Goal: Information Seeking & Learning: Learn about a topic

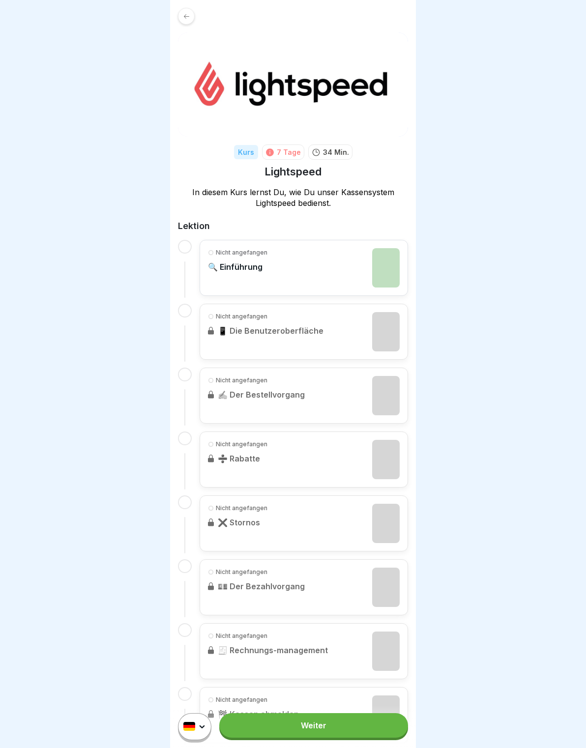
click at [194, 23] on link at bounding box center [293, 16] width 230 height 17
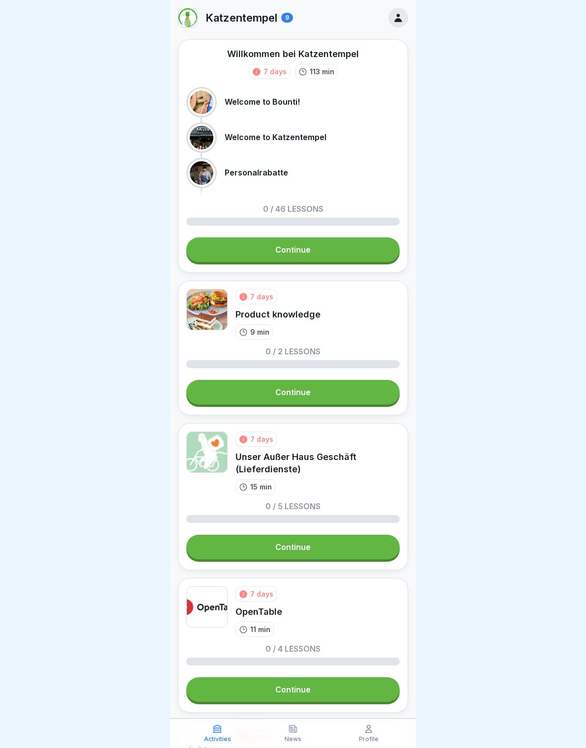
click at [364, 248] on link "Continue" at bounding box center [292, 249] width 213 height 25
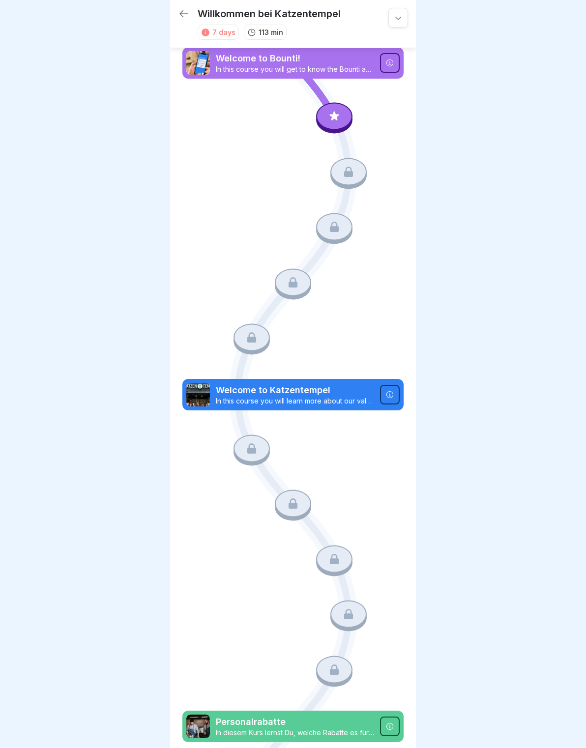
click at [331, 128] on div at bounding box center [334, 117] width 36 height 28
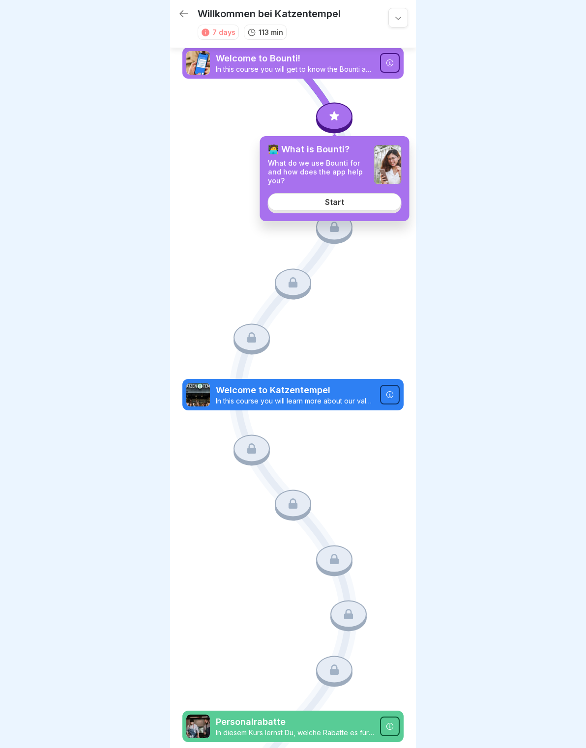
click at [387, 201] on link "Start" at bounding box center [335, 202] width 134 height 18
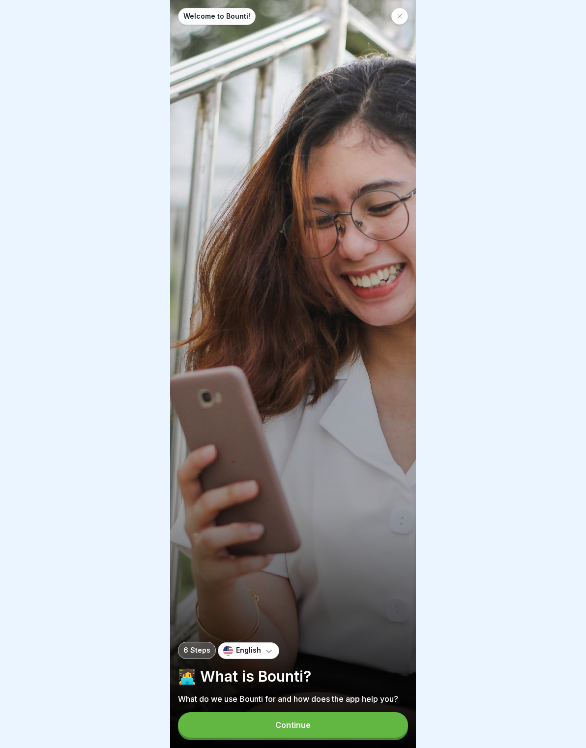
click at [370, 721] on button "Continue" at bounding box center [293, 725] width 230 height 26
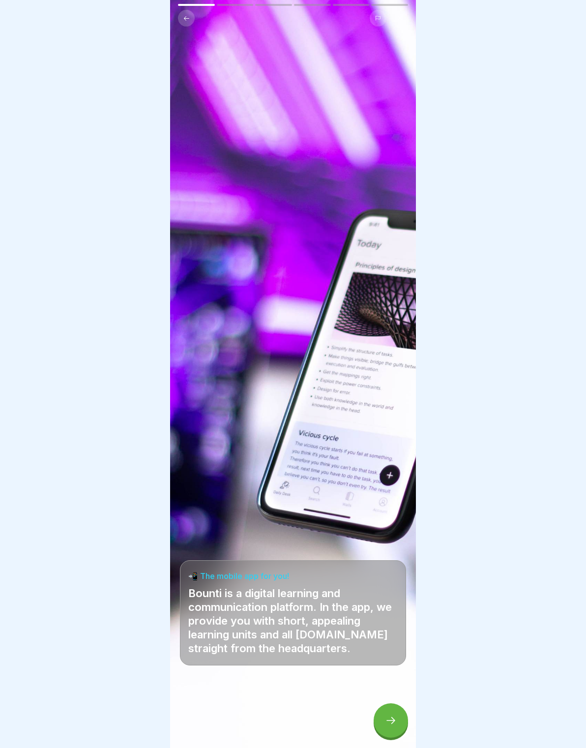
click at [397, 714] on div at bounding box center [390, 720] width 34 height 34
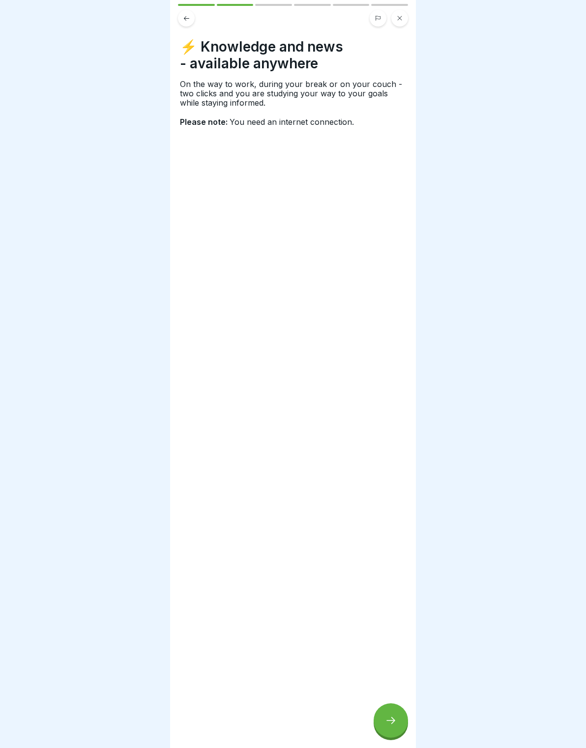
click at [391, 723] on icon at bounding box center [390, 720] width 9 height 7
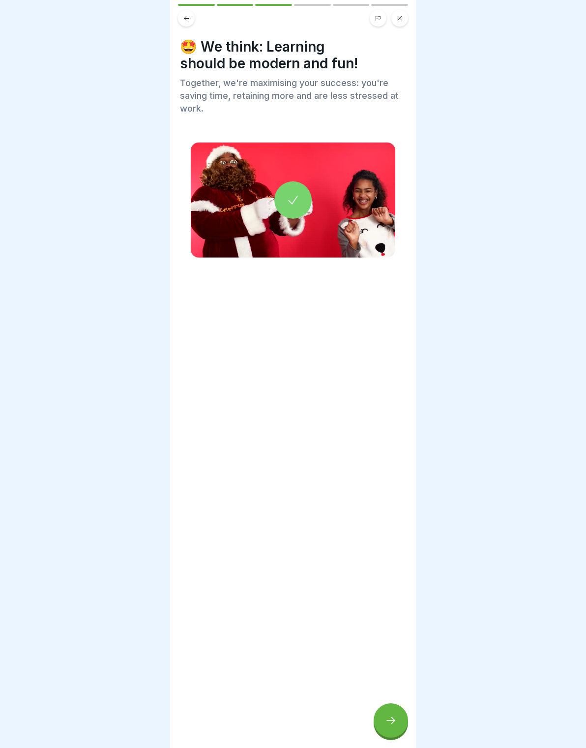
click at [390, 723] on icon at bounding box center [391, 720] width 12 height 12
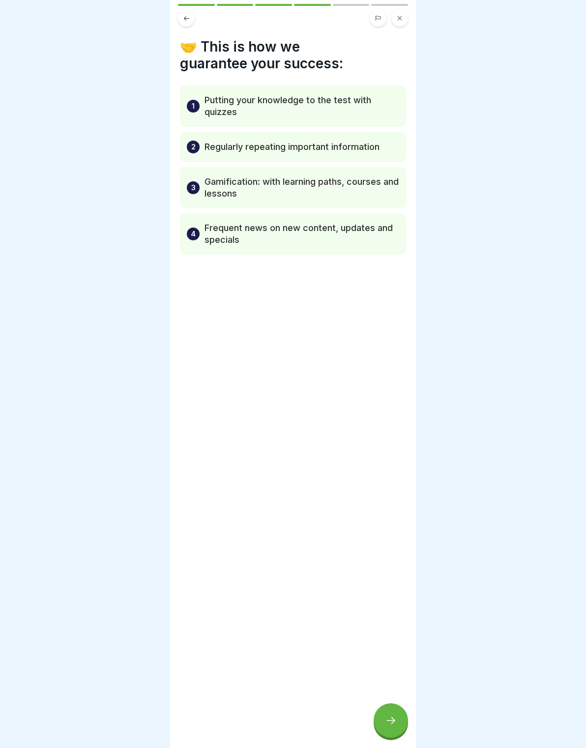
click at [387, 721] on icon at bounding box center [391, 720] width 12 height 12
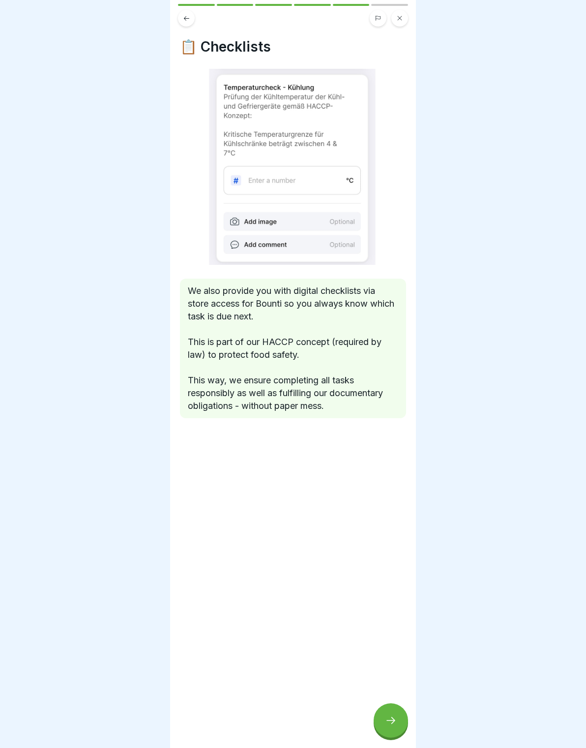
click at [385, 722] on icon at bounding box center [391, 720] width 12 height 12
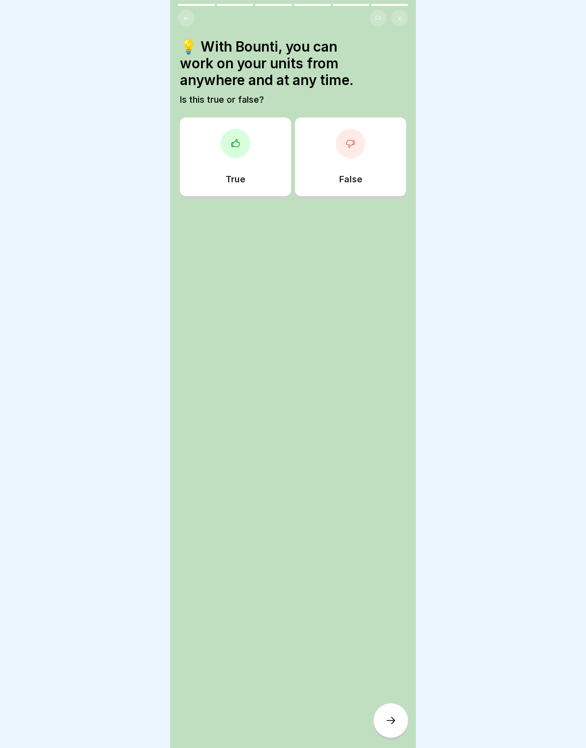
click at [253, 140] on div "True" at bounding box center [235, 156] width 111 height 79
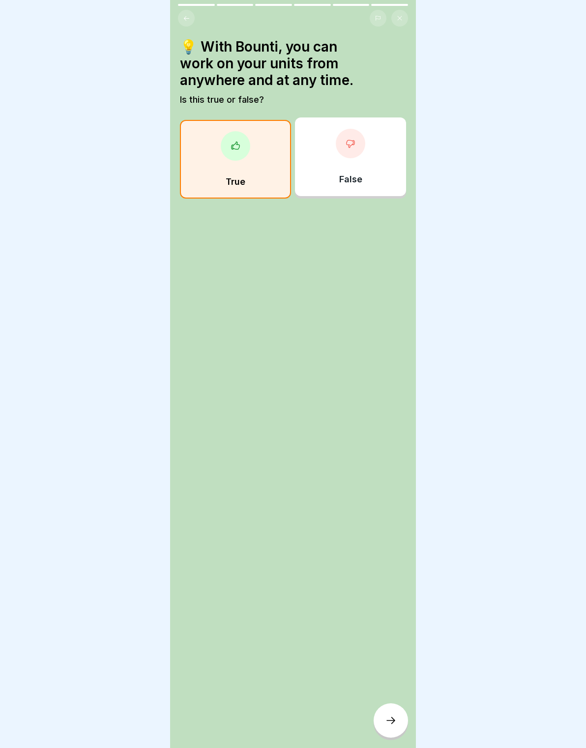
click at [381, 683] on div "💡 With Bounti, you can work on your units from anywhere and at any time. Is thi…" at bounding box center [293, 374] width 246 height 748
click at [392, 719] on icon at bounding box center [391, 720] width 12 height 12
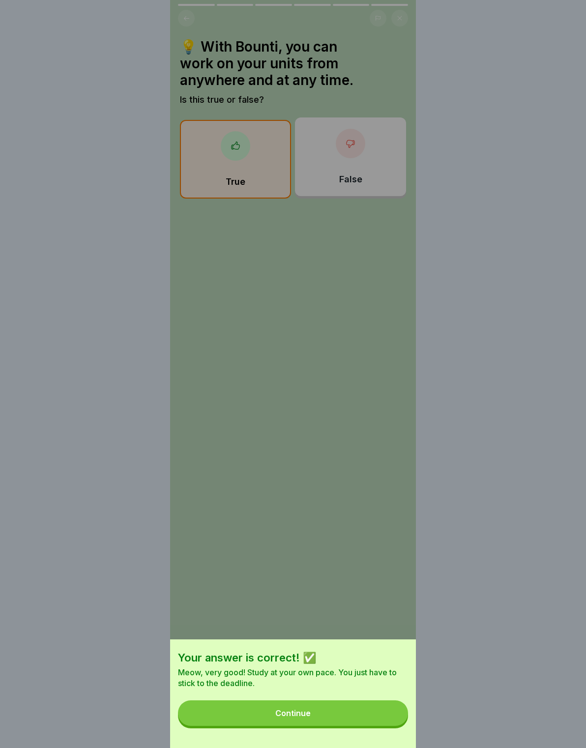
click at [385, 716] on button "Continue" at bounding box center [293, 713] width 230 height 26
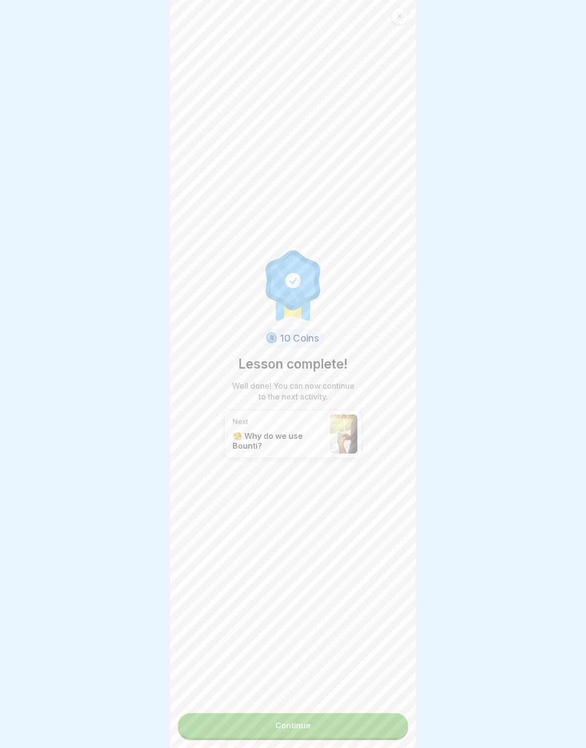
click at [382, 715] on link "Continue" at bounding box center [293, 725] width 230 height 25
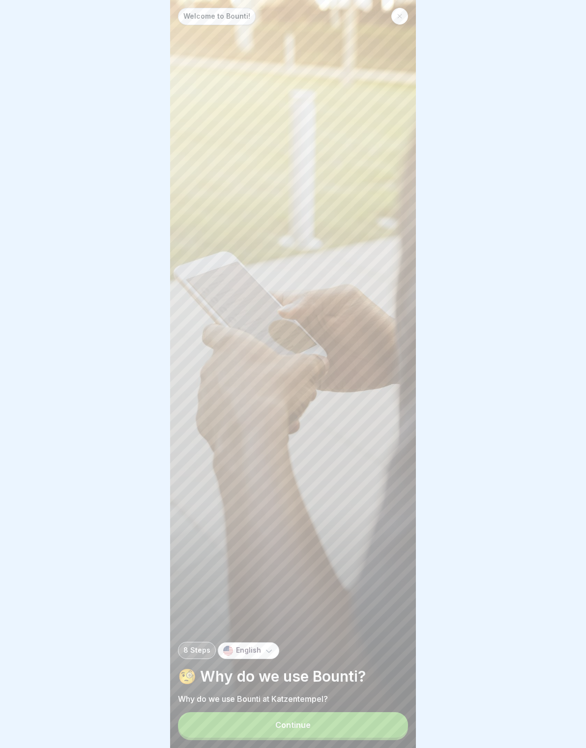
click at [372, 717] on button "Continue" at bounding box center [293, 725] width 230 height 26
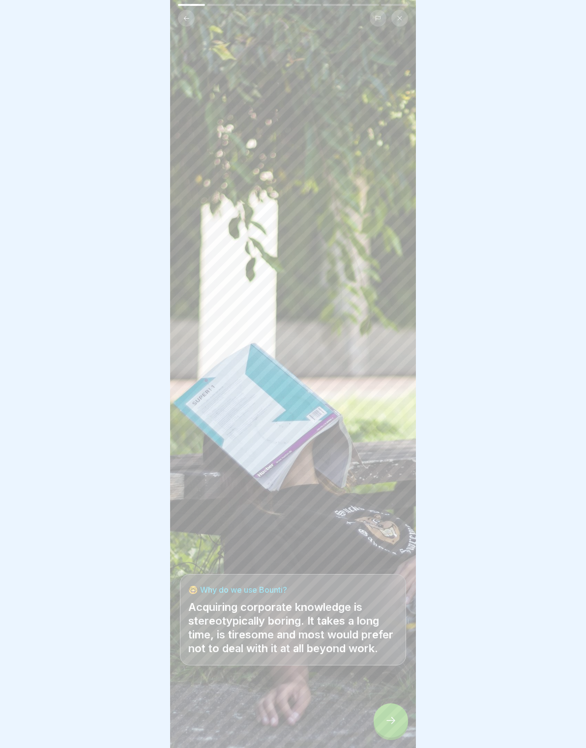
click at [383, 707] on div at bounding box center [390, 720] width 34 height 34
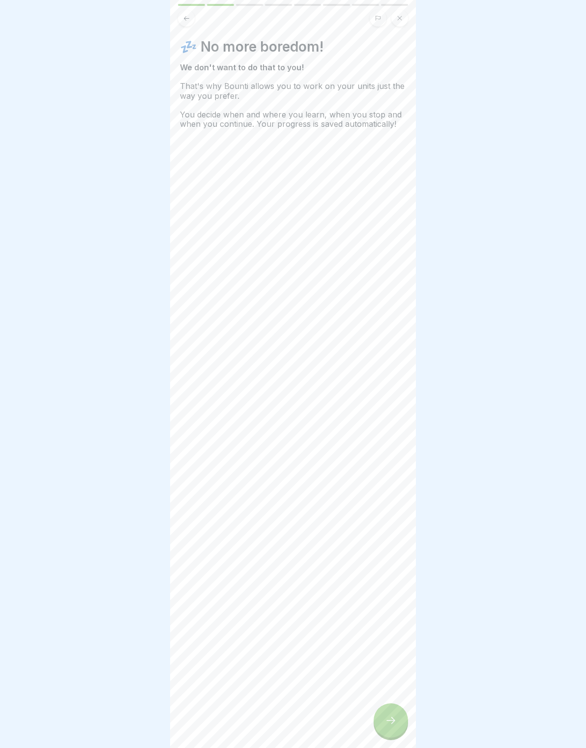
click at [388, 707] on div at bounding box center [390, 720] width 34 height 34
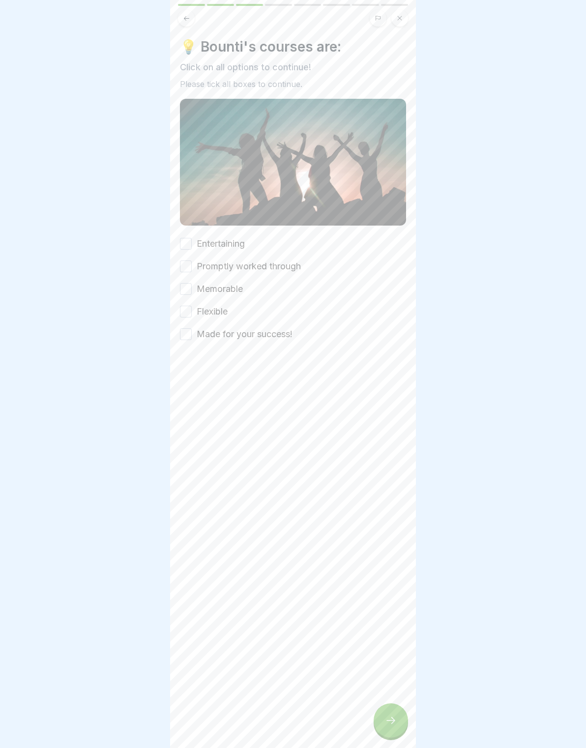
click at [225, 241] on label "Entertaining" at bounding box center [221, 243] width 48 height 13
click at [192, 241] on button "Entertaining" at bounding box center [186, 244] width 12 height 12
click at [194, 258] on div "Entertaining Promptly worked through Memorable Flexible Made for your success!" at bounding box center [293, 288] width 226 height 103
click at [187, 283] on button "Memorable" at bounding box center [186, 289] width 12 height 12
click at [182, 269] on button "Promptly worked through" at bounding box center [186, 266] width 12 height 12
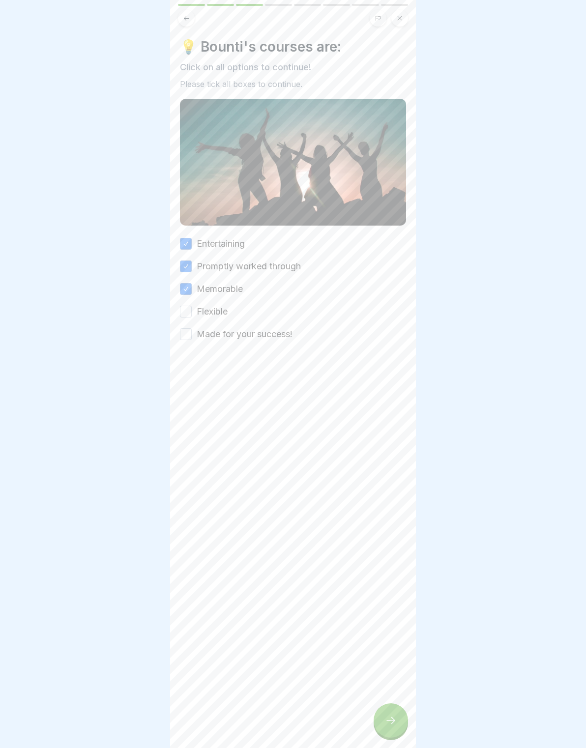
click at [189, 307] on button "Flexible" at bounding box center [186, 312] width 12 height 12
click at [191, 332] on button "Made for your success!" at bounding box center [186, 334] width 12 height 12
click at [385, 707] on div at bounding box center [390, 720] width 34 height 34
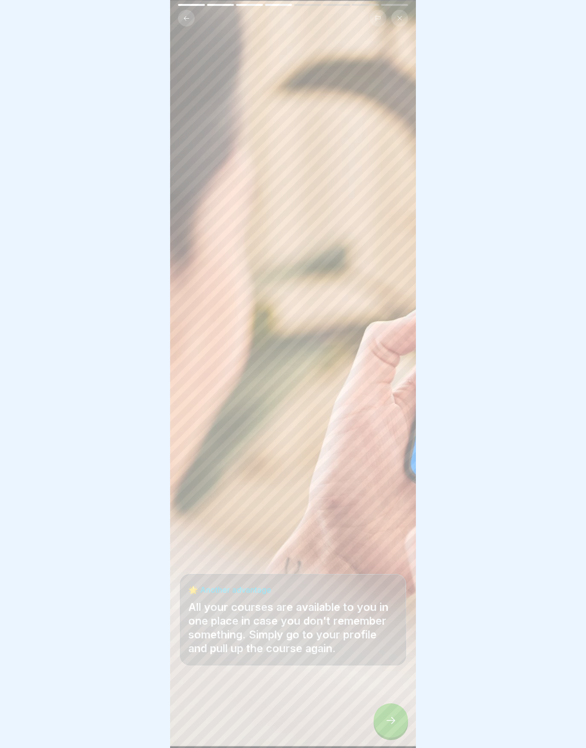
click at [398, 722] on div at bounding box center [390, 720] width 34 height 34
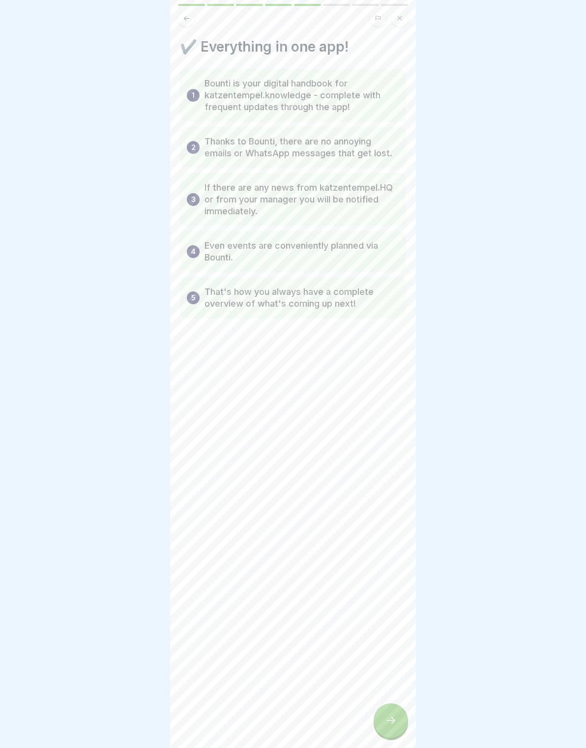
click at [407, 697] on div "✔️ Everything in one app! 1 Bounti is your digital handbook for katzentempel.kn…" at bounding box center [293, 374] width 246 height 748
click at [396, 691] on div "✔️ Everything in one app! 1 Bounti is your digital handbook for katzentempel.kn…" at bounding box center [293, 374] width 246 height 748
click at [405, 692] on div "✔️ Everything in one app! 1 Bounti is your digital handbook for katzentempel.kn…" at bounding box center [293, 374] width 246 height 748
click at [390, 726] on div at bounding box center [390, 720] width 34 height 34
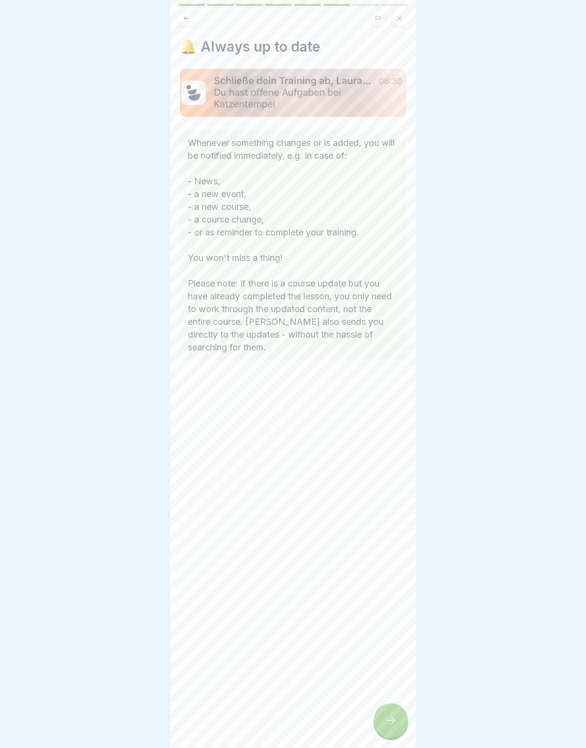
click at [390, 718] on icon at bounding box center [391, 720] width 12 height 12
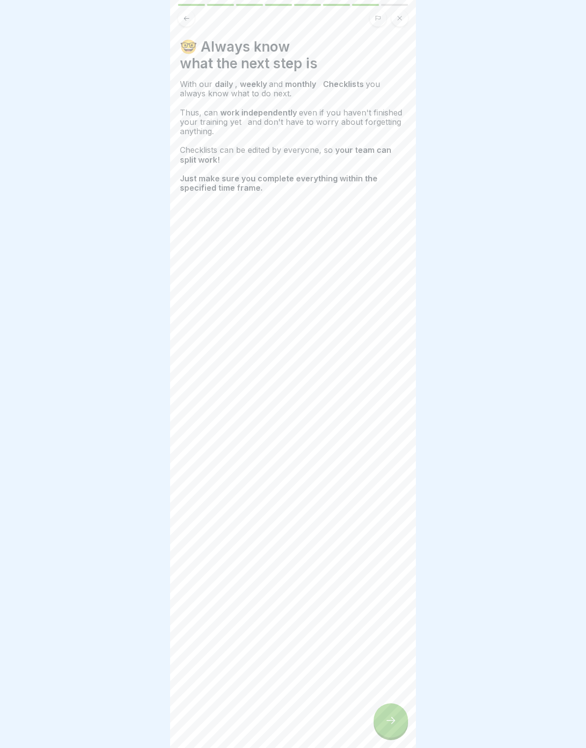
click at [393, 711] on div at bounding box center [390, 720] width 34 height 34
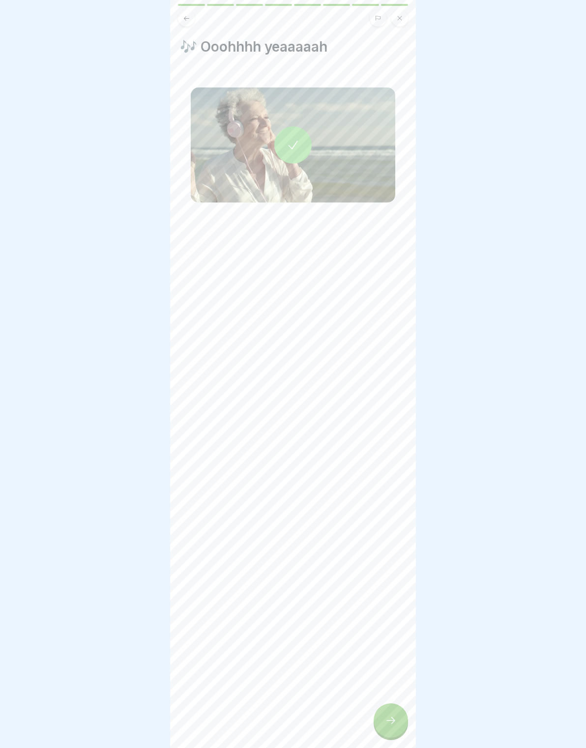
click at [393, 706] on div at bounding box center [390, 720] width 34 height 34
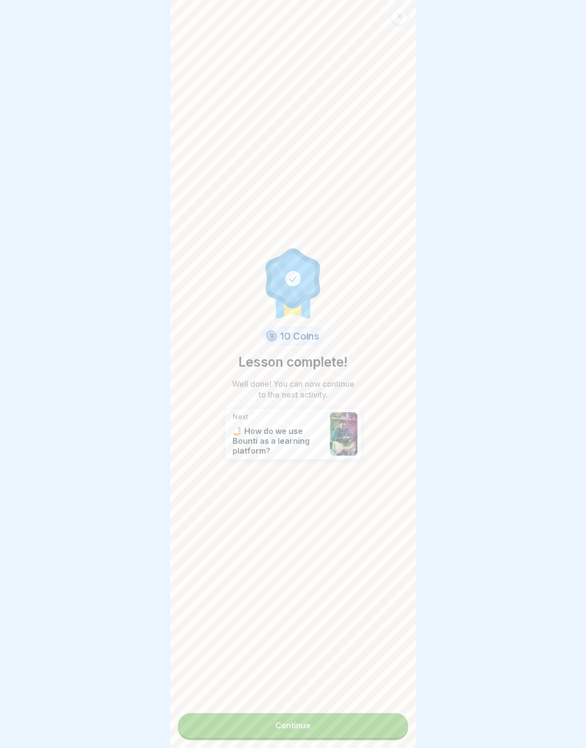
click at [387, 721] on link "Continue" at bounding box center [293, 725] width 230 height 25
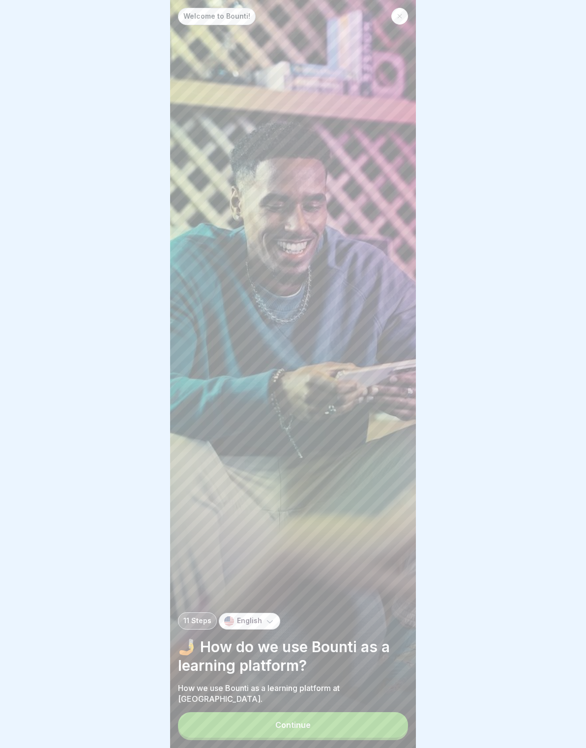
click at [387, 719] on button "Continue" at bounding box center [293, 725] width 230 height 26
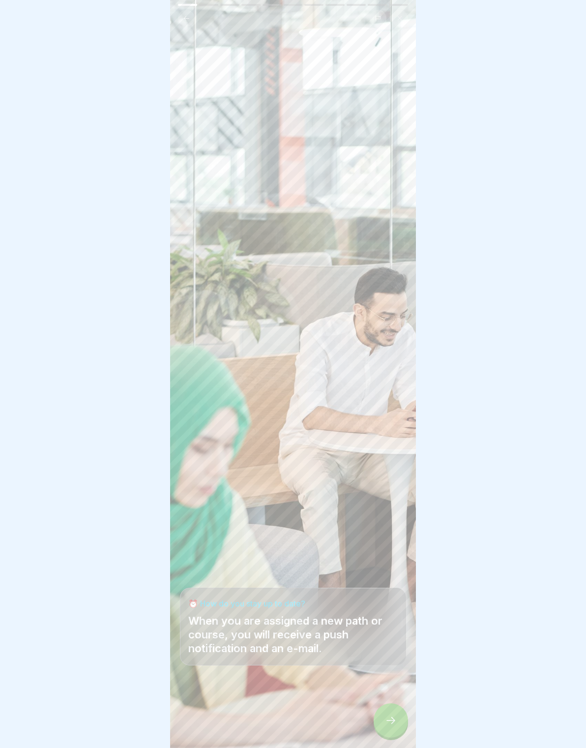
click at [395, 714] on icon at bounding box center [391, 720] width 12 height 12
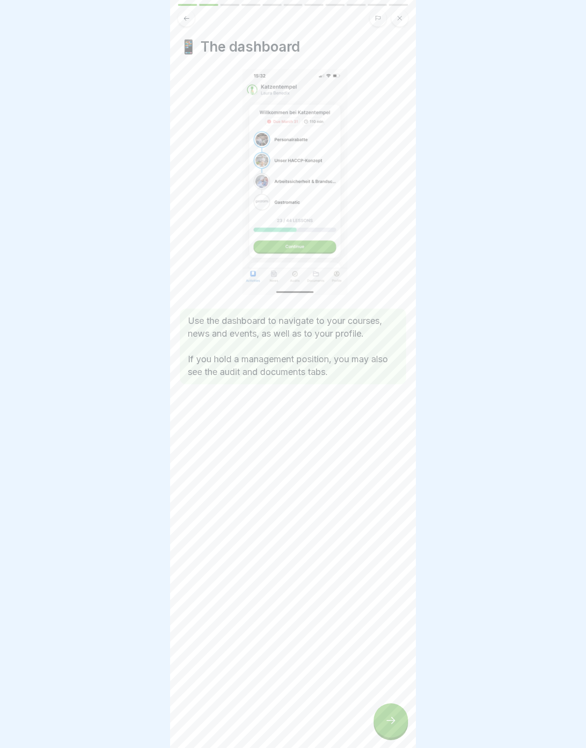
click at [395, 713] on div at bounding box center [390, 720] width 34 height 34
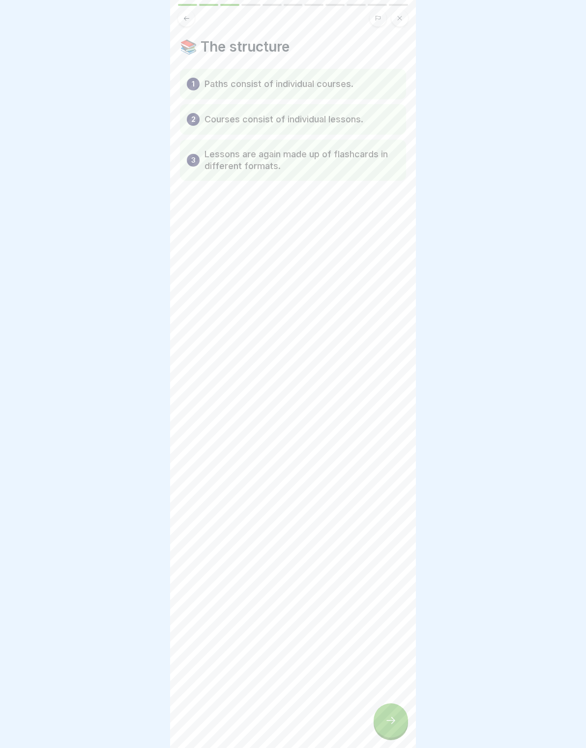
click at [392, 713] on div at bounding box center [390, 720] width 34 height 34
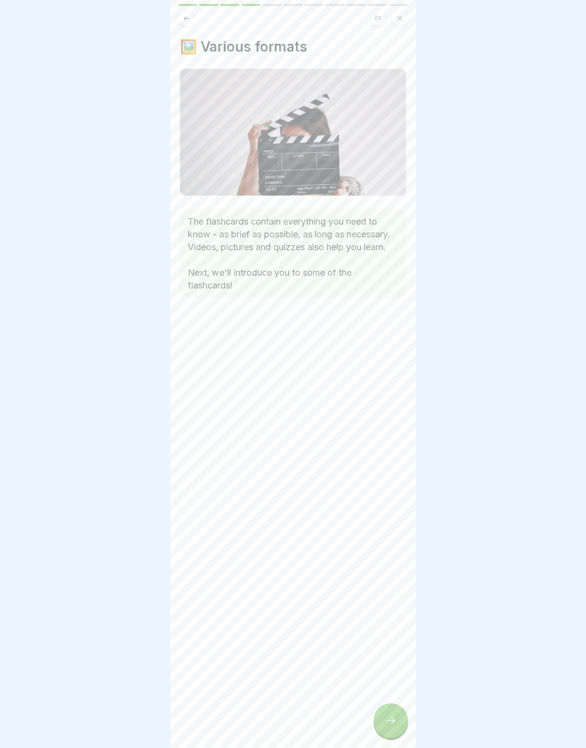
click at [396, 711] on div at bounding box center [390, 720] width 34 height 34
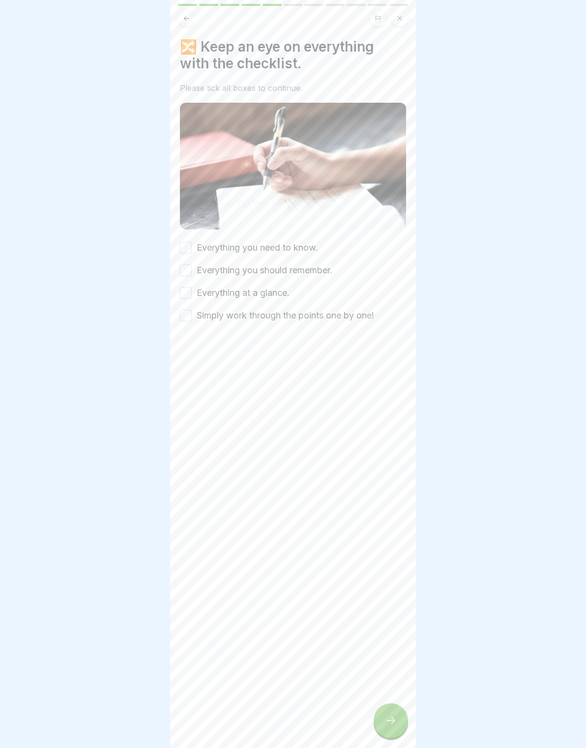
click at [396, 714] on icon at bounding box center [391, 720] width 12 height 12
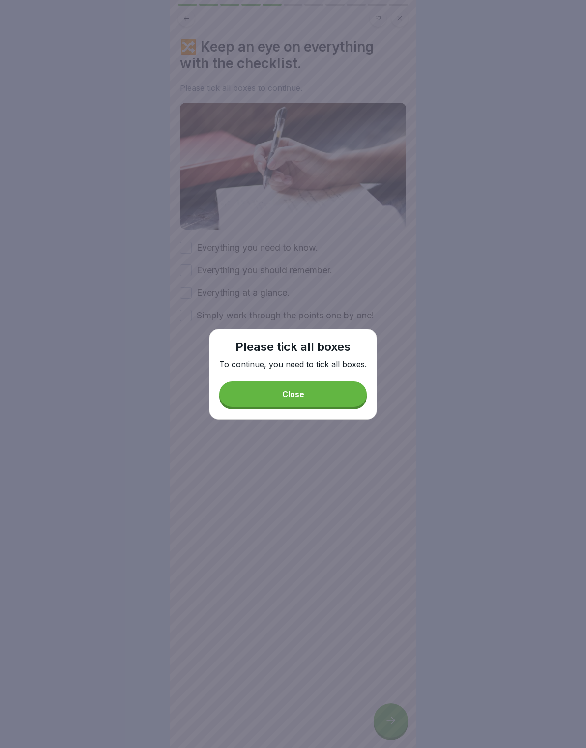
click at [394, 712] on div at bounding box center [293, 374] width 586 height 748
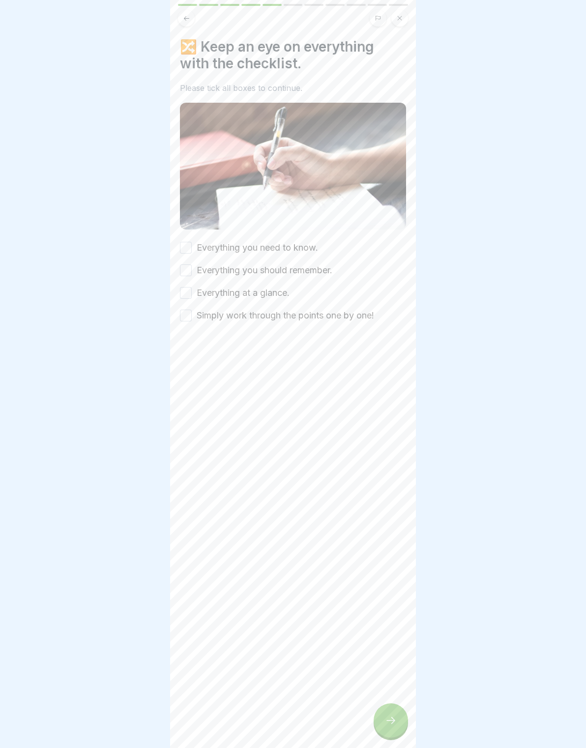
click at [327, 387] on div "🔀 Keep an eye on everything with the checklist. Please tick all boxes to contin…" at bounding box center [293, 374] width 246 height 748
click at [195, 243] on div "Everything you need to know." at bounding box center [249, 247] width 138 height 13
click at [197, 270] on label "Everything you should remember." at bounding box center [265, 270] width 136 height 13
click at [192, 270] on button "Everything you should remember." at bounding box center [186, 270] width 12 height 12
click at [182, 251] on button "Everything you need to know." at bounding box center [186, 248] width 12 height 12
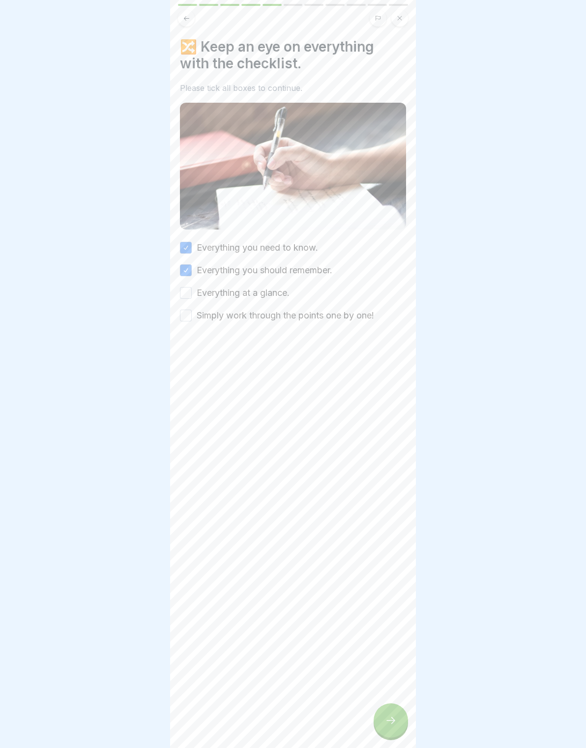
click at [186, 292] on button "Everything at a glance." at bounding box center [186, 293] width 12 height 12
click at [197, 313] on label "Simply work through the points one by one!" at bounding box center [285, 315] width 177 height 13
click at [192, 313] on button "Simply work through the points one by one!" at bounding box center [186, 316] width 12 height 12
click at [403, 712] on div at bounding box center [390, 720] width 34 height 34
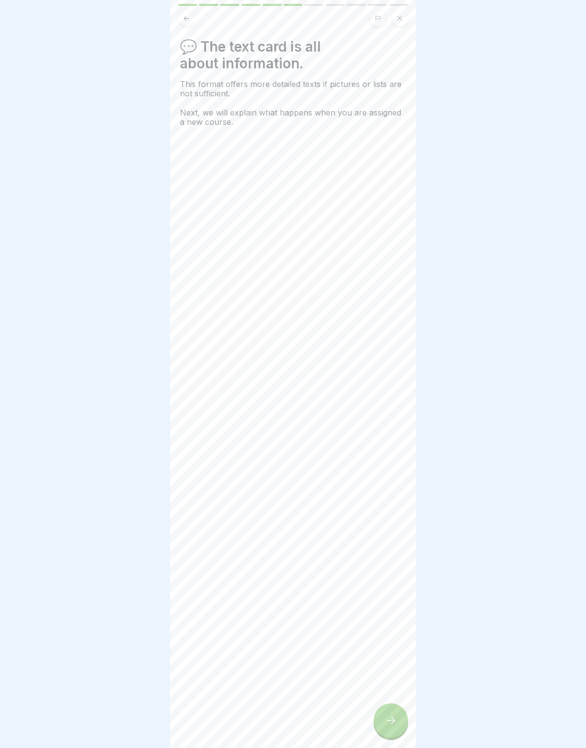
click at [394, 724] on icon at bounding box center [391, 720] width 12 height 12
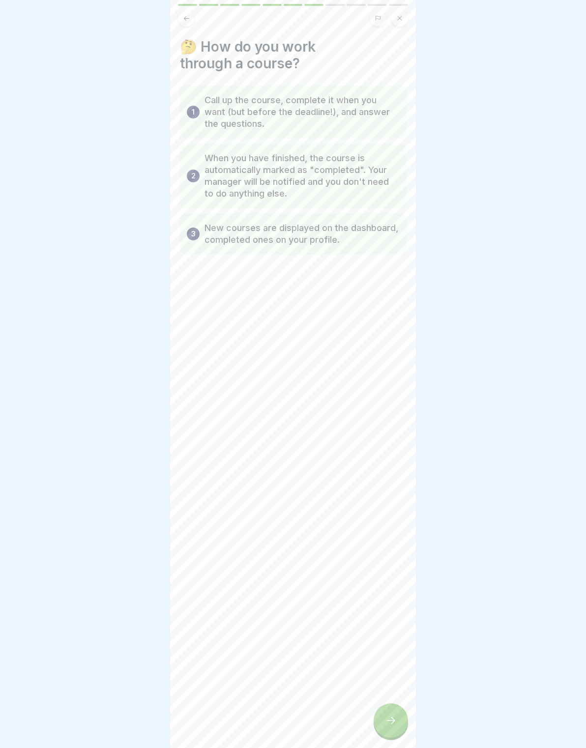
click at [395, 716] on icon at bounding box center [391, 720] width 12 height 12
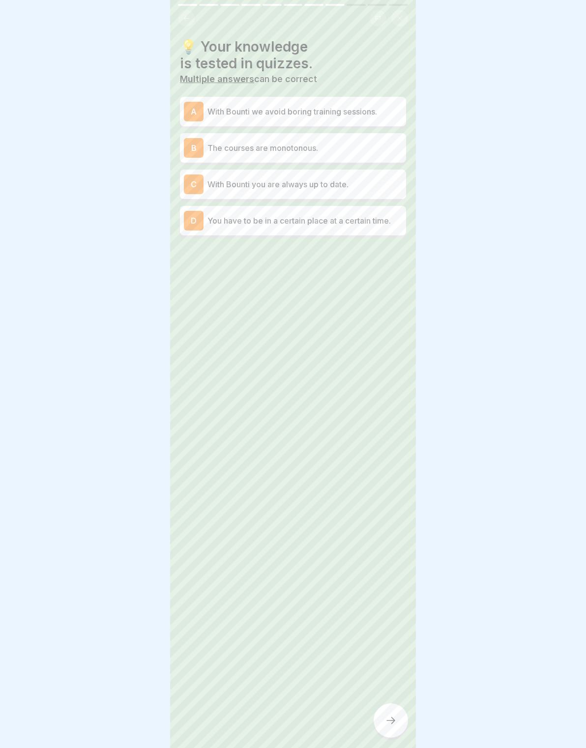
click at [384, 113] on p "With Bounti we avoid boring training sessions." at bounding box center [304, 112] width 195 height 12
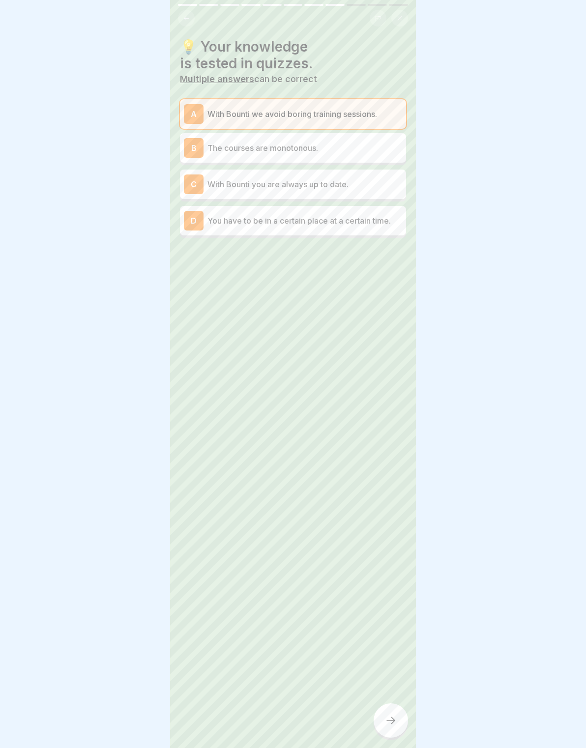
click at [348, 139] on div "B The courses are monotonous." at bounding box center [293, 148] width 218 height 20
click at [379, 141] on div "B The courses are monotonous." at bounding box center [293, 151] width 218 height 20
click at [380, 175] on div "C With Bounti you are always up to date." at bounding box center [293, 184] width 218 height 20
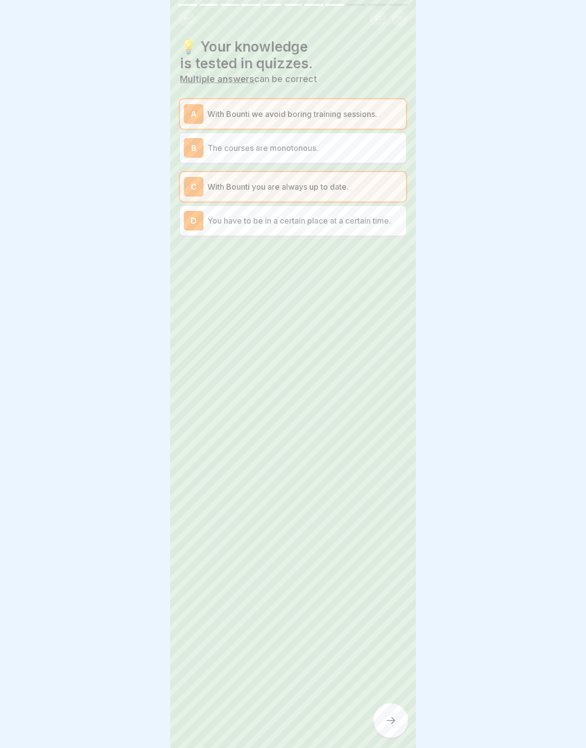
click at [395, 708] on div at bounding box center [390, 720] width 34 height 34
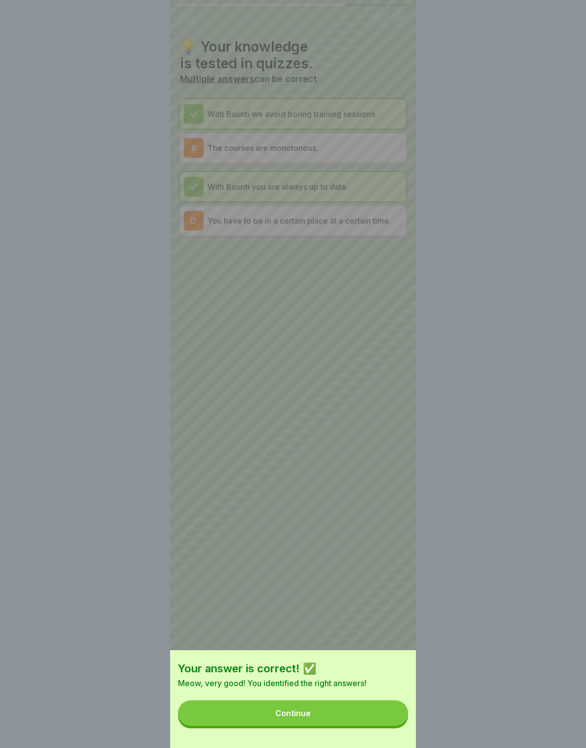
click at [375, 712] on button "Continue" at bounding box center [293, 713] width 230 height 26
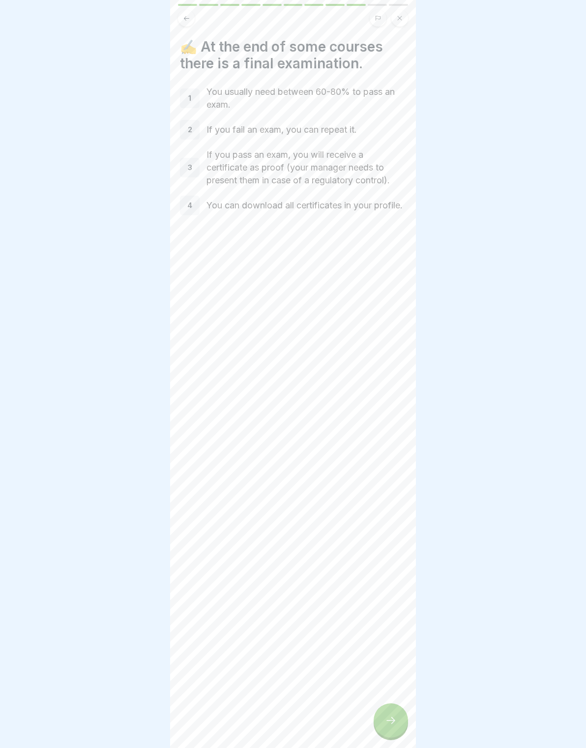
click at [380, 714] on div at bounding box center [390, 720] width 34 height 34
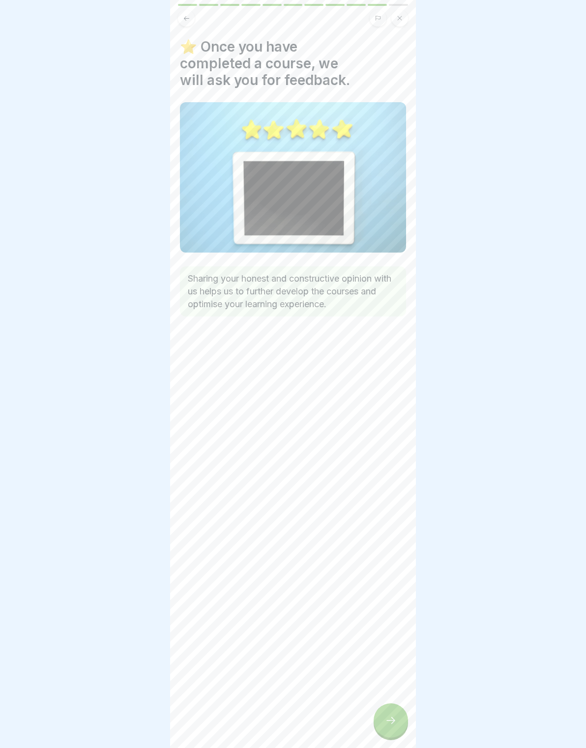
click at [384, 707] on div at bounding box center [390, 720] width 34 height 34
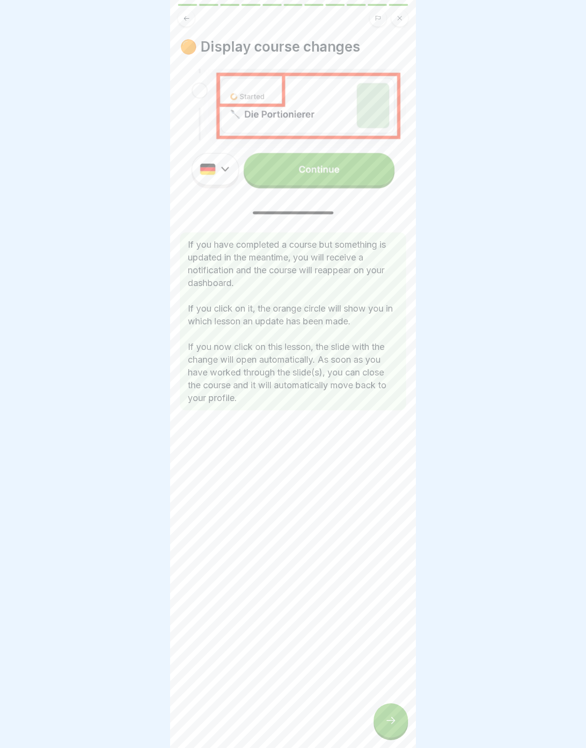
click at [378, 710] on div at bounding box center [390, 720] width 34 height 34
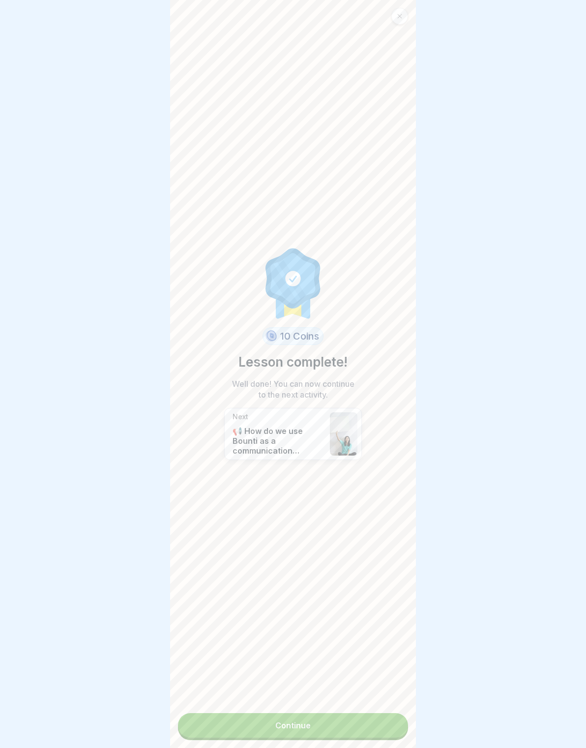
click at [373, 719] on link "Continue" at bounding box center [293, 725] width 230 height 25
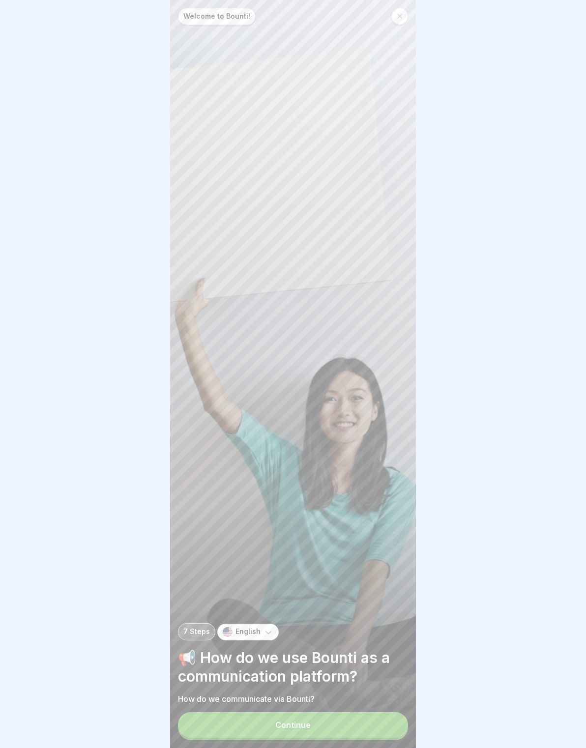
click at [368, 730] on button "Continue" at bounding box center [293, 725] width 230 height 26
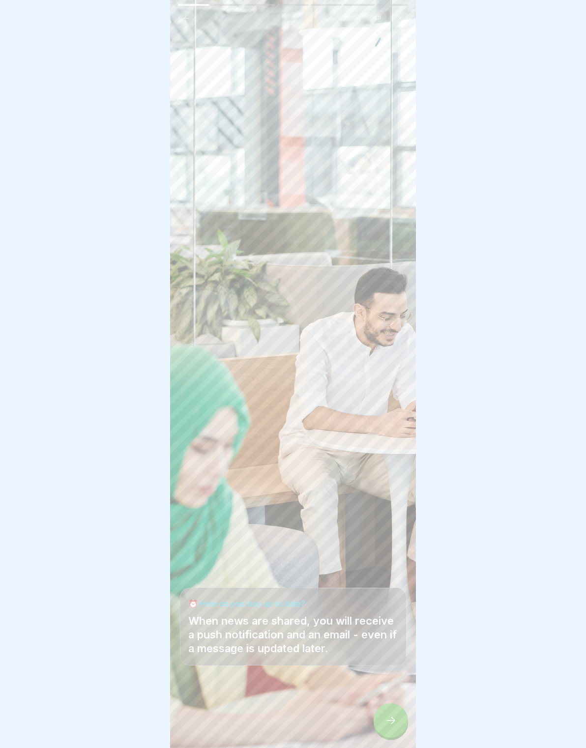
click at [386, 720] on icon at bounding box center [391, 720] width 12 height 12
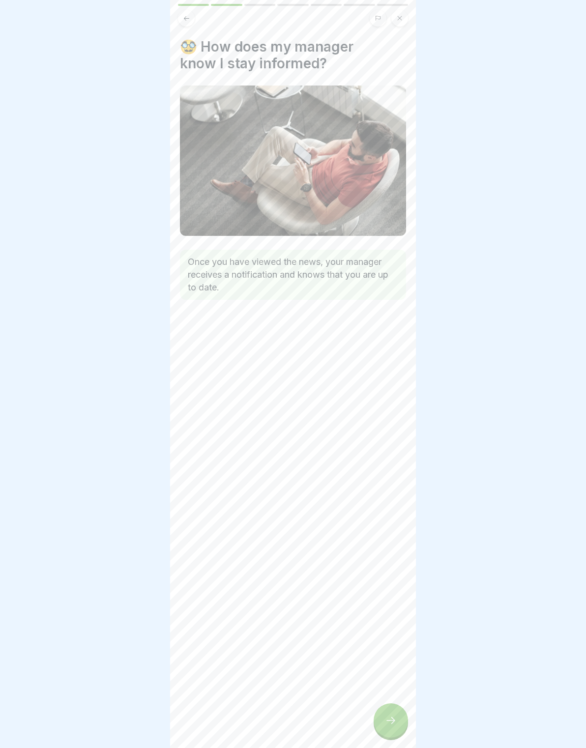
click at [381, 715] on div at bounding box center [390, 720] width 34 height 34
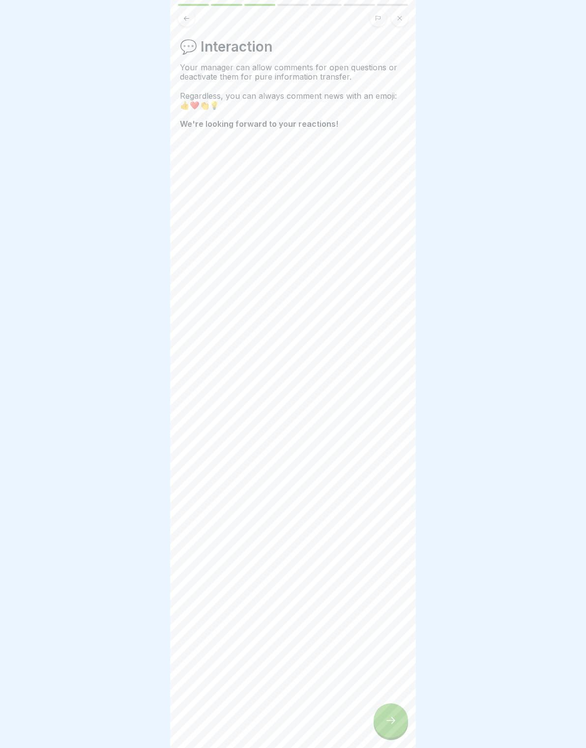
click at [381, 706] on div at bounding box center [390, 720] width 34 height 34
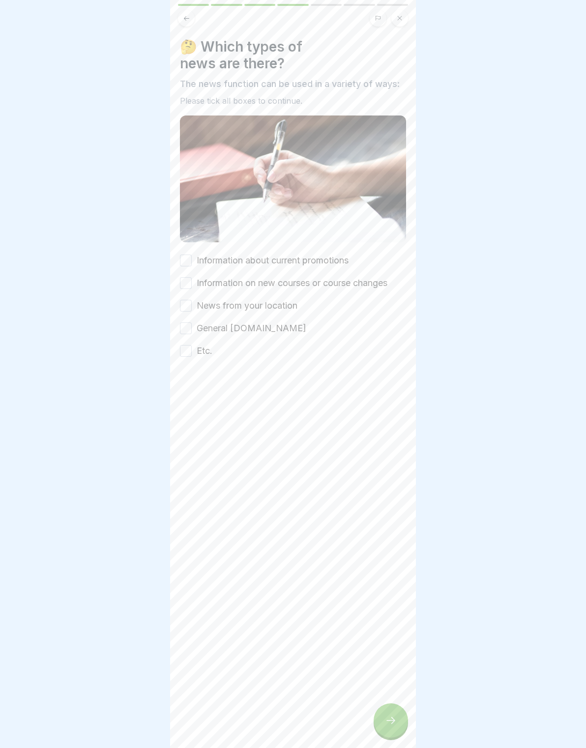
click at [392, 720] on icon at bounding box center [390, 720] width 9 height 7
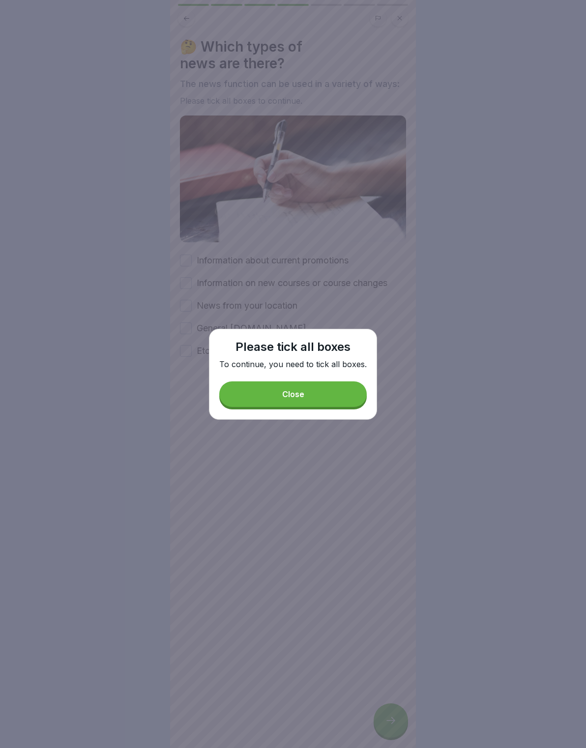
click at [328, 406] on button "Close" at bounding box center [292, 394] width 147 height 26
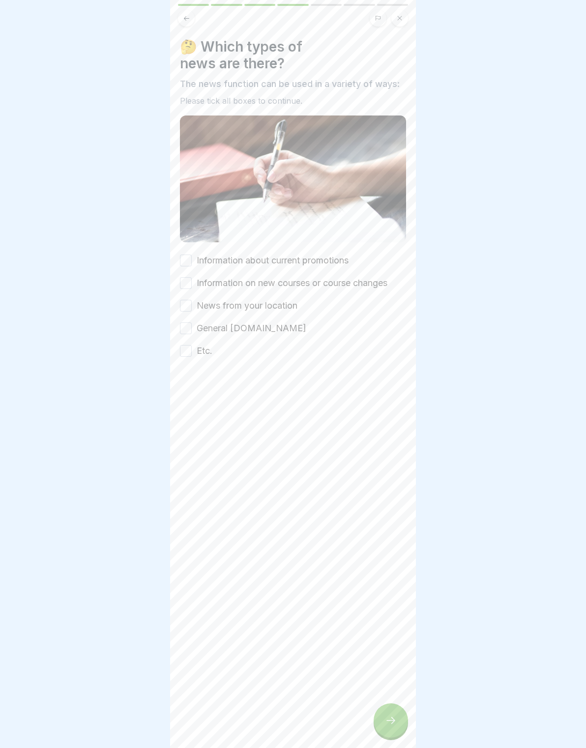
click at [190, 258] on button "Information about current promotions" at bounding box center [186, 261] width 12 height 12
click at [185, 310] on button "News from your location" at bounding box center [186, 306] width 12 height 12
click at [188, 284] on button "Information on new courses or course changes" at bounding box center [186, 283] width 12 height 12
click at [191, 255] on button "Information about current promotions" at bounding box center [186, 261] width 12 height 12
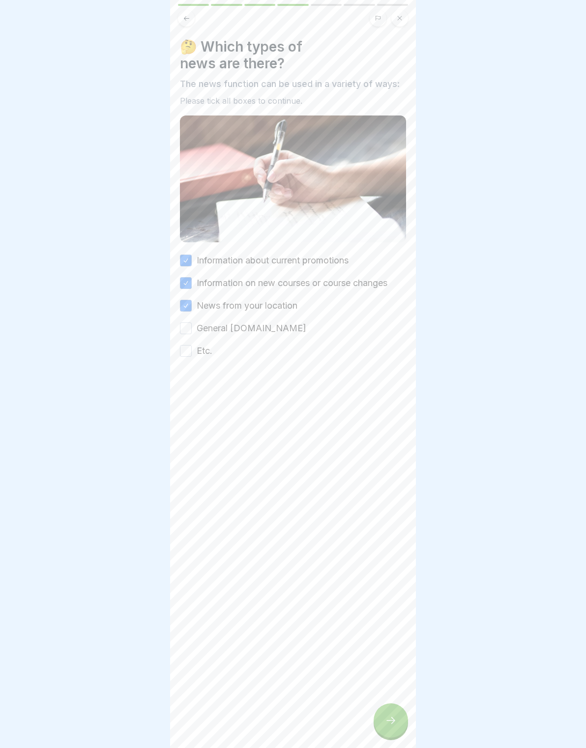
click at [180, 354] on button "Etc." at bounding box center [186, 351] width 12 height 12
click at [181, 332] on button "General katzentempel.news" at bounding box center [186, 328] width 12 height 12
click at [393, 724] on icon at bounding box center [391, 720] width 12 height 12
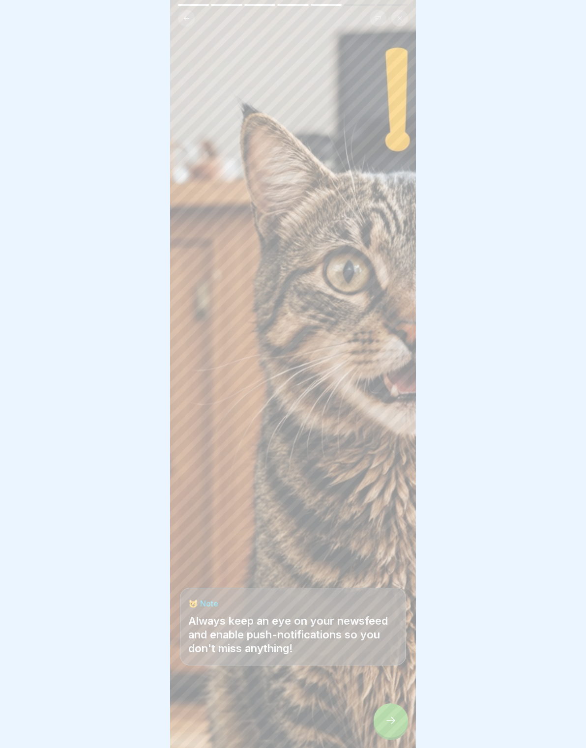
click at [395, 738] on div at bounding box center [293, 718] width 226 height 59
click at [394, 717] on icon at bounding box center [391, 720] width 12 height 12
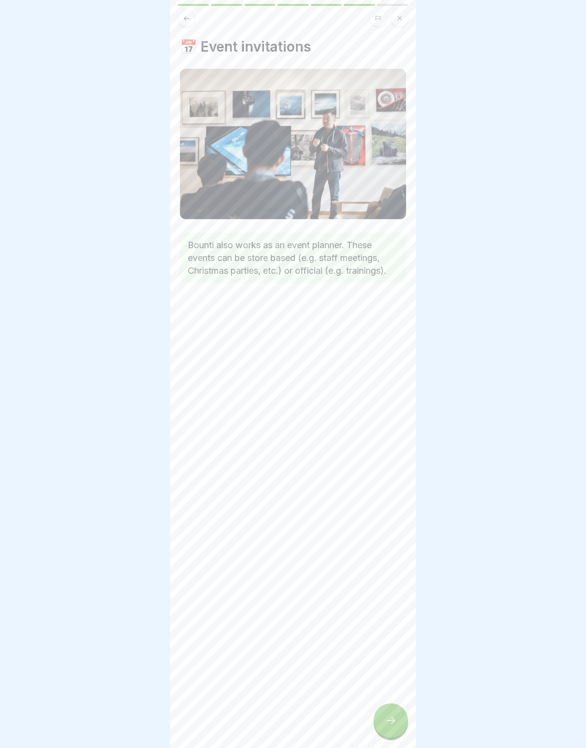
click at [391, 718] on icon at bounding box center [391, 720] width 12 height 12
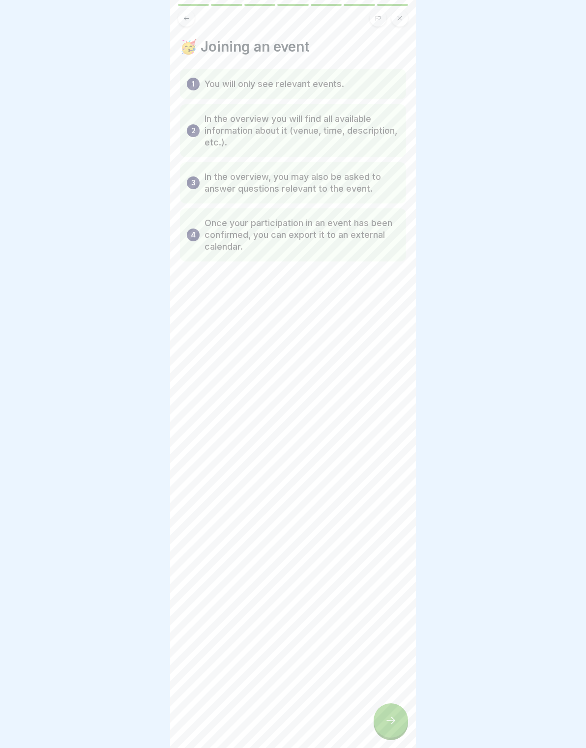
click at [399, 716] on div at bounding box center [390, 720] width 34 height 34
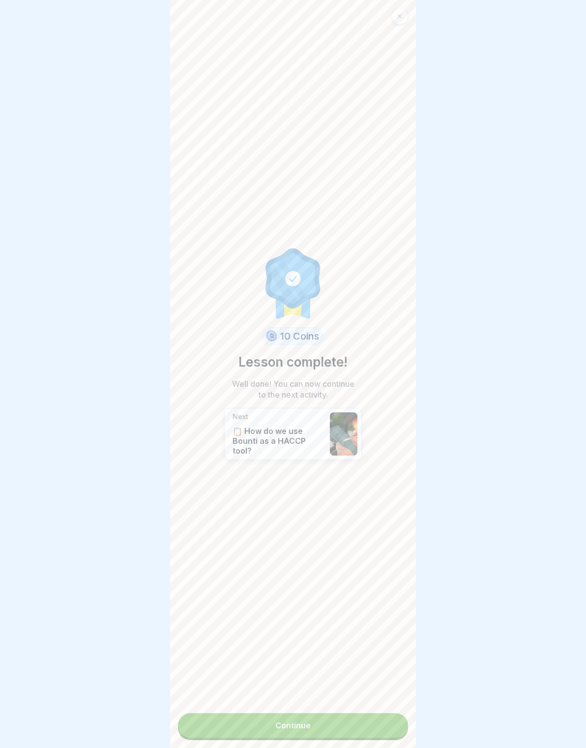
click at [322, 722] on link "Continue" at bounding box center [293, 725] width 230 height 25
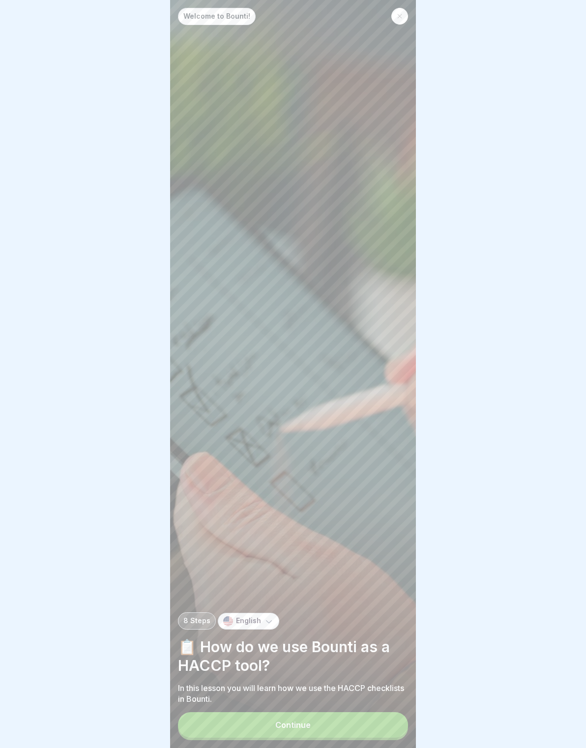
click at [283, 713] on button "Continue" at bounding box center [293, 725] width 230 height 26
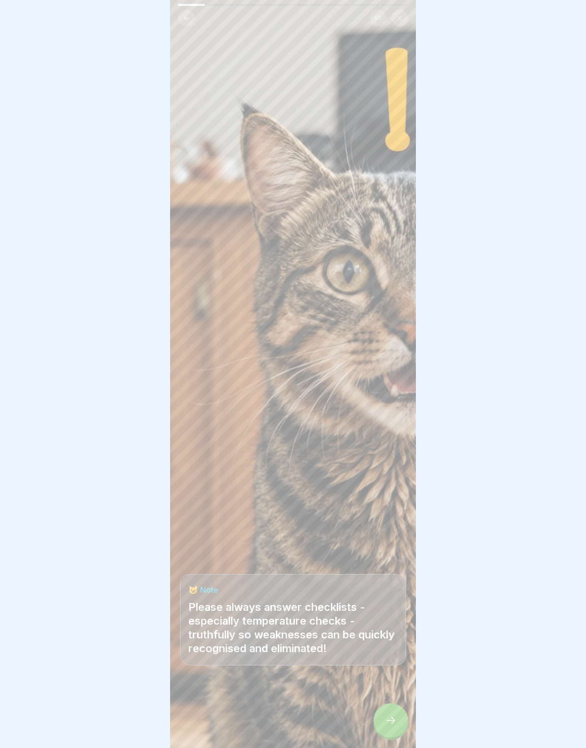
click at [396, 728] on div at bounding box center [390, 720] width 34 height 34
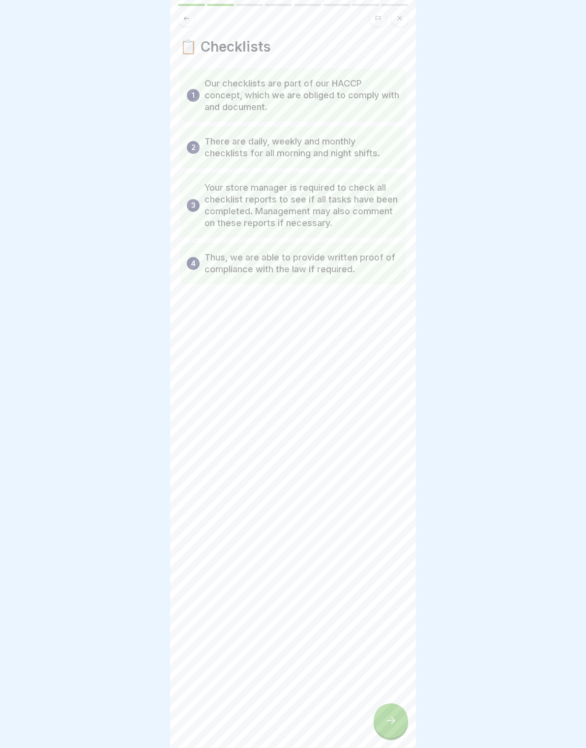
click at [398, 718] on div at bounding box center [390, 720] width 34 height 34
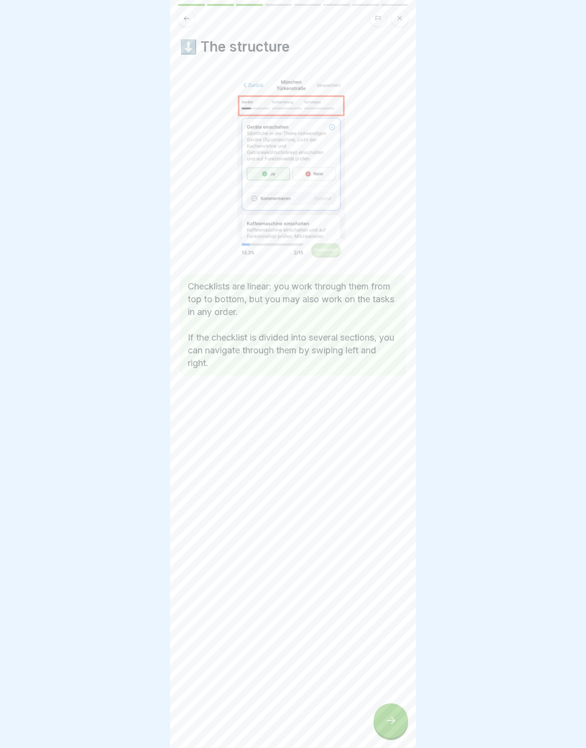
click at [397, 717] on div at bounding box center [390, 720] width 34 height 34
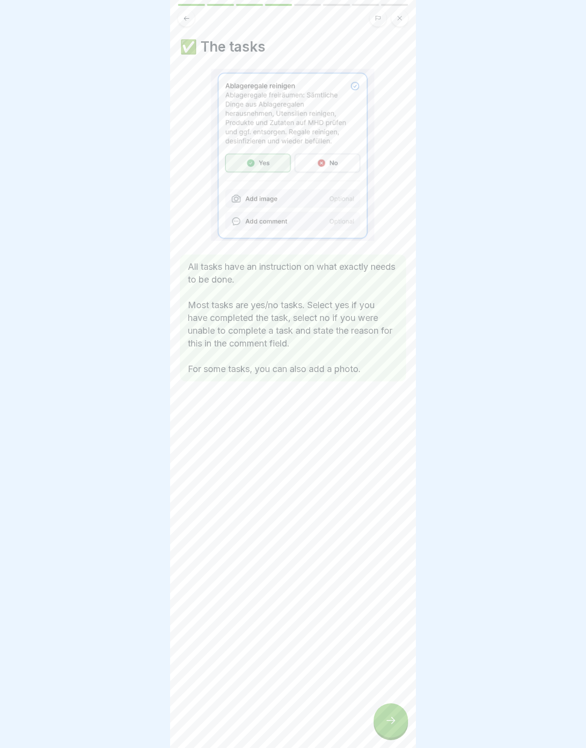
click at [391, 716] on icon at bounding box center [391, 720] width 12 height 12
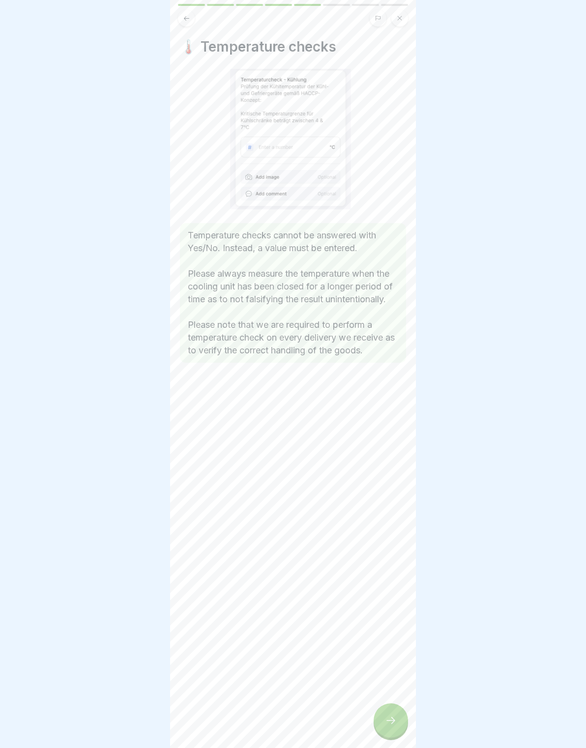
click at [391, 718] on icon at bounding box center [391, 720] width 12 height 12
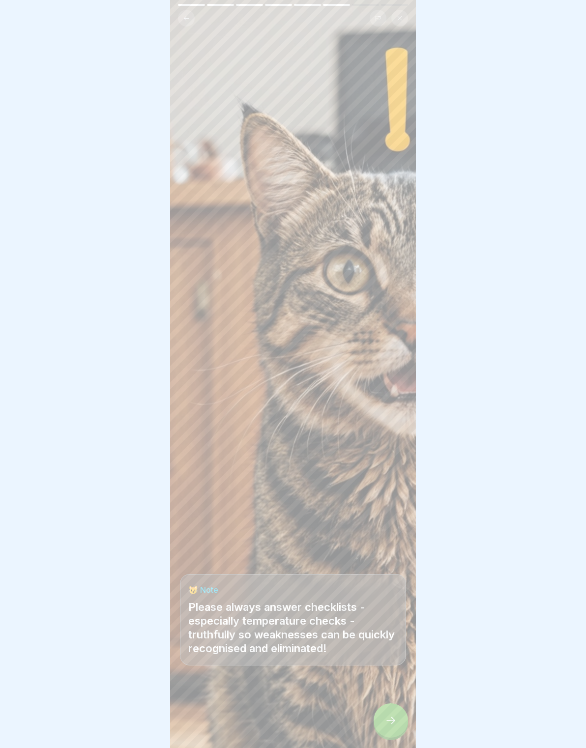
click at [390, 716] on icon at bounding box center [391, 720] width 12 height 12
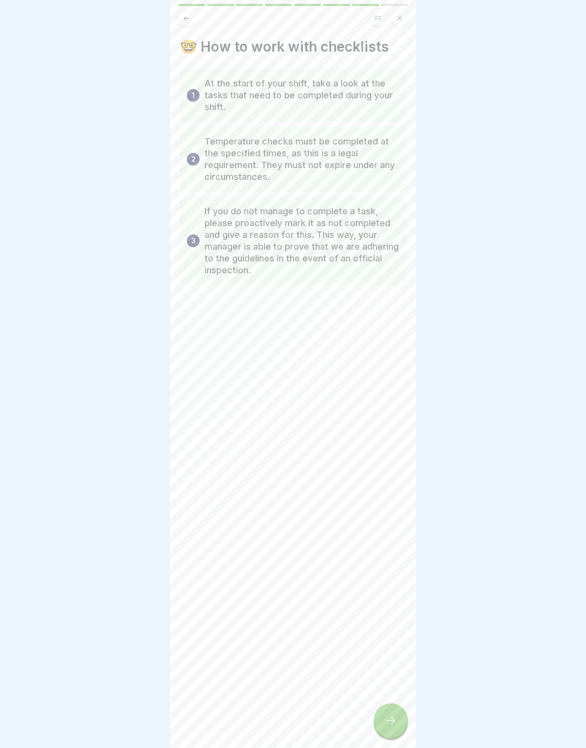
click at [389, 716] on icon at bounding box center [391, 720] width 12 height 12
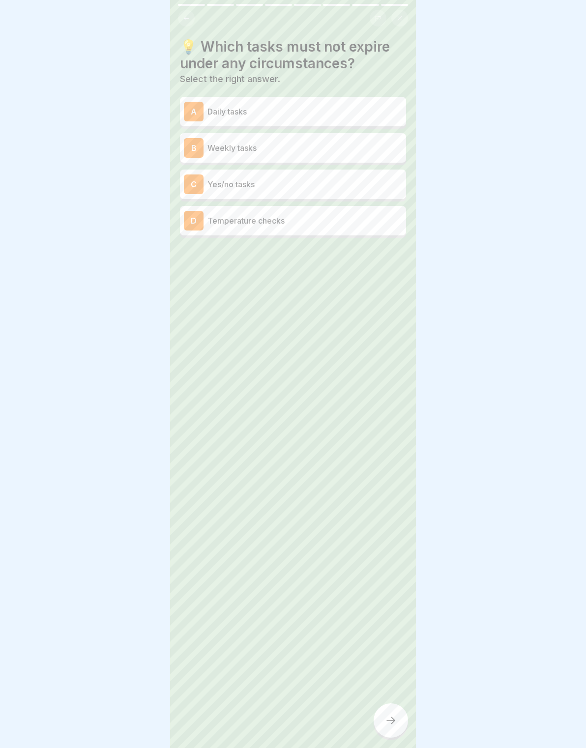
click at [384, 221] on p "Temperature checks" at bounding box center [304, 221] width 195 height 12
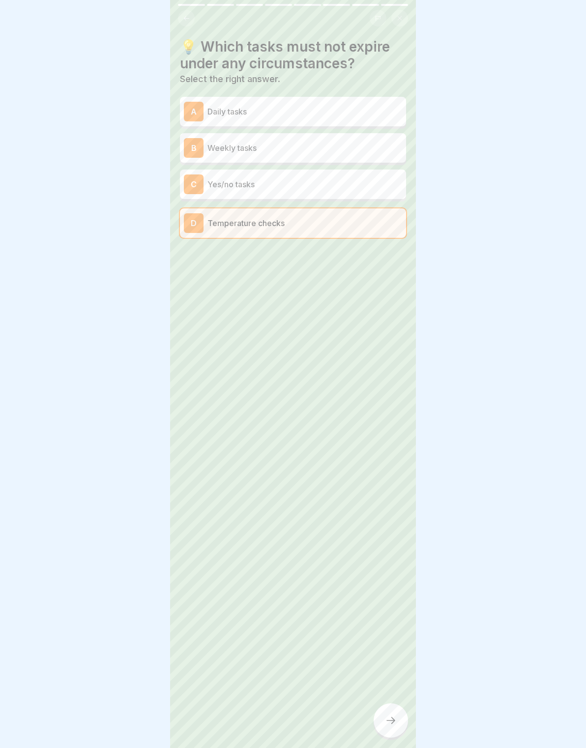
click at [396, 708] on div at bounding box center [390, 720] width 34 height 34
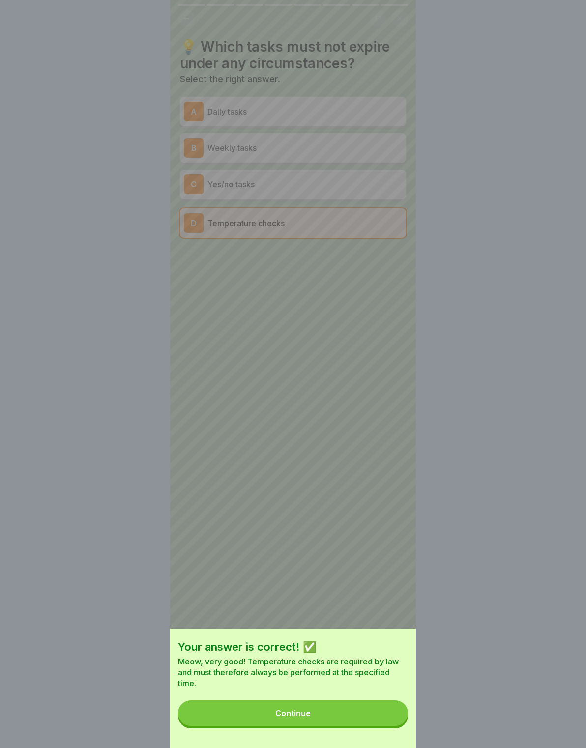
click at [379, 708] on button "Continue" at bounding box center [293, 713] width 230 height 26
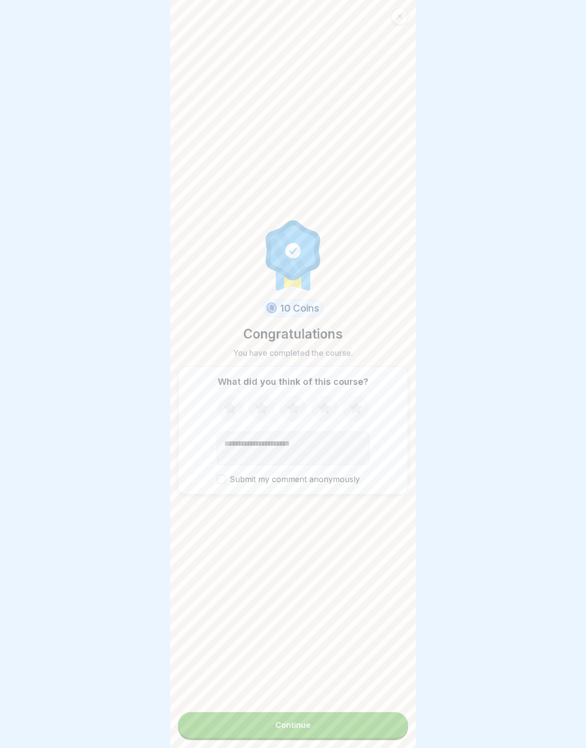
click at [373, 729] on button "Continue" at bounding box center [293, 725] width 230 height 26
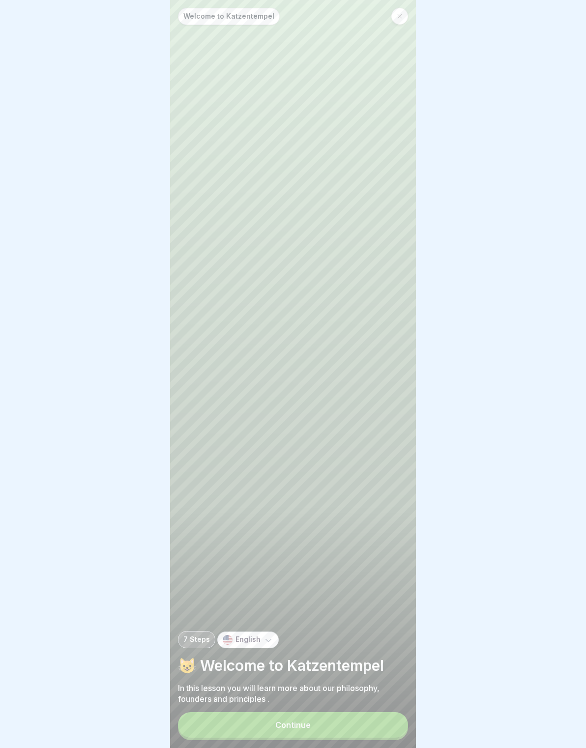
click at [373, 723] on button "Continue" at bounding box center [293, 725] width 230 height 26
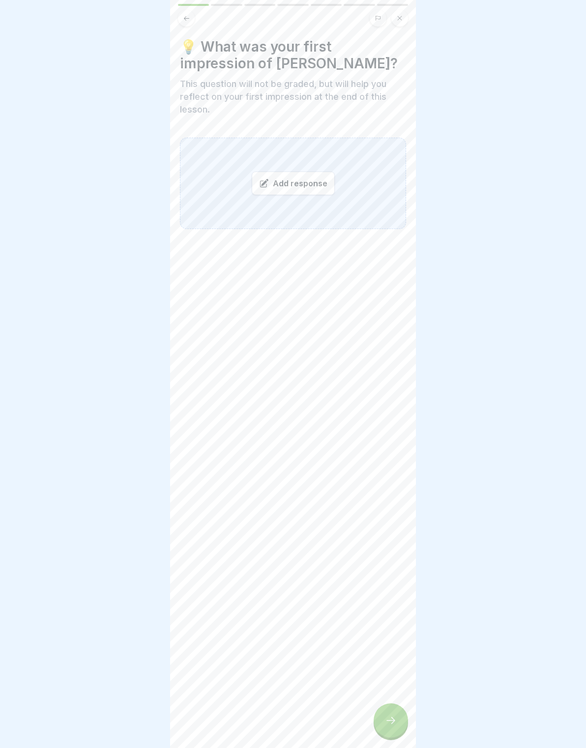
click at [393, 721] on icon at bounding box center [391, 720] width 12 height 12
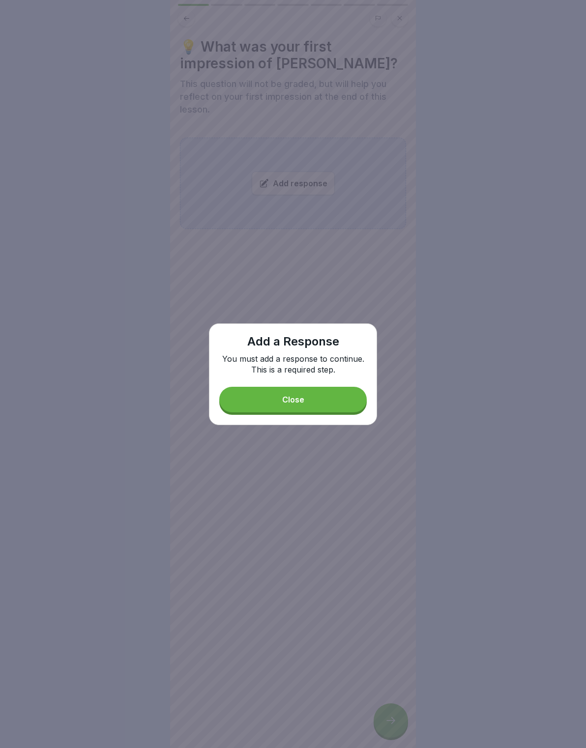
click at [338, 407] on button "Close" at bounding box center [292, 400] width 147 height 26
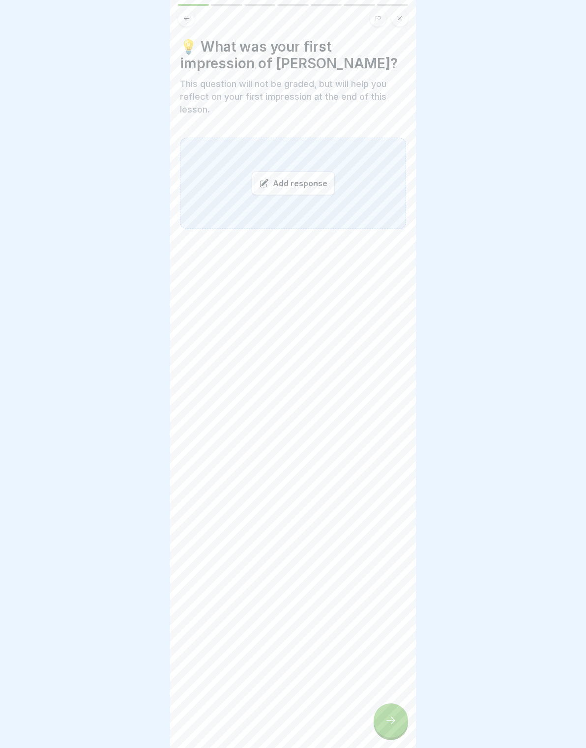
click at [393, 726] on icon at bounding box center [391, 720] width 12 height 12
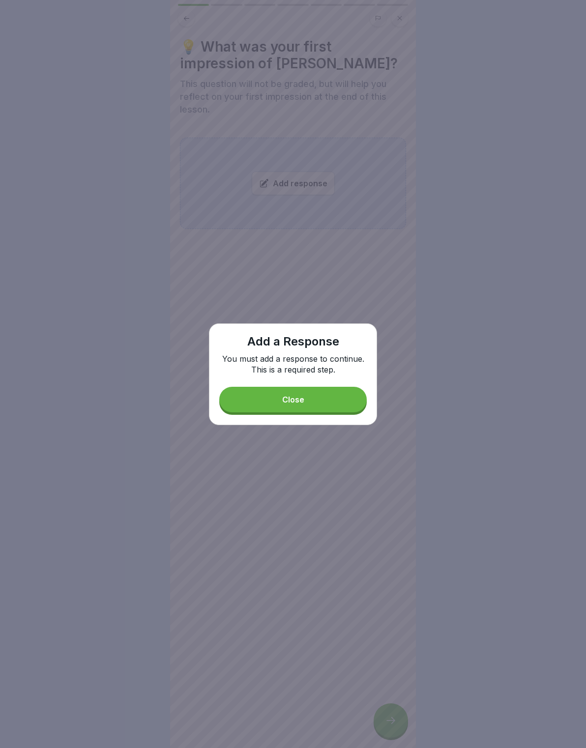
click at [351, 411] on button "Close" at bounding box center [292, 400] width 147 height 26
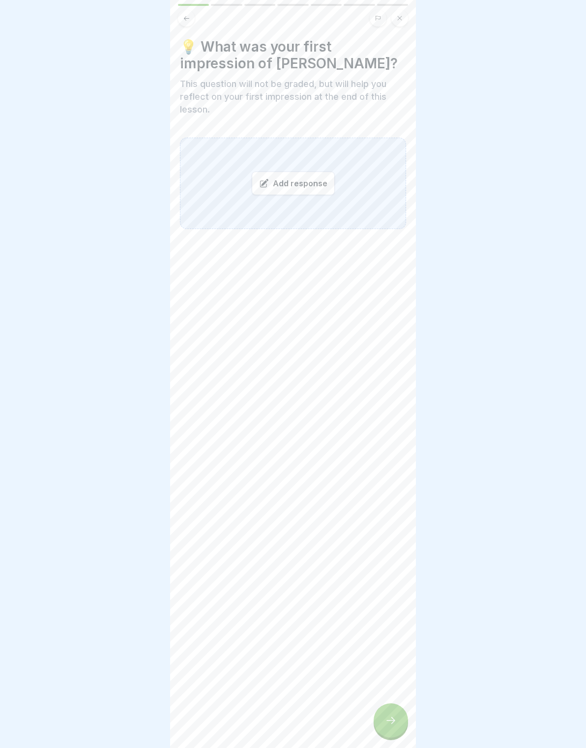
click at [297, 184] on div "Add response" at bounding box center [293, 183] width 83 height 24
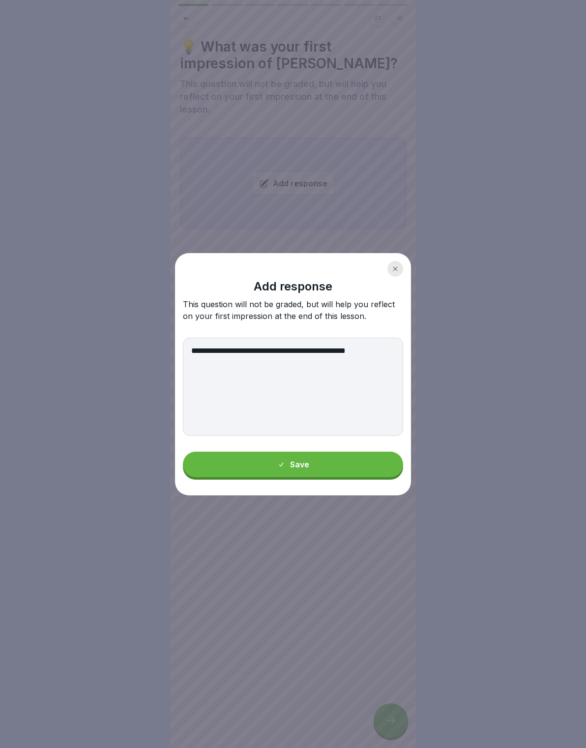
type textarea "**********"
click at [369, 476] on button "Save" at bounding box center [293, 465] width 220 height 26
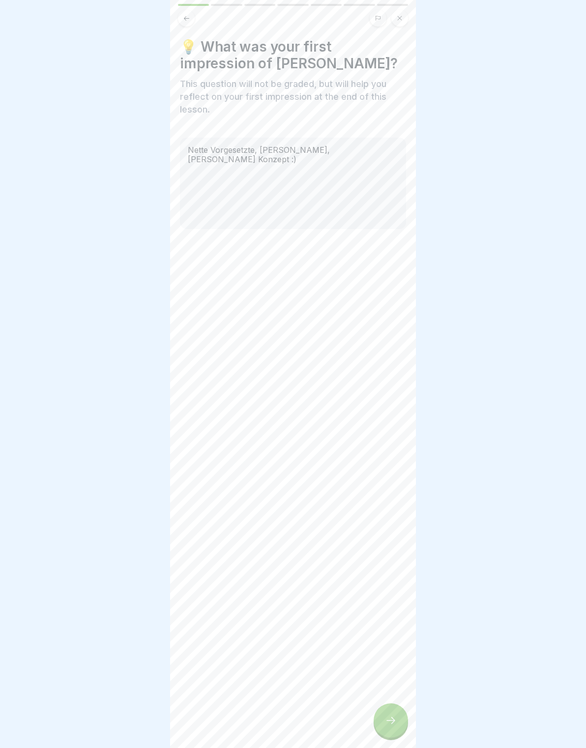
click at [395, 707] on div at bounding box center [390, 720] width 34 height 34
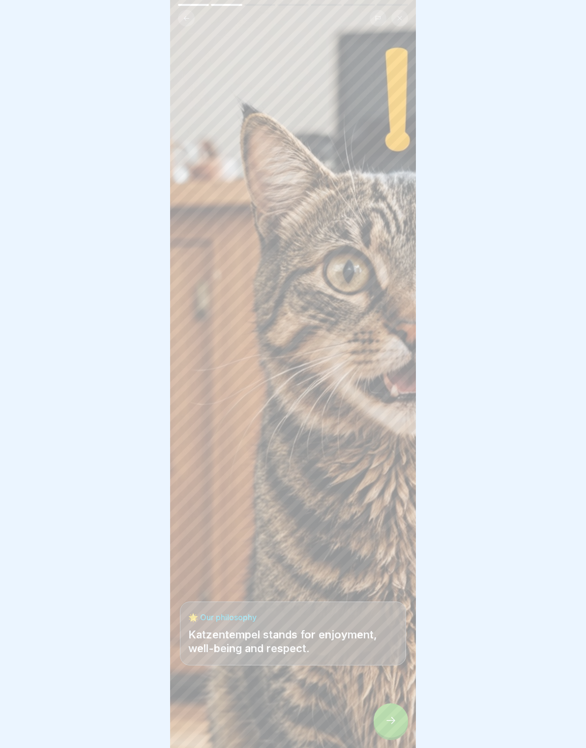
click at [388, 734] on div at bounding box center [390, 720] width 34 height 34
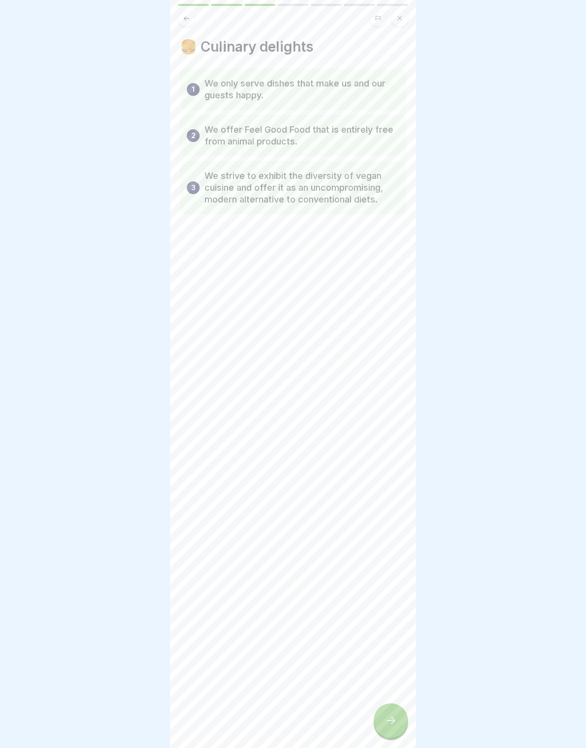
click at [385, 715] on icon at bounding box center [391, 720] width 12 height 12
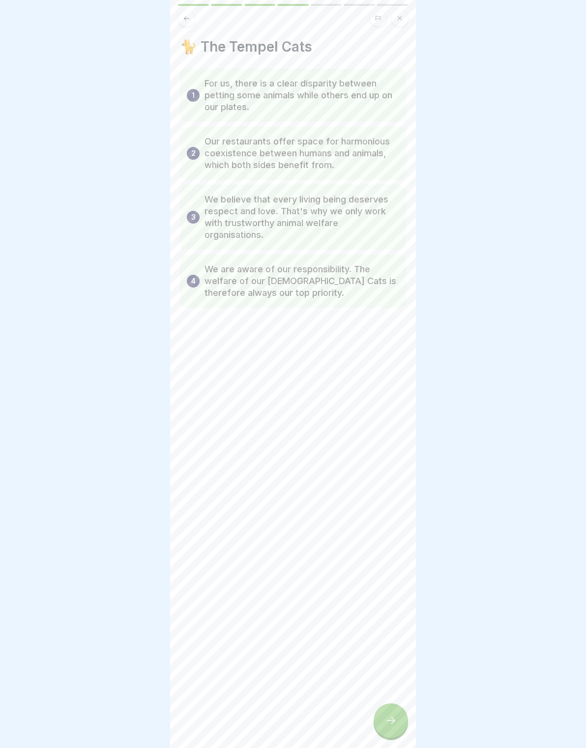
click at [385, 723] on icon at bounding box center [391, 720] width 12 height 12
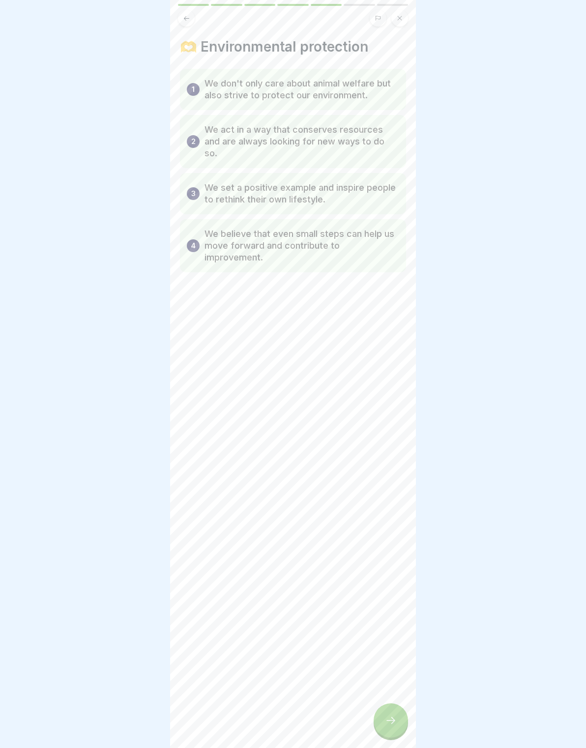
click at [388, 718] on icon at bounding box center [391, 720] width 12 height 12
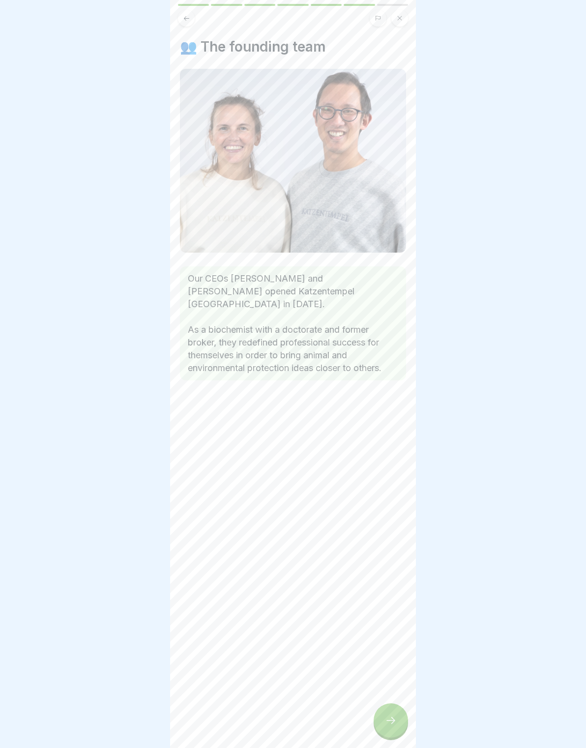
click at [387, 720] on icon at bounding box center [391, 720] width 12 height 12
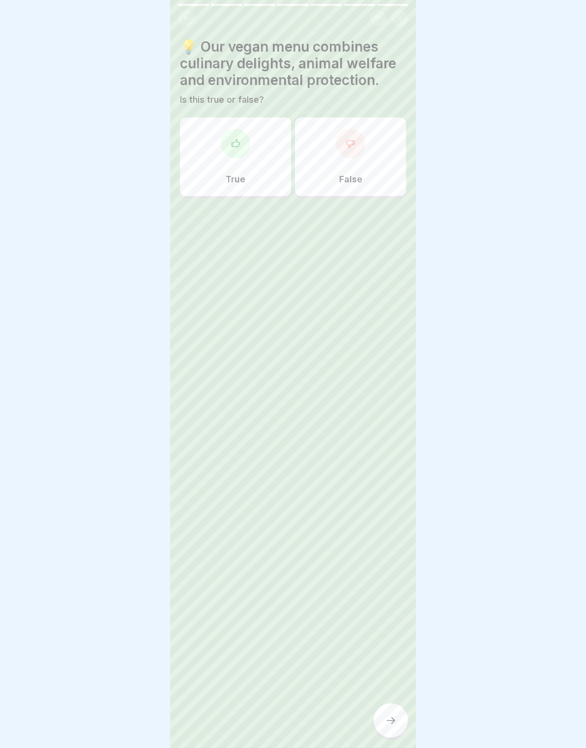
click at [255, 149] on div "True" at bounding box center [235, 156] width 111 height 79
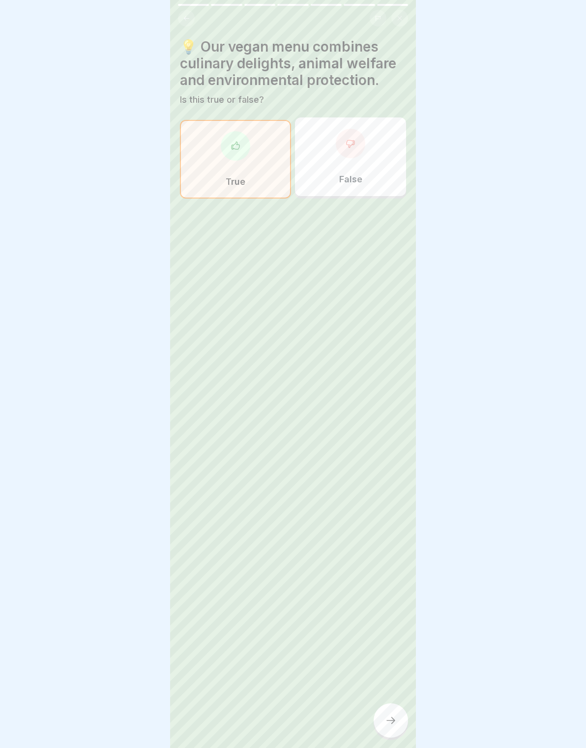
click at [400, 714] on div at bounding box center [390, 720] width 34 height 34
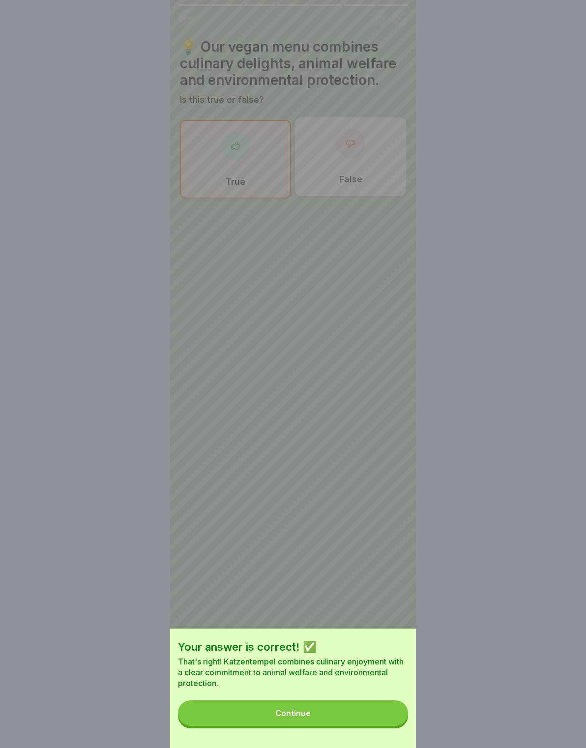
click at [385, 719] on button "Continue" at bounding box center [293, 713] width 230 height 26
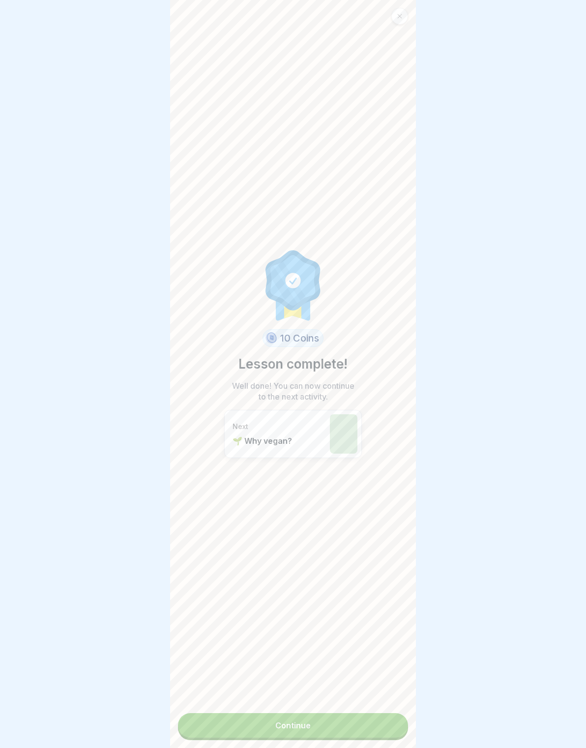
click at [390, 726] on link "Continue" at bounding box center [293, 725] width 230 height 25
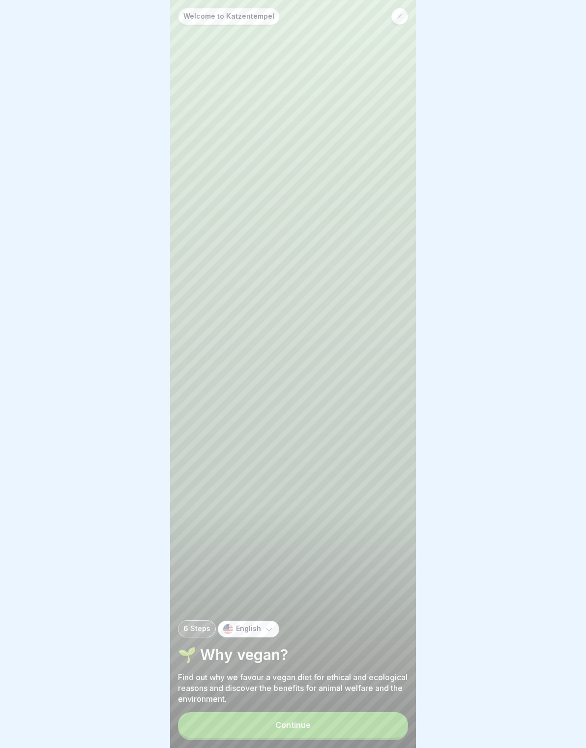
click at [386, 736] on button "Continue" at bounding box center [293, 725] width 230 height 26
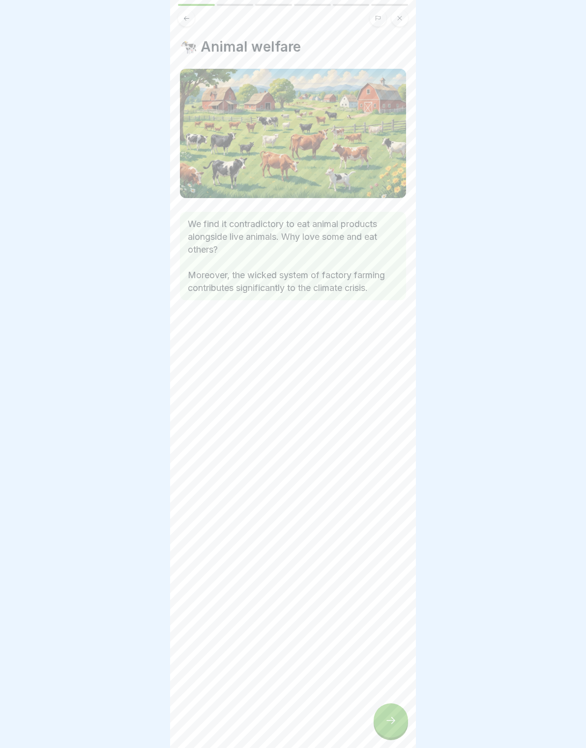
click at [396, 723] on icon at bounding box center [391, 720] width 12 height 12
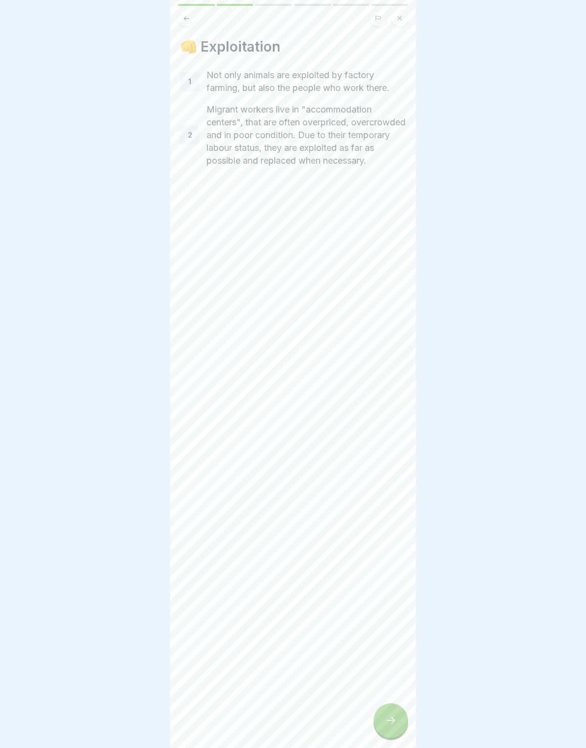
click at [399, 722] on div at bounding box center [390, 720] width 34 height 34
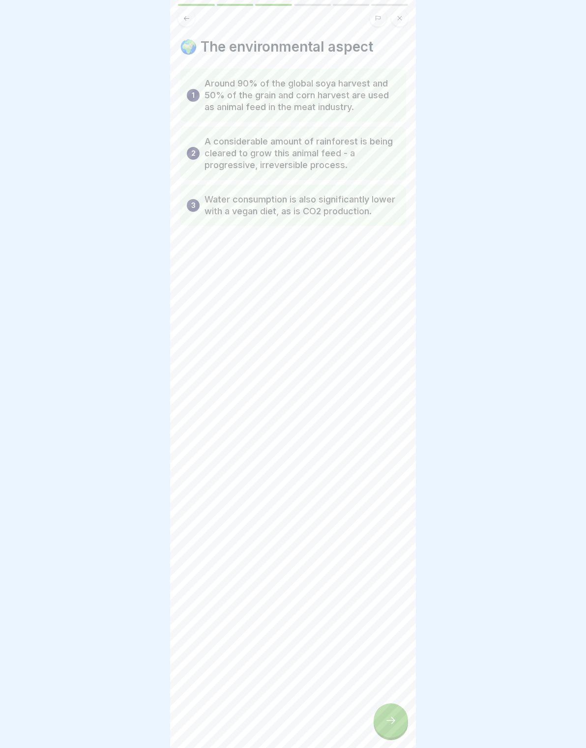
click at [395, 719] on icon at bounding box center [391, 720] width 12 height 12
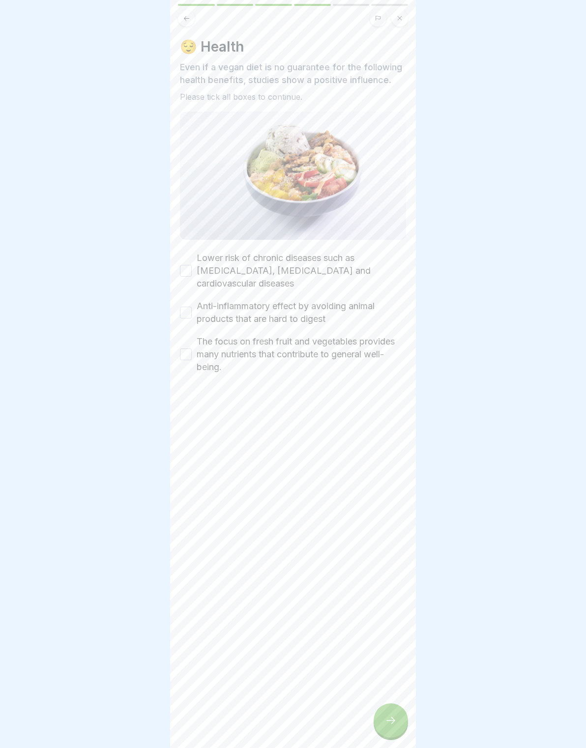
click at [394, 727] on div at bounding box center [390, 720] width 34 height 34
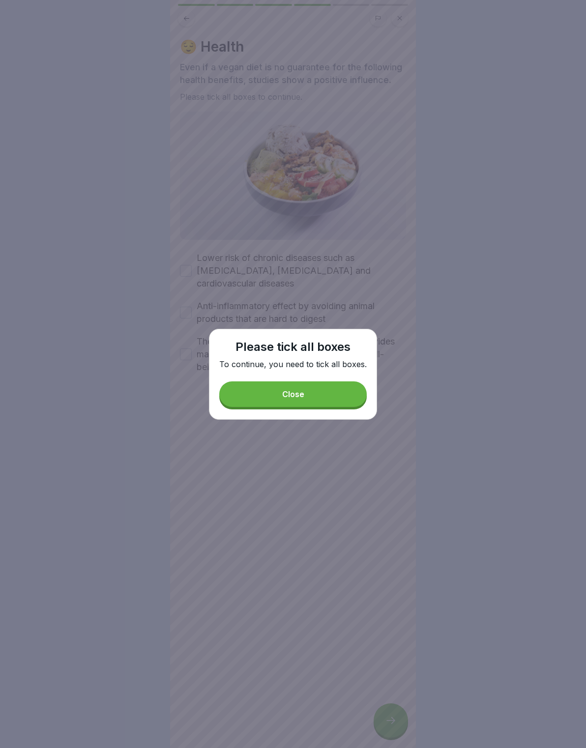
click at [320, 415] on div "Please tick all boxes To continue, you need to tick all boxes. Close" at bounding box center [293, 374] width 168 height 91
click at [197, 251] on div at bounding box center [293, 374] width 586 height 748
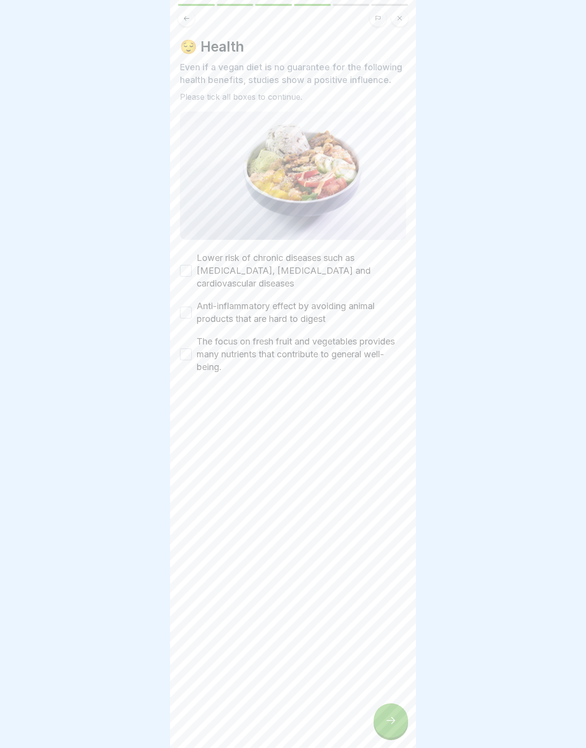
click at [281, 387] on div at bounding box center [293, 402] width 226 height 59
click at [200, 261] on label "Lower risk of chronic diseases such as high blood pressure, type 2 diabetes and…" at bounding box center [301, 271] width 209 height 38
click at [192, 265] on button "Lower risk of chronic diseases such as high blood pressure, type 2 diabetes and…" at bounding box center [186, 271] width 12 height 12
click at [190, 309] on button "Anti-inflammatory effect by avoiding animal products that are hard to digest" at bounding box center [186, 313] width 12 height 12
click at [194, 350] on div "The focus on fresh fruit and vegetables provides many nutrients that contribute…" at bounding box center [293, 354] width 226 height 38
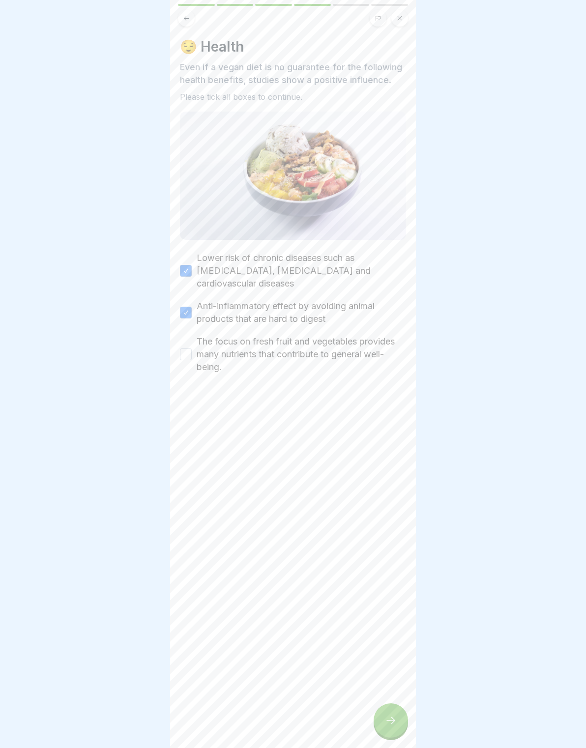
click at [202, 353] on label "The focus on fresh fruit and vegetables provides many nutrients that contribute…" at bounding box center [301, 354] width 209 height 38
click at [192, 353] on button "The focus on fresh fruit and vegetables provides many nutrients that contribute…" at bounding box center [186, 354] width 12 height 12
click at [182, 351] on button "The focus on fresh fruit and vegetables provides many nutrients that contribute…" at bounding box center [186, 354] width 12 height 12
click at [181, 355] on button "The focus on fresh fruit and vegetables provides many nutrients that contribute…" at bounding box center [186, 354] width 12 height 12
click at [396, 727] on div at bounding box center [390, 720] width 34 height 34
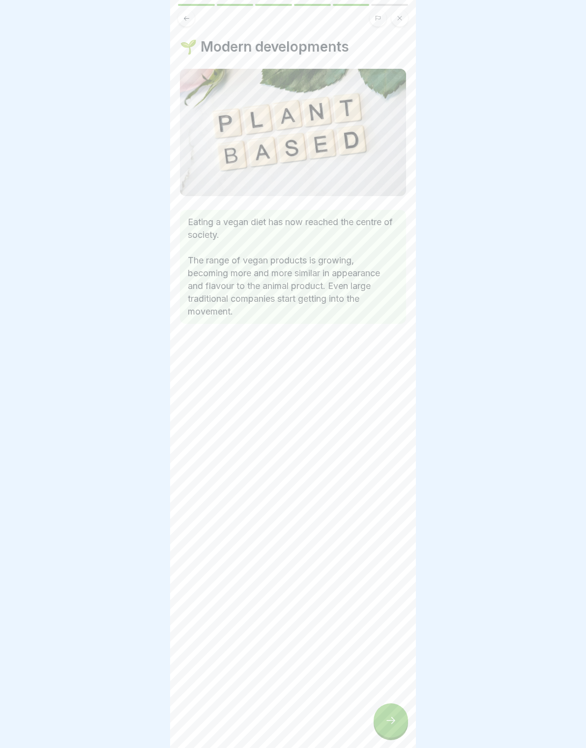
click at [401, 721] on div at bounding box center [390, 720] width 34 height 34
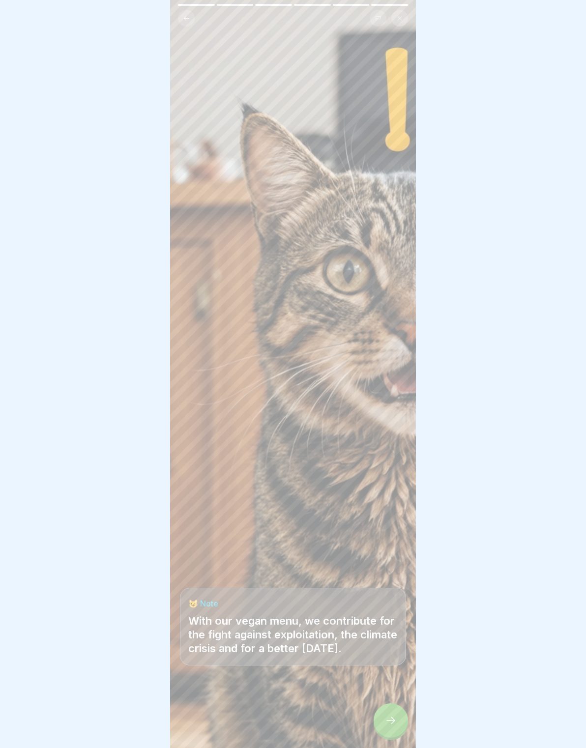
click at [392, 726] on icon at bounding box center [391, 720] width 12 height 12
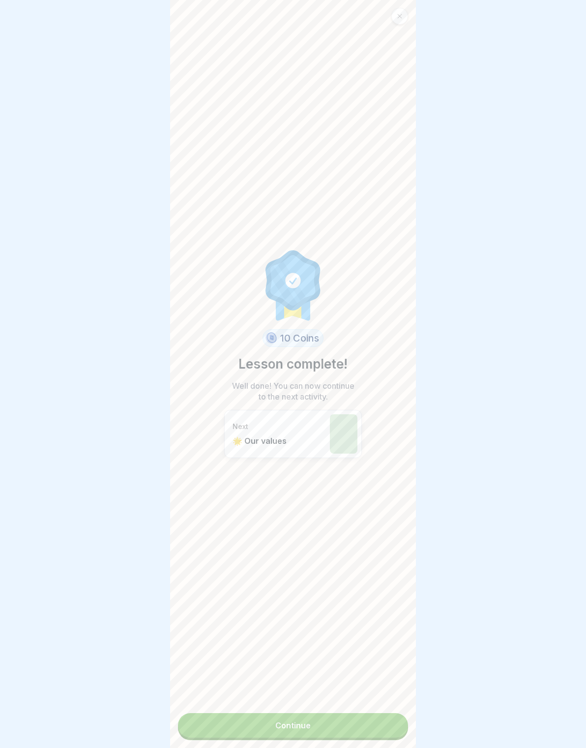
click at [391, 726] on link "Continue" at bounding box center [293, 725] width 230 height 25
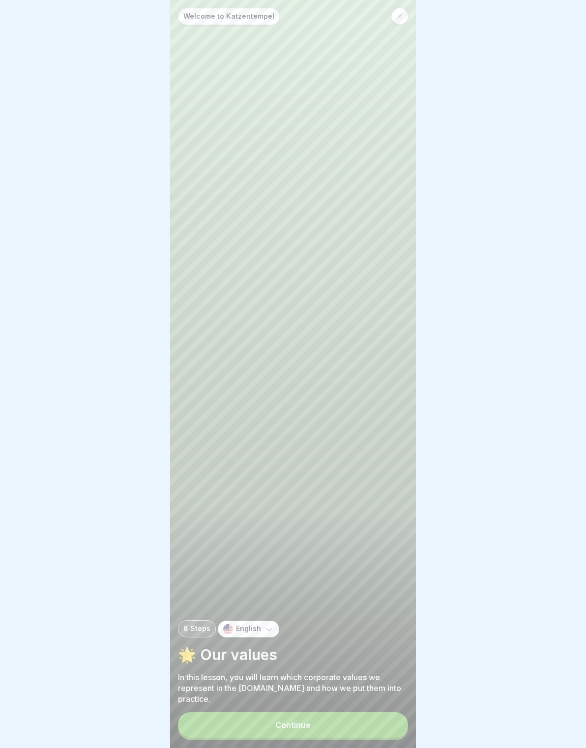
click at [389, 725] on button "Continue" at bounding box center [293, 725] width 230 height 26
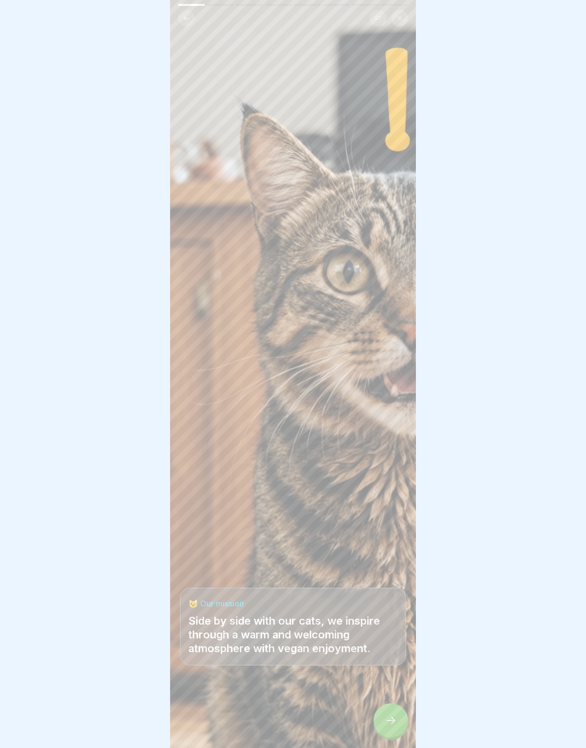
click at [388, 728] on div at bounding box center [390, 720] width 34 height 34
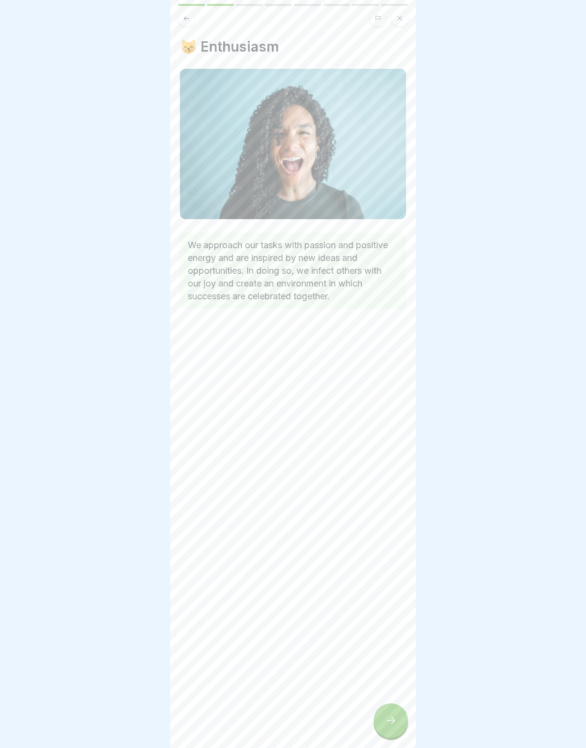
click at [395, 716] on icon at bounding box center [391, 720] width 12 height 12
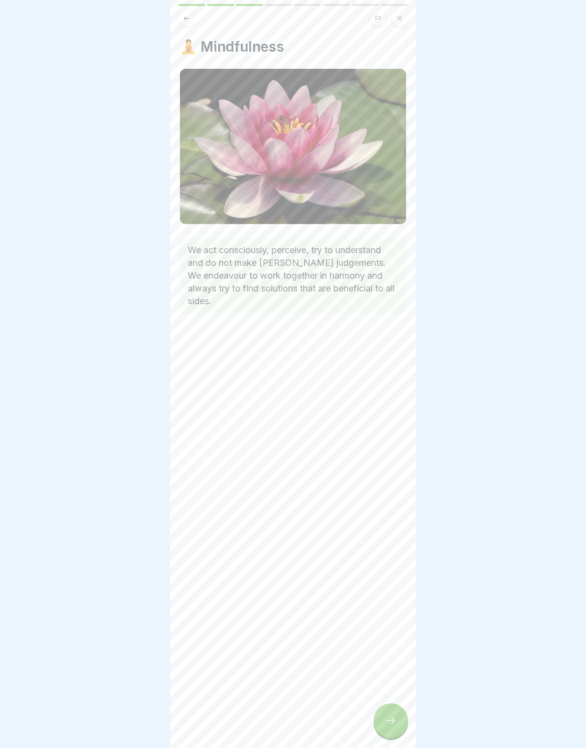
click at [398, 711] on div at bounding box center [390, 720] width 34 height 34
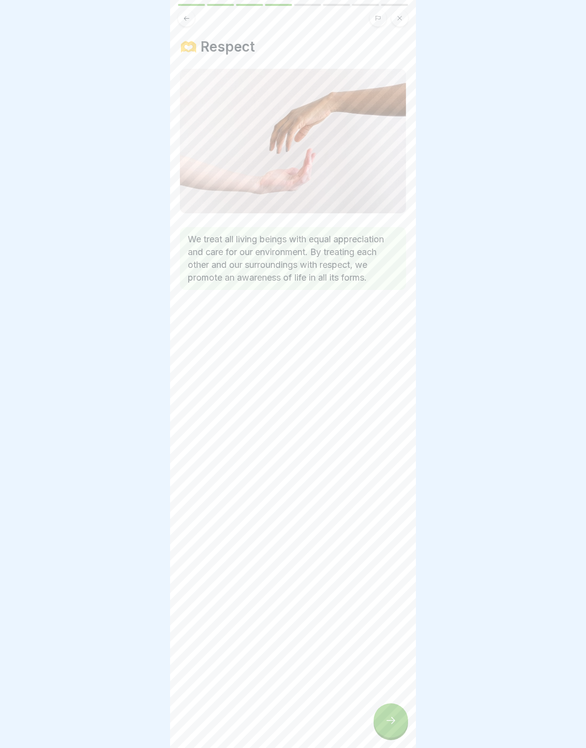
click at [400, 706] on div at bounding box center [390, 720] width 34 height 34
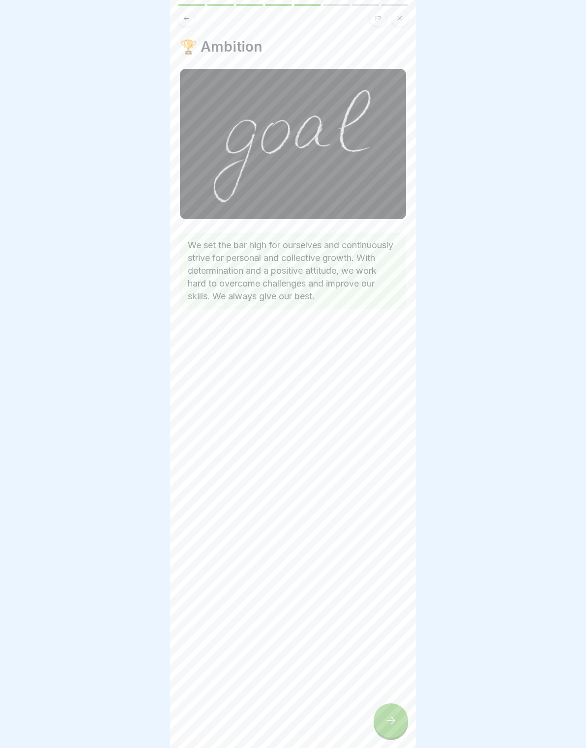
click at [396, 710] on div at bounding box center [390, 720] width 34 height 34
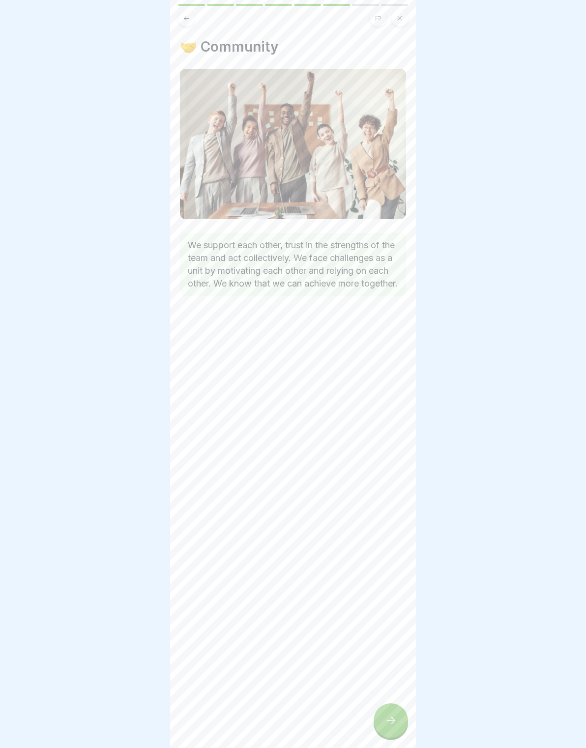
click at [395, 707] on div at bounding box center [390, 720] width 34 height 34
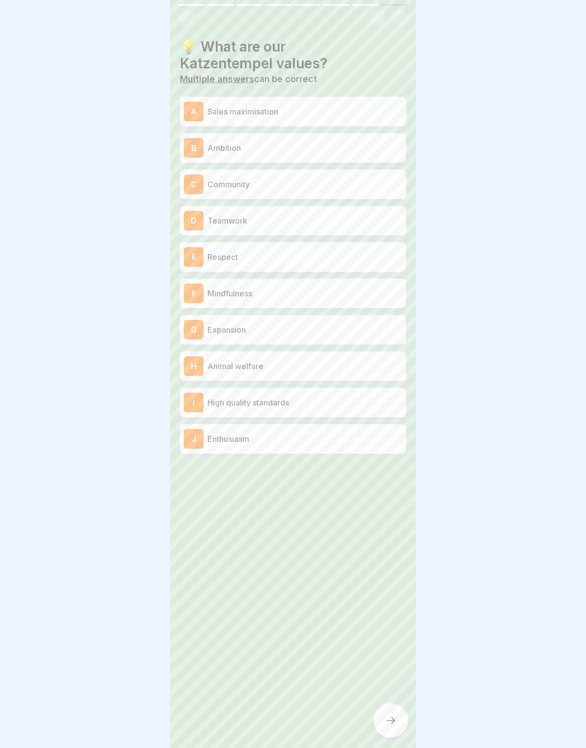
click at [311, 154] on div "B Ambition" at bounding box center [293, 148] width 218 height 20
click at [300, 191] on div "C Community" at bounding box center [293, 184] width 218 height 20
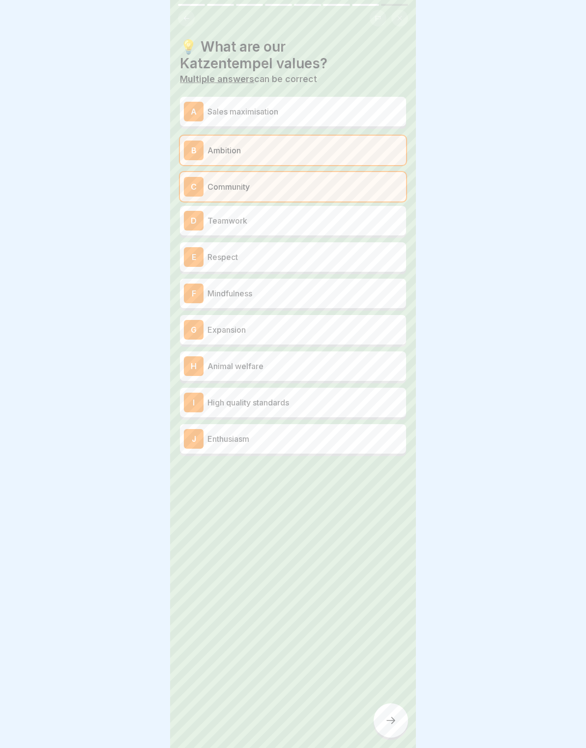
click at [324, 258] on p "Respect" at bounding box center [304, 257] width 195 height 12
click at [342, 295] on p "Mindfulness" at bounding box center [304, 293] width 195 height 12
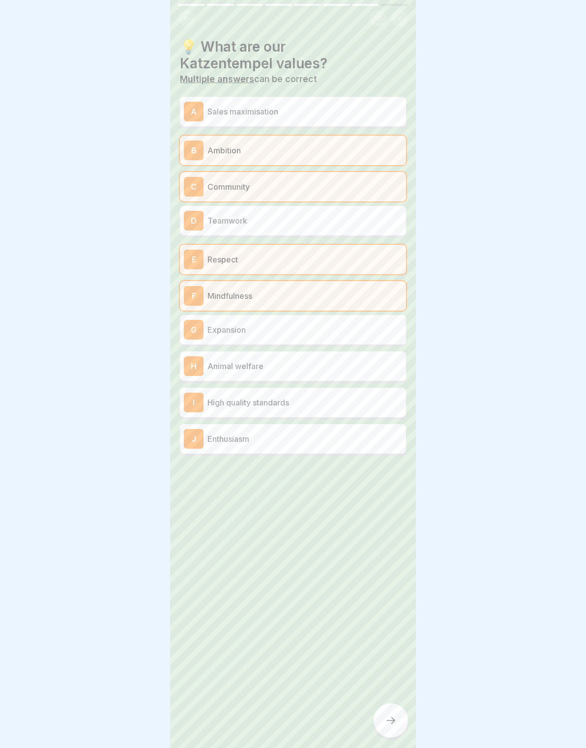
click at [355, 434] on p "Enthusiasm" at bounding box center [304, 439] width 195 height 12
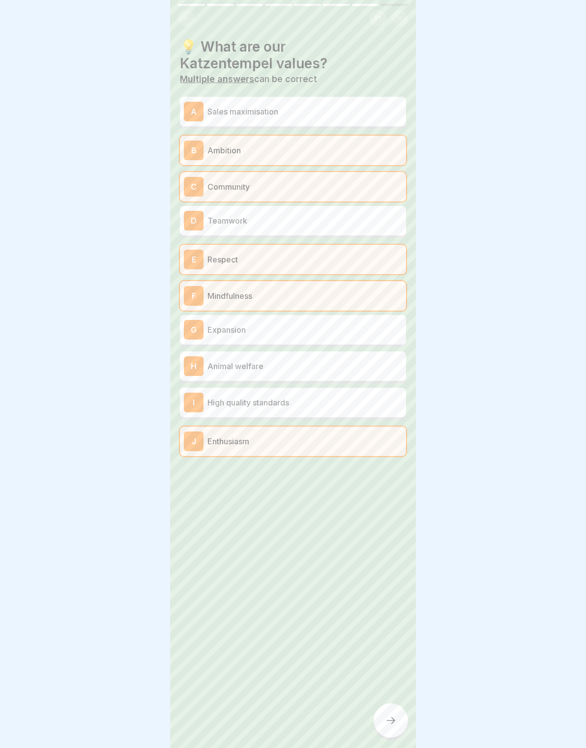
click at [392, 715] on icon at bounding box center [391, 720] width 12 height 12
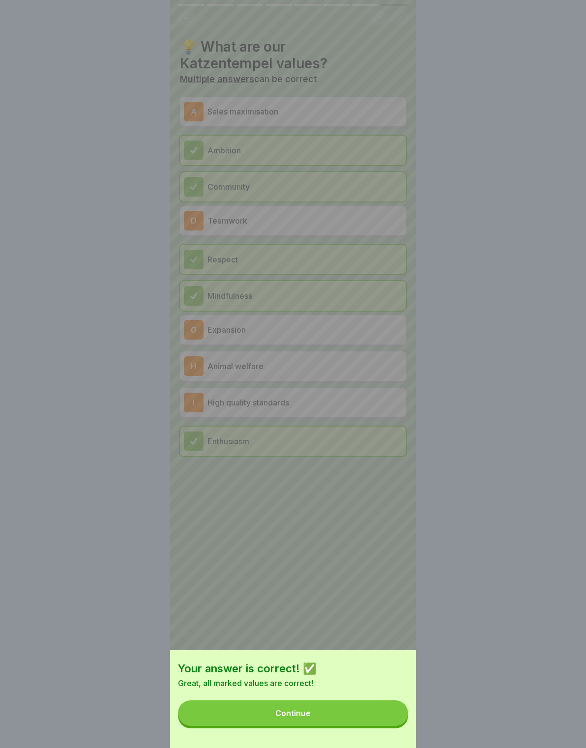
click at [374, 713] on button "Continue" at bounding box center [293, 713] width 230 height 26
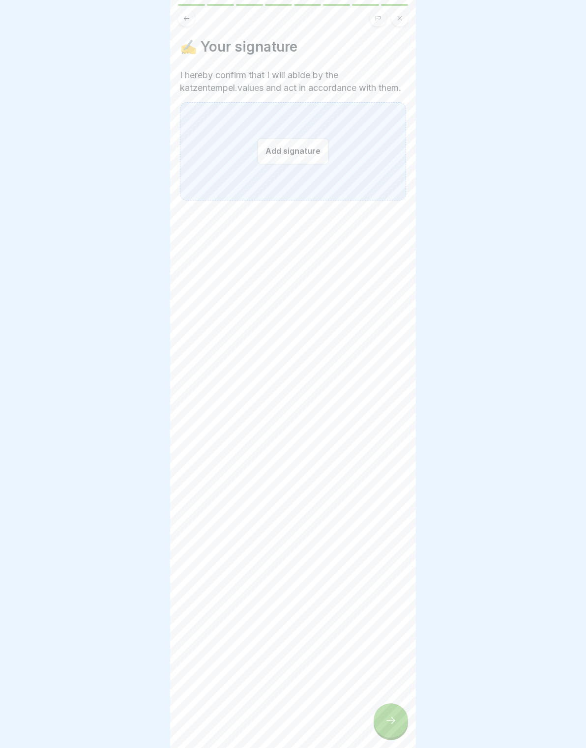
click at [295, 160] on button "Add signature" at bounding box center [293, 151] width 72 height 26
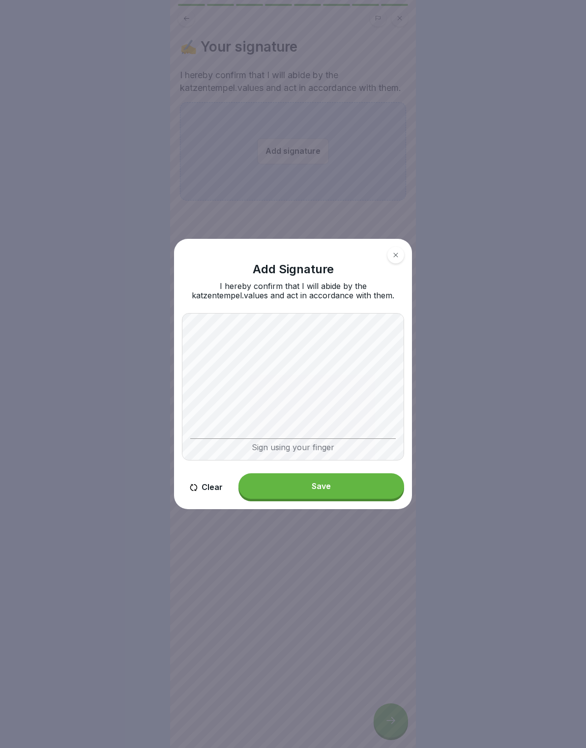
click at [358, 479] on button "Save" at bounding box center [321, 486] width 166 height 26
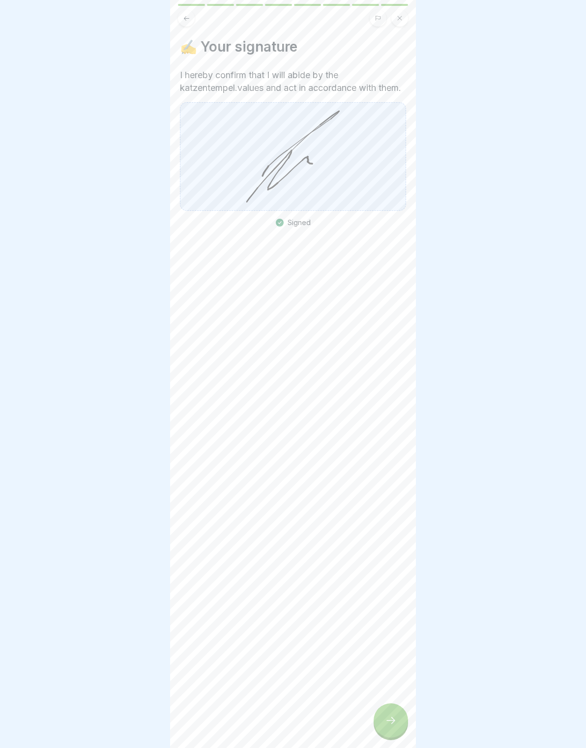
click at [396, 726] on div at bounding box center [390, 720] width 34 height 34
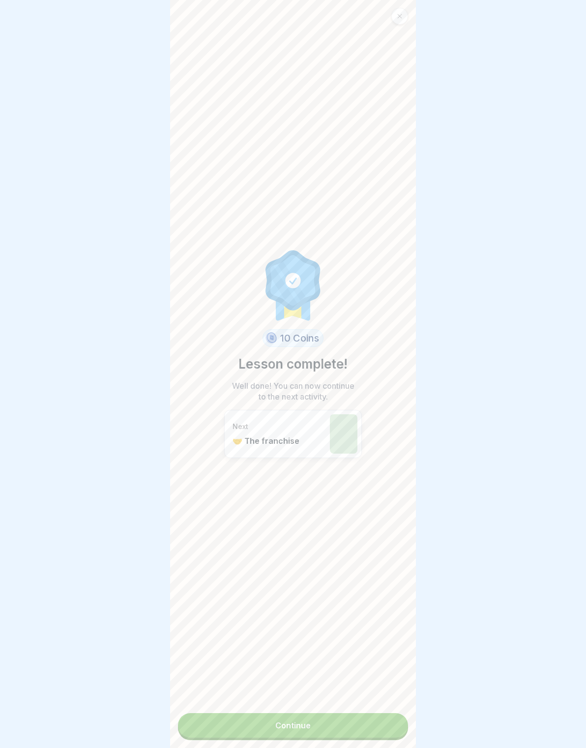
click at [356, 729] on link "Continue" at bounding box center [293, 725] width 230 height 25
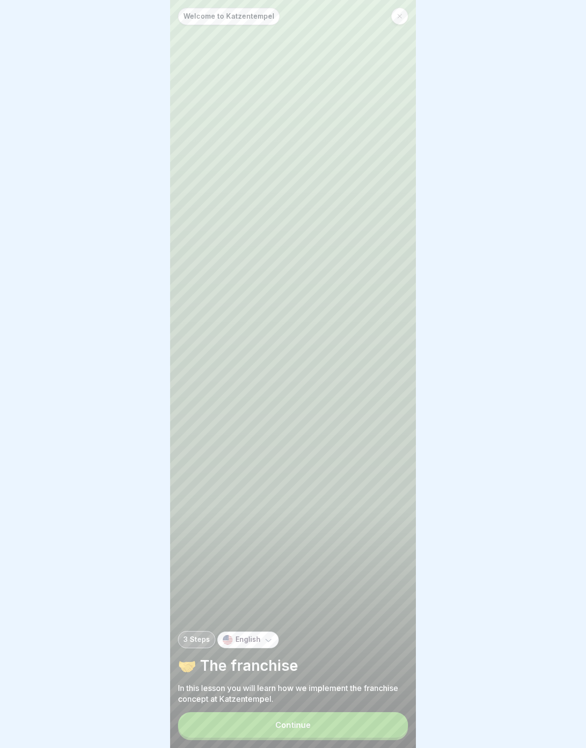
click at [355, 724] on button "Continue" at bounding box center [293, 725] width 230 height 26
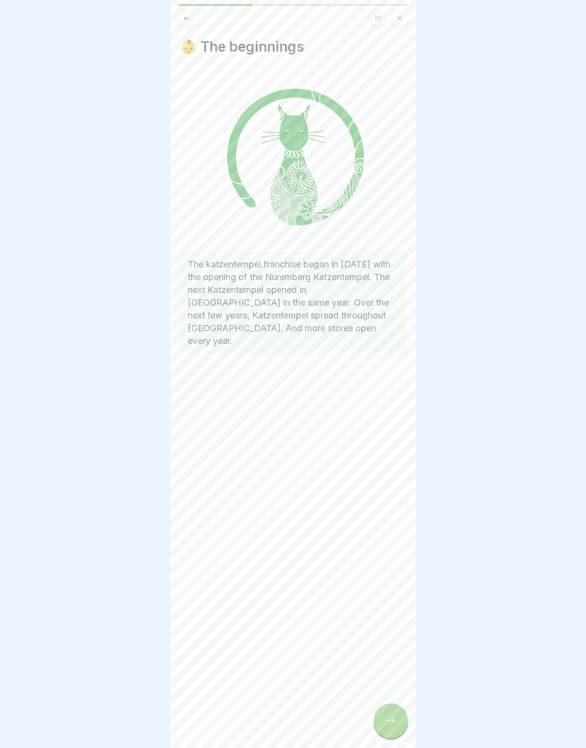
click at [385, 723] on icon at bounding box center [391, 720] width 12 height 12
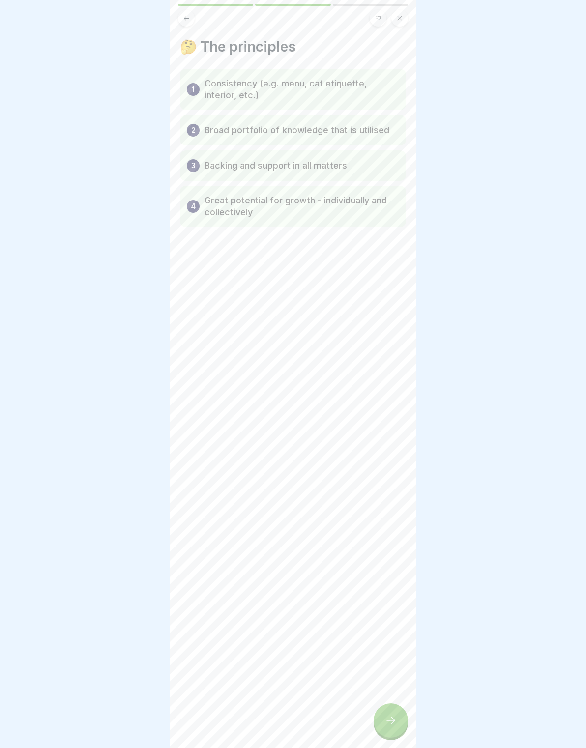
click at [392, 716] on icon at bounding box center [391, 720] width 12 height 12
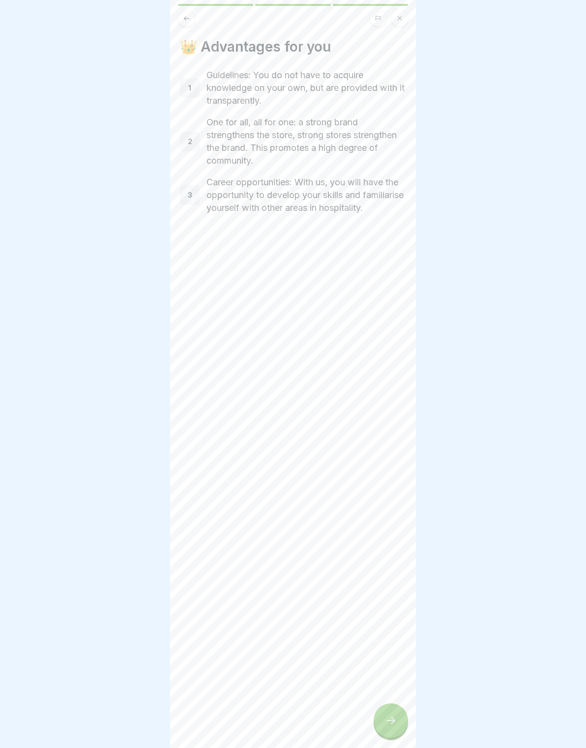
click at [389, 720] on icon at bounding box center [390, 720] width 9 height 7
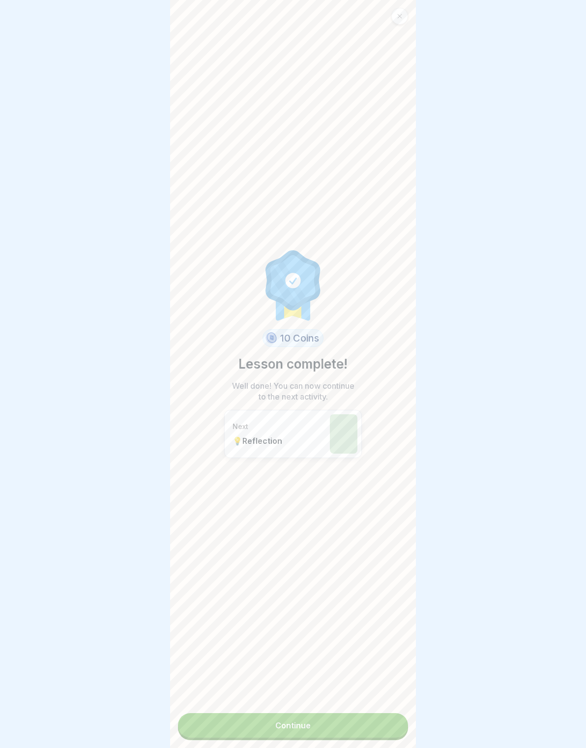
click at [388, 719] on link "Continue" at bounding box center [293, 725] width 230 height 25
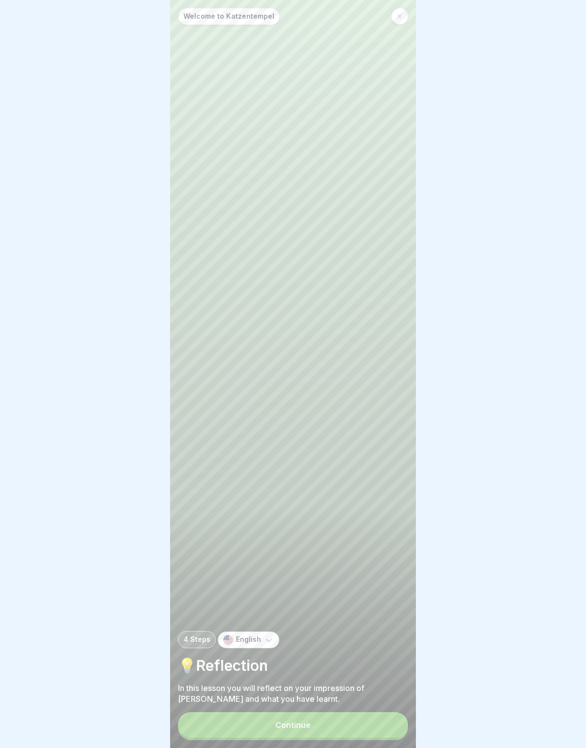
click at [380, 730] on button "Continue" at bounding box center [293, 725] width 230 height 26
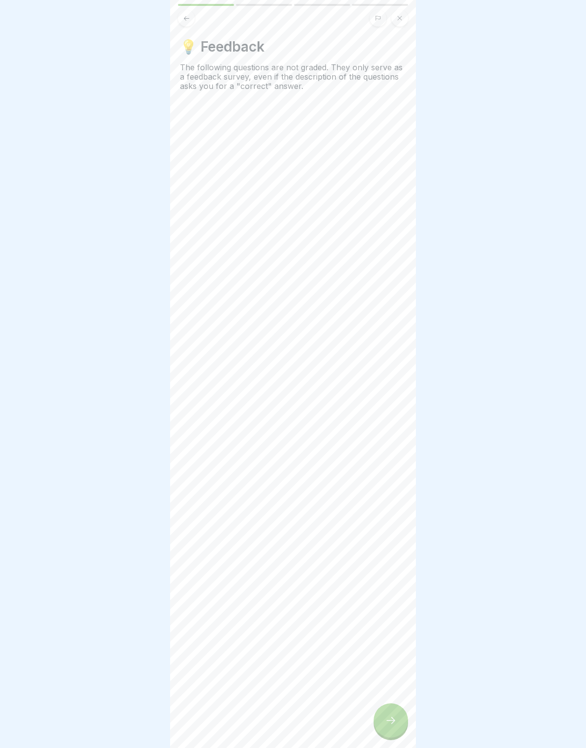
click at [382, 722] on div at bounding box center [390, 720] width 34 height 34
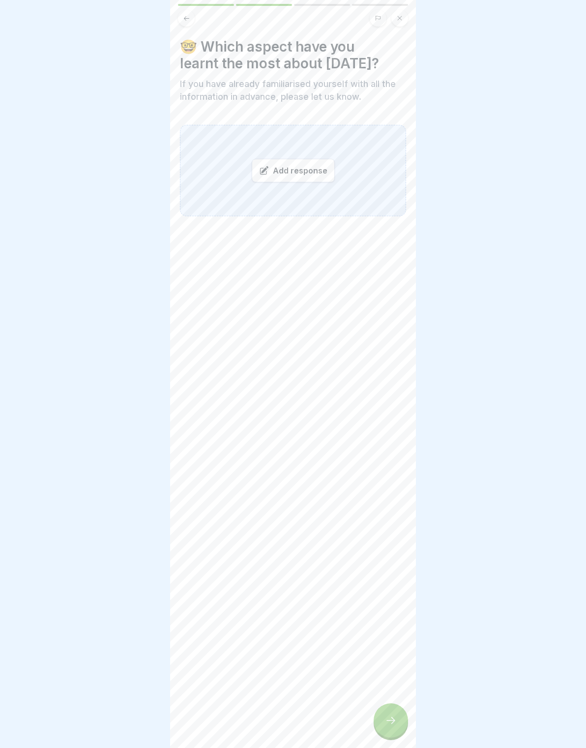
click at [386, 719] on icon at bounding box center [391, 720] width 12 height 12
click at [187, 30] on div "🧐 Which information do you rate as most relevant? What information do you consi…" at bounding box center [293, 374] width 246 height 748
click at [183, 11] on button at bounding box center [186, 18] width 17 height 17
click at [319, 164] on div "Add response" at bounding box center [293, 171] width 83 height 24
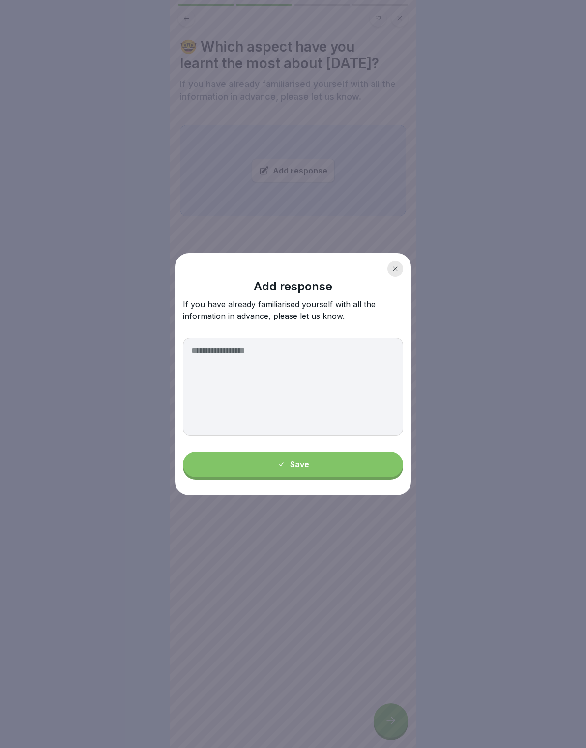
click at [273, 361] on textarea at bounding box center [293, 387] width 220 height 98
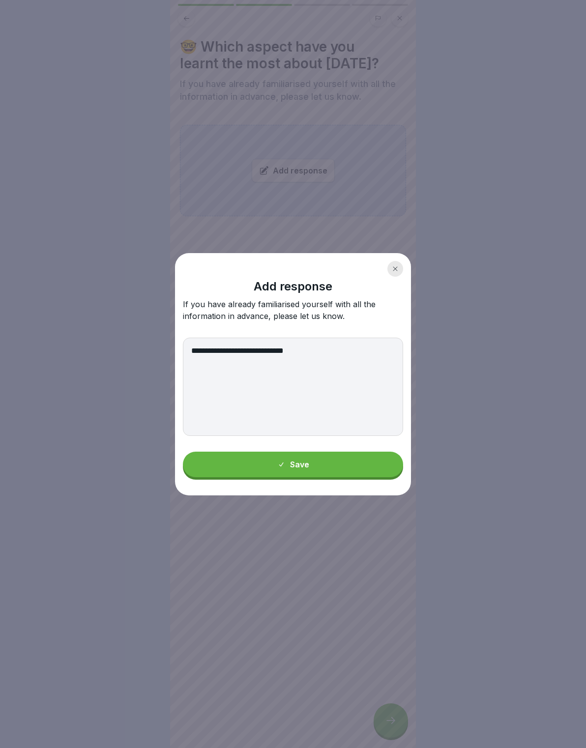
type textarea "**********"
click at [363, 460] on button "Save" at bounding box center [293, 465] width 220 height 26
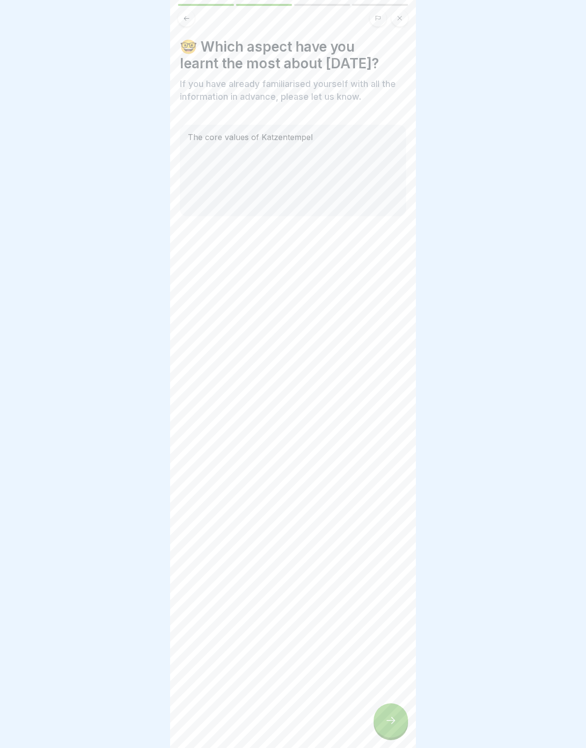
click at [395, 722] on icon at bounding box center [391, 720] width 12 height 12
click at [307, 173] on div "Add response" at bounding box center [293, 171] width 83 height 24
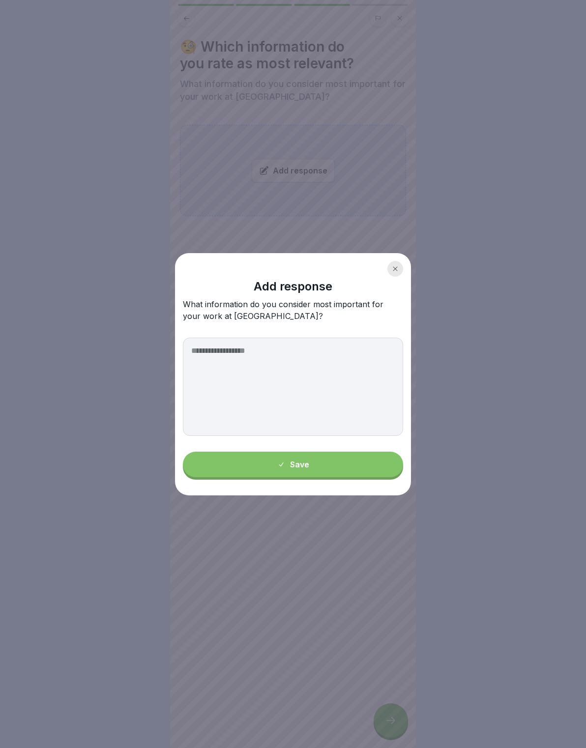
click at [268, 386] on textarea at bounding box center [293, 387] width 220 height 98
click at [299, 358] on textarea at bounding box center [293, 387] width 220 height 98
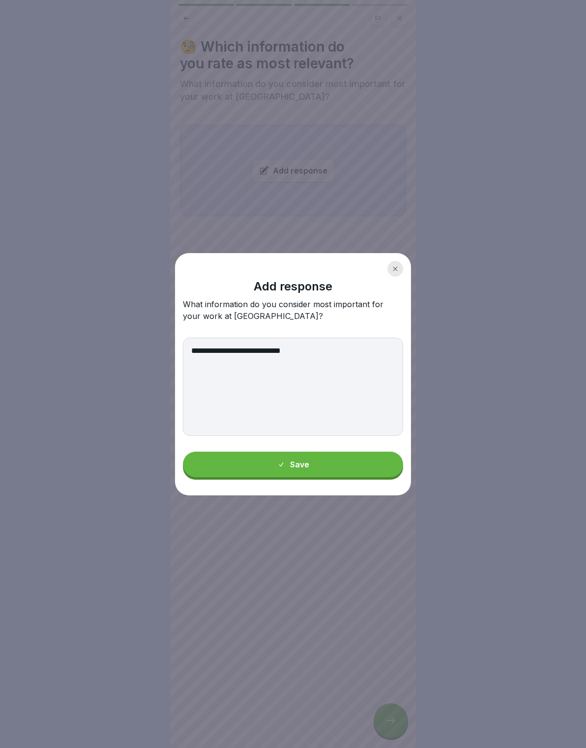
type textarea "**********"
click at [386, 464] on button "Save" at bounding box center [293, 465] width 220 height 26
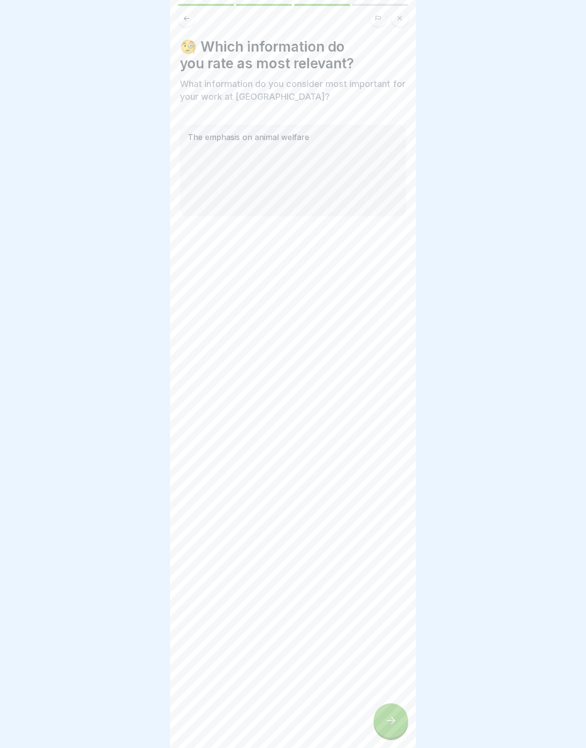
click at [406, 713] on div at bounding box center [390, 720] width 34 height 34
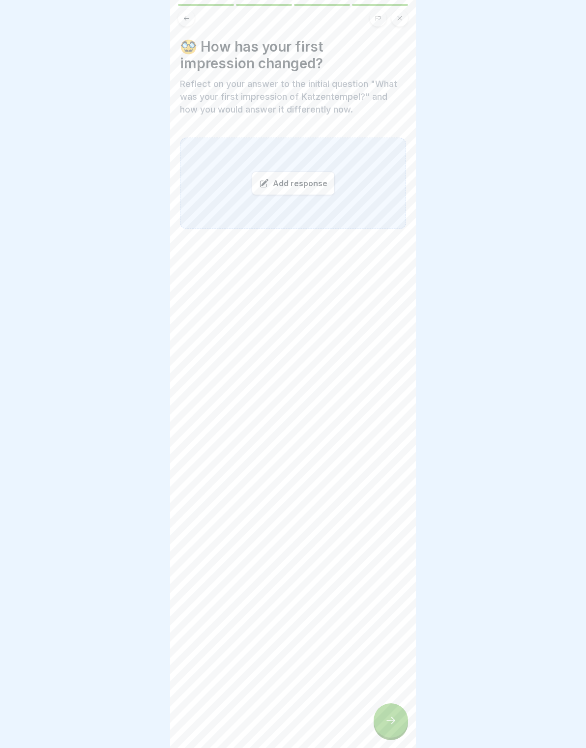
click at [308, 187] on div "Add response" at bounding box center [293, 183] width 83 height 24
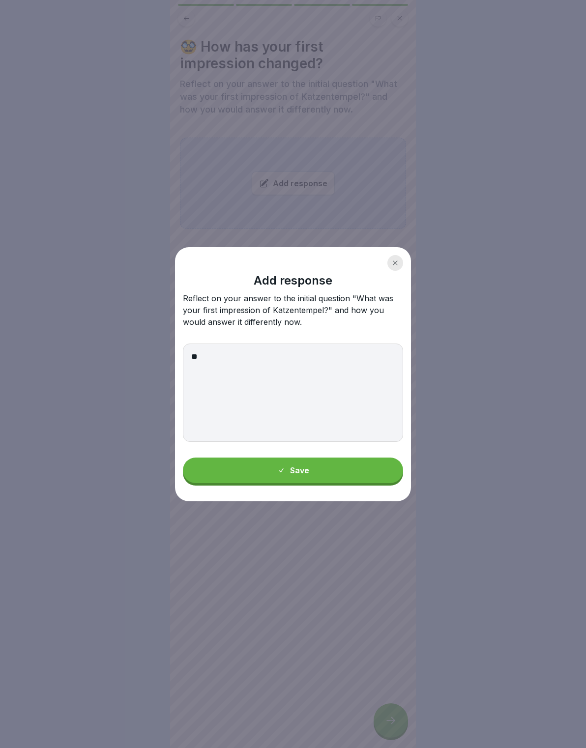
type textarea "*"
type textarea "**********"
click at [354, 466] on button "Save" at bounding box center [293, 470] width 220 height 26
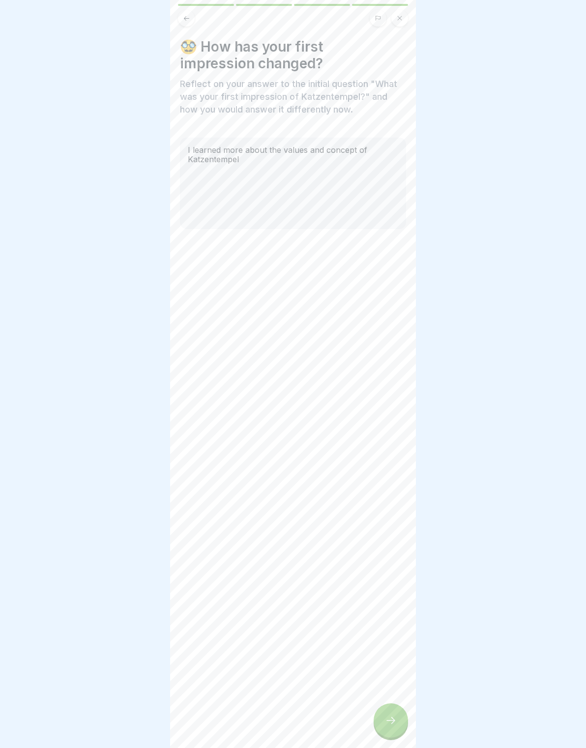
click at [390, 710] on div at bounding box center [390, 720] width 34 height 34
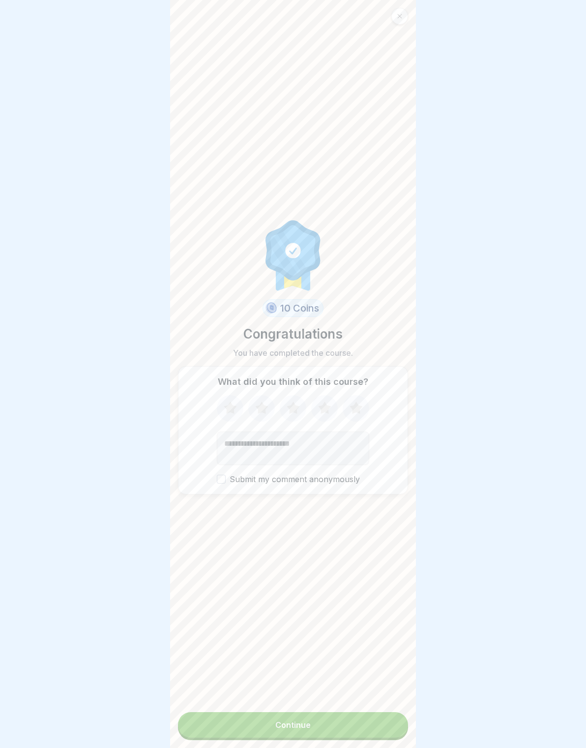
click at [308, 729] on div "Continue" at bounding box center [292, 724] width 35 height 9
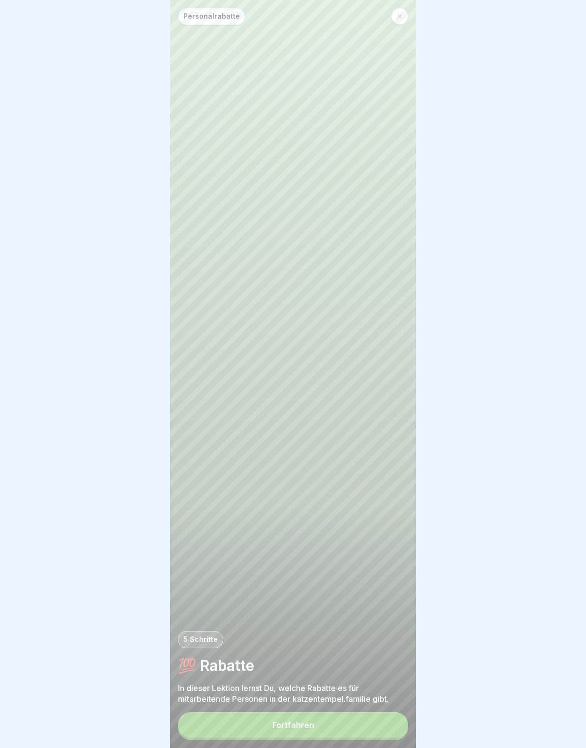
click at [306, 737] on button "Fortfahren" at bounding box center [293, 725] width 230 height 26
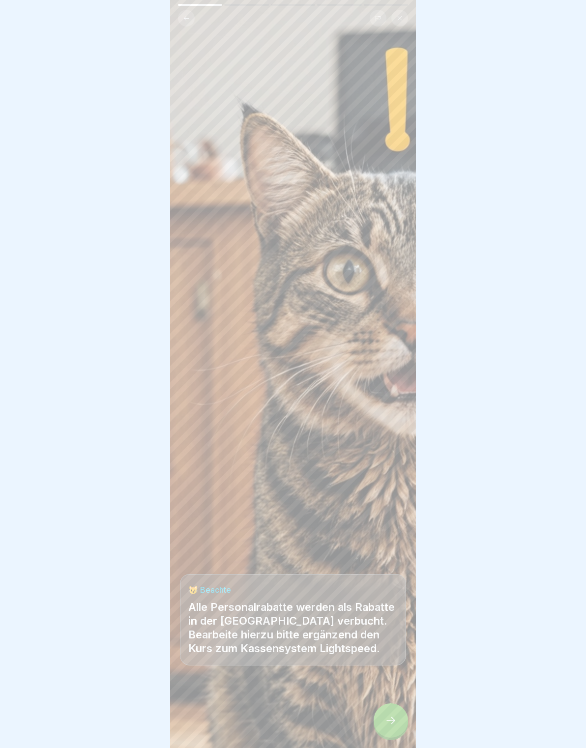
click at [292, 727] on div at bounding box center [293, 718] width 226 height 59
click at [378, 703] on div at bounding box center [293, 718] width 226 height 59
click at [397, 718] on div at bounding box center [390, 720] width 34 height 34
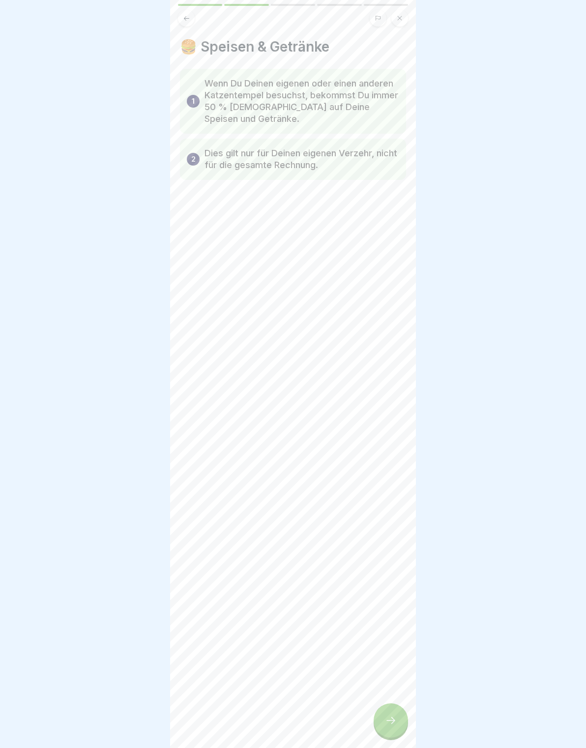
click at [396, 727] on div at bounding box center [390, 720] width 34 height 34
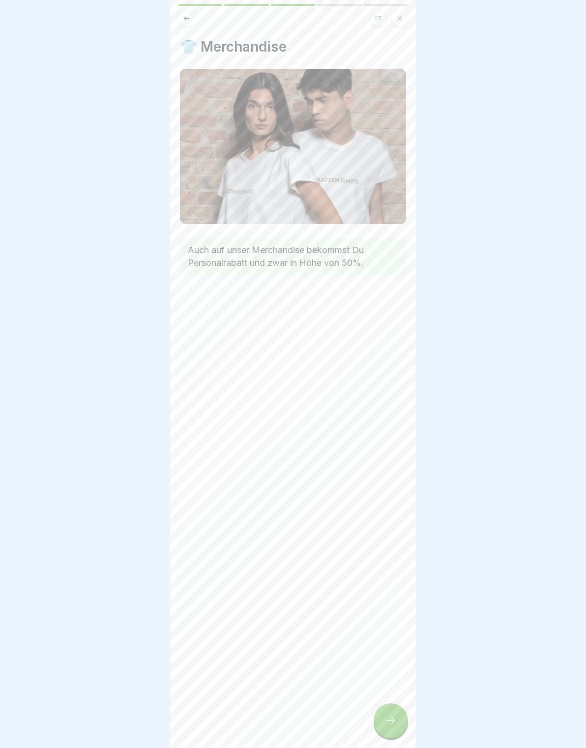
click at [181, 20] on button at bounding box center [186, 18] width 17 height 17
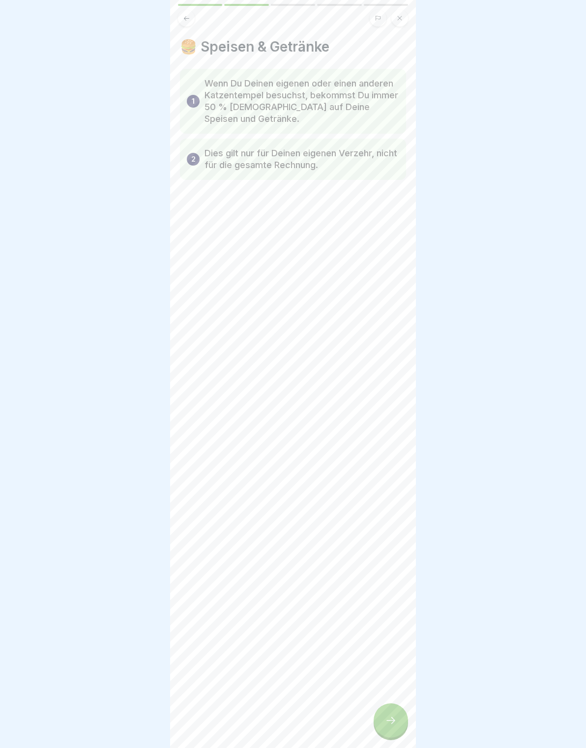
click at [391, 718] on icon at bounding box center [391, 720] width 12 height 12
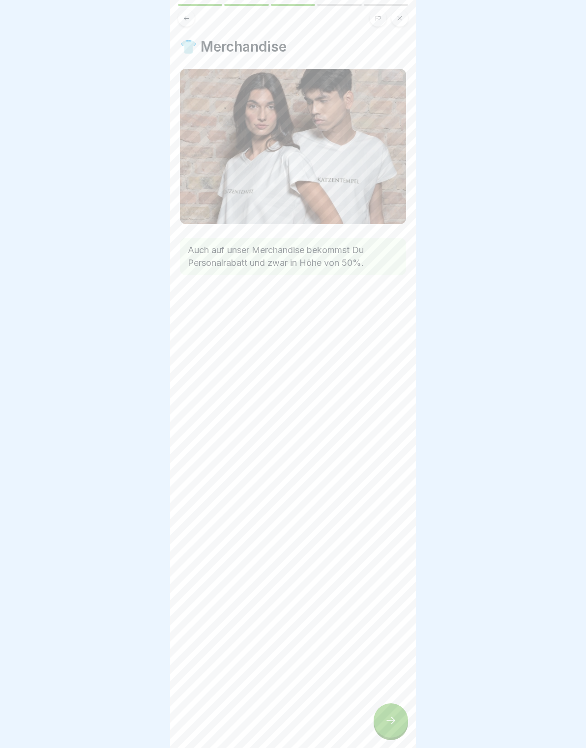
click at [401, 719] on div at bounding box center [390, 720] width 34 height 34
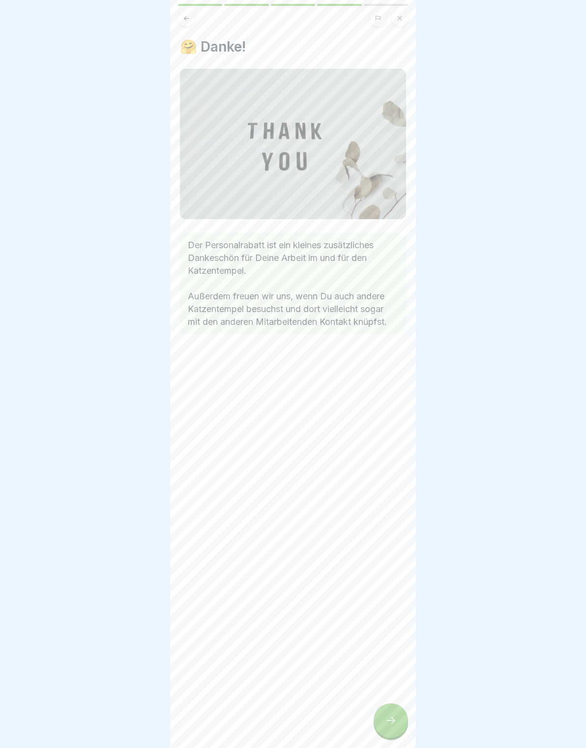
click at [402, 714] on div at bounding box center [390, 720] width 34 height 34
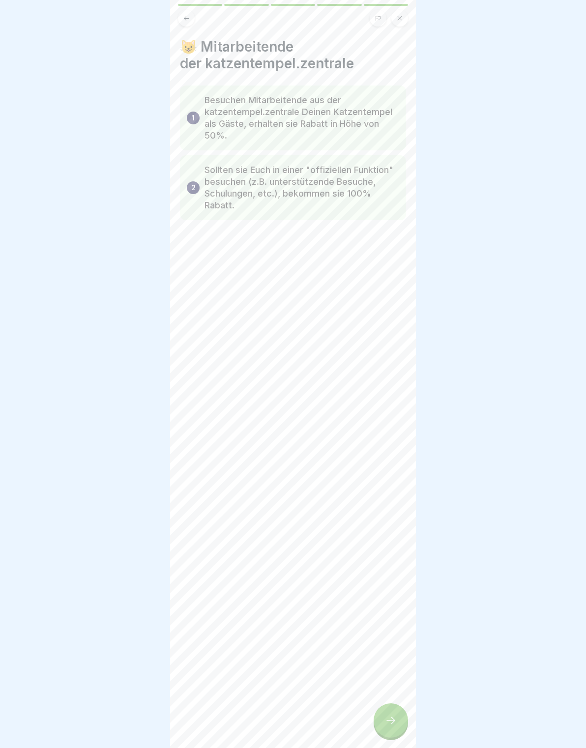
click at [394, 722] on icon at bounding box center [390, 720] width 9 height 7
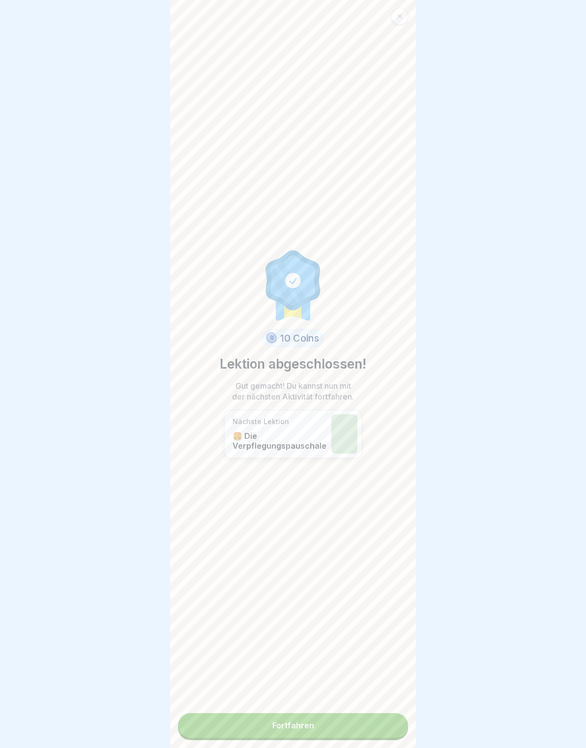
click at [384, 727] on link "Fortfahren" at bounding box center [293, 725] width 230 height 25
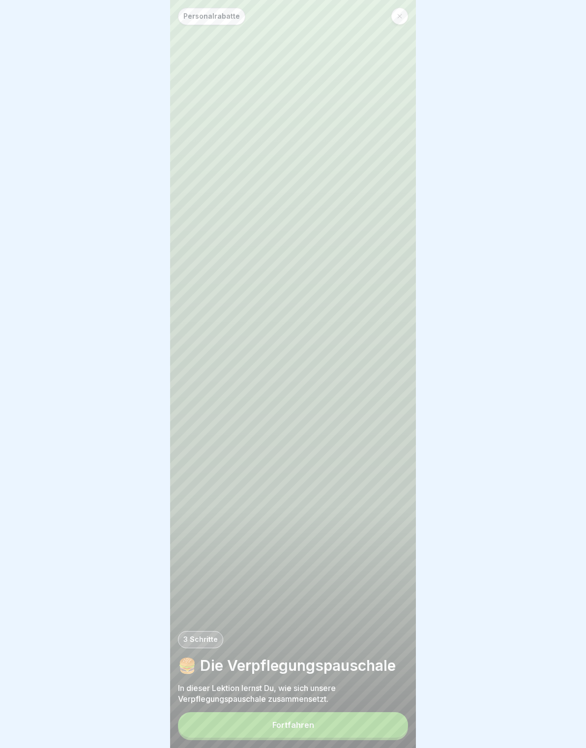
click at [379, 715] on button "Fortfahren" at bounding box center [293, 725] width 230 height 26
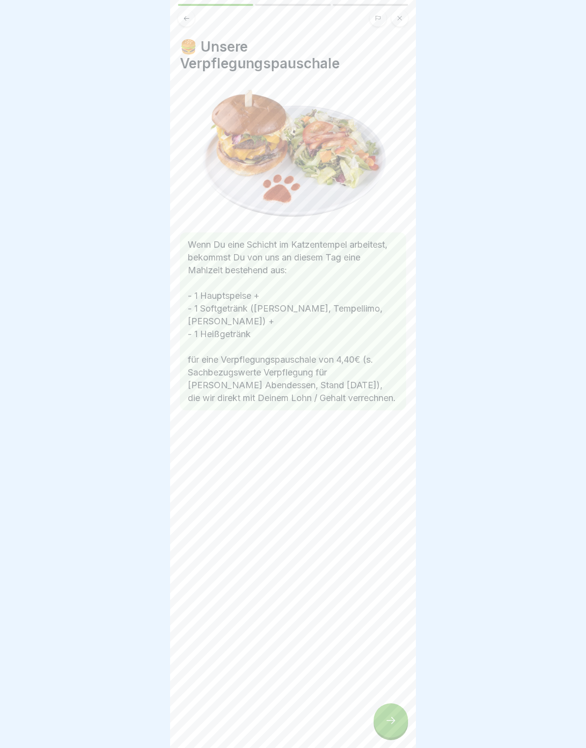
click at [395, 719] on icon at bounding box center [391, 720] width 12 height 12
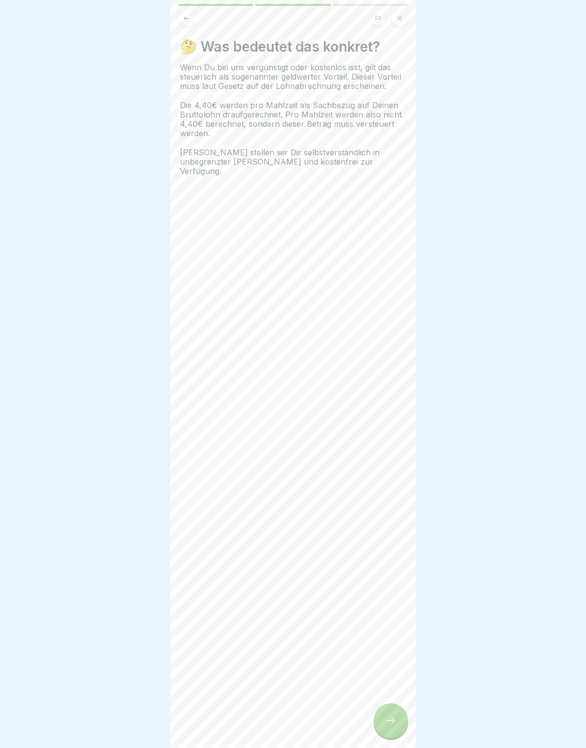
click at [398, 716] on div at bounding box center [390, 720] width 34 height 34
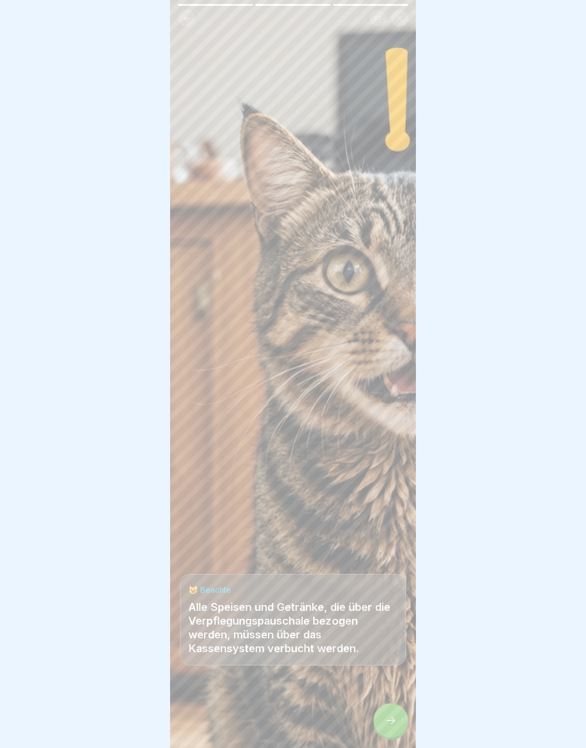
click at [397, 720] on div at bounding box center [390, 720] width 34 height 34
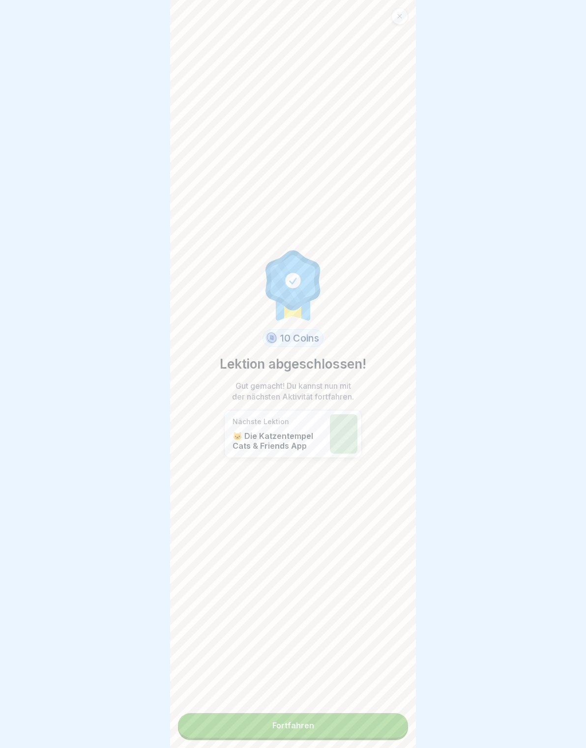
click at [389, 725] on link "Fortfahren" at bounding box center [293, 725] width 230 height 25
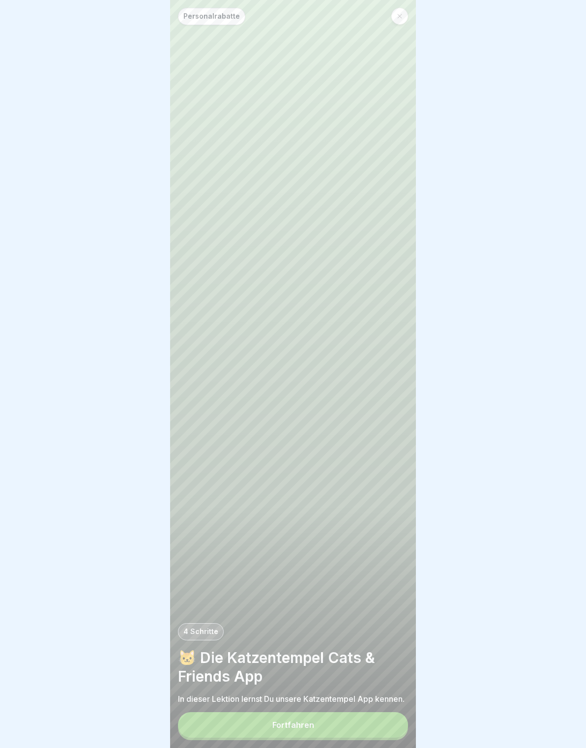
click at [391, 724] on button "Fortfahren" at bounding box center [293, 725] width 230 height 26
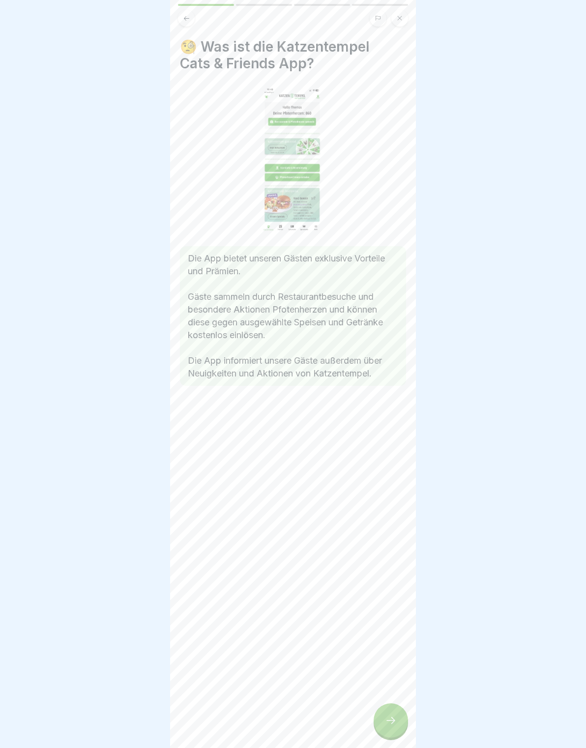
click at [402, 711] on div at bounding box center [390, 720] width 34 height 34
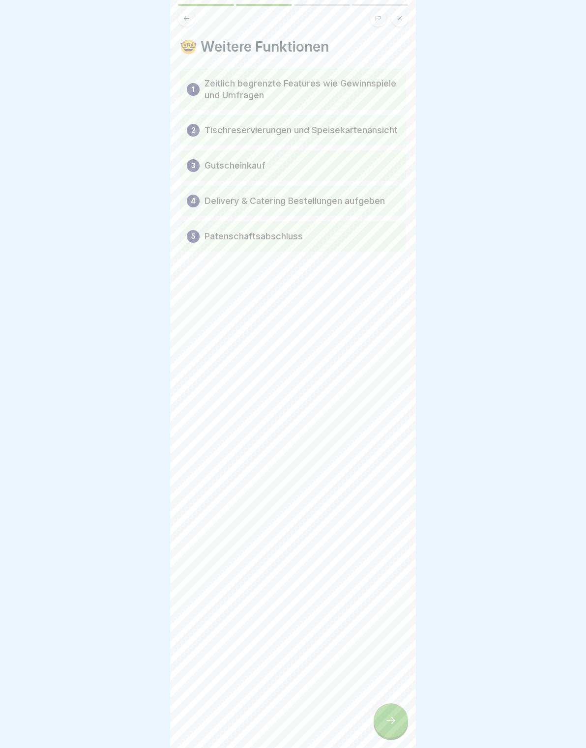
click at [396, 718] on icon at bounding box center [391, 720] width 12 height 12
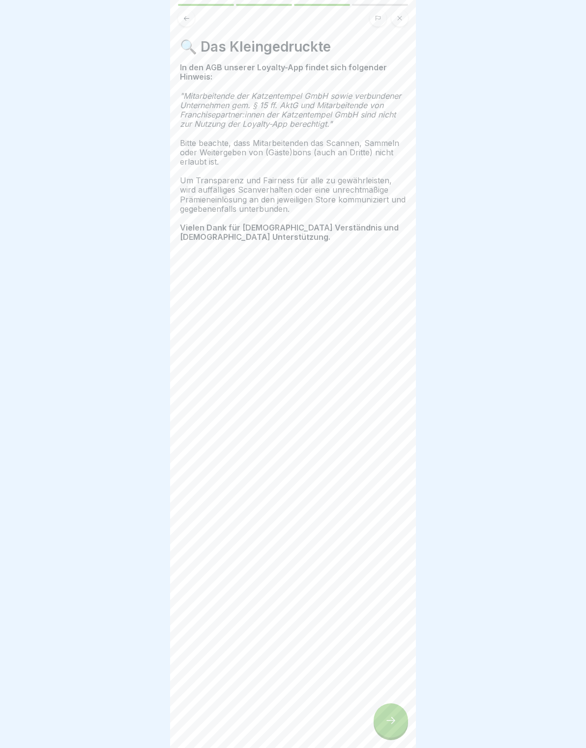
click at [398, 717] on div at bounding box center [390, 720] width 34 height 34
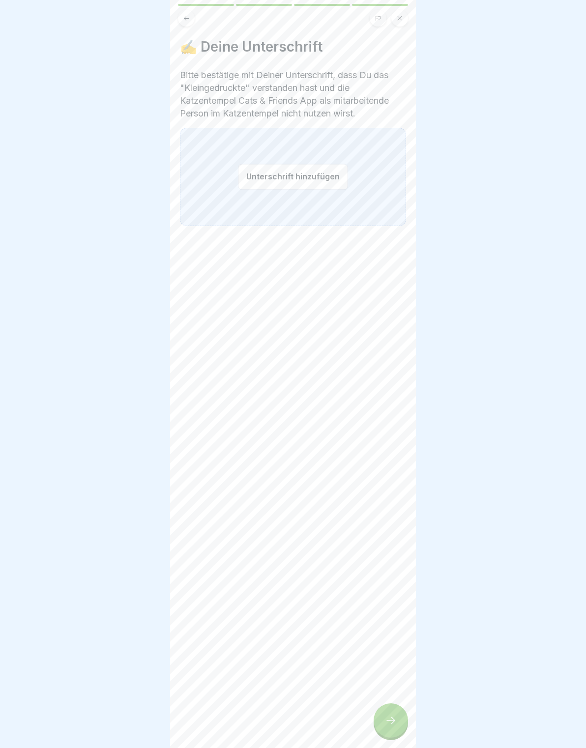
click at [298, 180] on button "Unterschrift hinzufügen" at bounding box center [293, 177] width 110 height 26
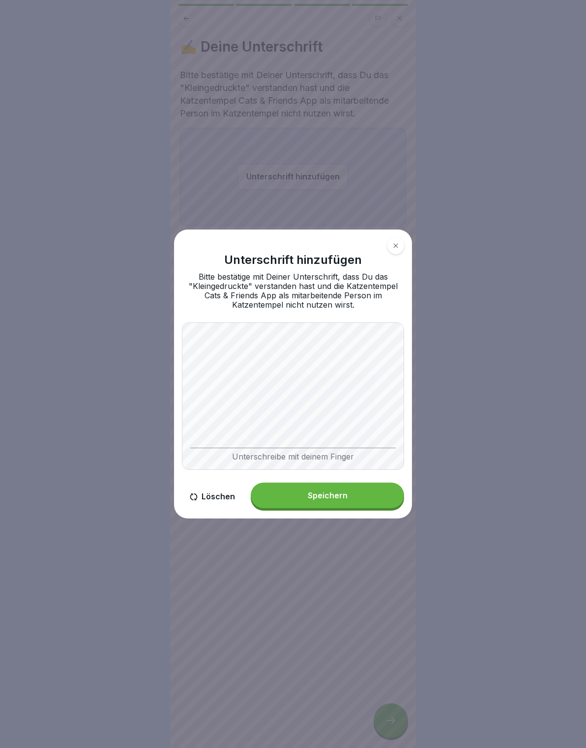
click at [348, 492] on button "Speichern" at bounding box center [327, 495] width 153 height 26
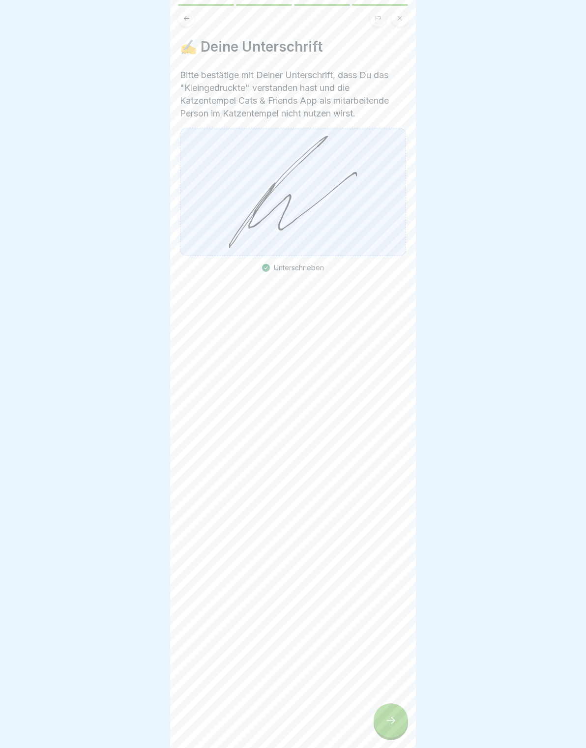
click at [391, 712] on div at bounding box center [390, 720] width 34 height 34
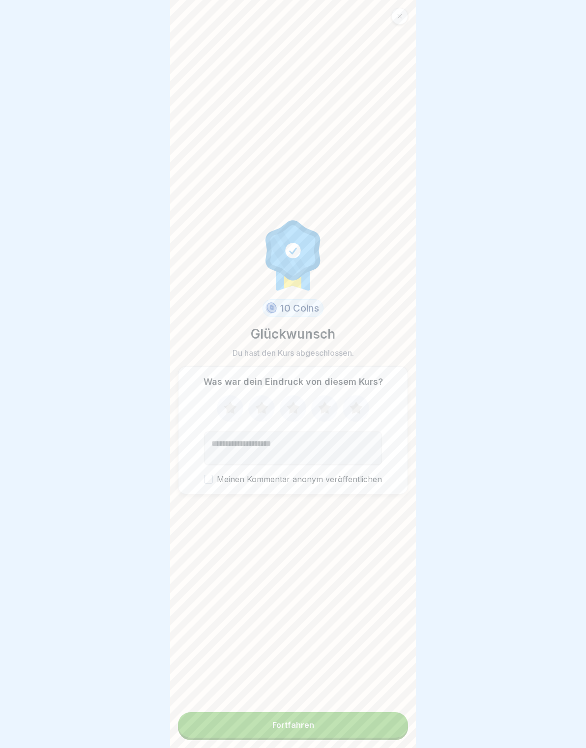
click at [365, 722] on button "Fortfahren" at bounding box center [293, 725] width 230 height 26
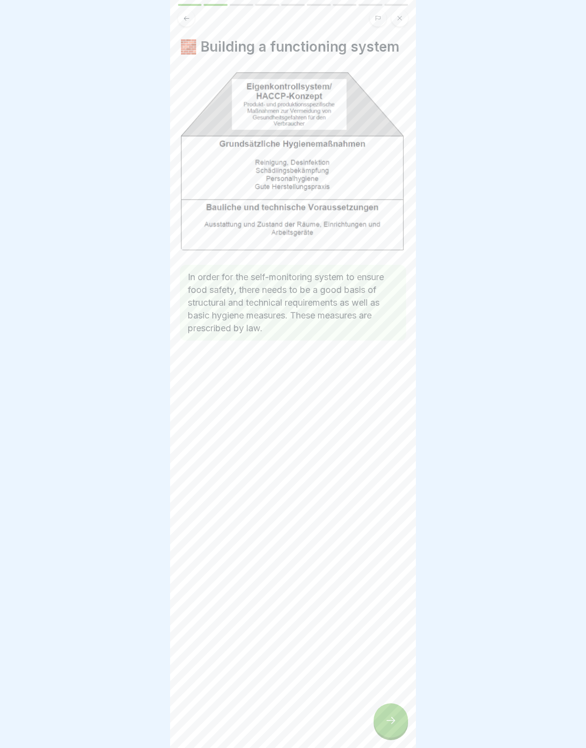
click at [395, 722] on icon at bounding box center [391, 720] width 12 height 12
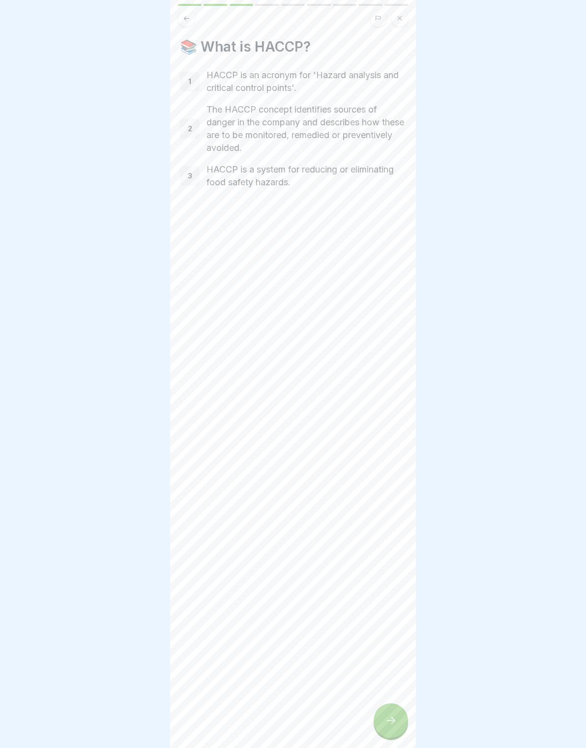
click at [404, 719] on div at bounding box center [390, 720] width 34 height 34
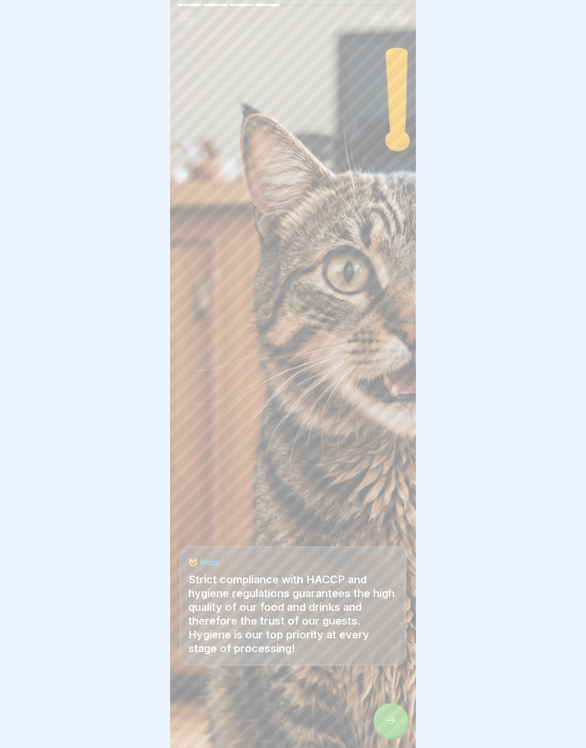
click at [402, 719] on div at bounding box center [390, 720] width 34 height 34
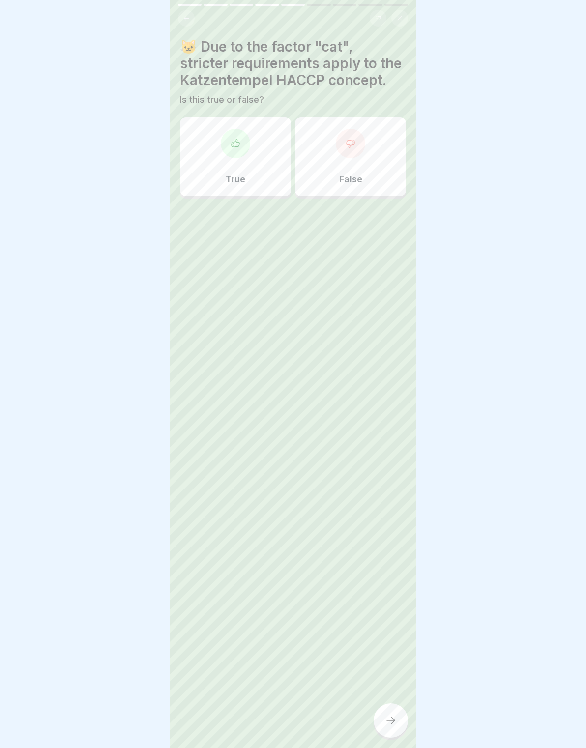
click at [246, 161] on div "True" at bounding box center [235, 156] width 111 height 79
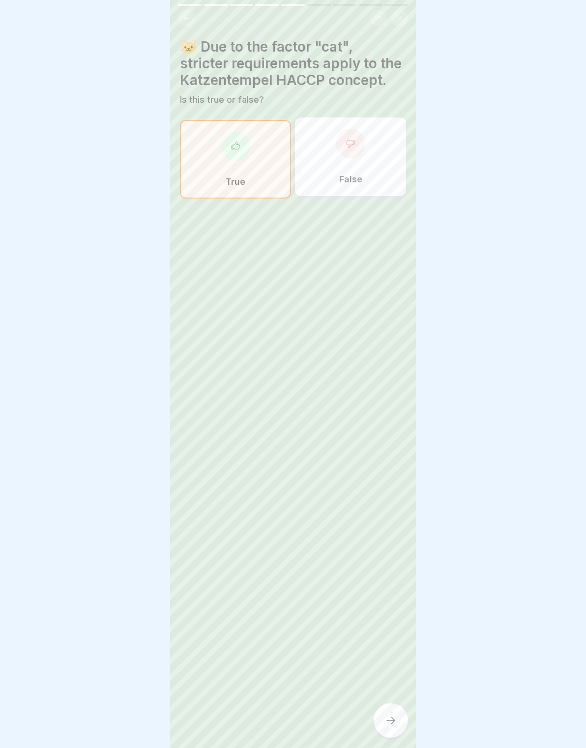
click at [402, 717] on div at bounding box center [390, 720] width 34 height 34
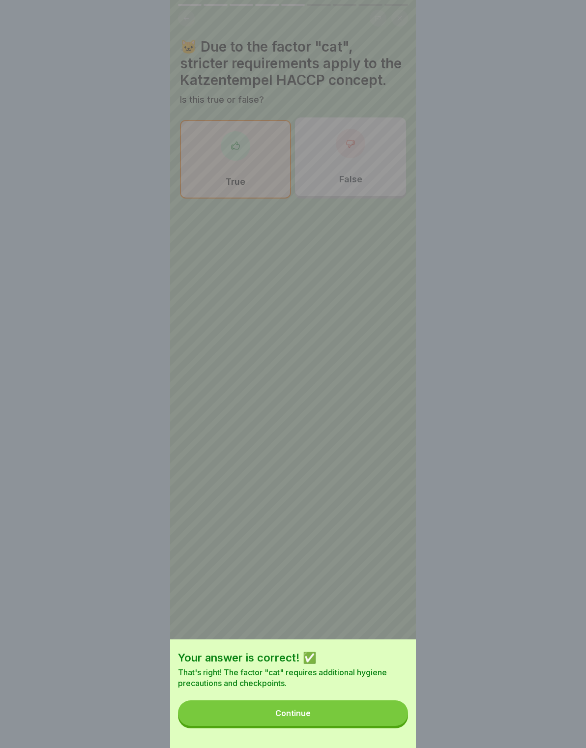
click at [390, 713] on button "Continue" at bounding box center [293, 713] width 230 height 26
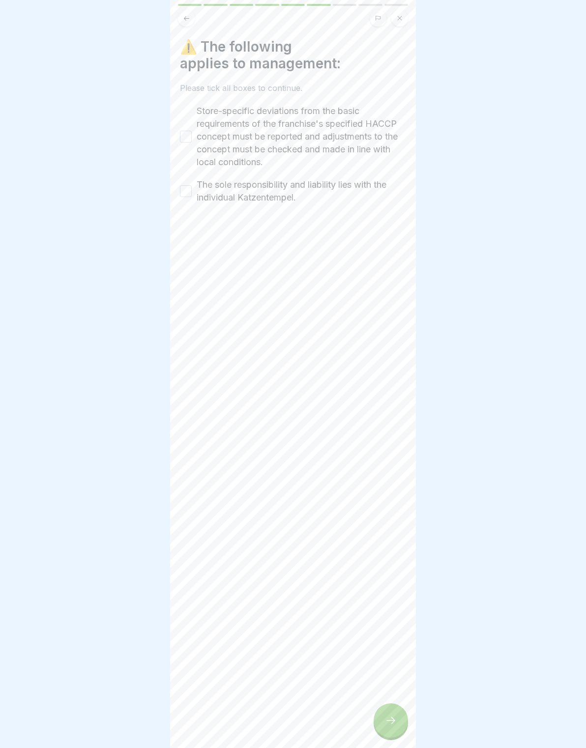
click at [181, 141] on button "Store-specific deviations from the basic requirements of the franchise's specif…" at bounding box center [186, 137] width 12 height 12
click at [185, 185] on button "The sole responsibility and liability lies with the individual Katzentempel." at bounding box center [186, 191] width 12 height 12
click at [395, 729] on div at bounding box center [390, 720] width 34 height 34
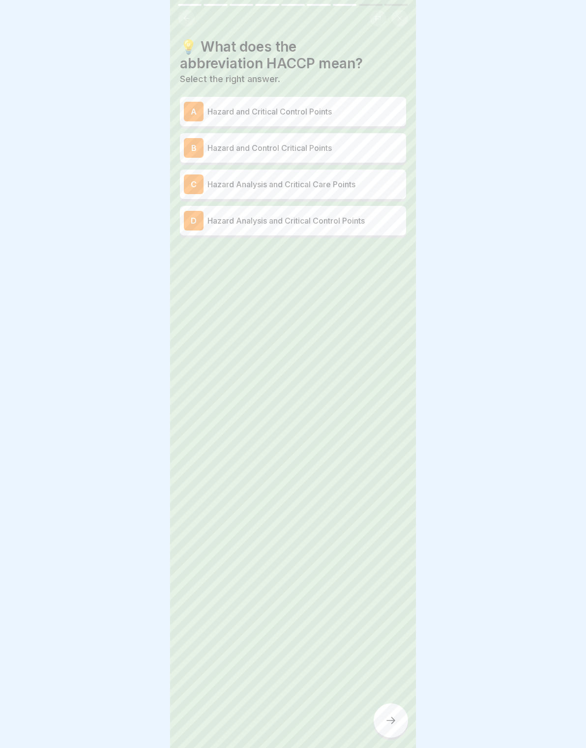
click at [361, 220] on p "Hazard Analysis and Critical Control Points" at bounding box center [304, 221] width 195 height 12
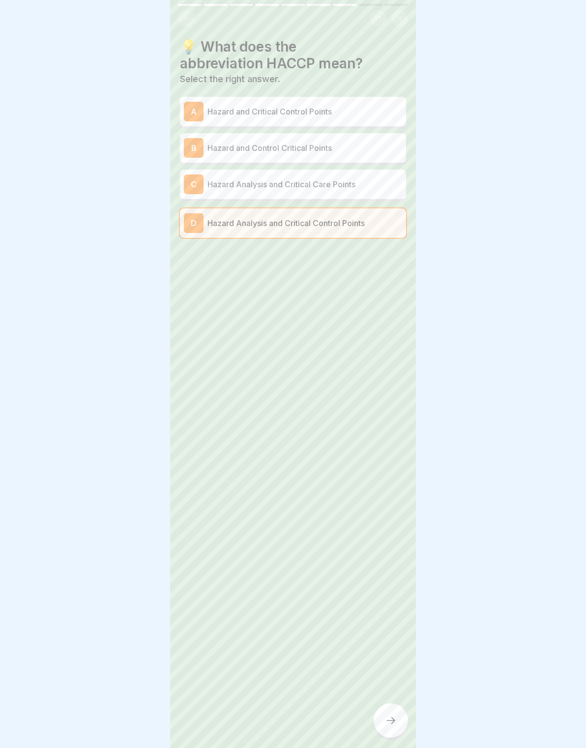
click at [389, 716] on icon at bounding box center [391, 720] width 12 height 12
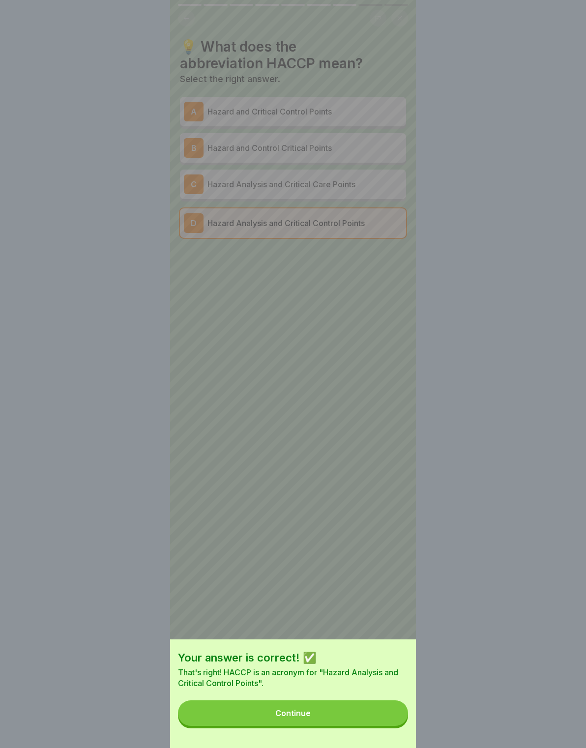
click at [378, 713] on button "Continue" at bounding box center [293, 713] width 230 height 26
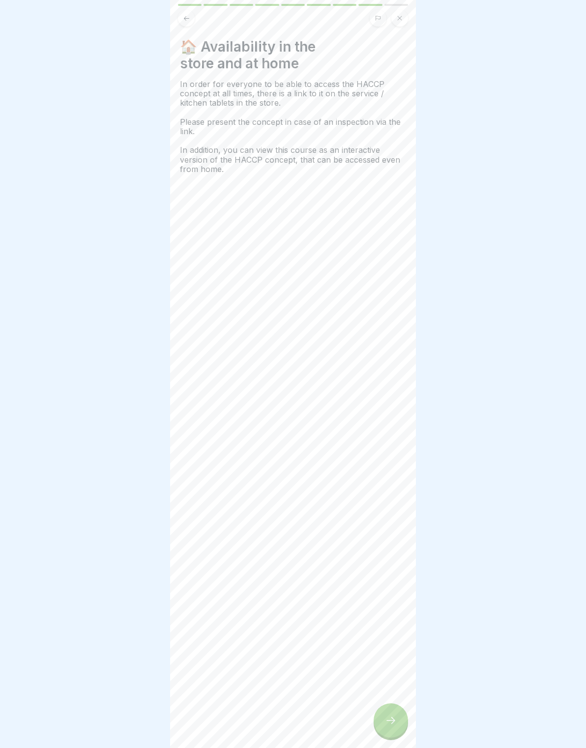
click at [396, 713] on div at bounding box center [390, 720] width 34 height 34
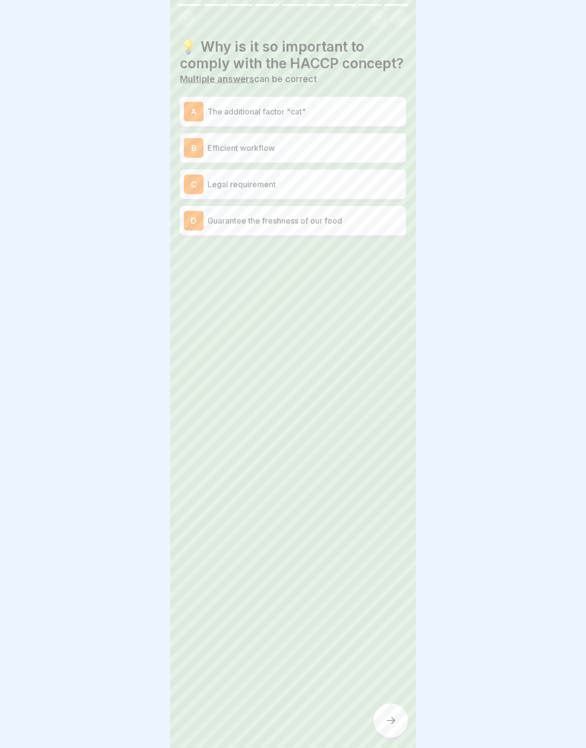
click at [378, 111] on p "The additional factor "cat"" at bounding box center [304, 112] width 195 height 12
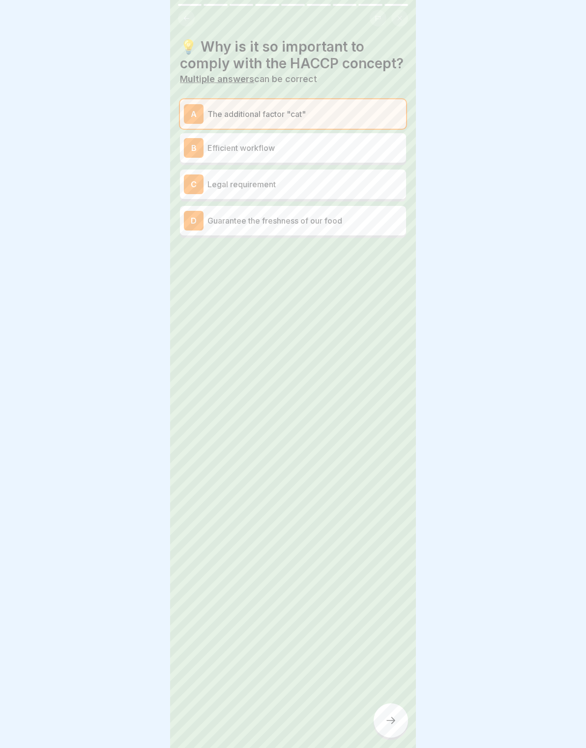
click at [381, 149] on p "Efficient workflow" at bounding box center [304, 148] width 195 height 12
click at [382, 151] on p "Efficient workflow" at bounding box center [304, 150] width 195 height 12
click at [361, 178] on p "Legal requirement" at bounding box center [304, 184] width 195 height 12
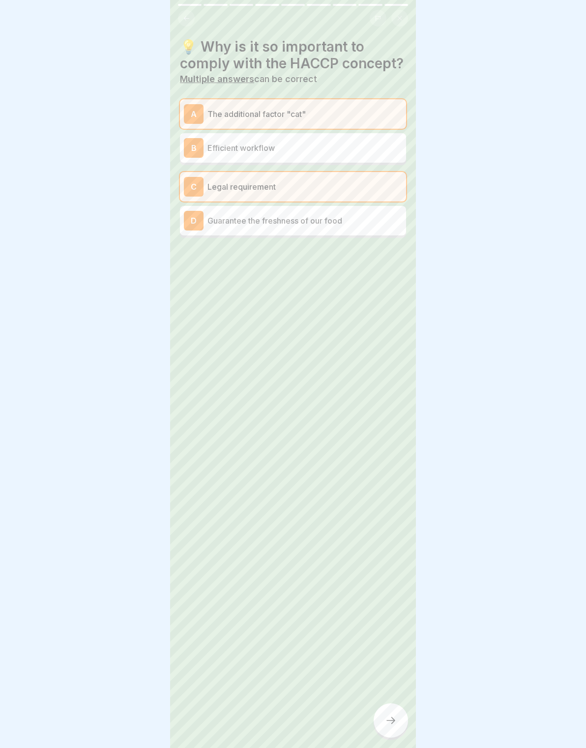
click at [381, 221] on p "Guarantee the freshness of our food" at bounding box center [304, 221] width 195 height 12
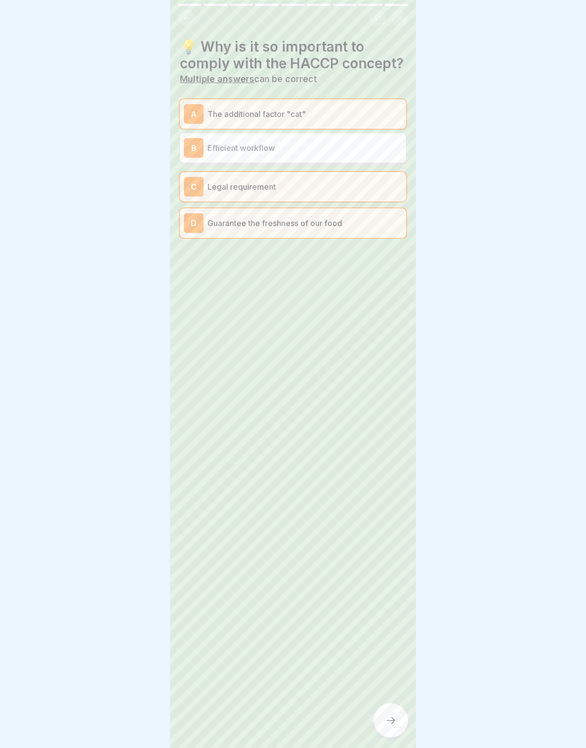
click at [391, 717] on icon at bounding box center [390, 720] width 9 height 7
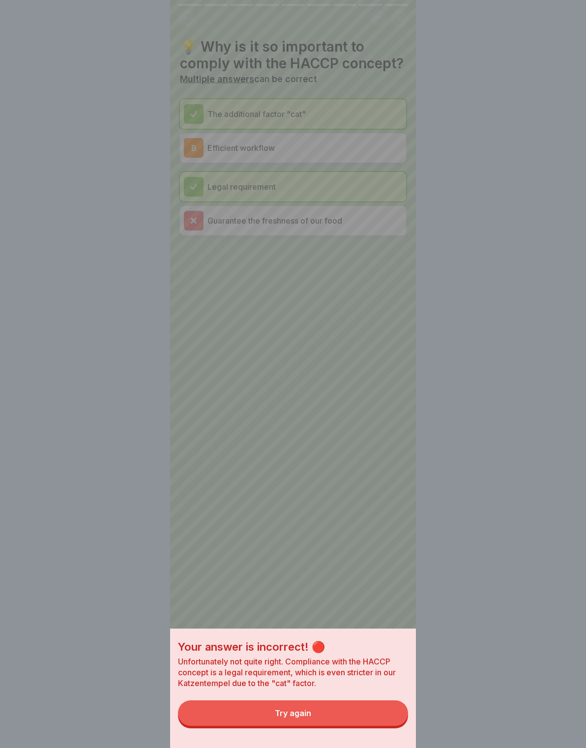
click at [388, 723] on button "Try again" at bounding box center [293, 713] width 230 height 26
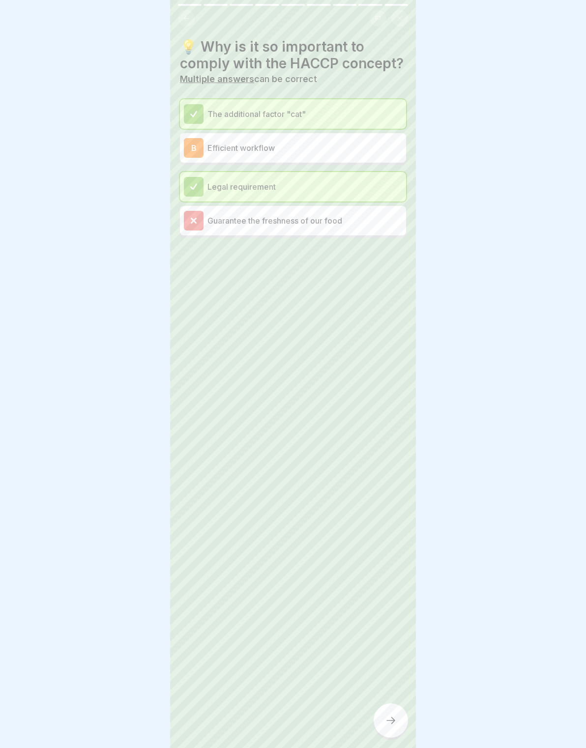
click at [387, 710] on div at bounding box center [390, 720] width 34 height 34
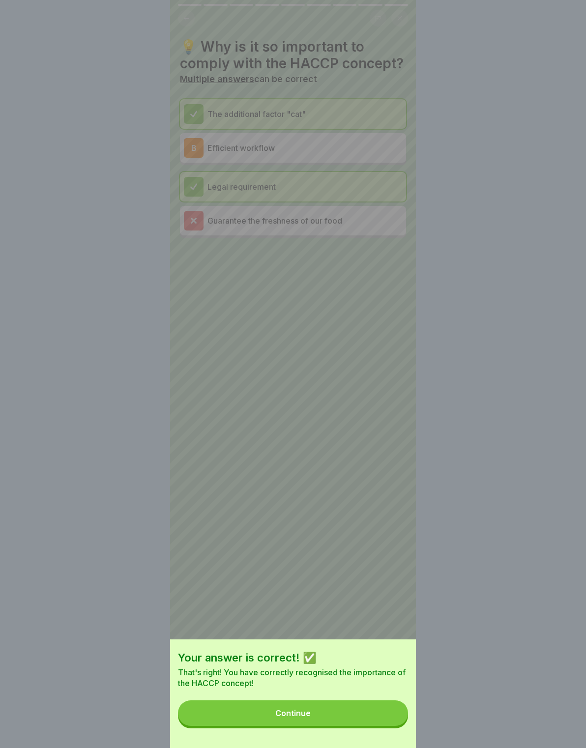
click at [362, 665] on div "Your answer is correct! ✅ That's right! You have correctly recognised the impor…" at bounding box center [293, 669] width 230 height 38
click at [333, 684] on p "That's right! You have correctly recognised the importance of the HACCP concept!" at bounding box center [293, 678] width 230 height 22
click at [325, 711] on button "Continue" at bounding box center [293, 713] width 230 height 26
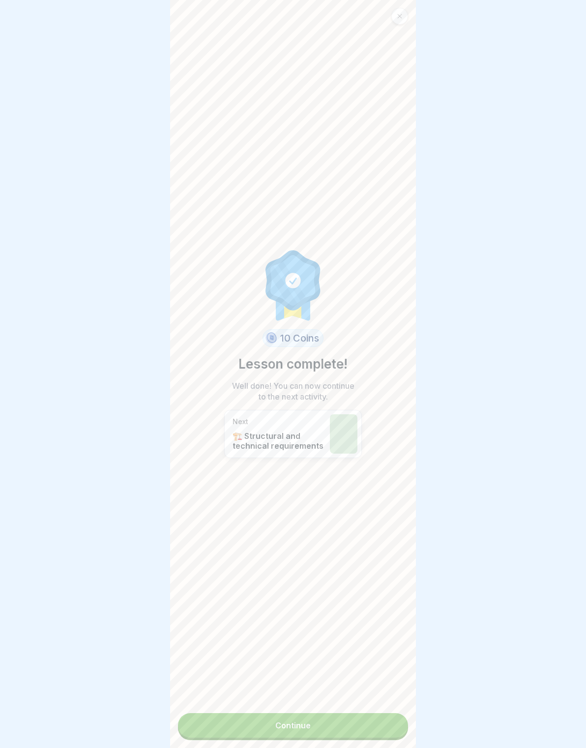
click at [378, 720] on link "Continue" at bounding box center [293, 725] width 230 height 25
click at [366, 725] on link "Continue" at bounding box center [293, 725] width 230 height 25
click at [329, 721] on link "Continue" at bounding box center [293, 725] width 230 height 25
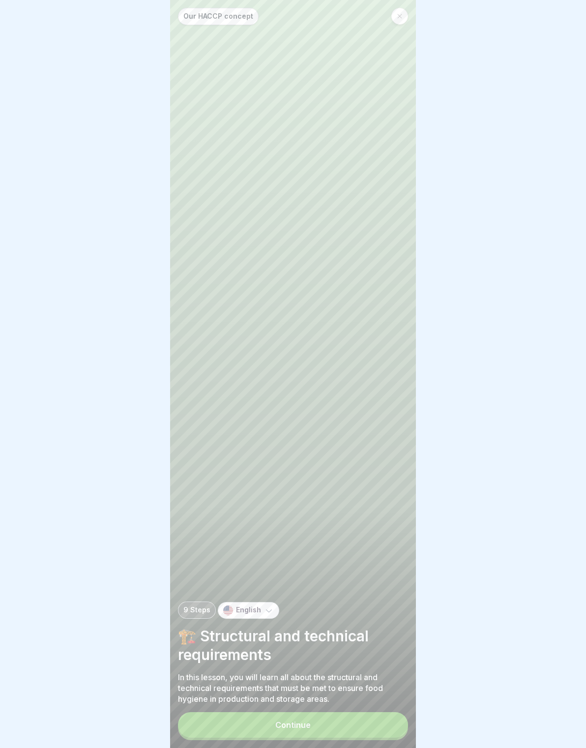
click at [332, 714] on button "Continue" at bounding box center [293, 725] width 230 height 26
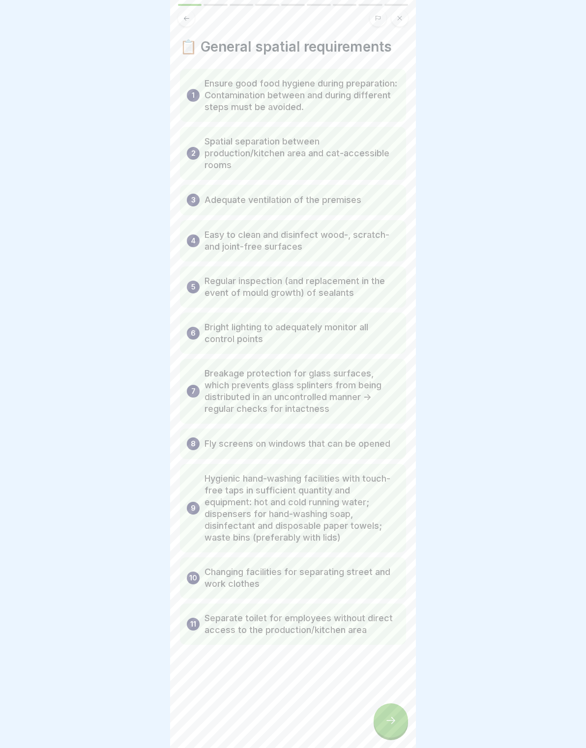
click at [380, 709] on div at bounding box center [390, 720] width 34 height 34
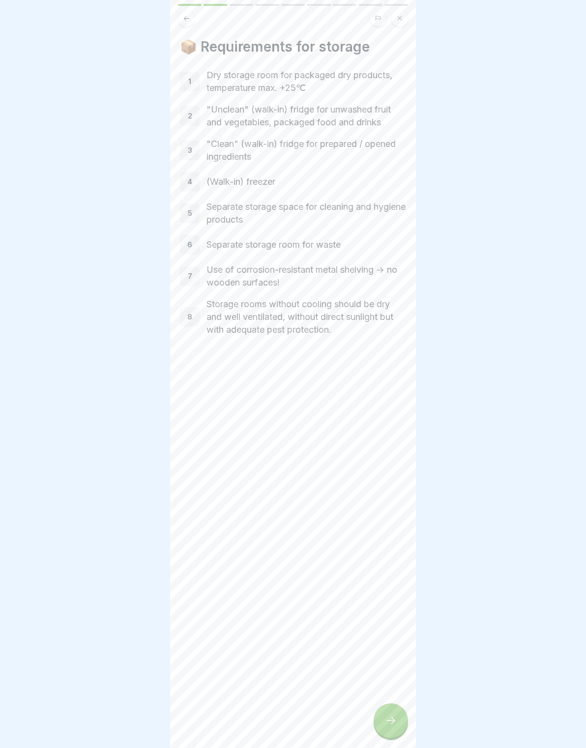
click at [377, 715] on div at bounding box center [390, 720] width 34 height 34
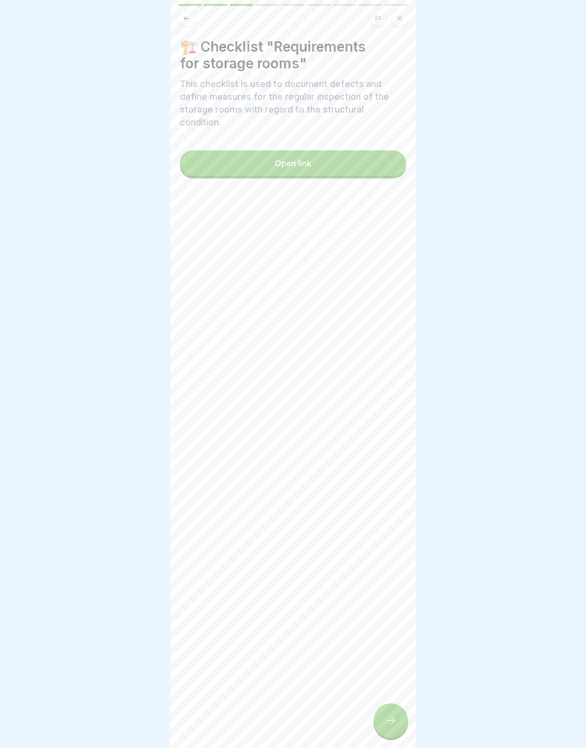
click at [360, 162] on button "Open link" at bounding box center [293, 163] width 226 height 26
click at [228, 161] on button "Open link" at bounding box center [293, 163] width 226 height 26
click at [399, 723] on div at bounding box center [390, 720] width 34 height 34
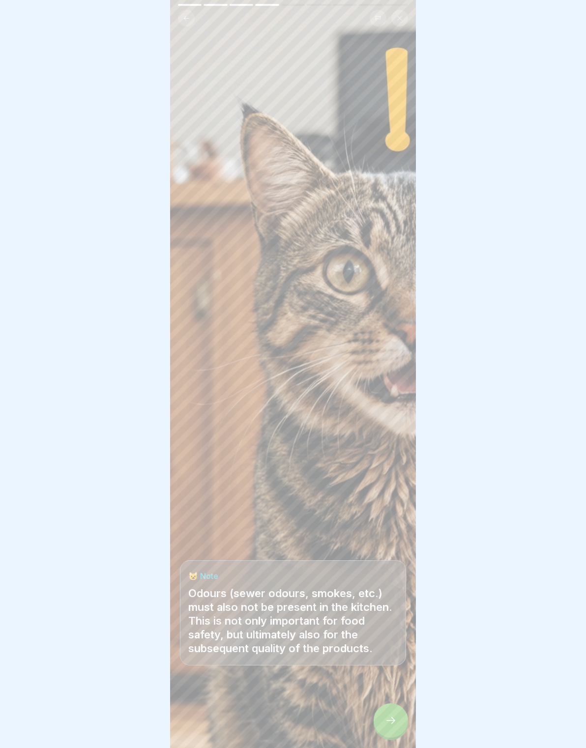
click at [393, 708] on div at bounding box center [390, 720] width 34 height 34
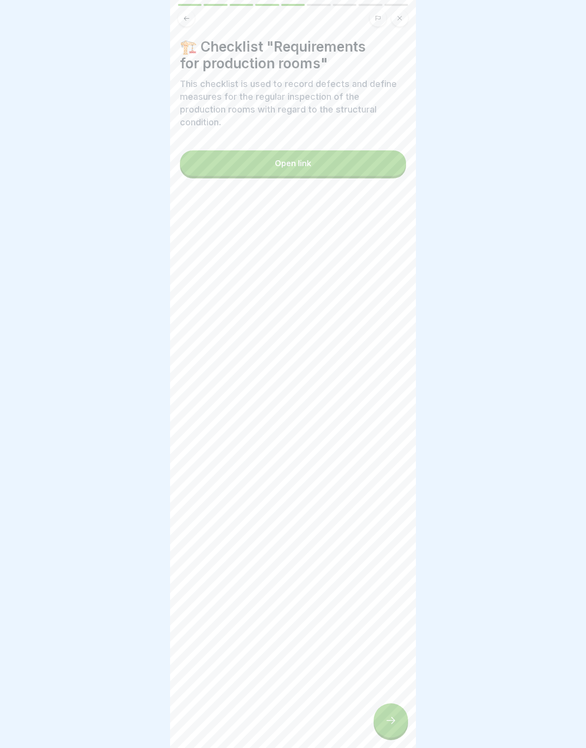
click at [225, 151] on button "Open link" at bounding box center [293, 163] width 226 height 26
click at [397, 720] on div at bounding box center [390, 720] width 34 height 34
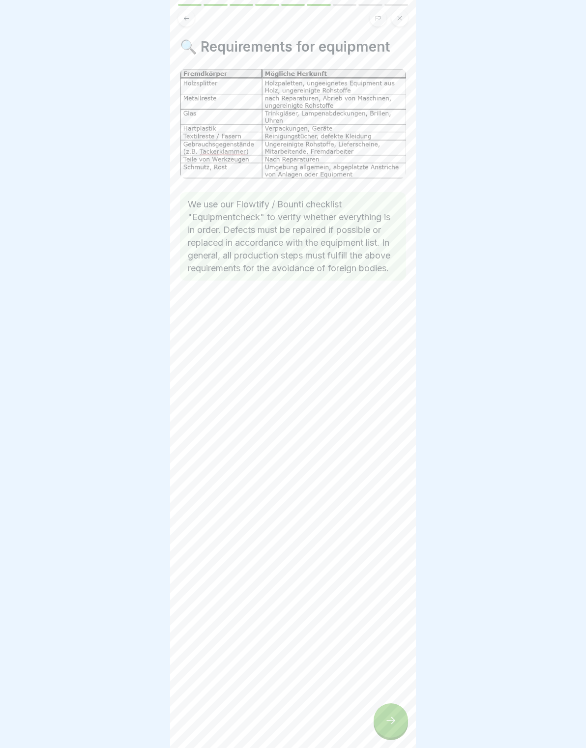
click at [398, 716] on div at bounding box center [390, 720] width 34 height 34
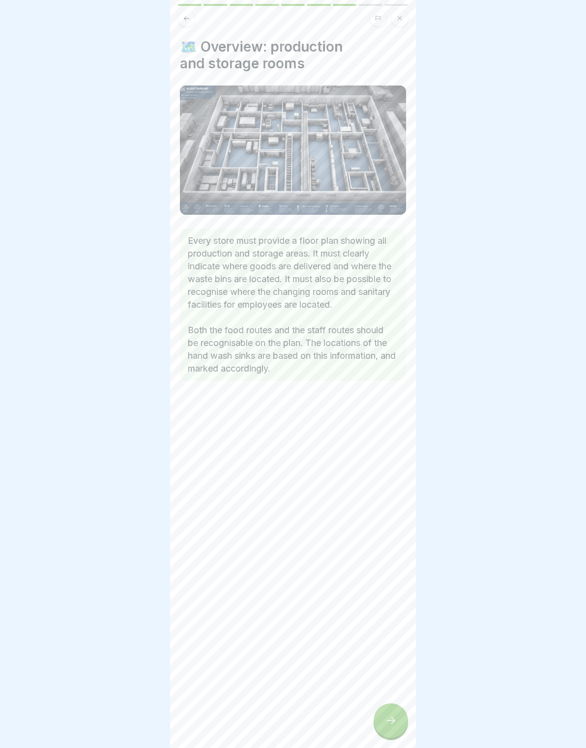
click at [396, 718] on icon at bounding box center [391, 720] width 12 height 12
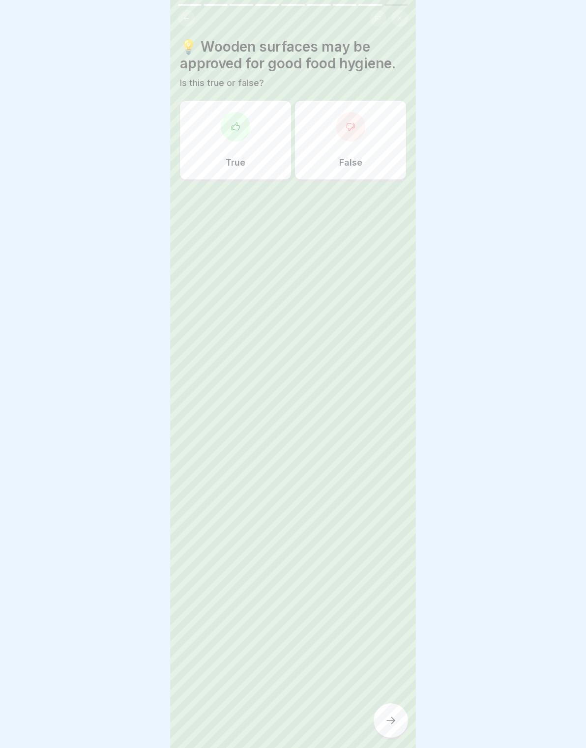
click at [262, 142] on div "True" at bounding box center [235, 140] width 111 height 79
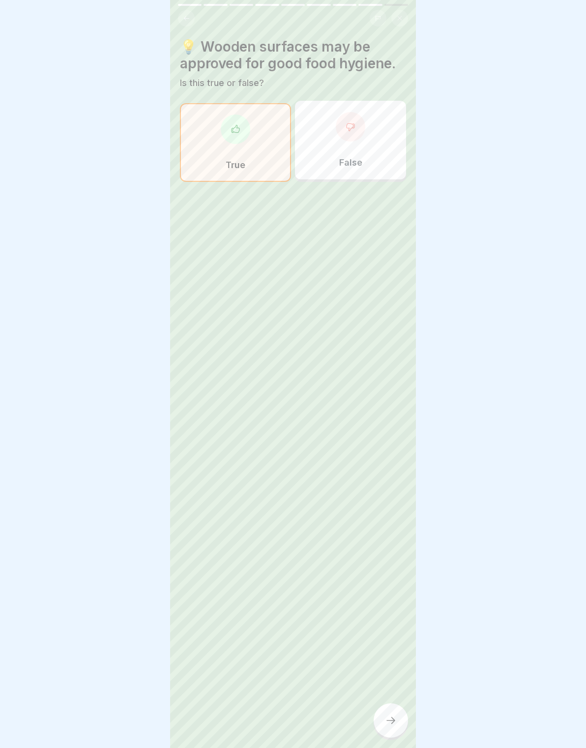
click at [398, 734] on div at bounding box center [390, 720] width 34 height 34
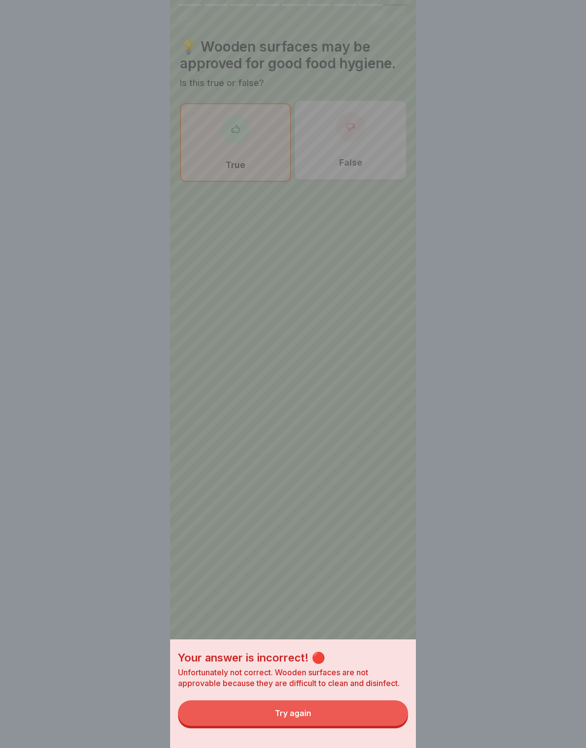
click at [384, 712] on button "Try again" at bounding box center [293, 713] width 230 height 26
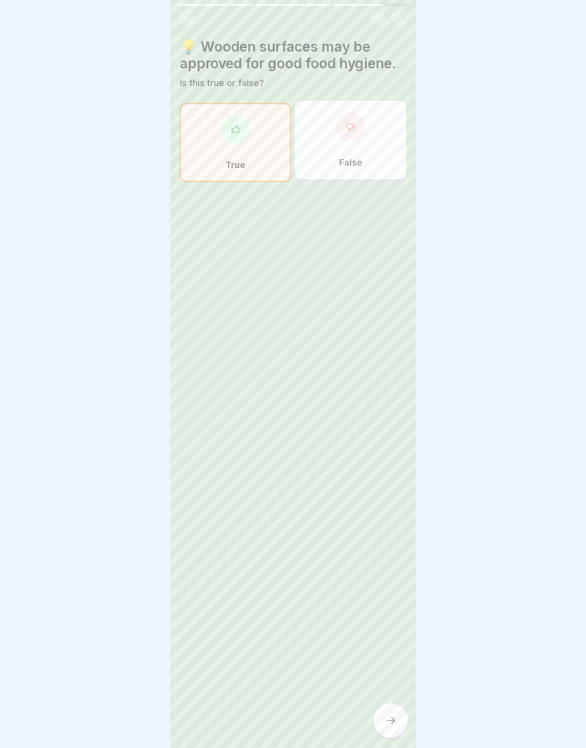
click at [382, 153] on div "False" at bounding box center [350, 140] width 111 height 79
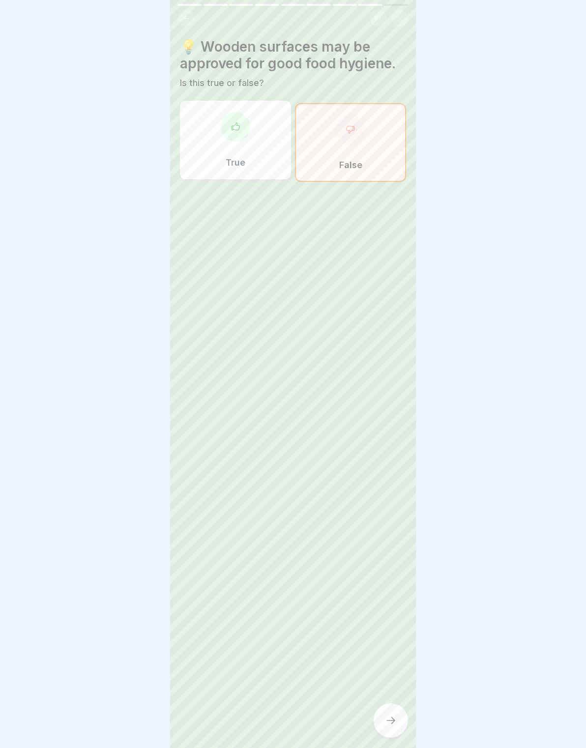
click at [388, 711] on div at bounding box center [390, 720] width 34 height 34
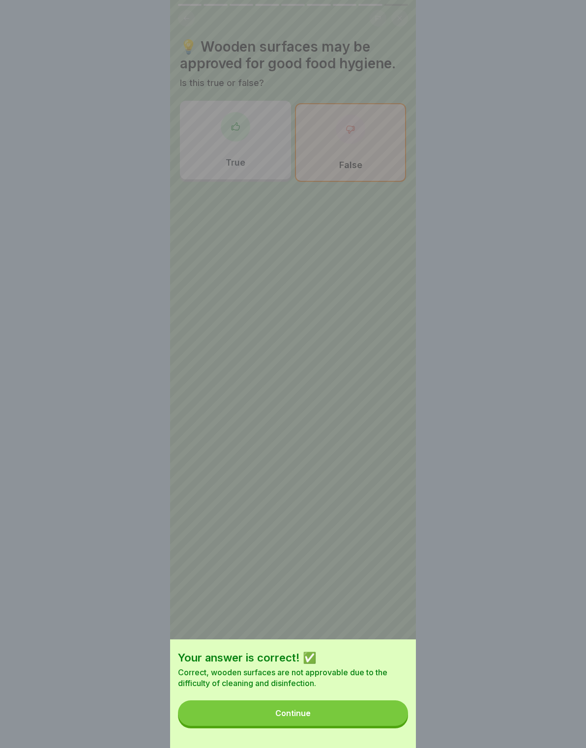
click at [356, 712] on button "Continue" at bounding box center [293, 713] width 230 height 26
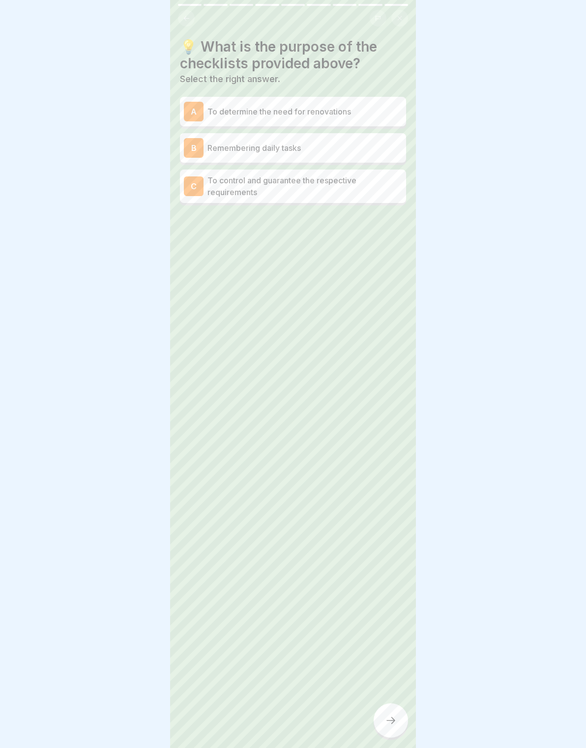
click at [380, 185] on p "To control and guarantee the respective requirements" at bounding box center [304, 186] width 195 height 24
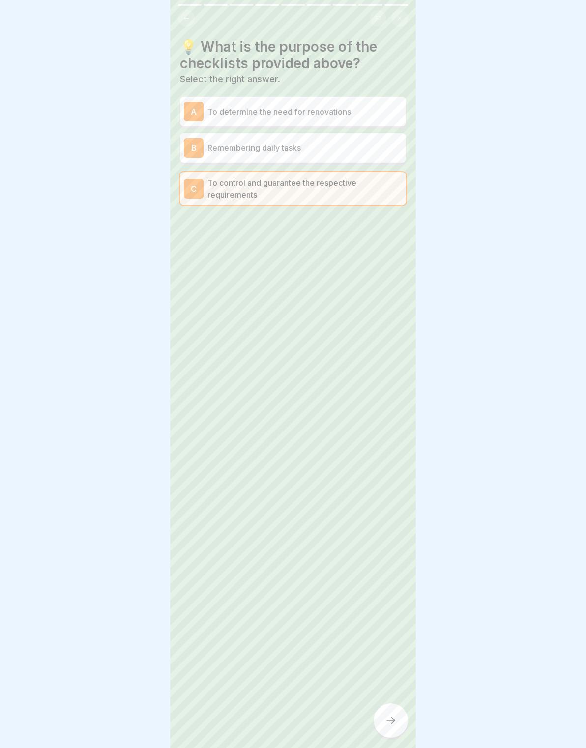
click at [401, 721] on div at bounding box center [390, 720] width 34 height 34
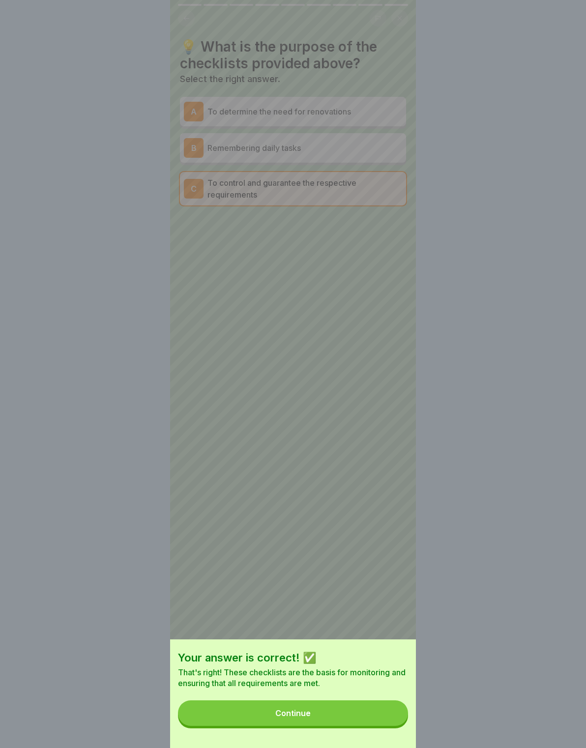
click at [389, 715] on button "Continue" at bounding box center [293, 713] width 230 height 26
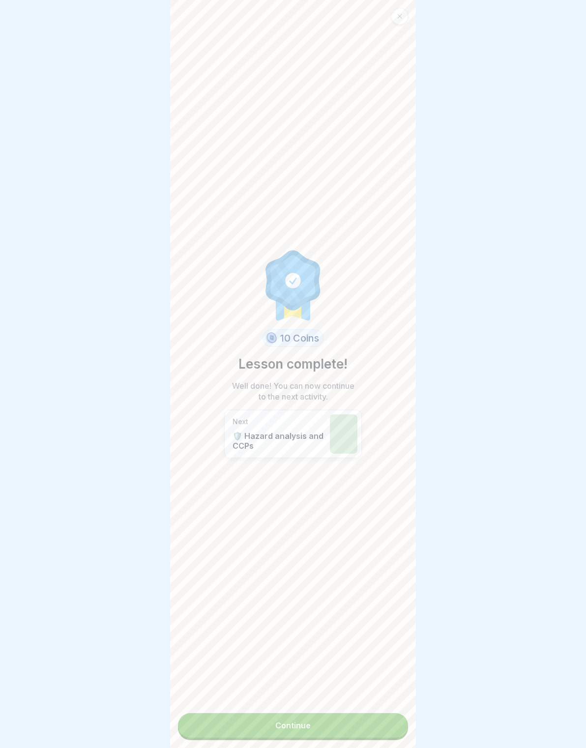
click at [392, 717] on link "Continue" at bounding box center [293, 725] width 230 height 25
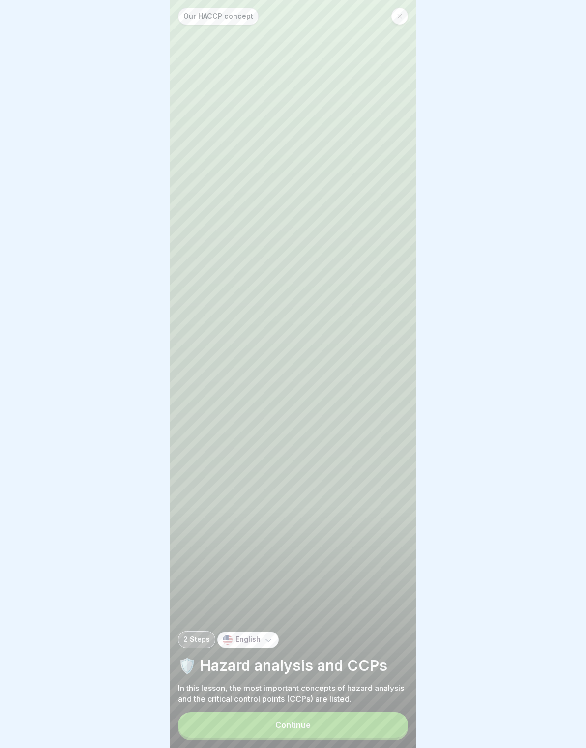
click at [383, 728] on button "Continue" at bounding box center [293, 725] width 230 height 26
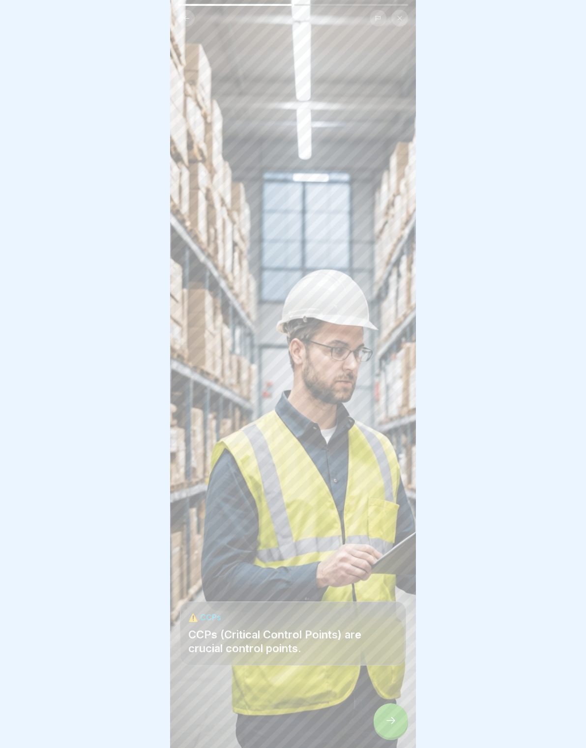
click at [384, 722] on div at bounding box center [390, 720] width 34 height 34
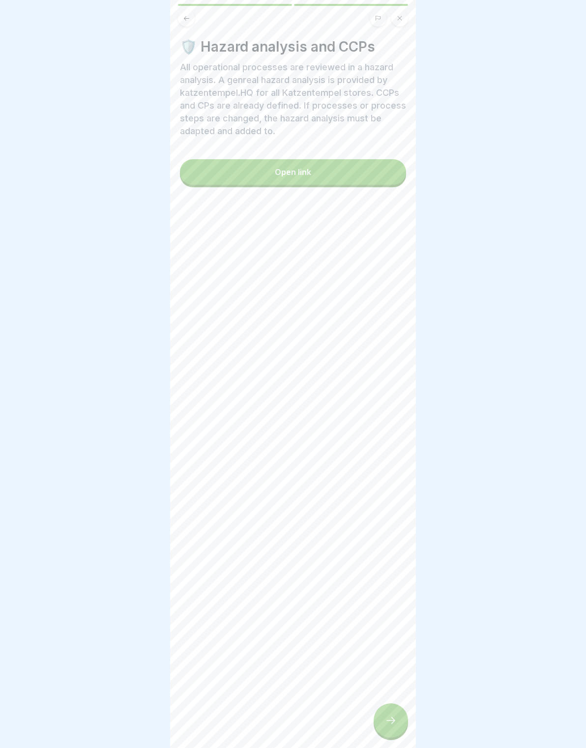
click at [392, 714] on icon at bounding box center [391, 720] width 12 height 12
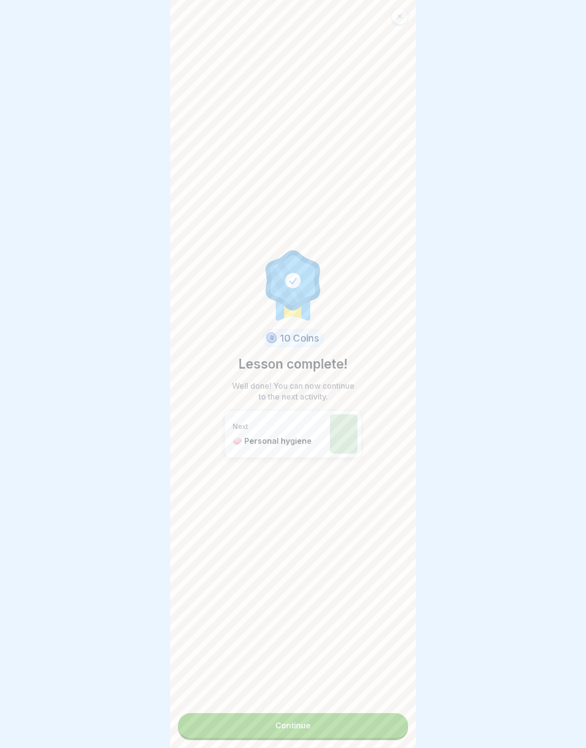
click at [386, 720] on link "Continue" at bounding box center [293, 725] width 230 height 25
click at [381, 732] on link "Continue" at bounding box center [293, 725] width 230 height 25
click at [368, 719] on link "Continue" at bounding box center [293, 725] width 230 height 25
click at [341, 718] on link "Continue" at bounding box center [293, 725] width 230 height 25
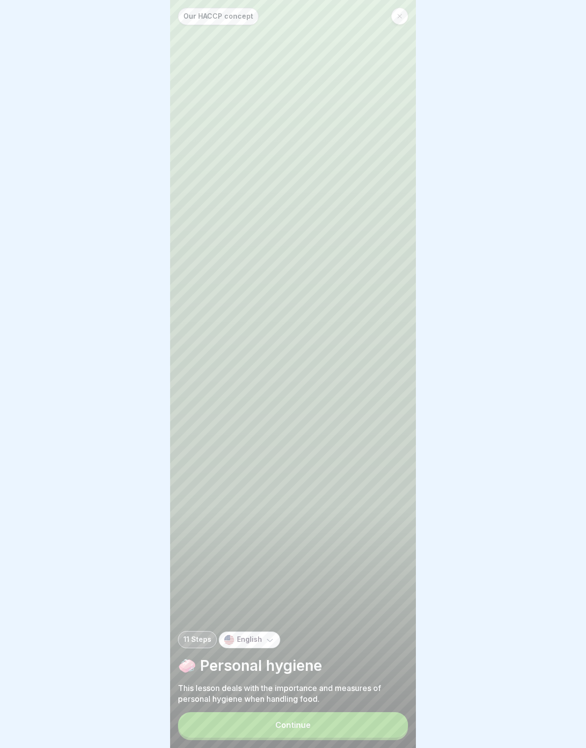
click at [380, 714] on button "Continue" at bounding box center [293, 725] width 230 height 26
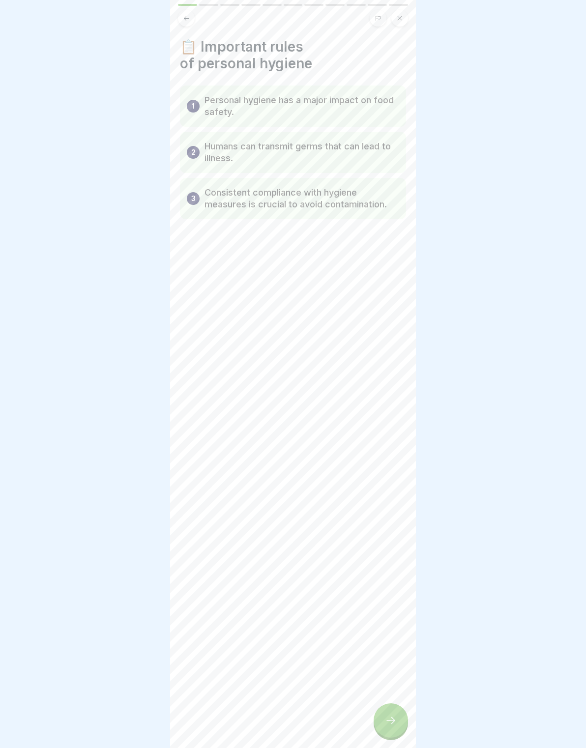
click at [394, 718] on icon at bounding box center [391, 720] width 12 height 12
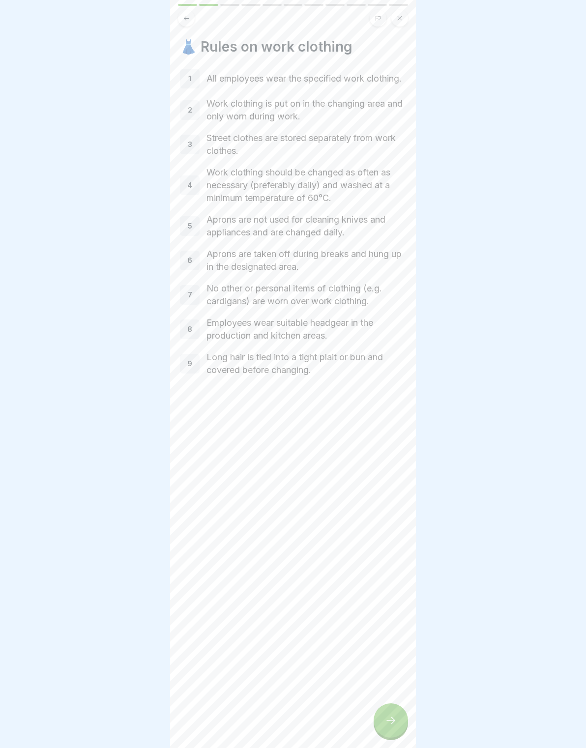
click at [385, 713] on div at bounding box center [390, 720] width 34 height 34
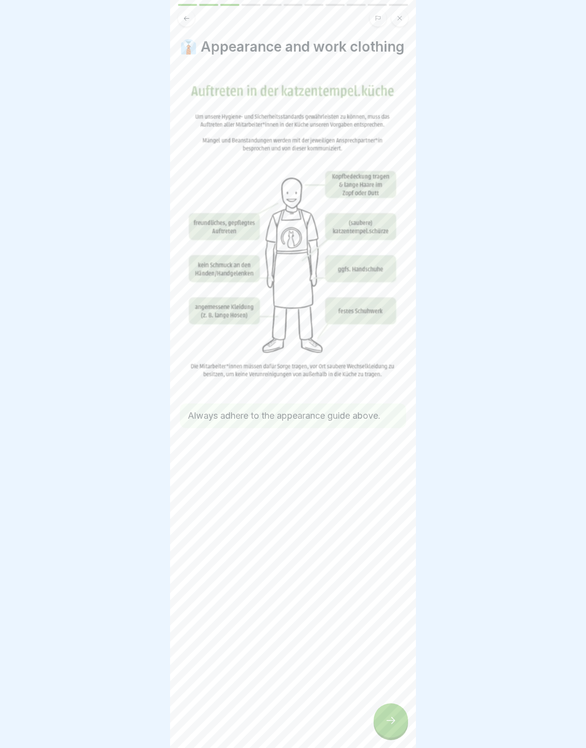
click at [380, 717] on div at bounding box center [390, 720] width 34 height 34
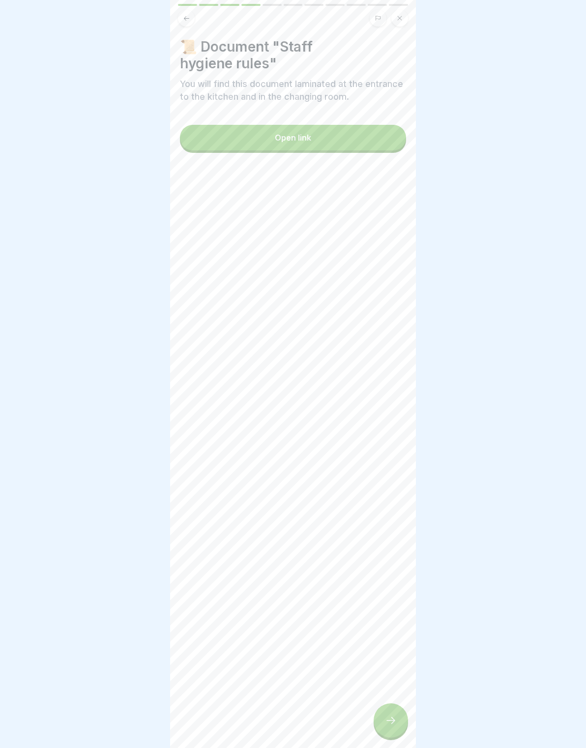
click at [222, 138] on button "Open link" at bounding box center [293, 138] width 226 height 26
click at [404, 719] on div at bounding box center [390, 720] width 34 height 34
click at [226, 137] on button "Open link" at bounding box center [293, 138] width 226 height 26
click at [210, 150] on button "Open link" at bounding box center [293, 138] width 226 height 26
click at [395, 713] on div at bounding box center [390, 720] width 34 height 34
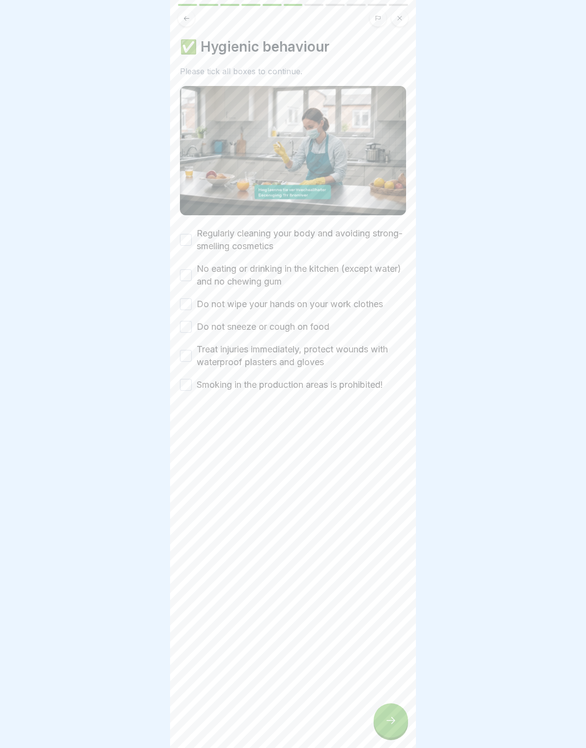
click at [176, 236] on div "✅ Hygienic behaviour Please tick all boxes to continue. Regularly cleaning your…" at bounding box center [293, 374] width 246 height 748
click at [185, 245] on button "Regularly cleaning your body and avoiding strong-smelling cosmetics" at bounding box center [186, 240] width 12 height 12
click at [189, 280] on button "No eating or drinking in the kitchen (except water) and no chewing gum" at bounding box center [186, 275] width 12 height 12
click at [186, 309] on button "Do not wipe your hands on your work clothes" at bounding box center [186, 304] width 12 height 12
click at [179, 333] on div "✅ Hygienic behaviour Please tick all boxes to continue. Regularly cleaning your…" at bounding box center [293, 374] width 246 height 748
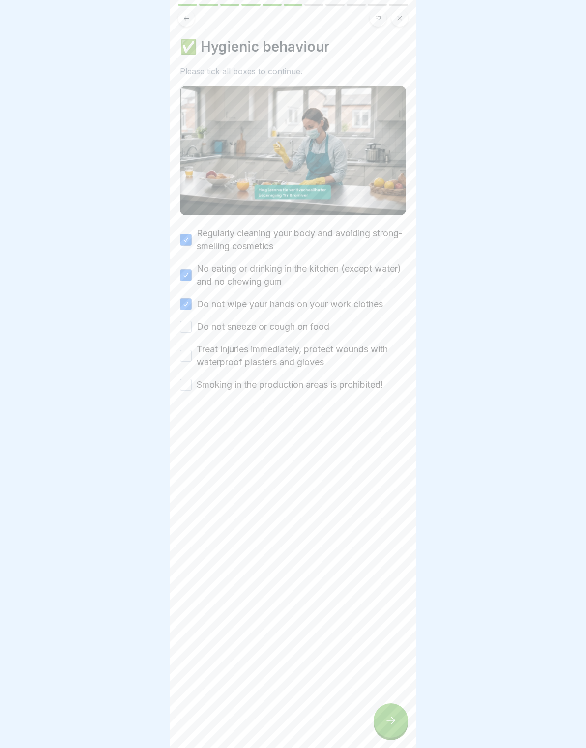
click at [186, 330] on button "Do not sneeze or cough on food" at bounding box center [186, 327] width 12 height 12
click at [190, 361] on button "Treat injuries immediately, protect wounds with waterproof plasters and gloves" at bounding box center [186, 356] width 12 height 12
click at [184, 385] on button "Smoking in the production areas is prohibited!" at bounding box center [186, 385] width 12 height 12
click at [407, 727] on div "✅ Hygienic behaviour Please tick all boxes to continue. Regularly cleaning your…" at bounding box center [293, 374] width 246 height 748
click at [394, 721] on icon at bounding box center [390, 720] width 9 height 7
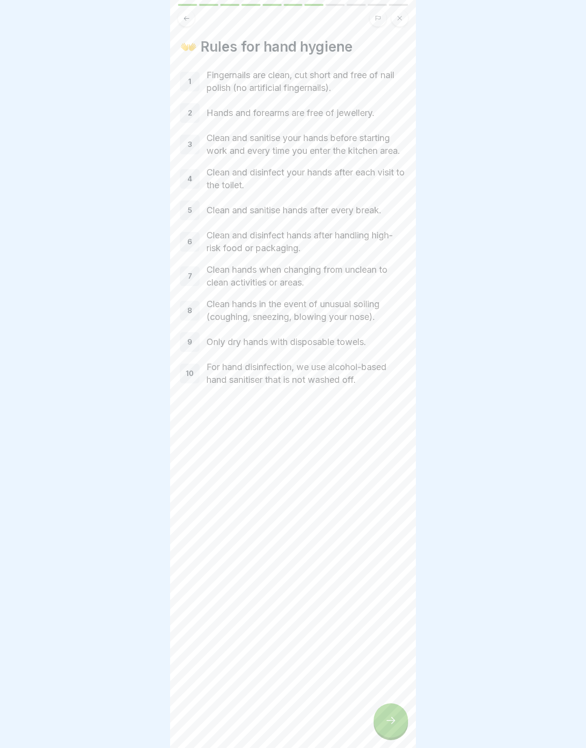
click at [394, 720] on icon at bounding box center [390, 720] width 9 height 7
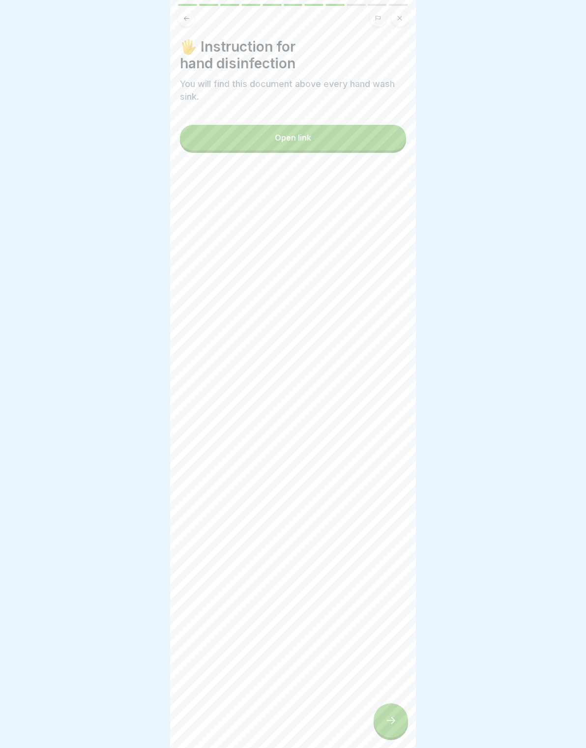
click at [204, 134] on button "Open link" at bounding box center [293, 138] width 226 height 26
click at [395, 726] on icon at bounding box center [391, 720] width 12 height 12
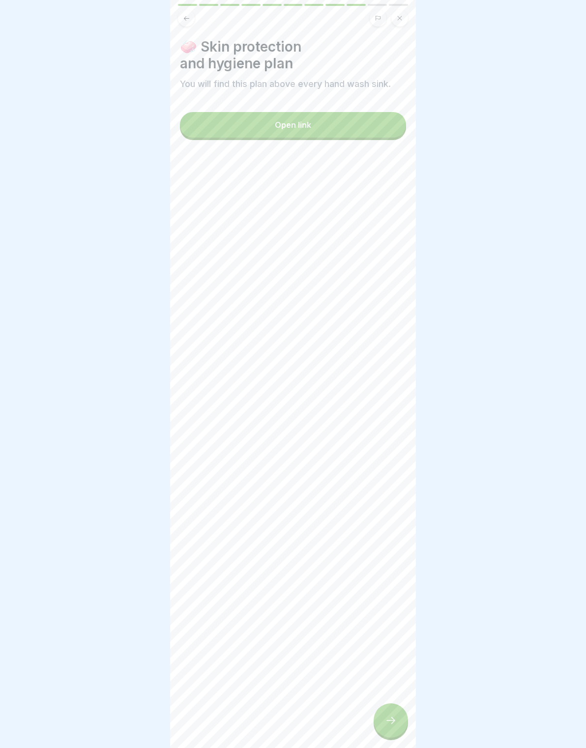
click at [379, 718] on div at bounding box center [390, 720] width 34 height 34
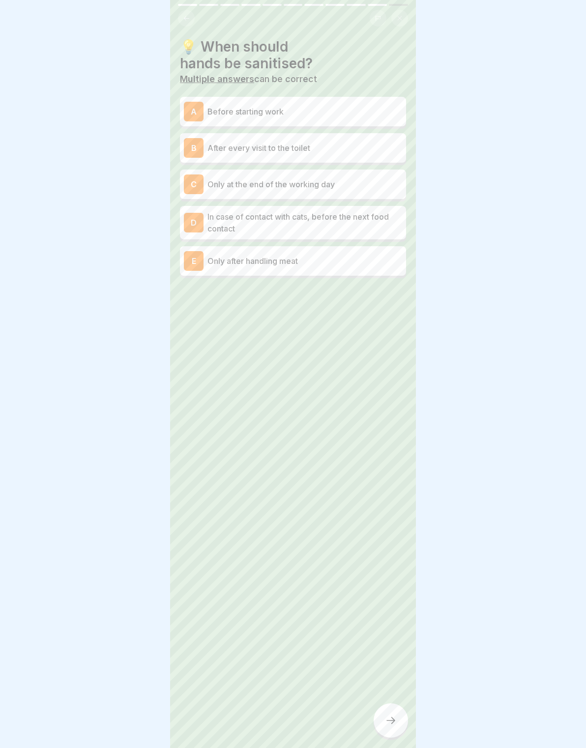
click at [379, 110] on p "Before starting work" at bounding box center [304, 112] width 195 height 12
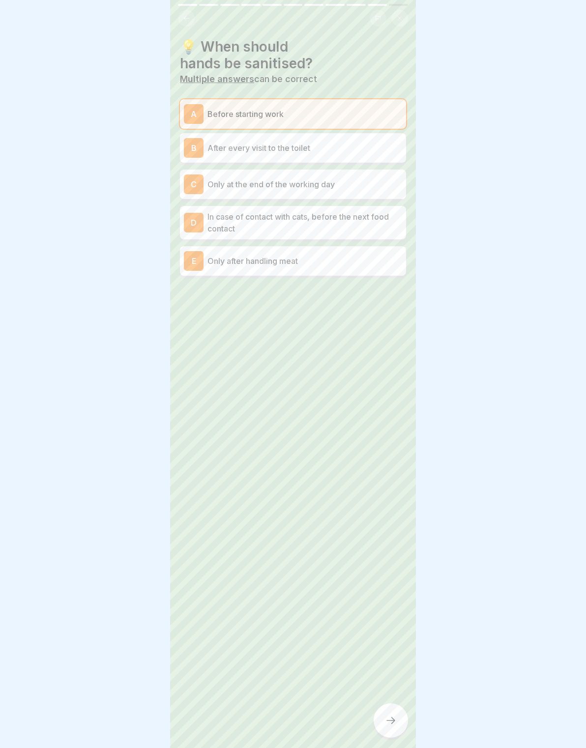
click at [389, 222] on p "In case of contact with cats, before the next food contact" at bounding box center [304, 223] width 195 height 24
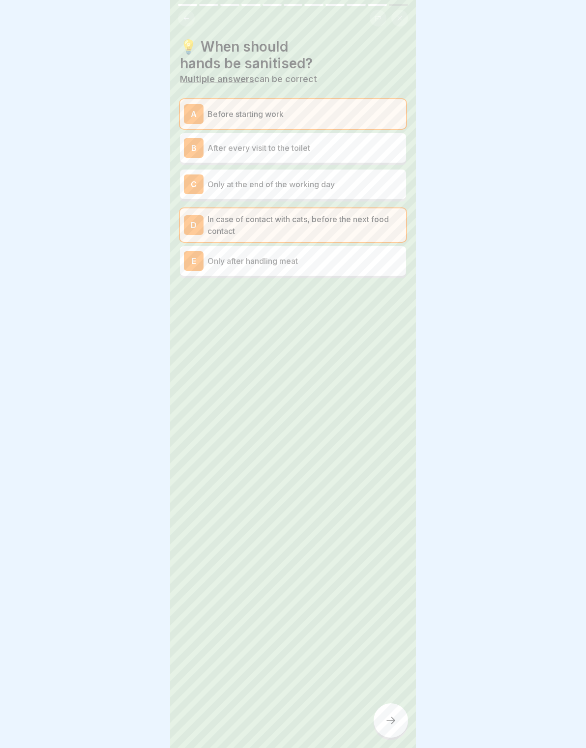
click at [368, 136] on div "B After every visit to the toilet" at bounding box center [293, 147] width 226 height 29
click at [407, 712] on div "💡 When should hands be sanitised? Multiple answers can be correct A Before star…" at bounding box center [293, 374] width 246 height 748
click at [394, 723] on icon at bounding box center [391, 720] width 12 height 12
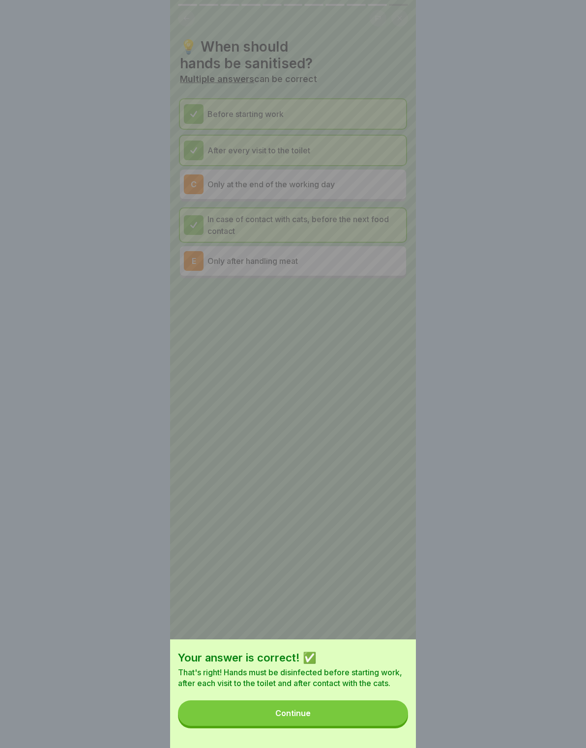
click at [372, 703] on button "Continue" at bounding box center [293, 713] width 230 height 26
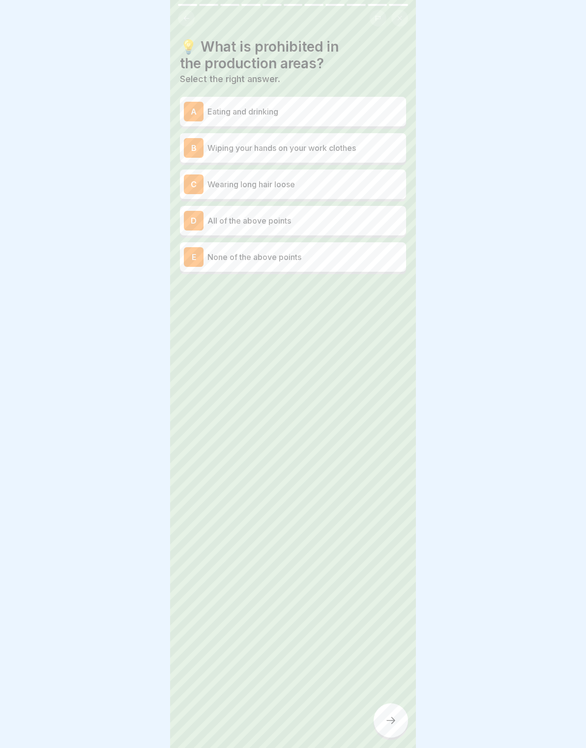
click at [370, 189] on p "Wearing long hair loose" at bounding box center [304, 184] width 195 height 12
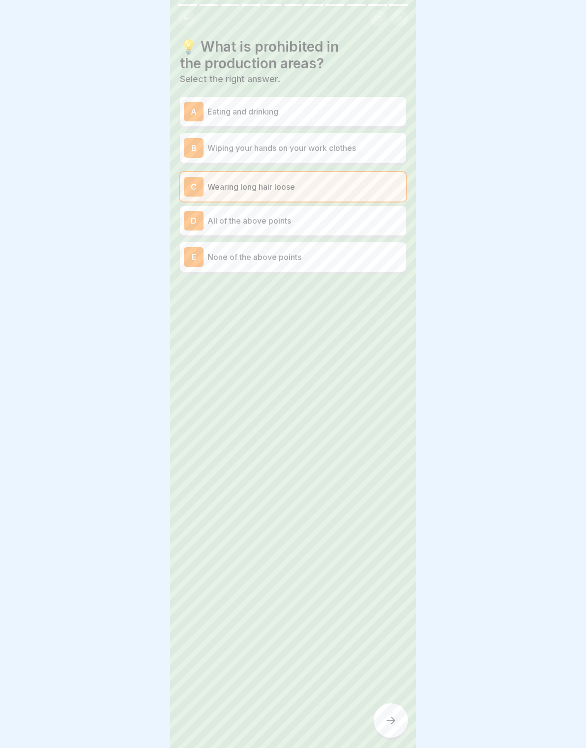
click at [373, 148] on p "Wiping your hands on your work clothes" at bounding box center [304, 148] width 195 height 12
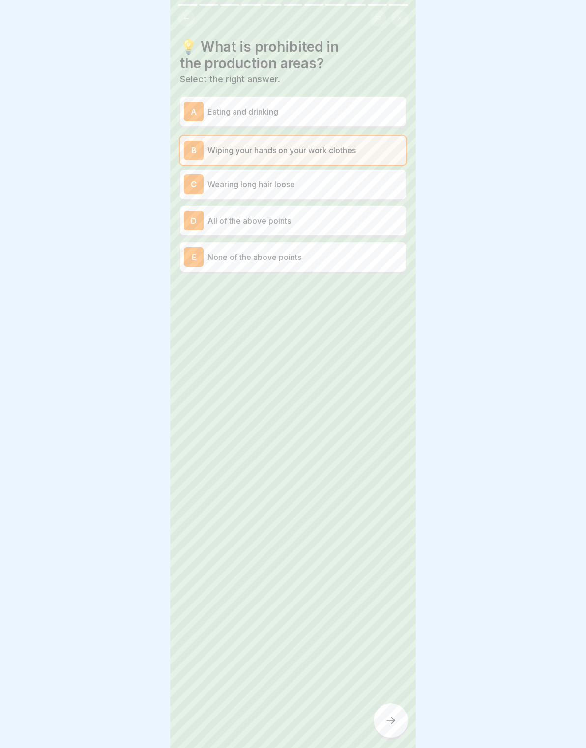
click at [379, 120] on div "A Eating and drinking" at bounding box center [293, 112] width 218 height 20
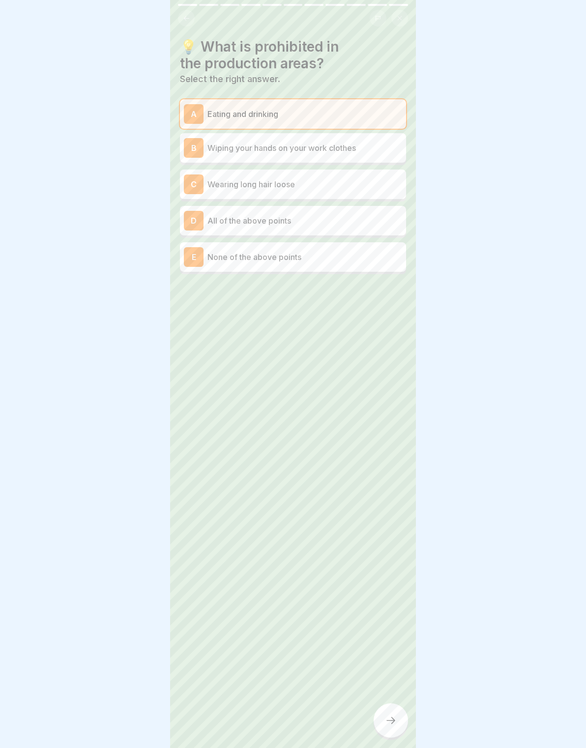
click at [365, 187] on p "Wearing long hair loose" at bounding box center [304, 184] width 195 height 12
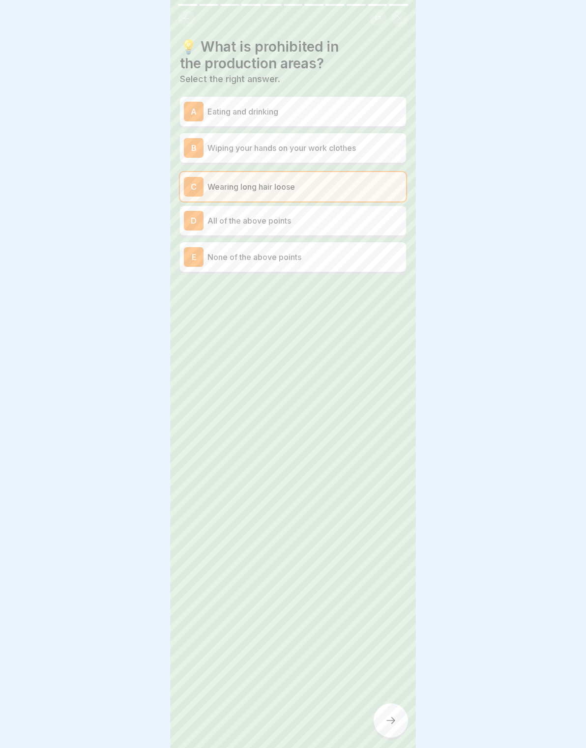
click at [372, 219] on p "All of the above points" at bounding box center [304, 221] width 195 height 12
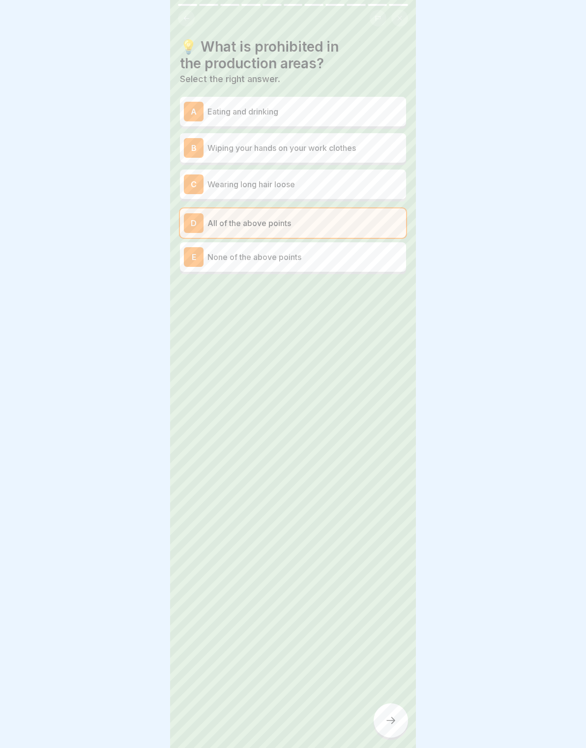
click at [402, 717] on div at bounding box center [390, 720] width 34 height 34
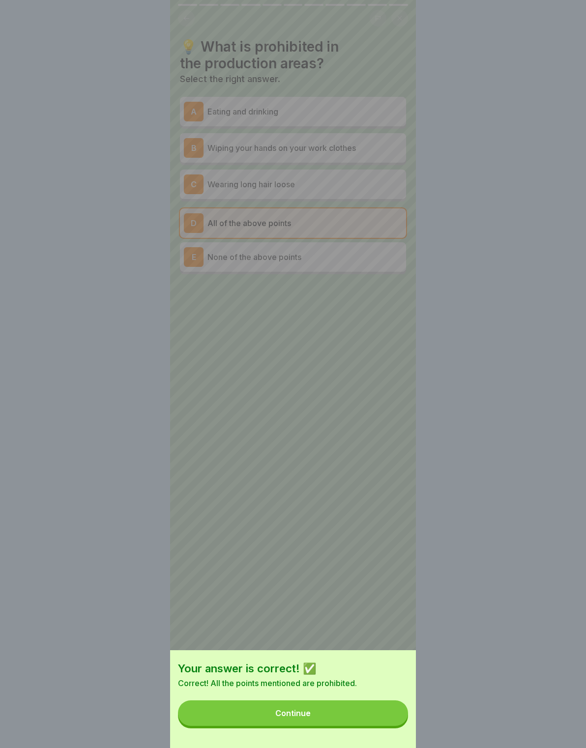
click at [390, 720] on button "Continue" at bounding box center [293, 713] width 230 height 26
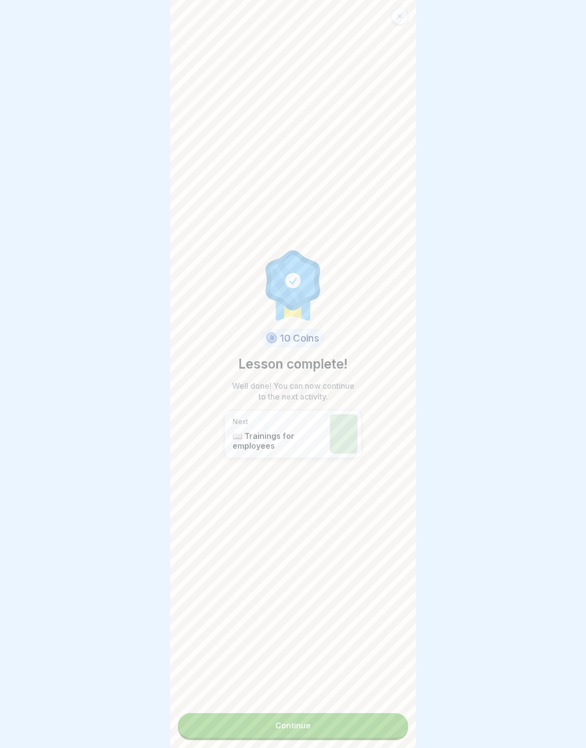
click at [380, 717] on link "Continue" at bounding box center [293, 725] width 230 height 25
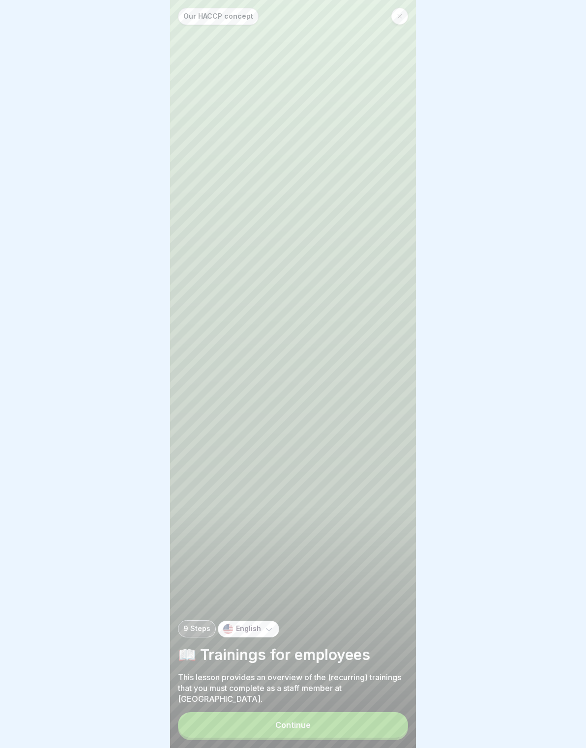
click at [375, 728] on button "Continue" at bounding box center [293, 725] width 230 height 26
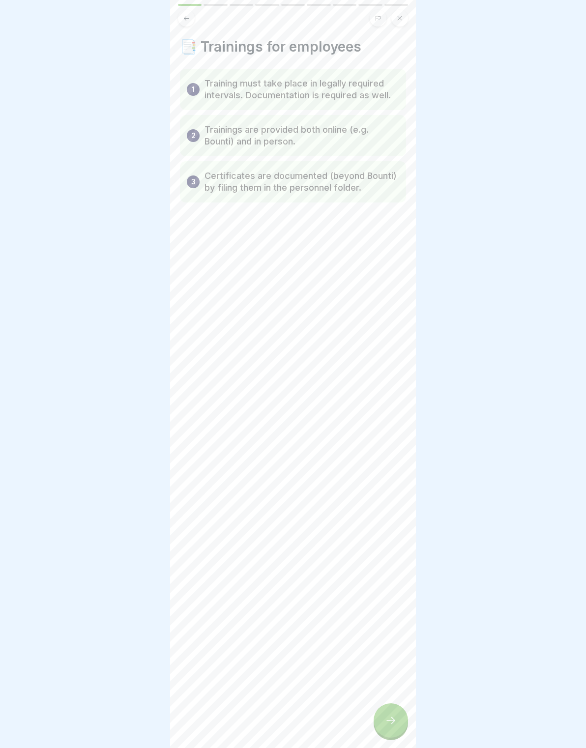
click at [387, 721] on icon at bounding box center [391, 720] width 12 height 12
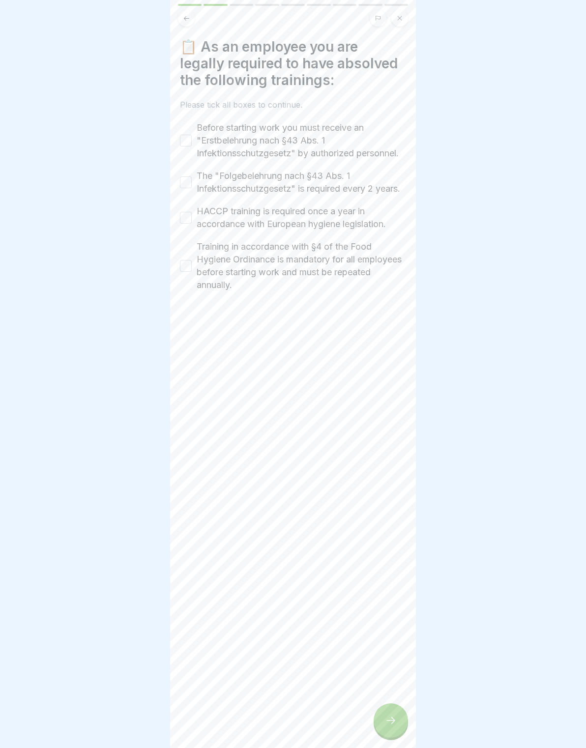
click at [387, 721] on icon at bounding box center [391, 720] width 12 height 12
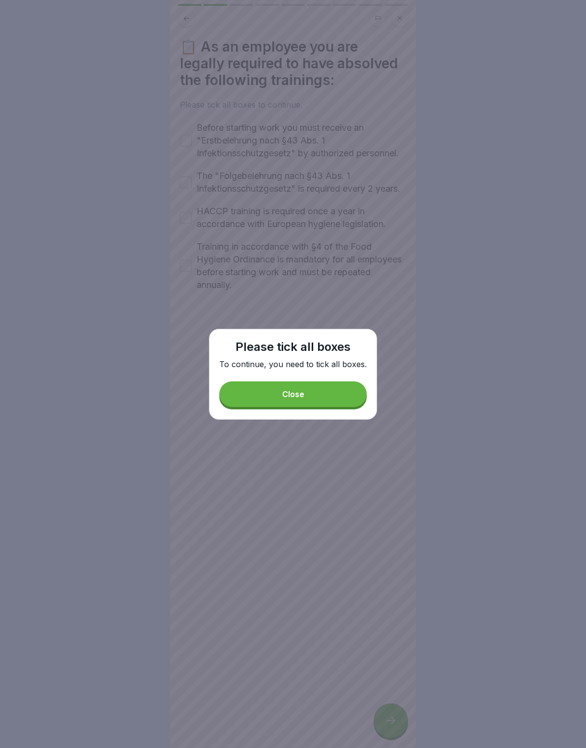
click at [326, 396] on button "Close" at bounding box center [292, 394] width 147 height 26
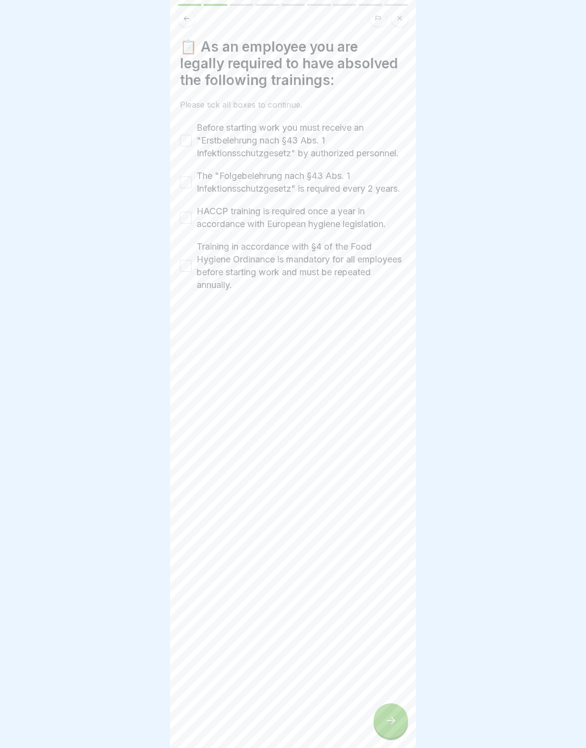
click at [197, 137] on label "Before starting work you must receive an "Erstbelehrung nach §43 Abs. 1 Infekti…" at bounding box center [301, 140] width 209 height 38
click at [192, 137] on button "Before starting work you must receive an "Erstbelehrung nach §43 Abs. 1 Infekti…" at bounding box center [186, 141] width 12 height 12
click at [190, 175] on div "The "Folgebelehrung nach §43 Abs. 1 Infektionsschutzgesetz" is required every 2…" at bounding box center [293, 183] width 226 height 26
click at [186, 188] on button "The "Folgebelehrung nach §43 Abs. 1 Infektionsschutzgesetz" is required every 2…" at bounding box center [186, 182] width 12 height 12
click at [182, 224] on button "HACCP training is required once a year in accordance with European hygiene legi…" at bounding box center [186, 218] width 12 height 12
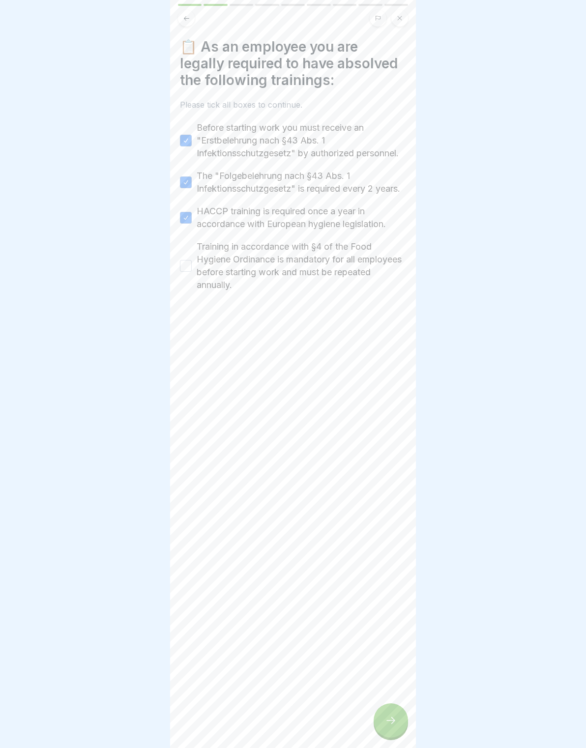
click at [186, 272] on button "Training in accordance with §4 of the Food Hygiene Ordinance is mandatory for a…" at bounding box center [186, 266] width 12 height 12
click at [403, 717] on div at bounding box center [390, 720] width 34 height 34
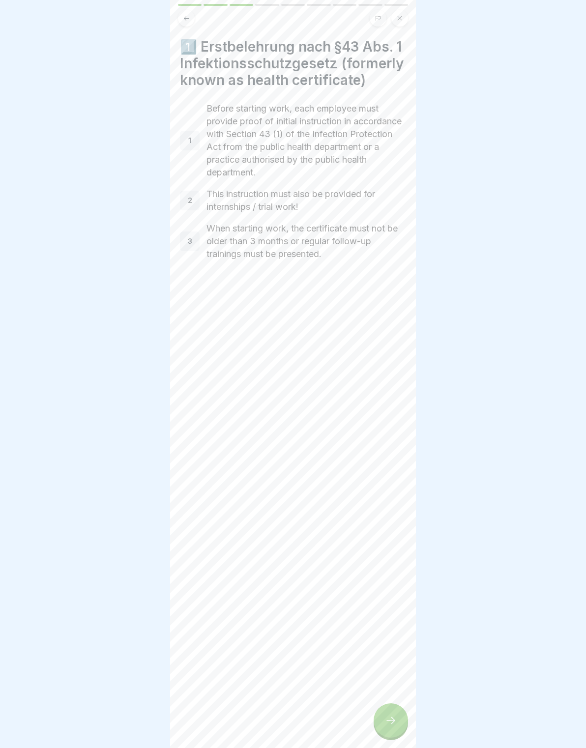
click at [392, 723] on icon at bounding box center [390, 720] width 9 height 7
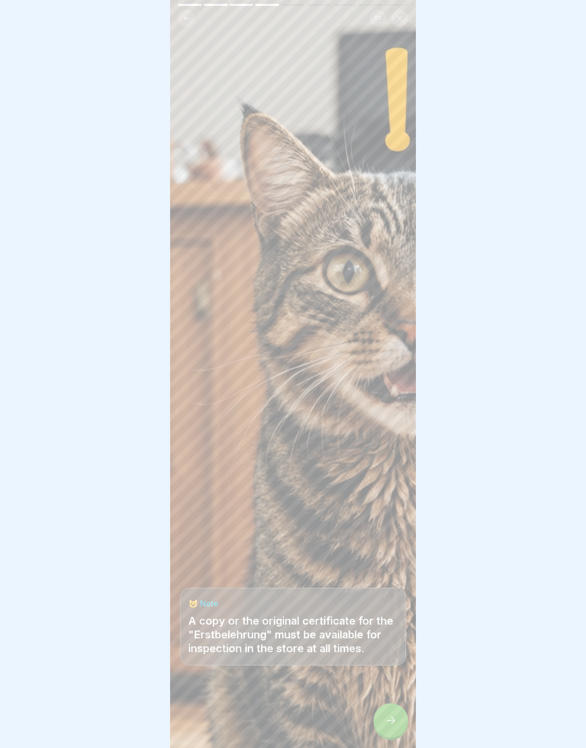
click at [389, 719] on icon at bounding box center [391, 720] width 12 height 12
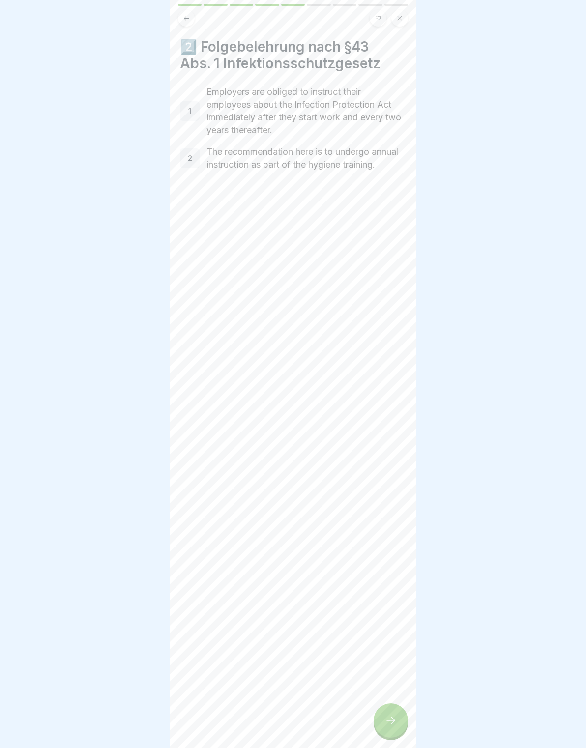
click at [390, 722] on icon at bounding box center [391, 720] width 12 height 12
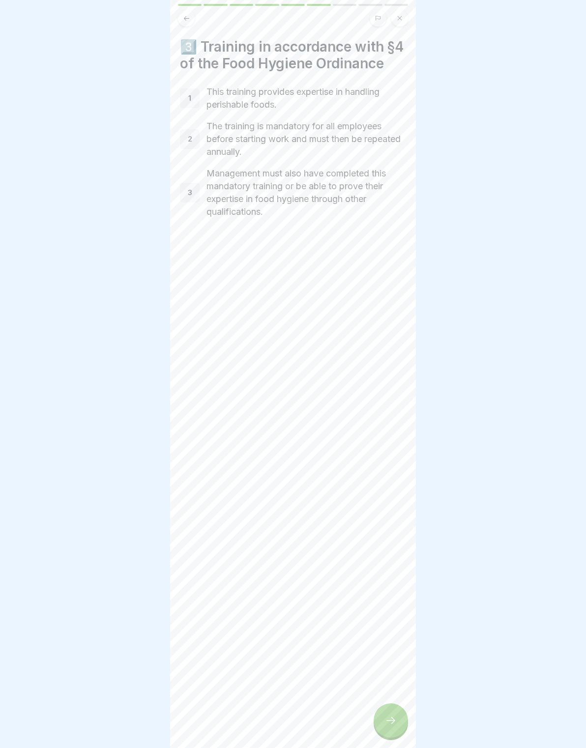
click at [386, 719] on icon at bounding box center [391, 720] width 12 height 12
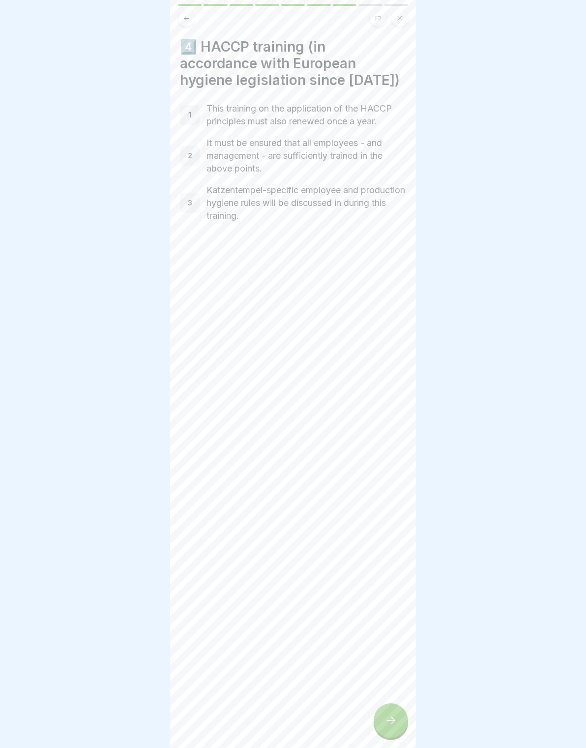
click at [385, 719] on icon at bounding box center [391, 720] width 12 height 12
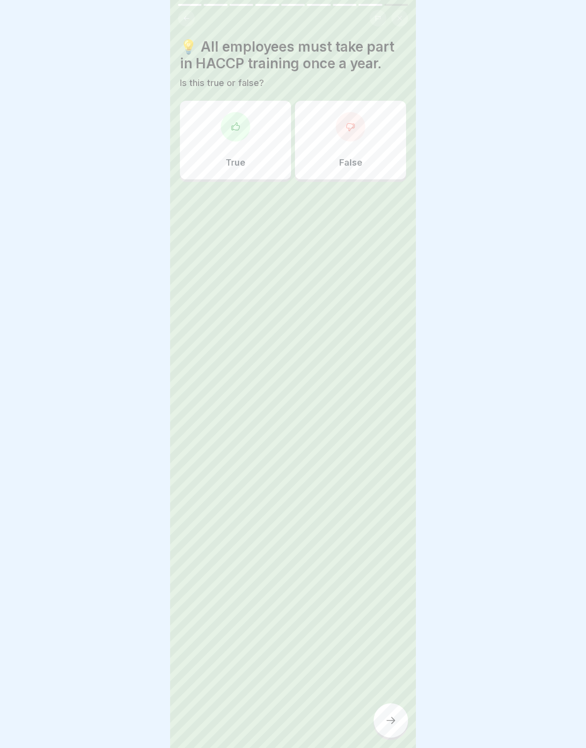
click at [237, 138] on div at bounding box center [235, 126] width 29 height 29
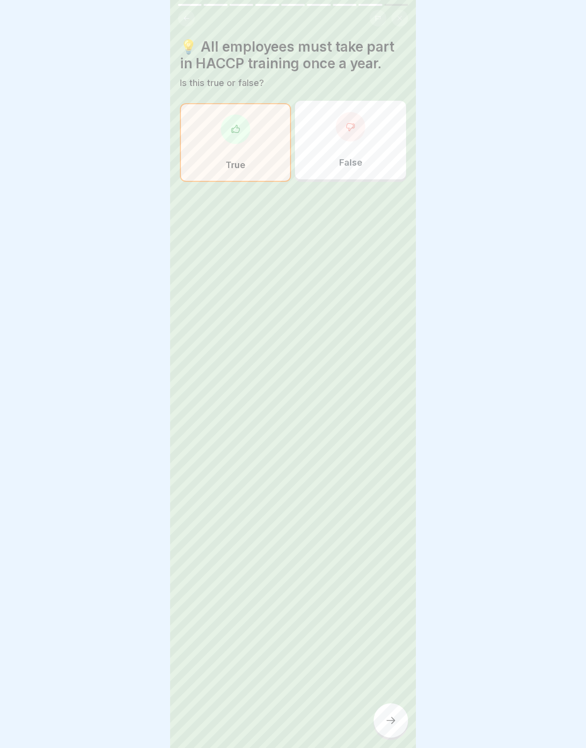
click at [394, 722] on icon at bounding box center [390, 720] width 9 height 7
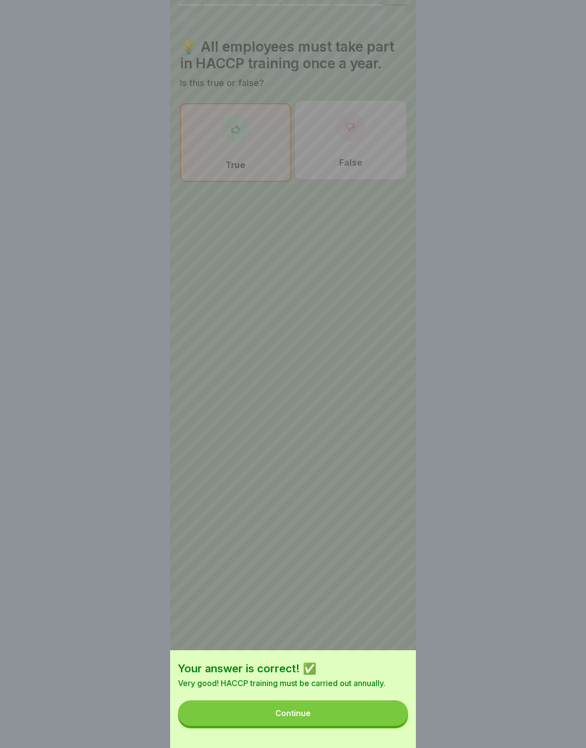
click at [379, 712] on button "Continue" at bounding box center [293, 713] width 230 height 26
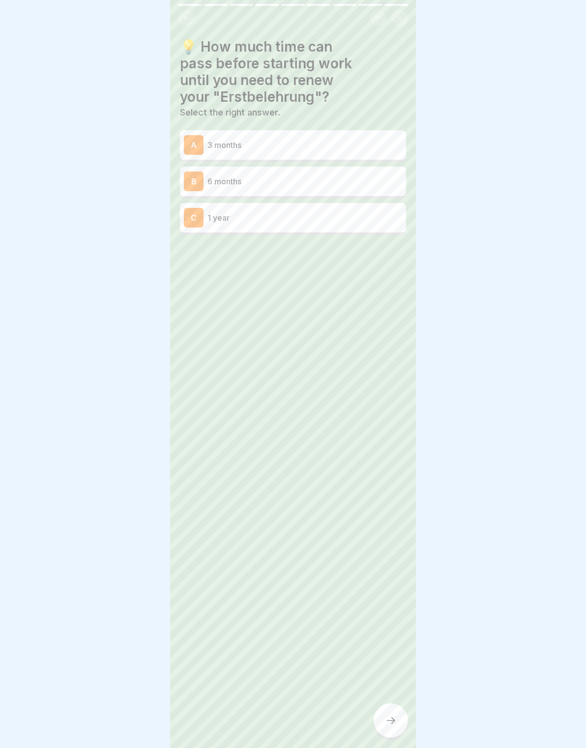
click at [201, 219] on div "C" at bounding box center [194, 218] width 20 height 20
click at [389, 716] on icon at bounding box center [391, 720] width 12 height 12
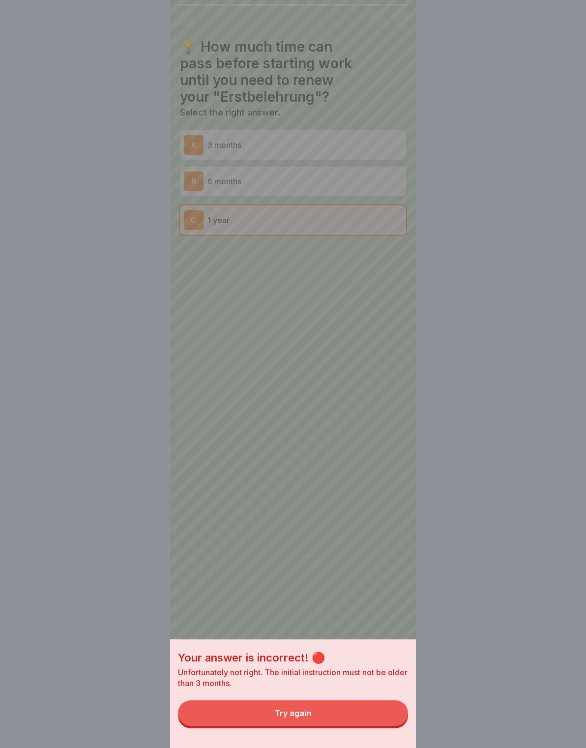
click at [390, 721] on button "Try again" at bounding box center [293, 713] width 230 height 26
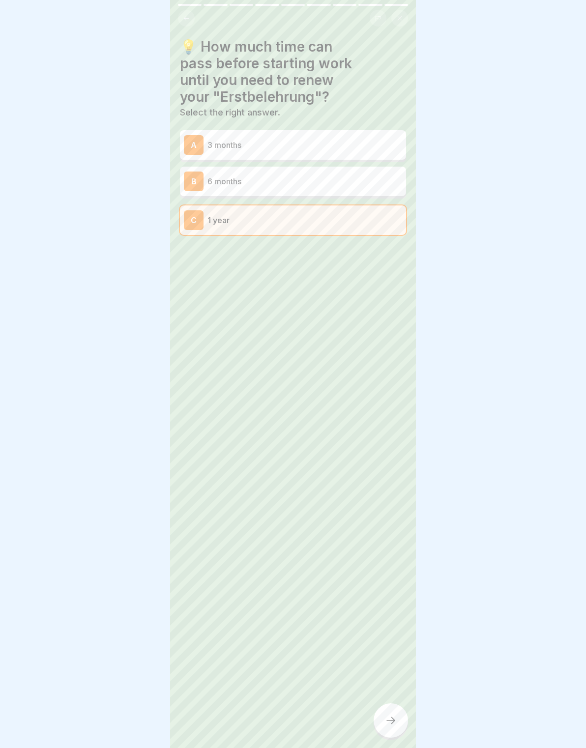
click at [200, 181] on div "B" at bounding box center [194, 181] width 20 height 20
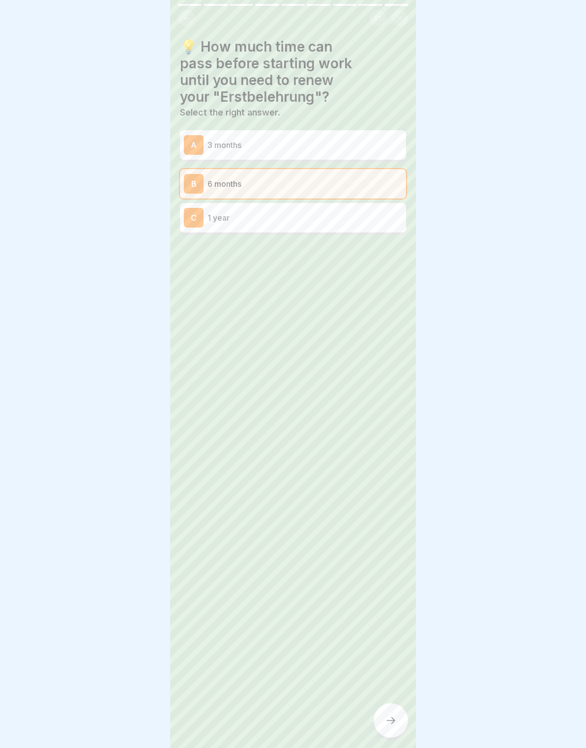
click at [393, 717] on icon at bounding box center [391, 720] width 12 height 12
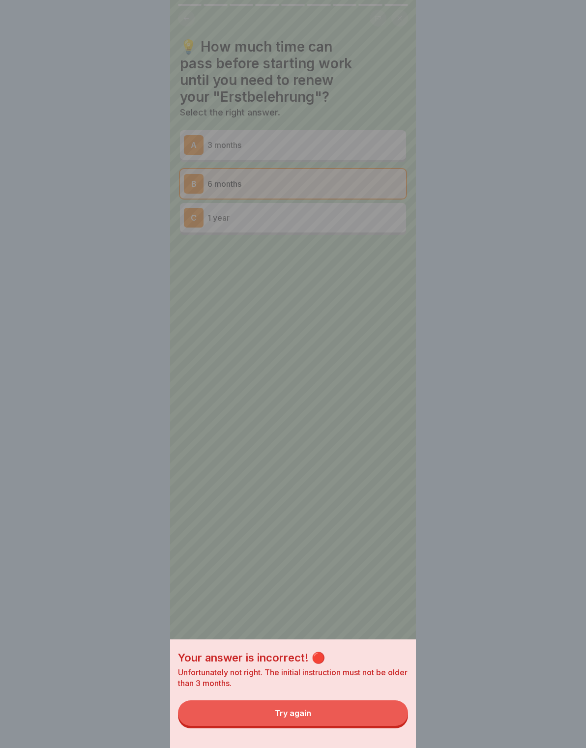
click at [386, 718] on button "Try again" at bounding box center [293, 713] width 230 height 26
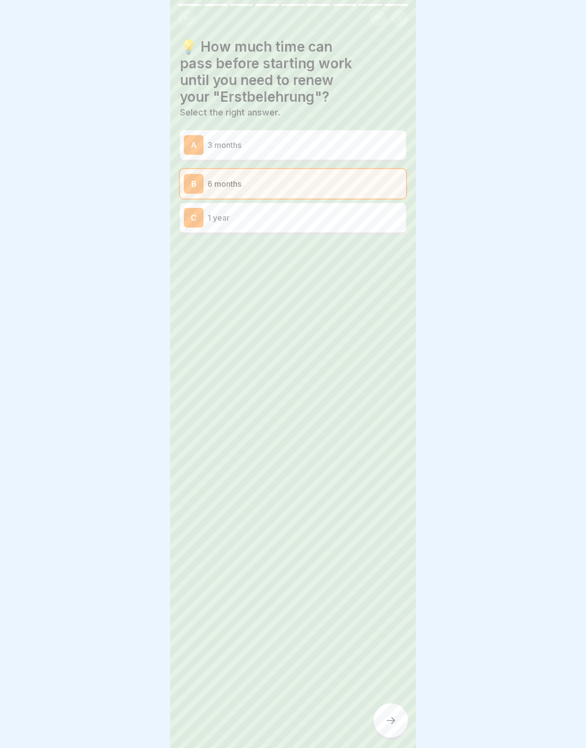
click at [195, 147] on div "A" at bounding box center [194, 145] width 20 height 20
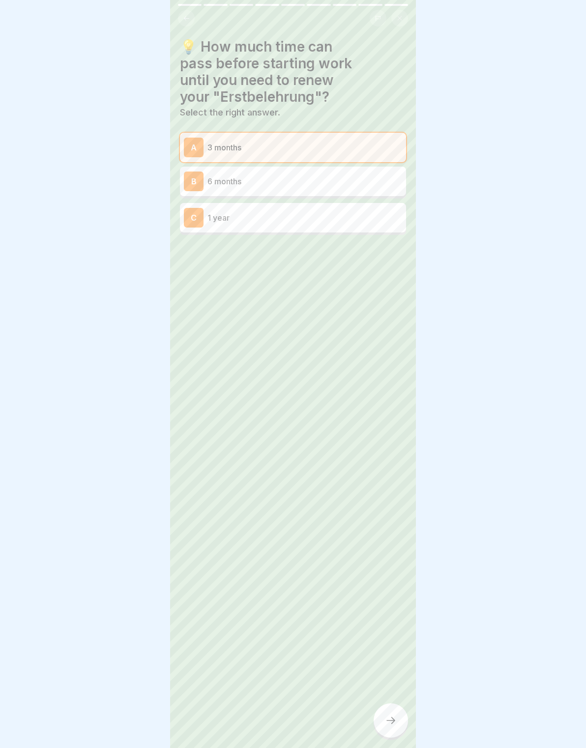
click at [199, 143] on div "A" at bounding box center [194, 148] width 20 height 20
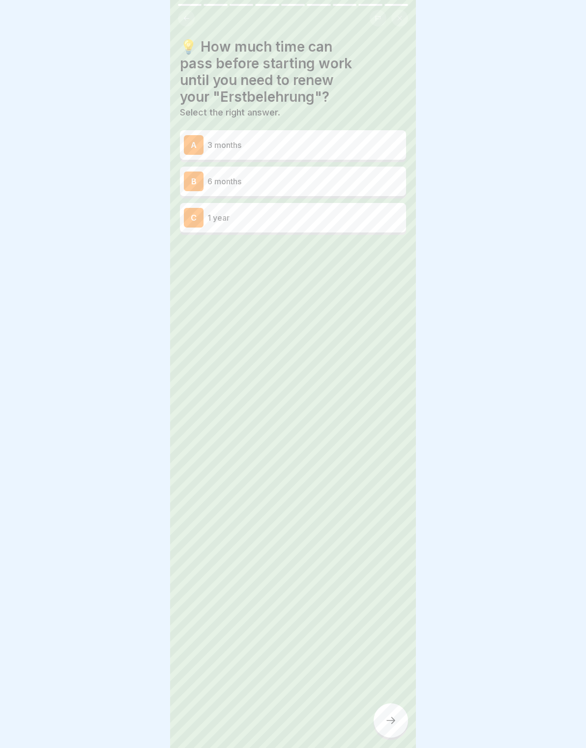
click at [386, 713] on div at bounding box center [390, 720] width 34 height 34
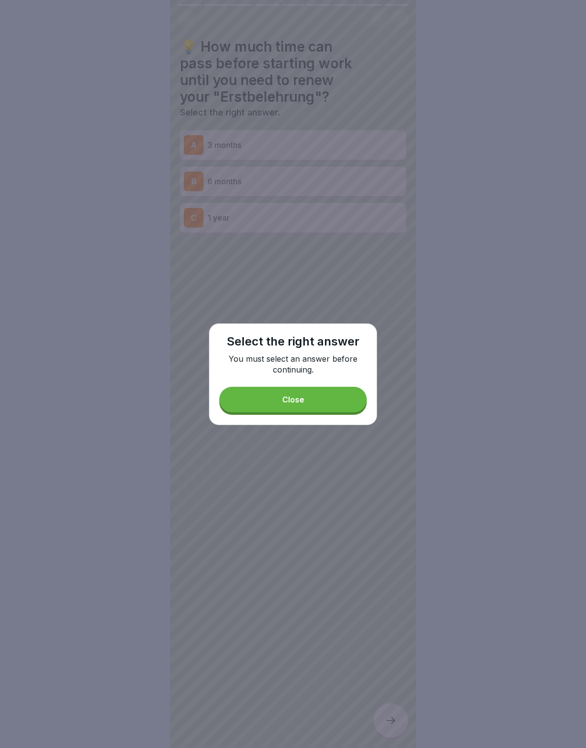
click at [395, 721] on div at bounding box center [293, 374] width 586 height 748
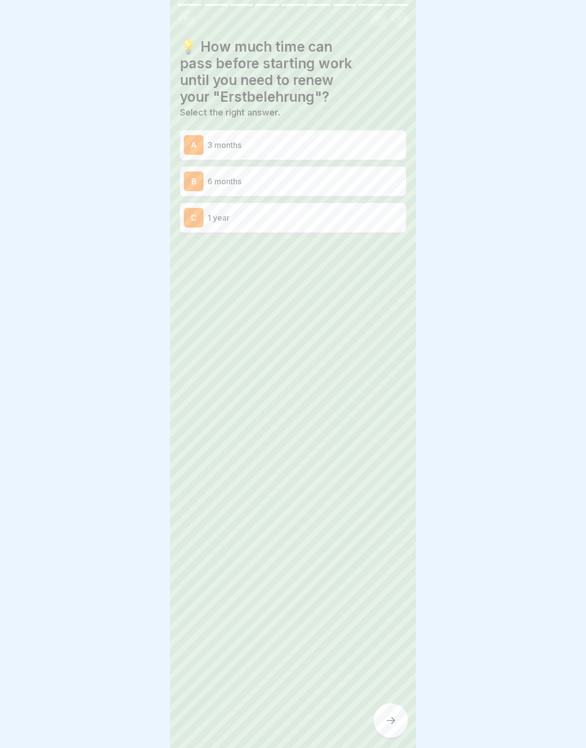
click at [205, 138] on div "A 3 months" at bounding box center [293, 145] width 218 height 20
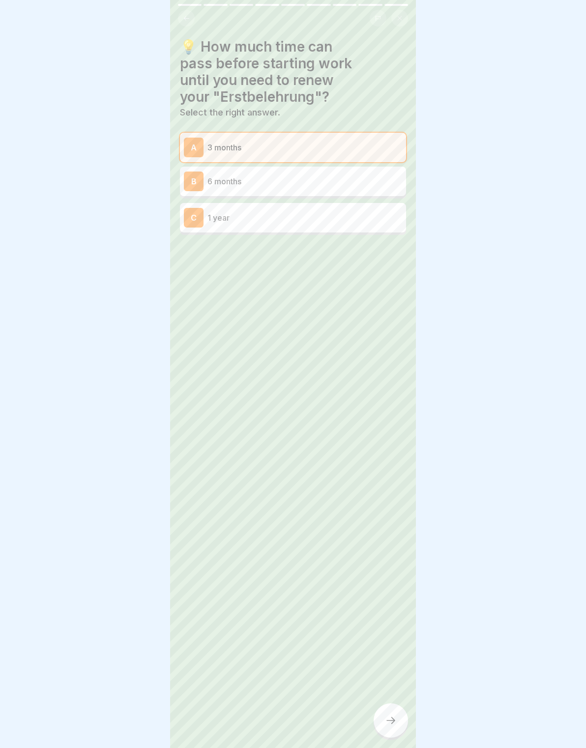
click at [393, 714] on div at bounding box center [390, 720] width 34 height 34
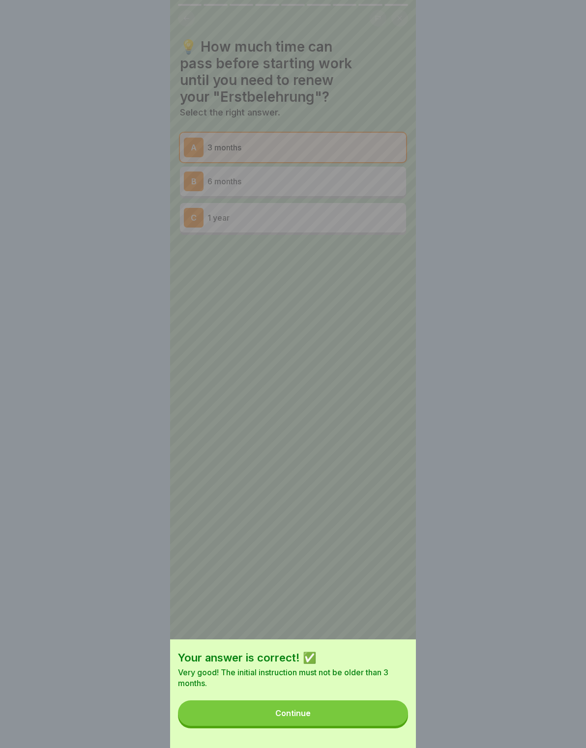
click at [366, 712] on button "Continue" at bounding box center [293, 713] width 230 height 26
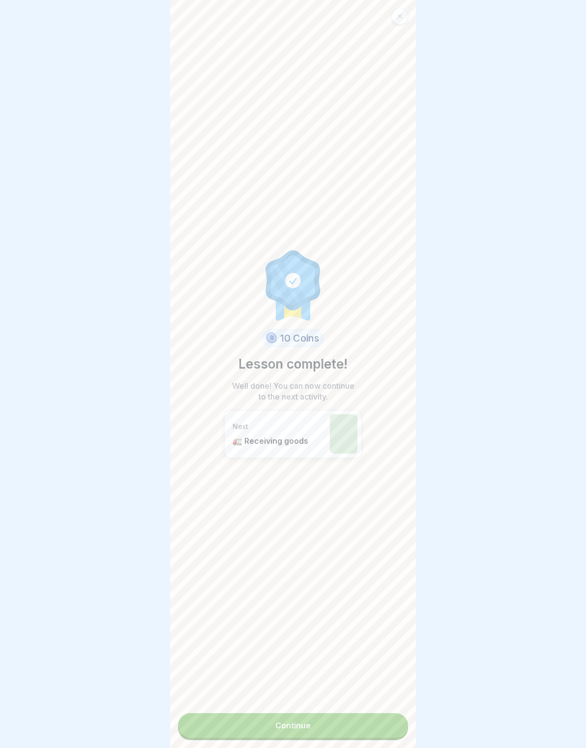
click at [373, 721] on link "Continue" at bounding box center [293, 725] width 230 height 25
click at [331, 724] on link "Continue" at bounding box center [293, 725] width 230 height 25
click at [327, 724] on link "Continue" at bounding box center [293, 725] width 230 height 25
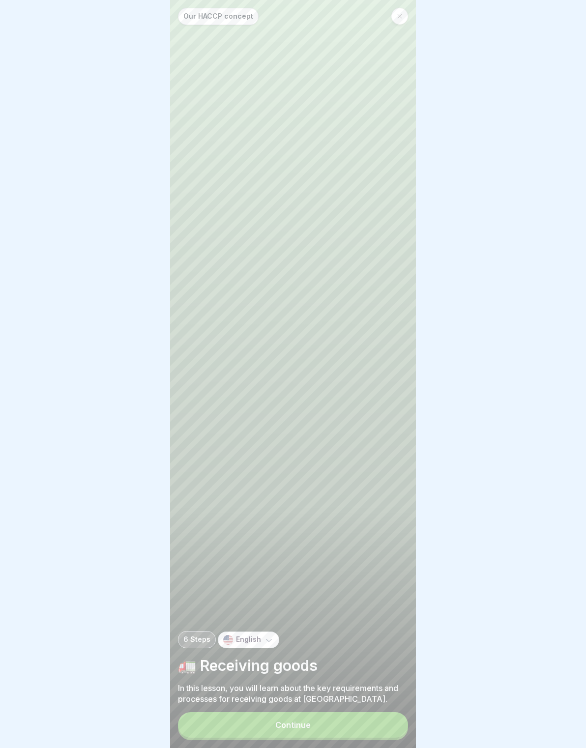
click at [327, 718] on button "Continue" at bounding box center [293, 725] width 230 height 26
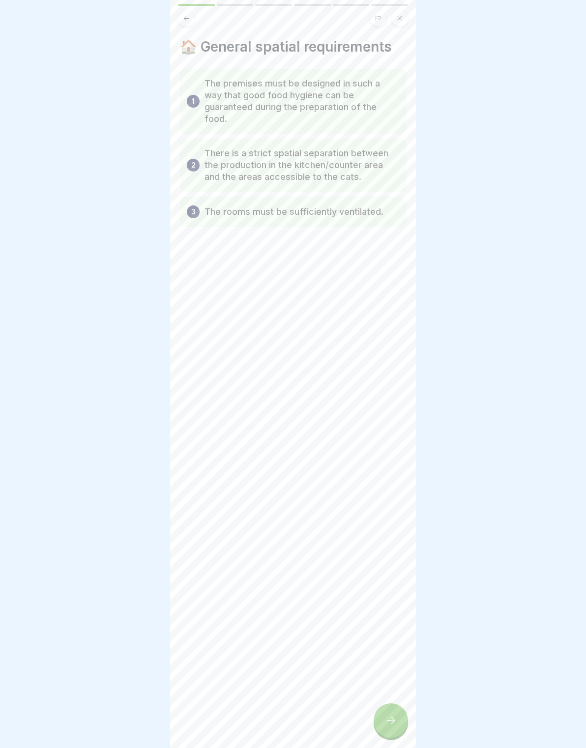
click at [391, 710] on div at bounding box center [390, 720] width 34 height 34
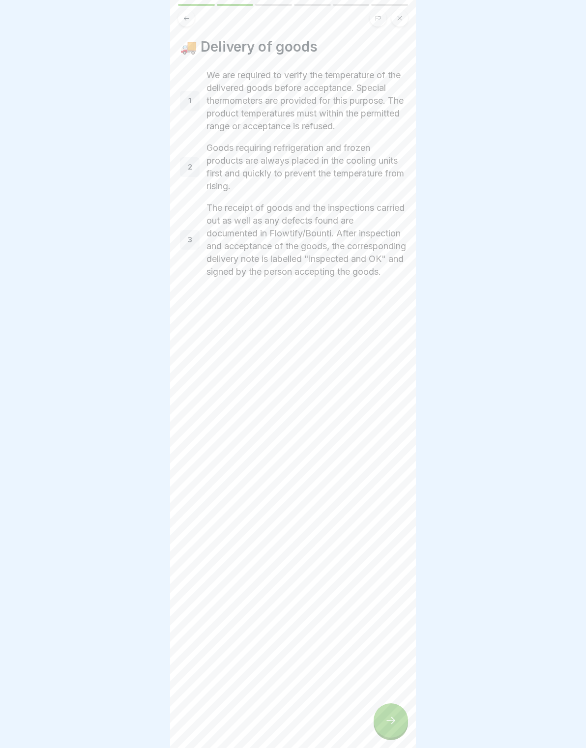
click at [395, 720] on icon at bounding box center [391, 720] width 12 height 12
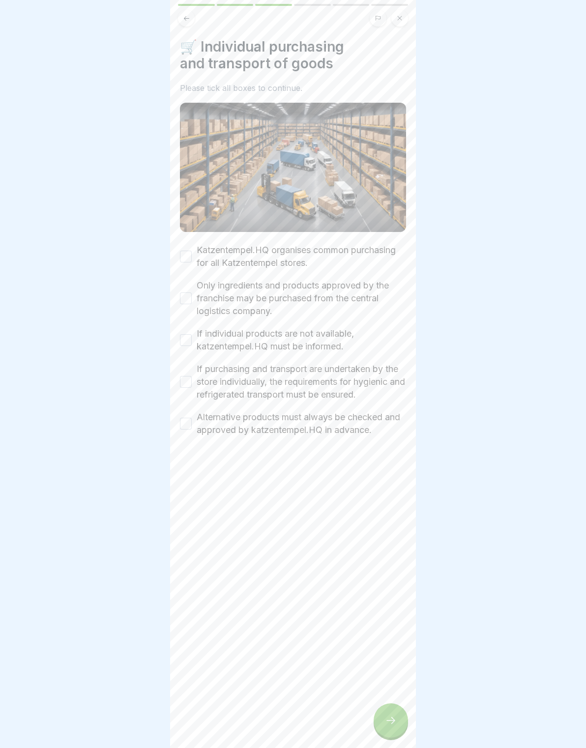
click at [389, 724] on icon at bounding box center [391, 720] width 12 height 12
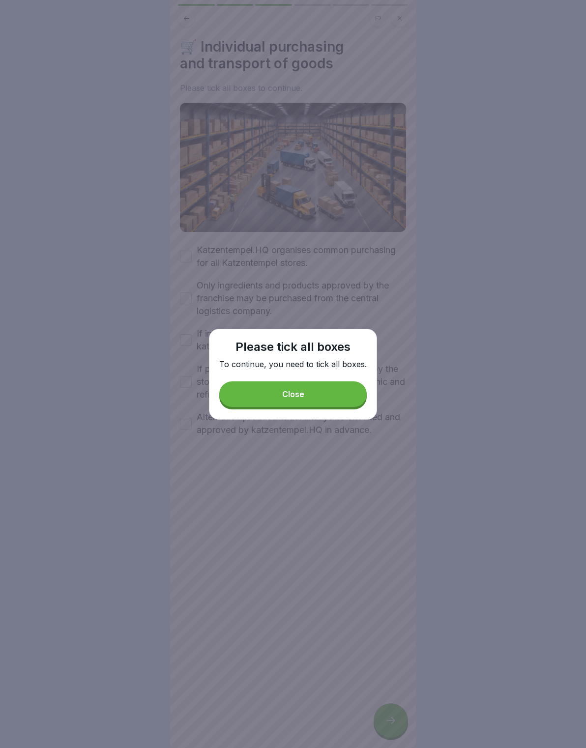
click at [203, 225] on div at bounding box center [293, 374] width 586 height 748
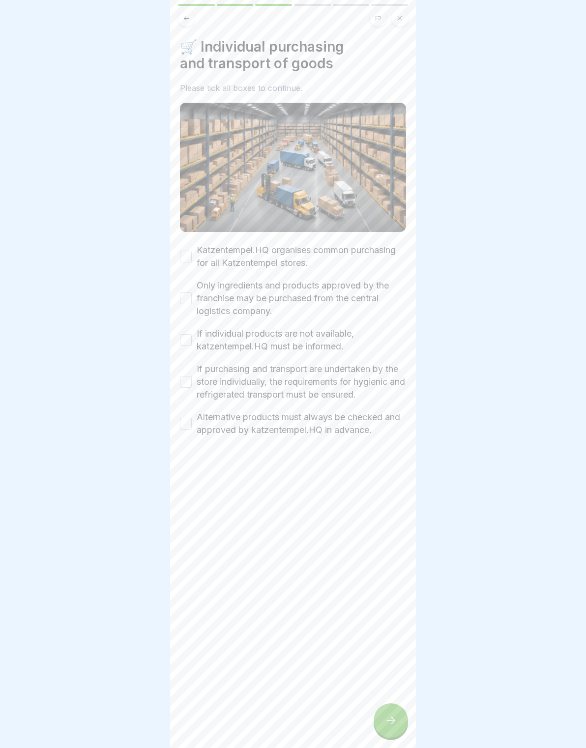
click at [349, 417] on label "Alternative products must always be checked and approved by katzentempel.HQ in …" at bounding box center [301, 424] width 209 height 26
click at [192, 418] on button "Alternative products must always be checked and approved by katzentempel.HQ in …" at bounding box center [186, 424] width 12 height 12
click at [190, 257] on button "Katzentempel.HQ organises common purchasing for all Katzentempel stores." at bounding box center [186, 257] width 12 height 12
click at [191, 288] on div "Only ingredients and products approved by the franchise may be purchased from t…" at bounding box center [293, 298] width 226 height 38
click at [186, 334] on button "If individual products are not available, katzentempel.HQ must be informed." at bounding box center [186, 340] width 12 height 12
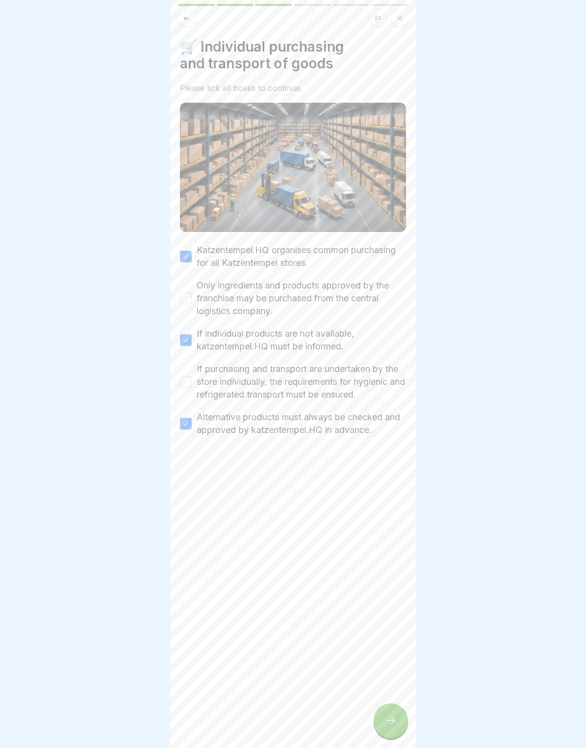
click at [190, 299] on button "Only ingredients and products approved by the franchise may be purchased from t…" at bounding box center [186, 298] width 12 height 12
click at [187, 367] on div "If purchasing and transport are undertaken by the store individually, the requi…" at bounding box center [293, 382] width 226 height 38
click at [183, 379] on button "If purchasing and transport are undertaken by the store individually, the requi…" at bounding box center [186, 382] width 12 height 12
click at [403, 724] on div at bounding box center [390, 720] width 34 height 34
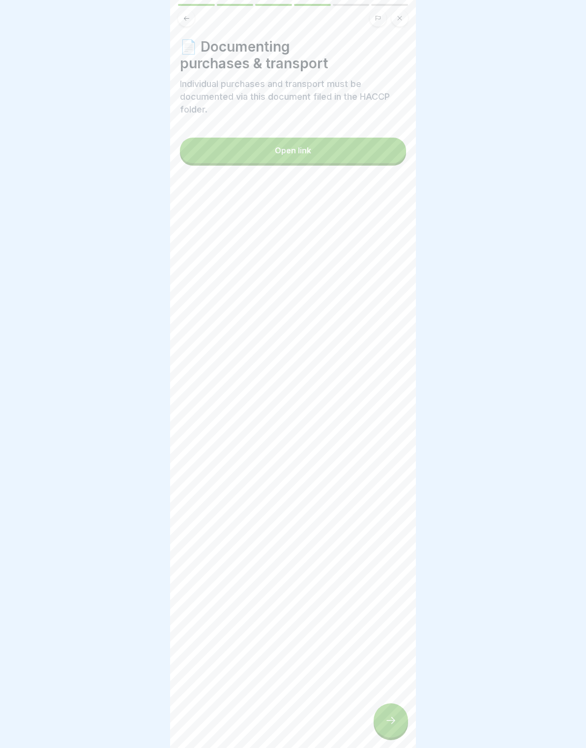
click at [216, 150] on button "Open link" at bounding box center [293, 151] width 226 height 26
click at [396, 729] on div at bounding box center [390, 720] width 34 height 34
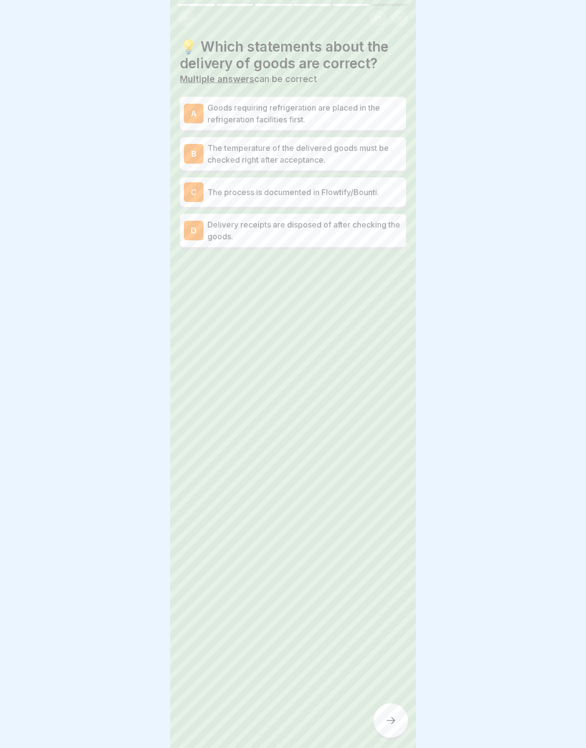
click at [206, 122] on div "A Goods requiring refrigeration are placed in the refrigeration facilities firs…" at bounding box center [293, 114] width 218 height 24
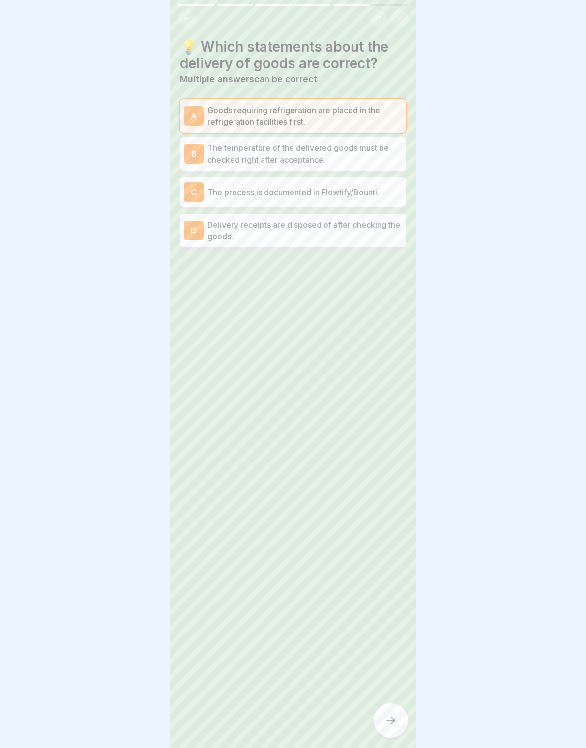
click at [197, 146] on div "B" at bounding box center [194, 154] width 20 height 20
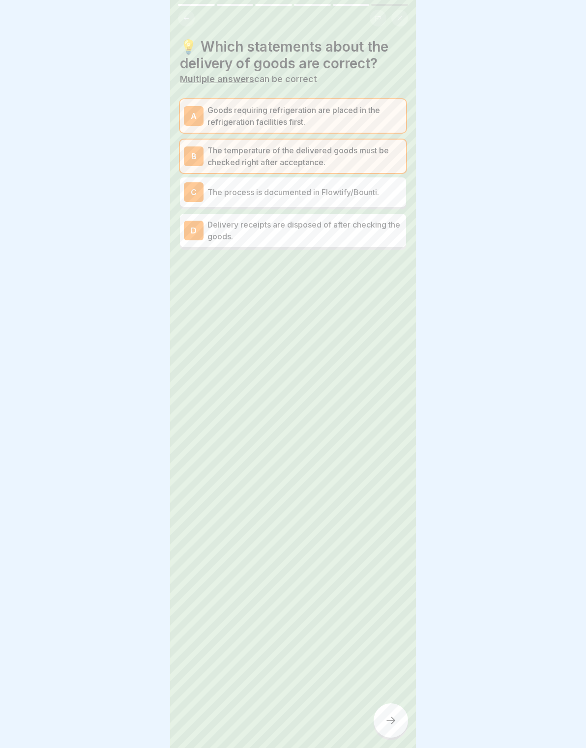
click at [194, 193] on div "C" at bounding box center [194, 192] width 20 height 20
click at [190, 237] on div "D" at bounding box center [194, 231] width 20 height 20
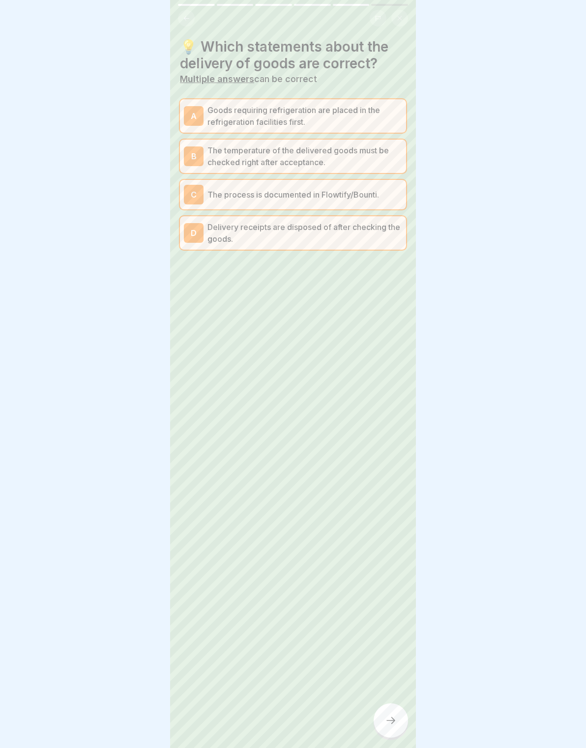
click at [400, 717] on div at bounding box center [390, 720] width 34 height 34
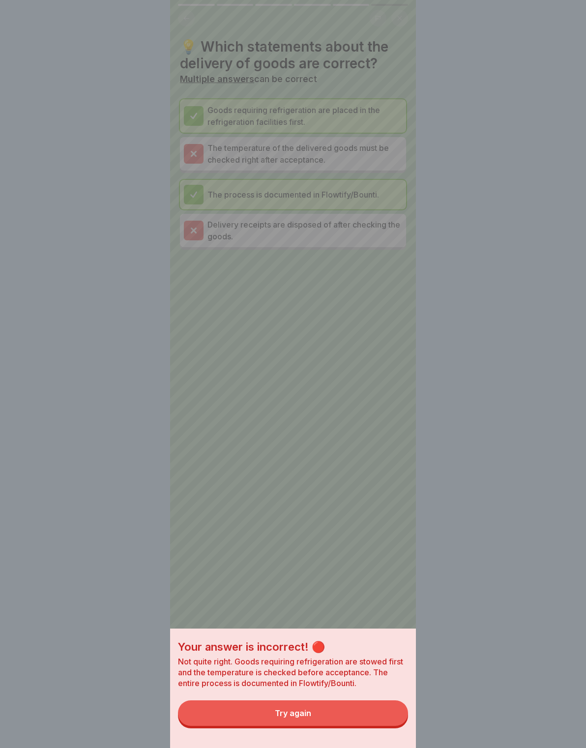
click at [390, 709] on button "Try again" at bounding box center [293, 713] width 230 height 26
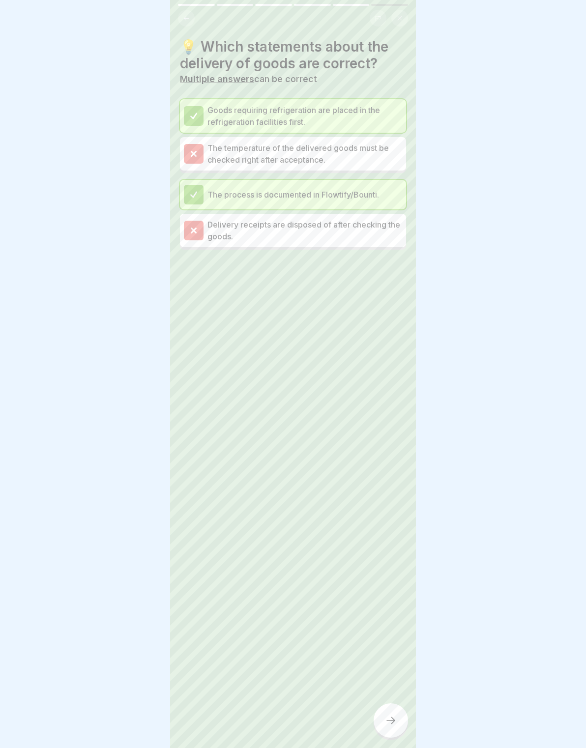
click at [388, 717] on icon at bounding box center [391, 720] width 12 height 12
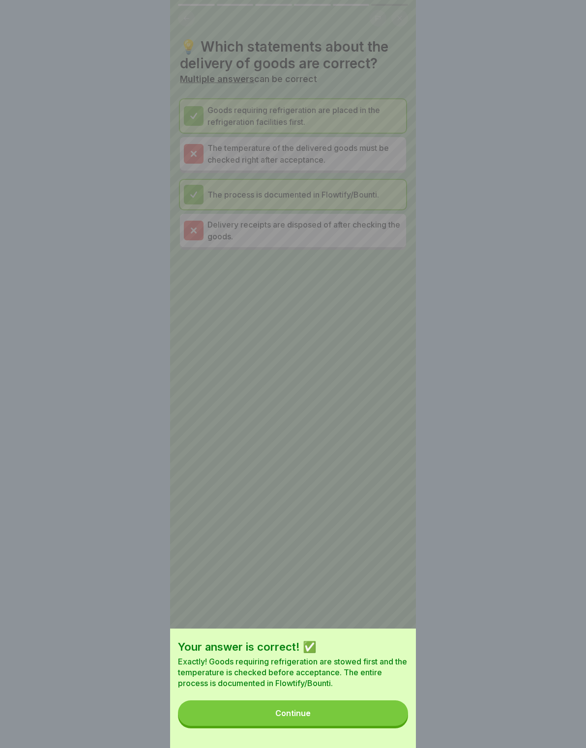
click at [388, 708] on button "Continue" at bounding box center [293, 713] width 230 height 26
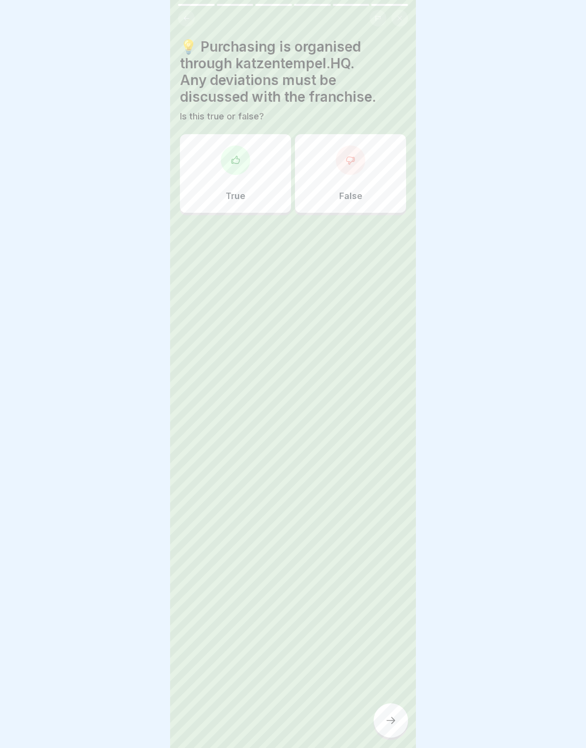
click at [261, 187] on div "True" at bounding box center [235, 173] width 111 height 79
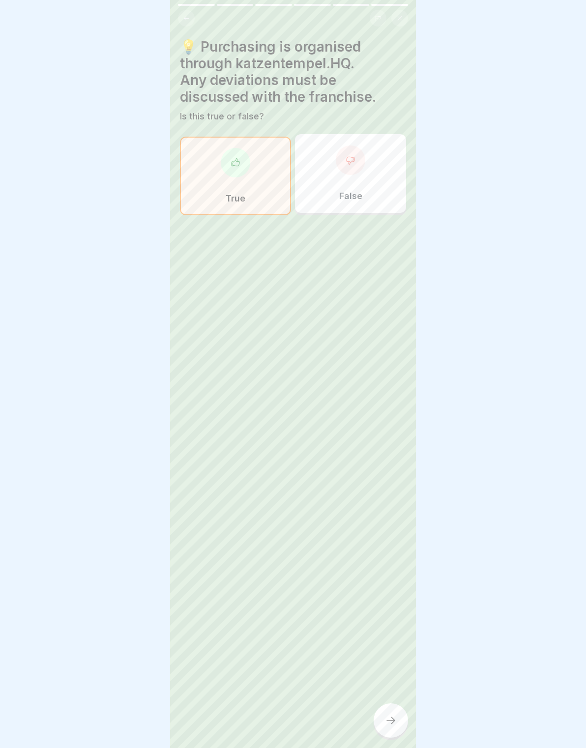
click at [408, 719] on div "💡 Purchasing is organised through katzentempel.HQ. Any deviations must be discu…" at bounding box center [293, 374] width 246 height 748
click at [393, 721] on icon at bounding box center [391, 720] width 12 height 12
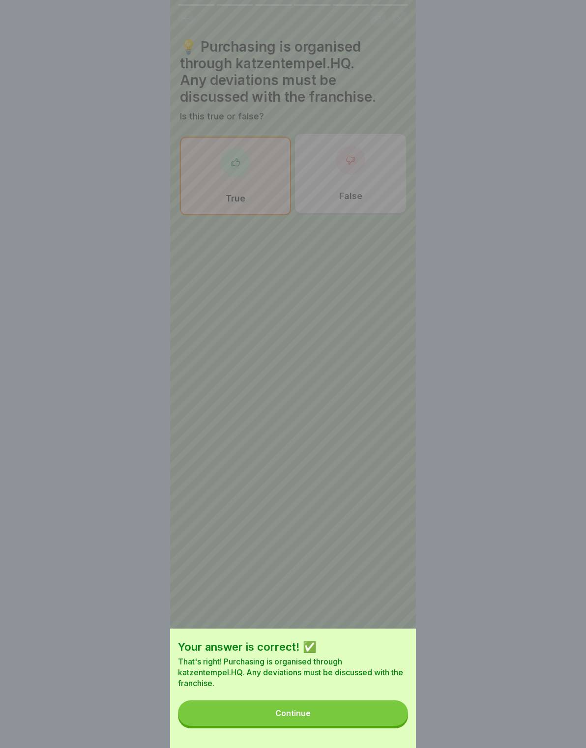
click at [389, 718] on button "Continue" at bounding box center [293, 713] width 230 height 26
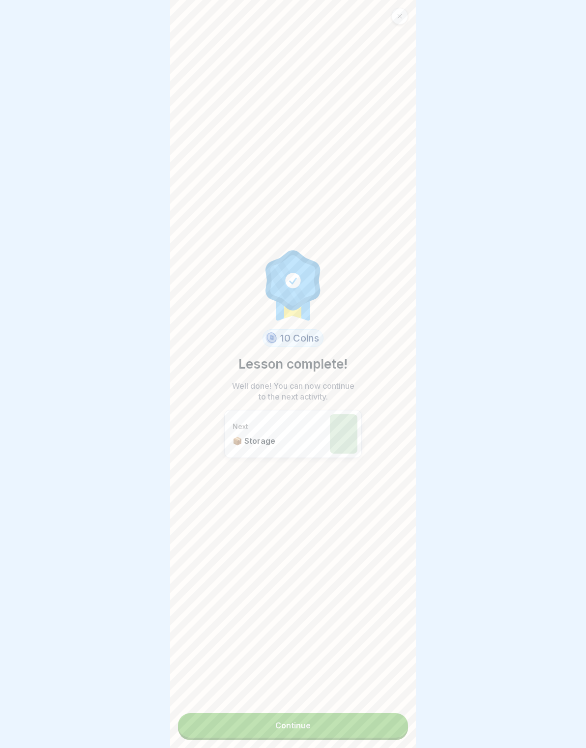
click at [386, 724] on link "Continue" at bounding box center [293, 725] width 230 height 25
click at [385, 730] on link "Continue" at bounding box center [293, 725] width 230 height 25
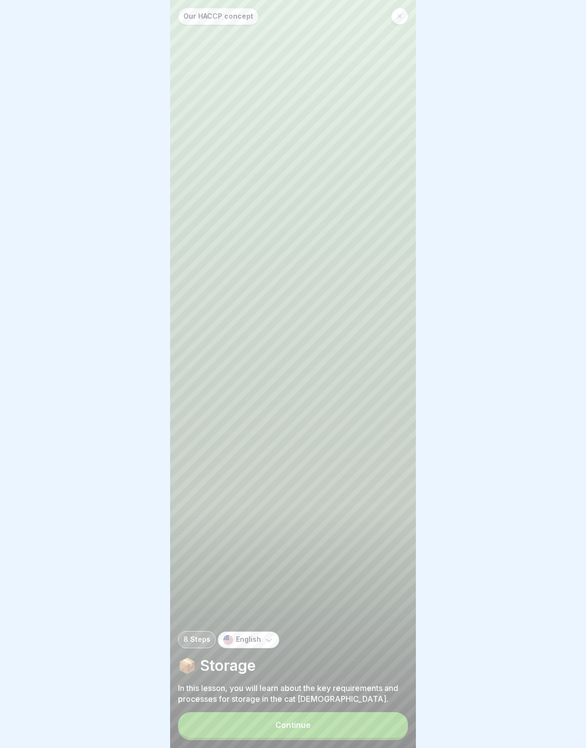
click at [368, 715] on button "Continue" at bounding box center [293, 725] width 230 height 26
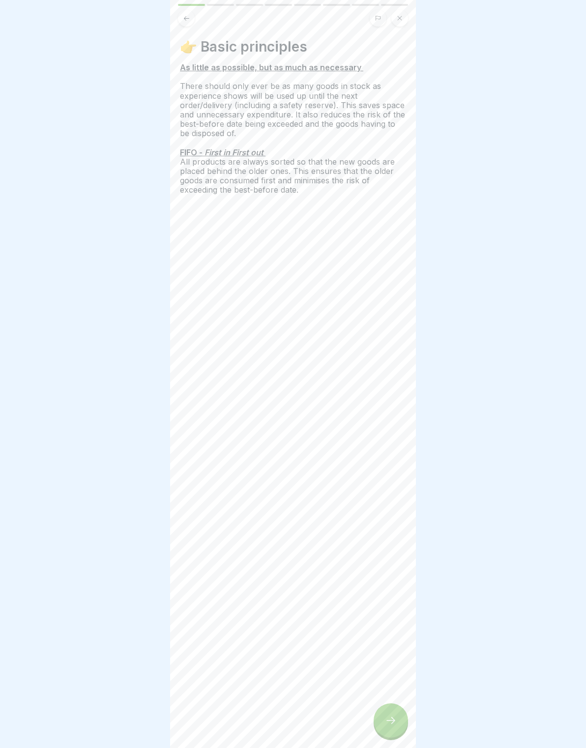
click at [388, 711] on div at bounding box center [390, 720] width 34 height 34
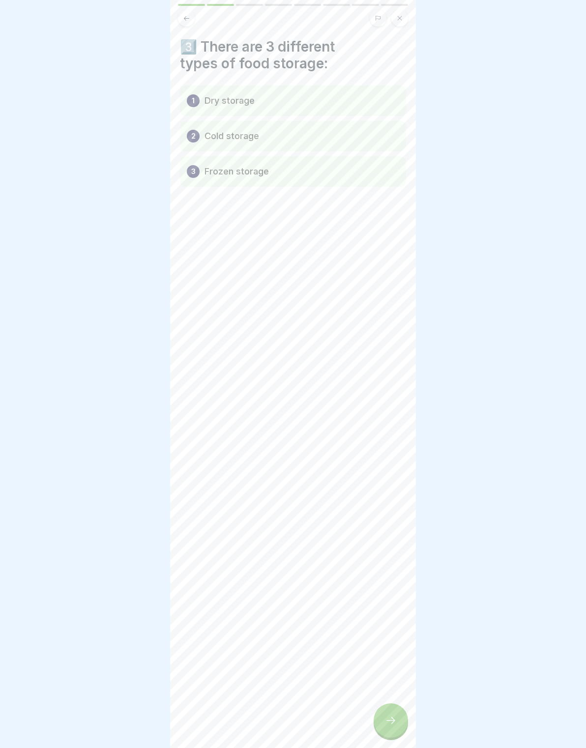
click at [382, 713] on div at bounding box center [390, 720] width 34 height 34
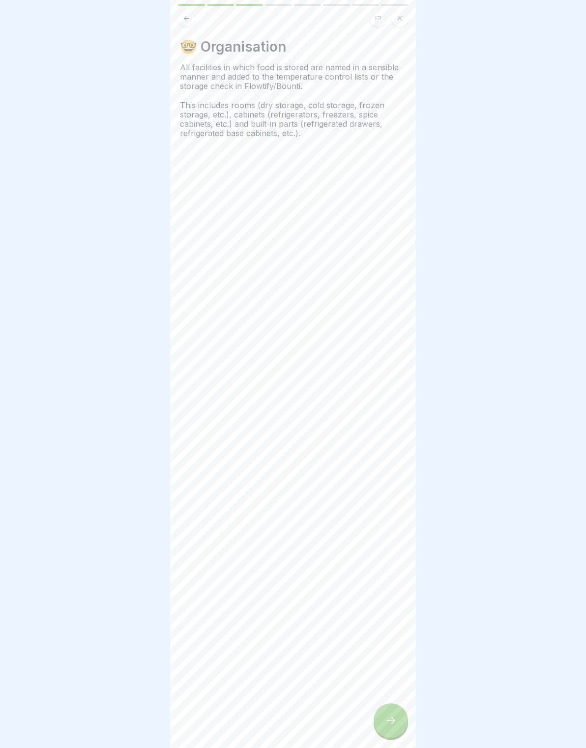
click at [380, 707] on div at bounding box center [390, 720] width 34 height 34
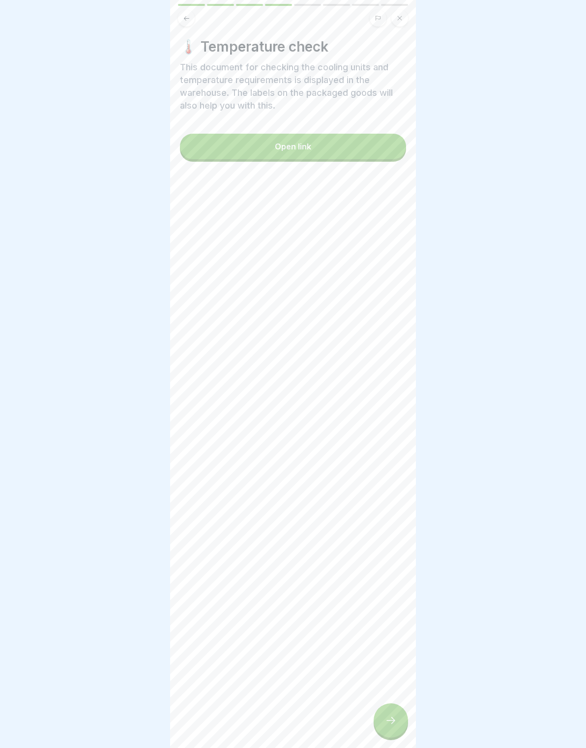
click at [208, 142] on button "Open link" at bounding box center [293, 147] width 226 height 26
click at [404, 722] on div at bounding box center [390, 720] width 34 height 34
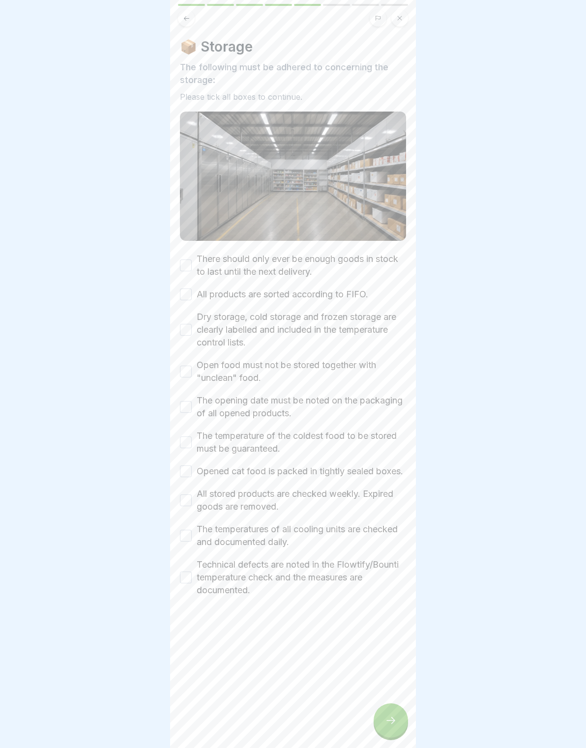
click at [181, 264] on button "There should only ever be enough goods in stock to last until the next delivery." at bounding box center [186, 265] width 12 height 12
click at [197, 300] on label "All products are sorted according to FIFO." at bounding box center [282, 294] width 171 height 13
click at [192, 300] on button "All products are sorted according to FIFO." at bounding box center [186, 294] width 12 height 12
click at [197, 348] on label "Dry storage, cold storage and frozen storage are clearly labelled and included …" at bounding box center [301, 330] width 209 height 38
click at [192, 336] on button "Dry storage, cold storage and frozen storage are clearly labelled and included …" at bounding box center [186, 330] width 12 height 12
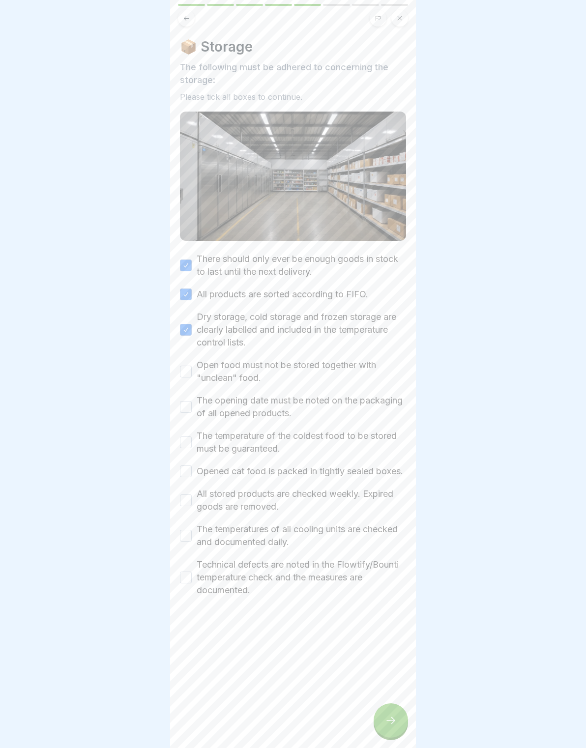
click at [187, 371] on button "Open food must not be stored together with "unclean" food." at bounding box center [186, 372] width 12 height 12
click at [201, 402] on label "The opening date must be noted on the packaging of all opened products." at bounding box center [301, 407] width 209 height 26
click at [192, 402] on button "The opening date must be noted on the packaging of all opened products." at bounding box center [186, 407] width 12 height 12
click at [191, 441] on button "The temperature of the coldest food to be stored must be guaranteed." at bounding box center [186, 442] width 12 height 12
click at [186, 477] on button "Opened cat food is packed in tightly sealed boxes." at bounding box center [186, 471] width 12 height 12
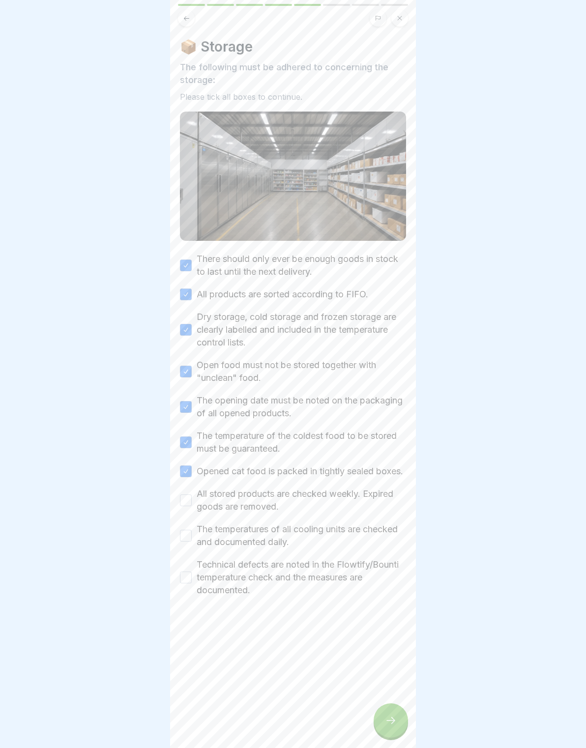
click at [191, 506] on button "All stored products are checked weekly. Expired goods are removed." at bounding box center [186, 500] width 12 height 12
click at [198, 548] on label "The temperatures of all cooling units are checked and documented daily." at bounding box center [301, 536] width 209 height 26
click at [192, 541] on button "The temperatures of all cooling units are checked and documented daily." at bounding box center [186, 536] width 12 height 12
click at [191, 583] on button "Technical defects are noted in the Flowtify/Bounti temperature check and the me…" at bounding box center [186, 577] width 12 height 12
click at [388, 717] on icon at bounding box center [391, 720] width 12 height 12
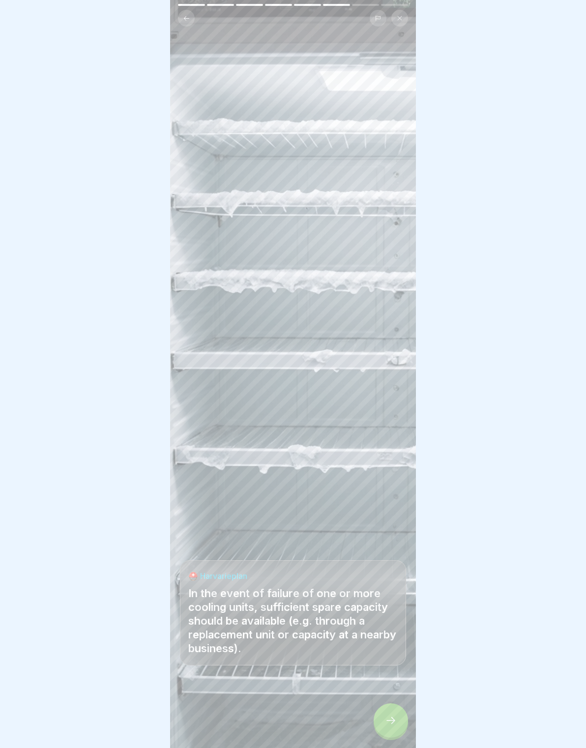
click at [393, 721] on icon at bounding box center [391, 720] width 12 height 12
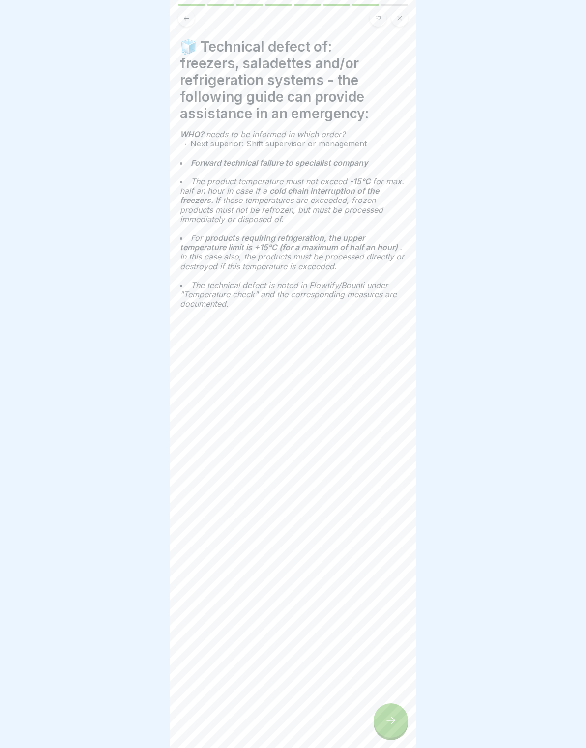
click at [386, 721] on icon at bounding box center [391, 720] width 12 height 12
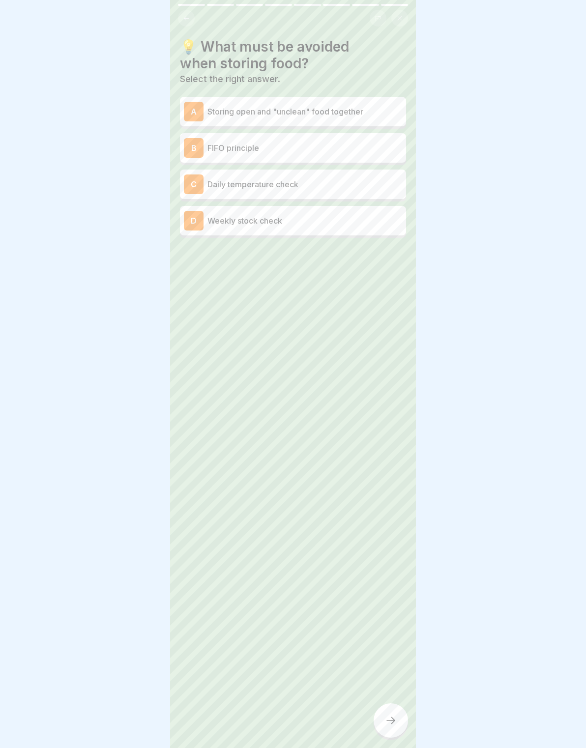
click at [376, 111] on p "Storing open and "unclean" food together" at bounding box center [304, 112] width 195 height 12
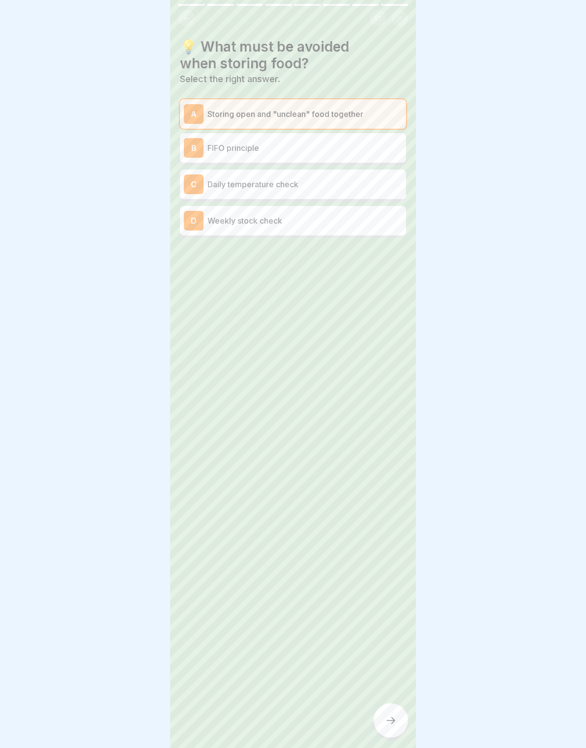
click at [379, 155] on div "B FIFO principle" at bounding box center [293, 148] width 218 height 20
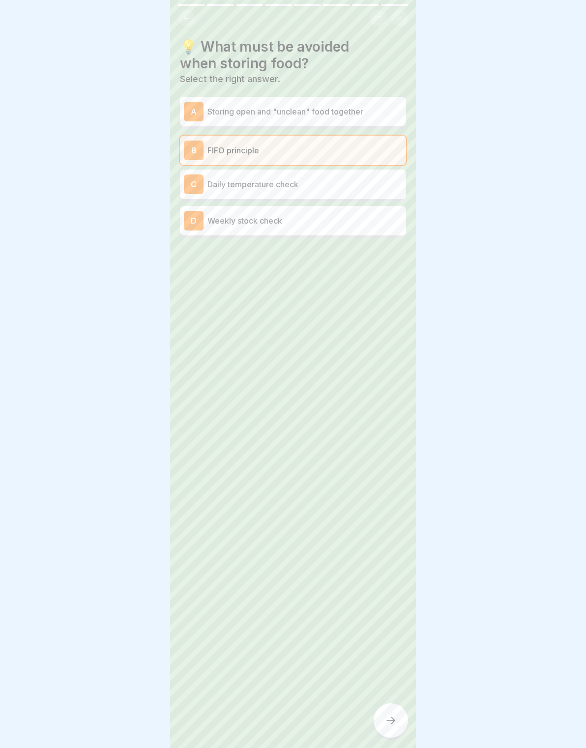
click at [388, 102] on div "A Storing open and "unclean" food together" at bounding box center [293, 112] width 218 height 20
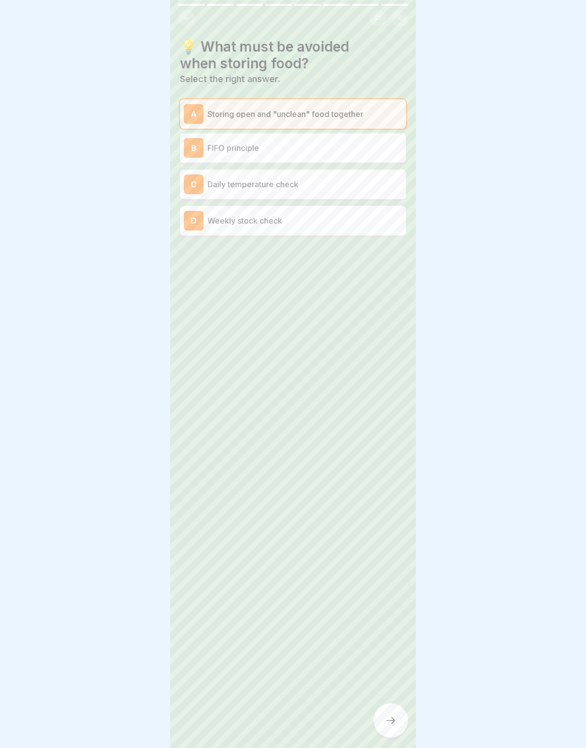
click at [387, 709] on div at bounding box center [390, 720] width 34 height 34
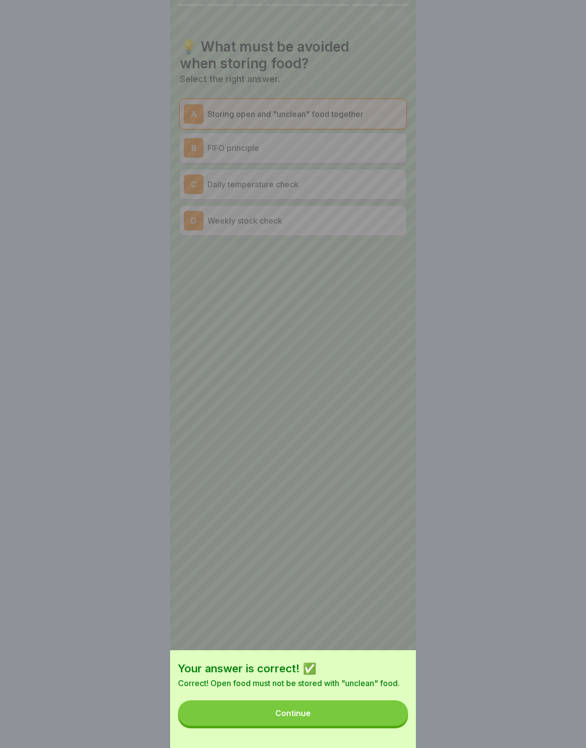
click at [384, 715] on button "Continue" at bounding box center [293, 713] width 230 height 26
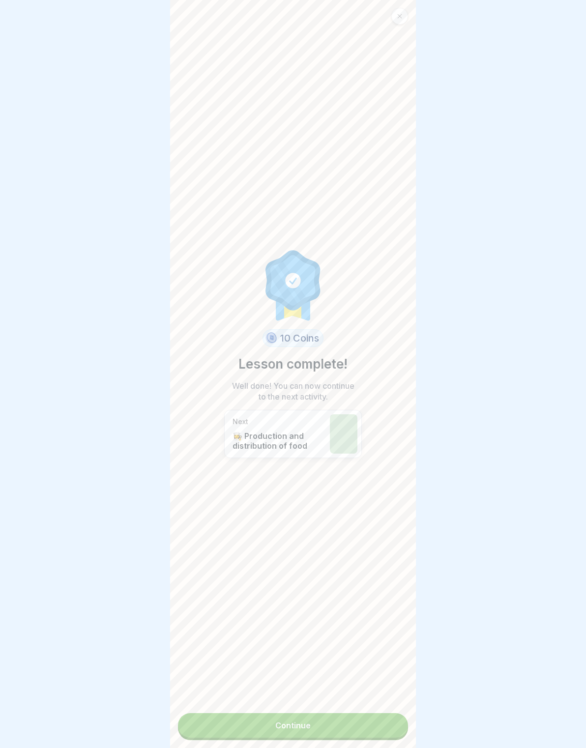
click at [379, 722] on link "Continue" at bounding box center [293, 725] width 230 height 25
click at [378, 734] on link "Continue" at bounding box center [293, 725] width 230 height 25
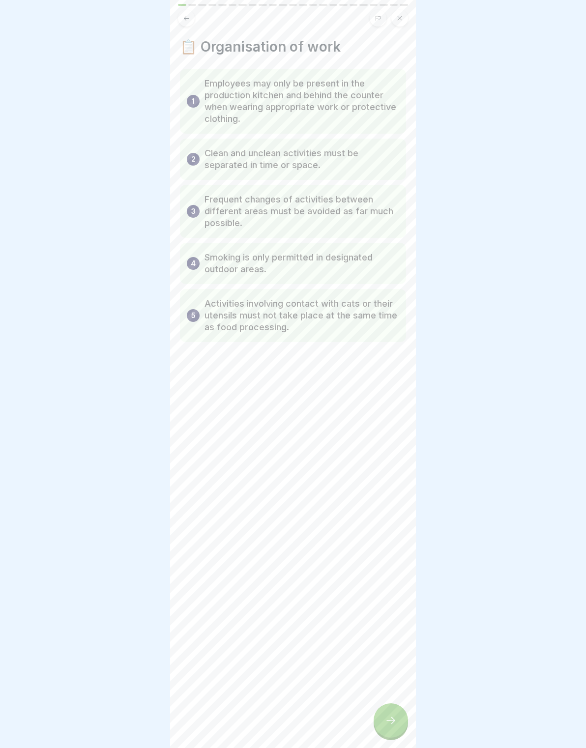
click at [385, 715] on icon at bounding box center [391, 720] width 12 height 12
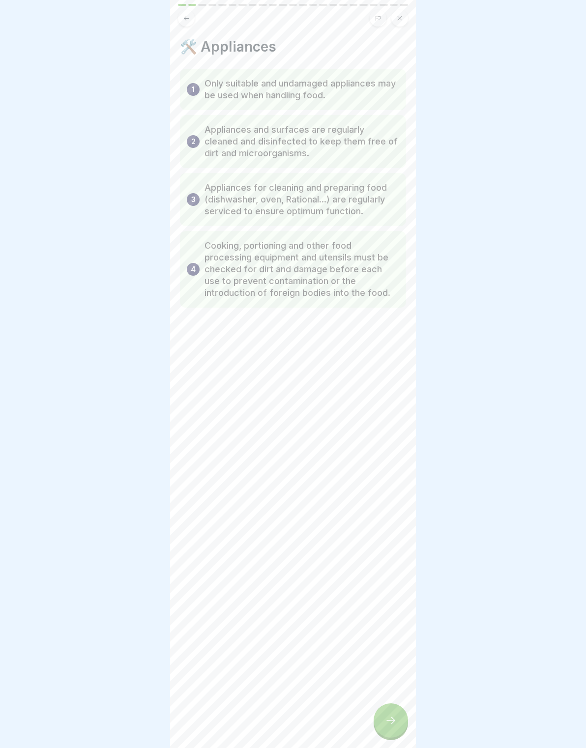
click at [381, 712] on div at bounding box center [390, 720] width 34 height 34
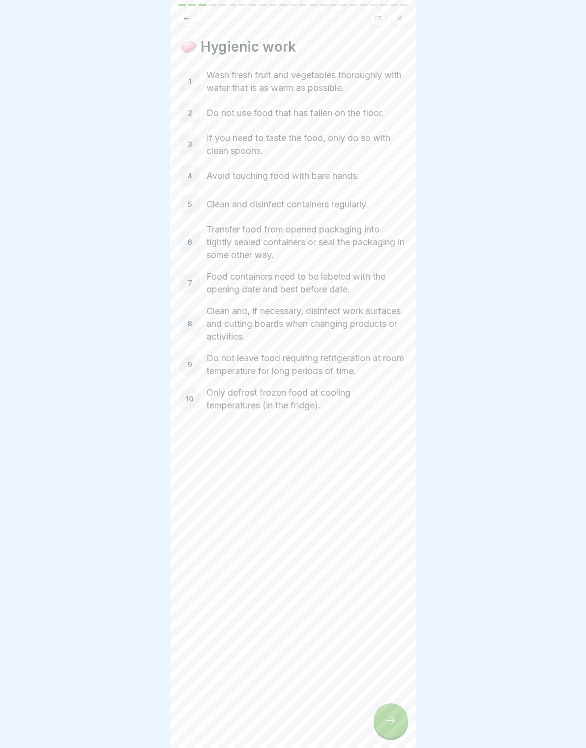
click at [381, 712] on div at bounding box center [390, 720] width 34 height 34
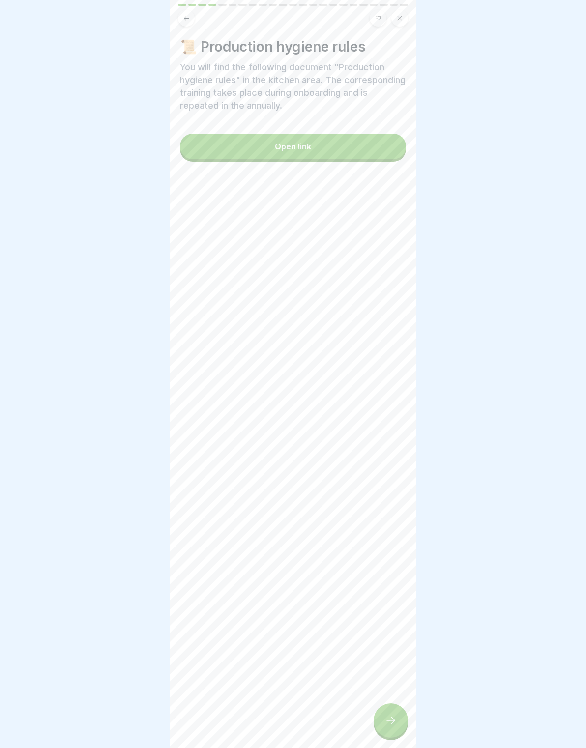
click at [382, 721] on div at bounding box center [390, 720] width 34 height 34
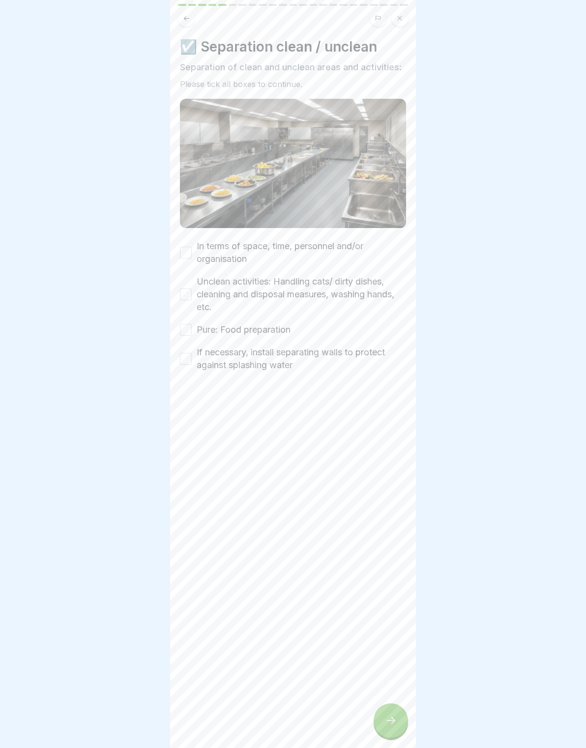
click at [375, 711] on div "☑️ Separation clean / unclean Separation of clean and unclean areas and activit…" at bounding box center [293, 374] width 246 height 748
click at [379, 718] on div at bounding box center [390, 720] width 34 height 34
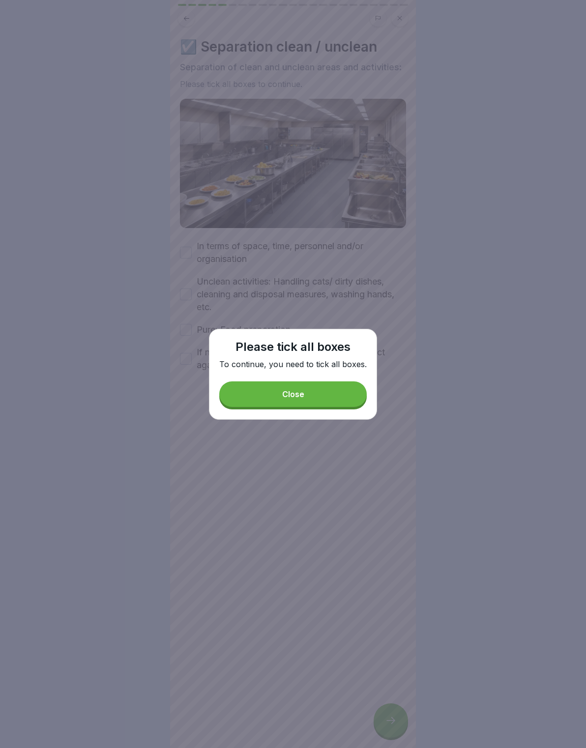
click at [282, 392] on button "Close" at bounding box center [292, 394] width 147 height 26
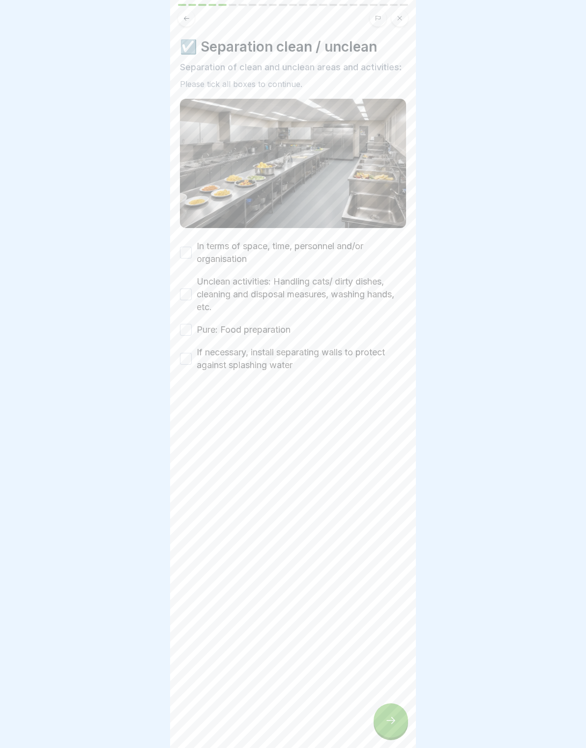
click at [205, 246] on label "In terms of space, time, personnel and/or organisation" at bounding box center [301, 253] width 209 height 26
click at [192, 247] on button "In terms of space, time, personnel and/or organisation" at bounding box center [186, 253] width 12 height 12
click at [191, 286] on div "Unclean activities: Handling cats/ dirty dishes, cleaning and disposal measures…" at bounding box center [293, 294] width 226 height 38
click at [177, 300] on div "☑️ Separation clean / unclean Separation of clean and unclean areas and activit…" at bounding box center [293, 374] width 246 height 748
click at [182, 298] on button "Unclean activities: Handling cats/ dirty dishes, cleaning and disposal measures…" at bounding box center [186, 294] width 12 height 12
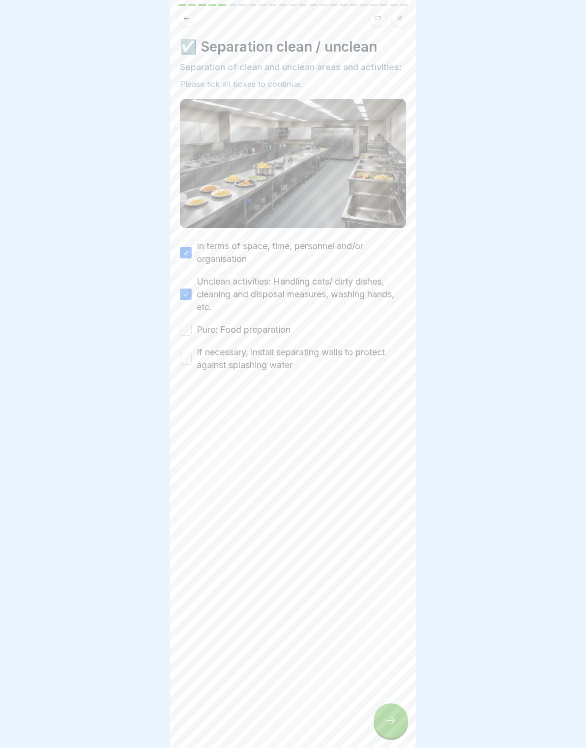
click at [181, 335] on button "Pure: Food preparation" at bounding box center [186, 330] width 12 height 12
click at [182, 364] on button "If necessary, install separating walls to protect against splashing water" at bounding box center [186, 359] width 12 height 12
click at [398, 723] on div at bounding box center [390, 720] width 34 height 34
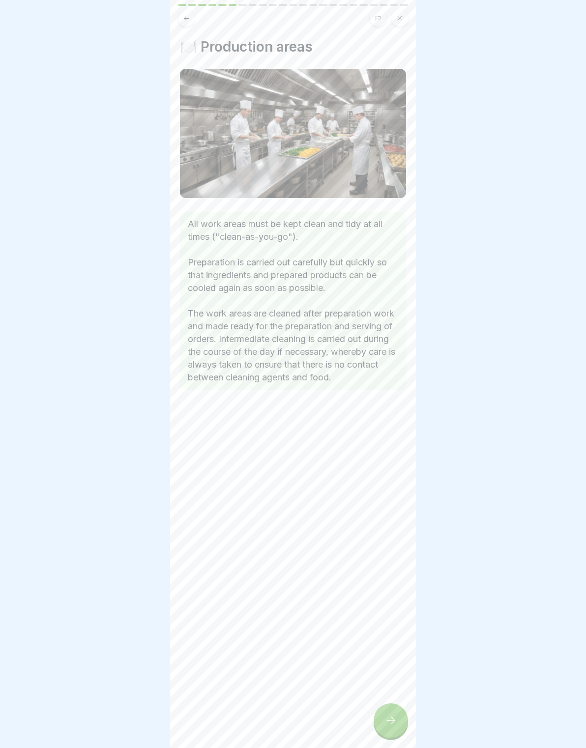
click at [398, 723] on div at bounding box center [390, 720] width 34 height 34
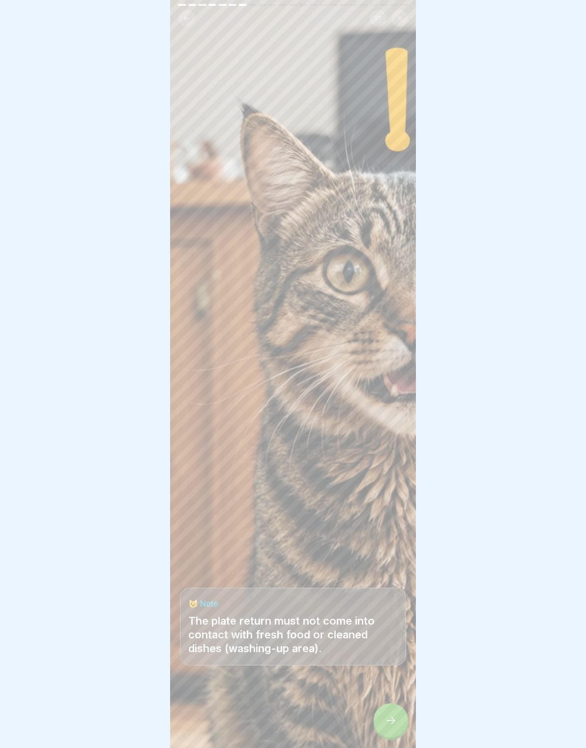
click at [387, 720] on icon at bounding box center [390, 720] width 9 height 7
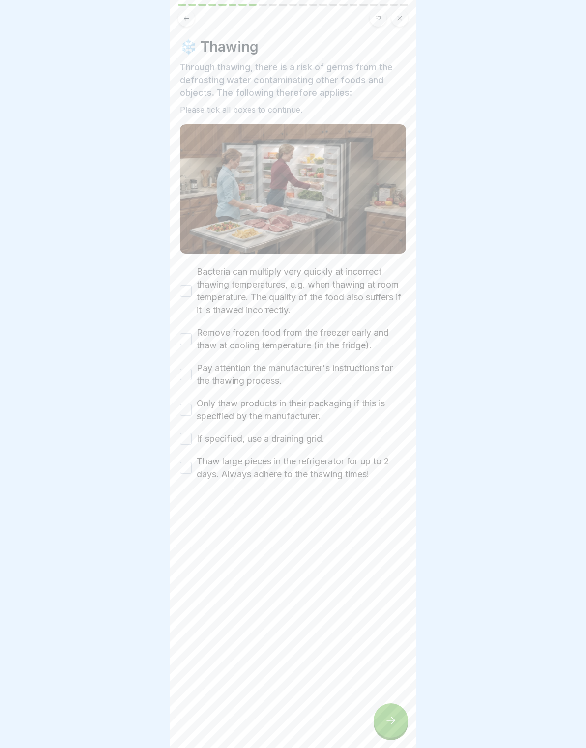
click at [382, 724] on div at bounding box center [390, 720] width 34 height 34
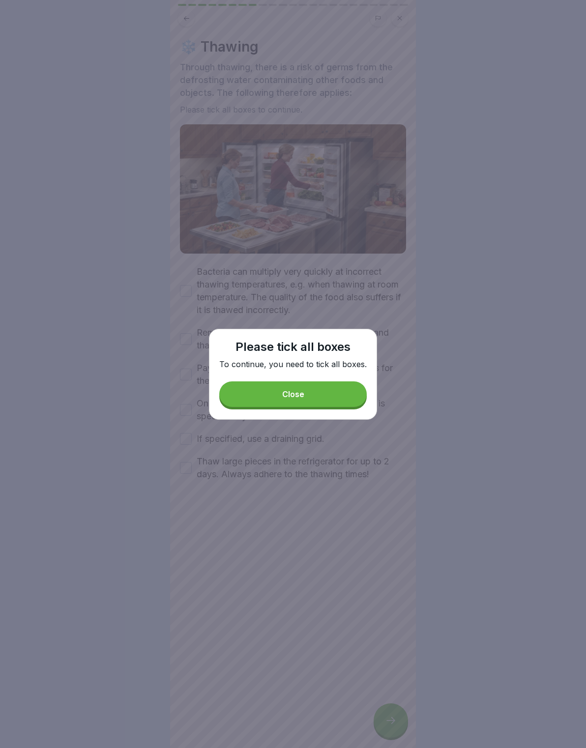
click at [194, 316] on div at bounding box center [293, 374] width 586 height 748
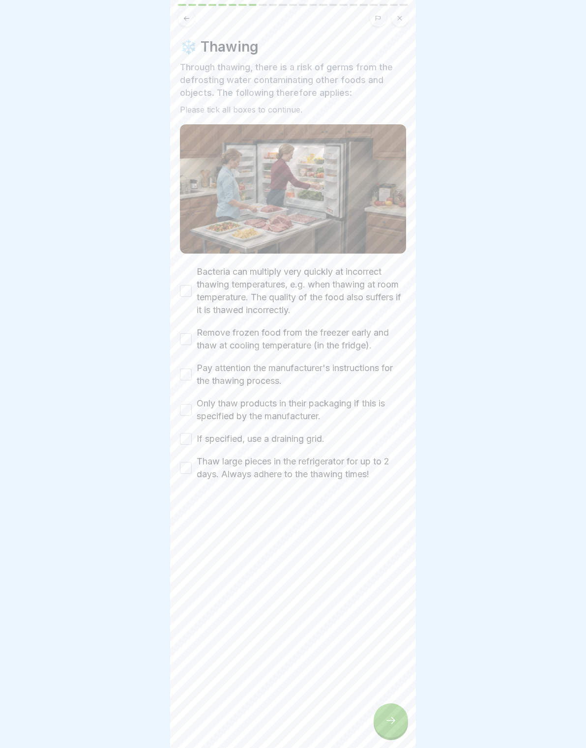
click at [263, 404] on label "Only thaw products in their packaging if this is specified by the manufacturer." at bounding box center [301, 410] width 209 height 26
click at [192, 404] on button "Only thaw products in their packaging if this is specified by the manufacturer." at bounding box center [186, 410] width 12 height 12
click at [191, 291] on button "Bacteria can multiply very quickly at incorrect thawing temperatures, e.g. when…" at bounding box center [186, 291] width 12 height 12
click at [188, 334] on button "Remove frozen food from the freezer early and thaw at cooling temperature (in t…" at bounding box center [186, 339] width 12 height 12
click at [181, 378] on button "Pay attention the manufacturer's instructions for the thawing process." at bounding box center [186, 374] width 12 height 12
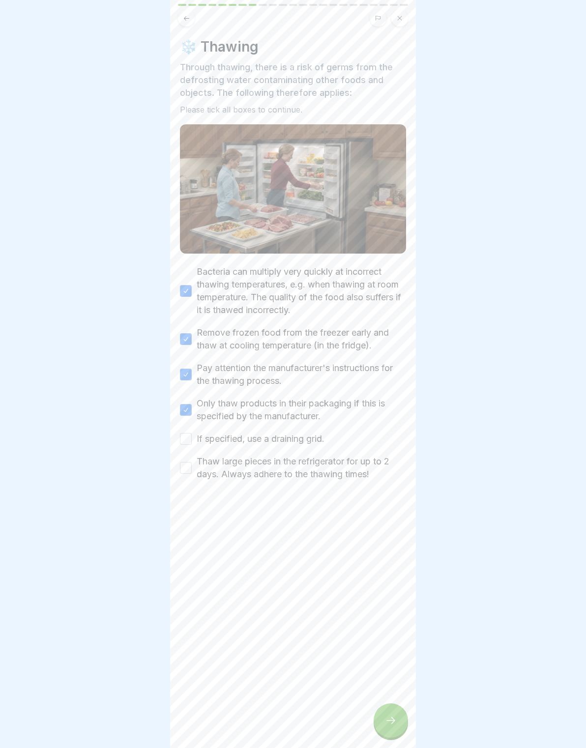
click at [182, 452] on div "Bacteria can multiply very quickly at incorrect thawing temperatures, e.g. when…" at bounding box center [293, 372] width 226 height 215
click at [188, 470] on button "Thaw large pieces in the refrigerator for up to 2 days. Always adhere to the th…" at bounding box center [186, 468] width 12 height 12
click at [180, 441] on button "If specified, use a draining grid." at bounding box center [186, 439] width 12 height 12
click at [380, 717] on div at bounding box center [390, 720] width 34 height 34
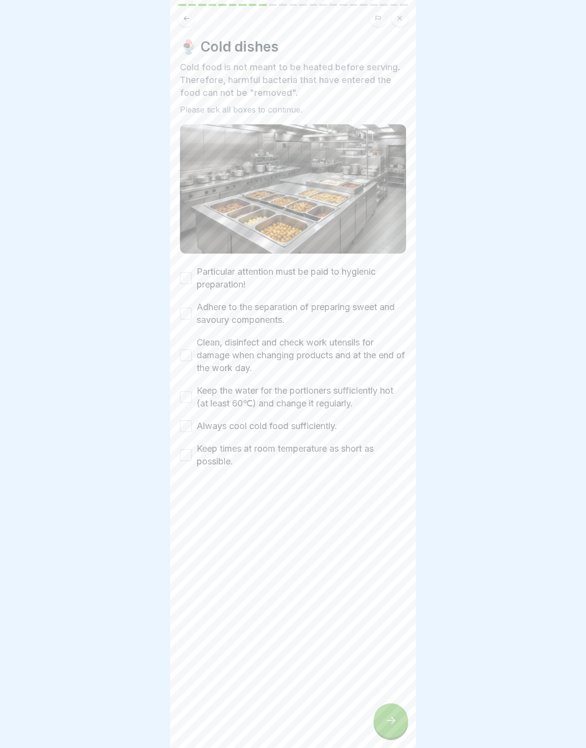
click at [191, 278] on button "Particular attention must be paid to hygienic preparation!" at bounding box center [186, 278] width 12 height 12
click at [176, 311] on div "🍨 Cold dishes Cold food is not meant to be heated before serving. Therefore, ha…" at bounding box center [293, 374] width 246 height 748
click at [181, 324] on div "Adhere to the separation of preparing sweet and savoury components." at bounding box center [293, 314] width 226 height 26
click at [189, 356] on button "Clean, disinfect and check work utensils for damage when changing products and …" at bounding box center [186, 355] width 12 height 12
click at [181, 317] on button "Adhere to the separation of preparing sweet and savoury components." at bounding box center [186, 314] width 12 height 12
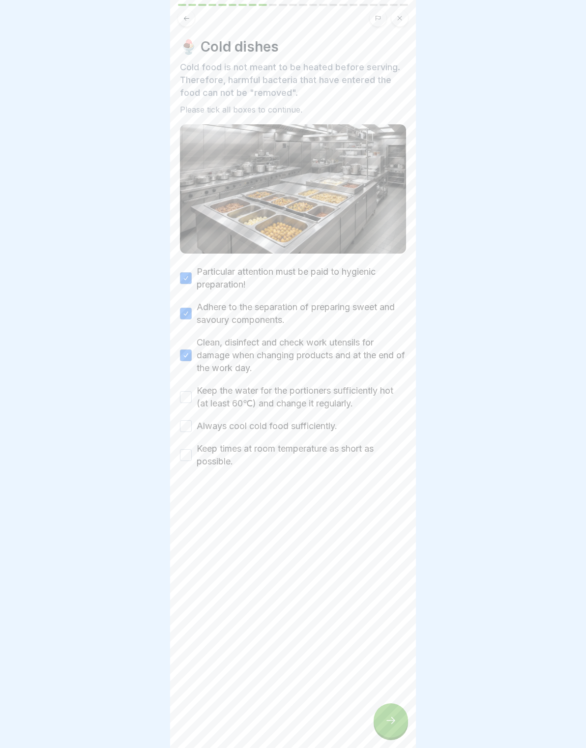
click at [183, 401] on button "Keep the water for the portioners sufficiently hot (at least 60℃) and change it…" at bounding box center [186, 397] width 12 height 12
click at [182, 429] on button "Always cool cold food sufficiently." at bounding box center [186, 426] width 12 height 12
click at [184, 456] on button "Keep times at room temperature as short as possible." at bounding box center [186, 455] width 12 height 12
click at [390, 710] on div at bounding box center [390, 720] width 34 height 34
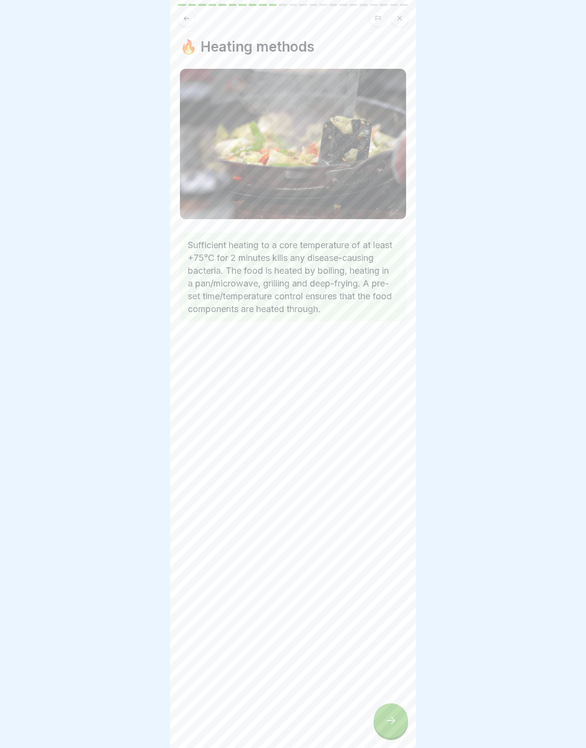
click at [394, 717] on icon at bounding box center [391, 720] width 12 height 12
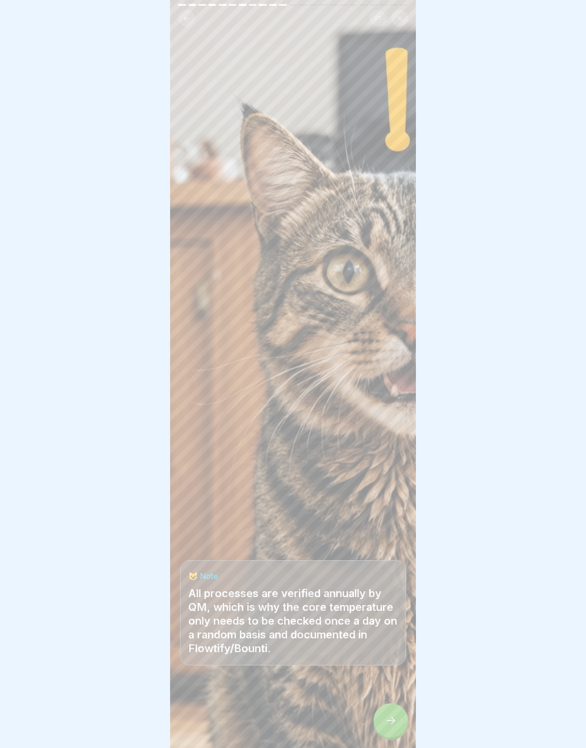
click at [394, 715] on icon at bounding box center [391, 720] width 12 height 12
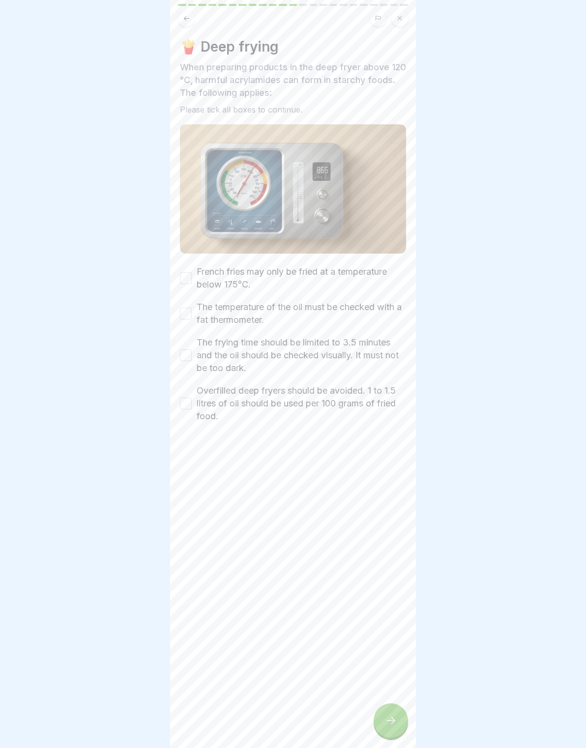
click at [182, 274] on button "French fries may only be fried at a temperature below 175°C." at bounding box center [186, 278] width 12 height 12
click at [189, 317] on button "The temperature of the oil must be checked with a fat thermometer." at bounding box center [186, 314] width 12 height 12
click at [188, 350] on button "The frying time should be limited to 3.5 minutes and the oil should be checked …" at bounding box center [186, 355] width 12 height 12
click at [186, 401] on button "Overfilled deep fryers should be avoided. 1 to 1.5 litres of oil should be used…" at bounding box center [186, 403] width 12 height 12
click at [385, 719] on icon at bounding box center [391, 720] width 12 height 12
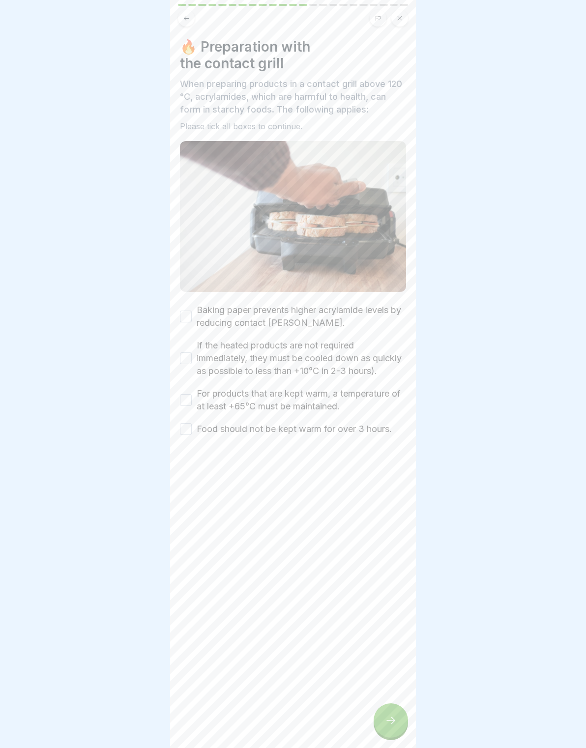
click at [385, 716] on icon at bounding box center [391, 720] width 12 height 12
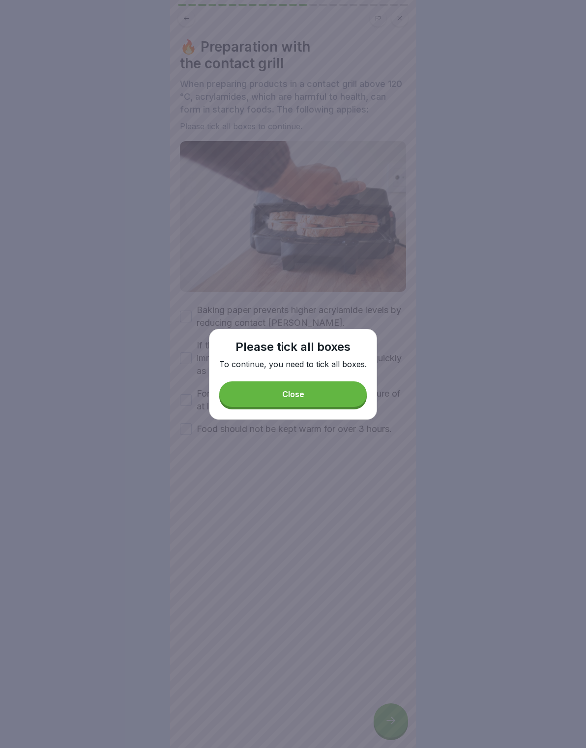
click at [263, 393] on button "Close" at bounding box center [292, 394] width 147 height 26
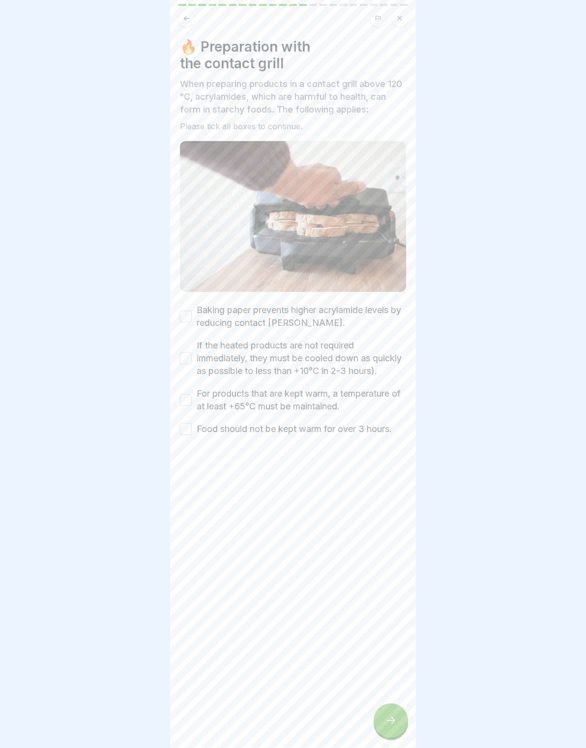
click at [203, 313] on label "Baking paper prevents higher acrylamide levels by reducing contact browning." at bounding box center [301, 317] width 209 height 26
click at [192, 313] on button "Baking paper prevents higher acrylamide levels by reducing contact browning." at bounding box center [186, 317] width 12 height 12
click at [198, 363] on label "If the heated products are not required immediately, they must be cooled down a…" at bounding box center [301, 358] width 209 height 38
click at [192, 363] on button "If the heated products are not required immediately, they must be cooled down a…" at bounding box center [186, 358] width 12 height 12
click at [198, 404] on label "For products that are kept warm, a temperature of at least +65°C must be mainta…" at bounding box center [301, 400] width 209 height 26
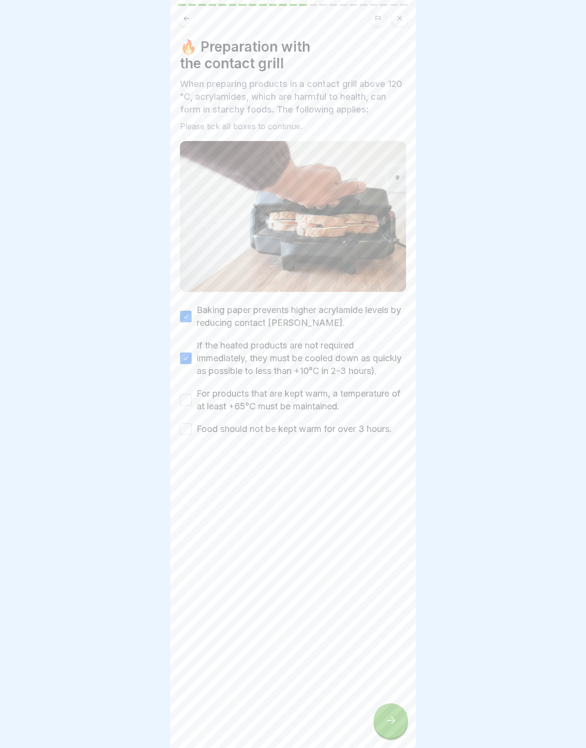
click at [192, 404] on button "For products that are kept warm, a temperature of at least +65°C must be mainta…" at bounding box center [186, 400] width 12 height 12
click at [189, 435] on button "Food should not be kept warm for over 3 hours." at bounding box center [186, 429] width 12 height 12
click at [388, 714] on icon at bounding box center [391, 720] width 12 height 12
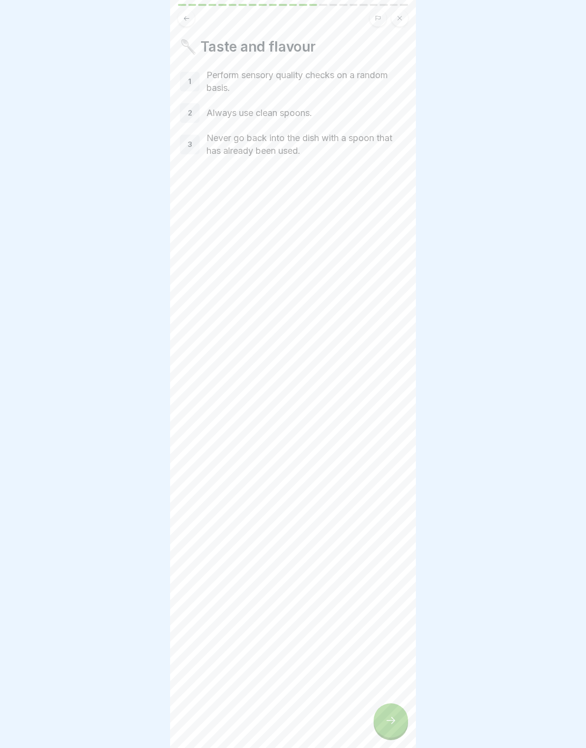
click at [391, 713] on div at bounding box center [390, 720] width 34 height 34
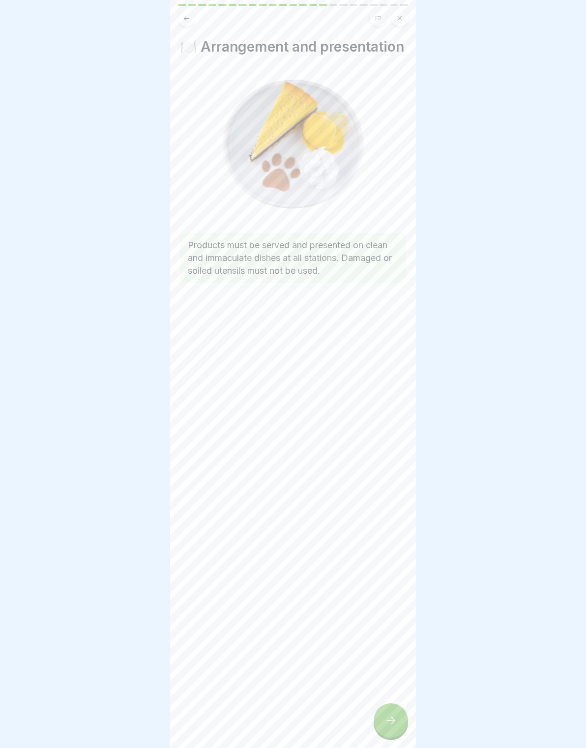
click at [385, 718] on icon at bounding box center [391, 720] width 12 height 12
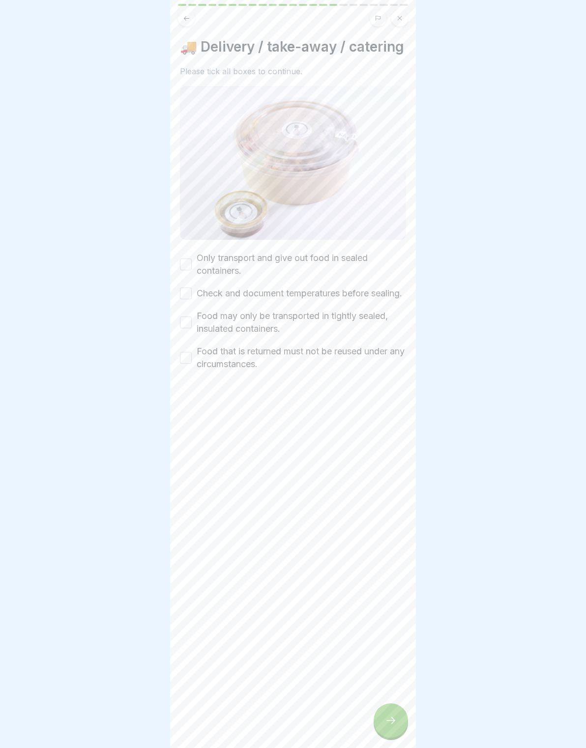
click at [384, 719] on div at bounding box center [390, 720] width 34 height 34
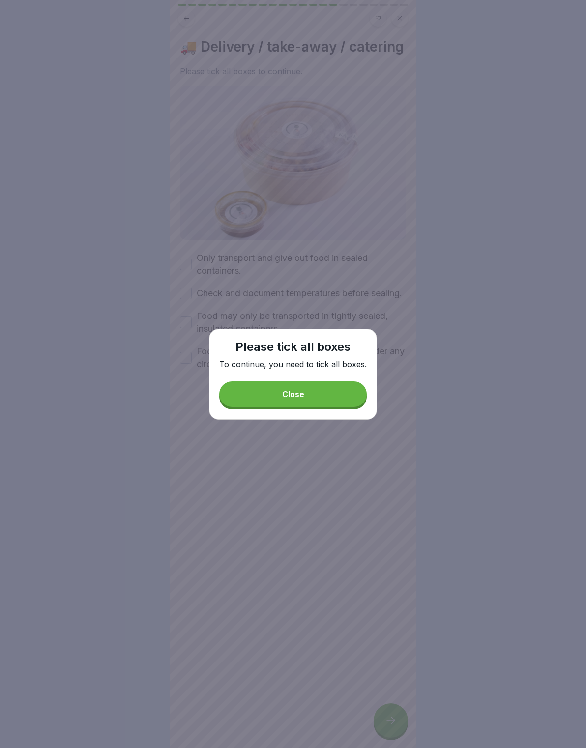
click at [260, 384] on button "Close" at bounding box center [292, 394] width 147 height 26
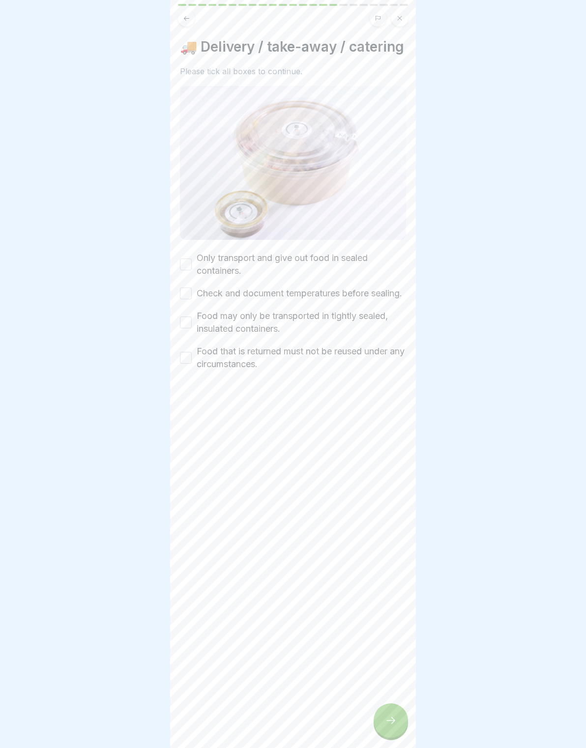
click at [201, 275] on label "Only transport and give out food in sealed containers." at bounding box center [301, 265] width 209 height 26
click at [192, 270] on button "Only transport and give out food in sealed containers." at bounding box center [186, 264] width 12 height 12
click at [194, 295] on div "Check and document temperatures before sealing." at bounding box center [291, 293] width 222 height 13
click at [184, 299] on button "Check and document temperatures before sealing." at bounding box center [186, 293] width 12 height 12
click at [179, 343] on div "🚚 Delivery / take-away / catering Please tick all boxes to continue. Only trans…" at bounding box center [293, 374] width 246 height 748
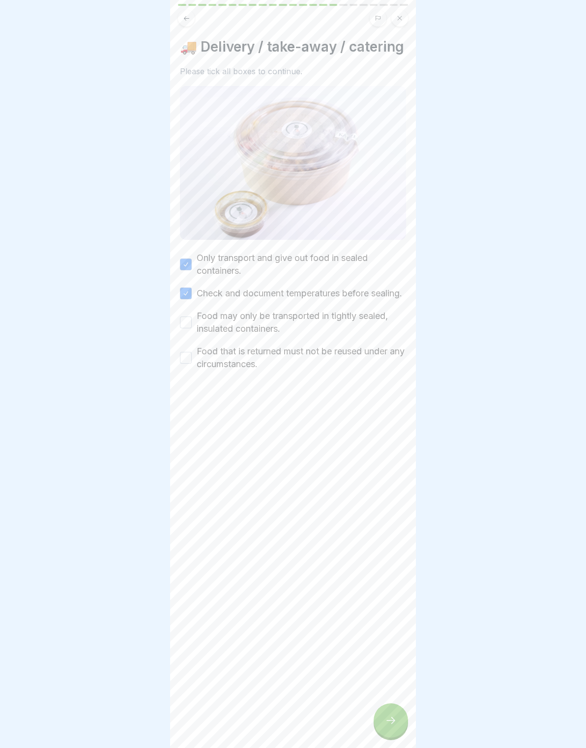
click at [186, 328] on button "Food may only be transported in tightly sealed, insulated containers." at bounding box center [186, 322] width 12 height 12
click at [180, 370] on div "Food that is returned must not be reused under any circumstances." at bounding box center [293, 358] width 226 height 26
click at [183, 364] on button "Food that is returned must not be reused under any circumstances." at bounding box center [186, 358] width 12 height 12
click at [385, 710] on div at bounding box center [390, 720] width 34 height 34
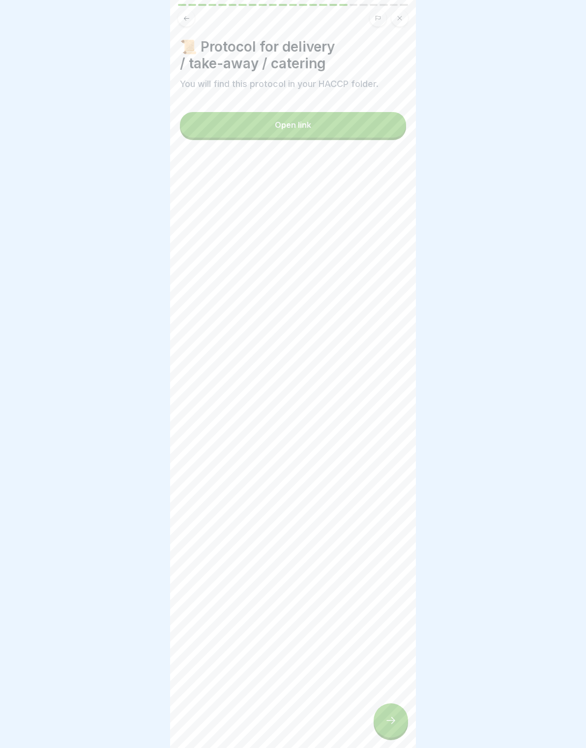
click at [220, 134] on button "Open link" at bounding box center [293, 125] width 226 height 26
click at [387, 708] on div at bounding box center [390, 720] width 34 height 34
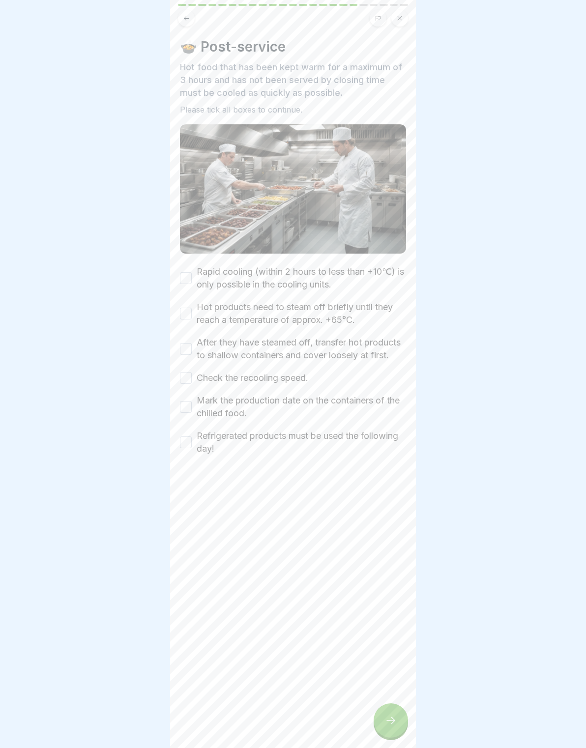
click at [391, 713] on div at bounding box center [390, 720] width 34 height 34
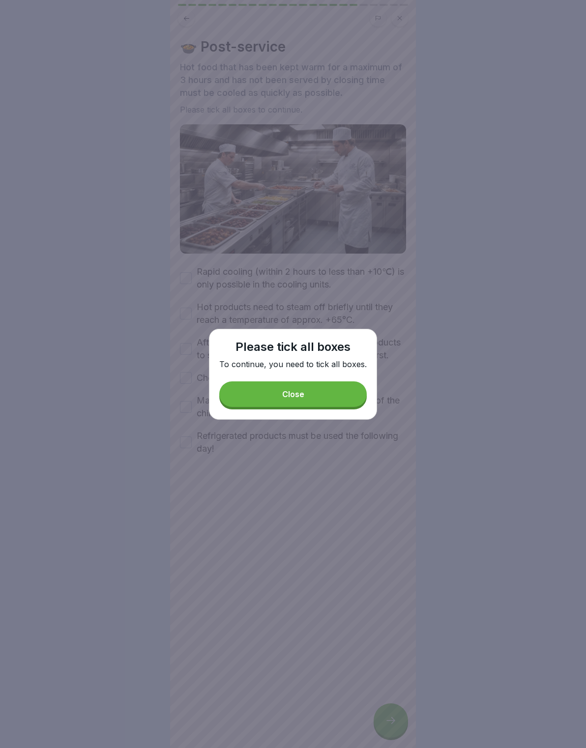
click at [266, 392] on button "Close" at bounding box center [292, 394] width 147 height 26
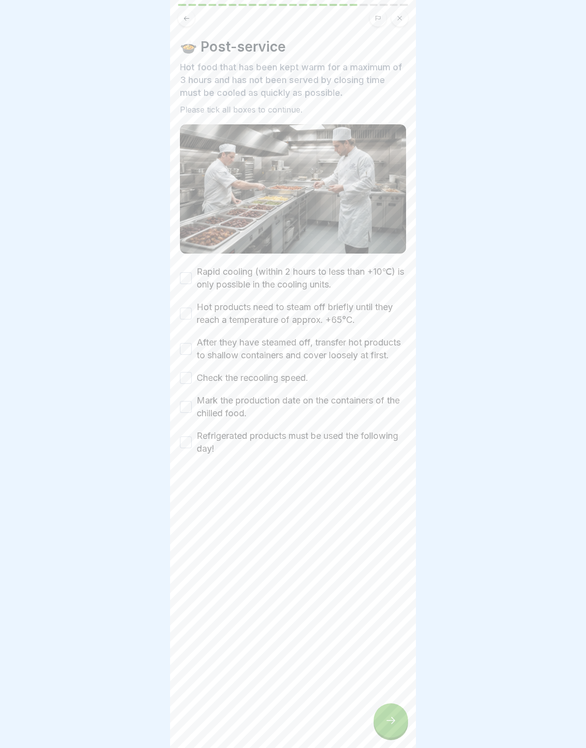
click at [204, 280] on label "Rapid cooling (within 2 hours to less than +10℃) is only possible in the coolin…" at bounding box center [301, 278] width 209 height 26
click at [192, 280] on button "Rapid cooling (within 2 hours to less than +10℃) is only possible in the coolin…" at bounding box center [186, 278] width 12 height 12
click at [189, 318] on button "Hot products need to steam off briefly until they reach a temperature of approx…" at bounding box center [186, 314] width 12 height 12
click at [186, 347] on button "After they have steamed off, transfer hot products to shallow containers and co…" at bounding box center [186, 349] width 12 height 12
click at [180, 383] on button "Check the recooling speed." at bounding box center [186, 378] width 12 height 12
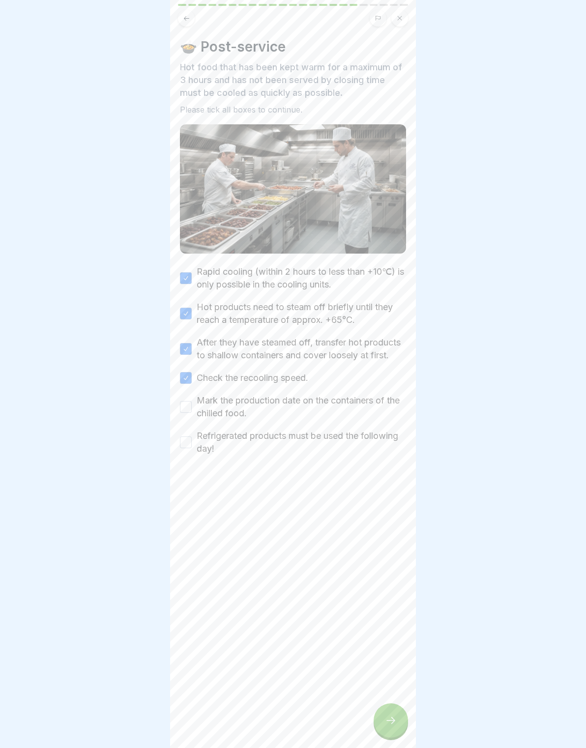
click at [189, 423] on div "Rapid cooling (within 2 hours to less than +10℃) is only possible in the coolin…" at bounding box center [293, 360] width 226 height 190
click at [183, 453] on div "Refrigerated products must be used the following day!" at bounding box center [293, 442] width 226 height 26
click at [186, 410] on button "Mark the production date on the containers of the chilled food." at bounding box center [186, 407] width 12 height 12
click at [181, 450] on div "Refrigerated products must be used the following day!" at bounding box center [293, 442] width 226 height 26
click at [180, 447] on button "Refrigerated products must be used the following day!" at bounding box center [186, 442] width 12 height 12
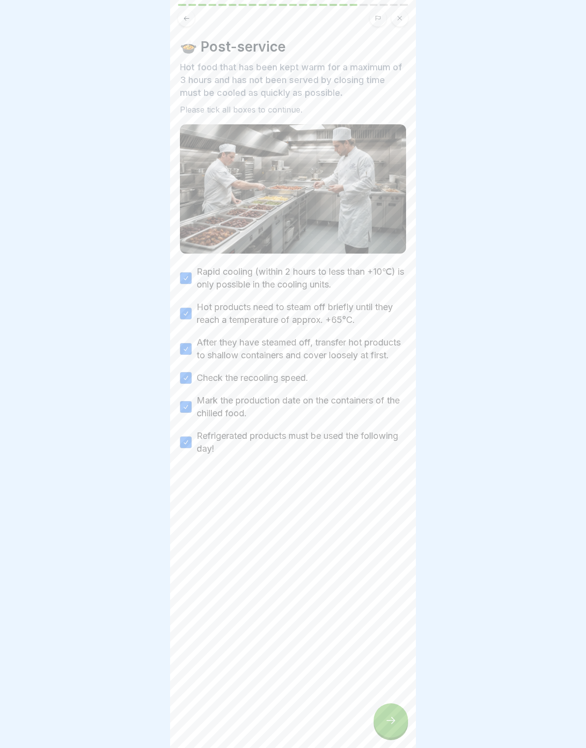
click at [403, 727] on div at bounding box center [390, 720] width 34 height 34
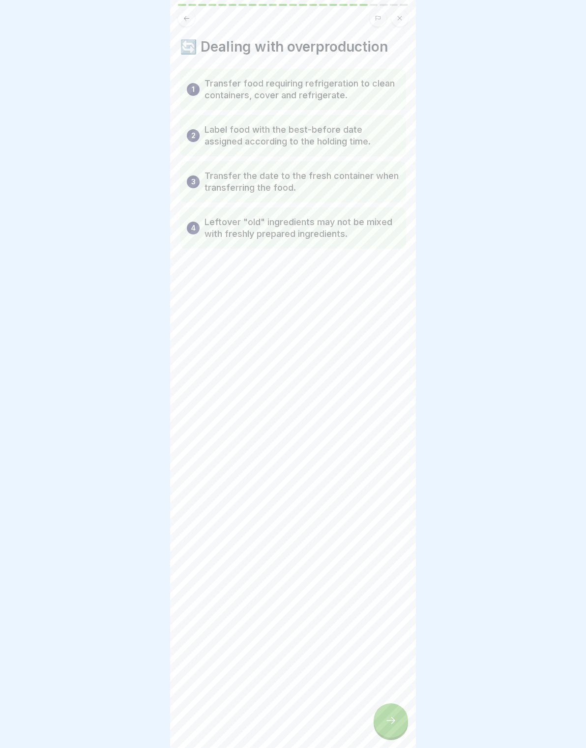
click at [400, 719] on div at bounding box center [390, 720] width 34 height 34
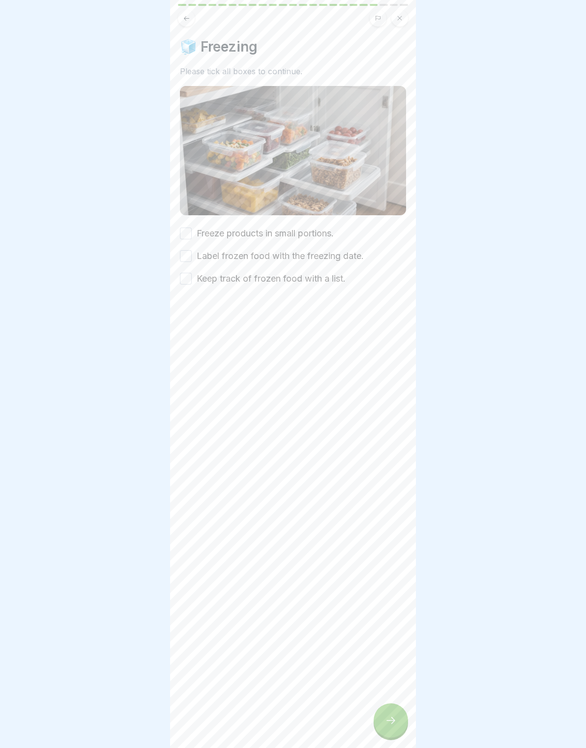
click at [396, 719] on icon at bounding box center [391, 720] width 12 height 12
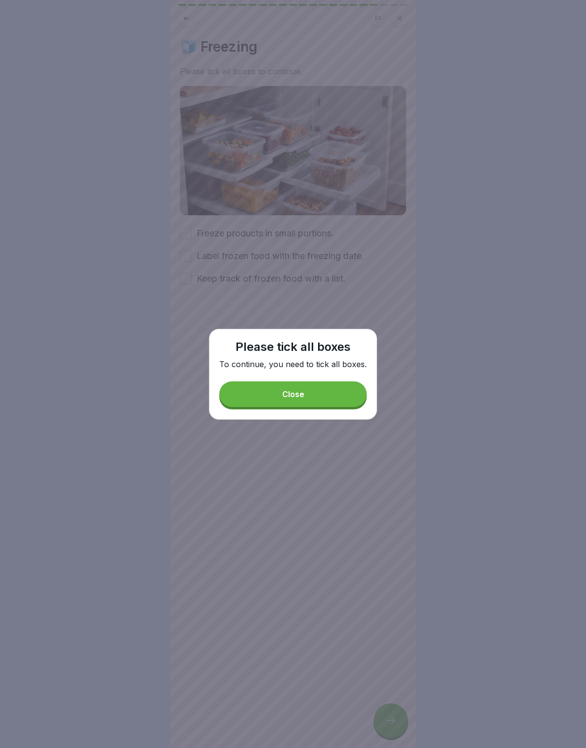
click at [240, 389] on button "Close" at bounding box center [292, 394] width 147 height 26
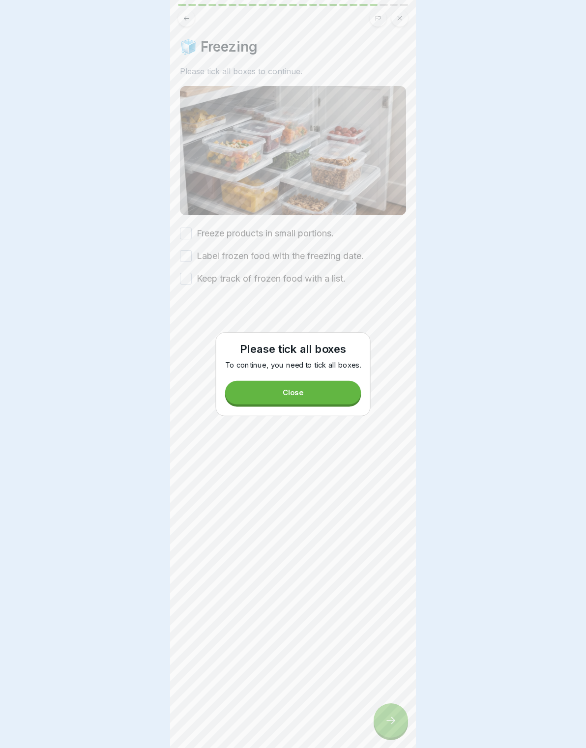
click at [191, 231] on button "Freeze products in small portions." at bounding box center [186, 233] width 12 height 12
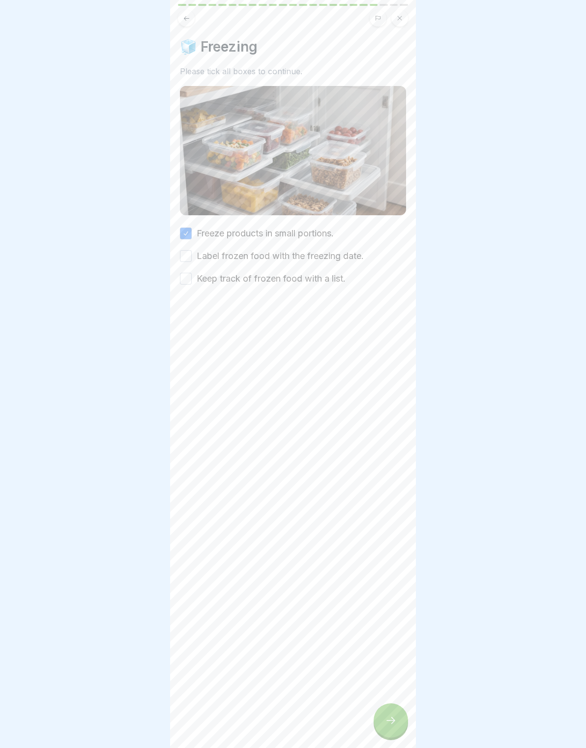
click at [184, 261] on button "Label frozen food with the freezing date." at bounding box center [186, 256] width 12 height 12
click at [191, 283] on button "Keep track of frozen food with a list." at bounding box center [186, 279] width 12 height 12
click at [391, 723] on icon at bounding box center [391, 720] width 12 height 12
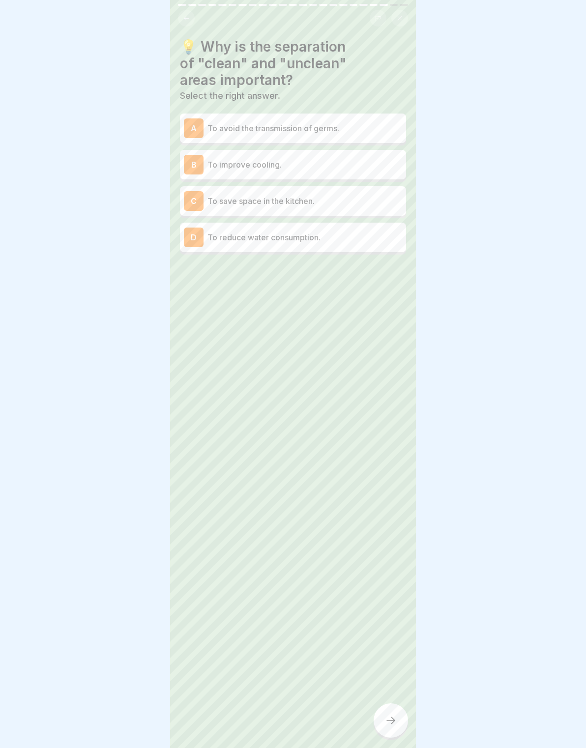
click at [197, 142] on div "A To avoid the transmission of germs." at bounding box center [293, 127] width 226 height 29
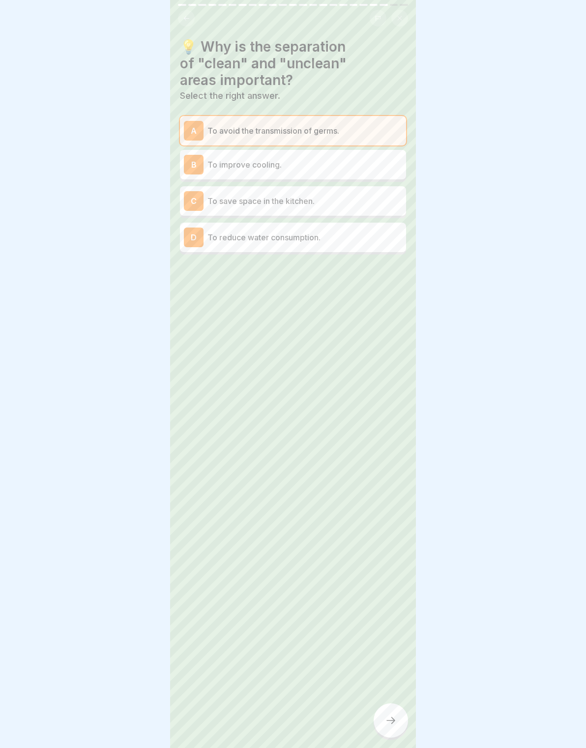
click at [193, 176] on div "B To improve cooling." at bounding box center [293, 164] width 226 height 29
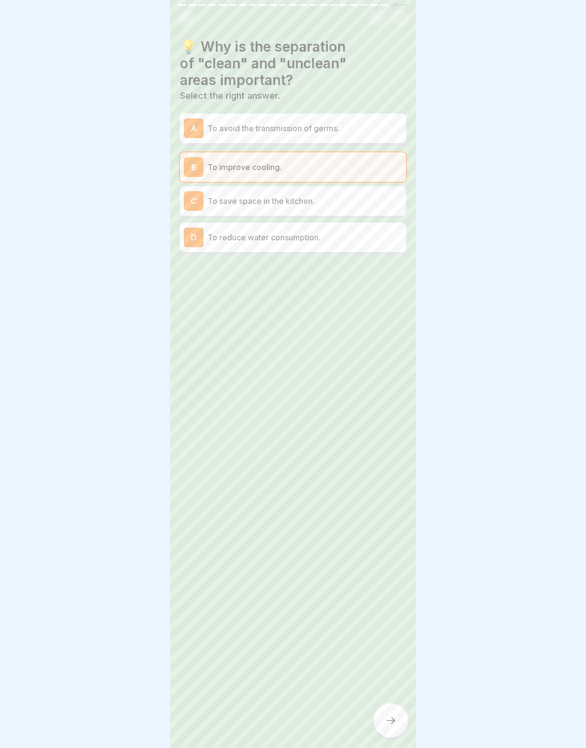
click at [197, 141] on div "A To avoid the transmission of germs." at bounding box center [293, 127] width 226 height 29
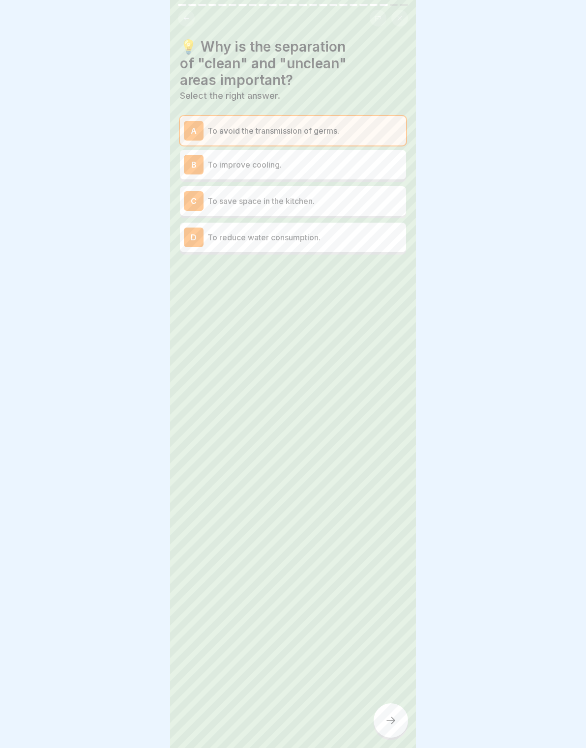
click at [396, 712] on div at bounding box center [390, 720] width 34 height 34
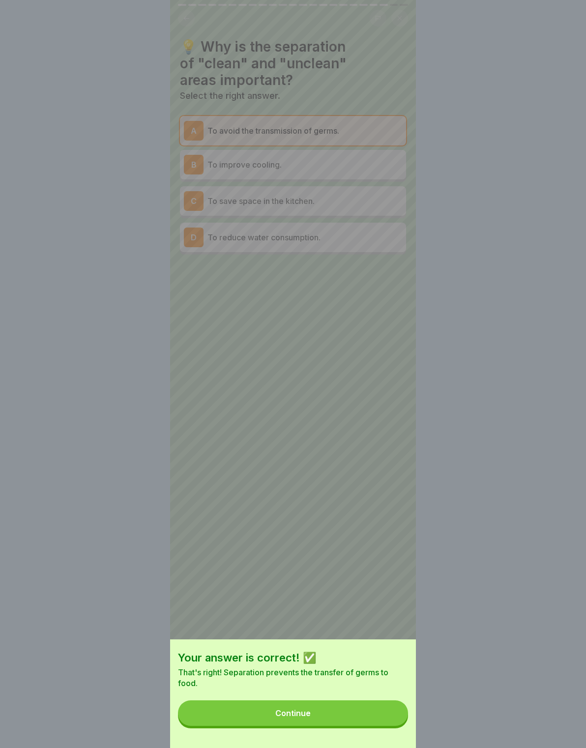
click at [393, 712] on button "Continue" at bounding box center [293, 713] width 230 height 26
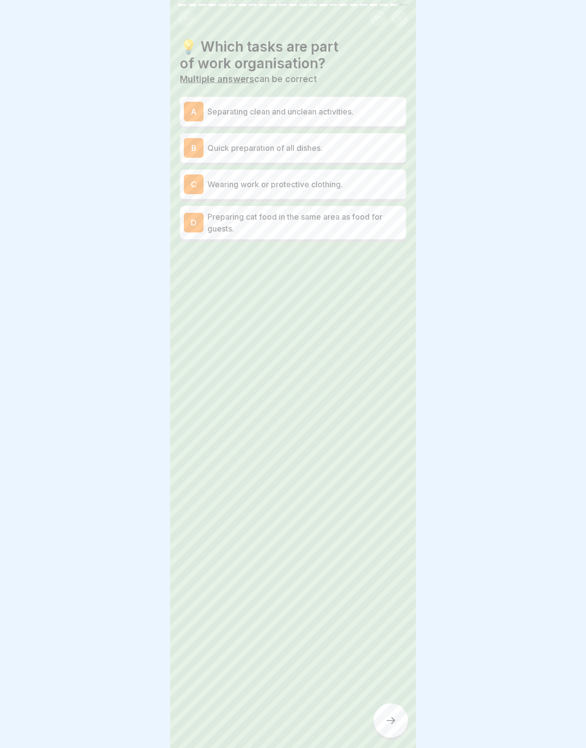
click at [197, 153] on div "B" at bounding box center [194, 148] width 20 height 20
click at [195, 154] on div "B" at bounding box center [194, 151] width 20 height 20
click at [184, 117] on div "A" at bounding box center [194, 112] width 20 height 20
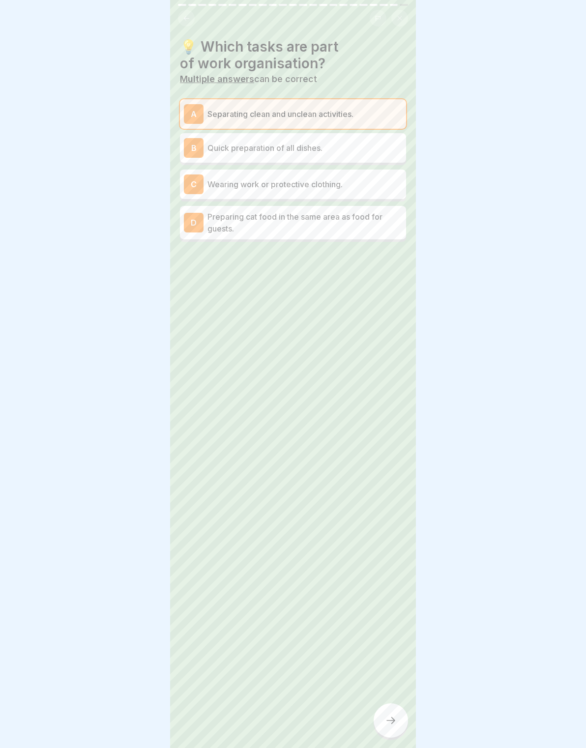
click at [202, 151] on div "B" at bounding box center [194, 148] width 20 height 20
click at [192, 190] on div "C" at bounding box center [194, 184] width 20 height 20
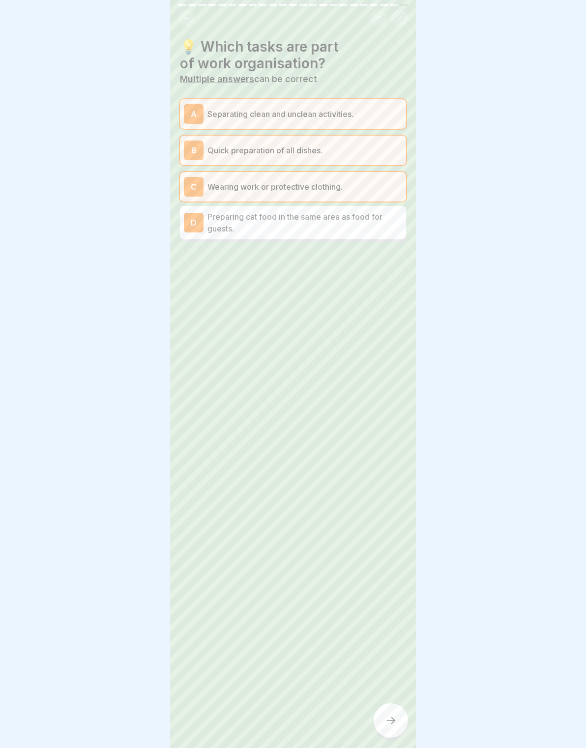
click at [385, 713] on div at bounding box center [390, 720] width 34 height 34
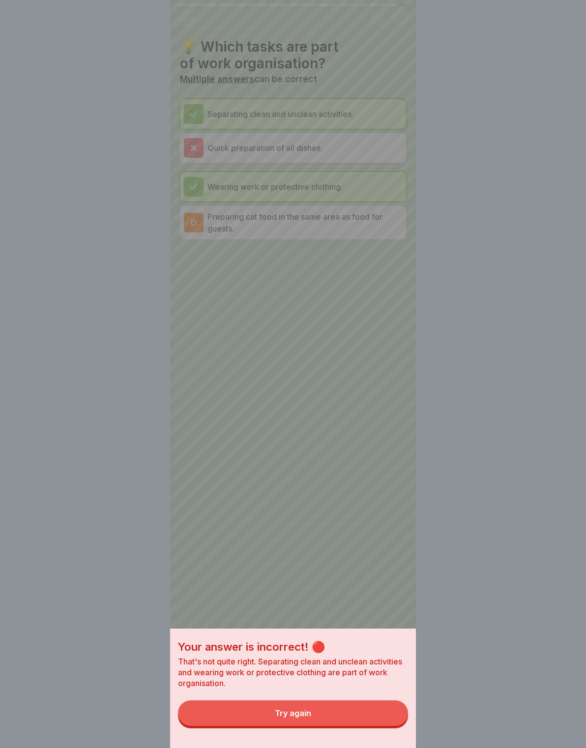
click at [381, 709] on button "Try again" at bounding box center [293, 713] width 230 height 26
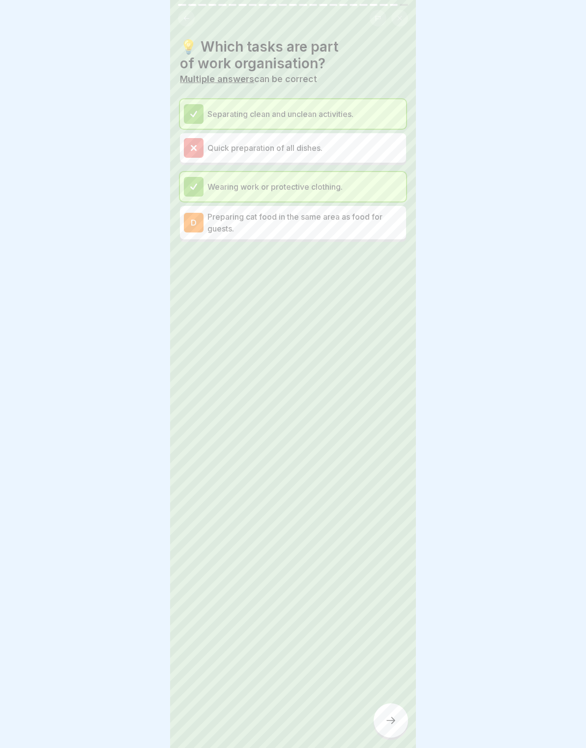
click at [384, 717] on div at bounding box center [390, 720] width 34 height 34
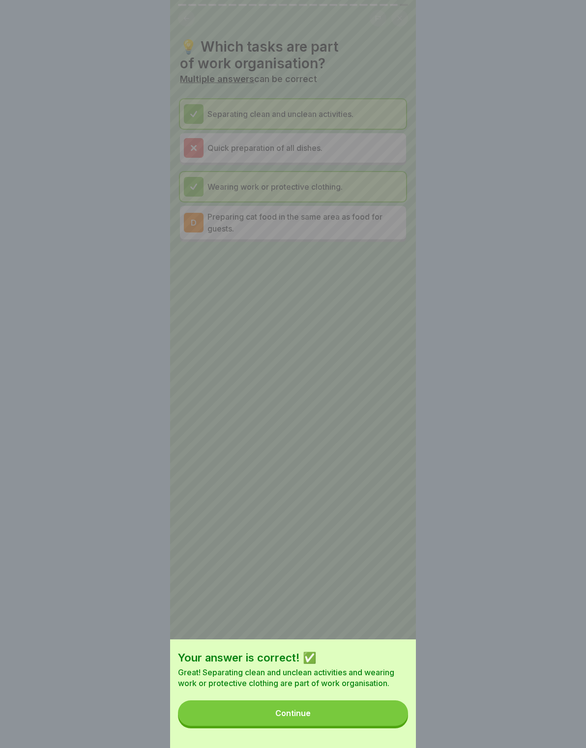
click at [385, 715] on button "Continue" at bounding box center [293, 713] width 230 height 26
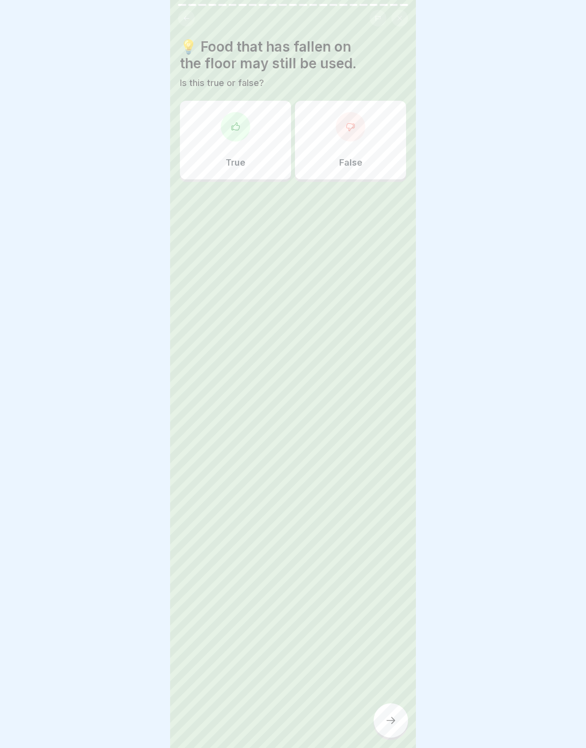
click at [358, 140] on div "False" at bounding box center [350, 140] width 111 height 79
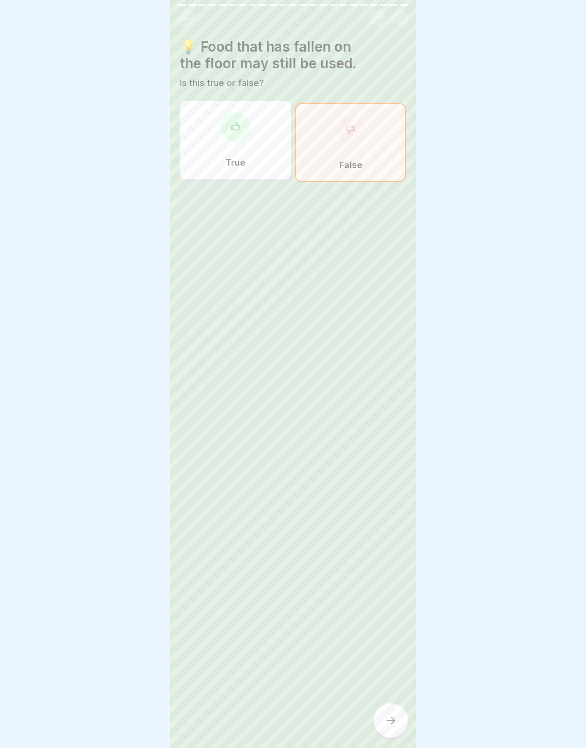
click at [386, 714] on div at bounding box center [390, 720] width 34 height 34
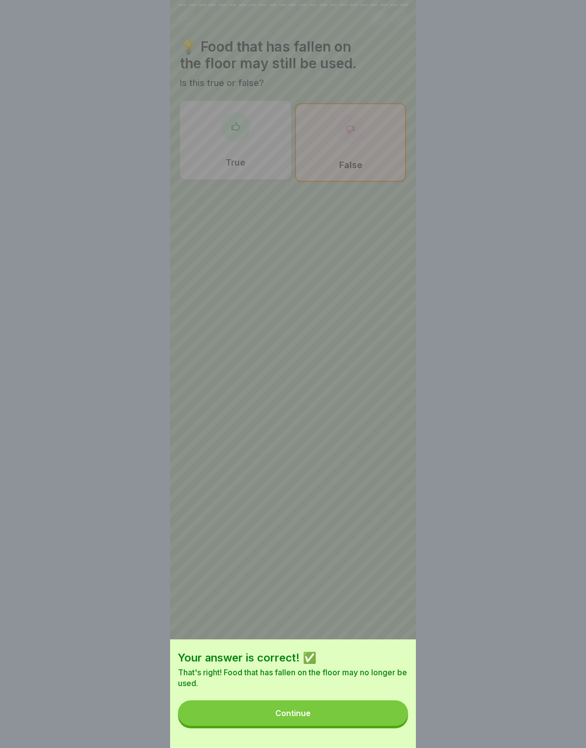
click at [385, 703] on button "Continue" at bounding box center [293, 713] width 230 height 26
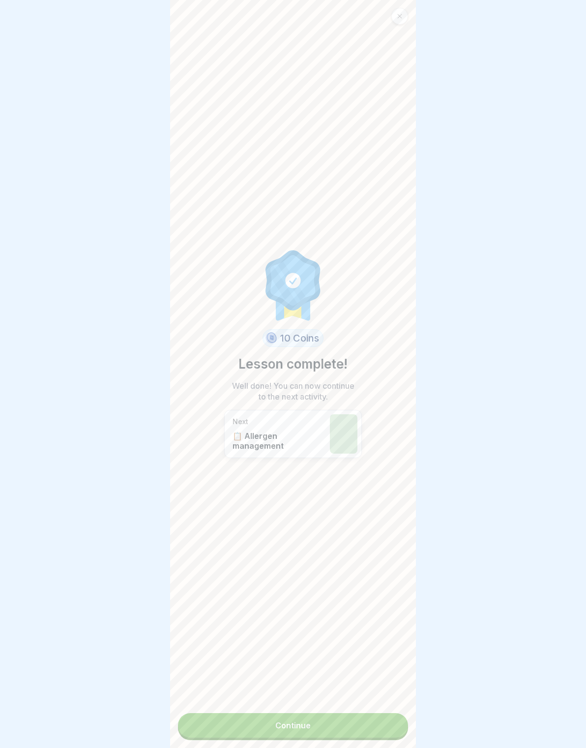
click at [381, 716] on link "Continue" at bounding box center [293, 725] width 230 height 25
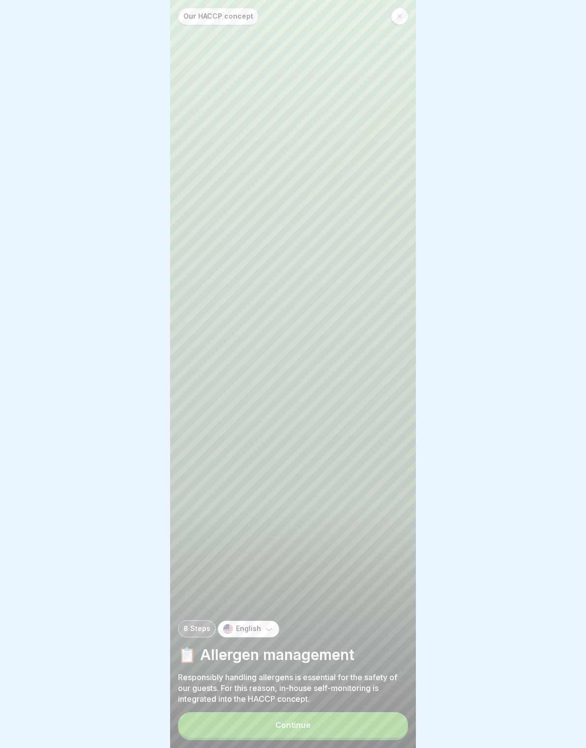
click at [380, 716] on button "Continue" at bounding box center [293, 725] width 230 height 26
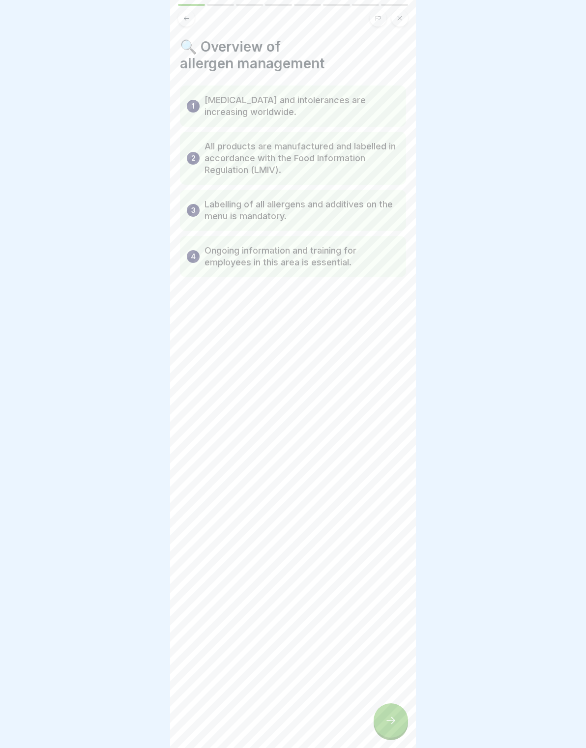
click at [379, 709] on div at bounding box center [390, 720] width 34 height 34
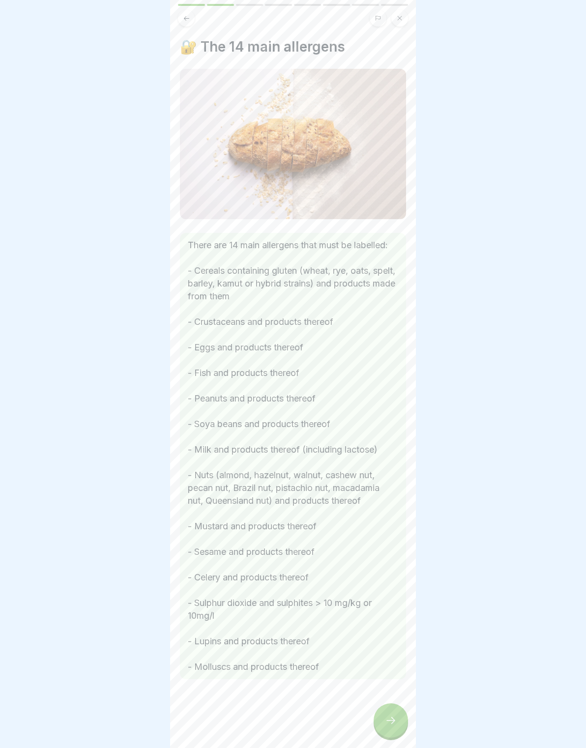
click at [377, 723] on div at bounding box center [390, 720] width 34 height 34
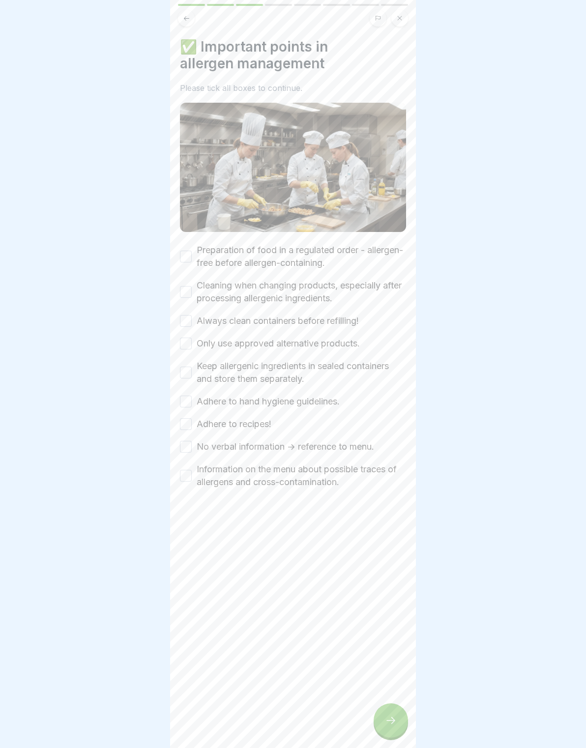
click at [197, 261] on label "Preparation of food in a regulated order - allergen-free before allergen-contai…" at bounding box center [301, 257] width 209 height 26
click at [192, 261] on button "Preparation of food in a regulated order - allergen-free before allergen-contai…" at bounding box center [186, 257] width 12 height 12
click at [198, 291] on label "Cleaning when changing products, especially after processing allergenic ingredi…" at bounding box center [301, 292] width 209 height 26
click at [192, 291] on button "Cleaning when changing products, especially after processing allergenic ingredi…" at bounding box center [186, 292] width 12 height 12
click at [209, 317] on label "Always clean containers before refilling!" at bounding box center [278, 320] width 162 height 13
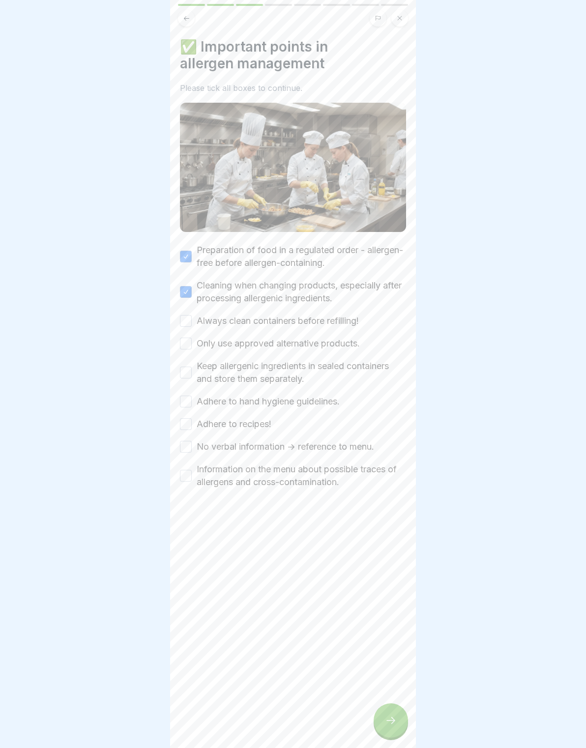
click at [192, 317] on button "Always clean containers before refilling!" at bounding box center [186, 321] width 12 height 12
click at [181, 348] on button "Only use approved alternative products." at bounding box center [186, 344] width 12 height 12
click at [184, 352] on div "Preparation of food in a regulated order - allergen-free before allergen-contai…" at bounding box center [293, 366] width 226 height 245
click at [197, 396] on label "Adhere to hand hygiene guidelines." at bounding box center [268, 401] width 143 height 13
click at [192, 396] on button "Adhere to hand hygiene guidelines." at bounding box center [186, 402] width 12 height 12
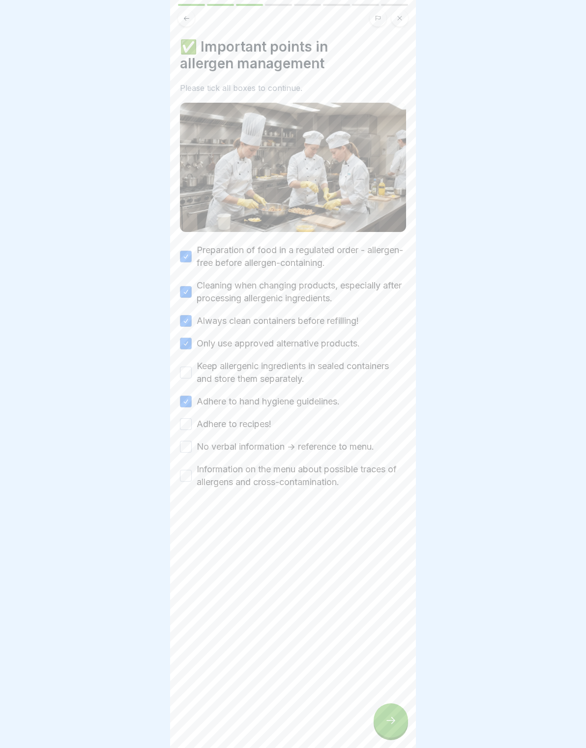
click at [186, 371] on button "Keep allergenic ingredients in sealed containers and store them separately." at bounding box center [186, 373] width 12 height 12
click at [190, 406] on button "Adhere to hand hygiene guidelines." at bounding box center [186, 402] width 12 height 12
click at [191, 418] on div "Adhere to recipes!" at bounding box center [225, 424] width 91 height 13
click at [189, 441] on button "No verbal information -> reference to menu." at bounding box center [186, 447] width 12 height 12
click at [187, 404] on button "Adhere to hand hygiene guidelines." at bounding box center [186, 402] width 12 height 12
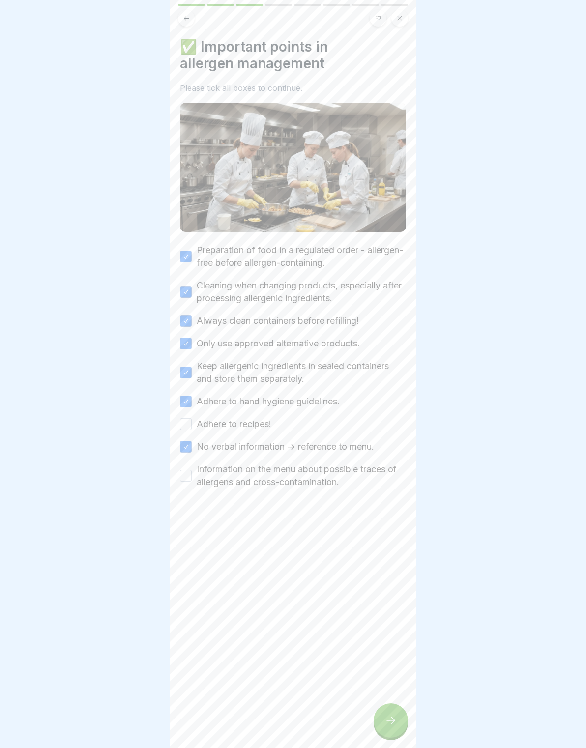
click at [185, 423] on button "Adhere to recipes!" at bounding box center [186, 424] width 12 height 12
click at [190, 472] on button "Information on the menu about possible traces of allergens and cross-contaminat…" at bounding box center [186, 476] width 12 height 12
click at [399, 722] on div at bounding box center [390, 720] width 34 height 34
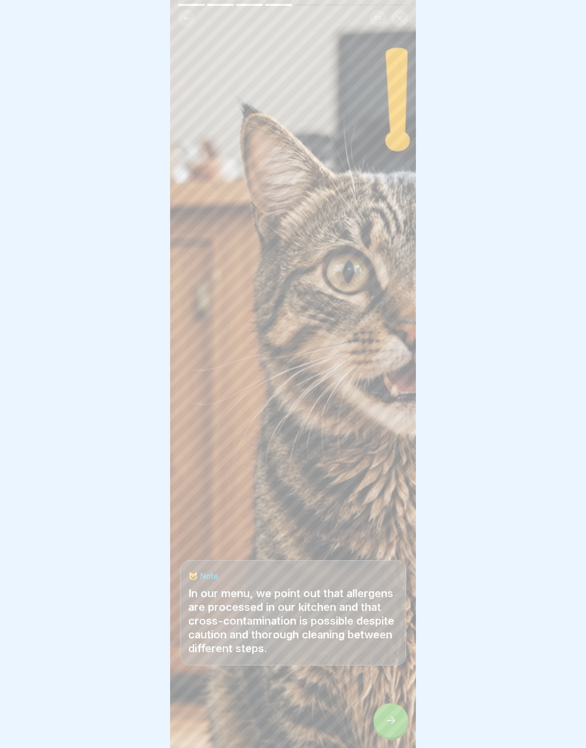
click at [394, 722] on icon at bounding box center [390, 720] width 9 height 7
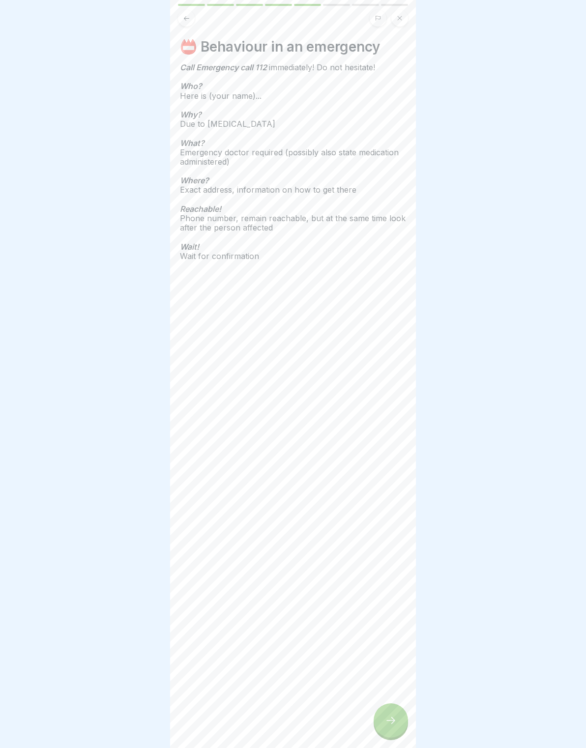
click at [391, 716] on icon at bounding box center [391, 720] width 12 height 12
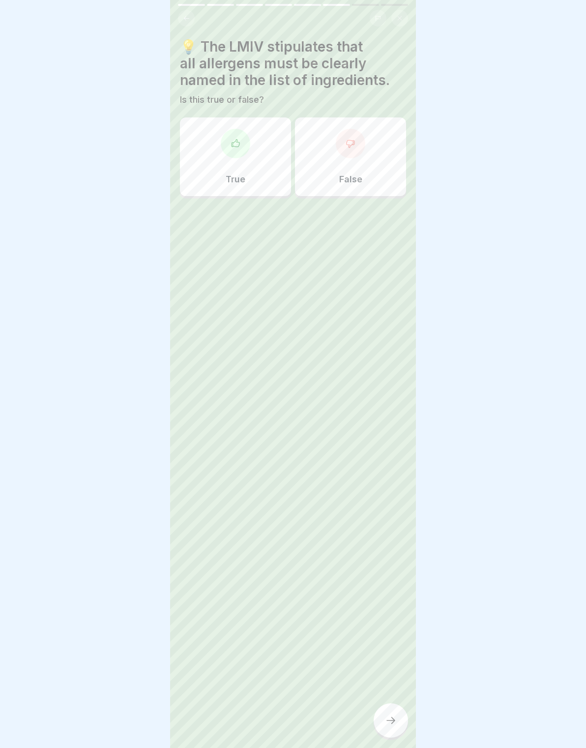
click at [253, 161] on div "True" at bounding box center [235, 156] width 111 height 79
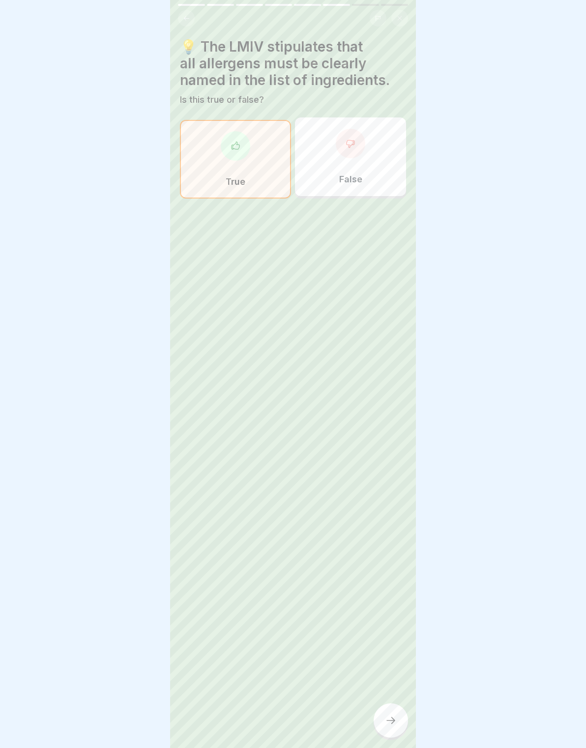
click at [377, 725] on div at bounding box center [390, 720] width 34 height 34
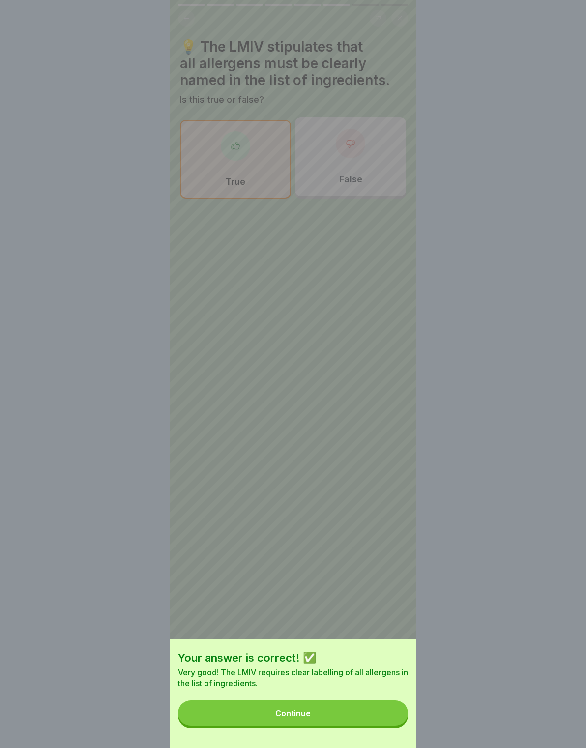
click at [365, 714] on button "Continue" at bounding box center [293, 713] width 230 height 26
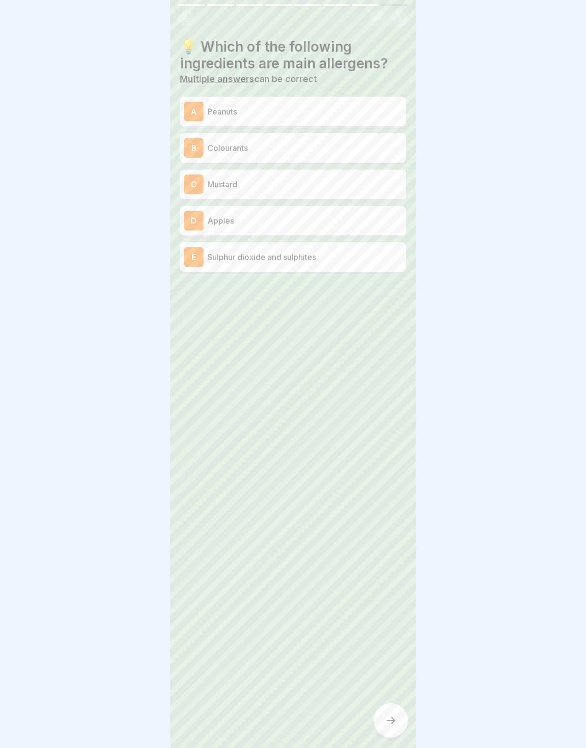
click at [376, 118] on div "A Peanuts" at bounding box center [293, 112] width 218 height 20
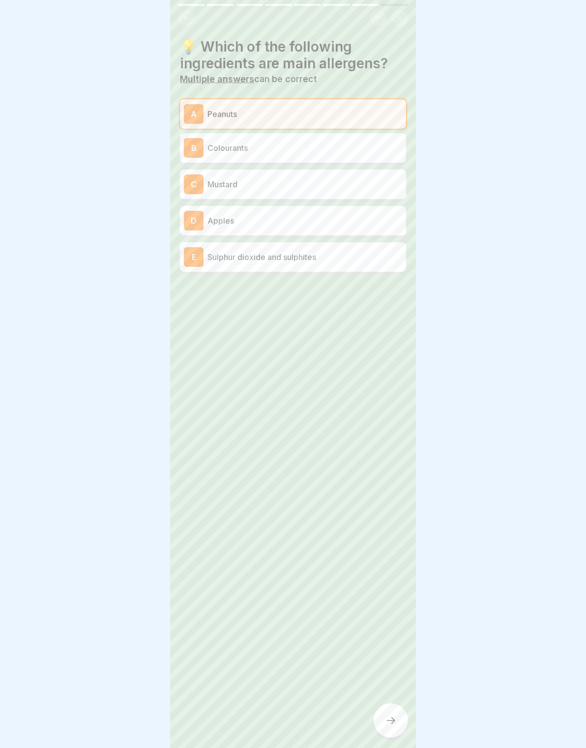
click at [358, 147] on p "Colourants" at bounding box center [304, 148] width 195 height 12
click at [372, 260] on p "Sulphur dioxide and sulphites" at bounding box center [304, 257] width 195 height 12
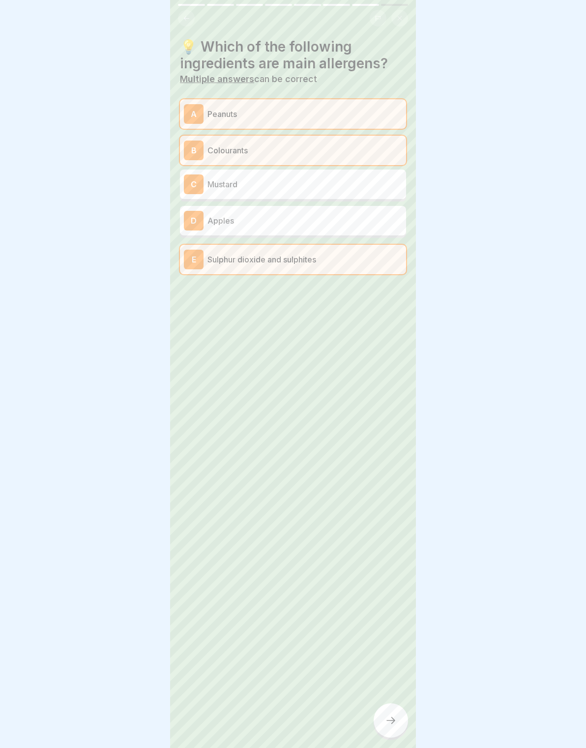
click at [378, 696] on div "💡 Which of the following ingredients are main allergens? Multiple answers can b…" at bounding box center [293, 374] width 246 height 748
click at [389, 717] on icon at bounding box center [391, 720] width 12 height 12
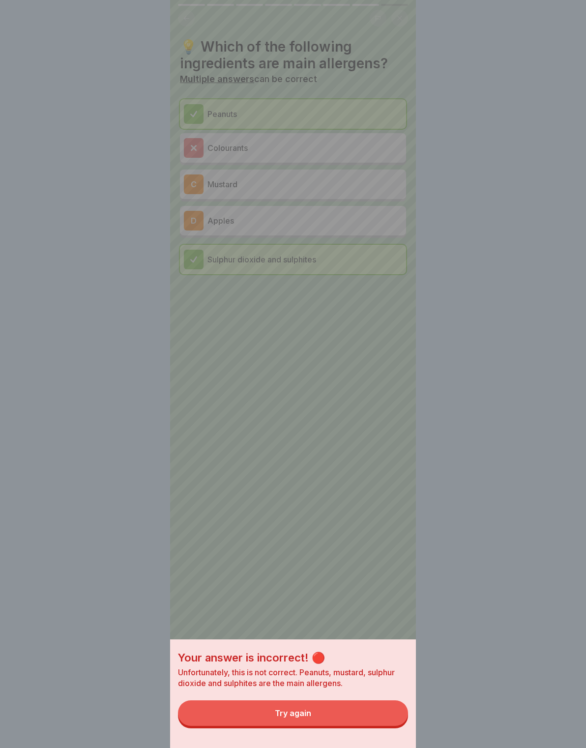
click at [370, 709] on button "Try again" at bounding box center [293, 713] width 230 height 26
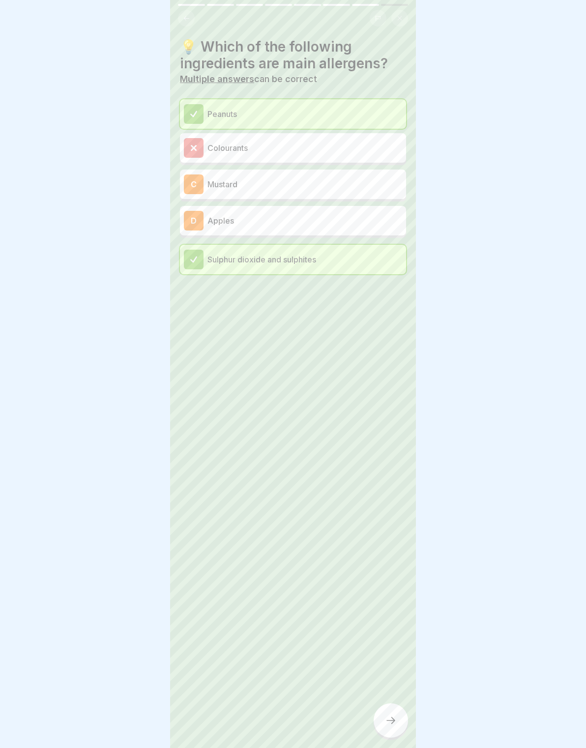
click at [382, 699] on div "💡 Which of the following ingredients are main allergens? Multiple answers can b…" at bounding box center [293, 374] width 246 height 748
click at [390, 721] on icon at bounding box center [391, 720] width 12 height 12
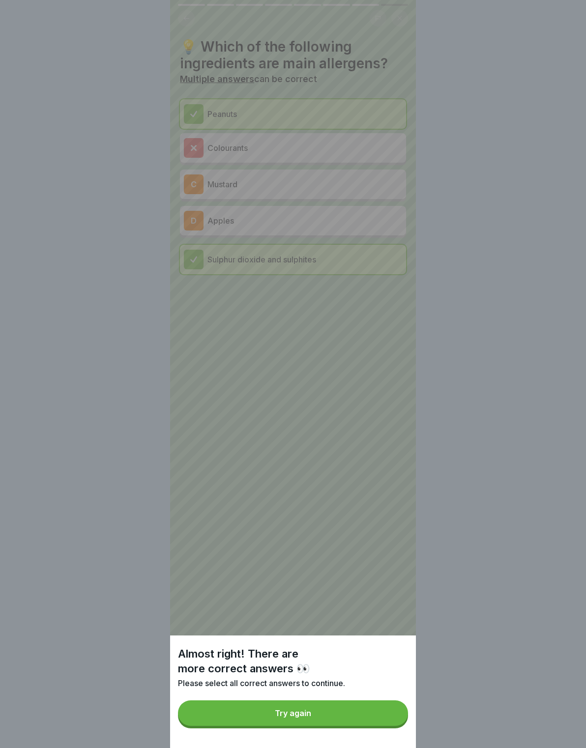
click at [351, 701] on button "Try again" at bounding box center [293, 713] width 230 height 26
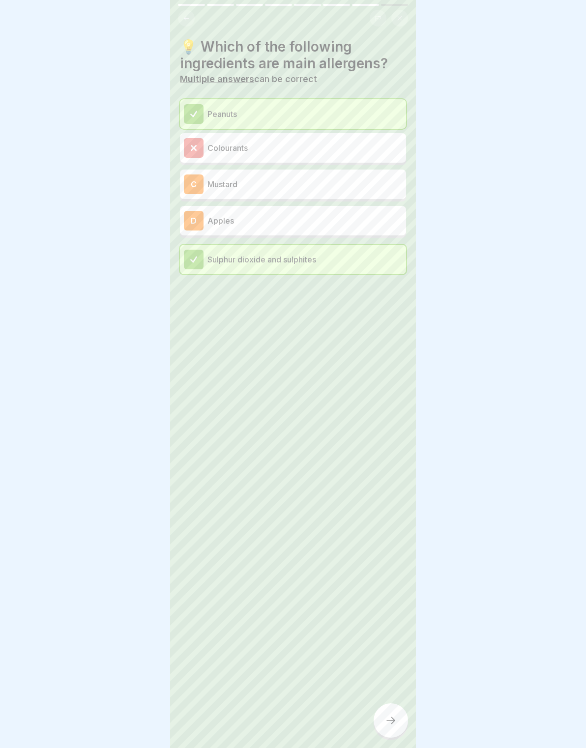
click at [383, 715] on div at bounding box center [390, 720] width 34 height 34
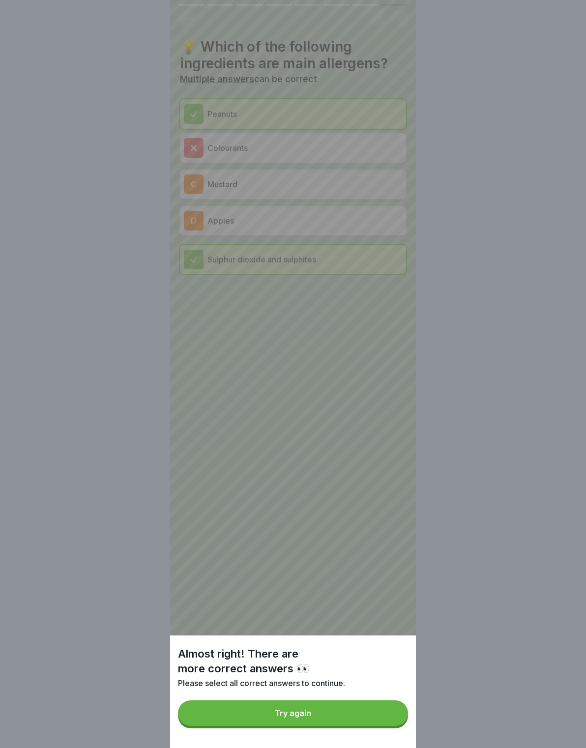
click at [350, 713] on button "Try again" at bounding box center [293, 713] width 230 height 26
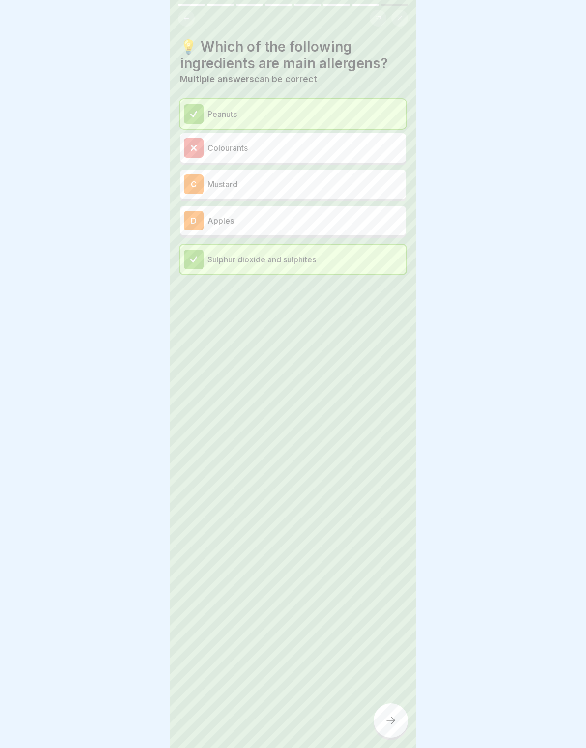
click at [326, 186] on p "Mustard" at bounding box center [304, 184] width 195 height 12
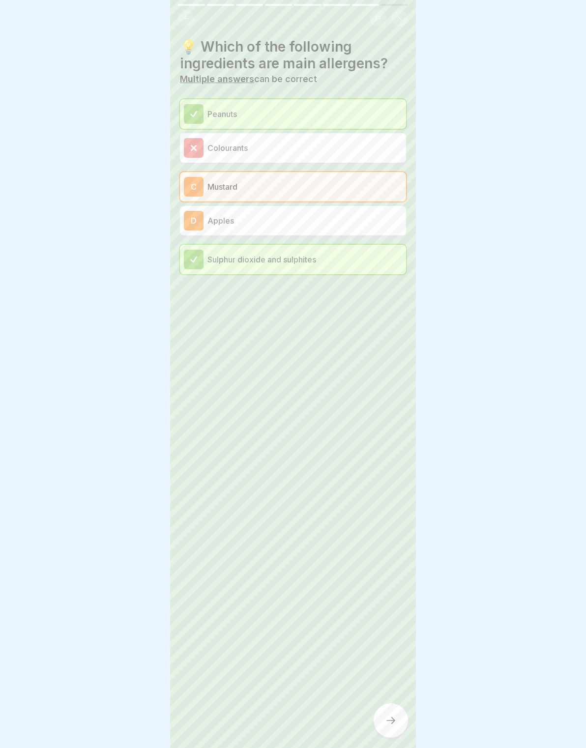
click at [336, 184] on p "Mustard" at bounding box center [304, 187] width 195 height 12
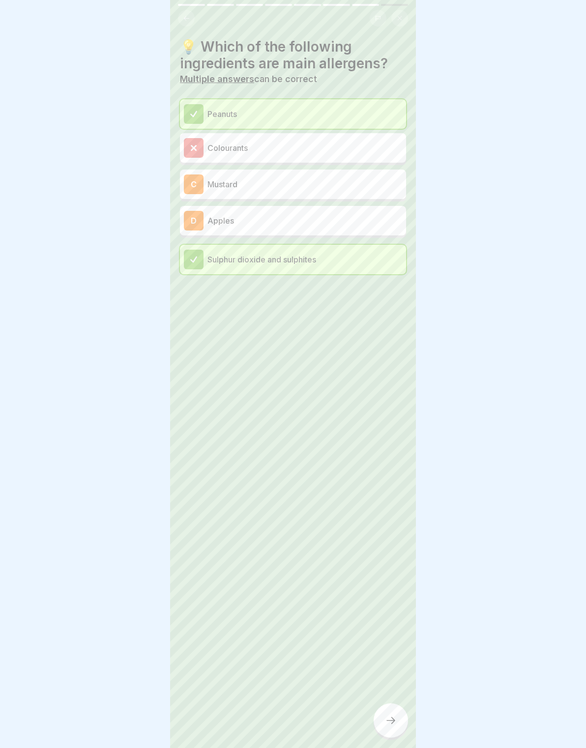
click at [298, 216] on p "Apples" at bounding box center [304, 221] width 195 height 12
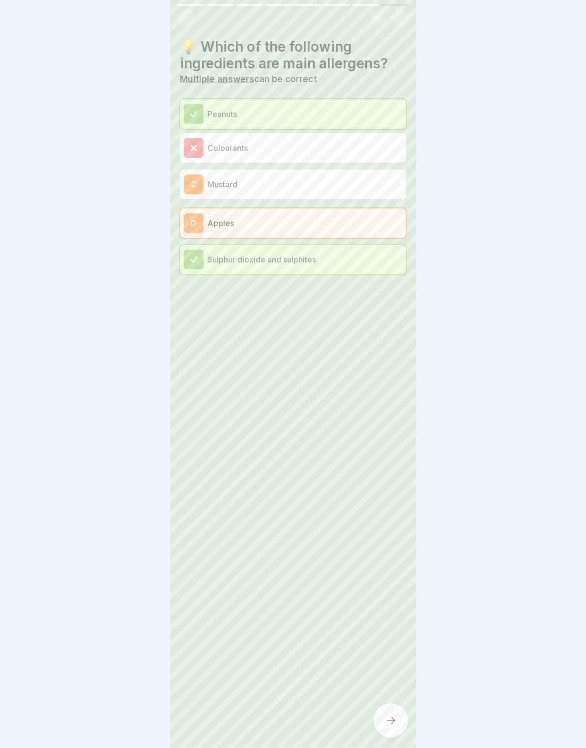
click at [388, 678] on div "💡 Which of the following ingredients are main allergens? Multiple answers can b…" at bounding box center [293, 374] width 246 height 748
click at [385, 712] on div at bounding box center [390, 720] width 34 height 34
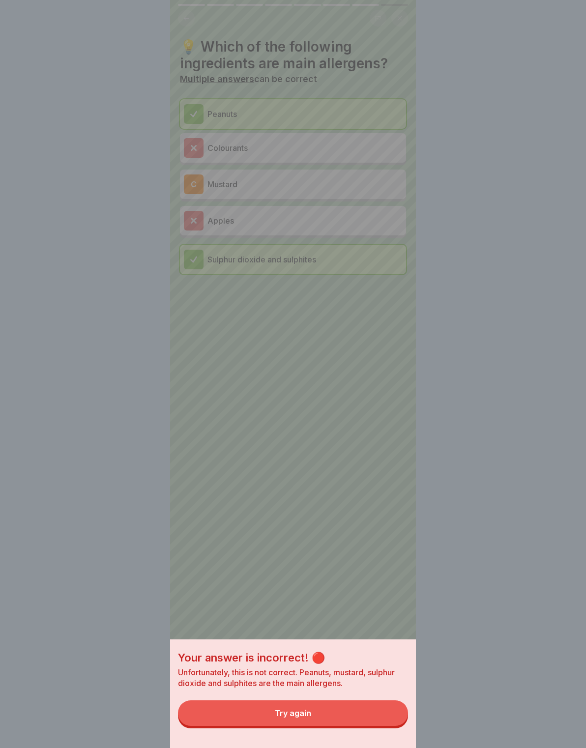
click at [377, 709] on button "Try again" at bounding box center [293, 713] width 230 height 26
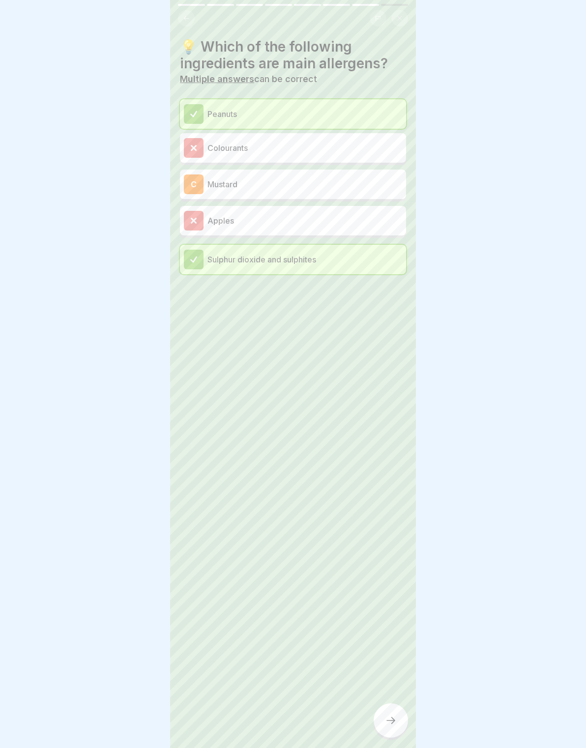
click at [360, 206] on div "Apples" at bounding box center [293, 220] width 226 height 29
click at [354, 185] on p "Mustard" at bounding box center [304, 184] width 195 height 12
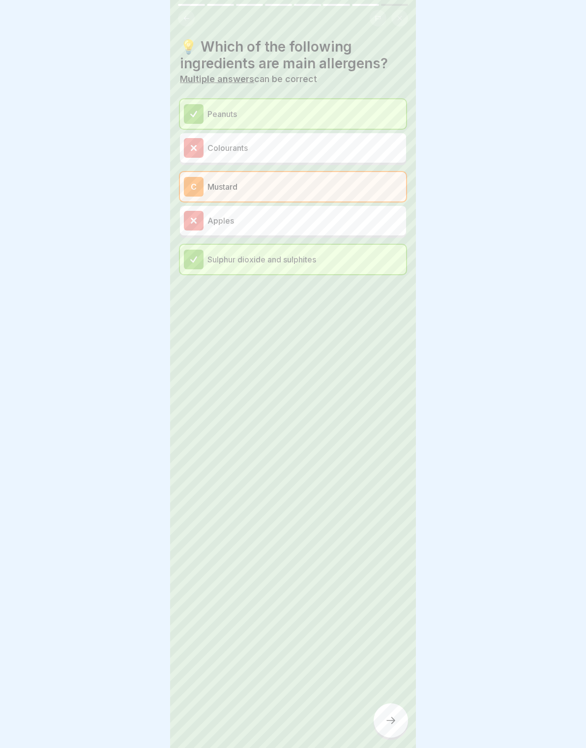
click at [387, 707] on div at bounding box center [390, 720] width 34 height 34
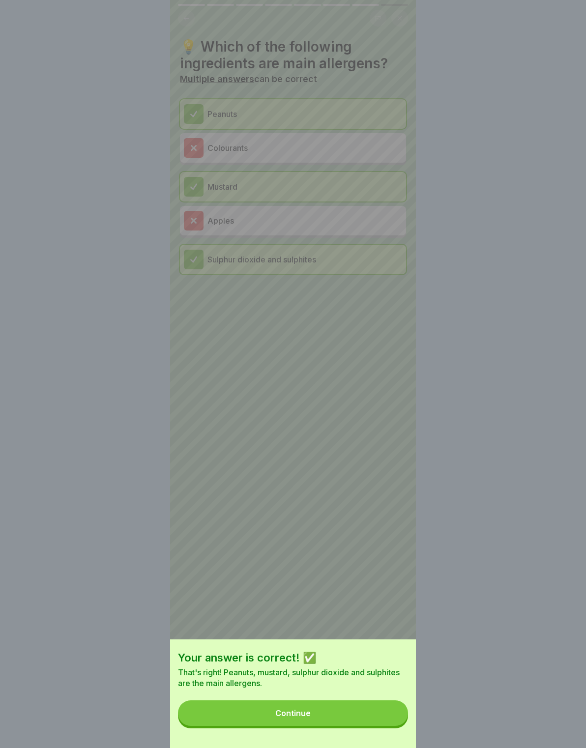
click at [386, 719] on button "Continue" at bounding box center [293, 713] width 230 height 26
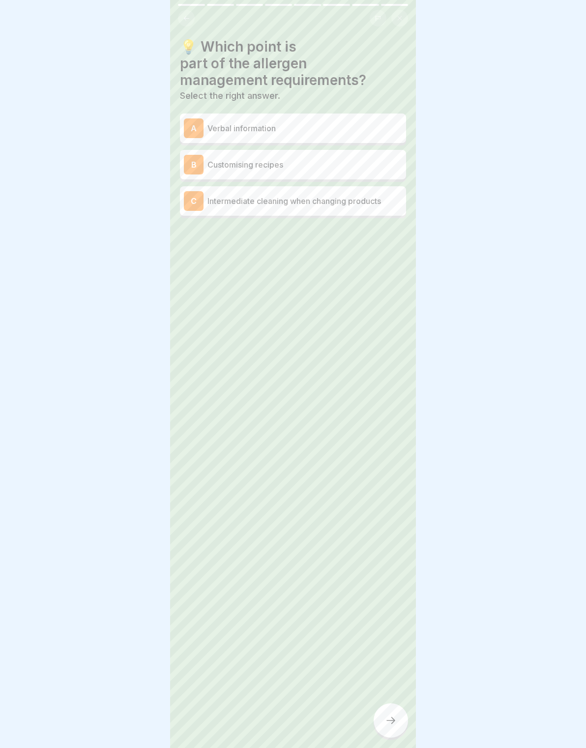
click at [362, 127] on p "Verbal information" at bounding box center [304, 128] width 195 height 12
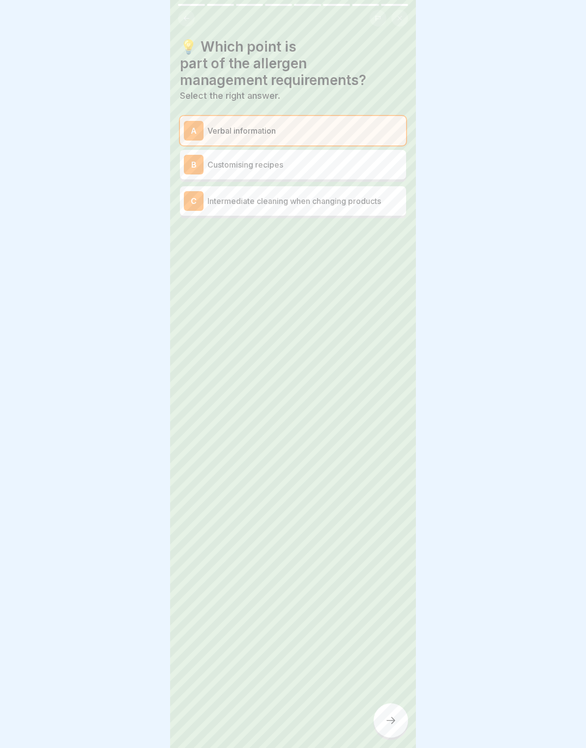
click at [340, 167] on p "Customising recipes" at bounding box center [304, 165] width 195 height 12
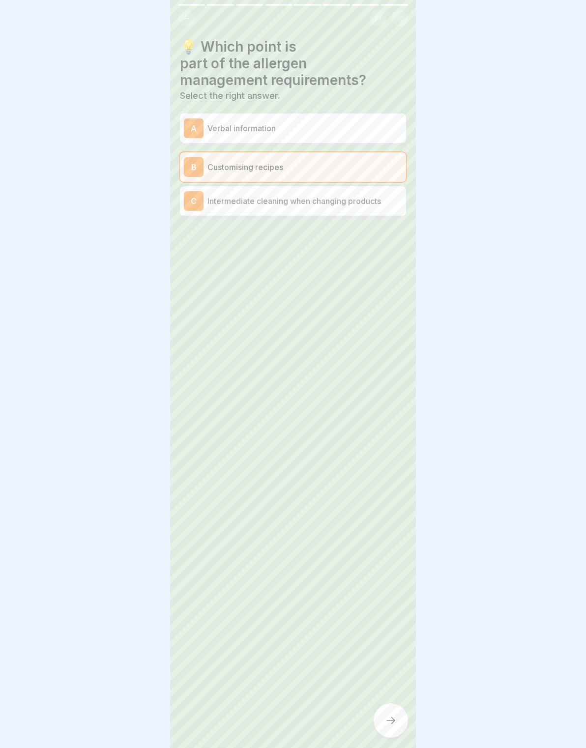
click at [351, 118] on div "A Verbal information" at bounding box center [293, 128] width 218 height 20
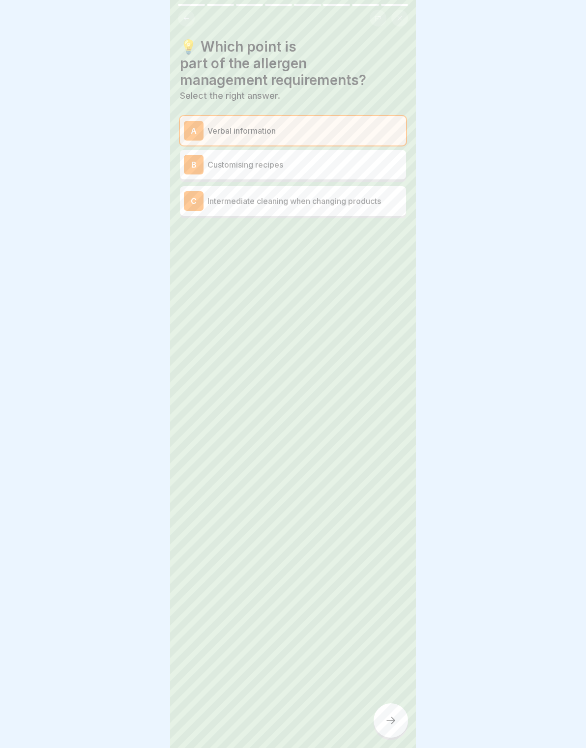
click at [369, 205] on p "Intermediate cleaning when changing products" at bounding box center [304, 201] width 195 height 12
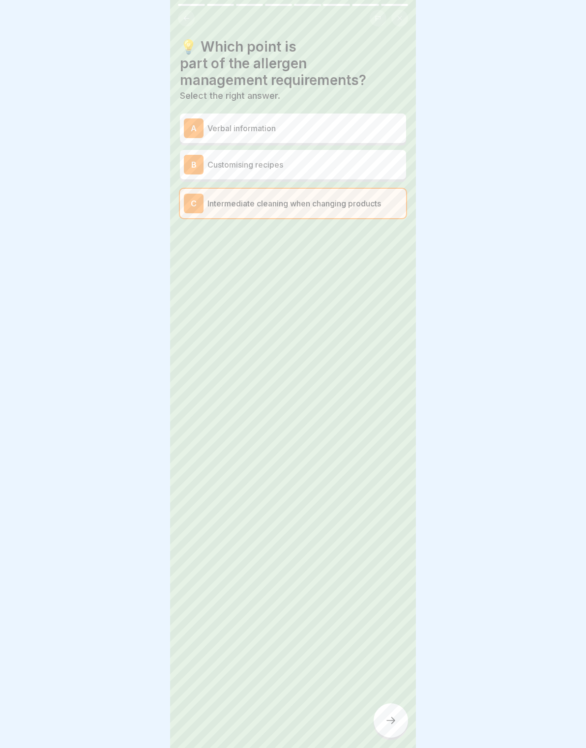
click at [378, 138] on div "A Verbal information" at bounding box center [293, 127] width 226 height 29
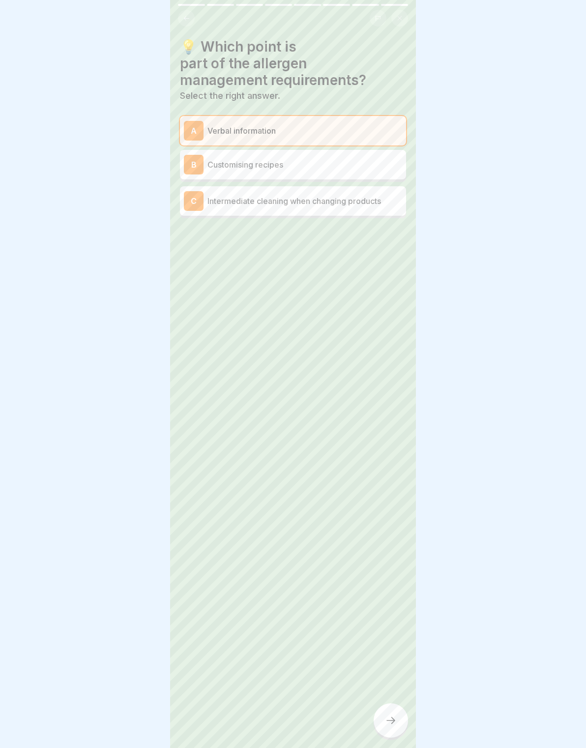
click at [405, 721] on div at bounding box center [390, 720] width 34 height 34
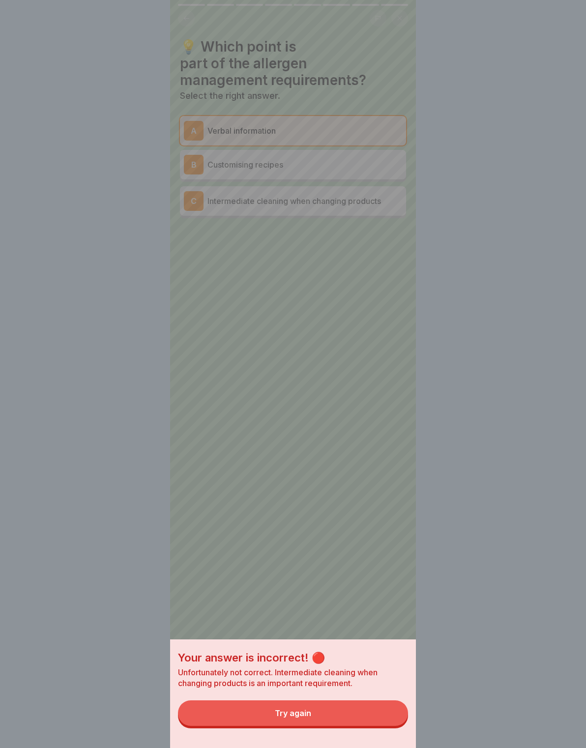
click at [375, 711] on button "Try again" at bounding box center [293, 713] width 230 height 26
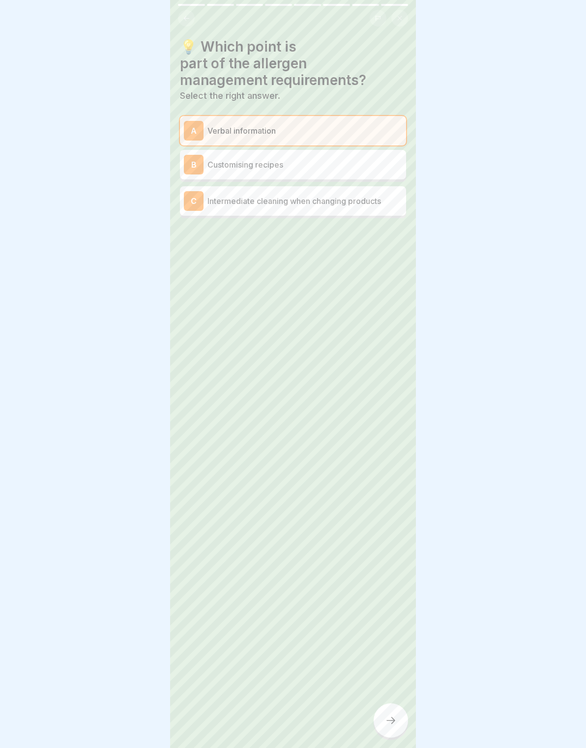
click at [385, 214] on div "C Intermediate cleaning when changing products" at bounding box center [293, 200] width 226 height 29
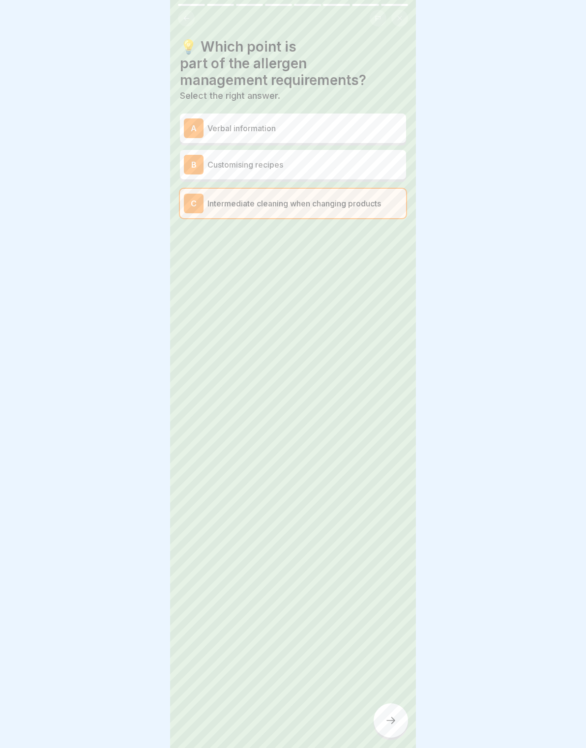
click at [396, 721] on icon at bounding box center [391, 720] width 12 height 12
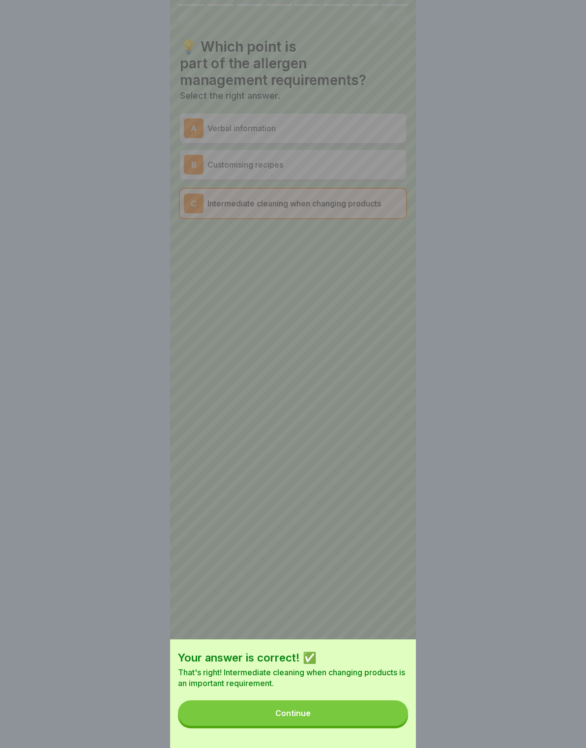
click at [352, 683] on p "That's right! Intermediate cleaning when changing products is an important requ…" at bounding box center [293, 678] width 230 height 22
click at [349, 713] on button "Continue" at bounding box center [293, 713] width 230 height 26
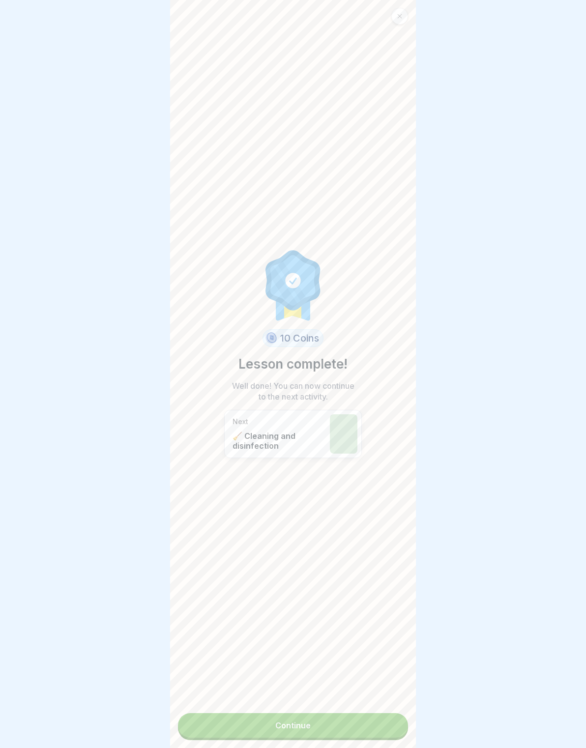
click at [344, 709] on div "10 Coins Lesson complete! Well done! You can now continue to the next activity.…" at bounding box center [293, 374] width 246 height 748
click at [317, 722] on link "Continue" at bounding box center [293, 725] width 230 height 25
click at [309, 721] on link "Continue" at bounding box center [293, 725] width 230 height 25
click at [315, 715] on link "Continue" at bounding box center [293, 725] width 230 height 25
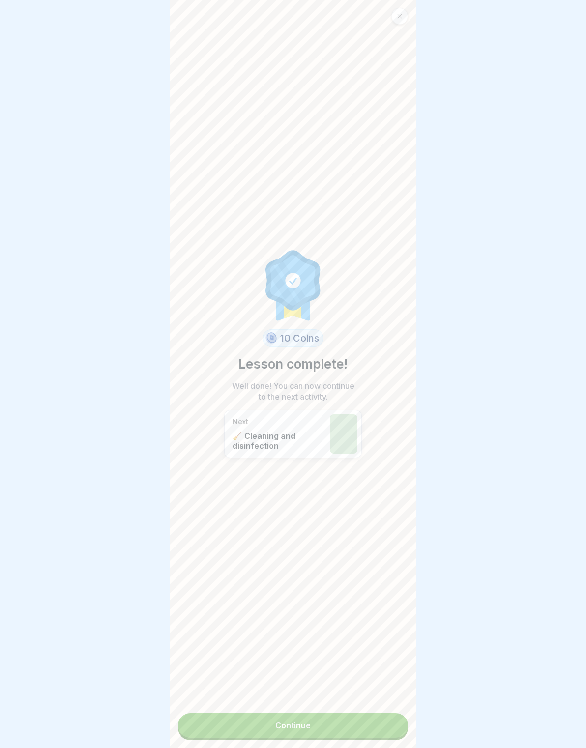
click at [319, 718] on link "Continue" at bounding box center [293, 725] width 230 height 25
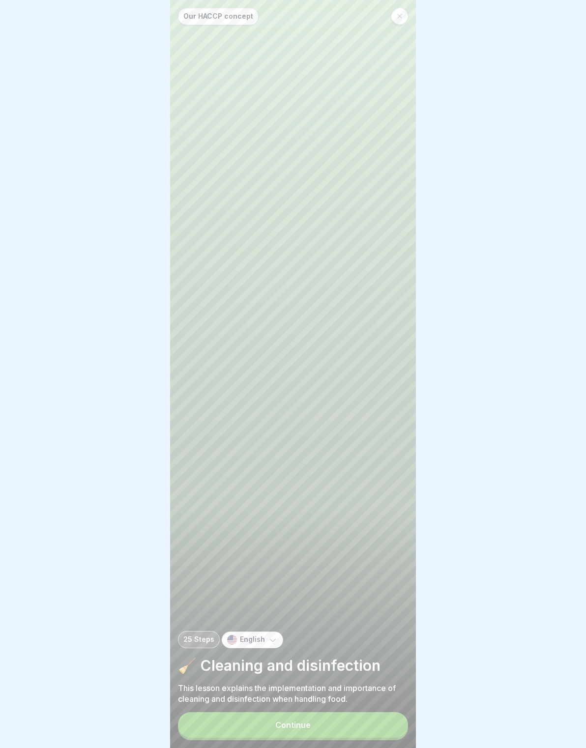
click at [363, 726] on button "Continue" at bounding box center [293, 725] width 230 height 26
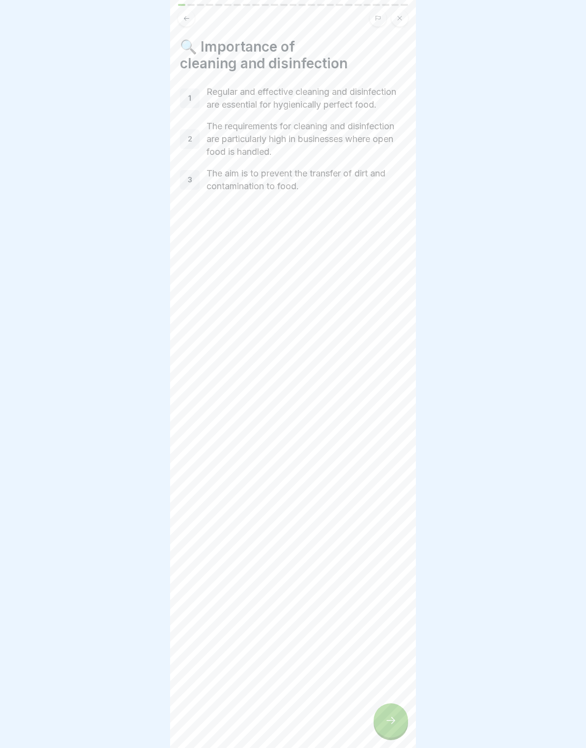
click at [387, 719] on icon at bounding box center [391, 720] width 12 height 12
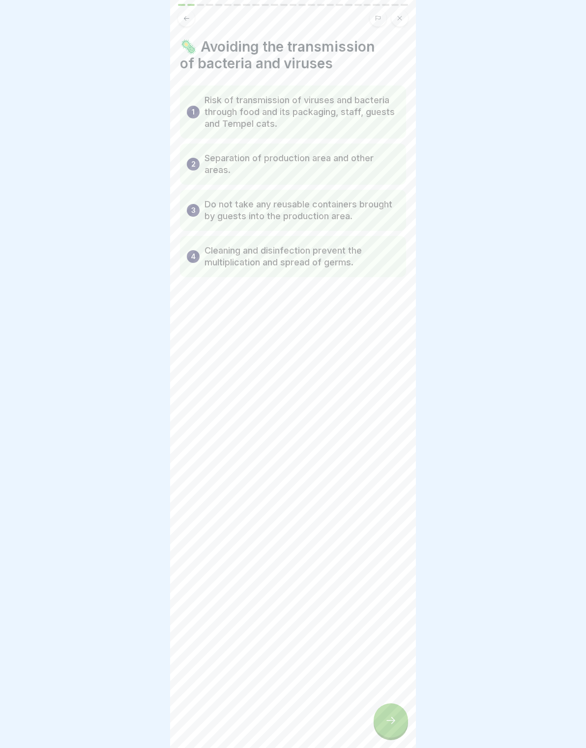
click at [385, 718] on icon at bounding box center [391, 720] width 12 height 12
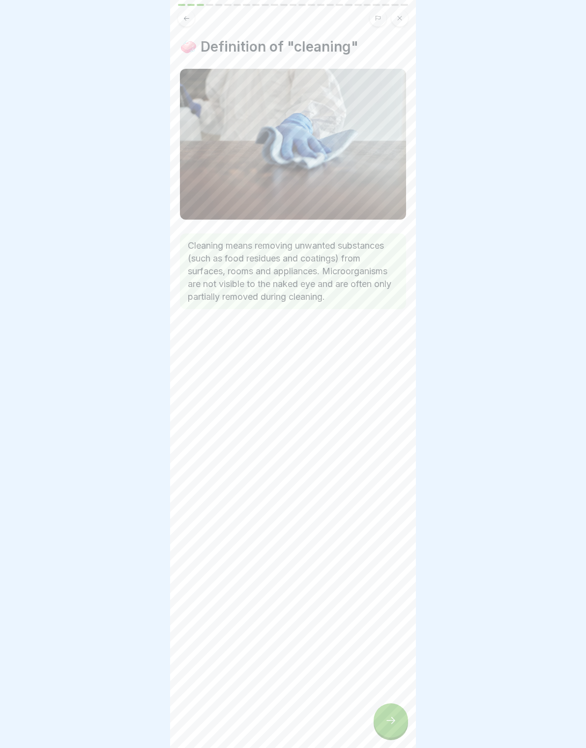
click at [382, 713] on div at bounding box center [390, 720] width 34 height 34
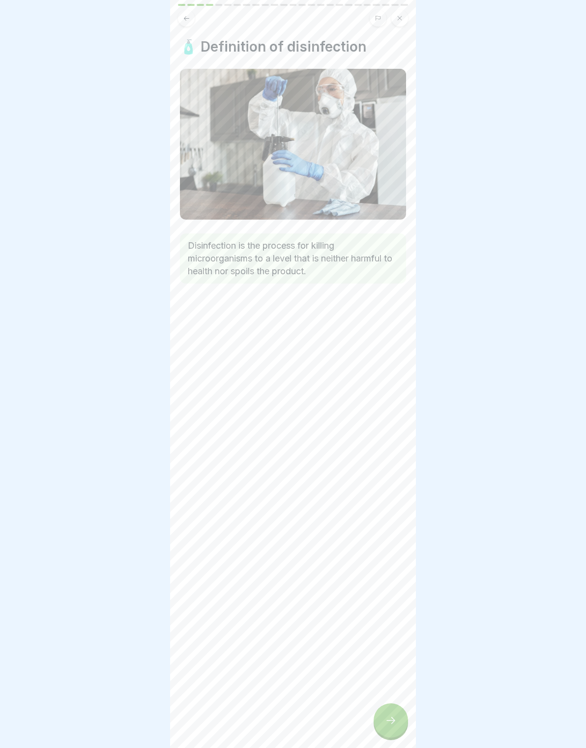
click at [385, 710] on div at bounding box center [390, 720] width 34 height 34
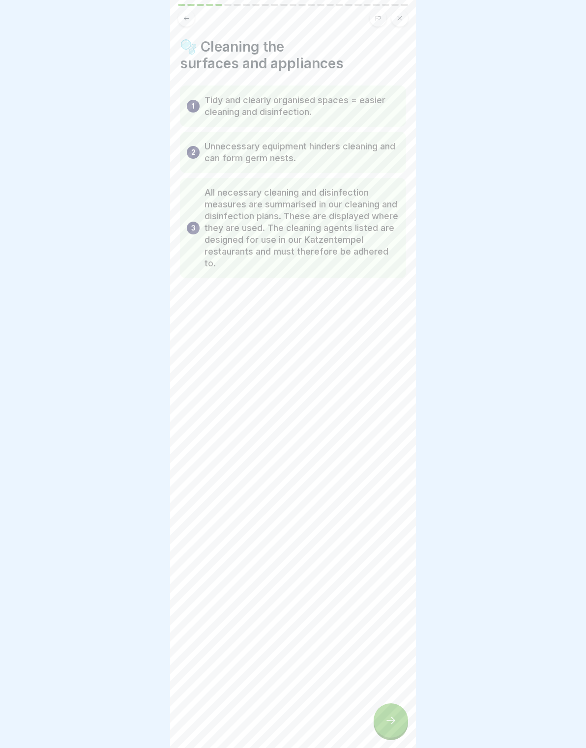
click at [381, 712] on div at bounding box center [390, 720] width 34 height 34
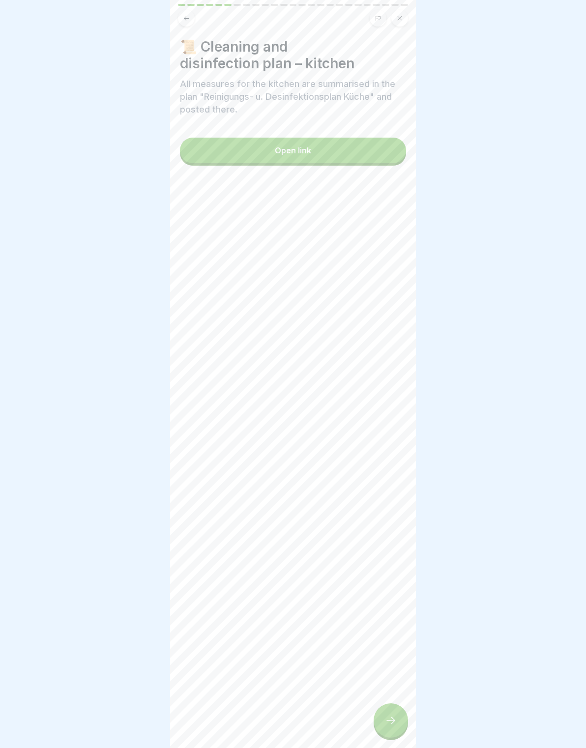
click at [391, 717] on icon at bounding box center [391, 720] width 12 height 12
click at [393, 711] on div at bounding box center [390, 720] width 34 height 34
click at [388, 709] on div at bounding box center [390, 720] width 34 height 34
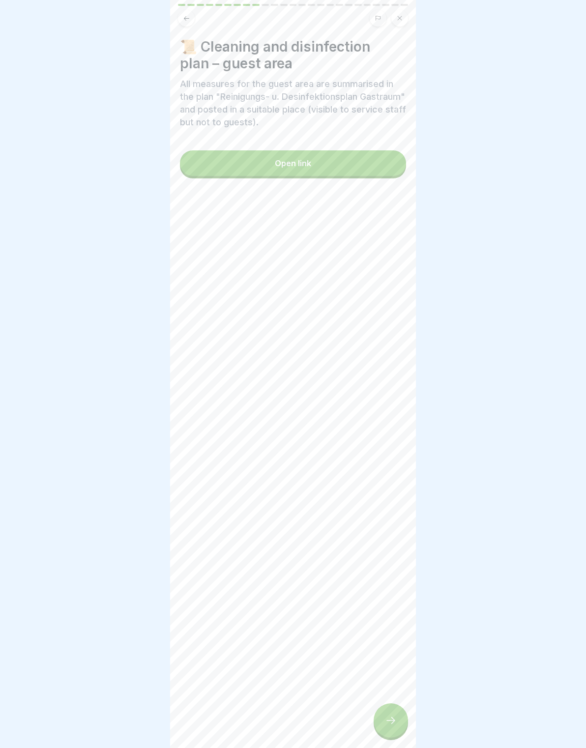
click at [389, 716] on icon at bounding box center [391, 720] width 12 height 12
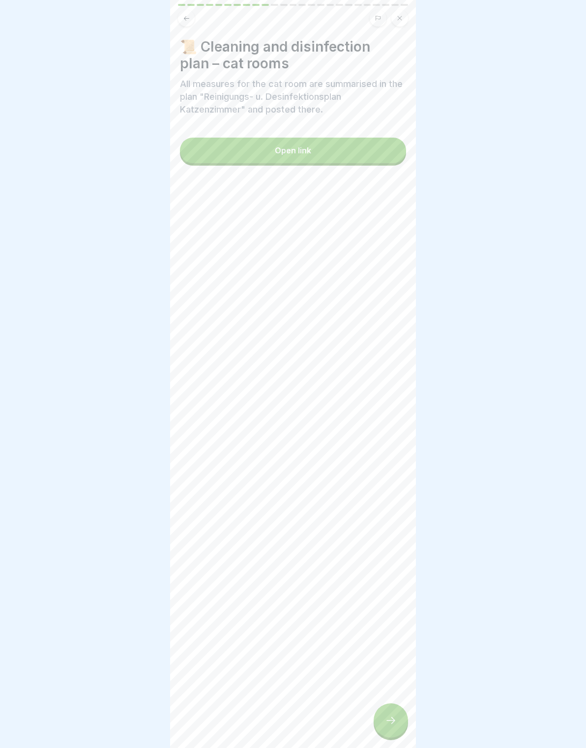
click at [187, 18] on icon at bounding box center [186, 18] width 5 height 4
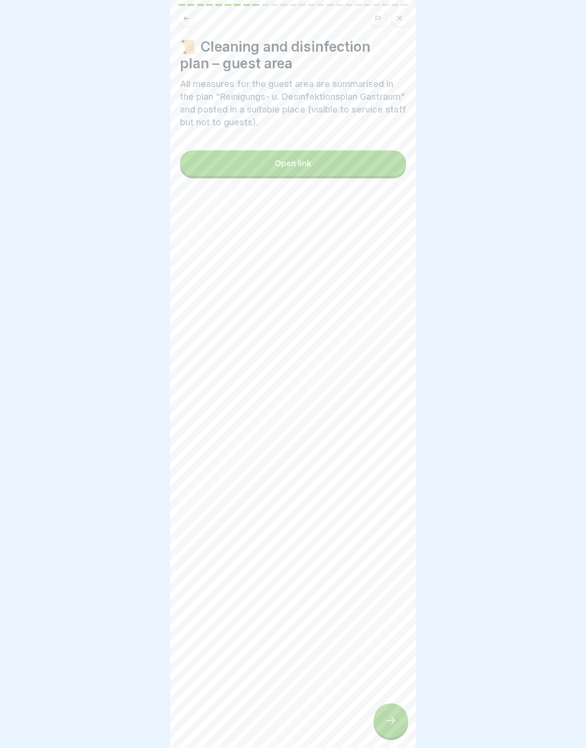
click at [183, 21] on icon at bounding box center [186, 18] width 7 height 7
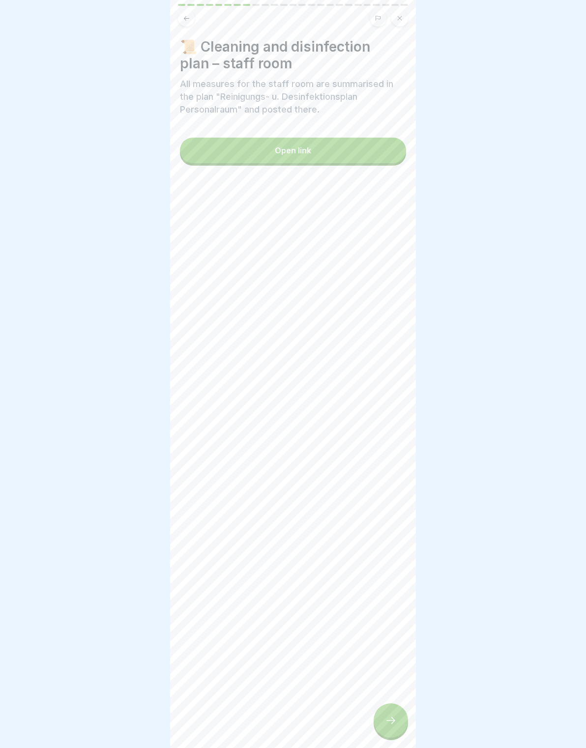
click at [312, 148] on button "Open link" at bounding box center [293, 151] width 226 height 26
click at [189, 28] on div "📜 Cleaning and disinfection plan – staff room All measures for the staff room a…" at bounding box center [293, 374] width 246 height 748
click at [182, 28] on div "📜 Cleaning and disinfection plan – staff room All measures for the staff room a…" at bounding box center [293, 374] width 246 height 748
click at [185, 28] on div "📜 Cleaning and disinfection plan – staff room All measures for the staff room a…" at bounding box center [293, 374] width 246 height 748
click at [189, 29] on div "📜 Cleaning and disinfection plan – staff room All measures for the staff room a…" at bounding box center [293, 374] width 246 height 748
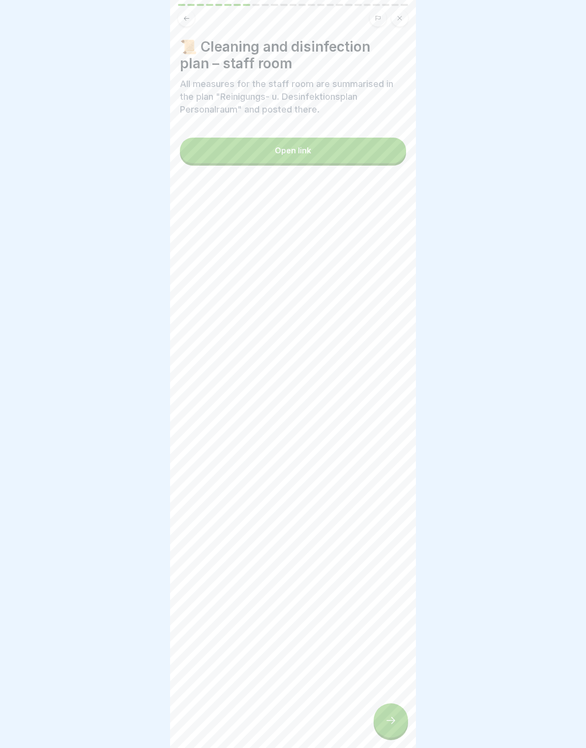
click at [189, 29] on div "📜 Cleaning and disinfection plan – staff room All measures for the staff room a…" at bounding box center [293, 374] width 246 height 748
click at [183, 27] on div "📜 Cleaning and disinfection plan – staff room All measures for the staff room a…" at bounding box center [293, 374] width 246 height 748
click at [179, 21] on button at bounding box center [186, 18] width 17 height 17
click at [373, 143] on button "Open link" at bounding box center [293, 151] width 226 height 26
click at [389, 159] on button "Open link" at bounding box center [293, 151] width 226 height 26
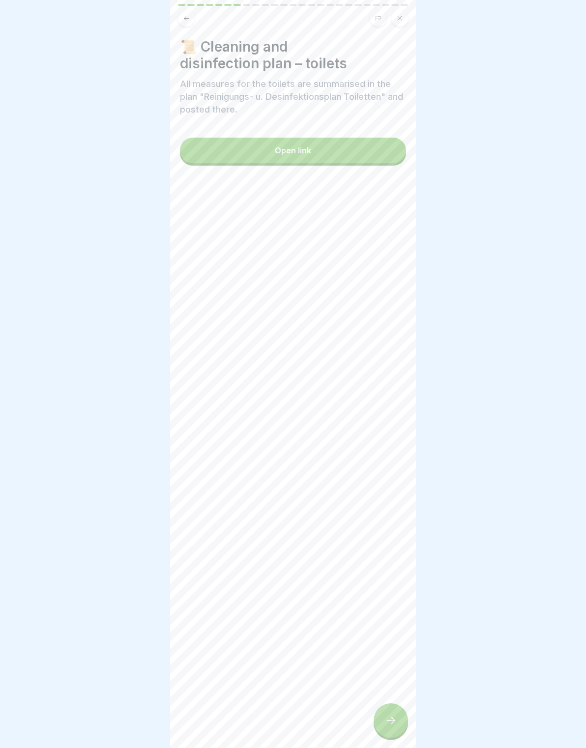
click at [398, 704] on div "📜 Cleaning and disinfection plan – toilets All measures for the toilets are sum…" at bounding box center [293, 374] width 246 height 748
click at [392, 716] on icon at bounding box center [391, 720] width 12 height 12
click at [391, 716] on icon at bounding box center [391, 720] width 12 height 12
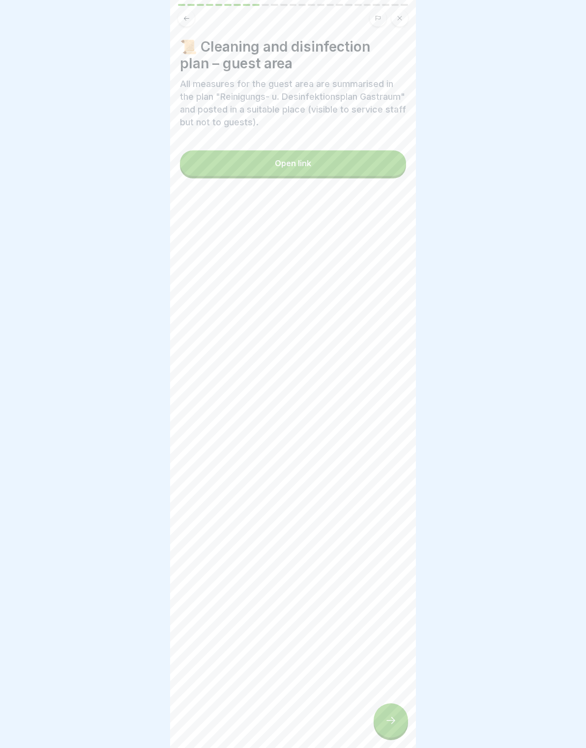
click at [389, 721] on icon at bounding box center [391, 720] width 12 height 12
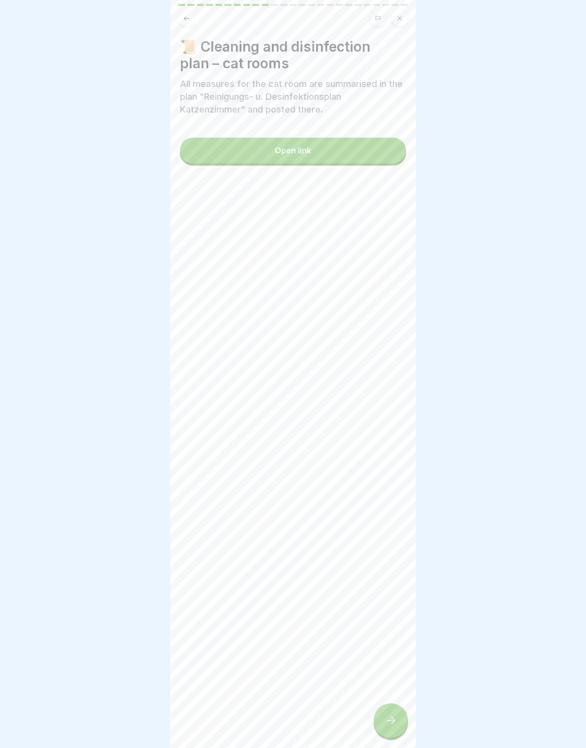
click at [181, 22] on button at bounding box center [186, 18] width 17 height 17
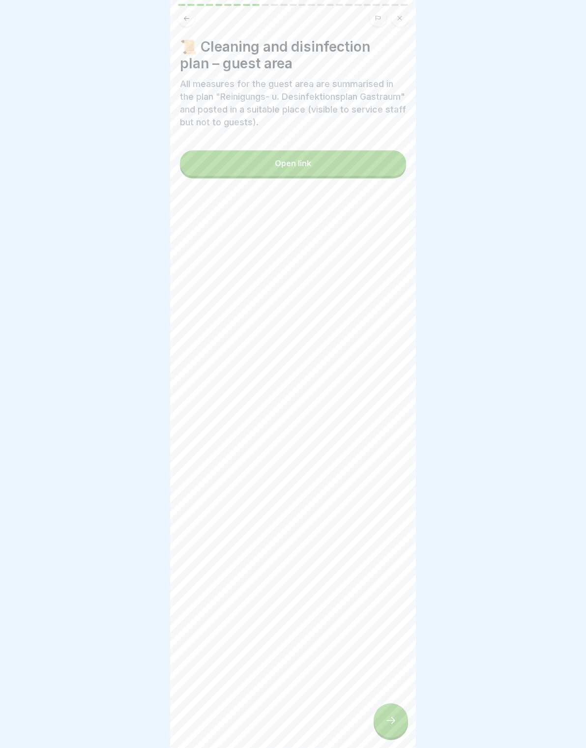
click at [242, 165] on button "Open link" at bounding box center [293, 163] width 226 height 26
click at [401, 718] on div at bounding box center [390, 720] width 34 height 34
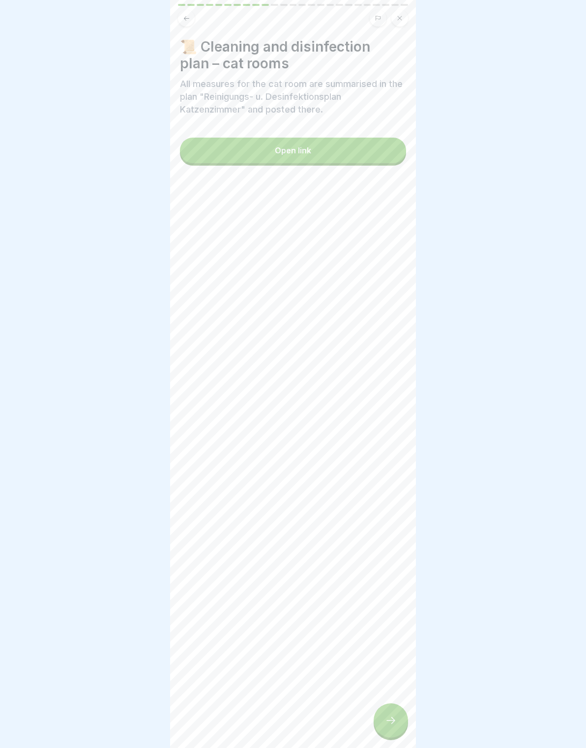
click at [223, 152] on button "Open link" at bounding box center [293, 151] width 226 height 26
click at [255, 162] on button "Open link" at bounding box center [293, 151] width 226 height 26
click at [396, 716] on icon at bounding box center [391, 720] width 12 height 12
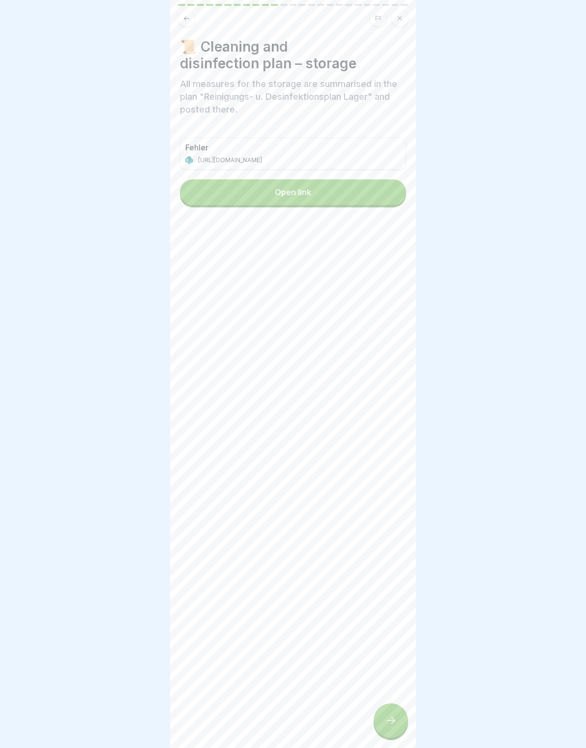
click at [388, 716] on icon at bounding box center [391, 720] width 12 height 12
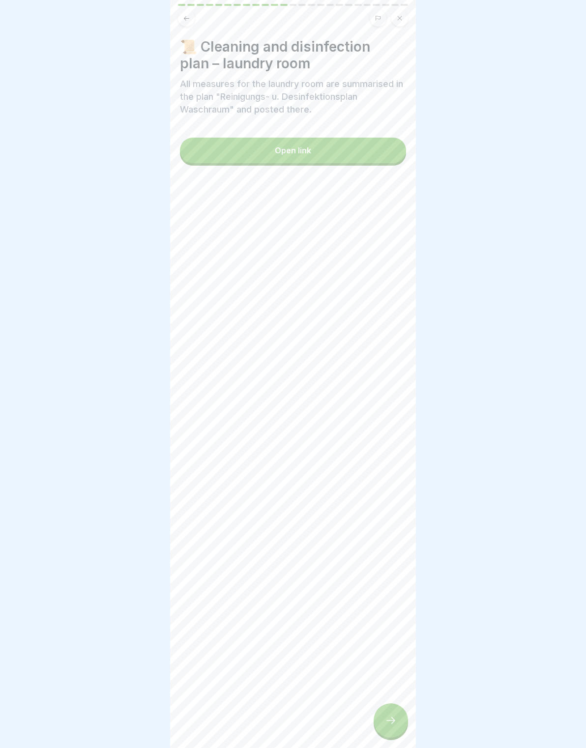
click at [390, 716] on icon at bounding box center [391, 720] width 12 height 12
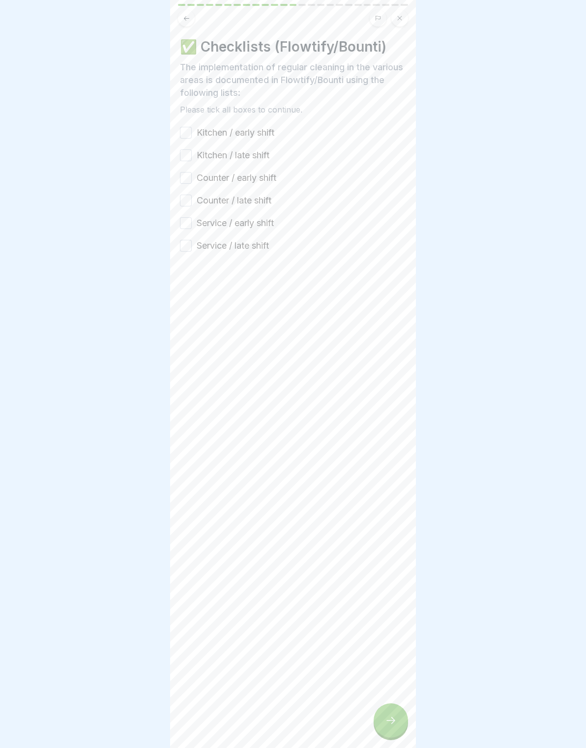
click at [190, 132] on button "Kitchen / early shift" at bounding box center [186, 133] width 12 height 12
click at [185, 138] on button "Kitchen / early shift" at bounding box center [186, 133] width 12 height 12
click at [189, 138] on button "Kitchen / early shift" at bounding box center [186, 133] width 12 height 12
click at [184, 160] on button "Kitchen / late shift" at bounding box center [186, 155] width 12 height 12
click at [182, 182] on button "Counter / early shift" at bounding box center [186, 178] width 12 height 12
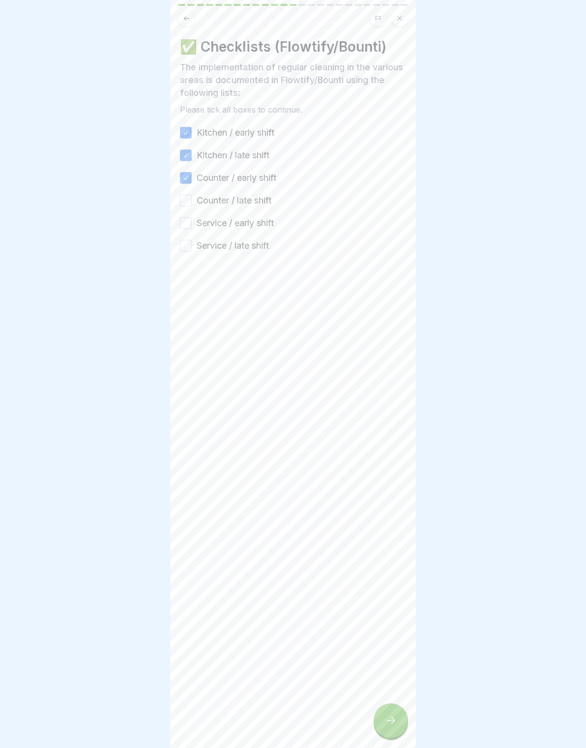
click at [181, 200] on button "Counter / late shift" at bounding box center [186, 201] width 12 height 12
click at [180, 223] on button "Service / early shift" at bounding box center [186, 223] width 12 height 12
click at [184, 255] on div at bounding box center [293, 281] width 226 height 59
click at [182, 250] on button "Service / late shift" at bounding box center [186, 246] width 12 height 12
click at [386, 720] on icon at bounding box center [391, 720] width 12 height 12
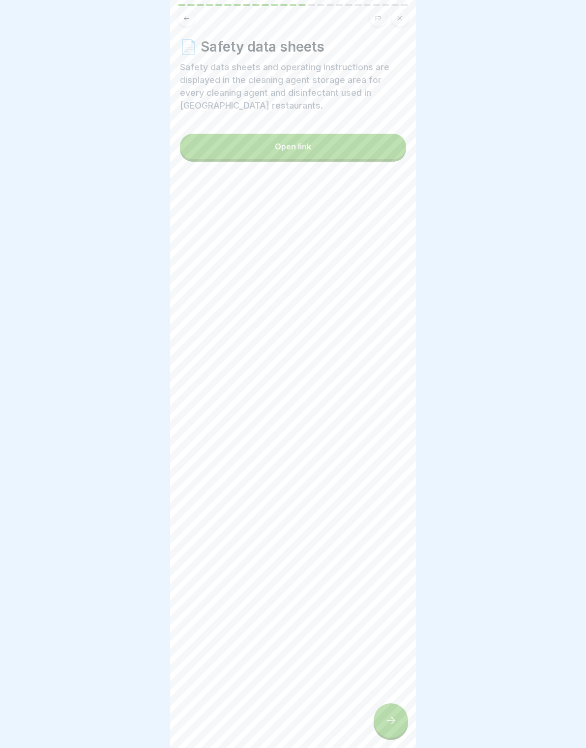
click at [199, 148] on button "Open link" at bounding box center [293, 147] width 226 height 26
click at [403, 710] on div at bounding box center [390, 720] width 34 height 34
click at [400, 713] on div at bounding box center [390, 720] width 34 height 34
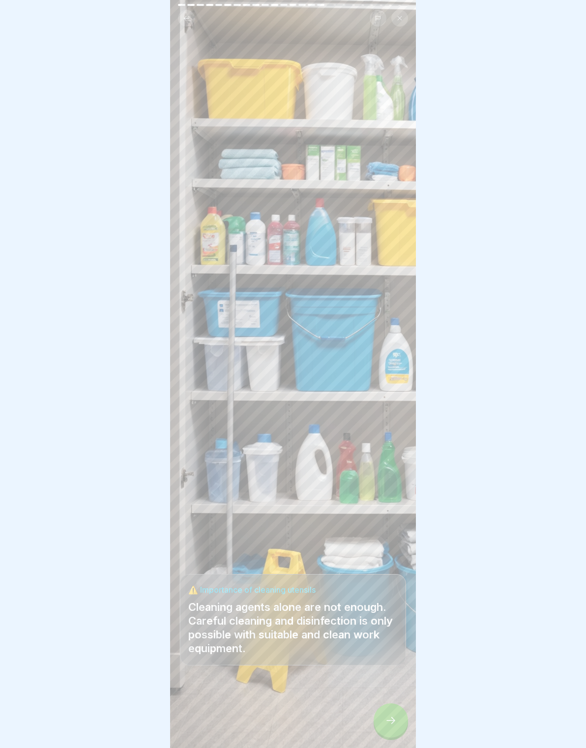
click at [389, 717] on icon at bounding box center [391, 720] width 12 height 12
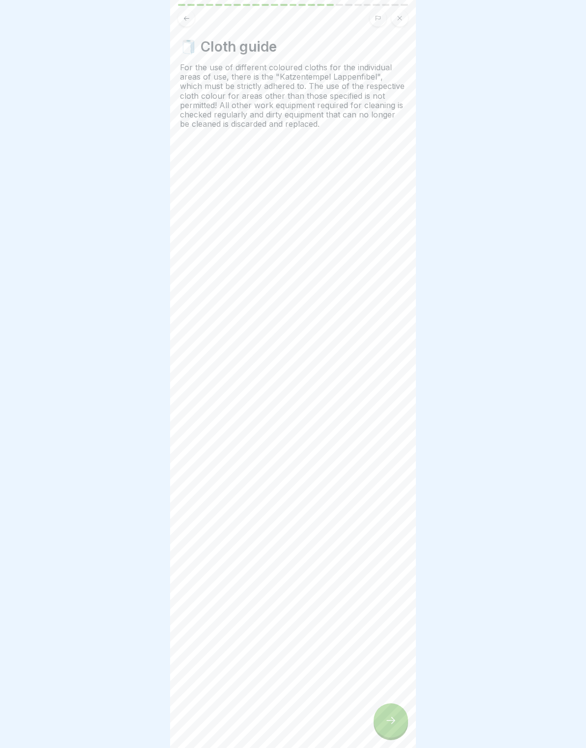
click at [390, 716] on icon at bounding box center [391, 720] width 12 height 12
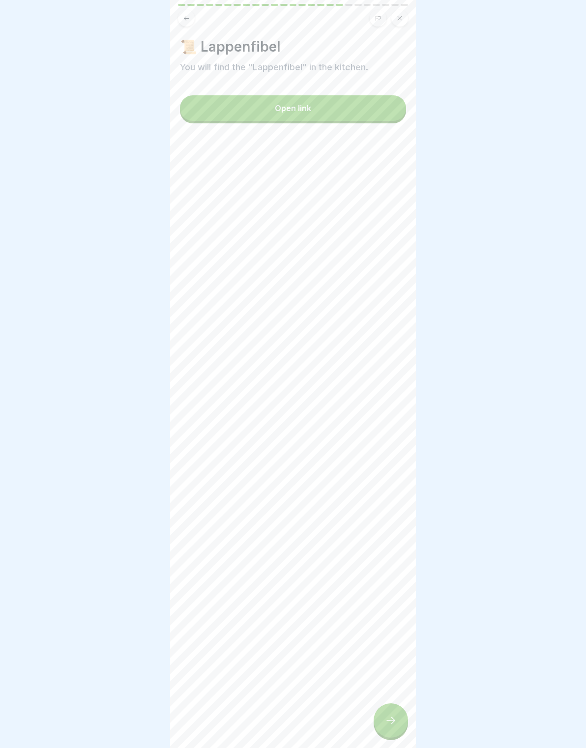
click at [388, 713] on div at bounding box center [390, 720] width 34 height 34
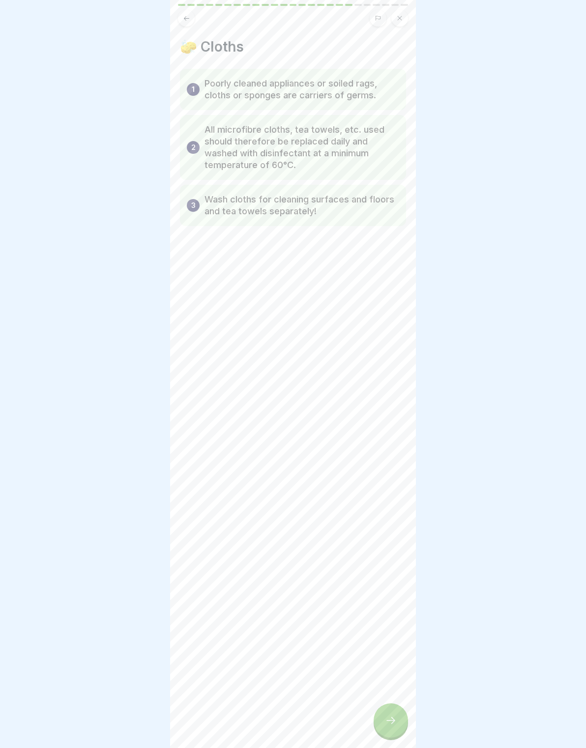
click at [389, 713] on div at bounding box center [390, 720] width 34 height 34
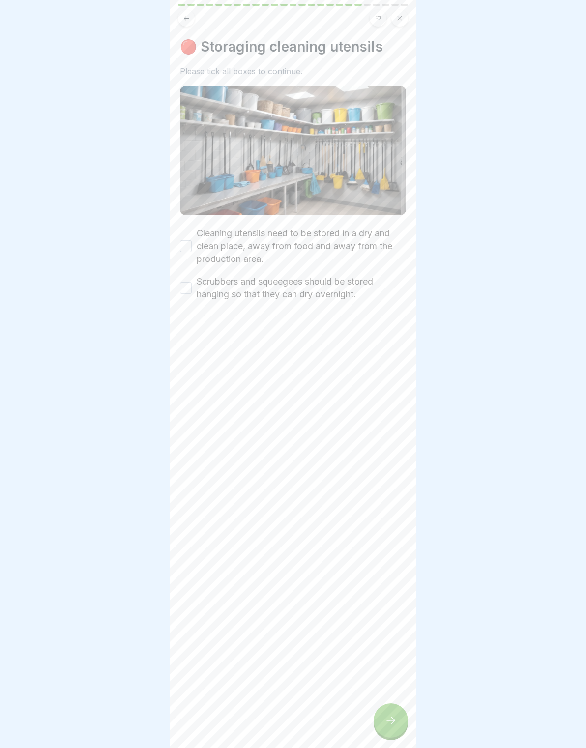
click at [386, 708] on div at bounding box center [390, 720] width 34 height 34
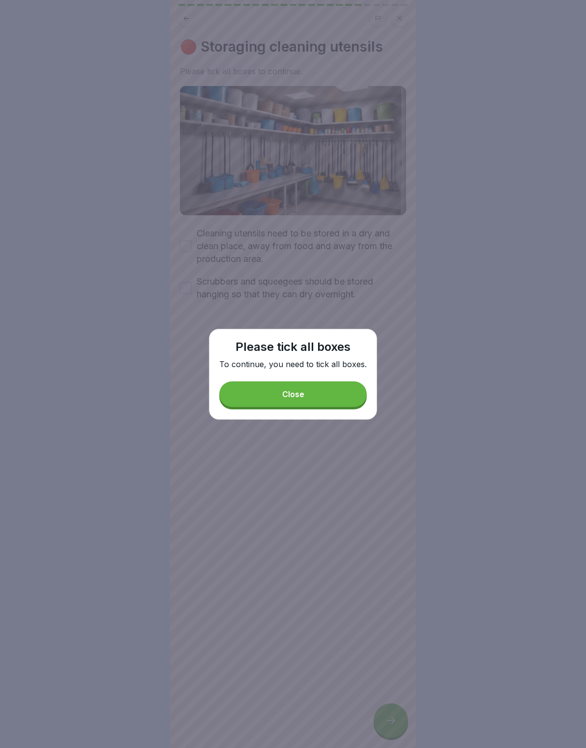
click at [272, 384] on button "Close" at bounding box center [292, 394] width 147 height 26
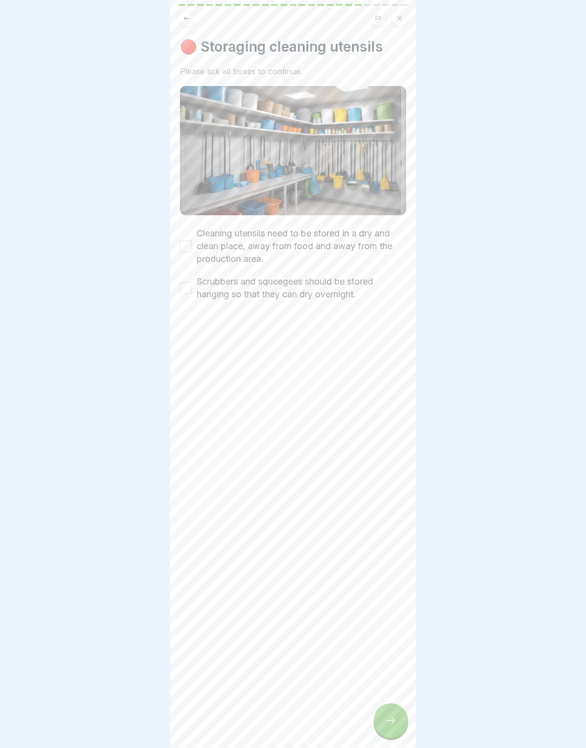
click at [188, 247] on button "Cleaning utensils need to be stored in a dry and clean place, away from food an…" at bounding box center [186, 246] width 12 height 12
click at [190, 291] on button "Scrubbers and squeegees should be stored hanging so that they can dry overnight." at bounding box center [186, 288] width 12 height 12
click at [392, 716] on icon at bounding box center [391, 720] width 12 height 12
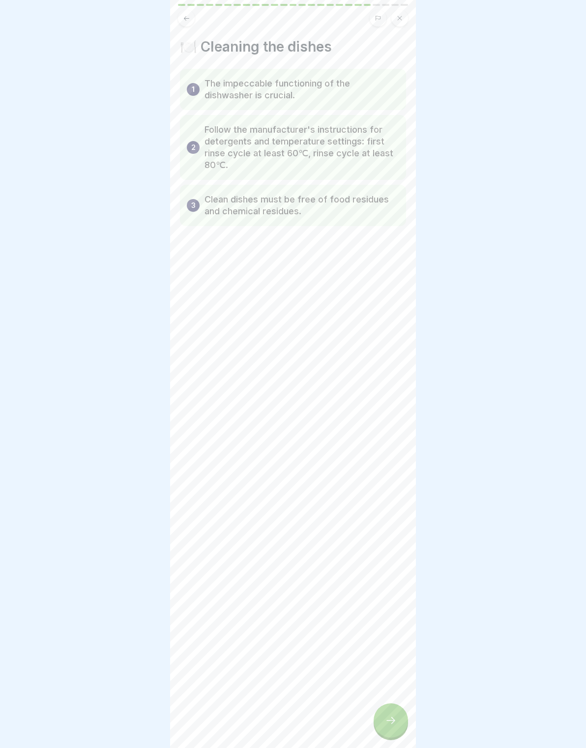
click at [391, 718] on icon at bounding box center [391, 720] width 12 height 12
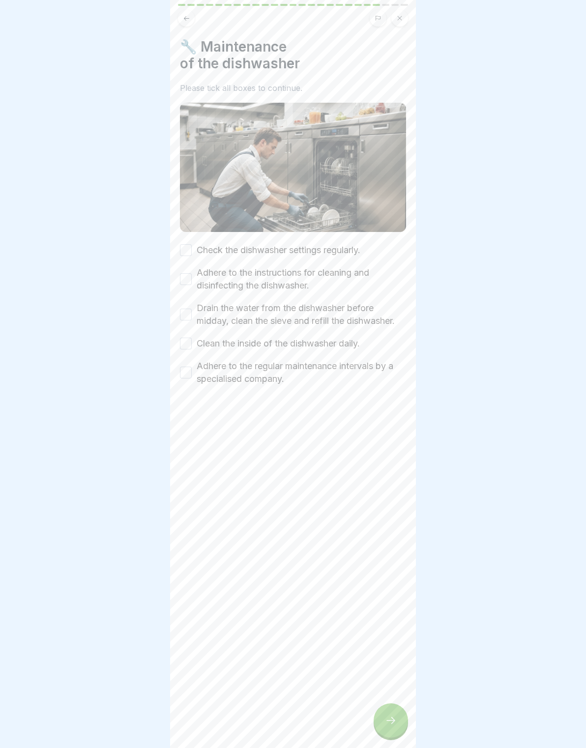
click at [388, 714] on div at bounding box center [390, 720] width 34 height 34
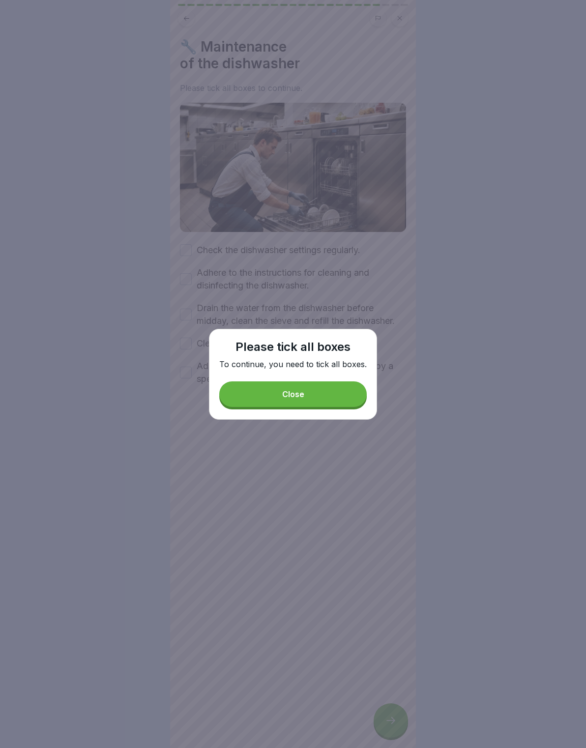
click at [268, 373] on div "Please tick all boxes To continue, you need to tick all boxes. Close" at bounding box center [293, 374] width 168 height 91
click at [271, 400] on button "Close" at bounding box center [292, 394] width 147 height 26
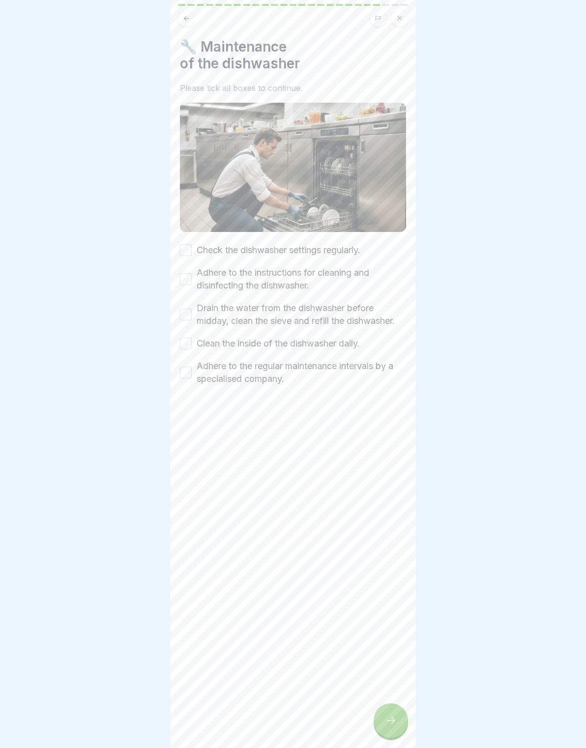
click at [194, 244] on div "Check the dishwasher settings regularly." at bounding box center [270, 250] width 180 height 13
click at [191, 264] on div "Check the dishwasher settings regularly. Adhere to the instructions for cleanin…" at bounding box center [293, 315] width 226 height 142
click at [181, 255] on button "Check the dishwasher settings regularly." at bounding box center [186, 250] width 12 height 12
click at [180, 285] on div "Adhere to the instructions for cleaning and disinfecting the dishwasher." at bounding box center [293, 279] width 226 height 26
click at [182, 284] on button "Adhere to the instructions for cleaning and disinfecting the dishwasher." at bounding box center [186, 279] width 12 height 12
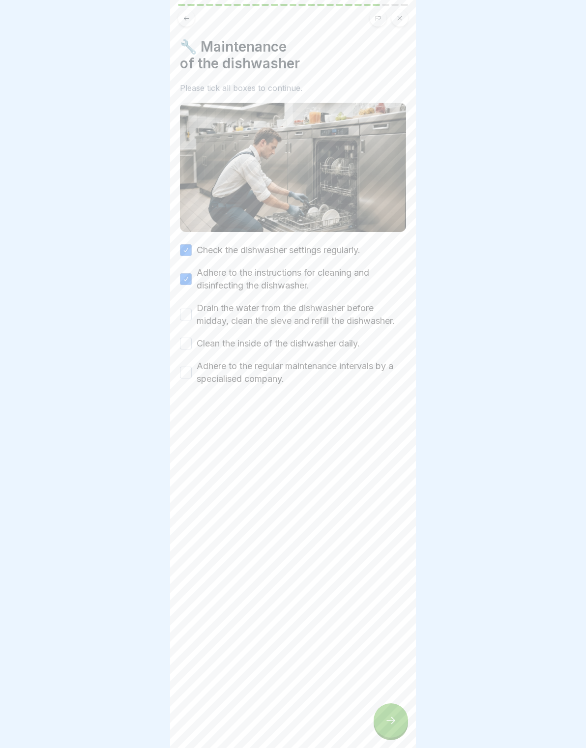
click at [182, 322] on div "Drain the water from the dishwasher before midday, clean the sieve and refill t…" at bounding box center [293, 315] width 226 height 26
click at [185, 317] on button "Drain the water from the dishwasher before midday, clean the sieve and refill t…" at bounding box center [186, 315] width 12 height 12
click at [181, 348] on button "Clean the inside of the dishwasher daily." at bounding box center [186, 344] width 12 height 12
click at [182, 373] on button "Adhere to the regular maintenance intervals by a specialised company." at bounding box center [186, 373] width 12 height 12
click at [389, 717] on icon at bounding box center [391, 720] width 12 height 12
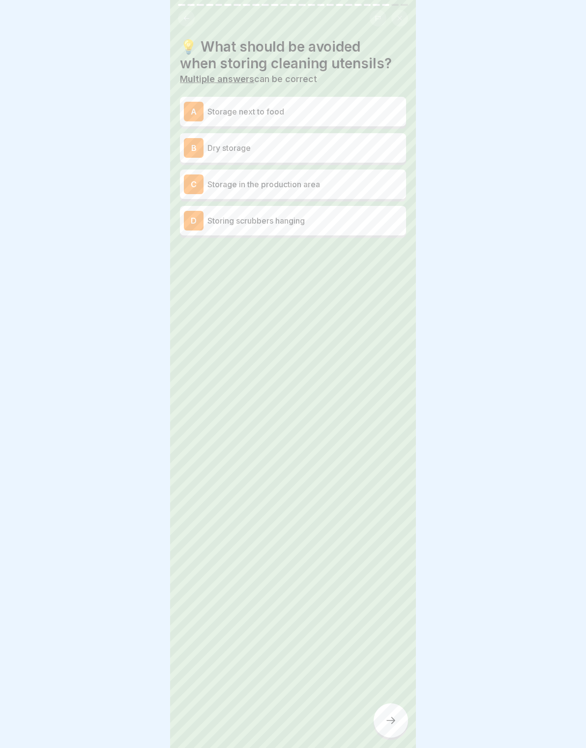
click at [345, 142] on p "Dry storage" at bounding box center [304, 148] width 195 height 12
click at [371, 112] on p "Storage next to food" at bounding box center [304, 112] width 195 height 12
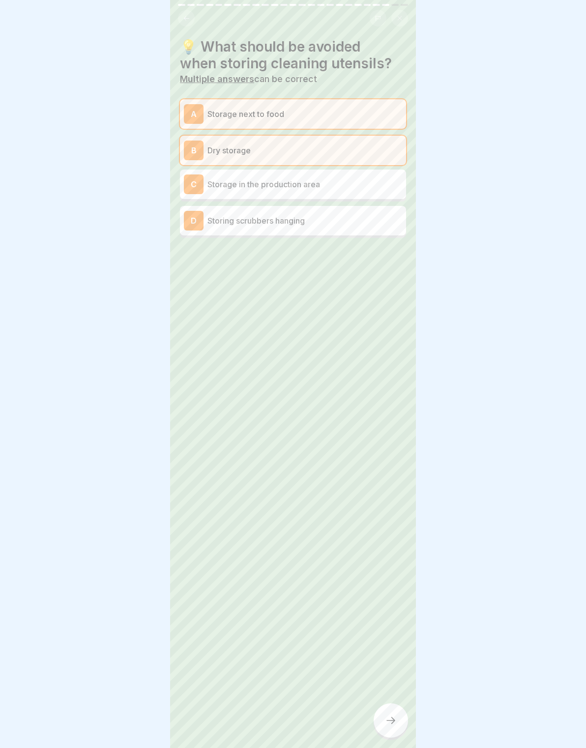
click at [380, 121] on div "A Storage next to food" at bounding box center [293, 114] width 218 height 20
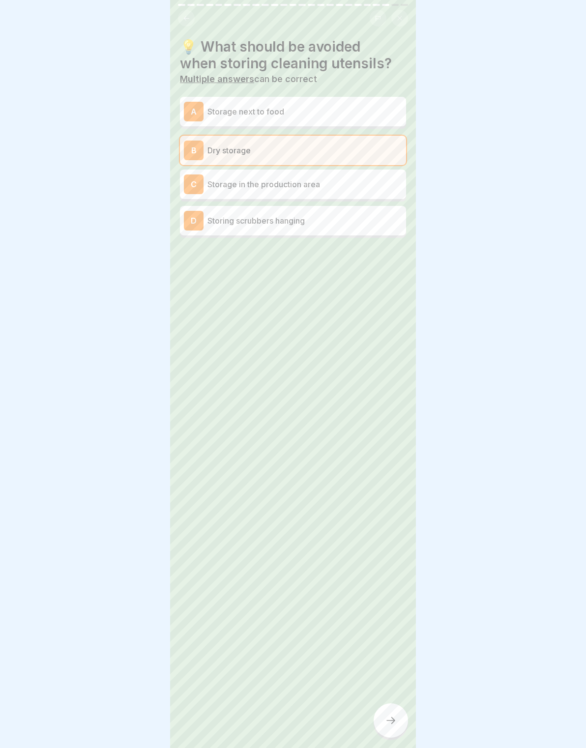
click at [376, 187] on p "Storage in the production area" at bounding box center [304, 184] width 195 height 12
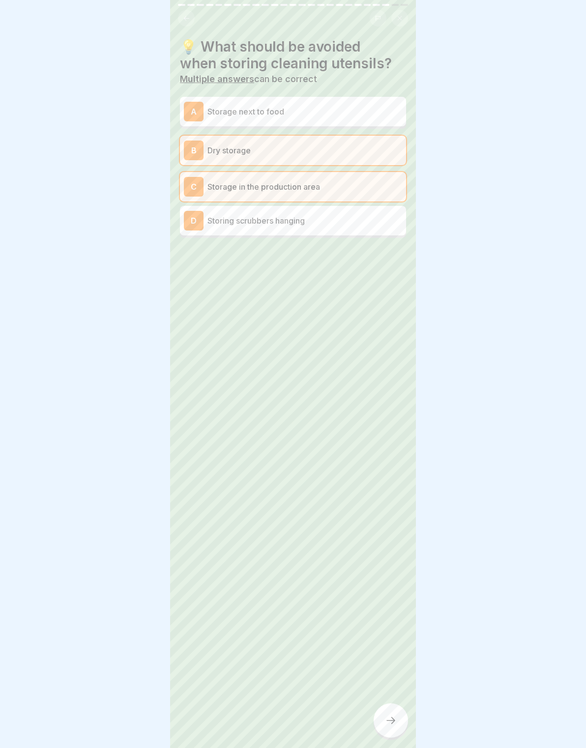
click at [370, 198] on div "C Storage in the production area" at bounding box center [293, 186] width 226 height 29
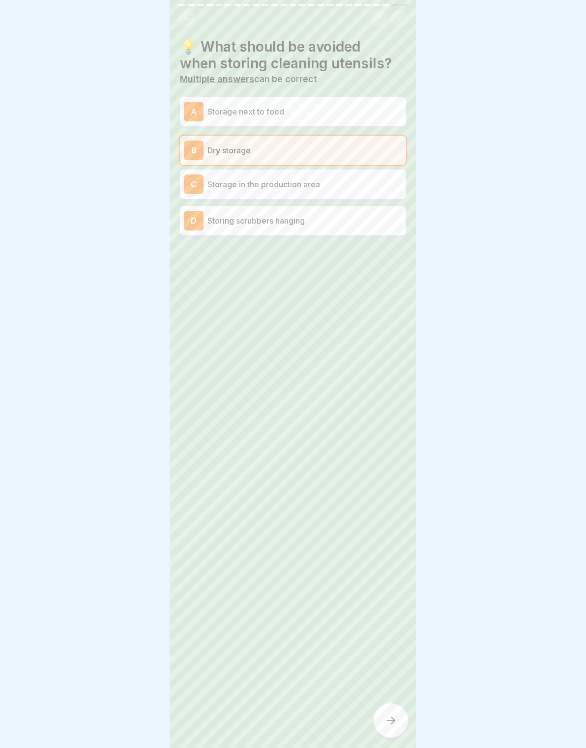
click at [363, 222] on p "Storing scrubbers hanging" at bounding box center [304, 221] width 195 height 12
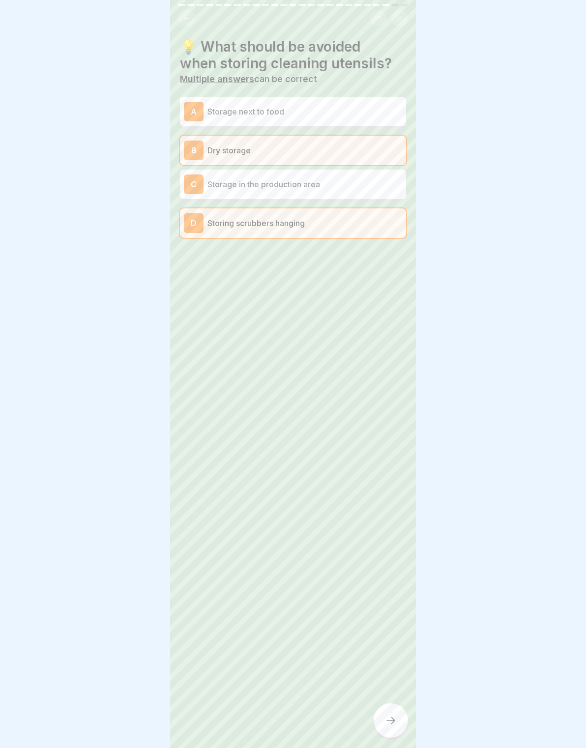
click at [384, 715] on div at bounding box center [390, 720] width 34 height 34
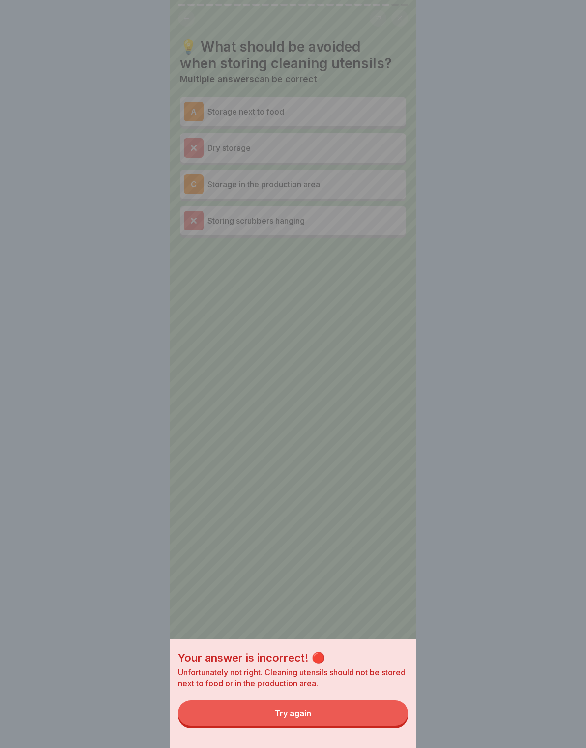
click at [386, 714] on button "Try again" at bounding box center [293, 713] width 230 height 26
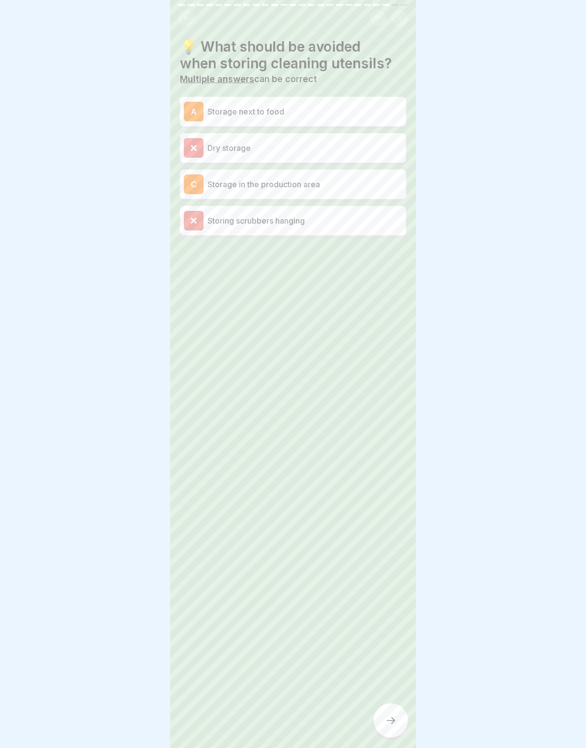
click at [193, 203] on div "A Storage next to food Dry storage C Storage in the production area Storing scr…" at bounding box center [293, 168] width 226 height 139
click at [196, 186] on div "C" at bounding box center [194, 184] width 20 height 20
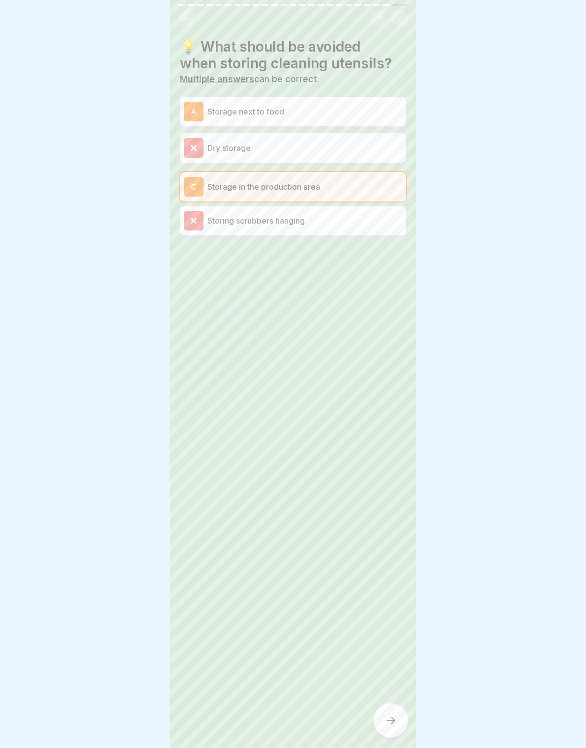
click at [198, 189] on div "C" at bounding box center [194, 187] width 20 height 20
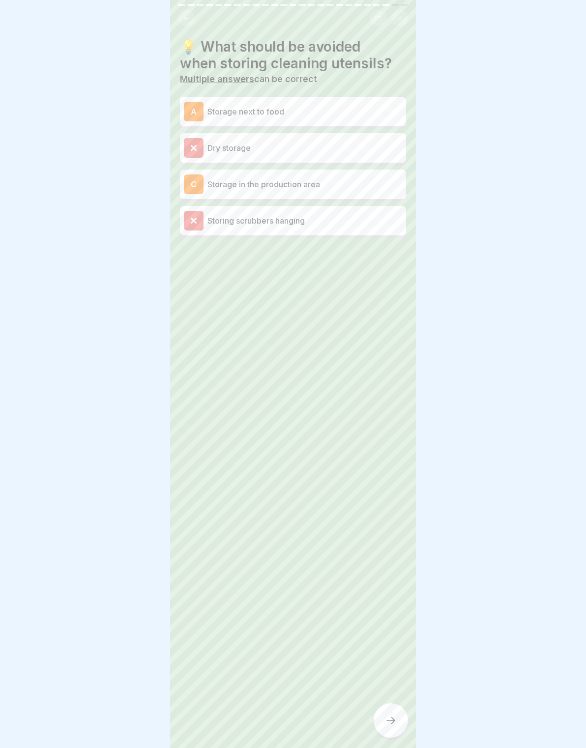
click at [207, 192] on div "C Storage in the production area" at bounding box center [293, 184] width 218 height 20
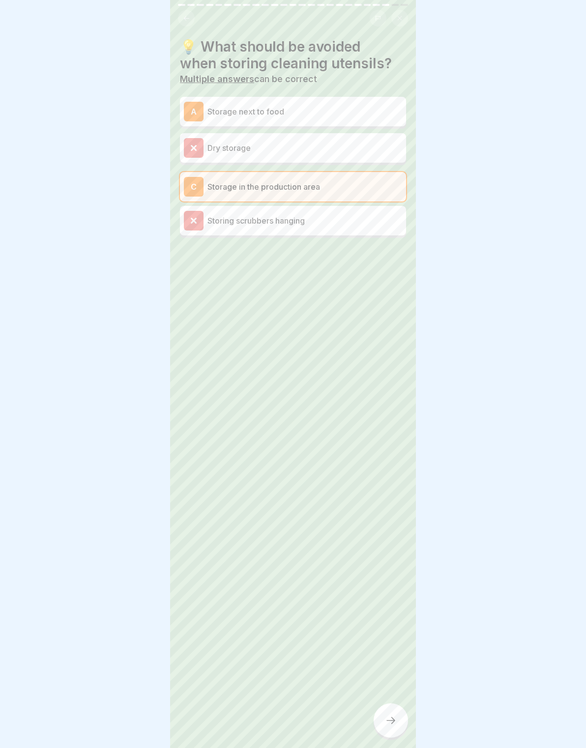
click at [198, 115] on div "A" at bounding box center [194, 112] width 20 height 20
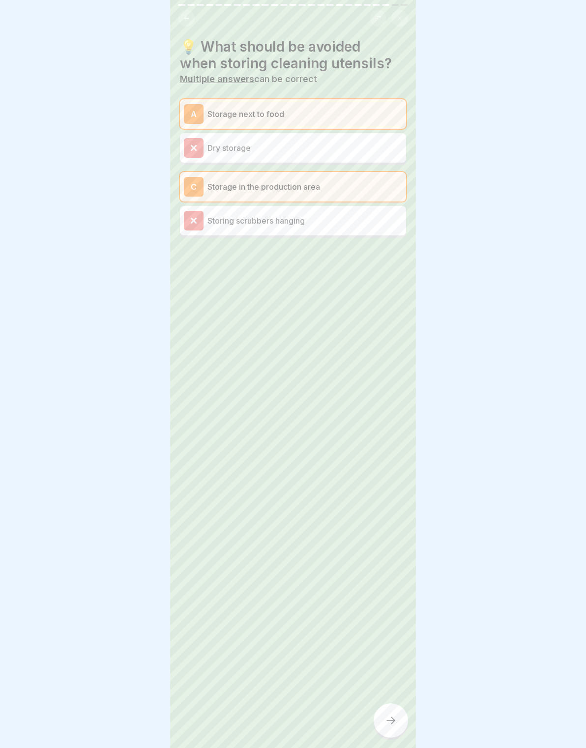
click at [405, 707] on div "💡 What should be avoided when storing cleaning utensils? Multiple answers can b…" at bounding box center [293, 374] width 246 height 748
click at [395, 725] on icon at bounding box center [391, 720] width 12 height 12
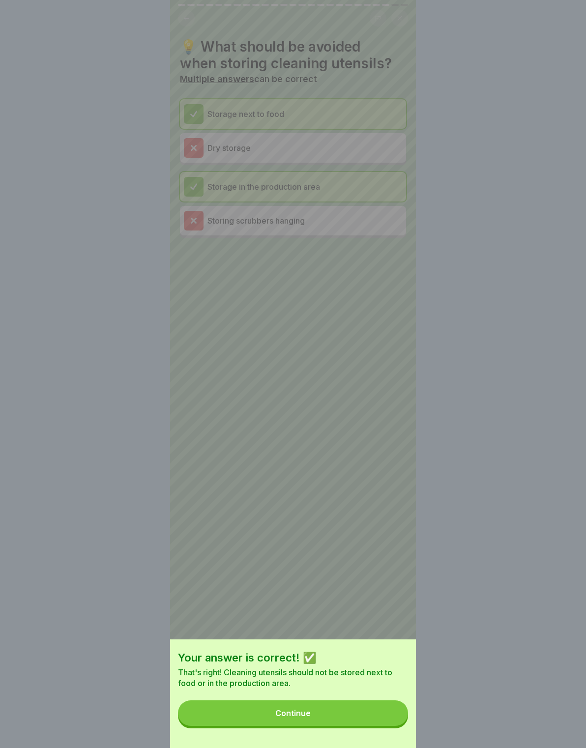
click at [395, 720] on button "Continue" at bounding box center [293, 713] width 230 height 26
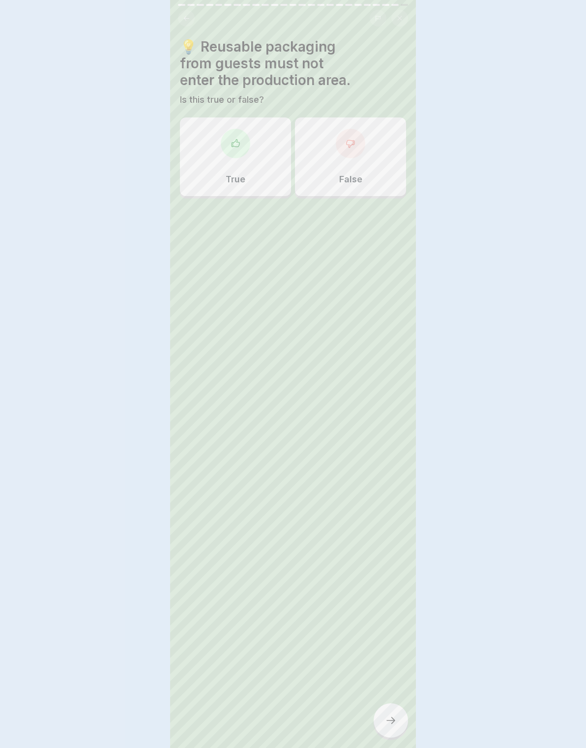
click at [395, 719] on icon at bounding box center [391, 720] width 12 height 12
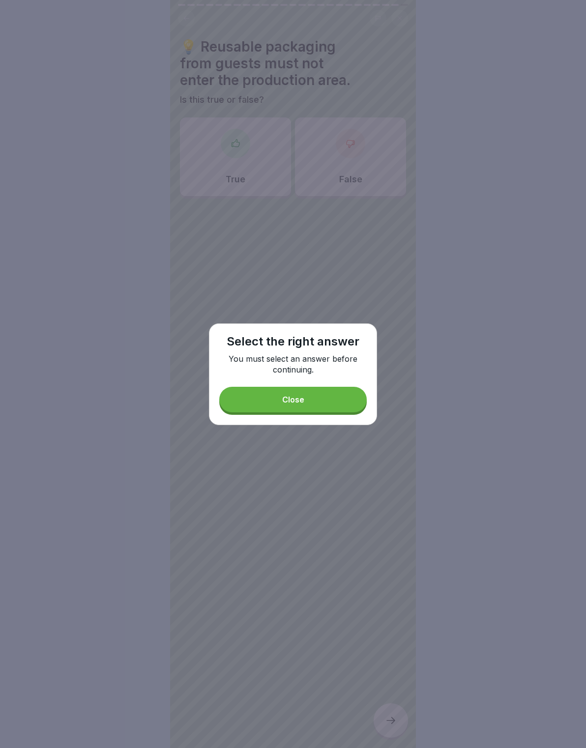
click at [359, 409] on button "Close" at bounding box center [292, 400] width 147 height 26
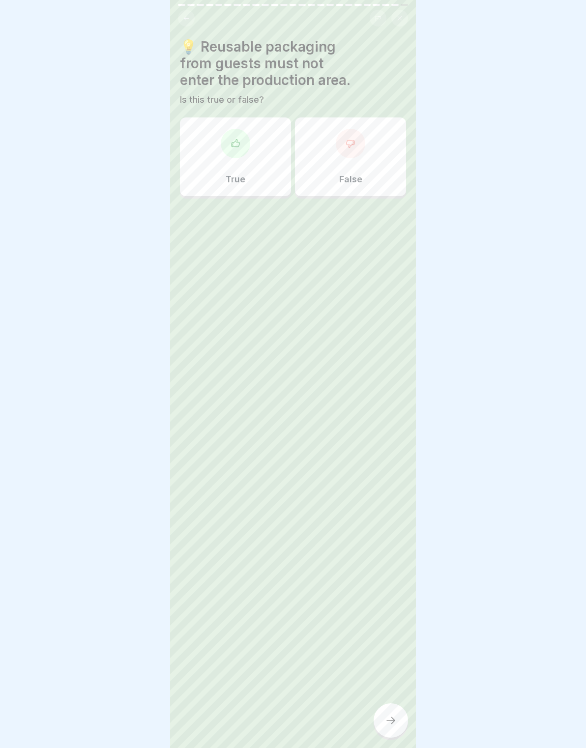
click at [228, 153] on div at bounding box center [235, 143] width 29 height 29
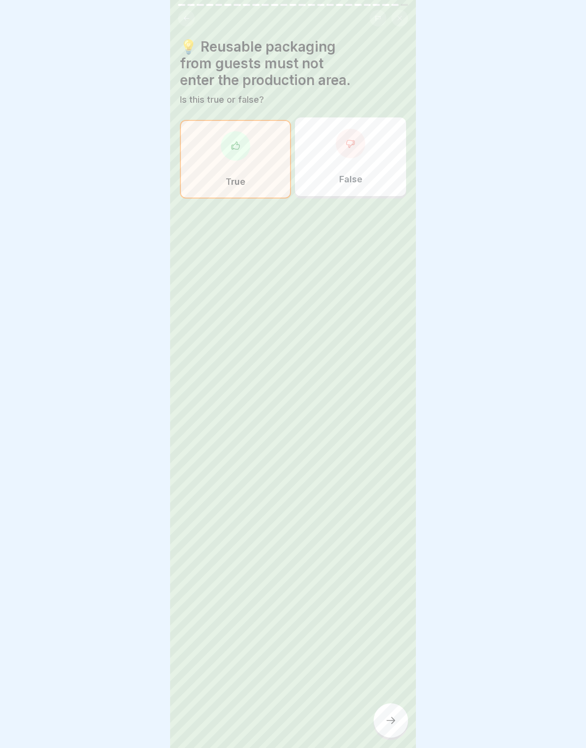
click at [395, 715] on icon at bounding box center [391, 720] width 12 height 12
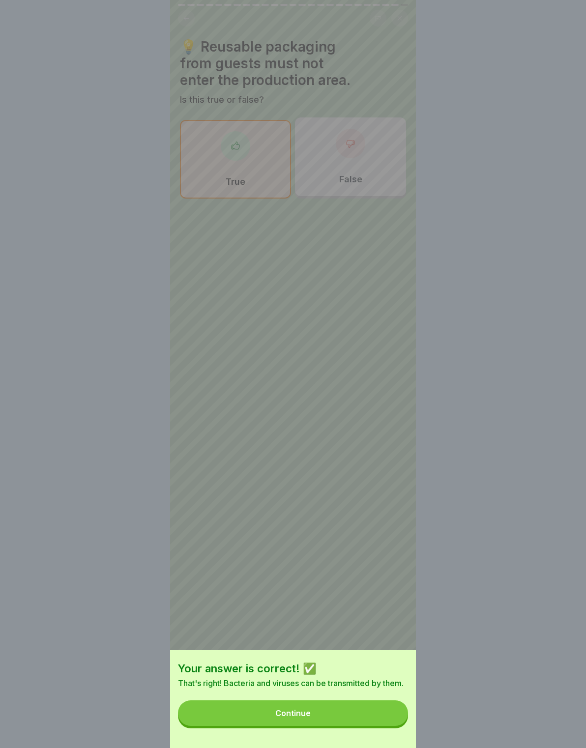
click at [392, 710] on button "Continue" at bounding box center [293, 713] width 230 height 26
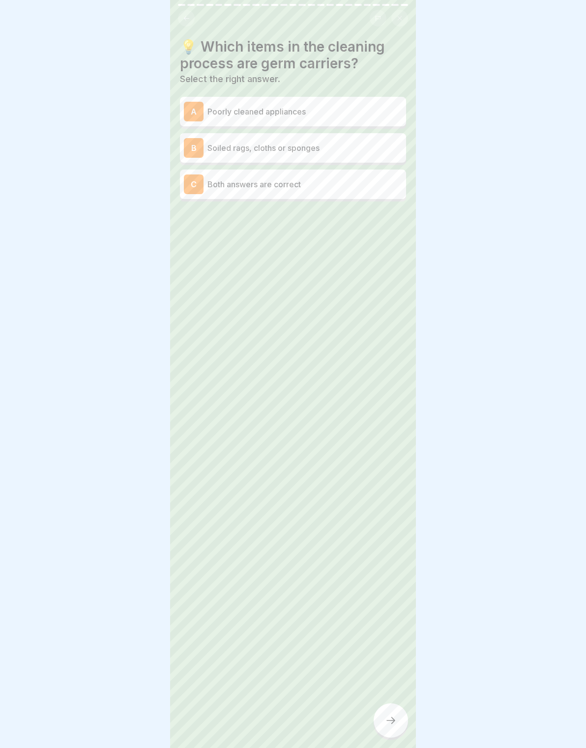
click at [199, 145] on div "B" at bounding box center [194, 148] width 20 height 20
click at [201, 115] on div "A" at bounding box center [194, 112] width 20 height 20
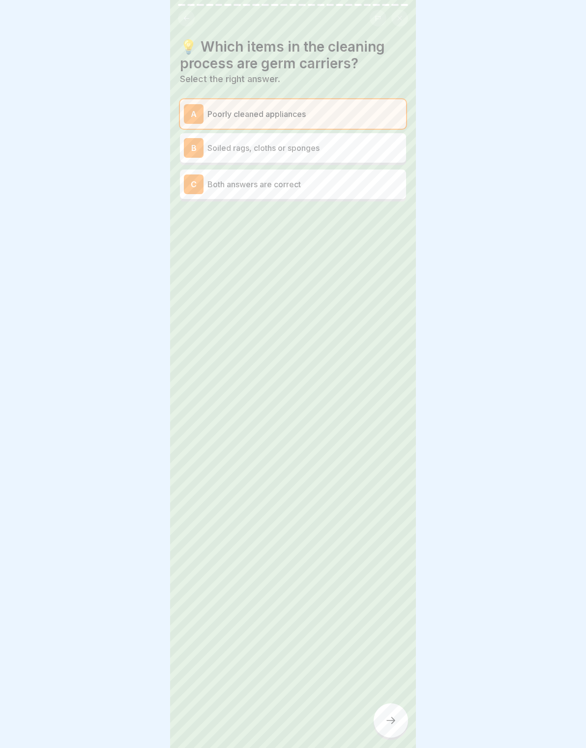
click at [196, 156] on div "B" at bounding box center [194, 148] width 20 height 20
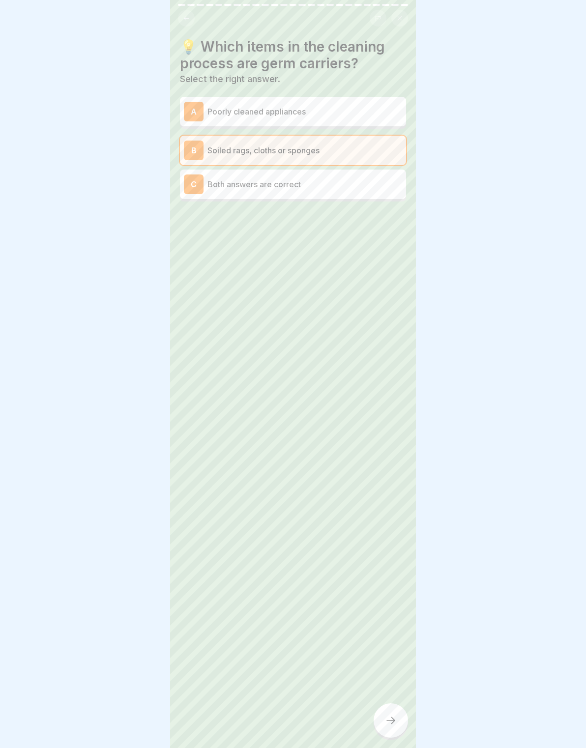
click at [388, 714] on div at bounding box center [390, 720] width 34 height 34
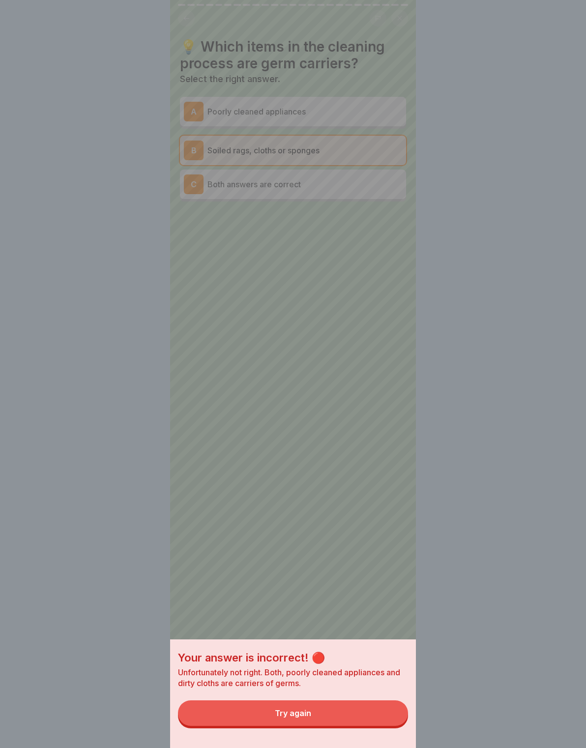
click at [377, 711] on button "Try again" at bounding box center [293, 713] width 230 height 26
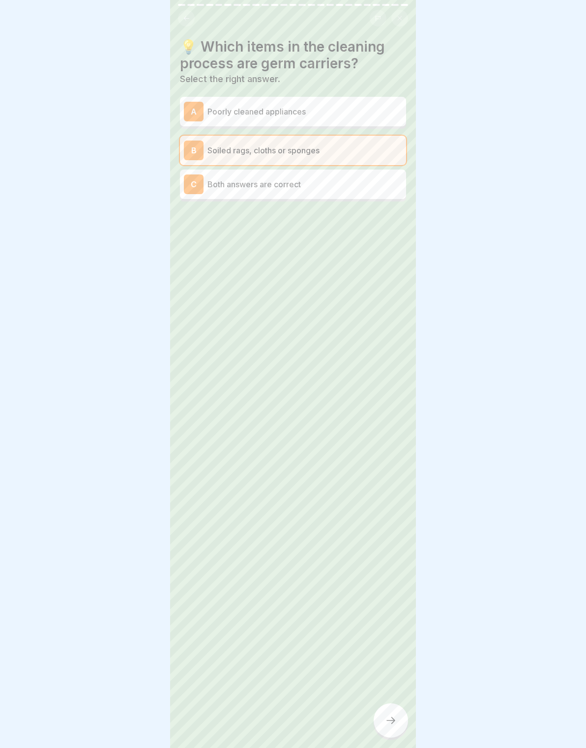
click at [203, 188] on div "C Both answers are correct" at bounding box center [293, 184] width 218 height 20
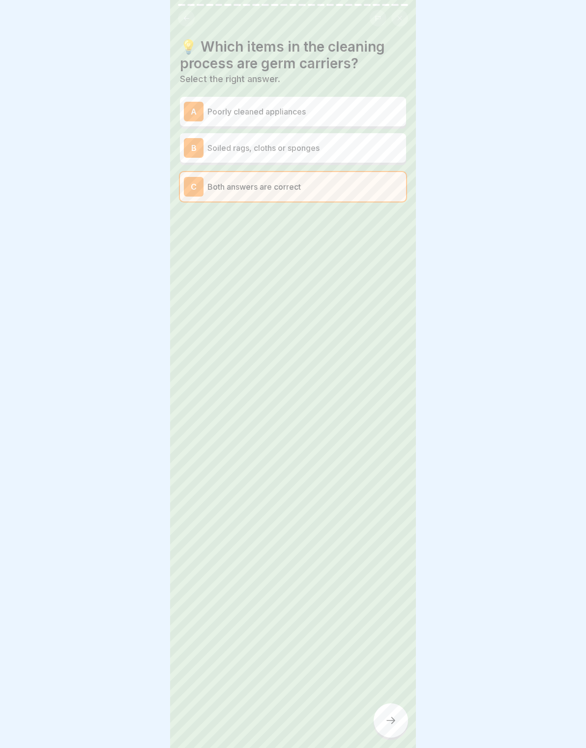
click at [385, 709] on div at bounding box center [390, 720] width 34 height 34
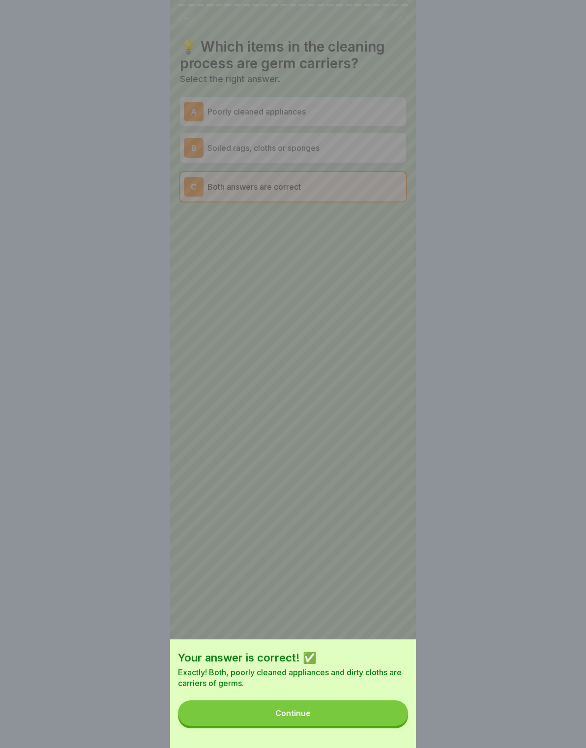
click at [380, 713] on button "Continue" at bounding box center [293, 713] width 230 height 26
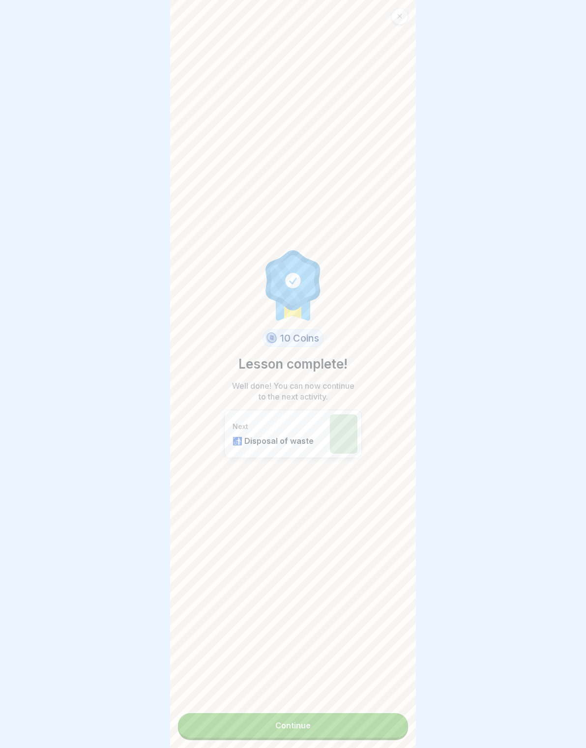
click at [378, 722] on link "Continue" at bounding box center [293, 725] width 230 height 25
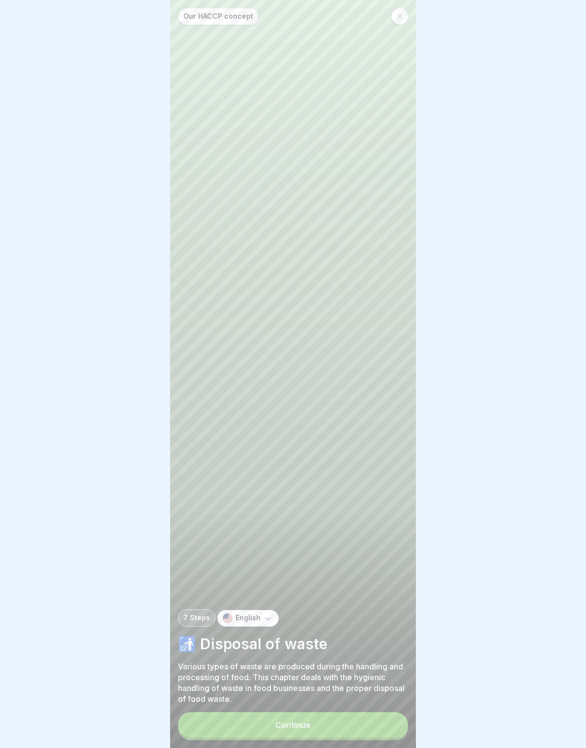
click at [378, 714] on button "Continue" at bounding box center [293, 725] width 230 height 26
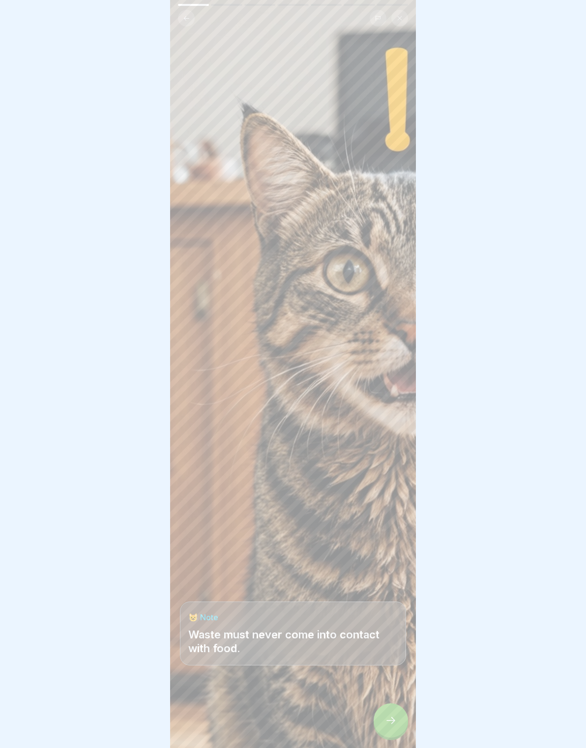
click at [379, 713] on div at bounding box center [390, 720] width 34 height 34
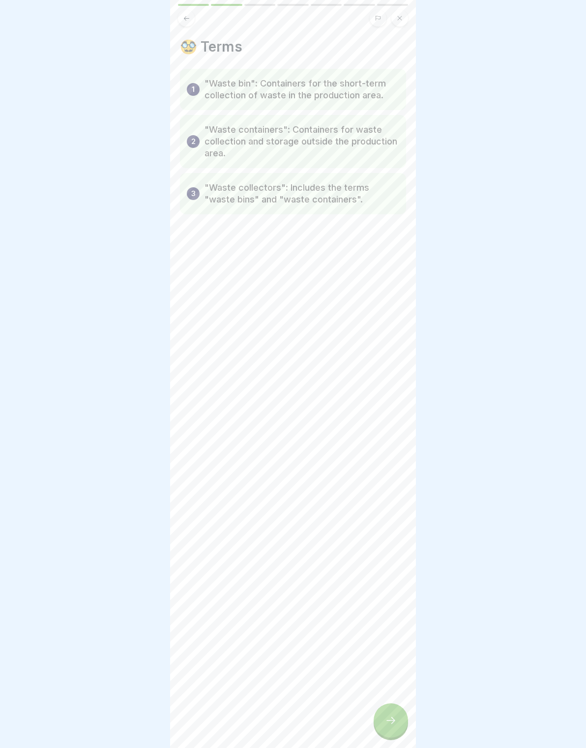
click at [392, 721] on icon at bounding box center [391, 720] width 12 height 12
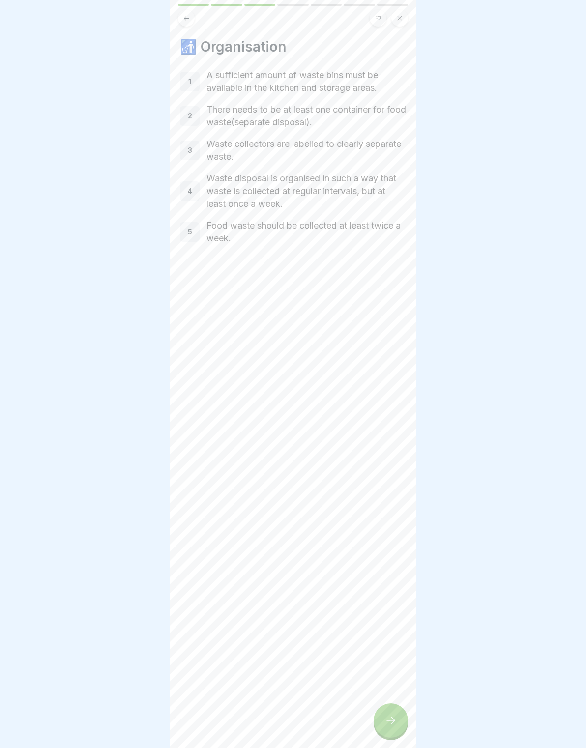
click at [392, 714] on icon at bounding box center [391, 720] width 12 height 12
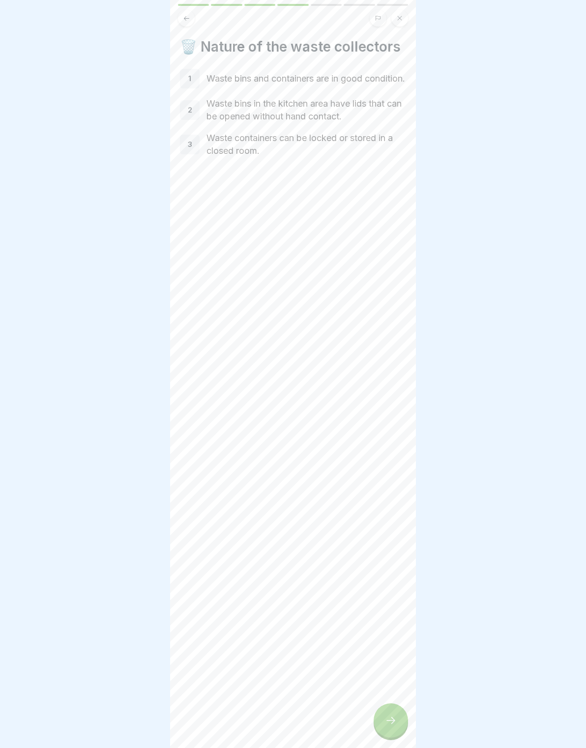
click at [392, 712] on div at bounding box center [390, 720] width 34 height 34
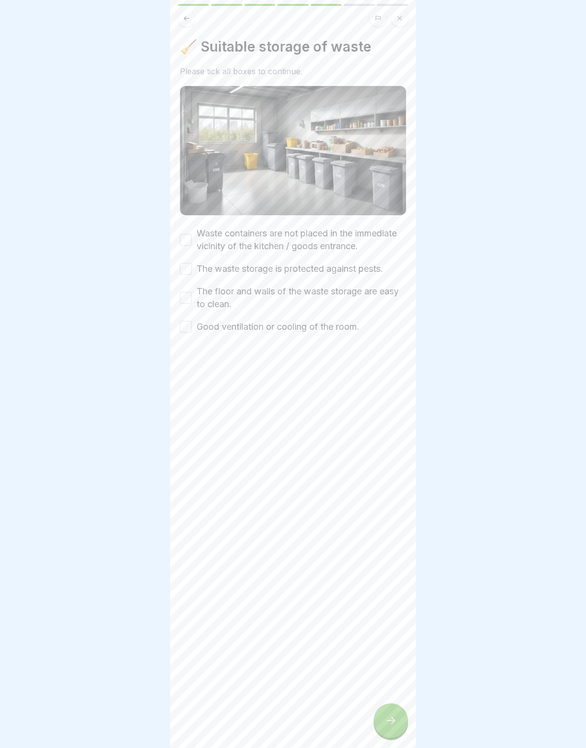
click at [391, 708] on div at bounding box center [390, 720] width 34 height 34
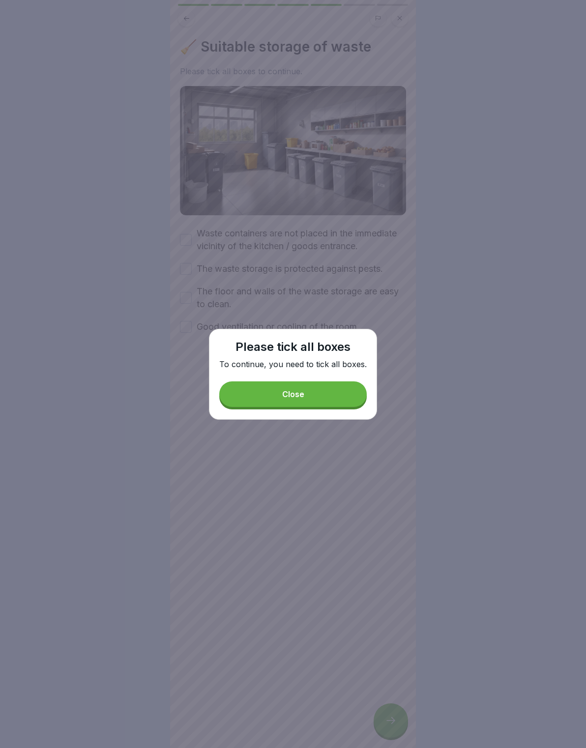
click at [278, 402] on button "Close" at bounding box center [292, 394] width 147 height 26
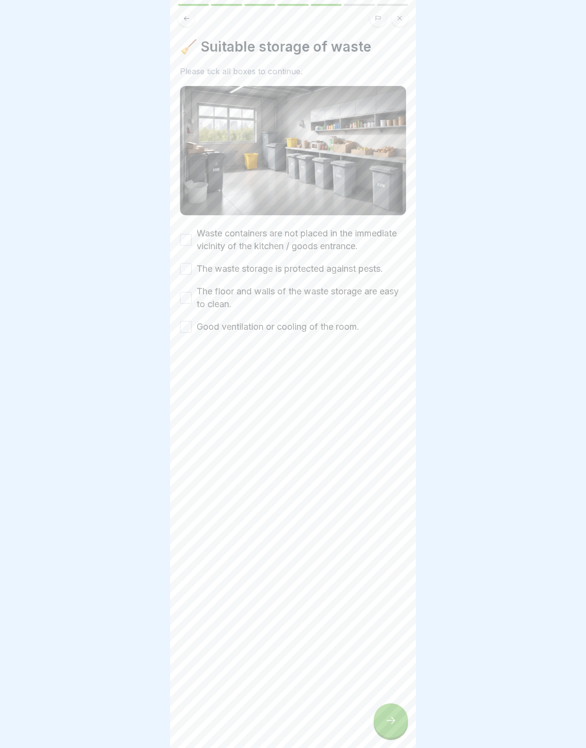
click at [198, 229] on label "Waste containers are not placed in the immediate vicinity of the kitchen / good…" at bounding box center [301, 240] width 209 height 26
click at [192, 234] on button "Waste containers are not placed in the immediate vicinity of the kitchen / good…" at bounding box center [186, 240] width 12 height 12
click at [187, 268] on button "The waste storage is protected against pests." at bounding box center [186, 269] width 12 height 12
click at [190, 299] on button "The floor and walls of the waste storage are easy to clean." at bounding box center [186, 298] width 12 height 12
click at [182, 325] on button "Good ventilation or cooling of the room." at bounding box center [186, 327] width 12 height 12
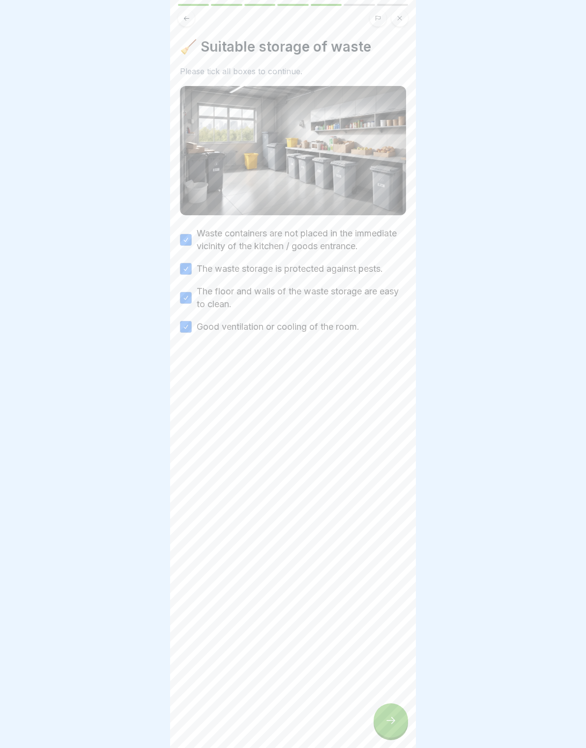
click at [395, 720] on icon at bounding box center [391, 720] width 12 height 12
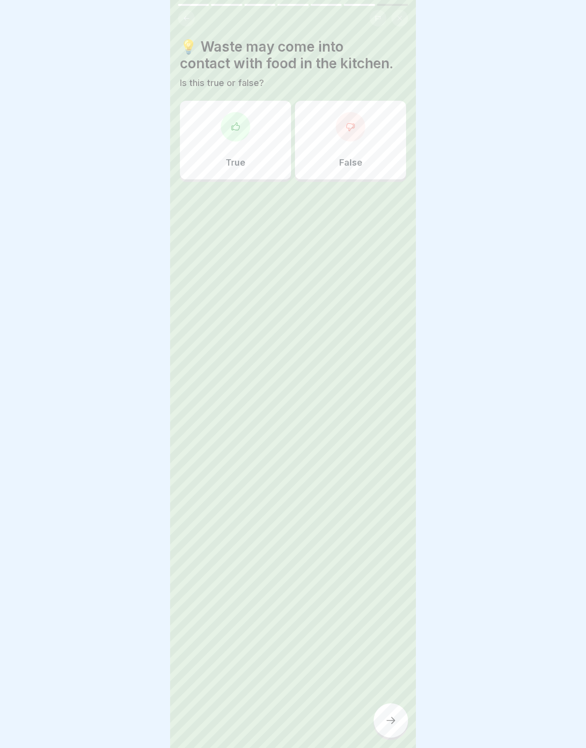
click at [346, 142] on div "False" at bounding box center [350, 140] width 111 height 79
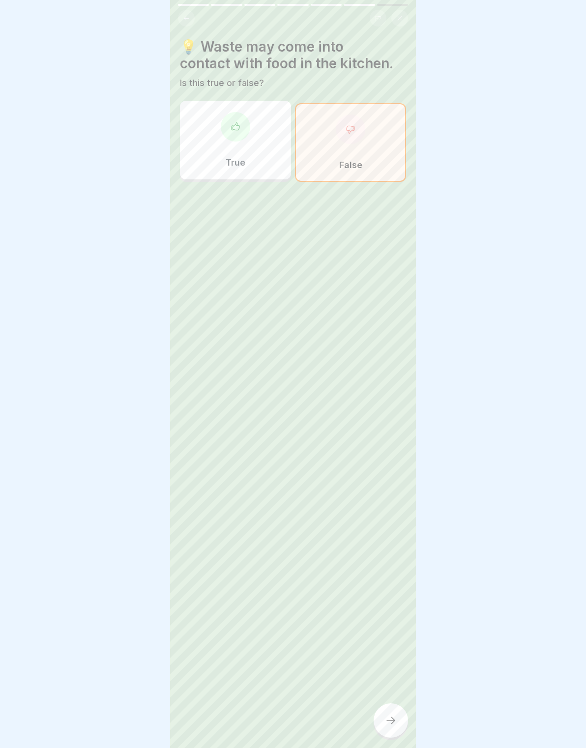
click at [387, 705] on div at bounding box center [390, 720] width 34 height 34
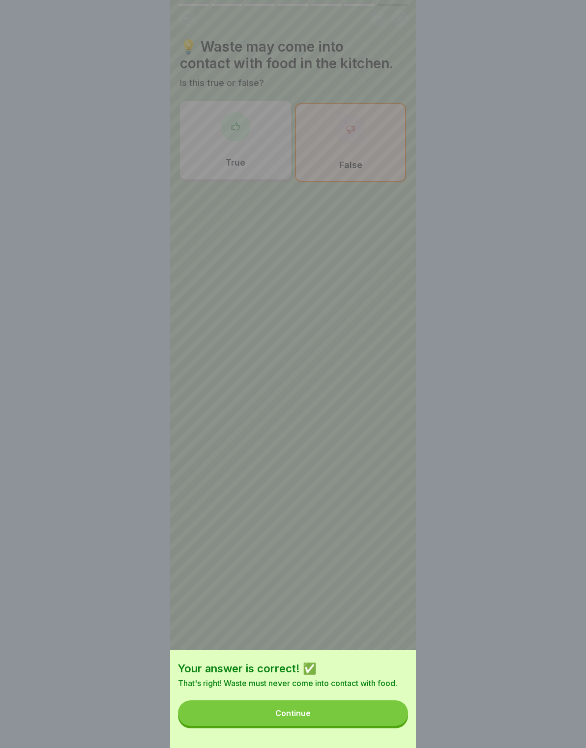
click at [376, 711] on button "Continue" at bounding box center [293, 713] width 230 height 26
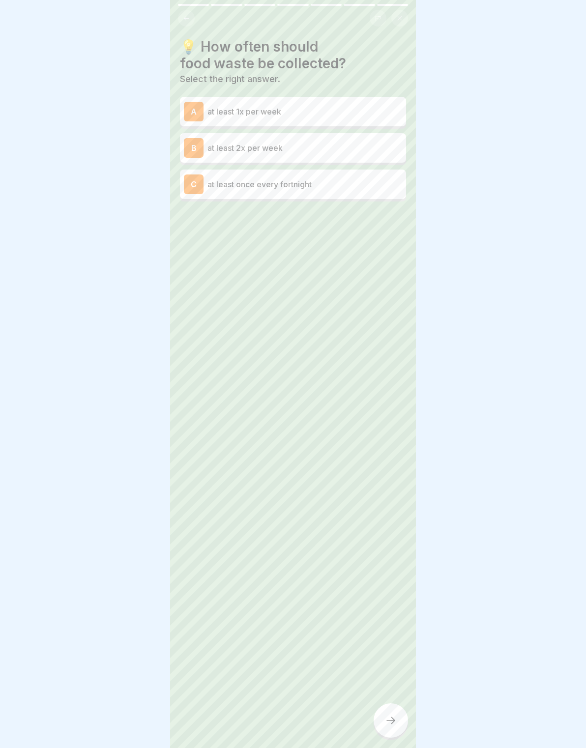
click at [196, 186] on div "C" at bounding box center [194, 184] width 20 height 20
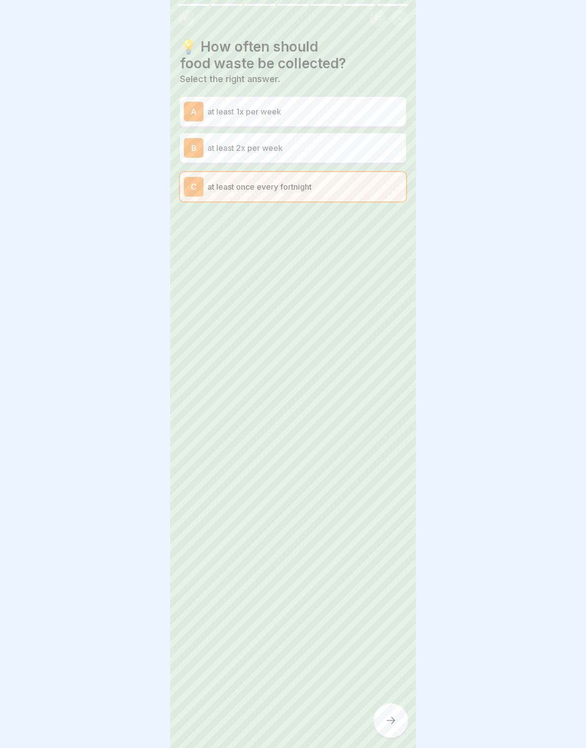
click at [381, 708] on div at bounding box center [390, 720] width 34 height 34
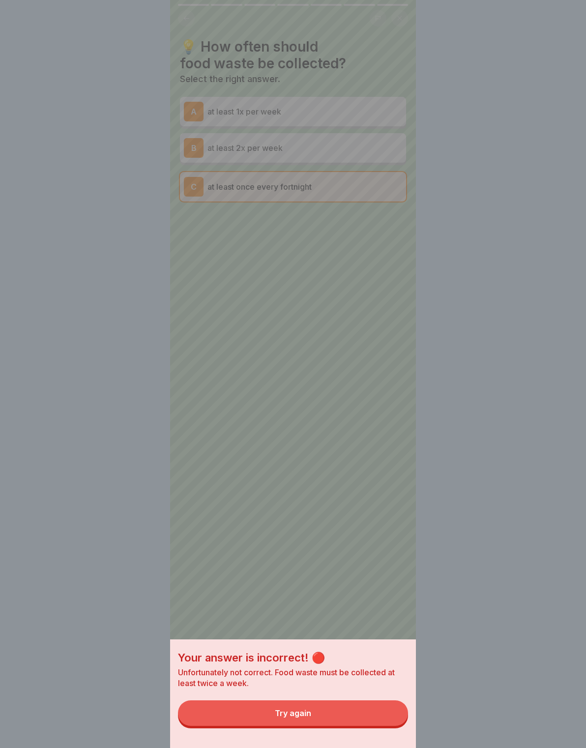
click at [381, 712] on button "Try again" at bounding box center [293, 713] width 230 height 26
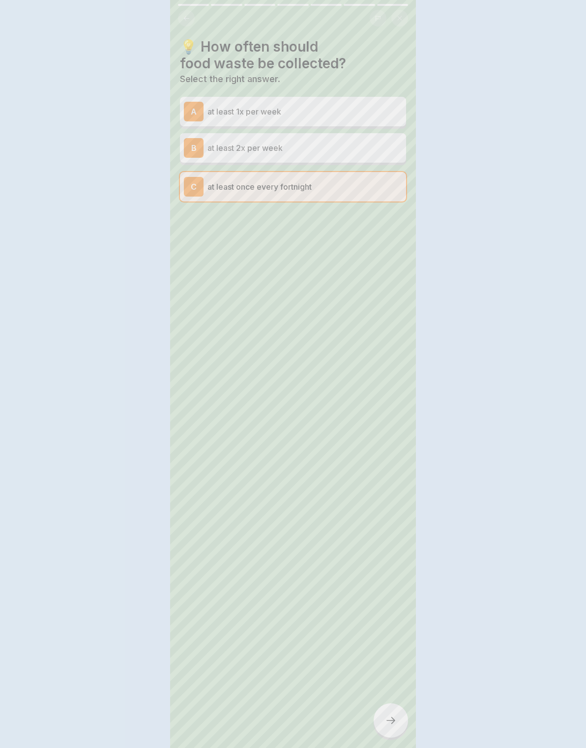
click at [199, 148] on div "B" at bounding box center [194, 148] width 20 height 20
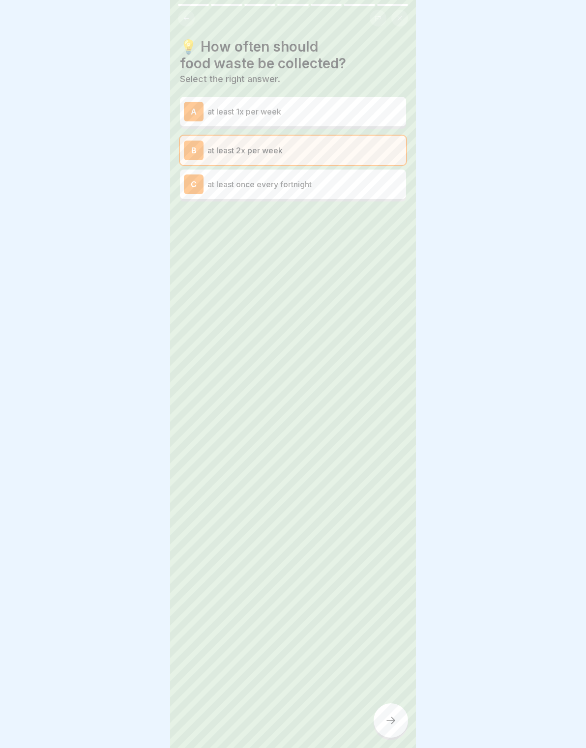
click at [386, 711] on div at bounding box center [390, 720] width 34 height 34
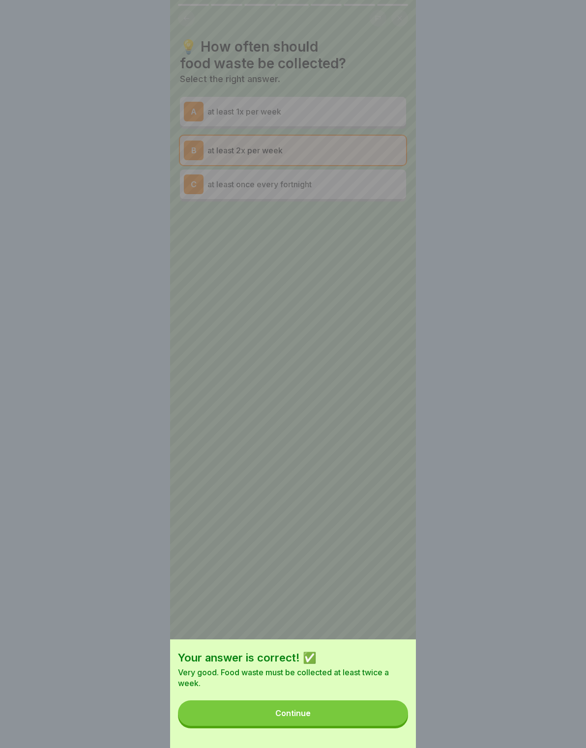
click at [380, 711] on button "Continue" at bounding box center [293, 713] width 230 height 26
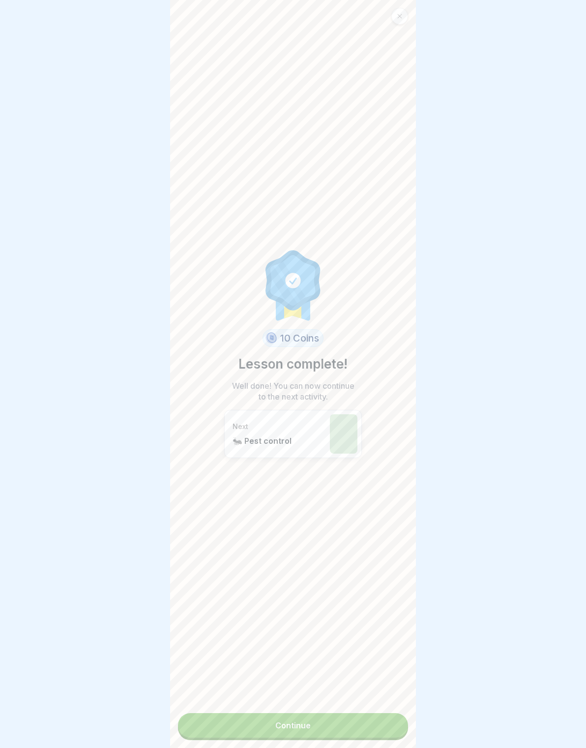
click at [381, 717] on link "Continue" at bounding box center [293, 725] width 230 height 25
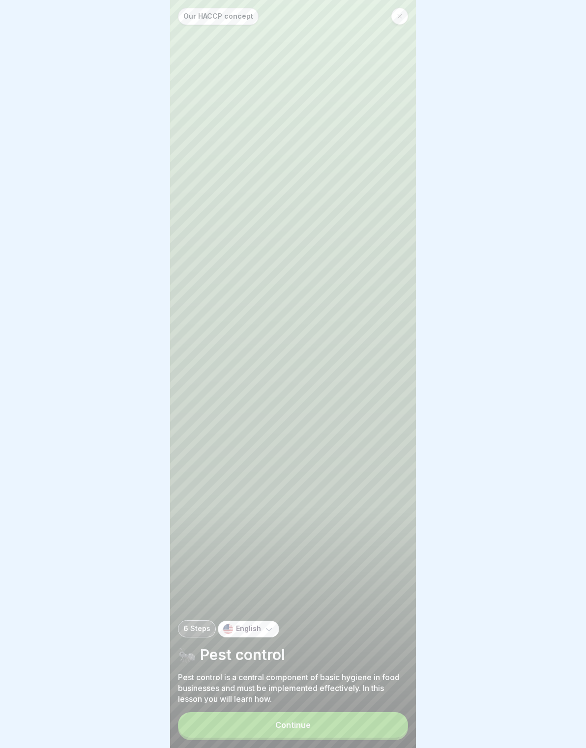
click at [384, 723] on button "Continue" at bounding box center [293, 725] width 230 height 26
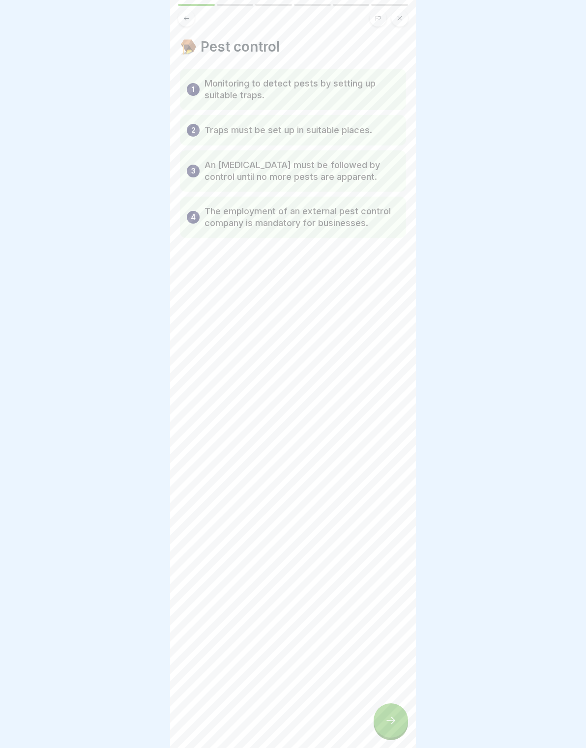
click at [382, 713] on div at bounding box center [390, 720] width 34 height 34
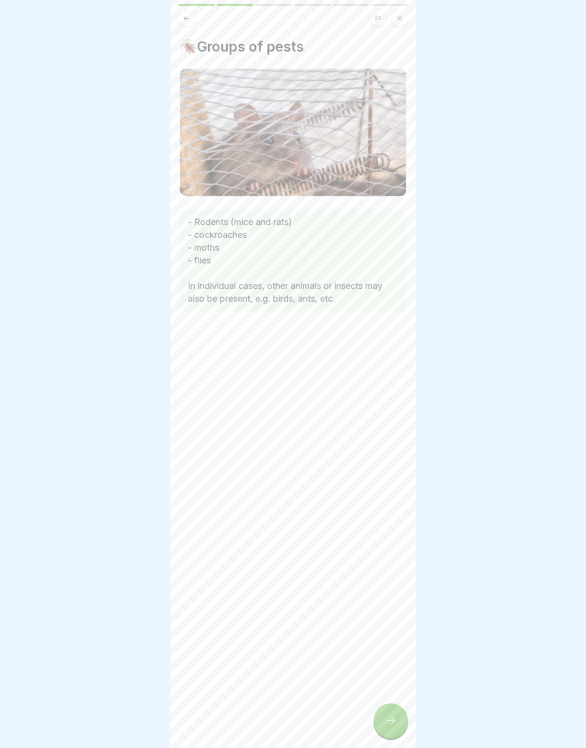
click at [382, 715] on div at bounding box center [390, 720] width 34 height 34
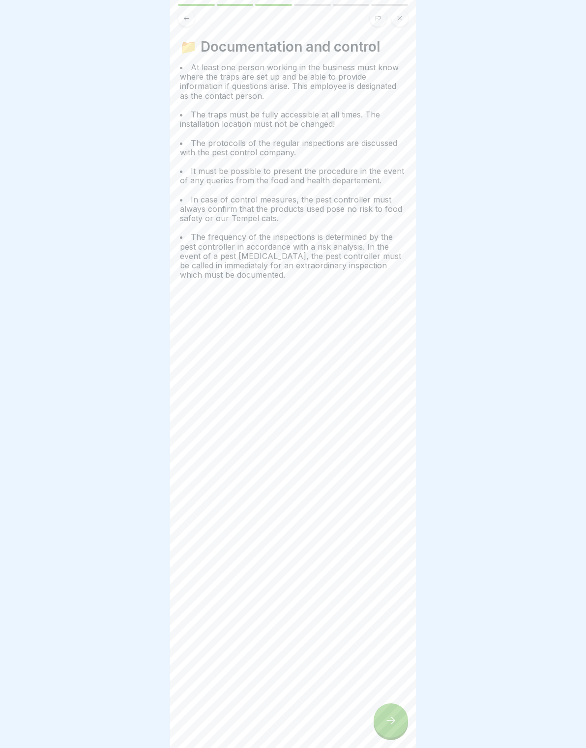
click at [382, 711] on div at bounding box center [390, 720] width 34 height 34
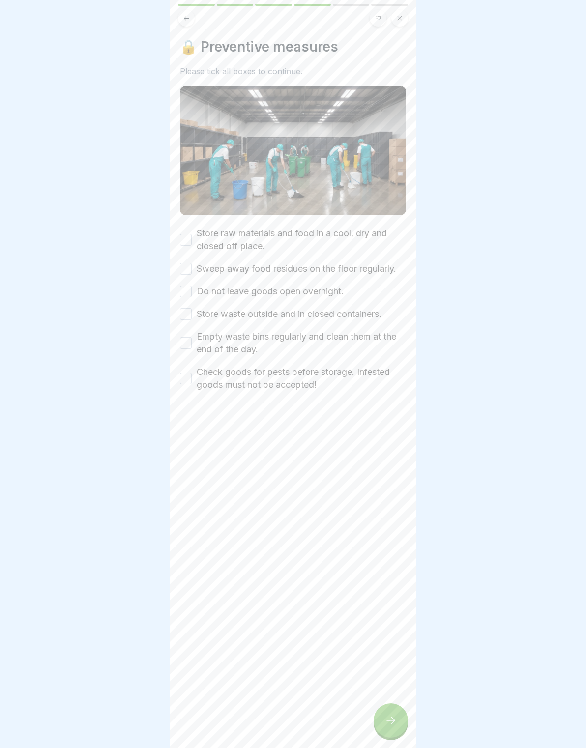
click at [383, 702] on div "🔒 Preventive measures Please tick all boxes to continue. Store raw materials an…" at bounding box center [293, 374] width 246 height 748
click at [203, 232] on label "Store raw materials and food in a cool, dry and closed off place." at bounding box center [301, 240] width 209 height 26
click at [192, 234] on button "Store raw materials and food in a cool, dry and closed off place." at bounding box center [186, 240] width 12 height 12
click at [186, 238] on button "Store raw materials and food in a cool, dry and closed off place." at bounding box center [186, 240] width 12 height 12
click at [188, 244] on button "Store raw materials and food in a cool, dry and closed off place." at bounding box center [186, 240] width 12 height 12
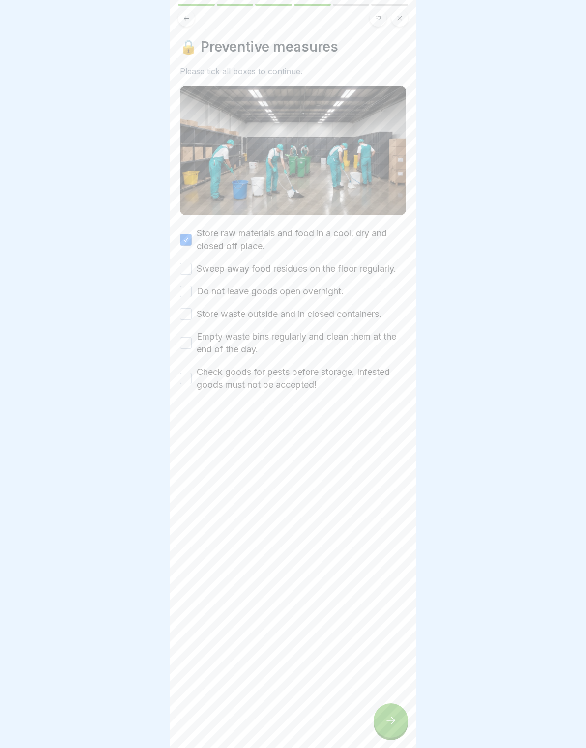
click at [183, 263] on button "Sweep away food residues on the floor regularly." at bounding box center [186, 269] width 12 height 12
click at [181, 292] on button "Do not leave goods open overnight." at bounding box center [186, 291] width 12 height 12
click at [183, 315] on button "Store waste outside and in closed containers." at bounding box center [186, 314] width 12 height 12
click at [187, 341] on button "Empty waste bins regularly and clean them at the end of the day." at bounding box center [186, 343] width 12 height 12
click at [183, 379] on button "Check goods for pests before storage. Infested goods must not be accepted!" at bounding box center [186, 378] width 12 height 12
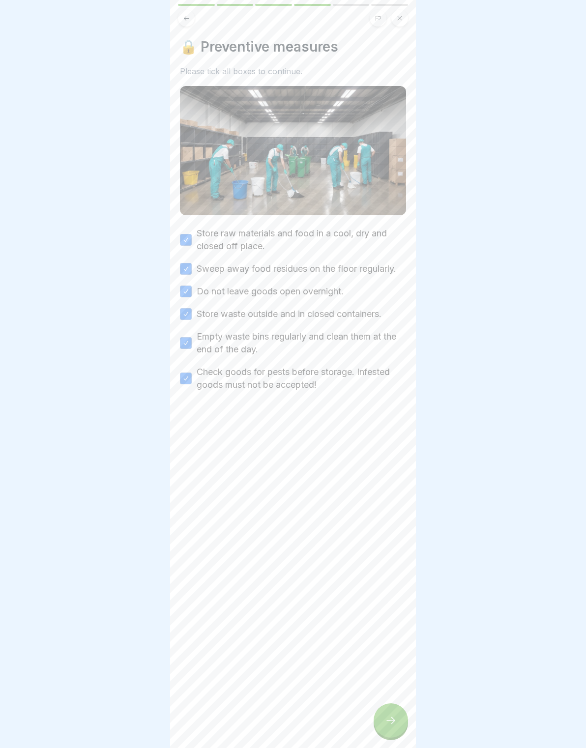
click at [396, 727] on div at bounding box center [390, 720] width 34 height 34
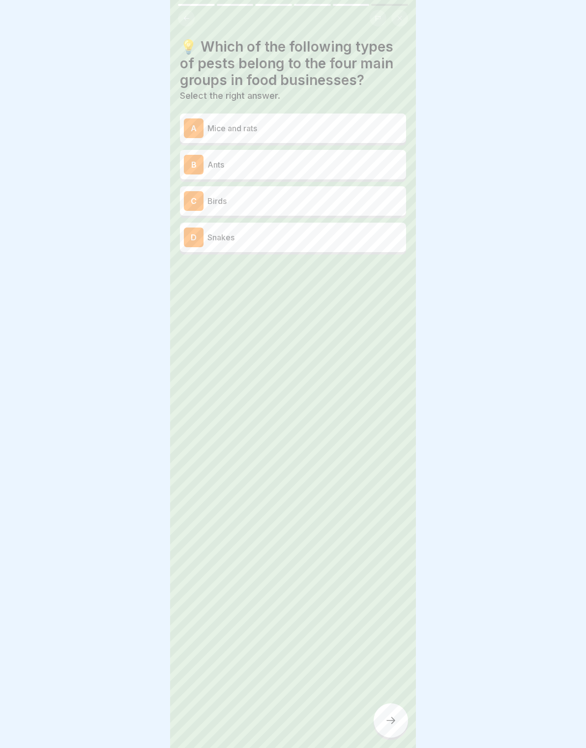
click at [190, 125] on div "A" at bounding box center [194, 128] width 20 height 20
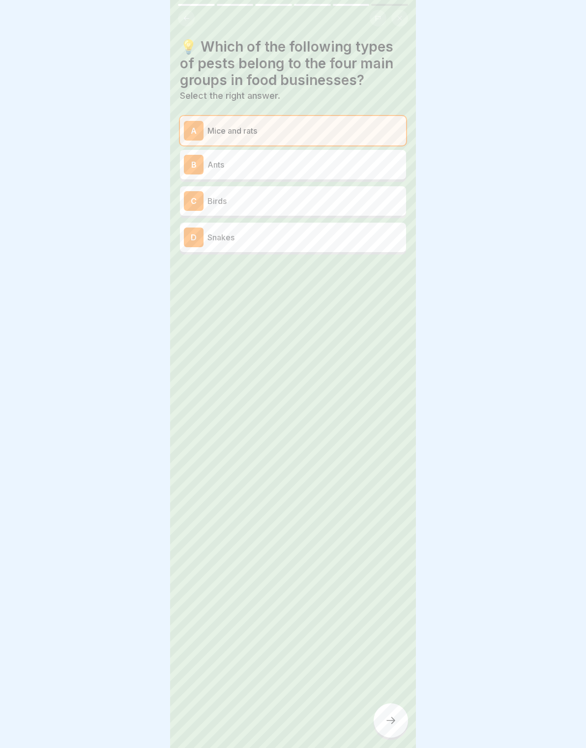
click at [205, 131] on div "A Mice and rats" at bounding box center [293, 131] width 218 height 20
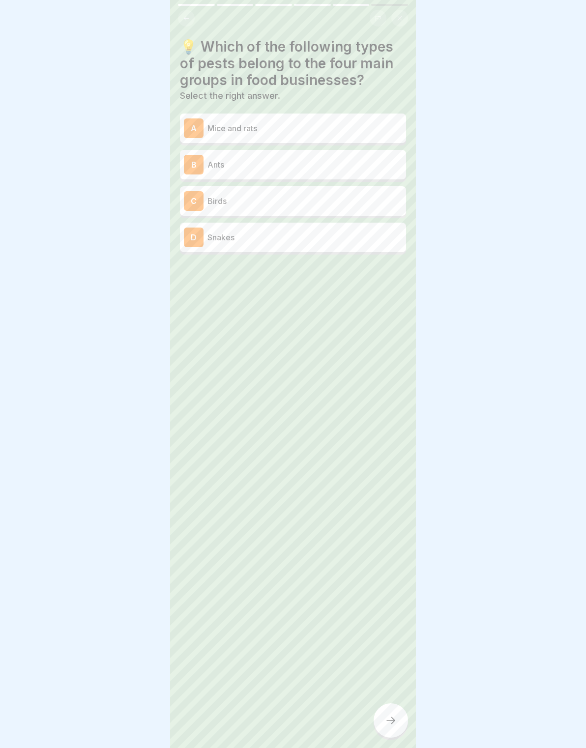
click at [200, 139] on div "A Mice and rats" at bounding box center [293, 127] width 226 height 29
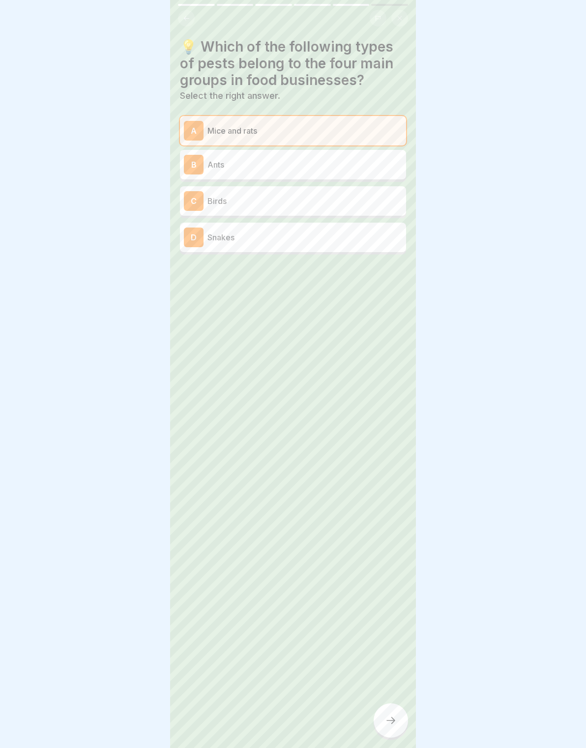
click at [384, 708] on div at bounding box center [390, 720] width 34 height 34
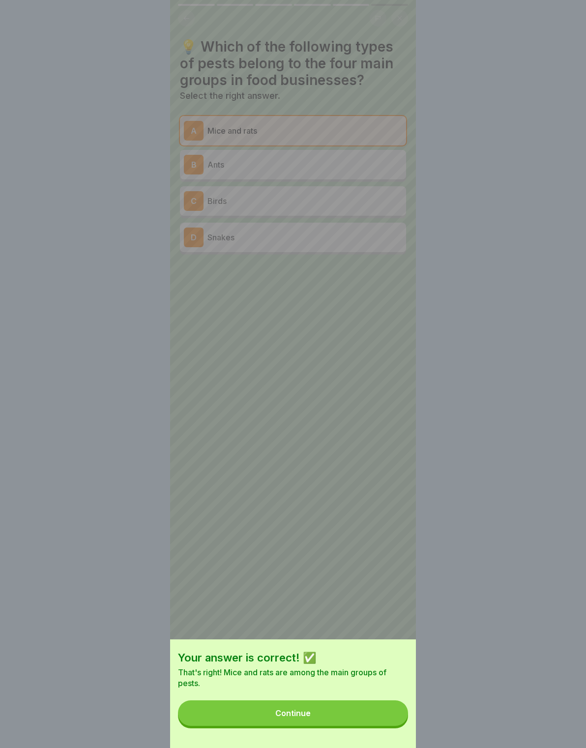
click at [377, 713] on button "Continue" at bounding box center [293, 713] width 230 height 26
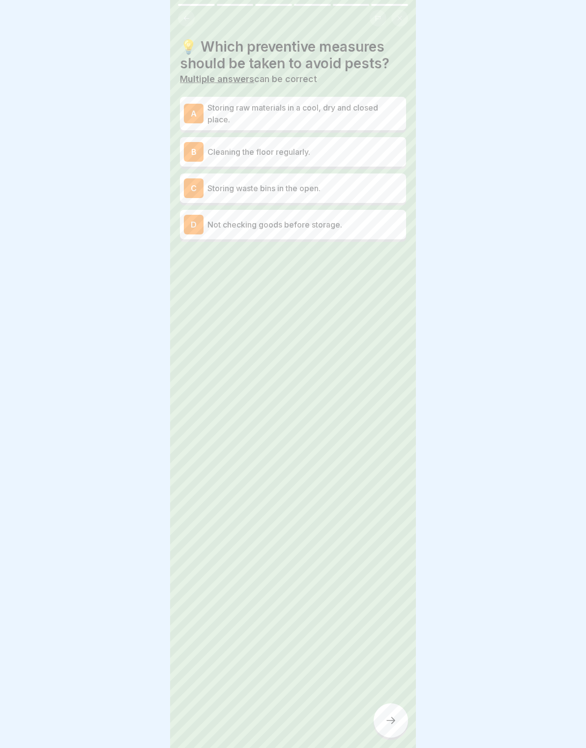
click at [187, 129] on div "A Storing raw materials in a cool, dry and closed place." at bounding box center [293, 113] width 226 height 33
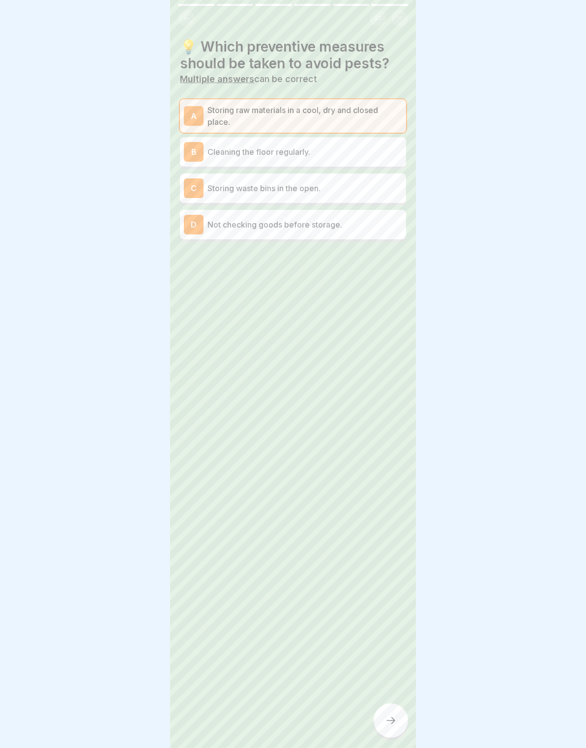
click at [195, 161] on div "B" at bounding box center [194, 152] width 20 height 20
click at [200, 185] on div "C" at bounding box center [194, 188] width 20 height 20
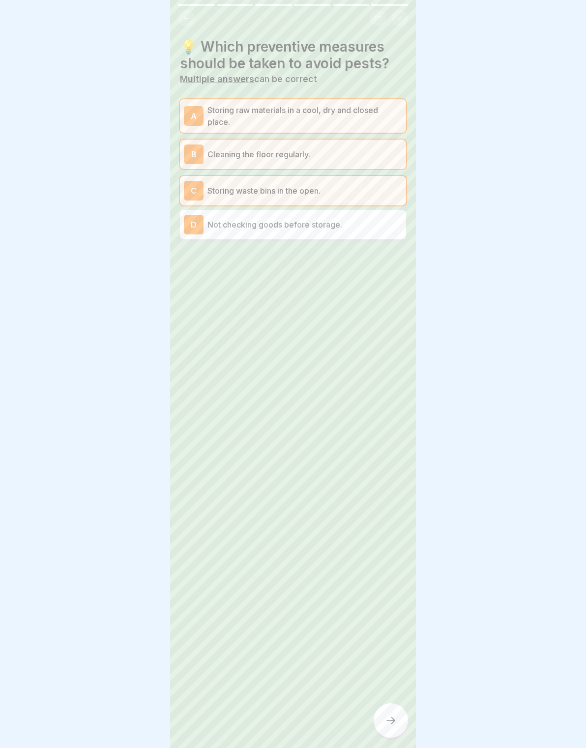
click at [193, 231] on div "D" at bounding box center [194, 225] width 20 height 20
click at [384, 716] on div at bounding box center [390, 720] width 34 height 34
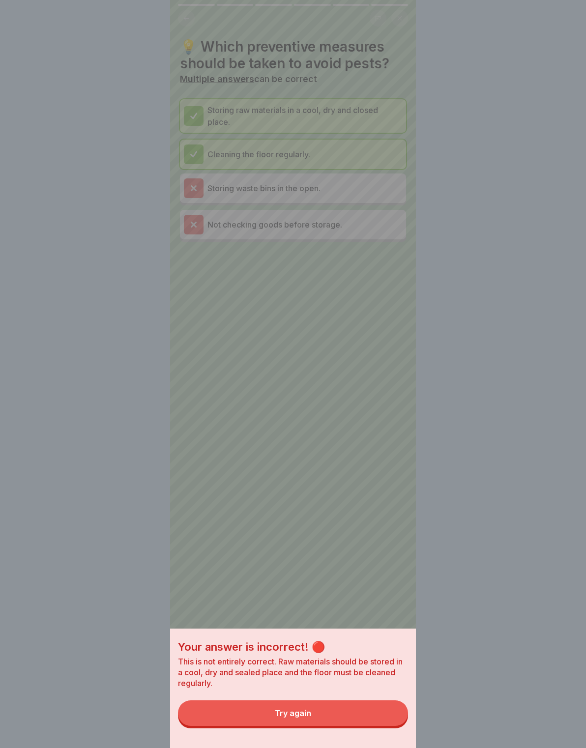
click at [380, 712] on button "Try again" at bounding box center [293, 713] width 230 height 26
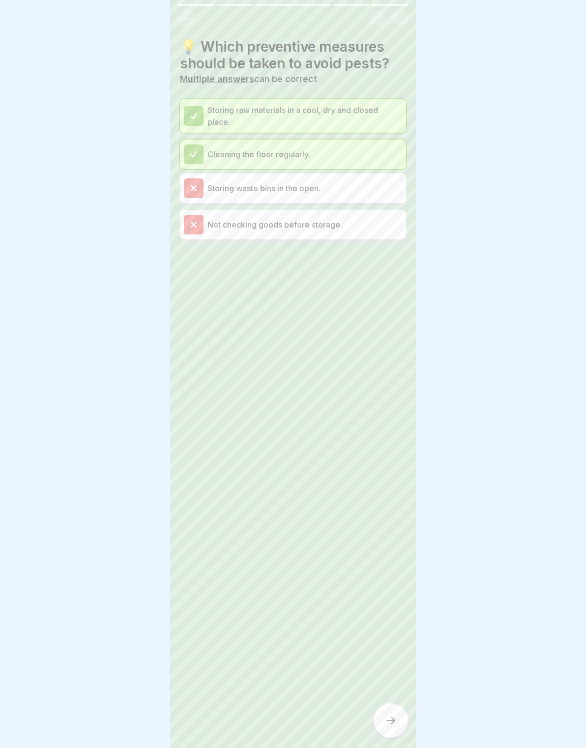
click at [378, 714] on div at bounding box center [390, 720] width 34 height 34
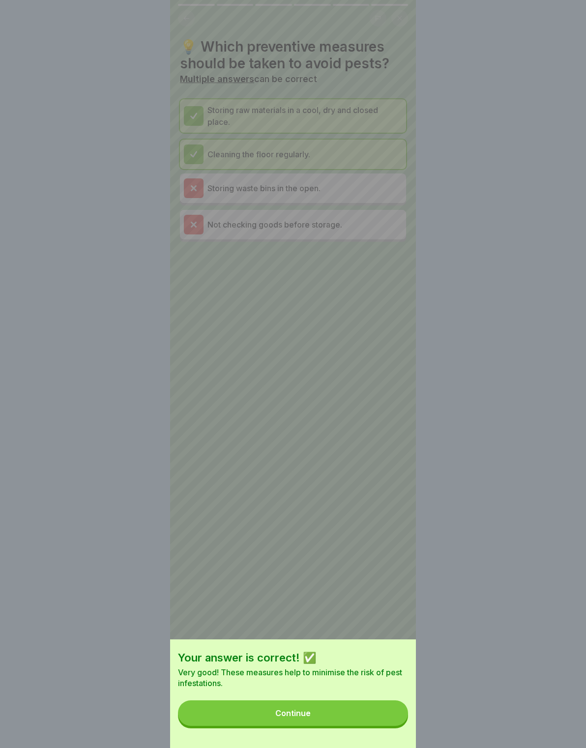
click at [374, 703] on button "Continue" at bounding box center [293, 713] width 230 height 26
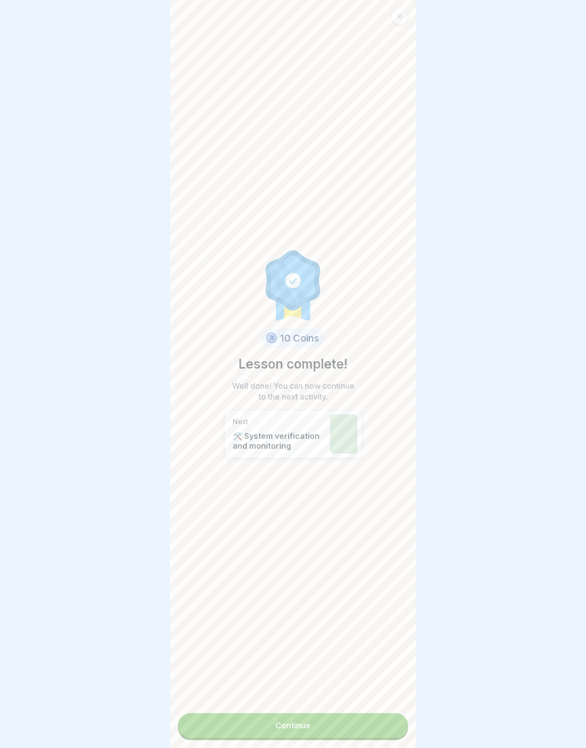
click at [379, 715] on link "Continue" at bounding box center [293, 725] width 230 height 25
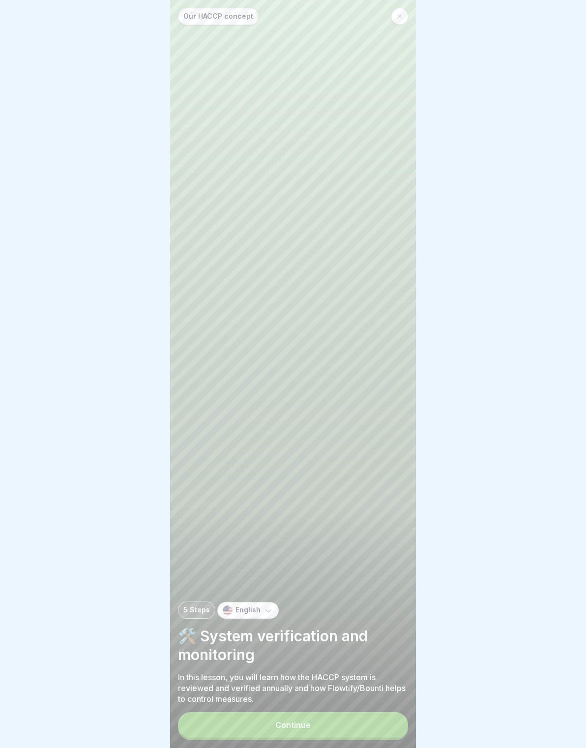
click at [382, 708] on div "Our HACCP concept 5 Steps English 🛠️ System verification and monitoring In this…" at bounding box center [293, 374] width 246 height 748
click at [376, 719] on button "Continue" at bounding box center [293, 725] width 230 height 26
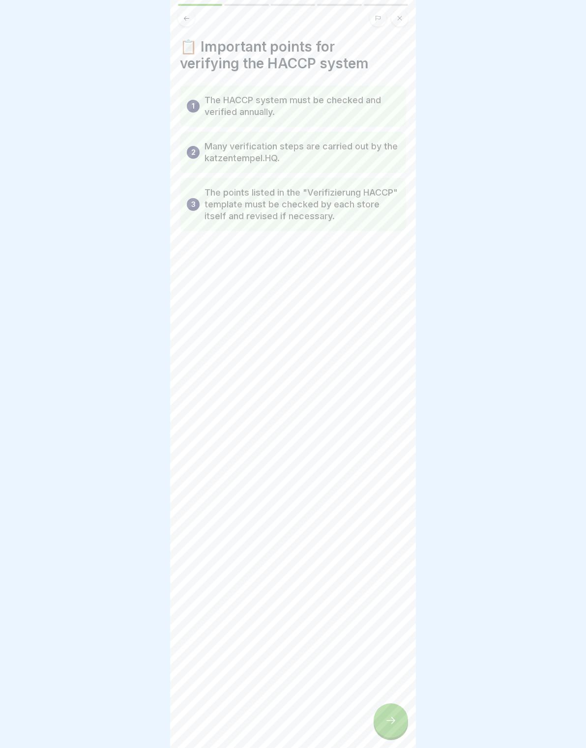
click at [383, 708] on div at bounding box center [390, 720] width 34 height 34
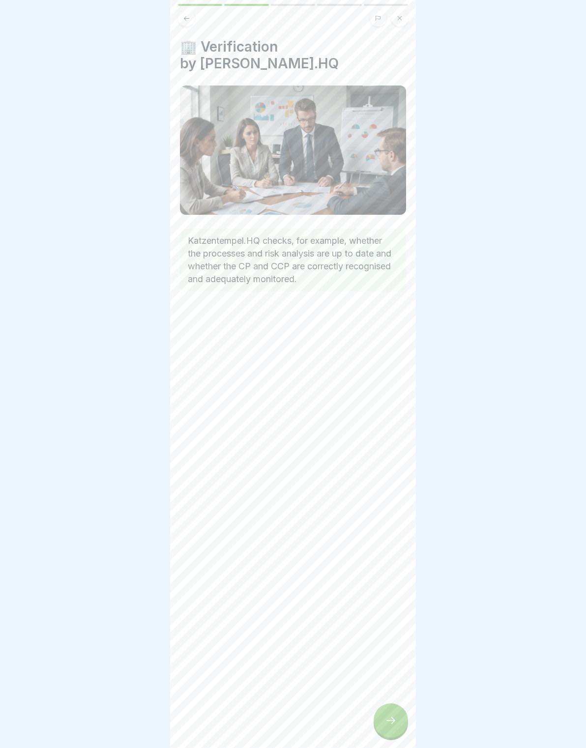
click at [387, 706] on div at bounding box center [390, 720] width 34 height 34
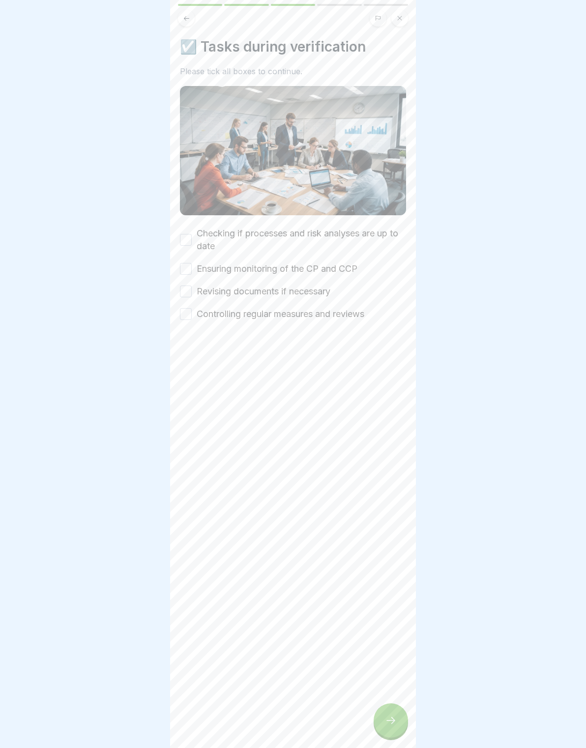
click at [189, 234] on button "Checking if processes and risk analyses are up to date" at bounding box center [186, 240] width 12 height 12
click at [183, 260] on div "Checking if processes and risk analyses are up to date Ensuring monitoring of t…" at bounding box center [293, 273] width 226 height 93
click at [190, 271] on button "Ensuring monitoring of the CP and CCP" at bounding box center [186, 269] width 12 height 12
click at [182, 288] on button "Revising documents if necessary" at bounding box center [186, 291] width 12 height 12
click at [182, 316] on button "Controlling regular measures and reviews" at bounding box center [186, 314] width 12 height 12
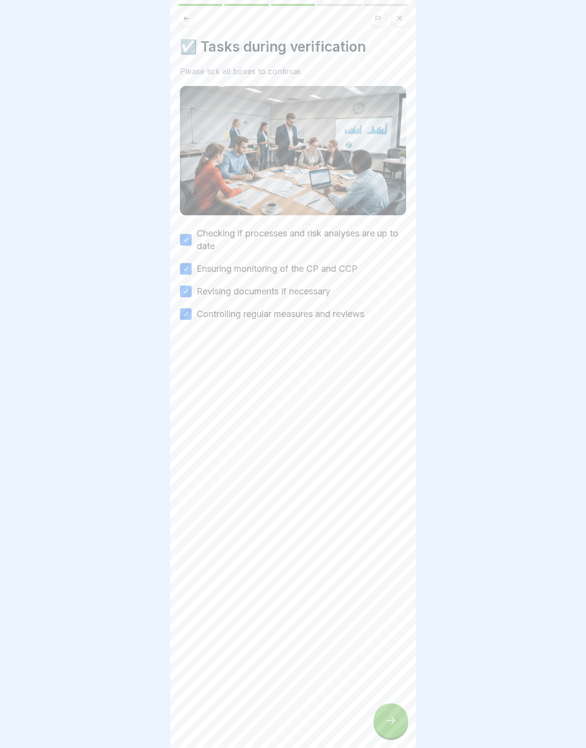
click at [375, 708] on div "☑️ Tasks during verification Please tick all boxes to continue. Checking if pro…" at bounding box center [293, 374] width 246 height 748
click at [394, 722] on icon at bounding box center [390, 720] width 9 height 7
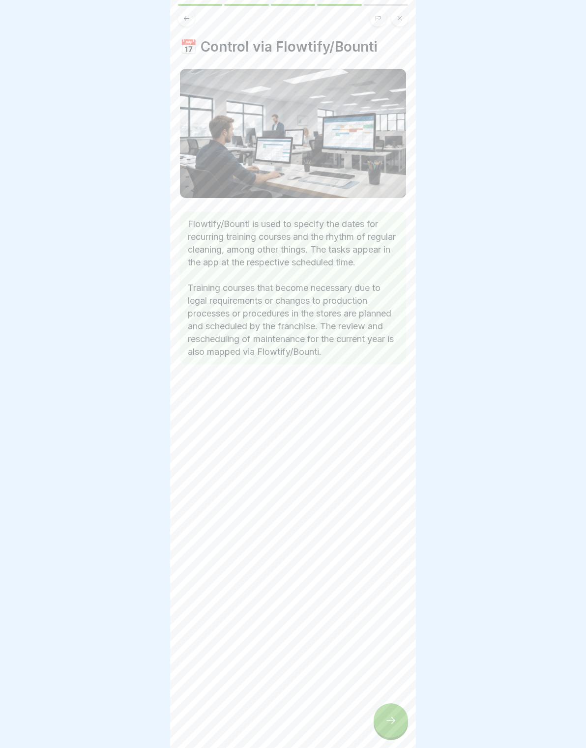
click at [397, 718] on div at bounding box center [390, 720] width 34 height 34
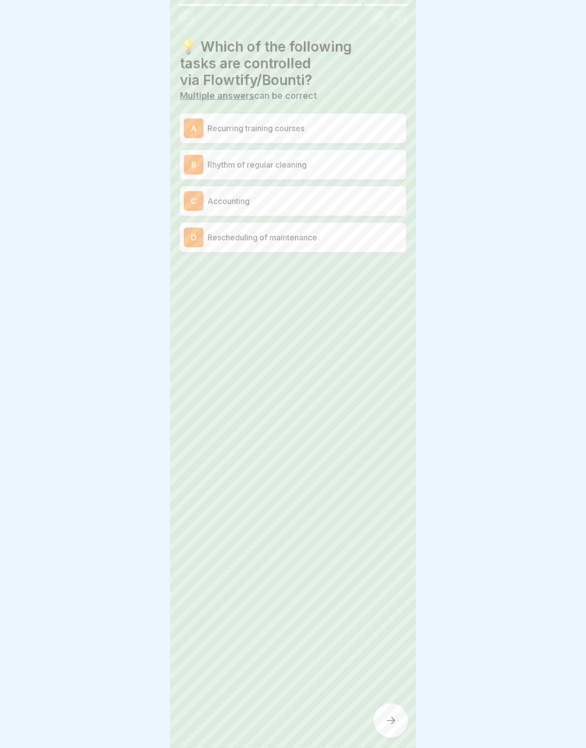
click at [197, 125] on div "A" at bounding box center [194, 128] width 20 height 20
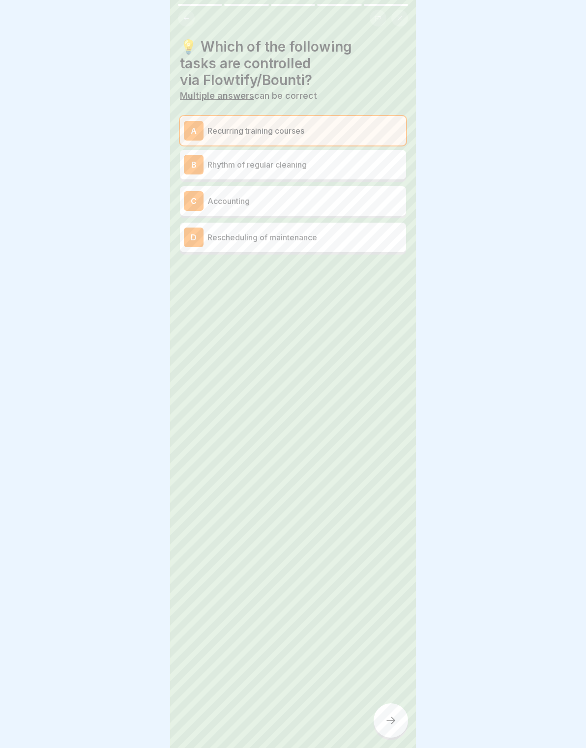
click at [192, 160] on div "B" at bounding box center [194, 165] width 20 height 20
click at [192, 205] on div "C" at bounding box center [194, 201] width 20 height 20
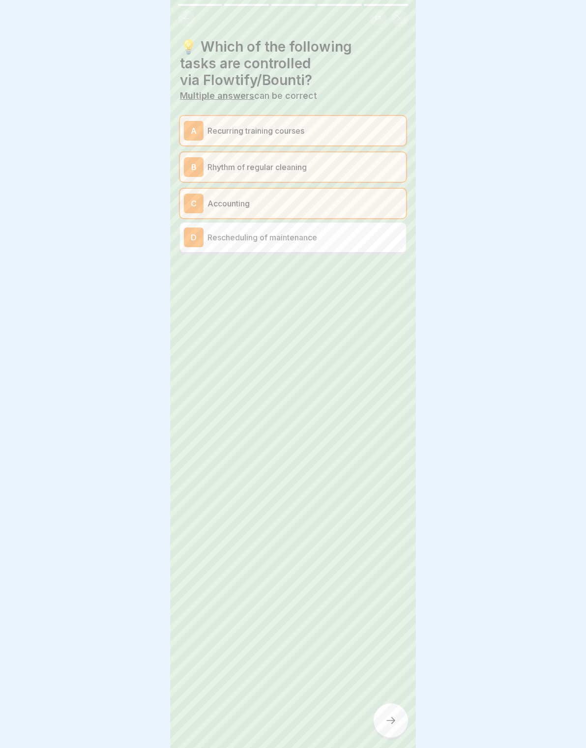
click at [188, 243] on div "D" at bounding box center [194, 237] width 20 height 20
click at [195, 137] on div "A" at bounding box center [194, 131] width 20 height 20
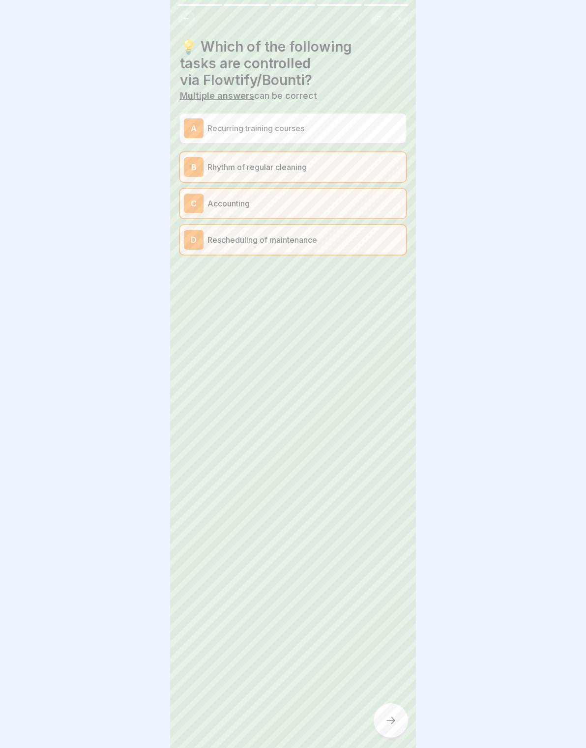
click at [200, 164] on div "B" at bounding box center [194, 167] width 20 height 20
click at [197, 210] on div "C" at bounding box center [194, 204] width 20 height 20
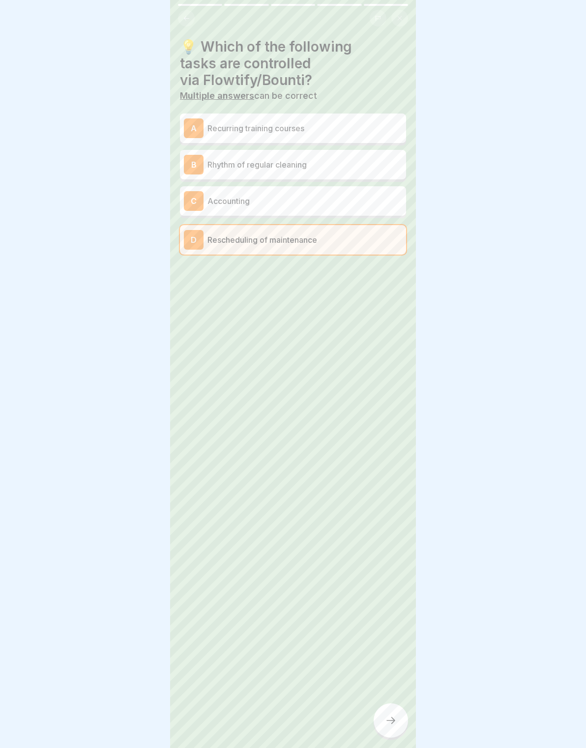
click at [194, 250] on div "D Rescheduling of maintenance" at bounding box center [293, 239] width 226 height 29
click at [197, 170] on div "B" at bounding box center [194, 165] width 20 height 20
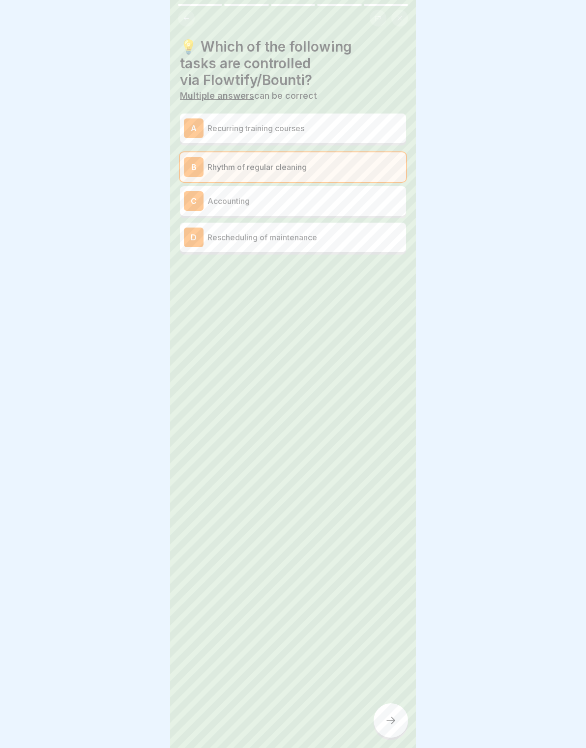
click at [387, 710] on div at bounding box center [390, 720] width 34 height 34
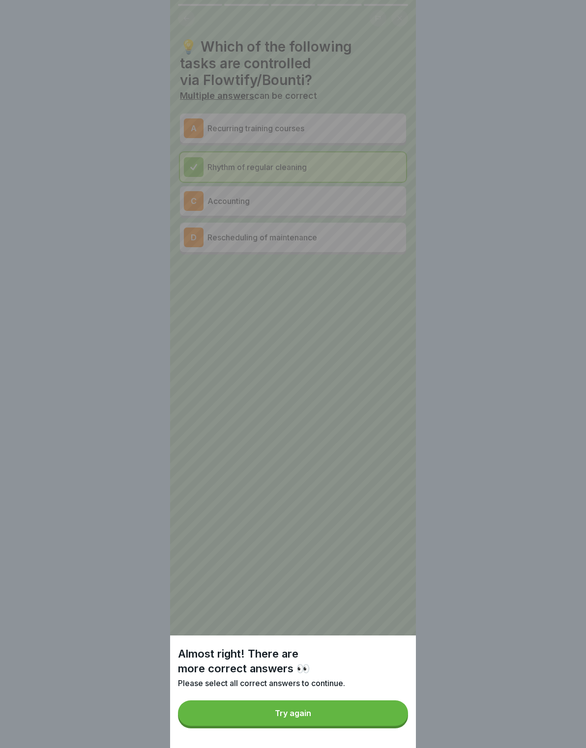
click at [352, 709] on button "Try again" at bounding box center [293, 713] width 230 height 26
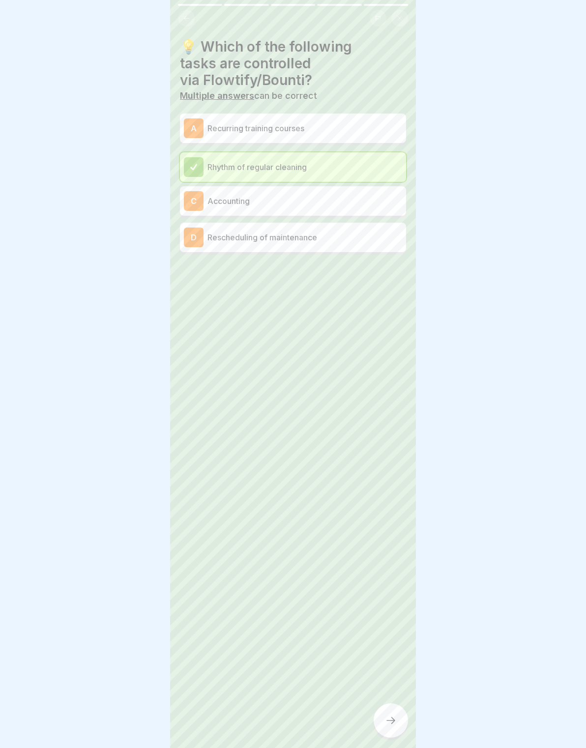
click at [355, 116] on div "A Recurring training courses" at bounding box center [293, 127] width 226 height 29
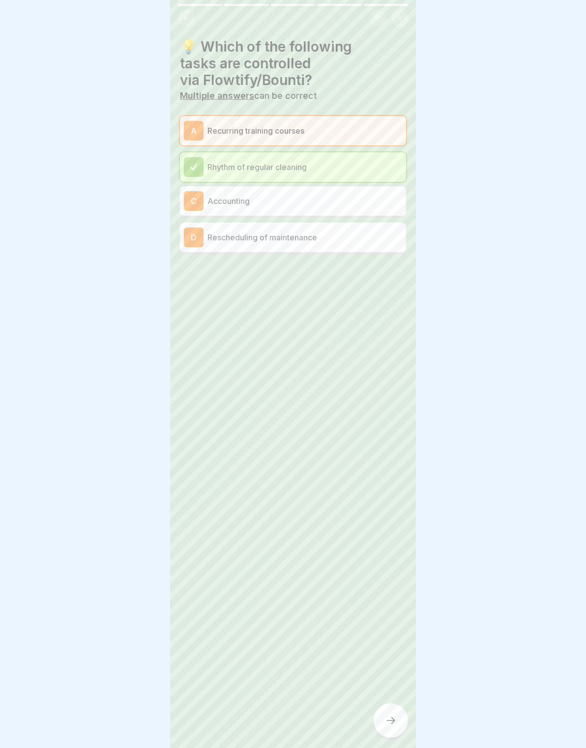
click at [400, 703] on div "💡 Which of the following tasks are controlled via Flowtify/Bounti? Multiple ans…" at bounding box center [293, 374] width 246 height 748
click at [376, 719] on div at bounding box center [390, 720] width 34 height 34
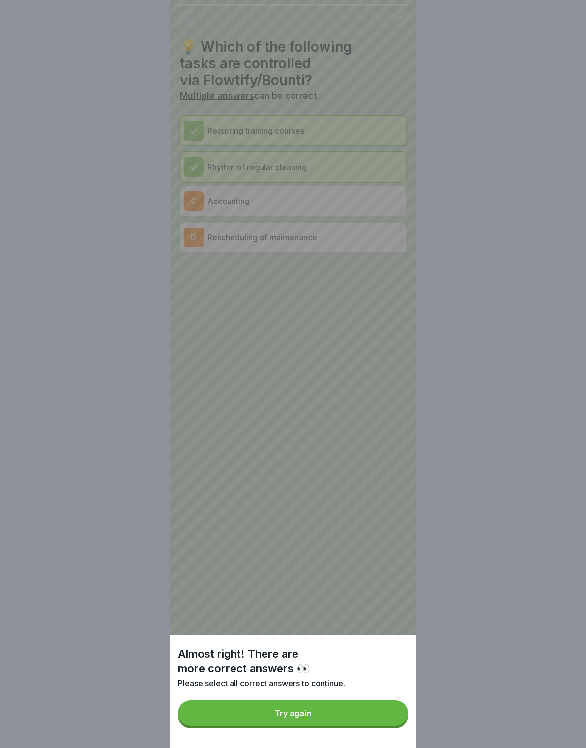
click at [375, 713] on button "Try again" at bounding box center [293, 713] width 230 height 26
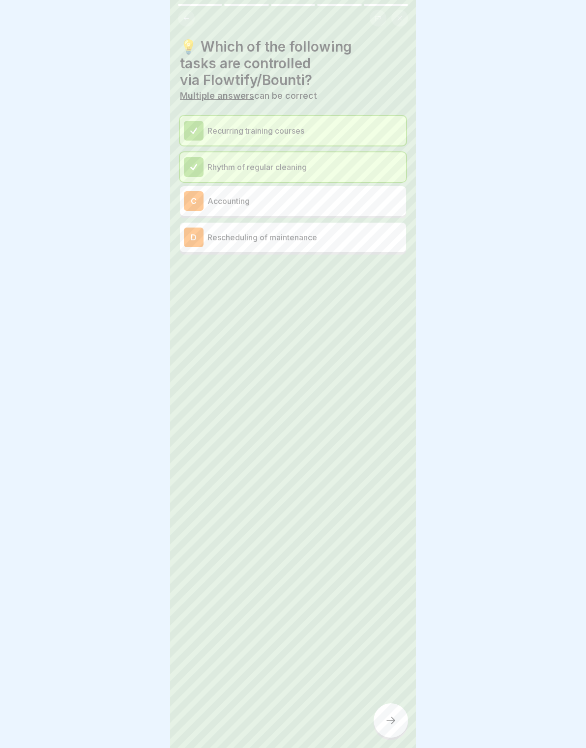
click at [372, 223] on div "D Rescheduling of maintenance" at bounding box center [293, 237] width 226 height 29
click at [375, 719] on div at bounding box center [390, 720] width 34 height 34
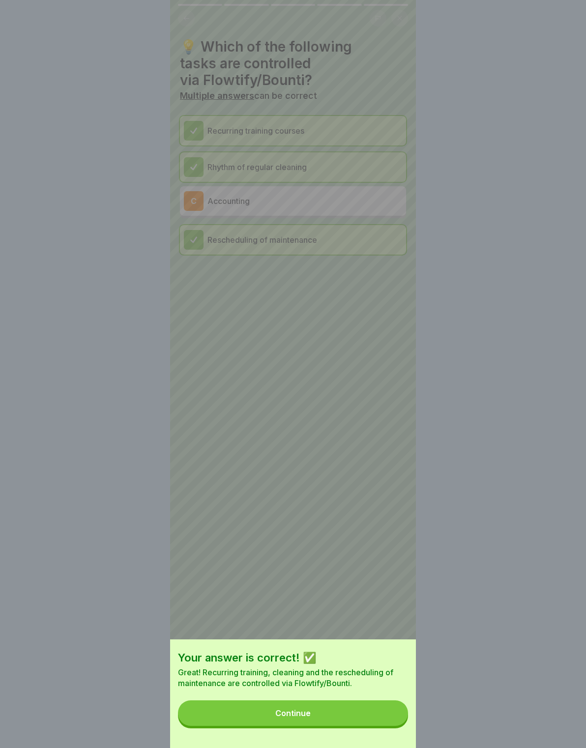
click at [372, 669] on p "Great! Recurring training, cleaning and the rescheduling of maintenance are con…" at bounding box center [293, 678] width 230 height 22
click at [360, 710] on button "Continue" at bounding box center [293, 713] width 230 height 26
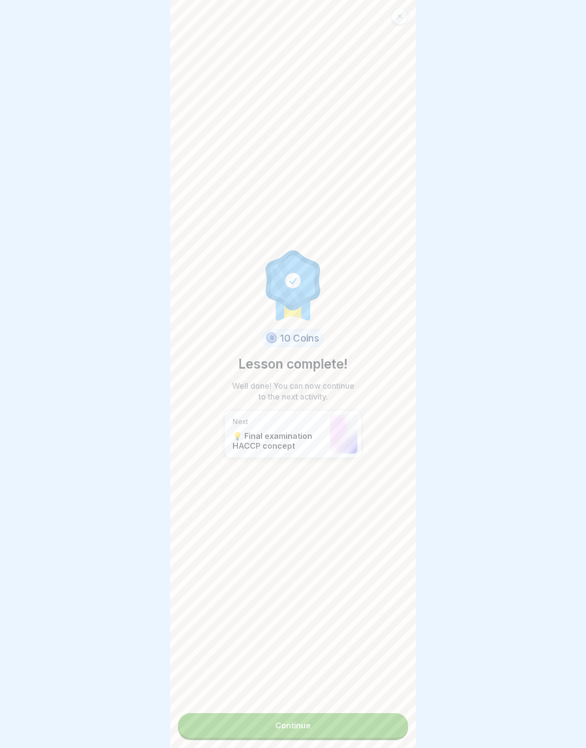
click at [280, 706] on div "10 Coins Lesson complete! Well done! You can now continue to the next activity.…" at bounding box center [293, 374] width 246 height 748
click at [269, 725] on link "Continue" at bounding box center [293, 725] width 230 height 25
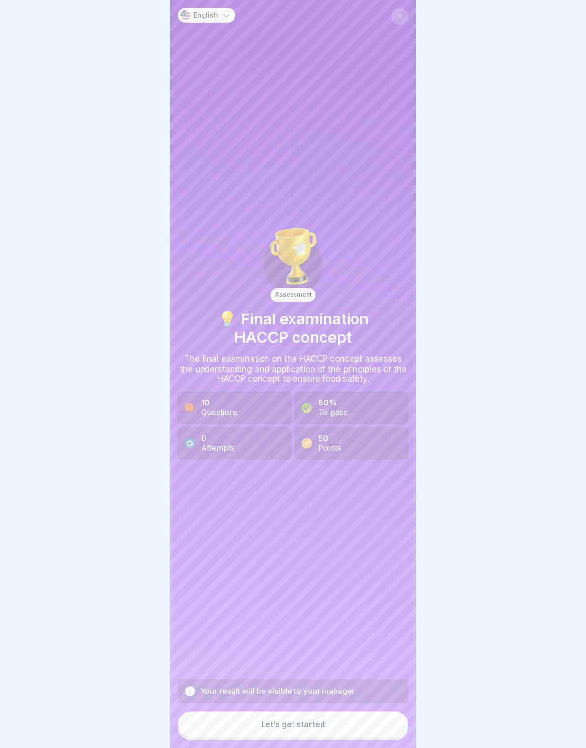
click at [265, 716] on button "Let’s get started" at bounding box center [293, 724] width 230 height 27
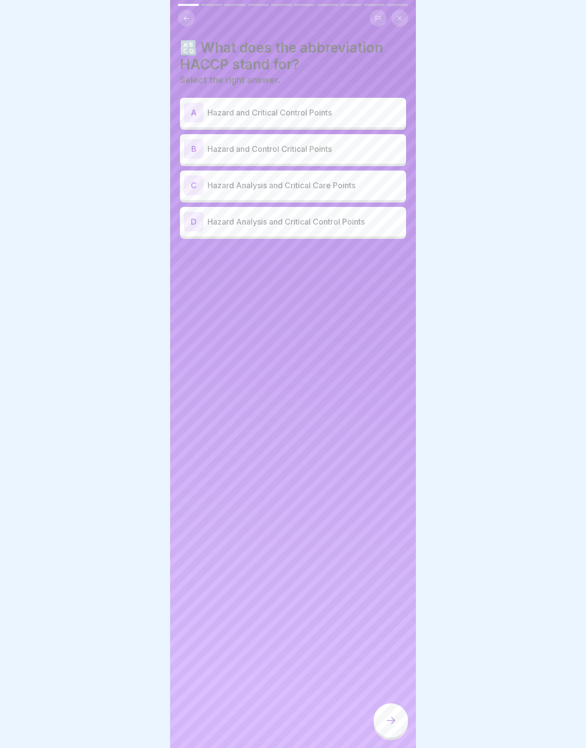
click at [370, 220] on p "Hazard Analysis and Critical Control Points" at bounding box center [304, 222] width 195 height 12
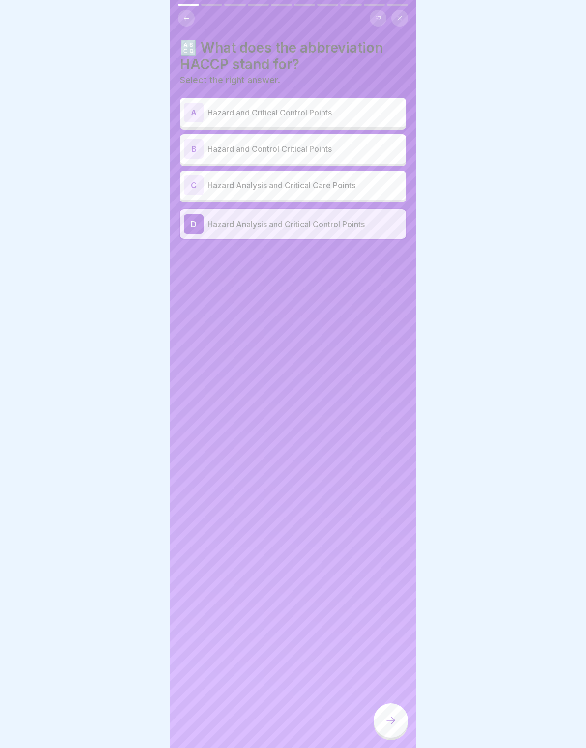
click at [396, 732] on div at bounding box center [390, 720] width 34 height 34
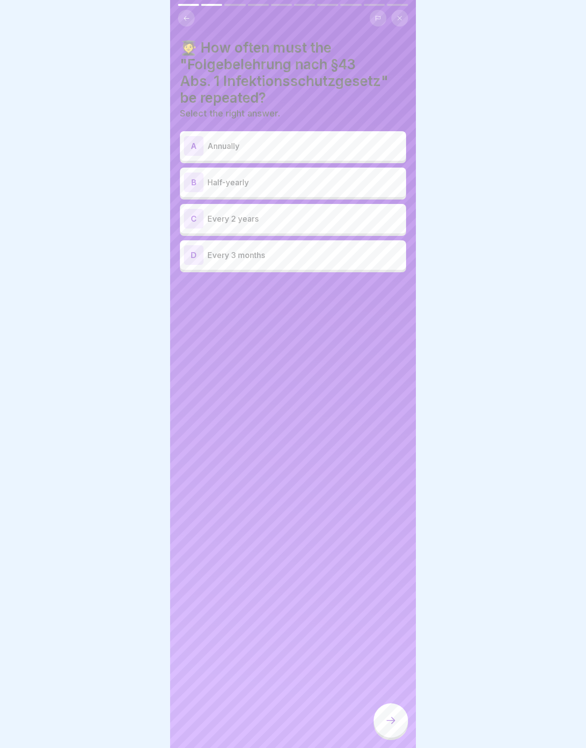
click at [198, 149] on div "A" at bounding box center [194, 146] width 20 height 20
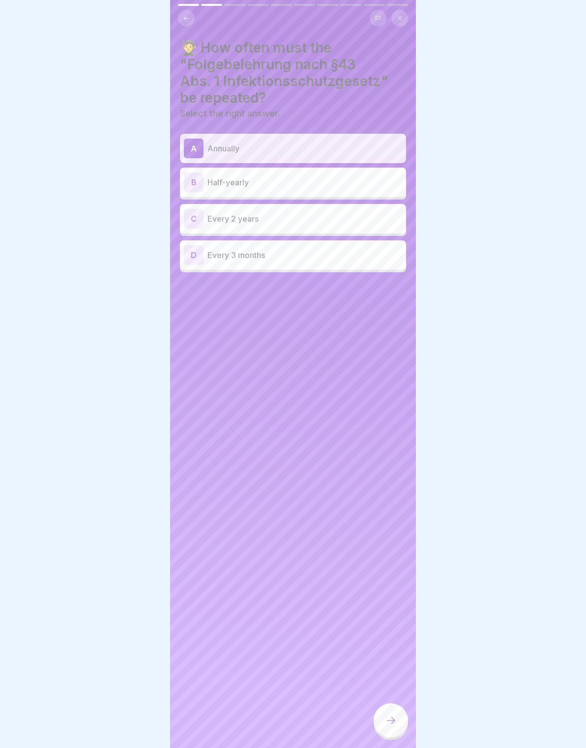
click at [389, 708] on div at bounding box center [390, 720] width 34 height 34
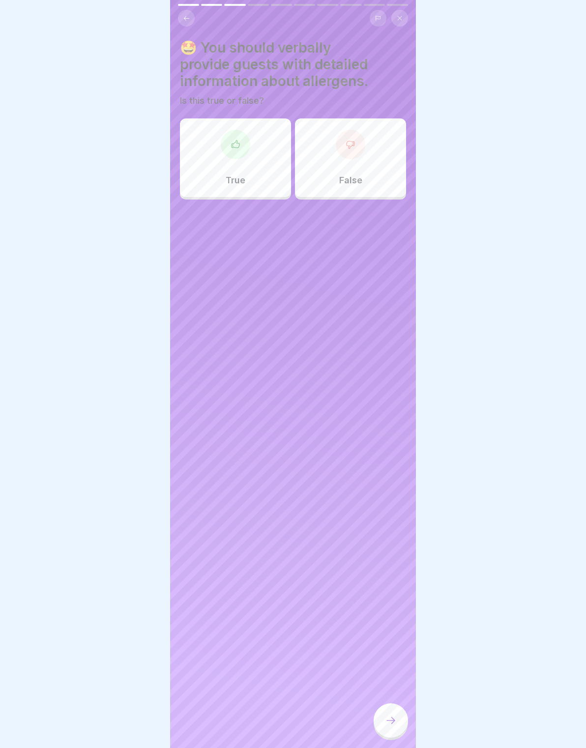
click at [213, 171] on div "True" at bounding box center [235, 157] width 111 height 79
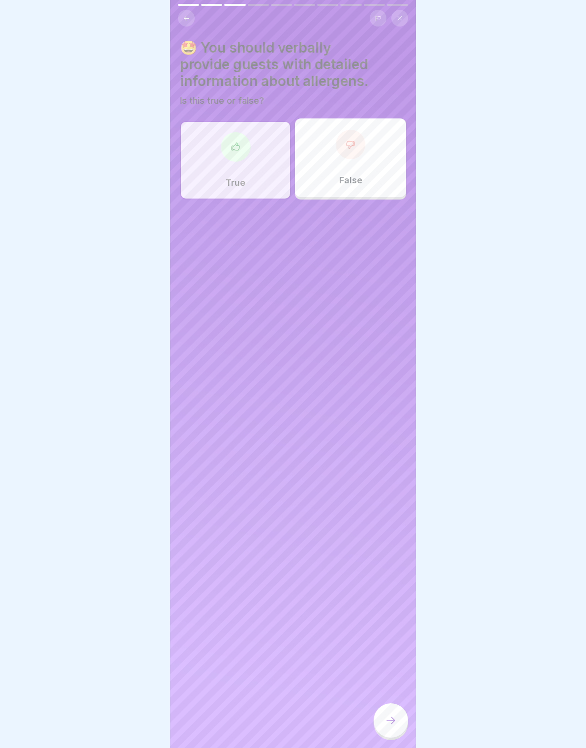
click at [359, 121] on div "False" at bounding box center [350, 157] width 111 height 79
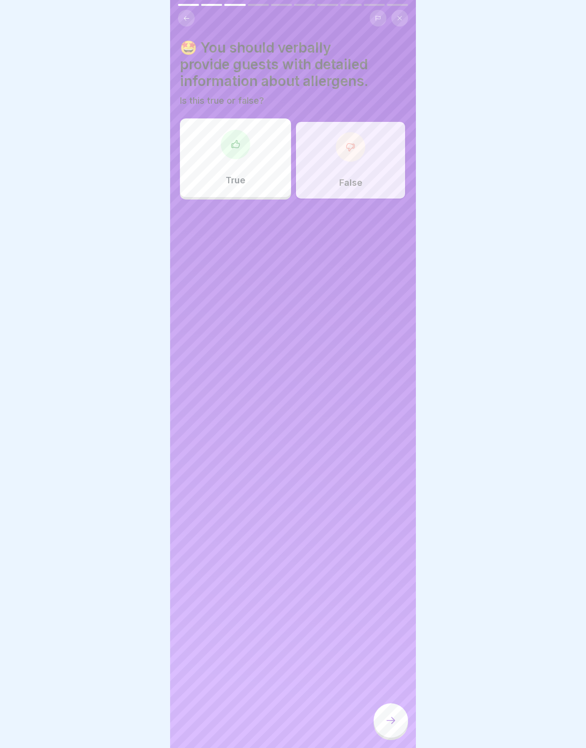
click at [223, 160] on div "True" at bounding box center [235, 157] width 111 height 79
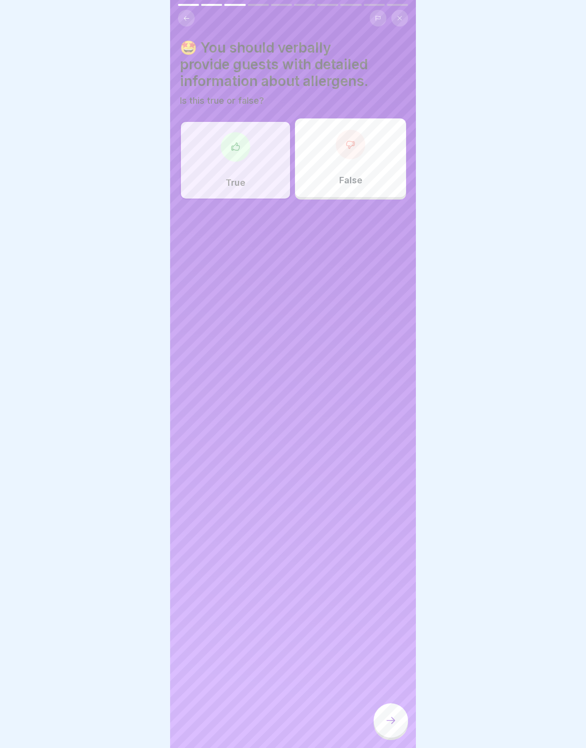
click at [391, 724] on icon at bounding box center [391, 720] width 12 height 12
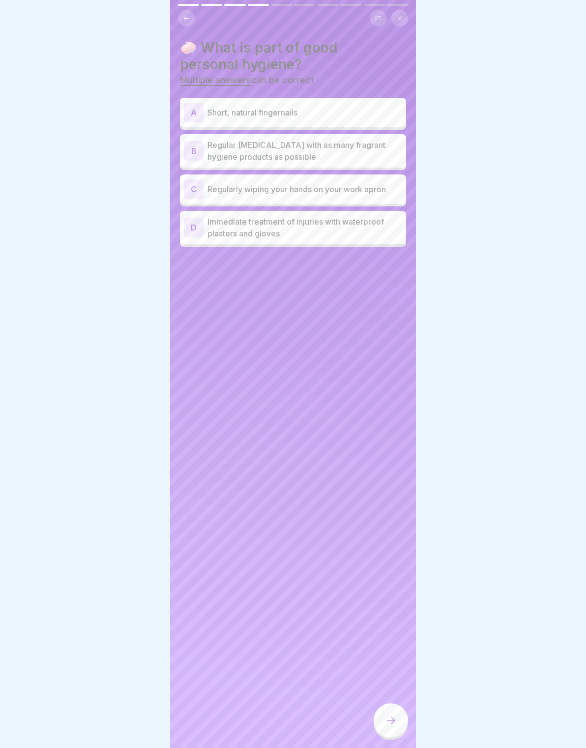
click at [190, 113] on div "A" at bounding box center [194, 113] width 20 height 20
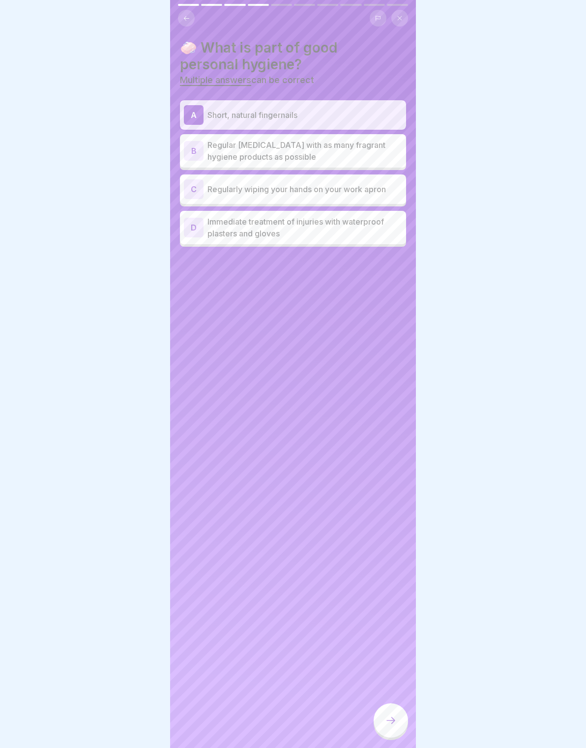
click at [204, 161] on div "B Regular body cleansing with as many fragrant hygiene products as possible" at bounding box center [293, 151] width 218 height 24
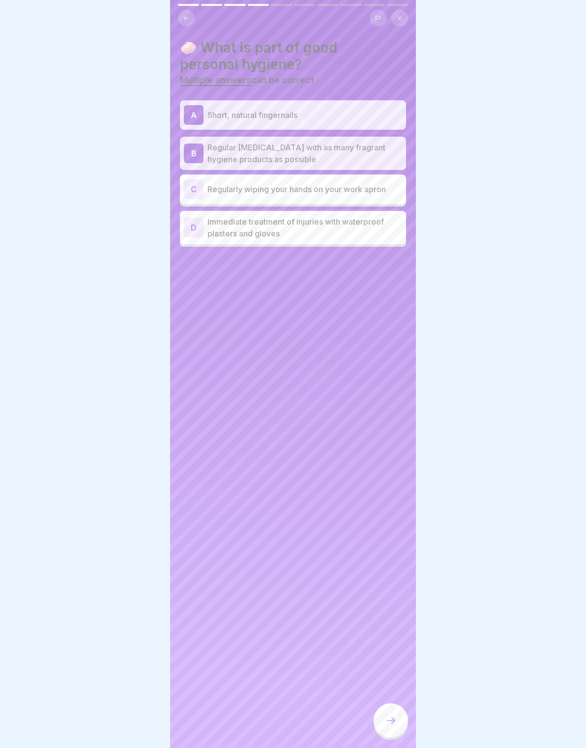
click at [201, 155] on div "B" at bounding box center [194, 153] width 20 height 20
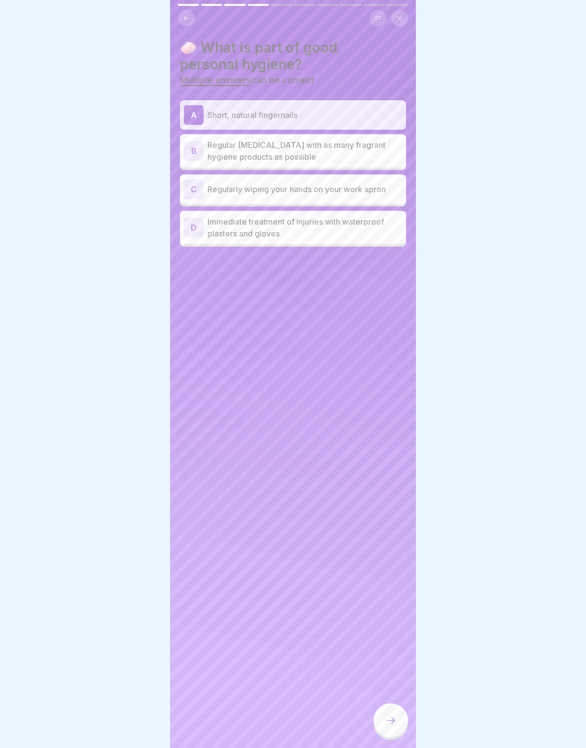
click at [398, 195] on div "C Regularly wiping your hands on your work apron" at bounding box center [293, 189] width 218 height 20
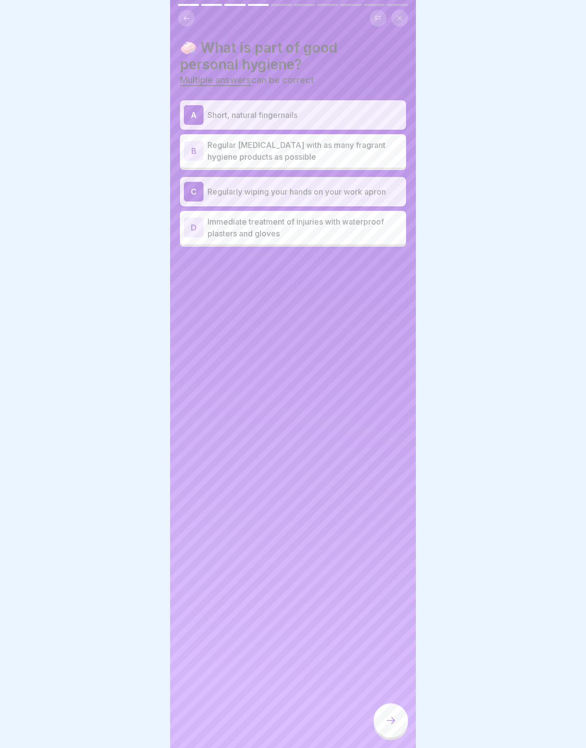
click at [383, 193] on p "Regularly wiping your hands on your work apron" at bounding box center [304, 192] width 195 height 12
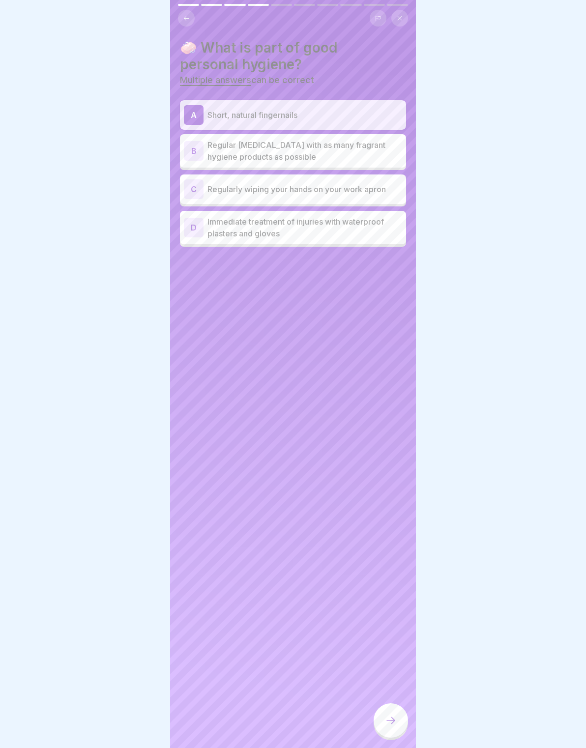
click at [377, 232] on p "Immediate treatment of injuries with waterproof plasters and gloves" at bounding box center [304, 228] width 195 height 24
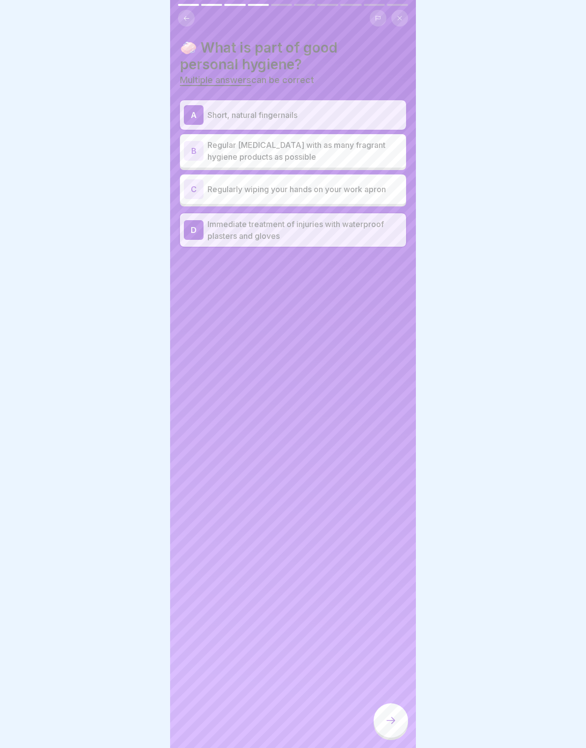
click at [393, 715] on icon at bounding box center [391, 720] width 12 height 12
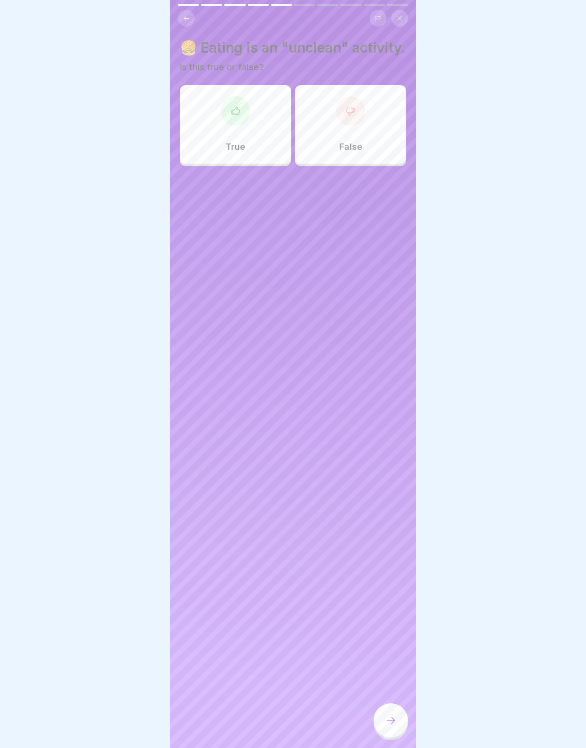
click at [357, 125] on div "False" at bounding box center [350, 124] width 111 height 79
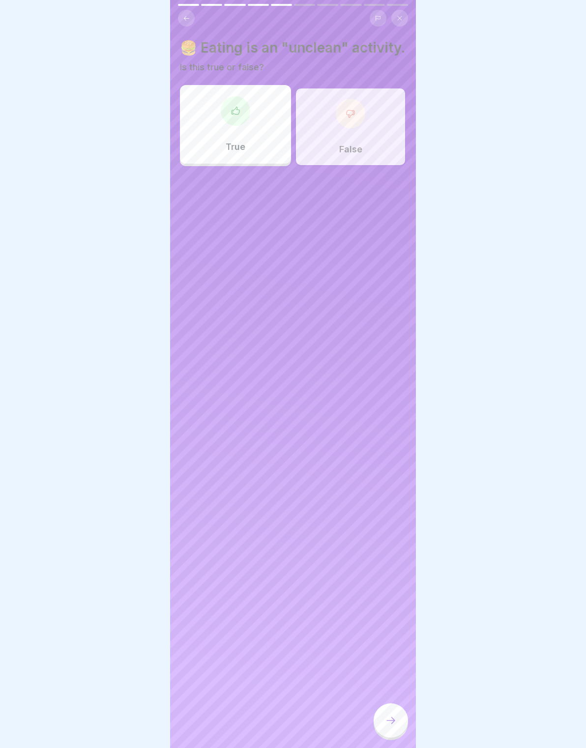
click at [392, 725] on icon at bounding box center [391, 720] width 12 height 12
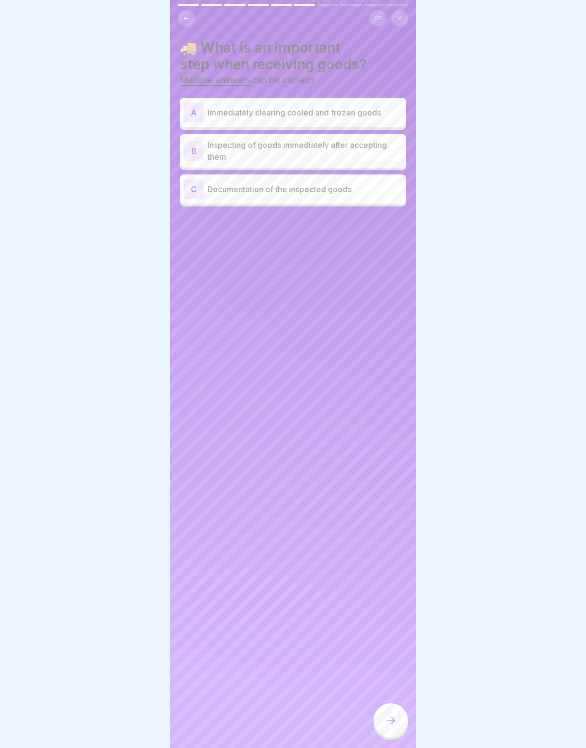
click at [378, 164] on div "B Inspecting of goods immediately after accepting them" at bounding box center [293, 150] width 226 height 33
click at [386, 116] on p "Immediately clearing cooled and frozen goods" at bounding box center [304, 113] width 195 height 12
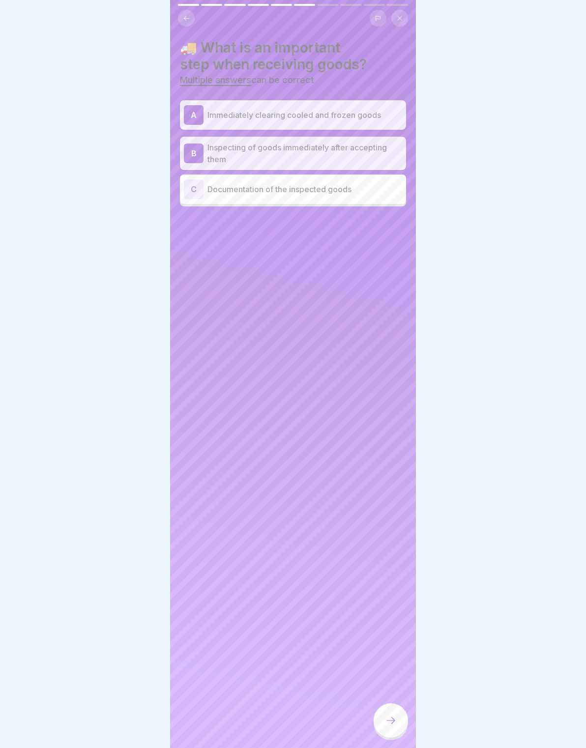
click at [397, 191] on p "Documentation of the inspected goods" at bounding box center [304, 189] width 195 height 12
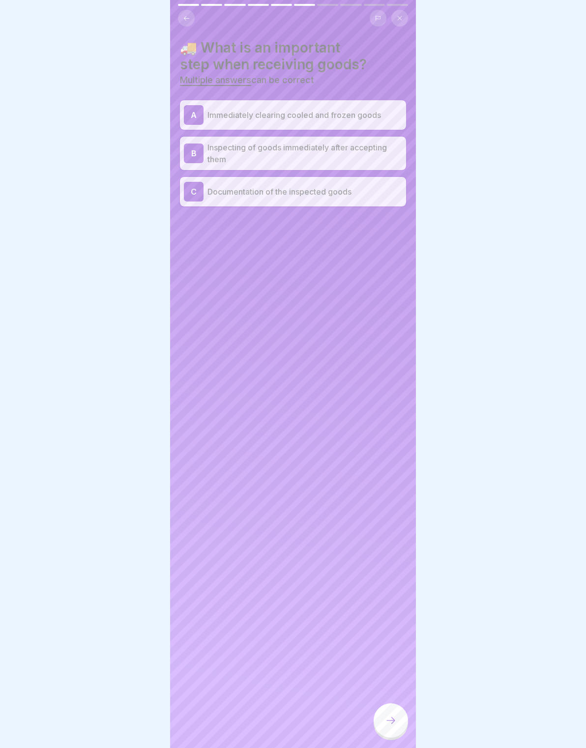
click at [399, 727] on div at bounding box center [390, 720] width 34 height 34
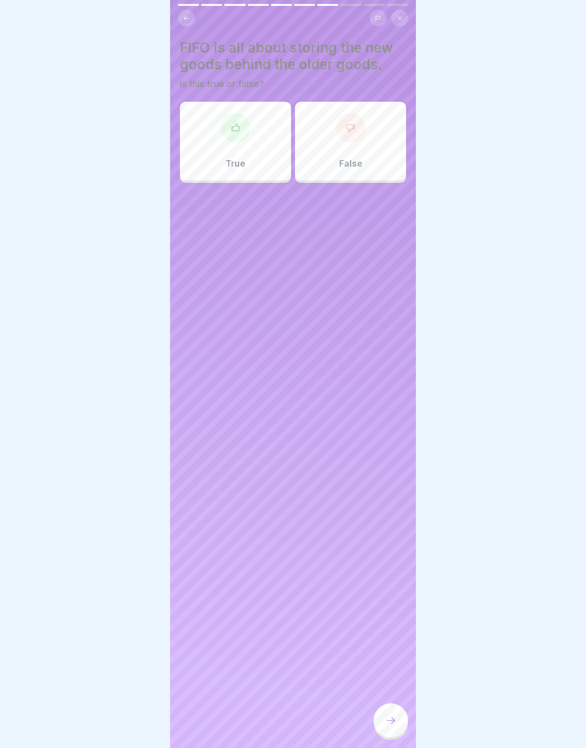
click at [357, 132] on div at bounding box center [350, 127] width 29 height 29
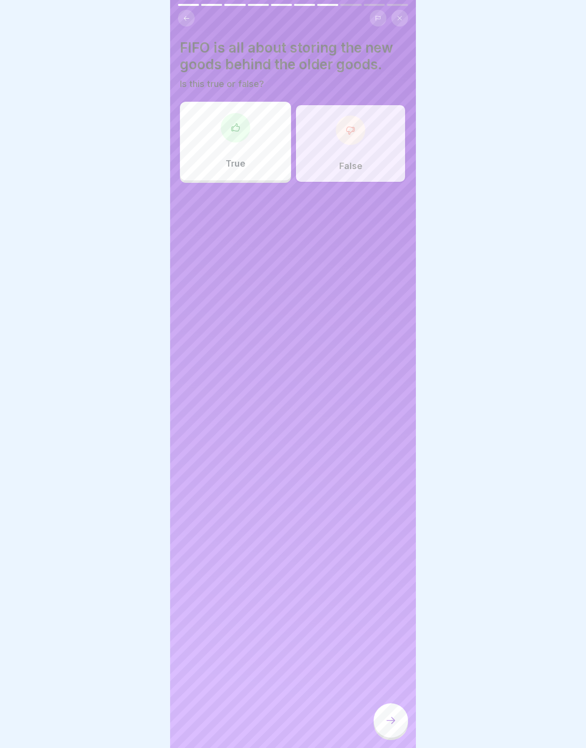
click at [398, 711] on div at bounding box center [390, 720] width 34 height 34
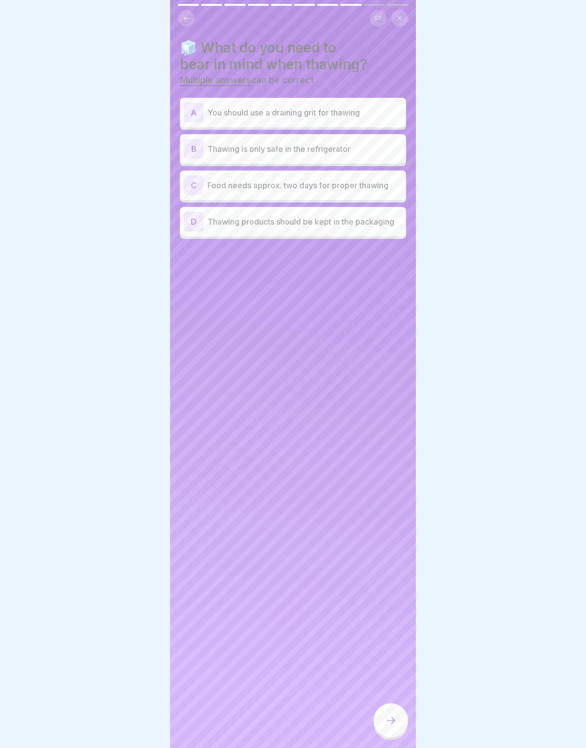
click at [368, 228] on div "D Thawing products should be kept in the packaging" at bounding box center [293, 222] width 218 height 20
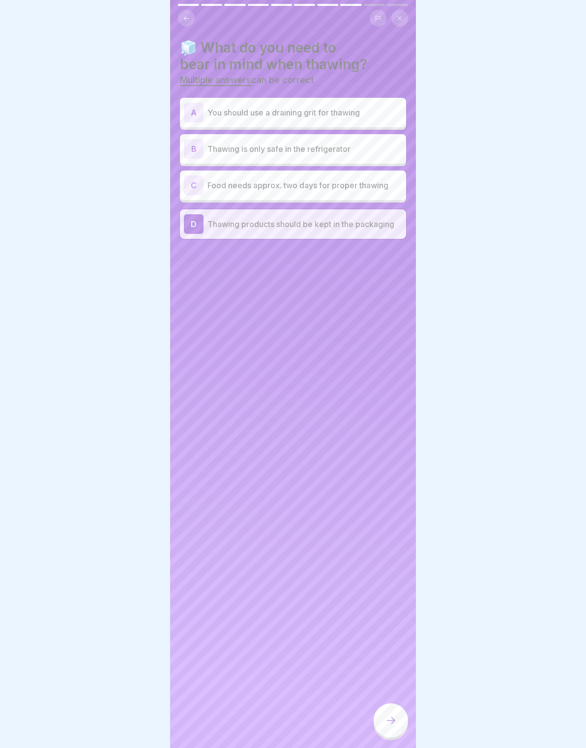
click at [393, 149] on p "Thawing is only safe in the refrigerator" at bounding box center [304, 149] width 195 height 12
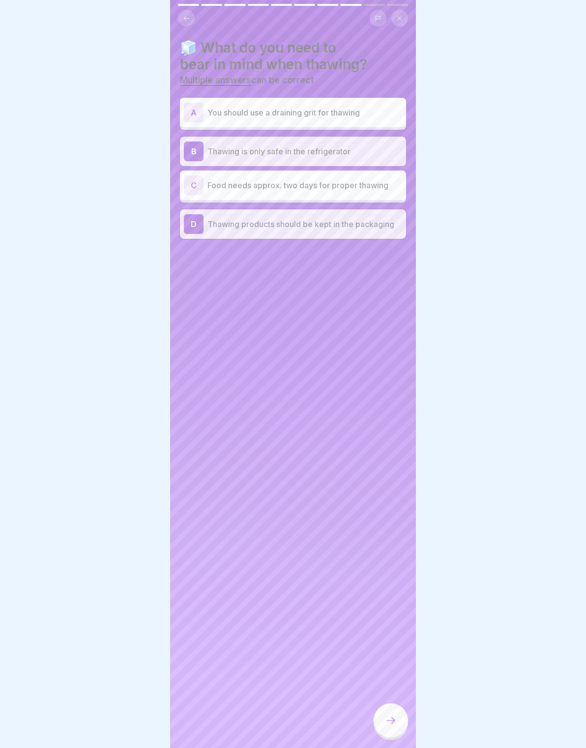
click at [388, 724] on icon at bounding box center [391, 720] width 12 height 12
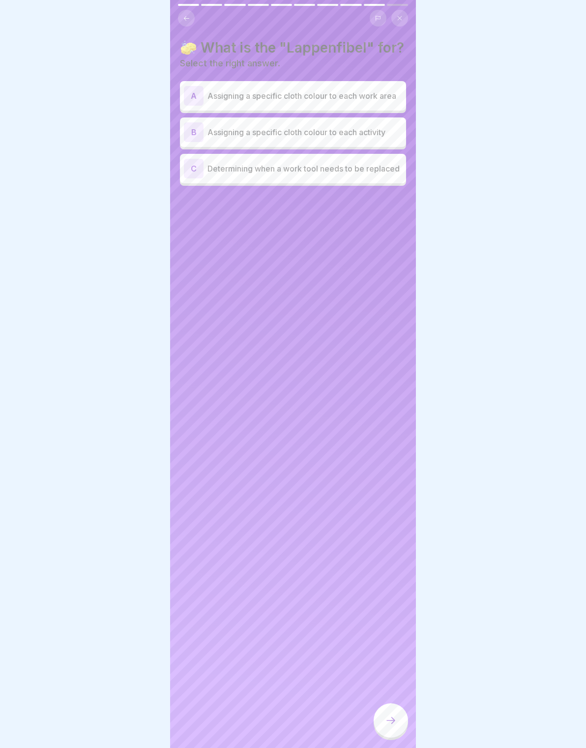
click at [385, 99] on p "Assigning a specific cloth colour to each work area" at bounding box center [304, 96] width 195 height 12
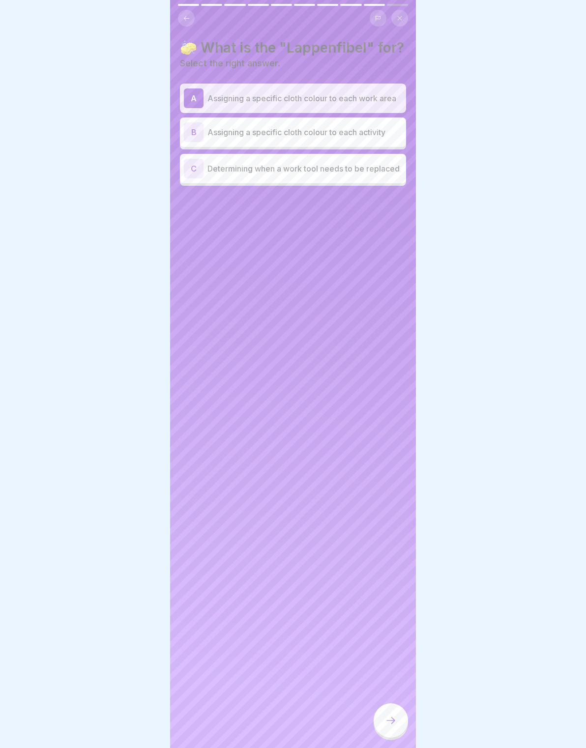
click at [389, 131] on p "Assigning a specific cloth colour to each activity" at bounding box center [304, 132] width 195 height 12
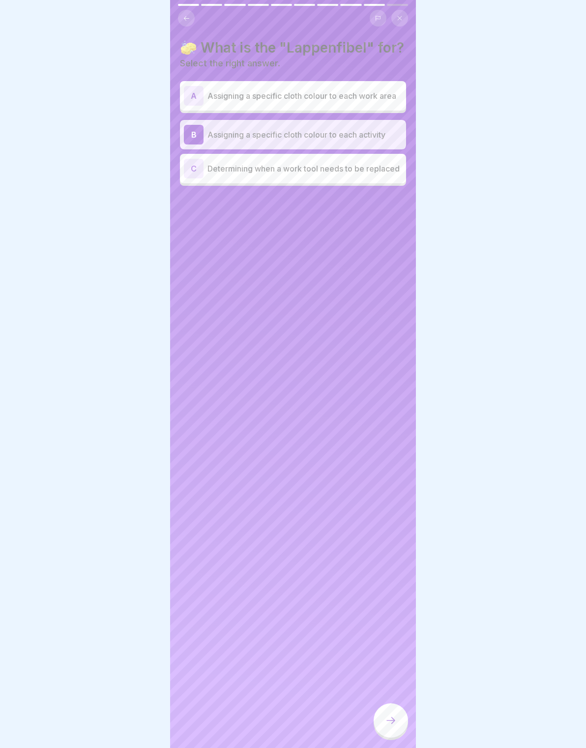
click at [375, 177] on div "C Determining when a work tool needs to be replaced" at bounding box center [293, 169] width 218 height 20
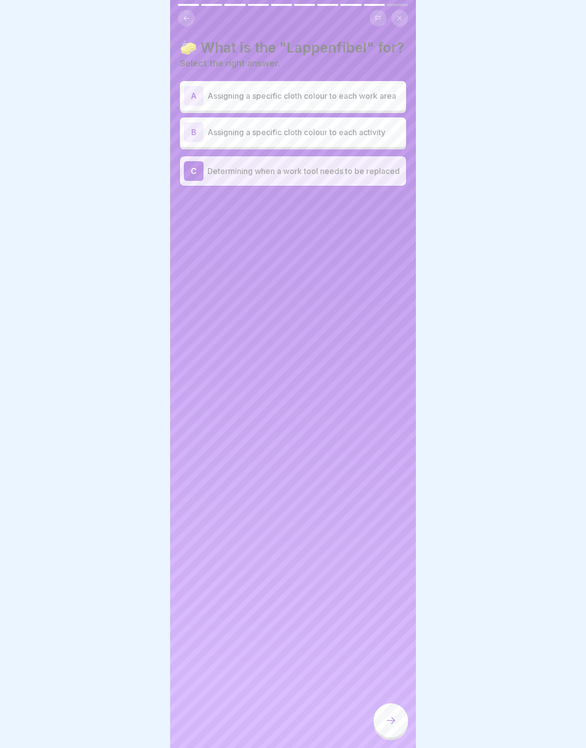
click at [395, 708] on div at bounding box center [390, 720] width 34 height 34
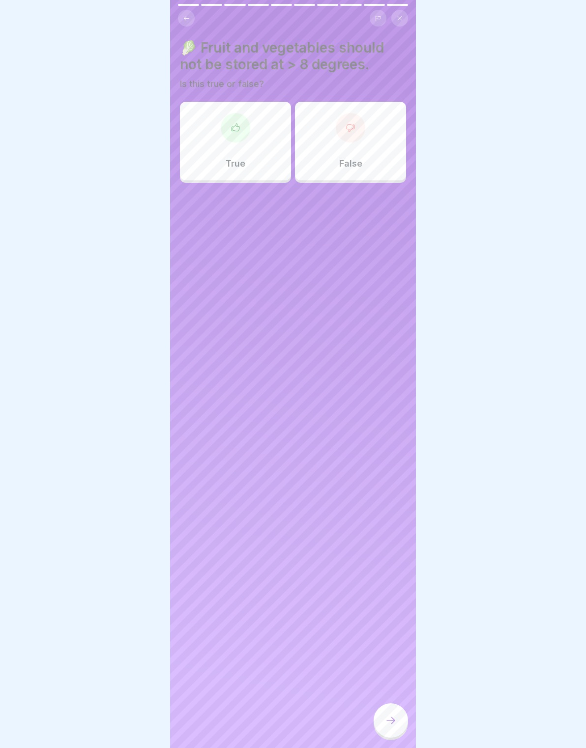
click at [259, 160] on div "True" at bounding box center [235, 141] width 111 height 79
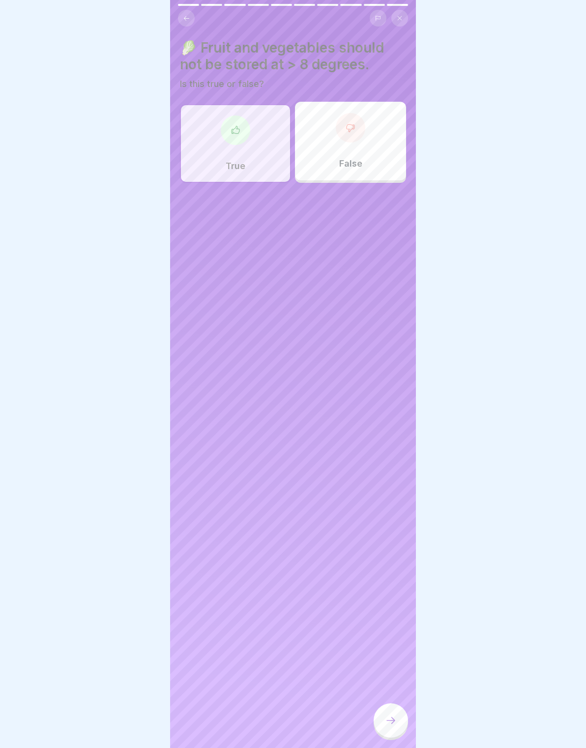
click at [384, 710] on div at bounding box center [390, 720] width 34 height 34
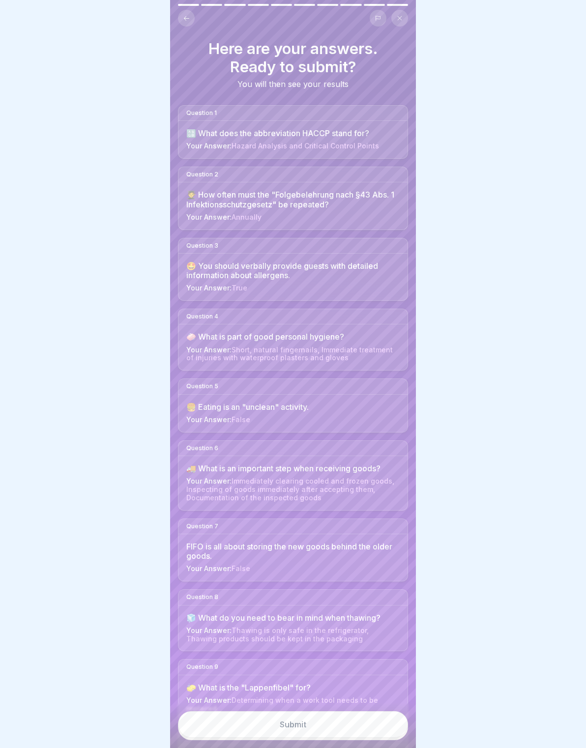
click at [396, 725] on button "Submit" at bounding box center [293, 724] width 230 height 27
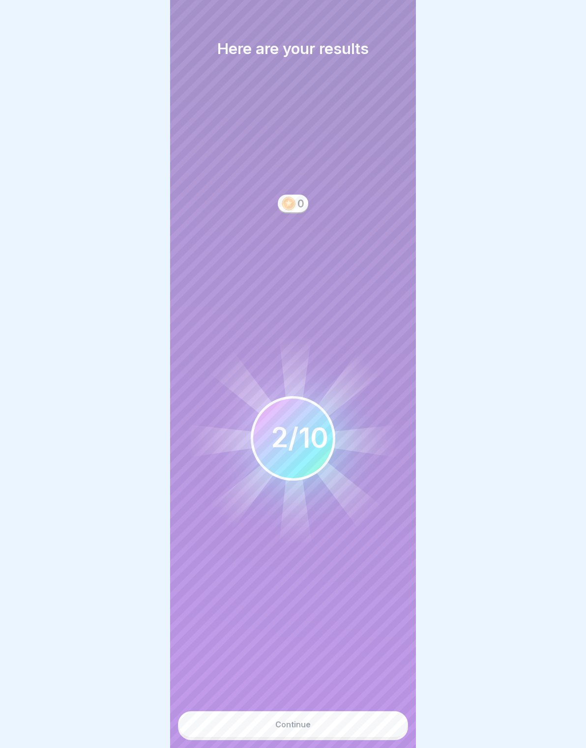
click at [385, 722] on button "Continue" at bounding box center [293, 724] width 230 height 27
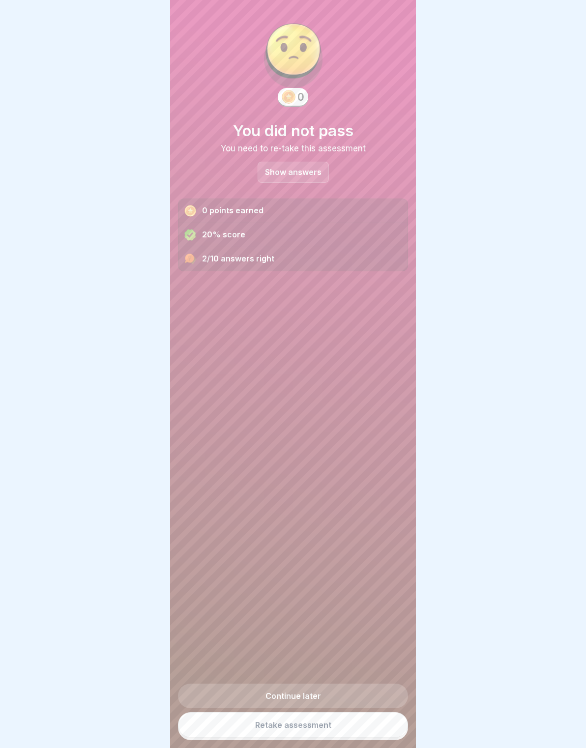
click at [375, 722] on link "Retake assessment" at bounding box center [293, 725] width 230 height 26
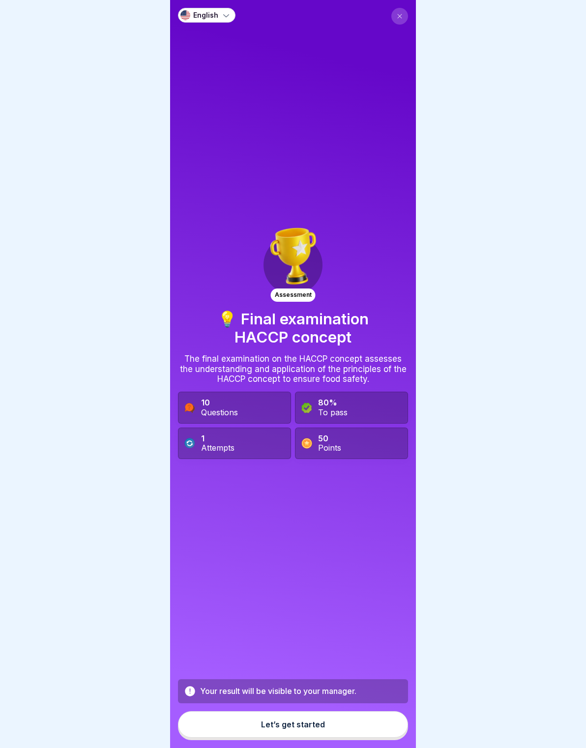
click at [372, 724] on button "Let’s get started" at bounding box center [293, 724] width 230 height 27
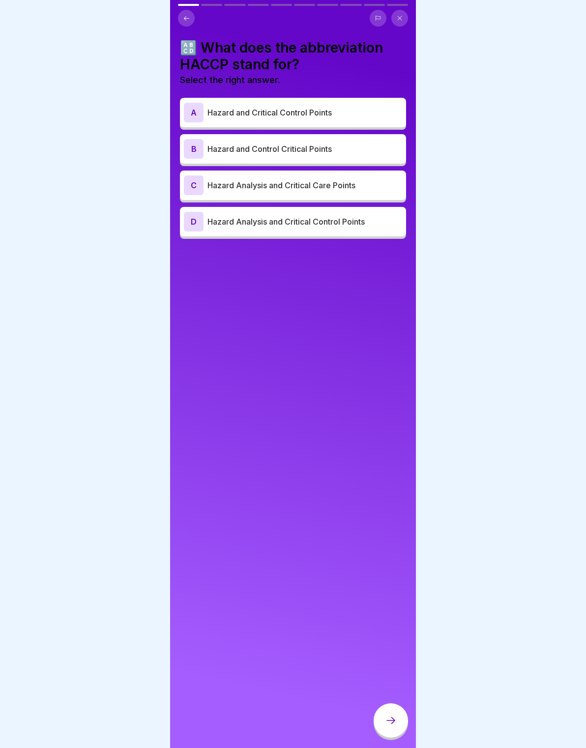
click at [342, 218] on p "Hazard Analysis and Critical Control Points" at bounding box center [304, 222] width 195 height 12
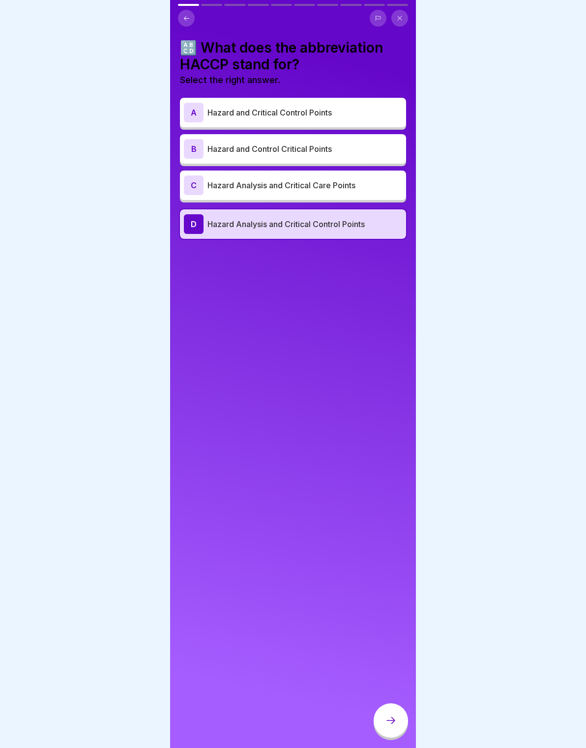
click at [394, 719] on icon at bounding box center [391, 720] width 12 height 12
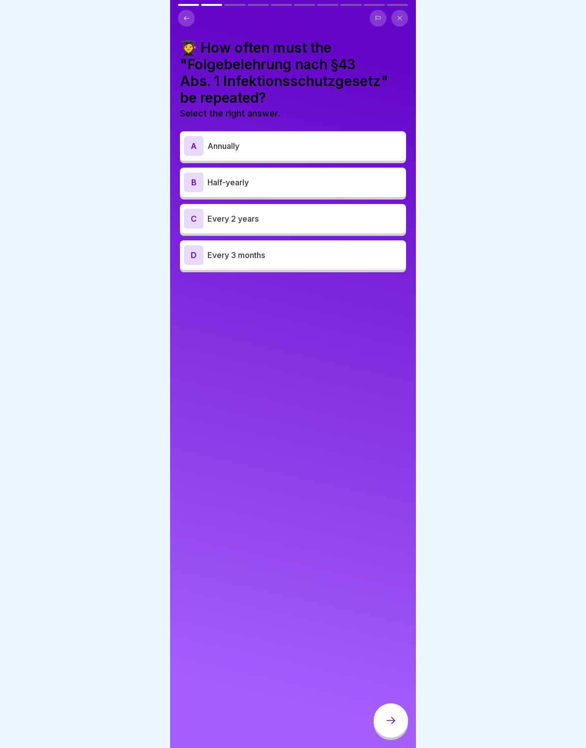
click at [322, 180] on p "Half-yearly" at bounding box center [304, 182] width 195 height 12
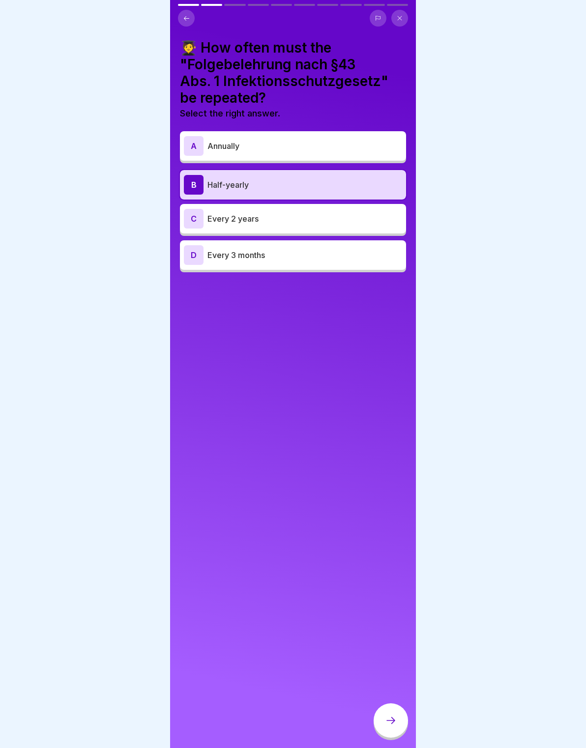
click at [402, 718] on div at bounding box center [390, 720] width 34 height 34
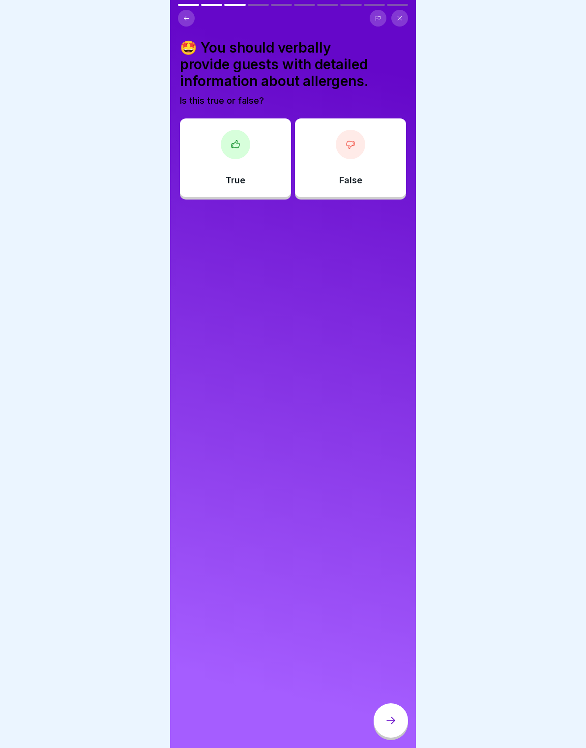
click at [340, 175] on p "False" at bounding box center [350, 180] width 23 height 11
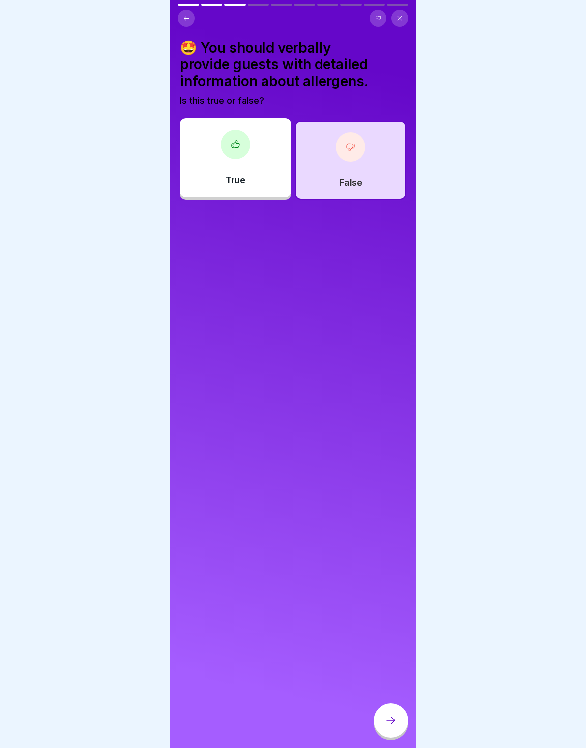
click at [396, 714] on div at bounding box center [390, 720] width 34 height 34
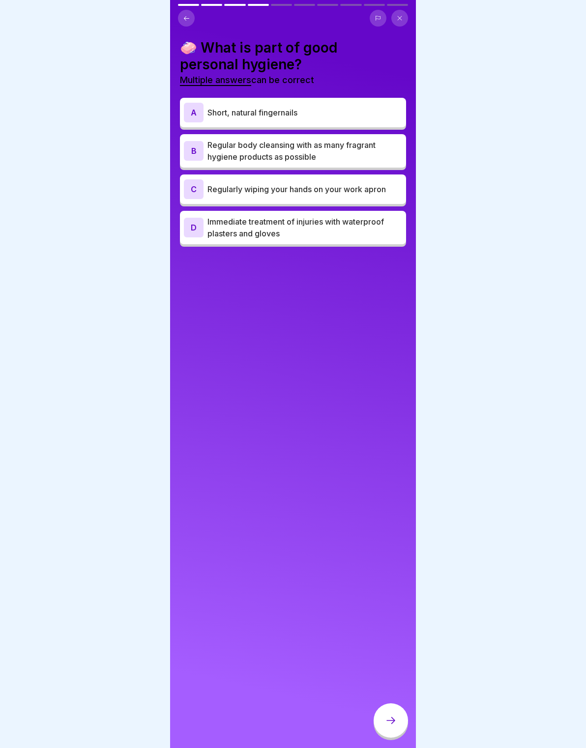
click at [385, 116] on p "Short, natural fingernails" at bounding box center [304, 113] width 195 height 12
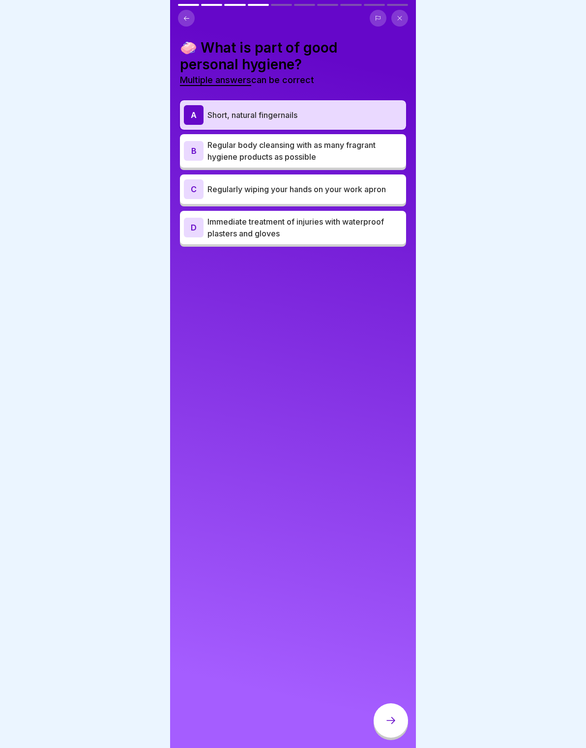
click at [352, 189] on p "Regularly wiping your hands on your work apron" at bounding box center [304, 189] width 195 height 12
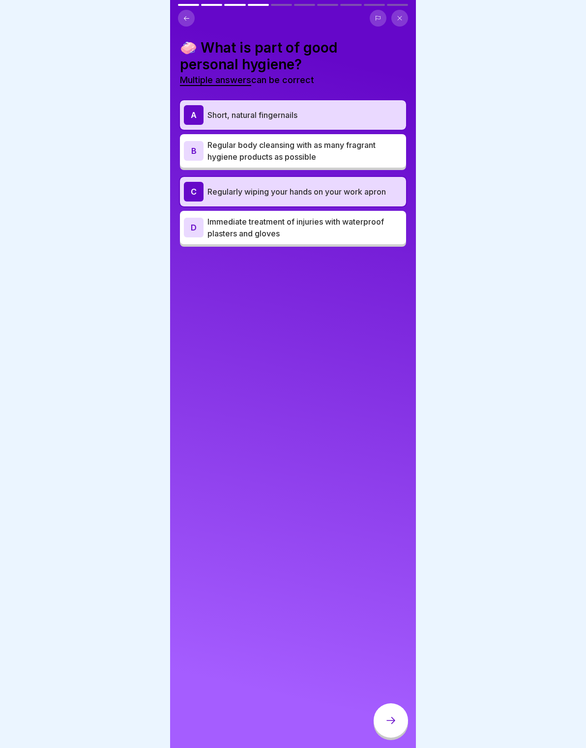
click at [391, 196] on p "Regularly wiping your hands on your work apron" at bounding box center [304, 192] width 195 height 12
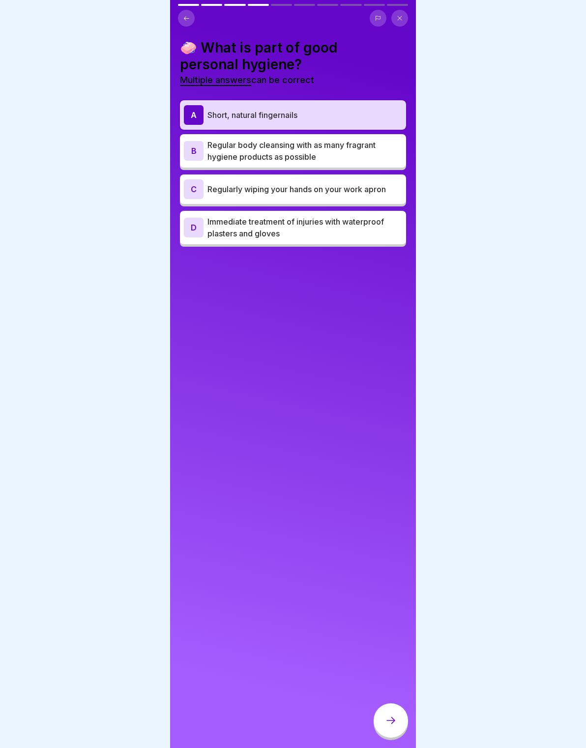
click at [383, 218] on p "Immediate treatment of injuries with waterproof plasters and gloves" at bounding box center [304, 228] width 195 height 24
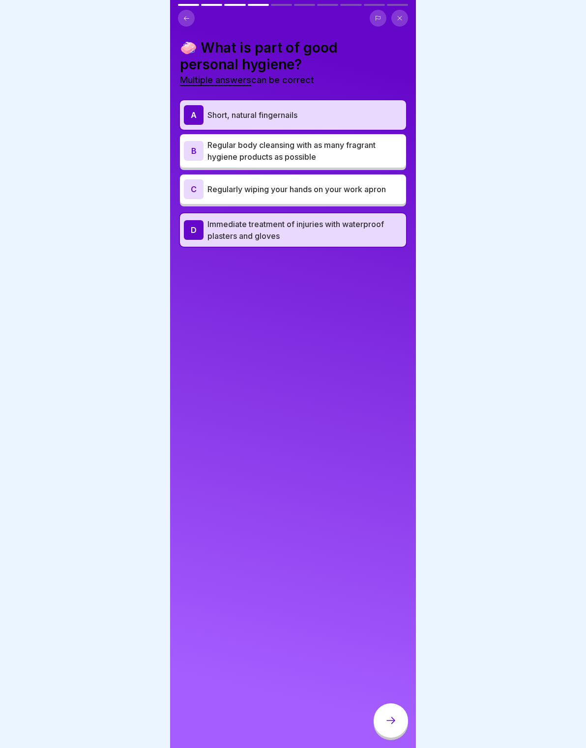
click at [388, 708] on div at bounding box center [390, 720] width 34 height 34
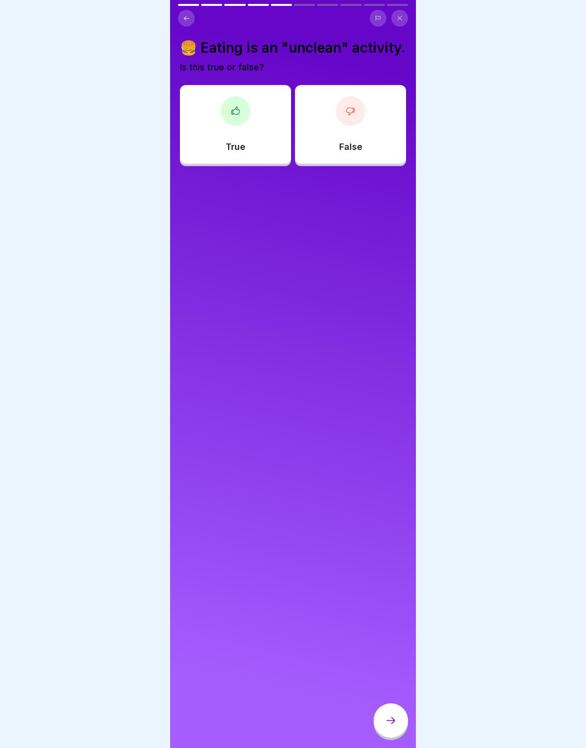
click at [279, 156] on div "True" at bounding box center [235, 124] width 111 height 79
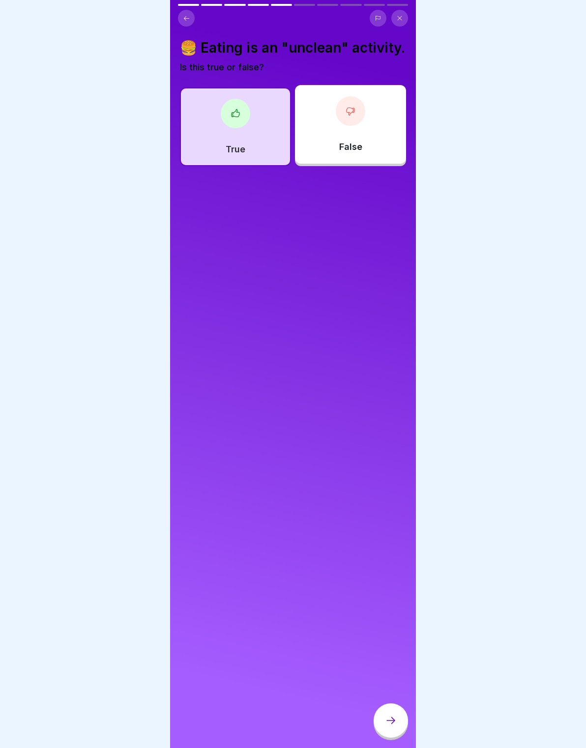
click at [400, 719] on div at bounding box center [390, 720] width 34 height 34
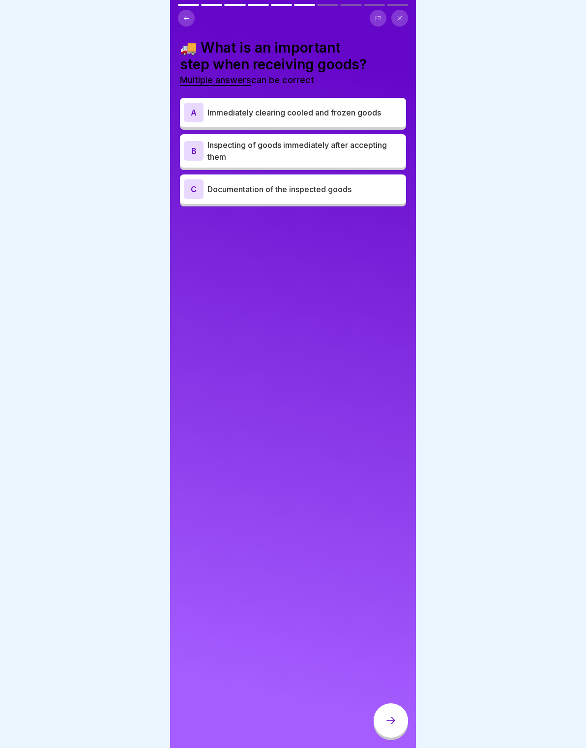
click at [384, 116] on p "Immediately clearing cooled and frozen goods" at bounding box center [304, 113] width 195 height 12
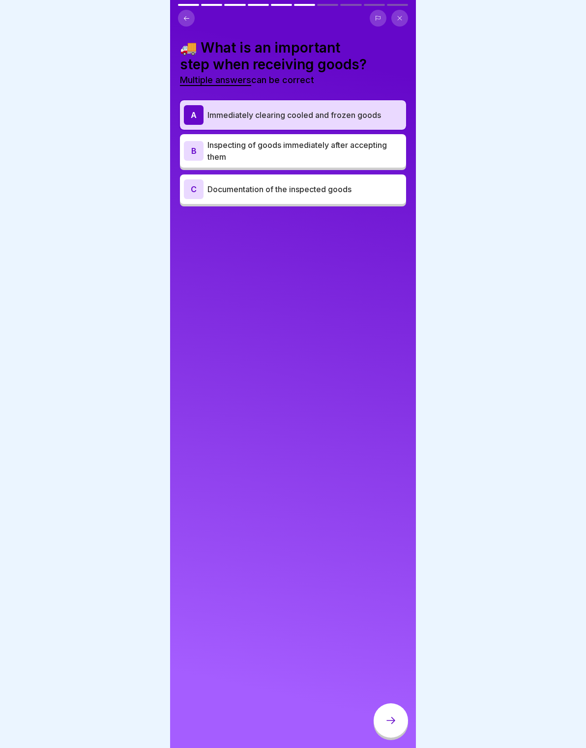
click at [385, 117] on p "Immediately clearing cooled and frozen goods" at bounding box center [304, 115] width 195 height 12
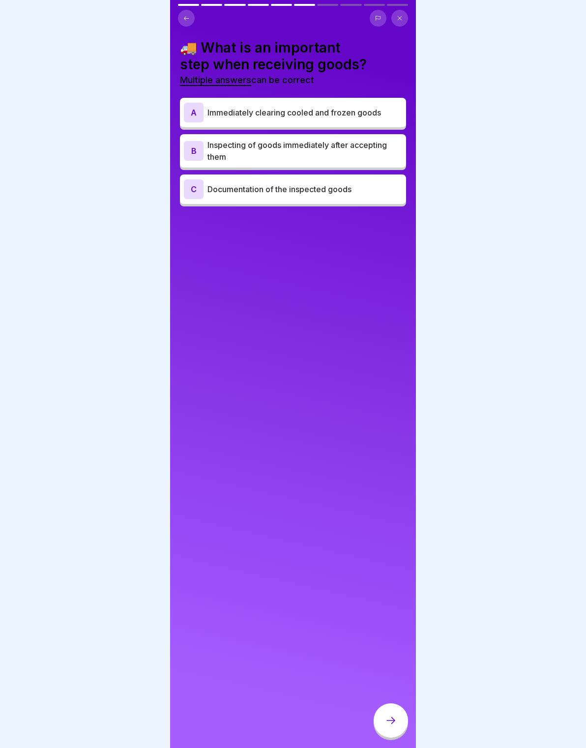
click at [365, 145] on p "Inspecting of goods immediately after accepting them" at bounding box center [304, 151] width 195 height 24
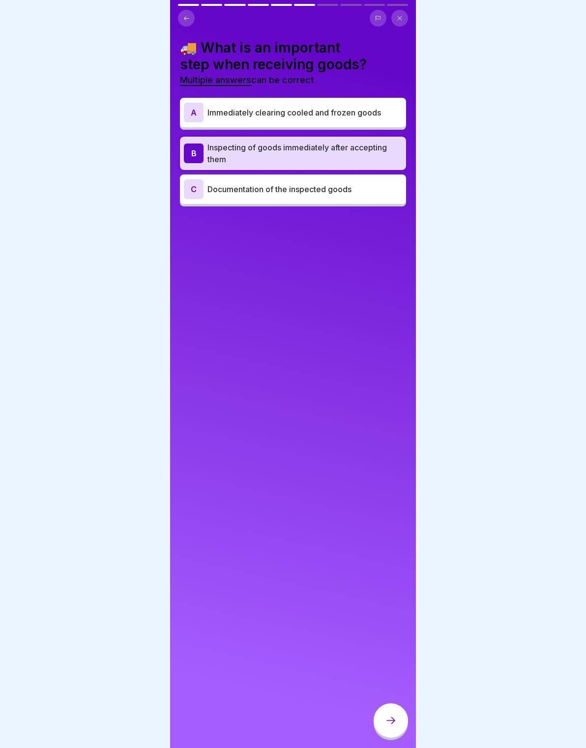
click at [362, 144] on p "Inspecting of goods immediately after accepting them" at bounding box center [304, 154] width 195 height 24
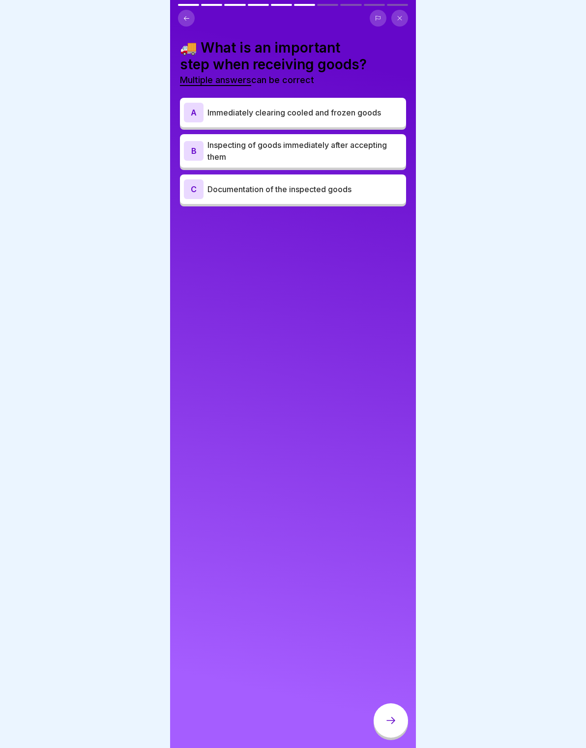
click at [378, 116] on p "Immediately clearing cooled and frozen goods" at bounding box center [304, 113] width 195 height 12
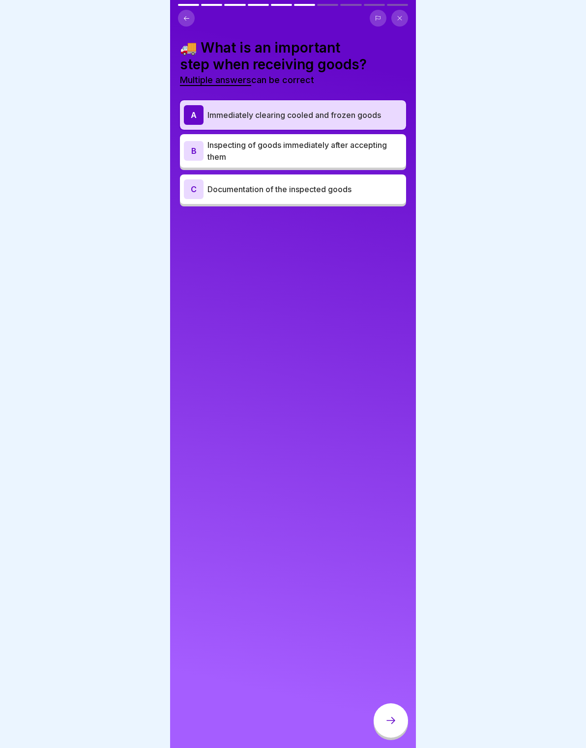
click at [364, 195] on div "C Documentation of the inspected goods" at bounding box center [293, 189] width 218 height 20
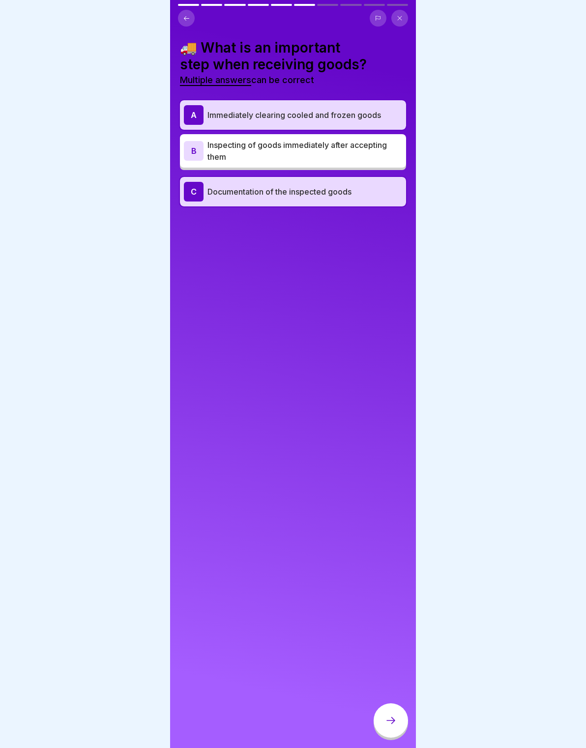
click at [392, 709] on div at bounding box center [390, 720] width 34 height 34
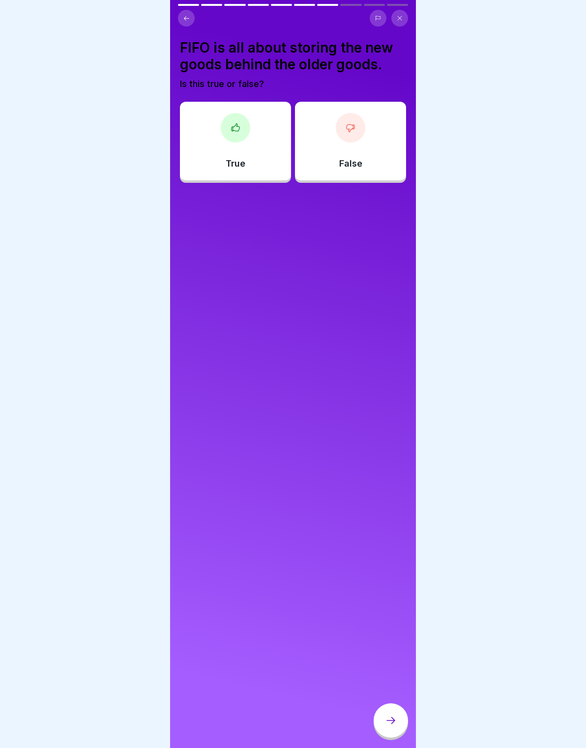
click at [234, 128] on icon at bounding box center [235, 128] width 10 height 10
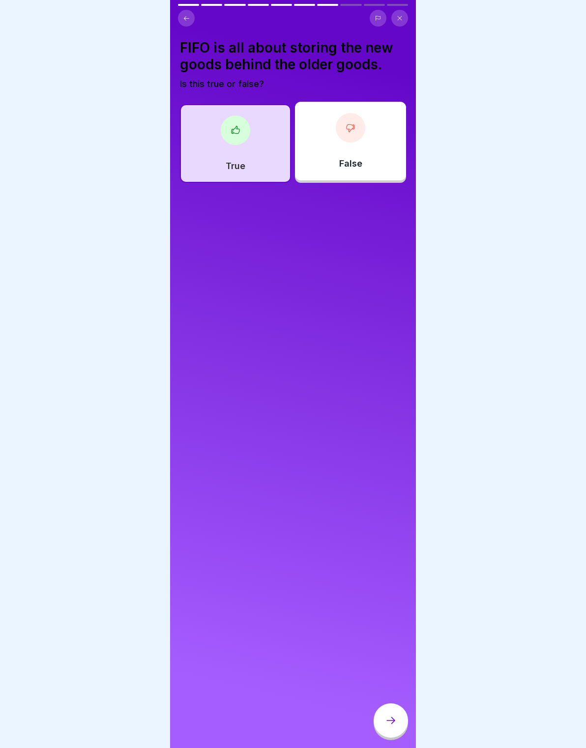
click at [392, 725] on icon at bounding box center [391, 720] width 12 height 12
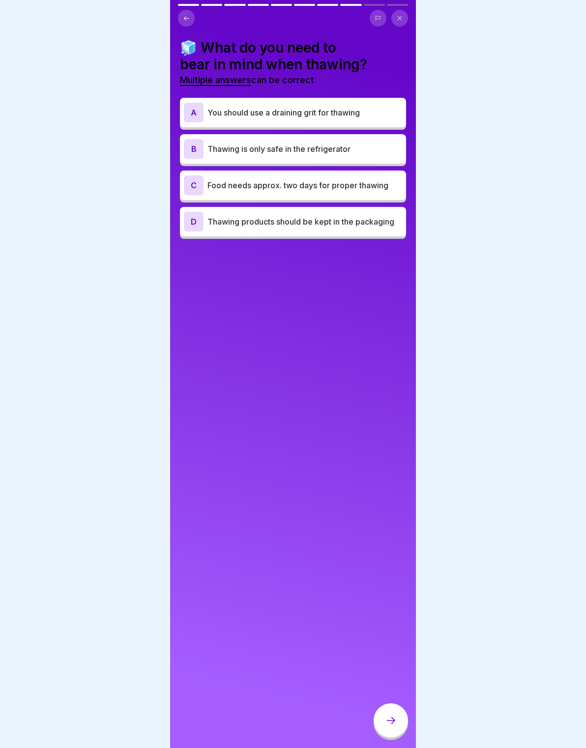
click at [381, 147] on p "Thawing is only safe in the refrigerator" at bounding box center [304, 149] width 195 height 12
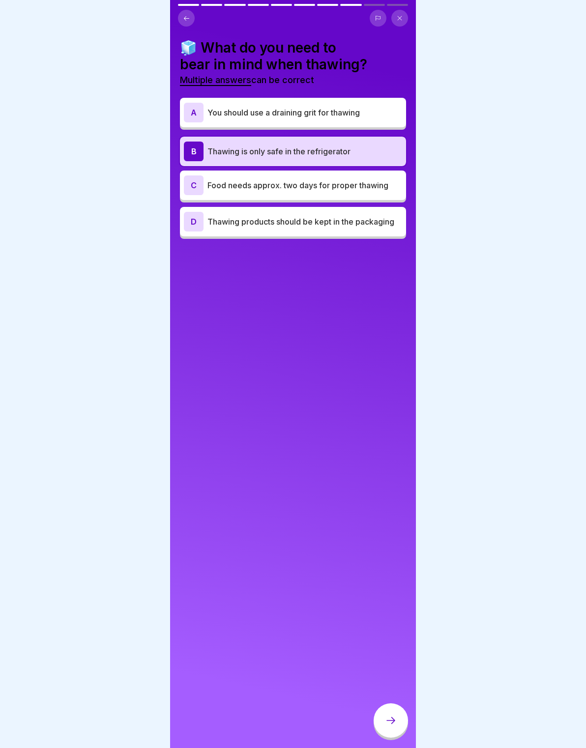
click at [392, 719] on icon at bounding box center [391, 720] width 12 height 12
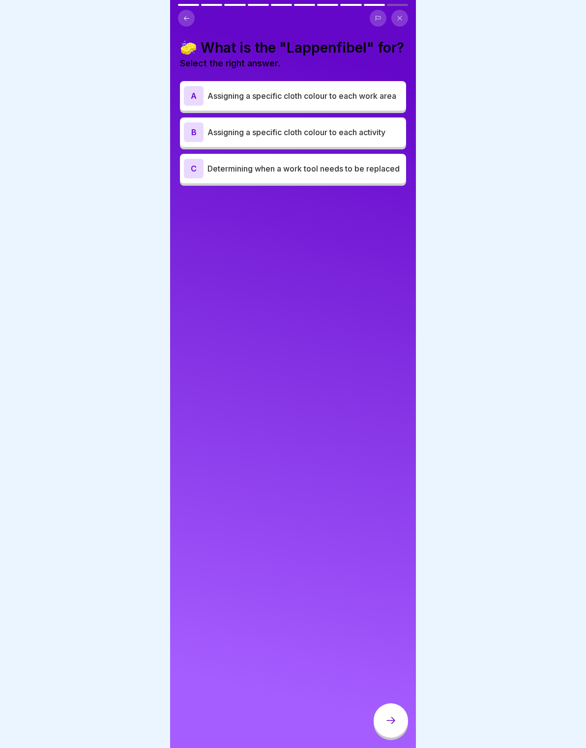
click at [387, 132] on p "Assigning a specific cloth colour to each activity" at bounding box center [304, 132] width 195 height 12
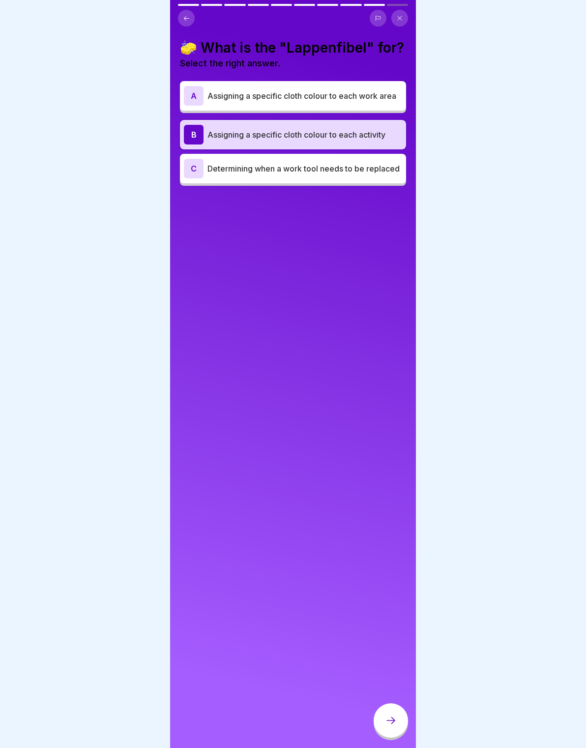
click at [394, 711] on div at bounding box center [390, 720] width 34 height 34
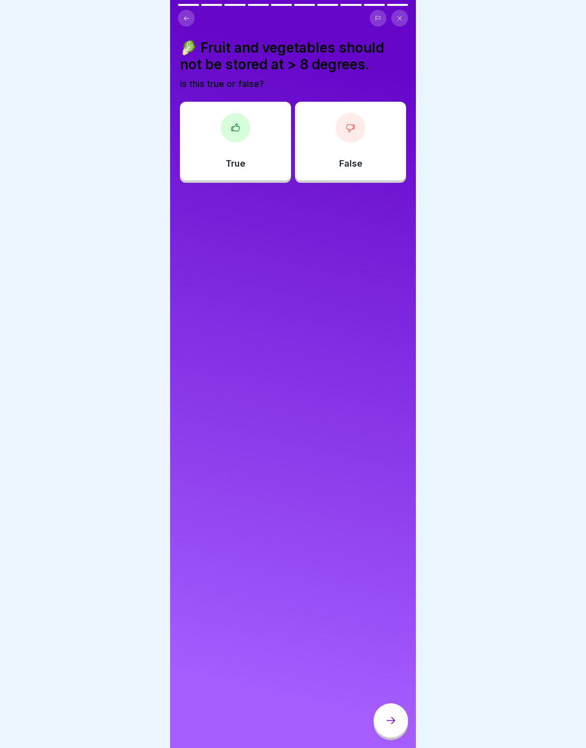
click at [246, 151] on div "True" at bounding box center [235, 141] width 111 height 79
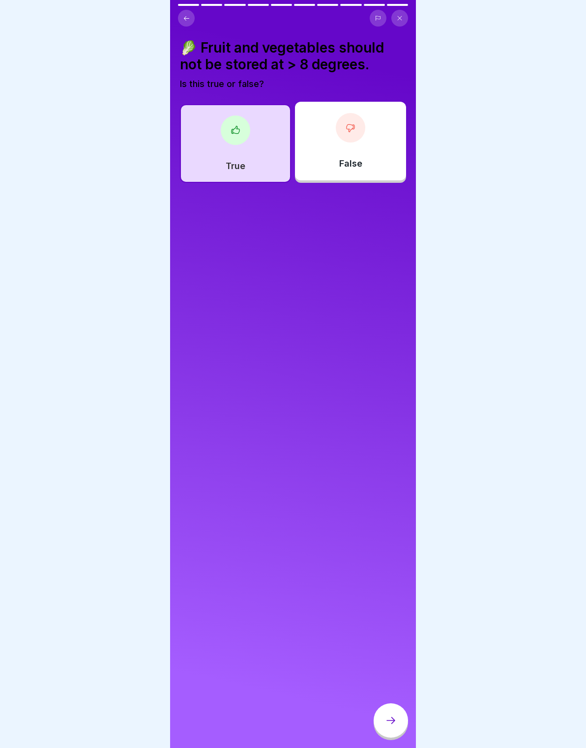
click at [388, 701] on div "🥬 Fruit and vegetables should not be stored at > 8 degrees. Is this true or fal…" at bounding box center [293, 374] width 246 height 748
click at [394, 717] on icon at bounding box center [391, 720] width 12 height 12
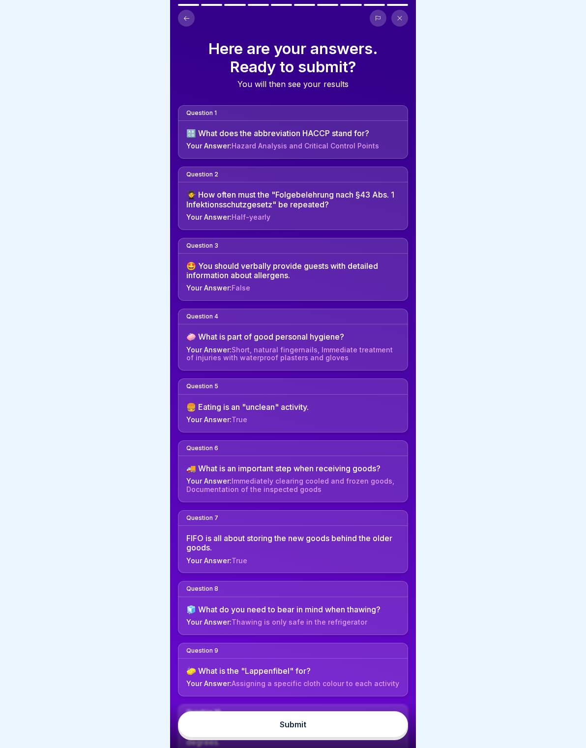
click at [399, 723] on button "Submit" at bounding box center [293, 724] width 230 height 27
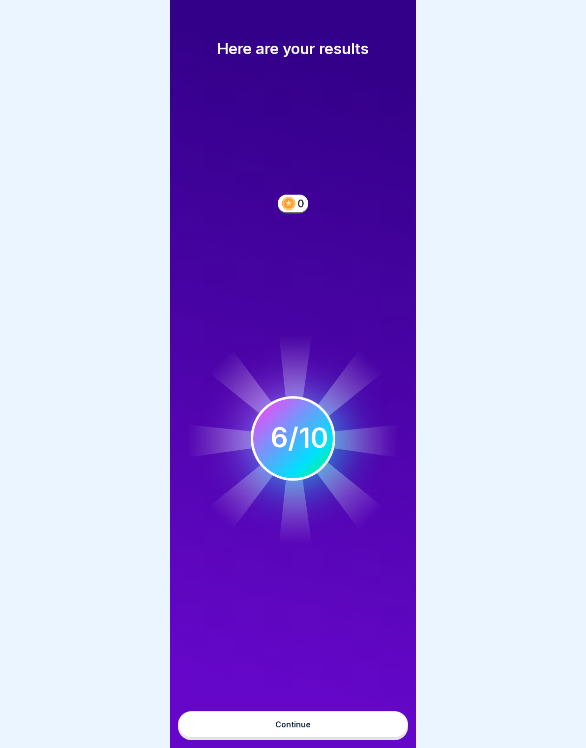
click at [376, 718] on button "Continue" at bounding box center [293, 724] width 230 height 27
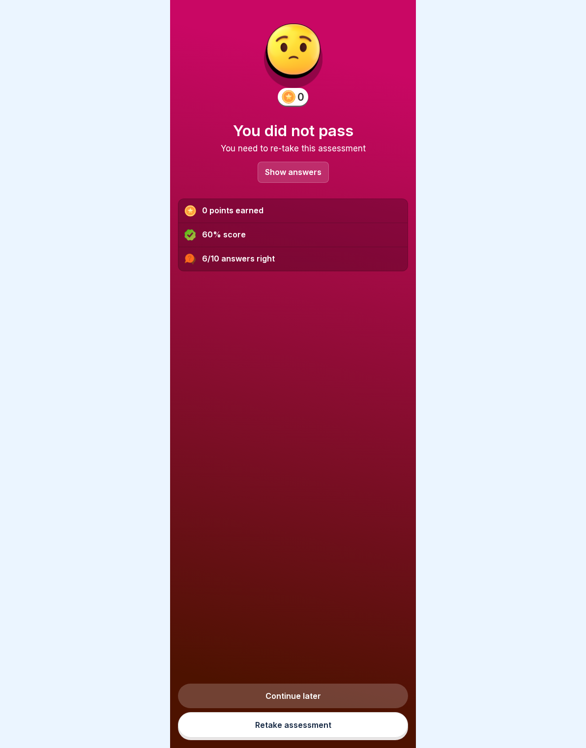
click at [346, 728] on link "Retake assessment" at bounding box center [293, 725] width 230 height 26
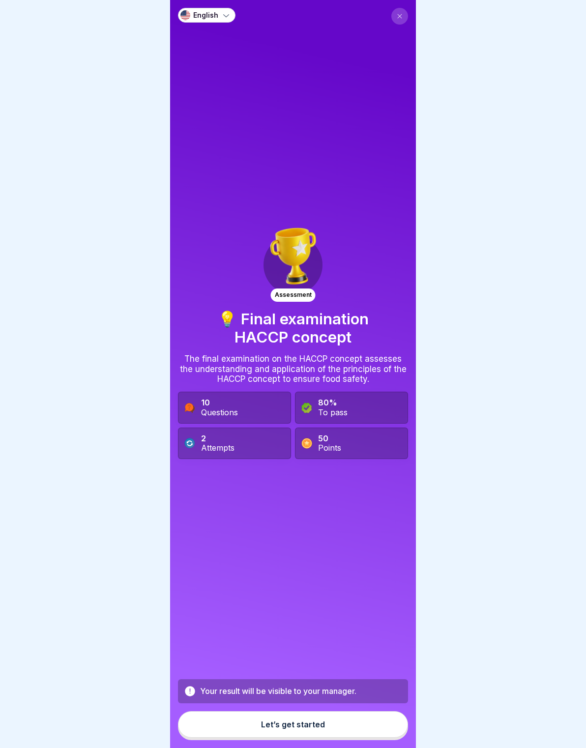
click at [365, 723] on button "Let’s get started" at bounding box center [293, 724] width 230 height 27
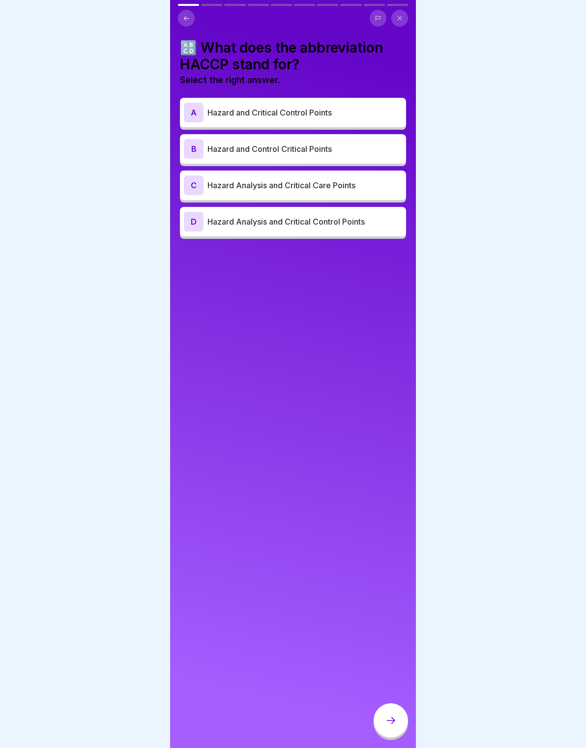
click at [385, 216] on p "Hazard Analysis and Critical Control Points" at bounding box center [304, 222] width 195 height 12
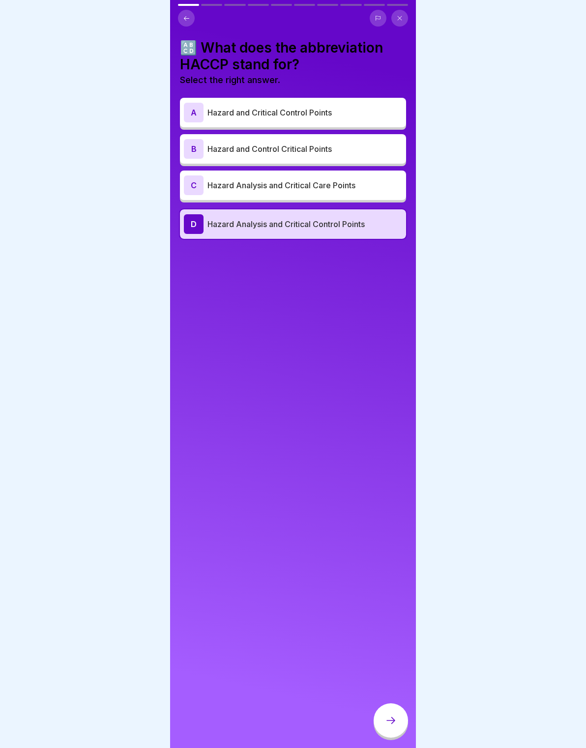
click at [397, 723] on div at bounding box center [390, 720] width 34 height 34
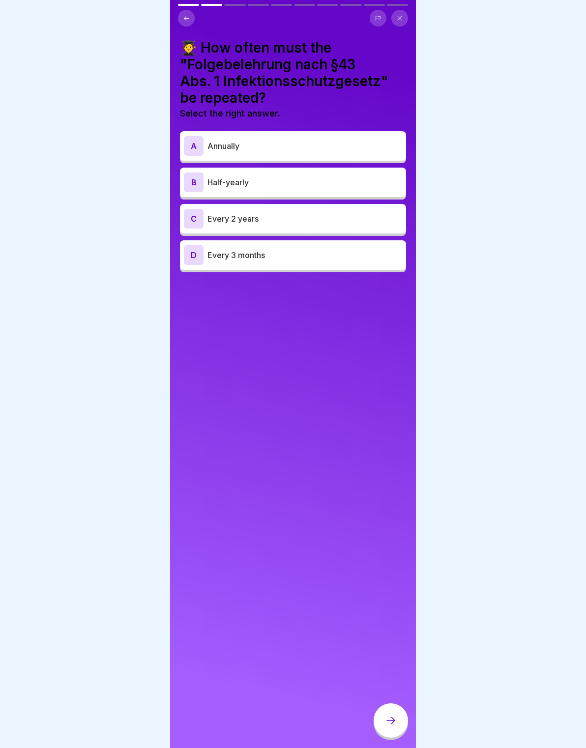
click at [204, 217] on div "C Every 2 years" at bounding box center [293, 219] width 218 height 20
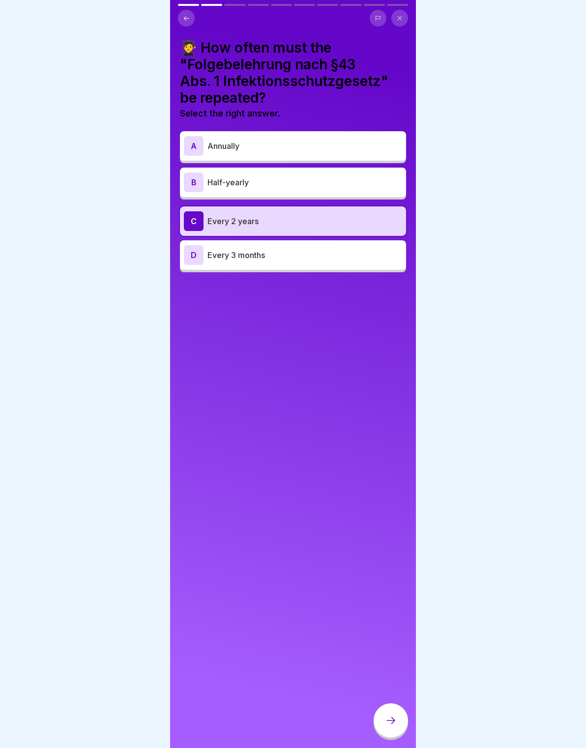
click at [403, 724] on div at bounding box center [390, 720] width 34 height 34
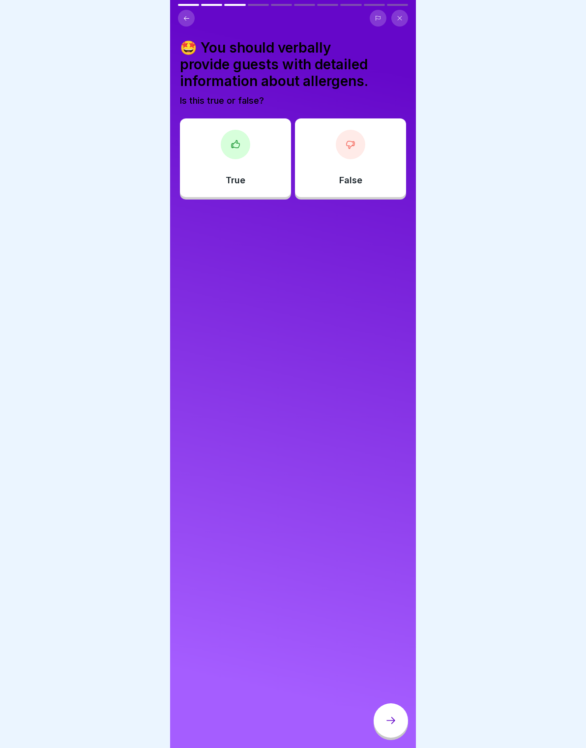
click at [312, 178] on div "False" at bounding box center [350, 157] width 111 height 79
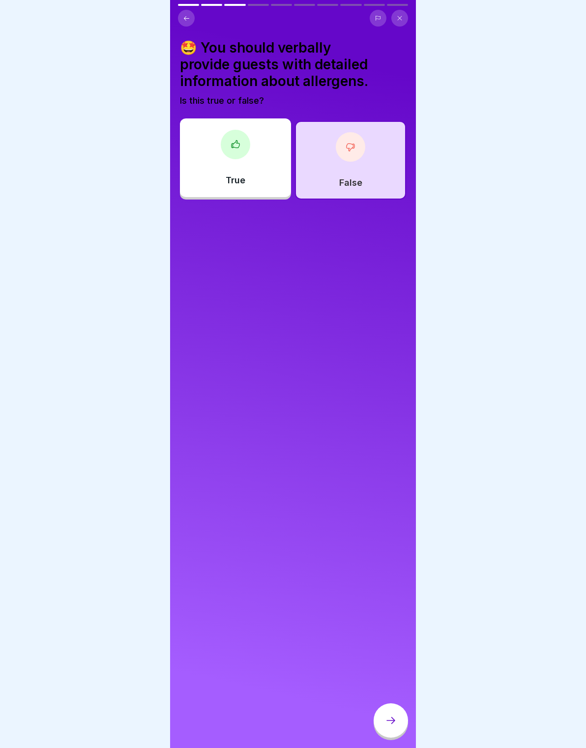
click at [392, 702] on div "🤩 You should verbally provide guests with detailed information about allergens.…" at bounding box center [293, 374] width 246 height 748
click at [387, 718] on icon at bounding box center [391, 720] width 12 height 12
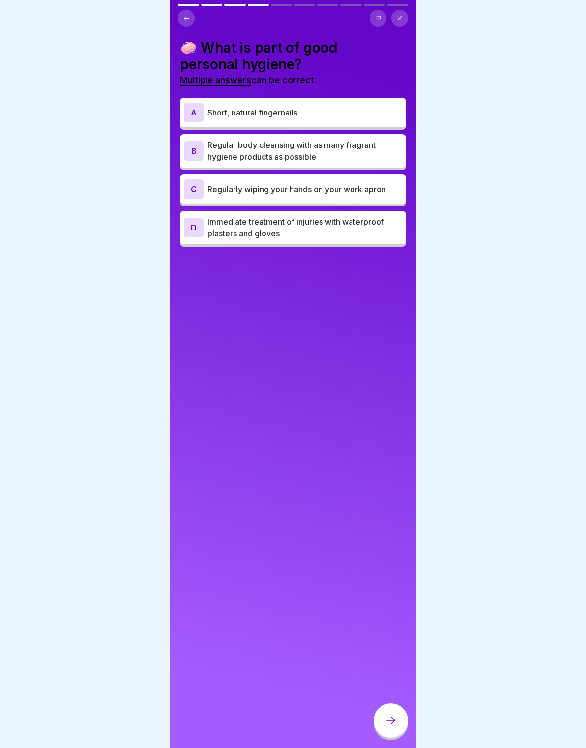
click at [368, 108] on p "Short, natural fingernails" at bounding box center [304, 113] width 195 height 12
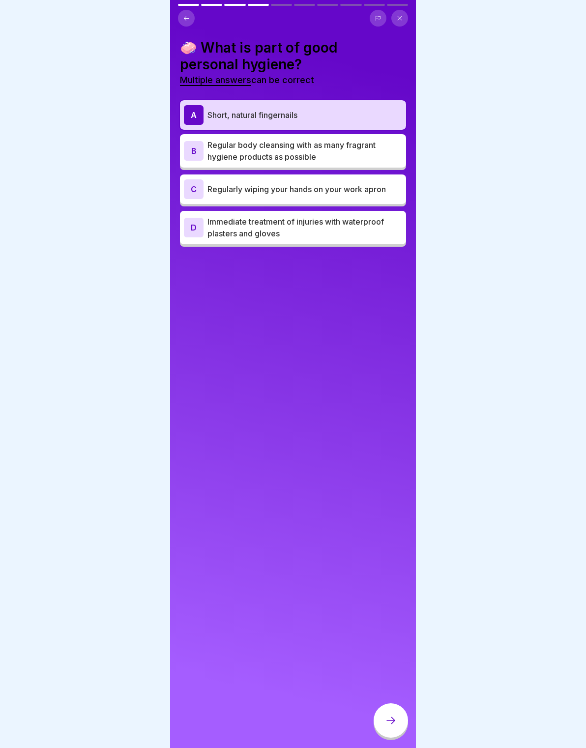
click at [375, 224] on p "Immediate treatment of injuries with waterproof plasters and gloves" at bounding box center [304, 228] width 195 height 24
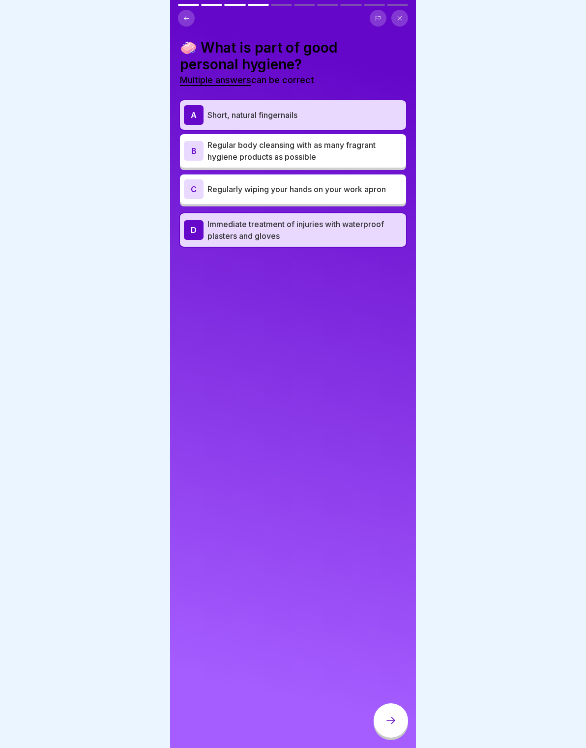
click at [396, 721] on icon at bounding box center [391, 720] width 12 height 12
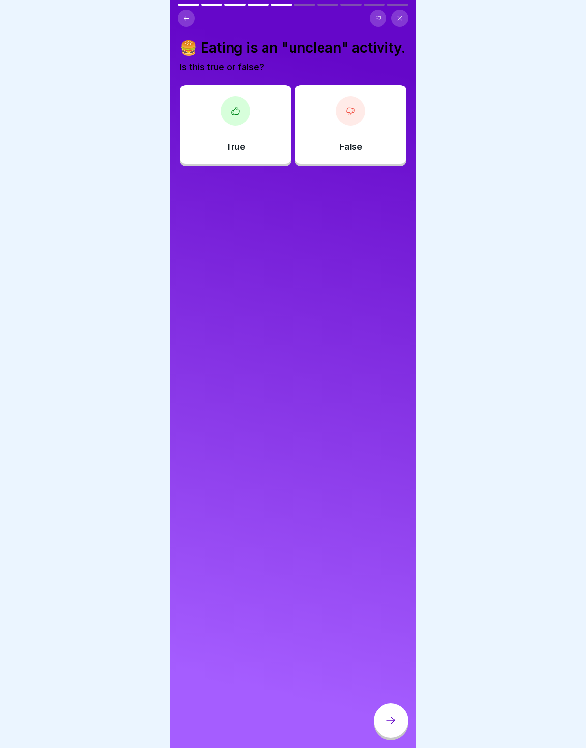
click at [269, 127] on div "True" at bounding box center [235, 124] width 111 height 79
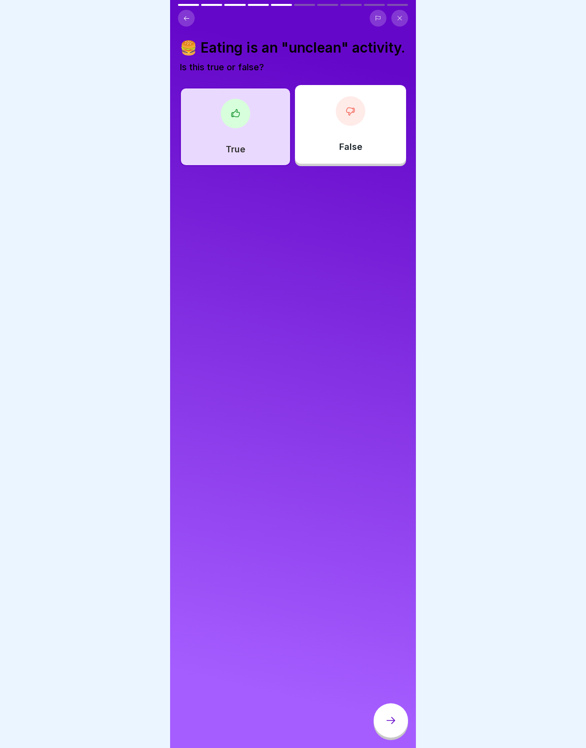
click at [385, 722] on icon at bounding box center [391, 720] width 12 height 12
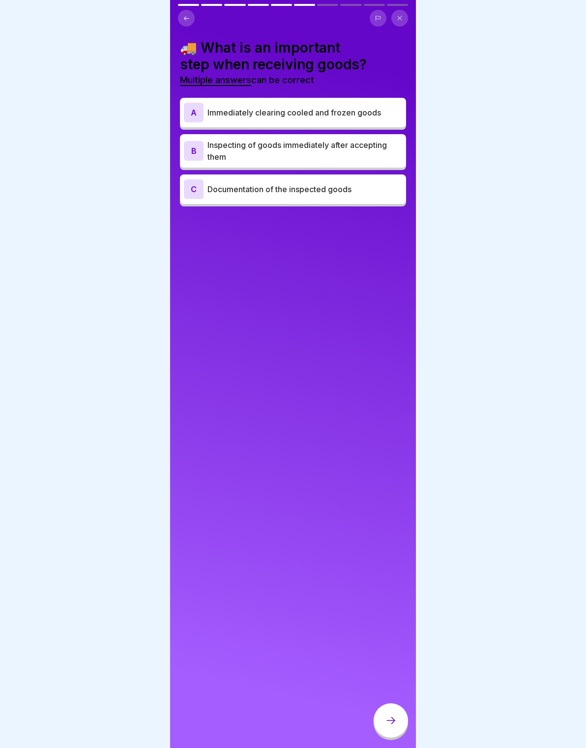
click at [384, 103] on div "A Immediately clearing cooled and frozen goods" at bounding box center [293, 113] width 218 height 20
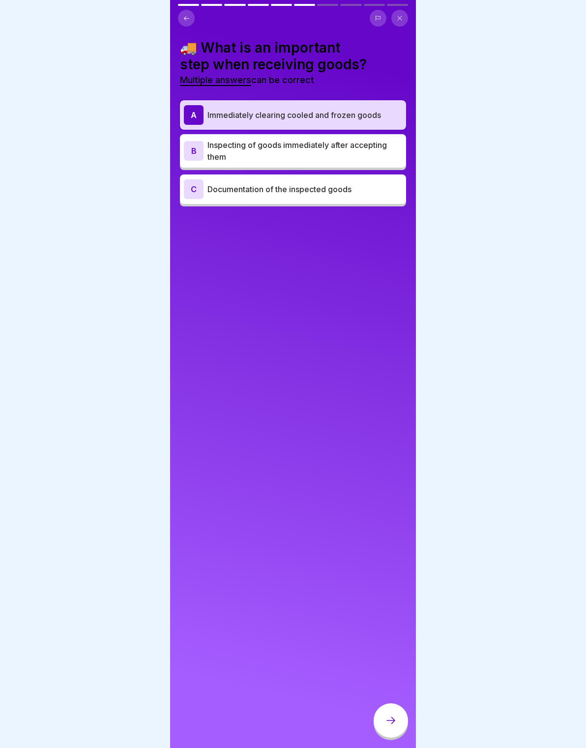
click at [372, 185] on p "Documentation of the inspected goods" at bounding box center [304, 189] width 195 height 12
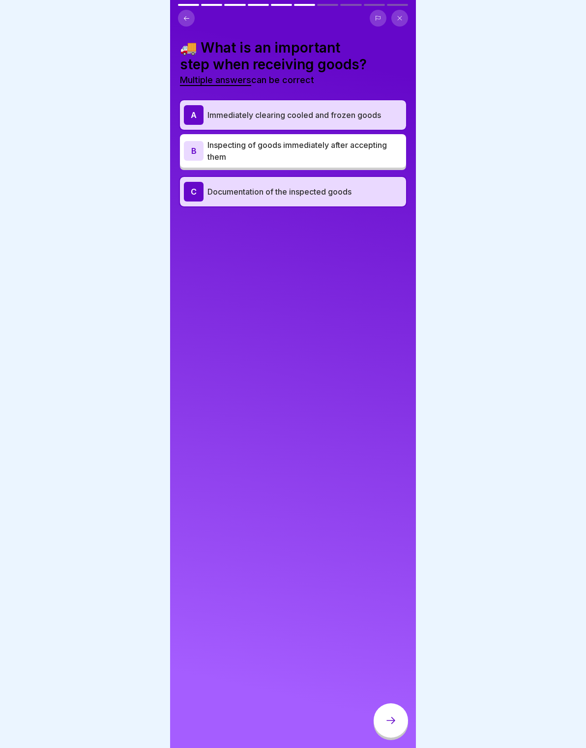
click at [388, 724] on icon at bounding box center [391, 720] width 12 height 12
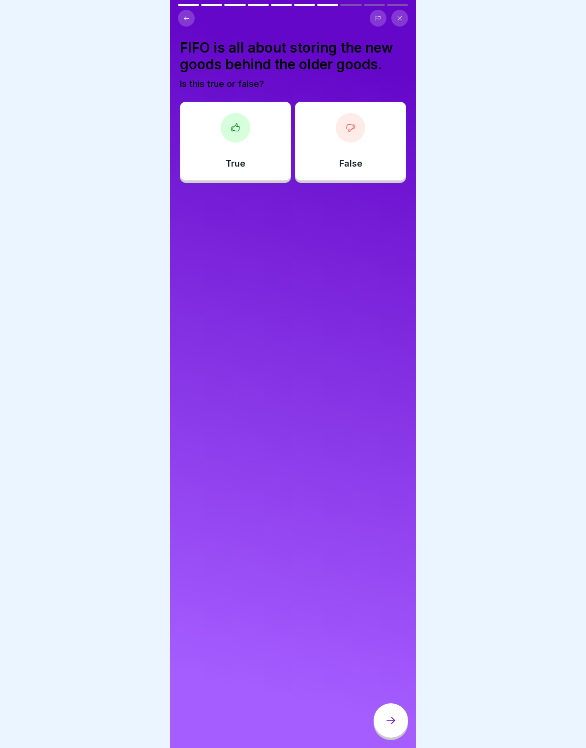
click at [260, 155] on div "True" at bounding box center [235, 141] width 111 height 79
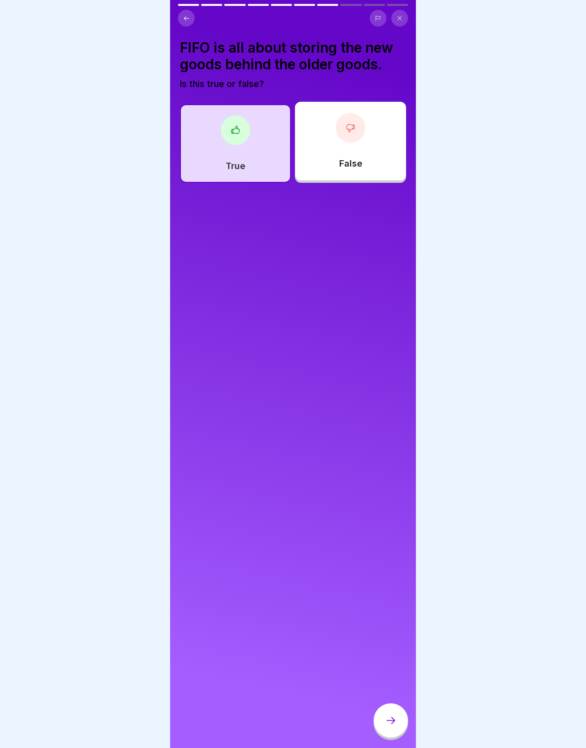
click at [395, 710] on div at bounding box center [390, 720] width 34 height 34
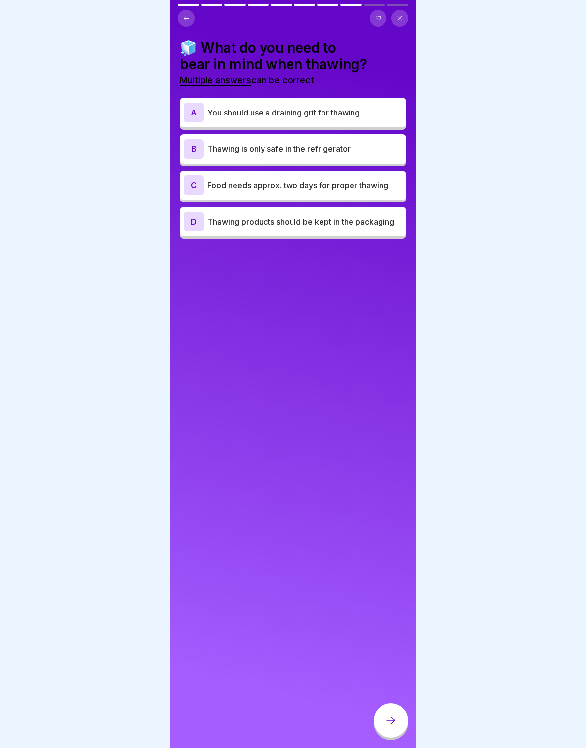
click at [382, 111] on p "You should use a draining grit for thawing" at bounding box center [304, 113] width 195 height 12
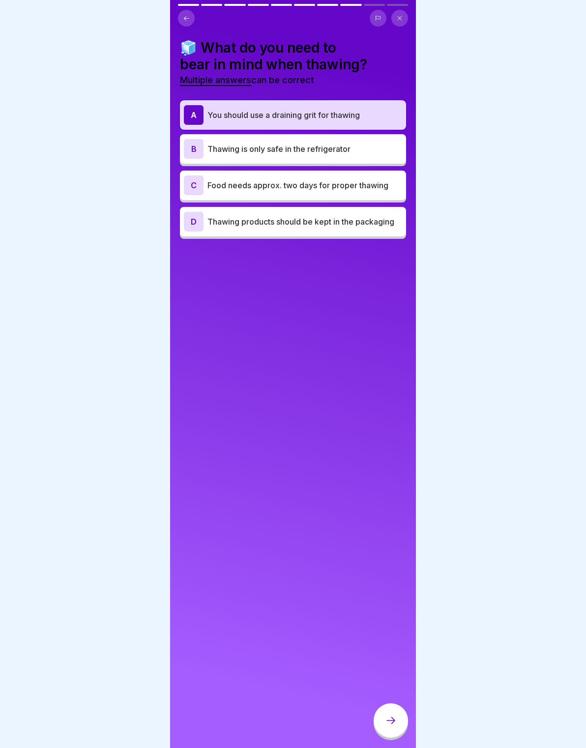
click at [378, 151] on p "Thawing is only safe in the refrigerator" at bounding box center [304, 149] width 195 height 12
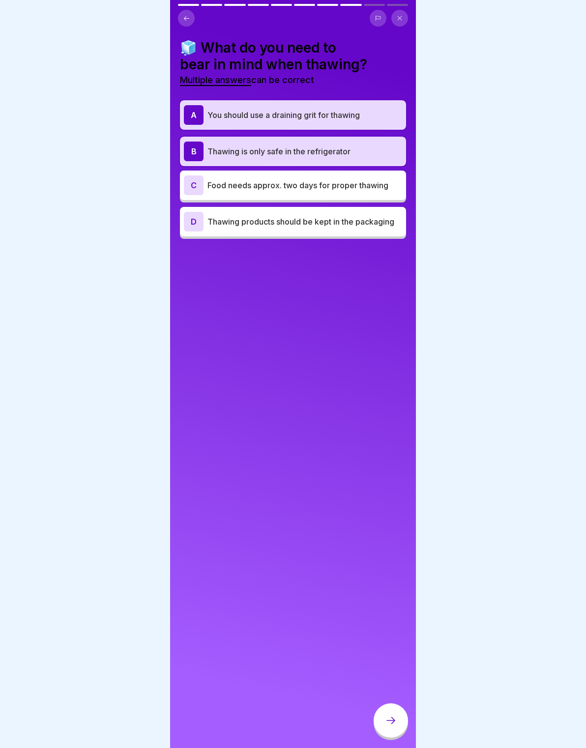
click at [394, 702] on div "🧊 What do you need to bear in mind when thawing? Multiple answers can be correc…" at bounding box center [293, 374] width 246 height 748
click at [397, 711] on div at bounding box center [390, 720] width 34 height 34
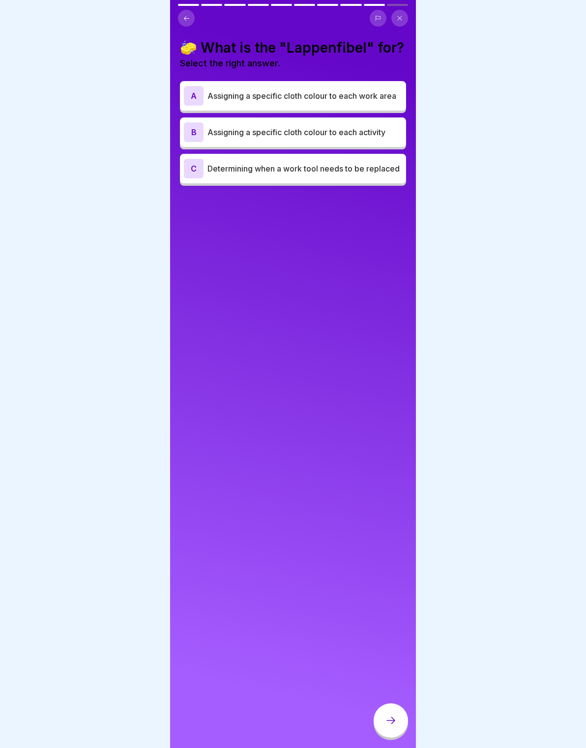
click at [375, 136] on p "Assigning a specific cloth colour to each activity" at bounding box center [304, 132] width 195 height 12
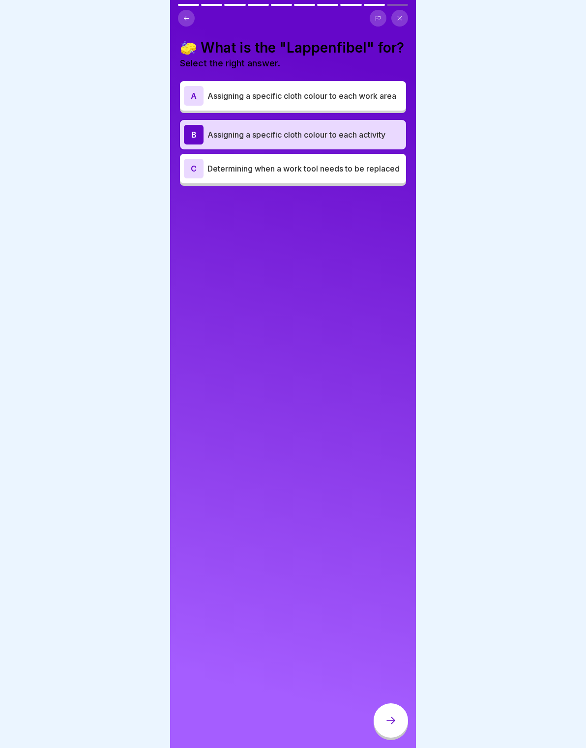
click at [398, 701] on div "🧽 What is the "Lappenfibel" for? Select the right answer. A Assigning a specifi…" at bounding box center [293, 374] width 246 height 748
click at [398, 717] on div at bounding box center [390, 720] width 34 height 34
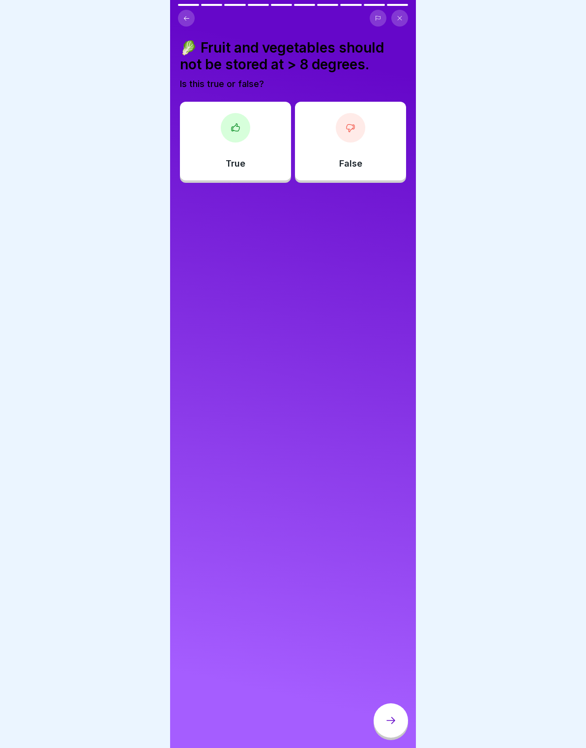
click at [253, 138] on div "True" at bounding box center [235, 141] width 111 height 79
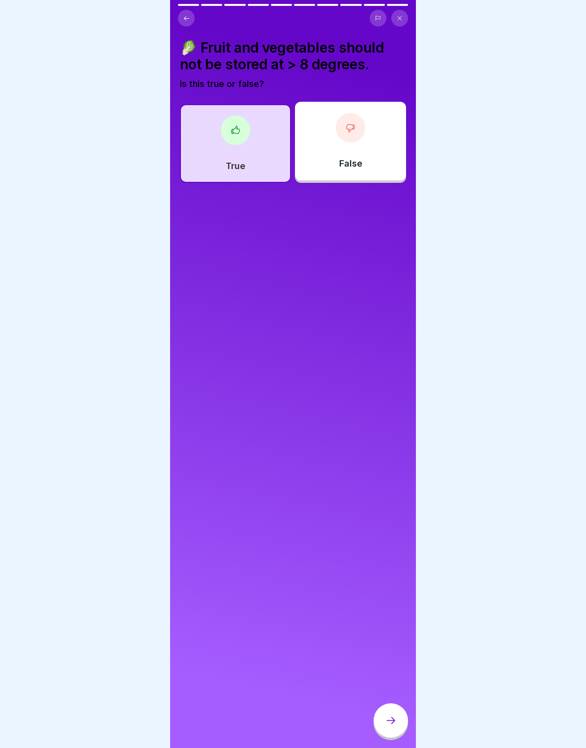
click at [383, 713] on div at bounding box center [390, 720] width 34 height 34
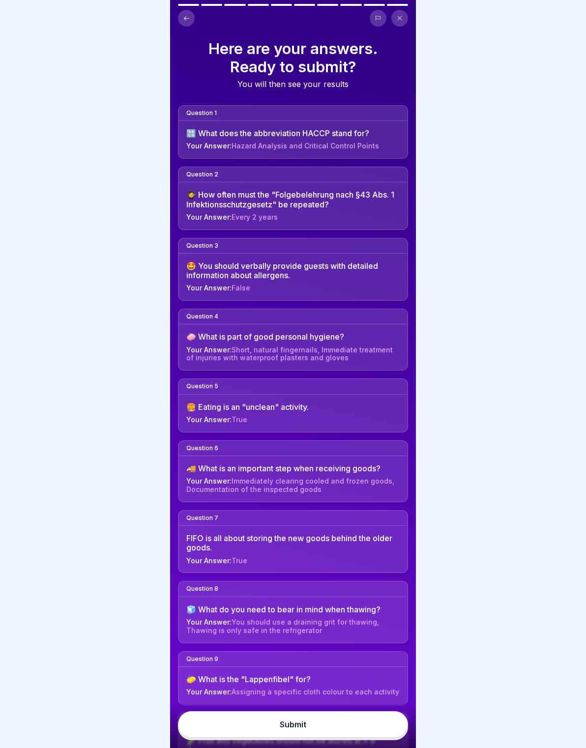
click at [385, 717] on button "Submit" at bounding box center [293, 724] width 230 height 27
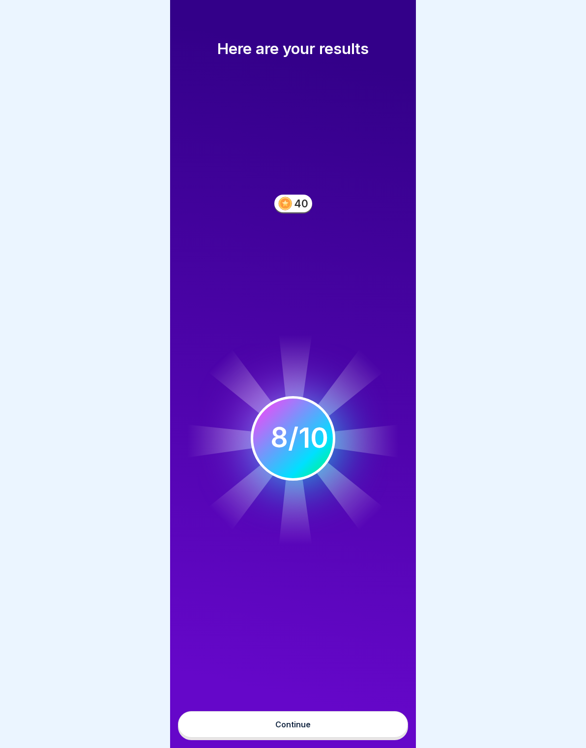
click at [374, 723] on button "Continue" at bounding box center [293, 724] width 230 height 27
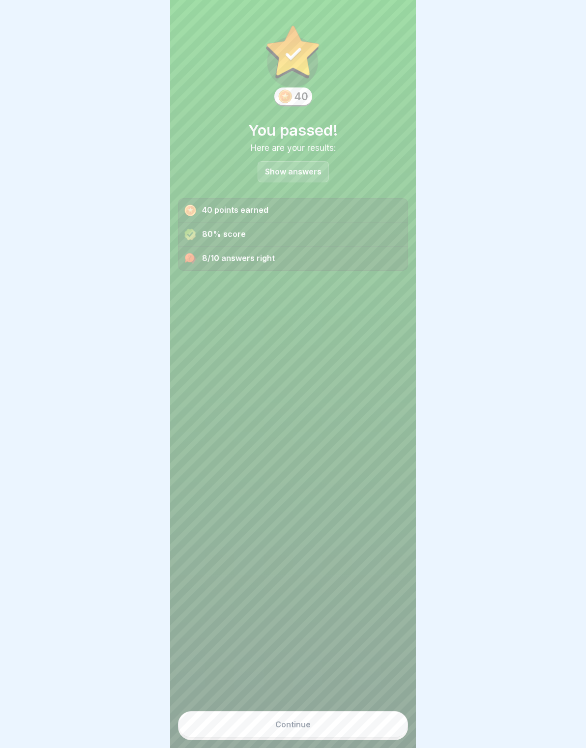
click at [366, 721] on button "Continue" at bounding box center [293, 724] width 230 height 27
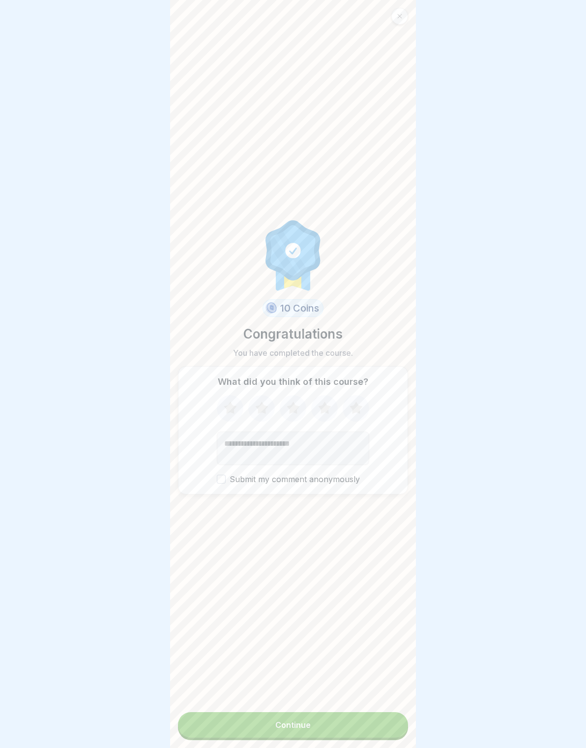
click at [368, 721] on button "Continue" at bounding box center [293, 725] width 230 height 26
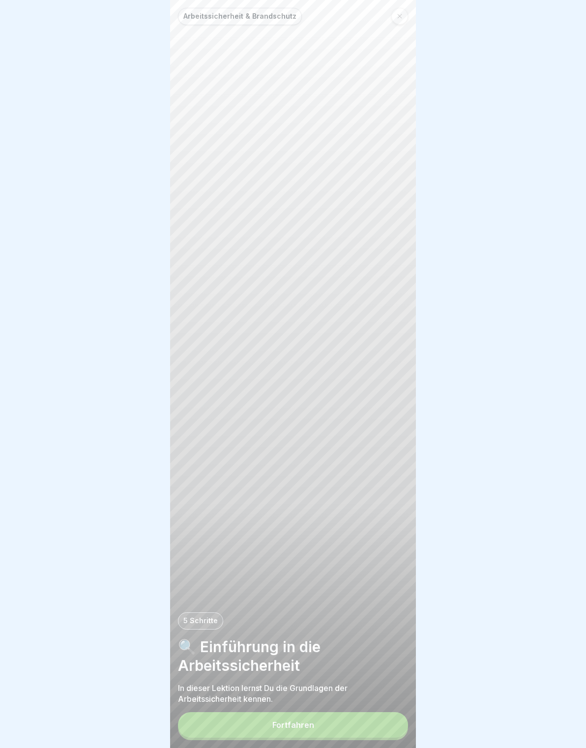
click at [373, 715] on button "Fortfahren" at bounding box center [293, 725] width 230 height 26
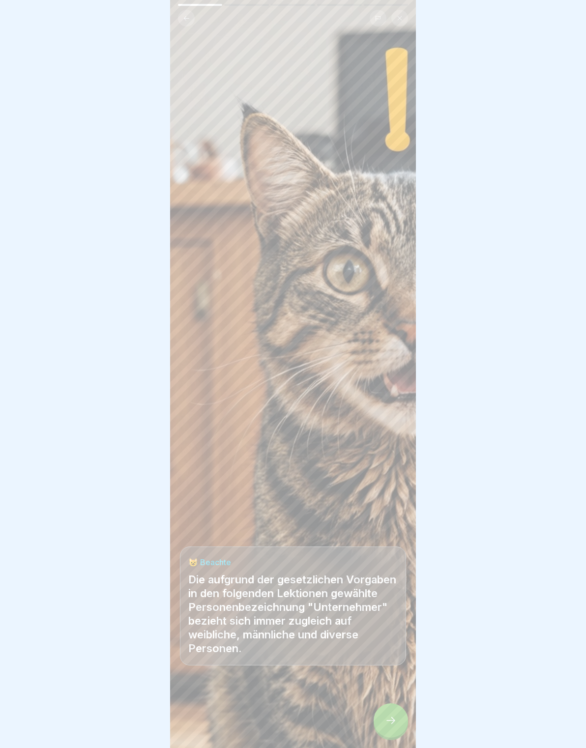
click at [368, 721] on div at bounding box center [293, 718] width 226 height 59
click at [395, 700] on div at bounding box center [293, 718] width 226 height 59
click at [389, 718] on icon at bounding box center [391, 720] width 12 height 12
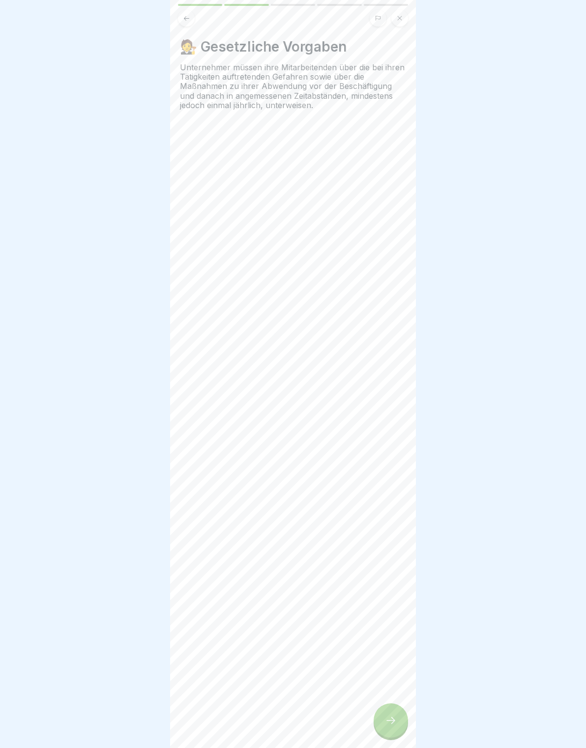
click at [390, 714] on icon at bounding box center [391, 720] width 12 height 12
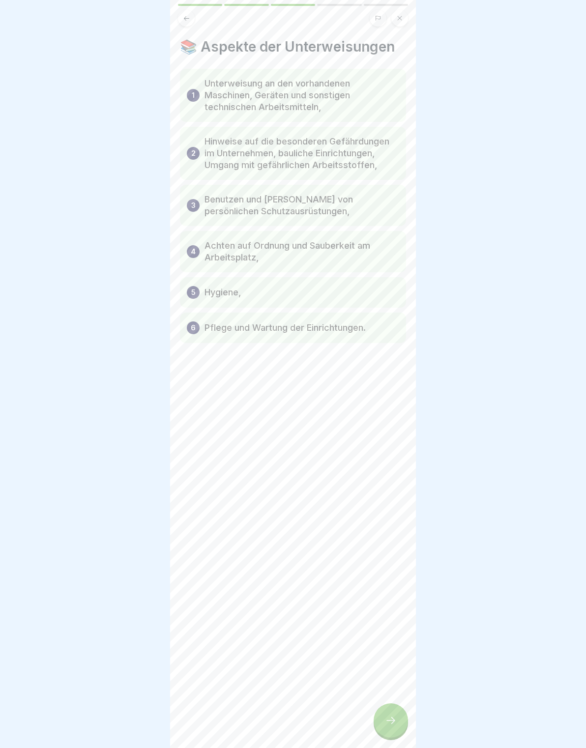
click at [393, 710] on div at bounding box center [390, 720] width 34 height 34
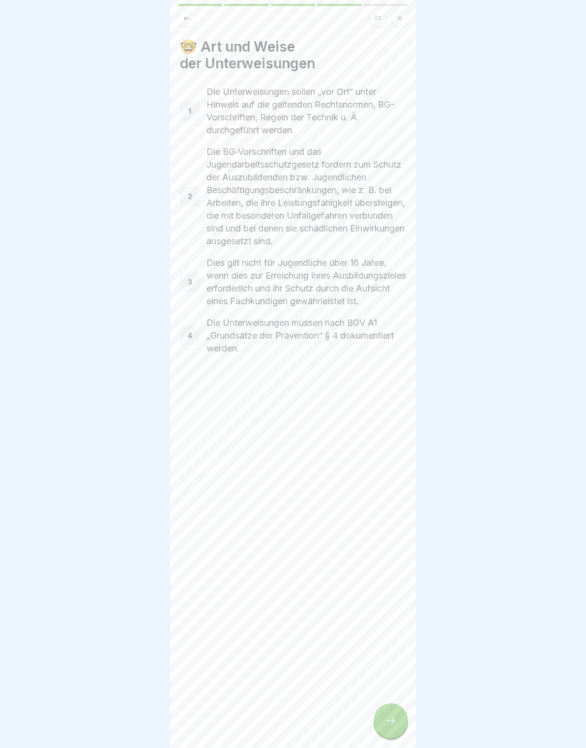
click at [390, 712] on div at bounding box center [390, 720] width 34 height 34
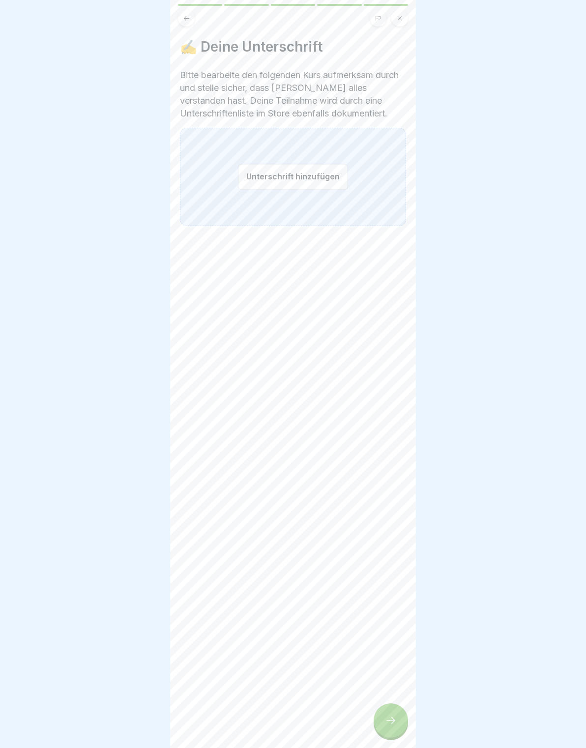
click at [310, 182] on button "Unterschrift hinzufügen" at bounding box center [293, 177] width 110 height 26
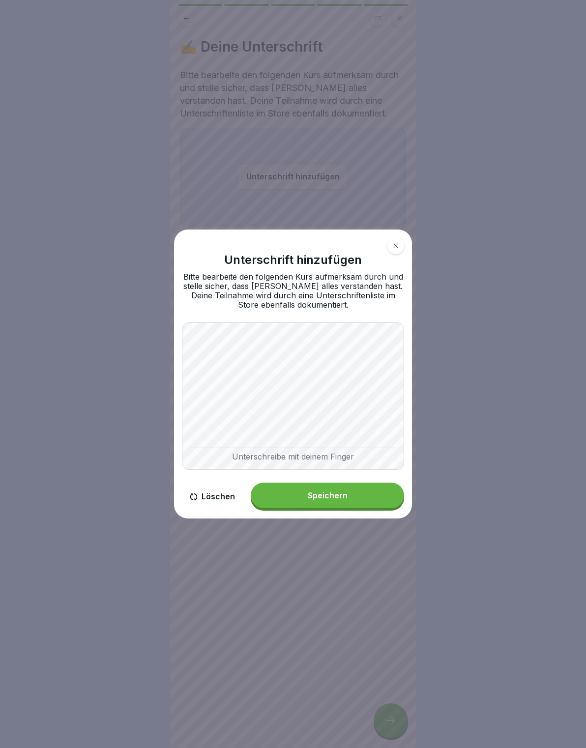
click at [337, 500] on div "Speichern" at bounding box center [328, 495] width 40 height 9
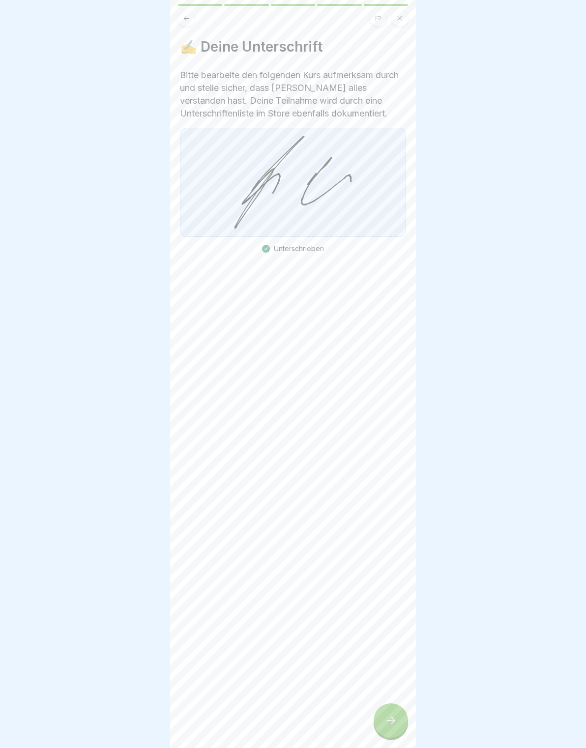
click at [383, 710] on div at bounding box center [390, 720] width 34 height 34
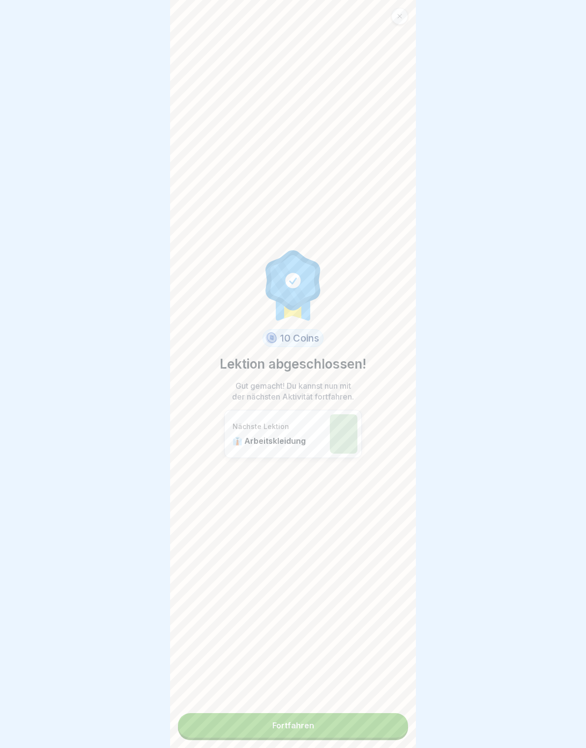
click at [379, 717] on link "Fortfahren" at bounding box center [293, 725] width 230 height 25
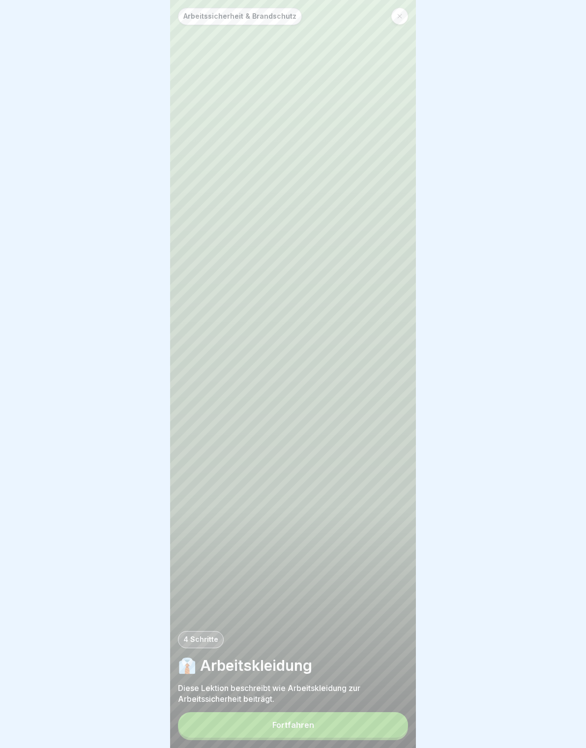
click at [368, 722] on button "Fortfahren" at bounding box center [293, 725] width 230 height 26
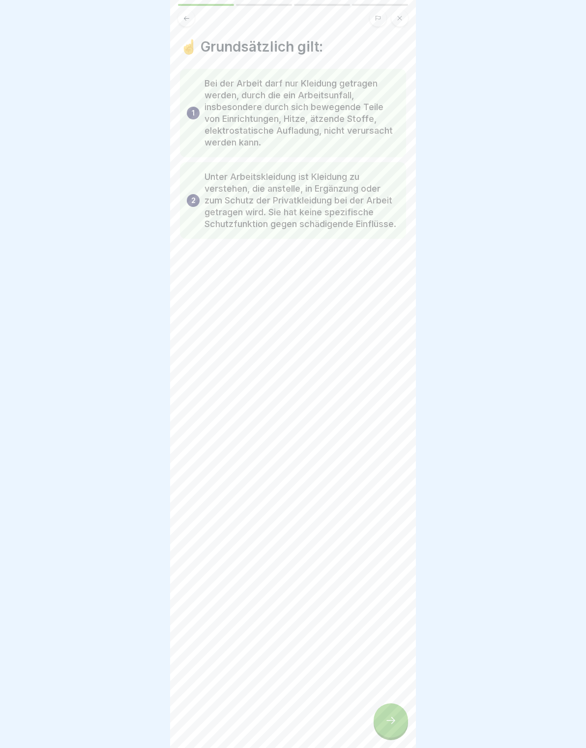
click at [397, 723] on div at bounding box center [390, 720] width 34 height 34
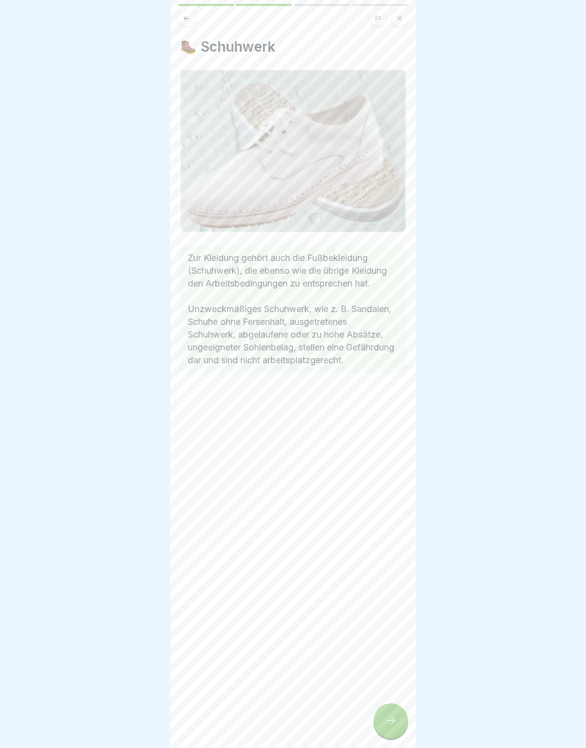
click at [395, 721] on icon at bounding box center [391, 720] width 12 height 12
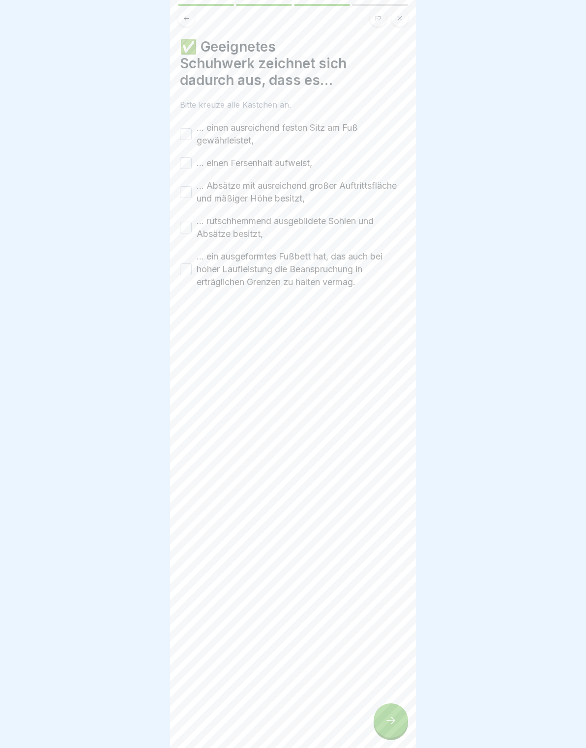
click at [191, 130] on button "… einen ausreichend festen Sitz am Fuß gewährleistet," at bounding box center [186, 134] width 12 height 12
click at [183, 168] on button "… einen Fersenhalt aufweist," at bounding box center [186, 163] width 12 height 12
click at [190, 193] on button "… Absätze mit ausreichend großer Auftrittsfläche und mäßiger Höhe besitzt," at bounding box center [186, 192] width 12 height 12
click at [190, 226] on button "… rutschhemmend ausgebildete Sohlen und Absätze besitzt," at bounding box center [186, 228] width 12 height 12
click at [185, 264] on button "… ein ausgeformtes Fußbett hat, das auch bei hoher Laufleistung die Beanspruchu…" at bounding box center [186, 269] width 12 height 12
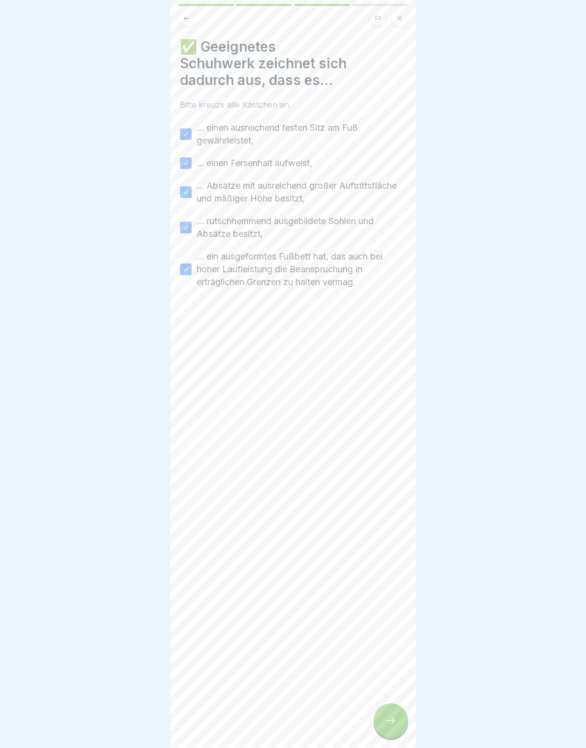
click at [399, 689] on div "✅ Geeignetes Schuhwerk zeichnet sich dadurch aus, dass es… Bitte kreuze alle Kä…" at bounding box center [293, 374] width 246 height 748
click at [398, 717] on div at bounding box center [390, 720] width 34 height 34
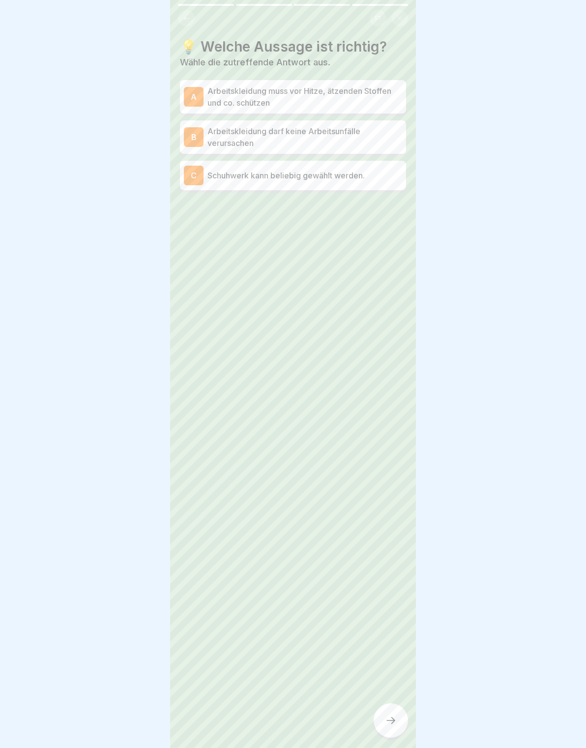
click at [378, 100] on p "Arbeitskleidung muss vor Hitze, ätzenden Stoffen und co. schützen" at bounding box center [304, 97] width 195 height 24
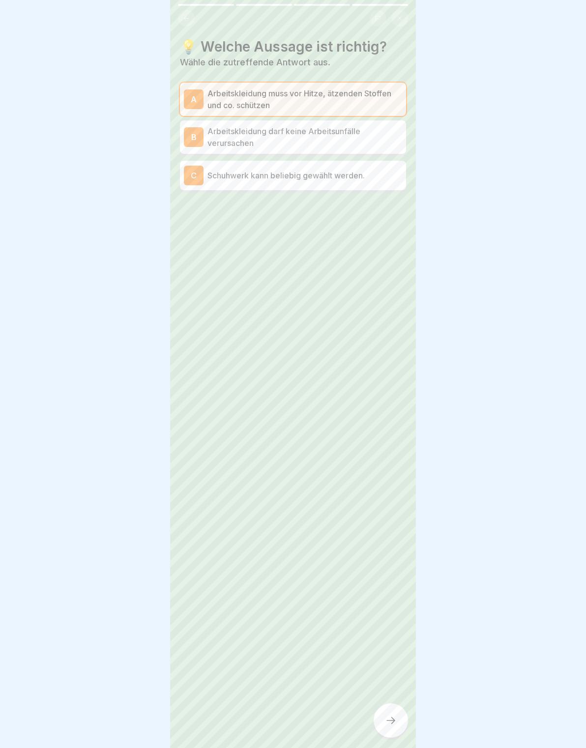
click at [378, 109] on p "Arbeitskleidung muss vor Hitze, ätzenden Stoffen und co. schützen" at bounding box center [304, 99] width 195 height 24
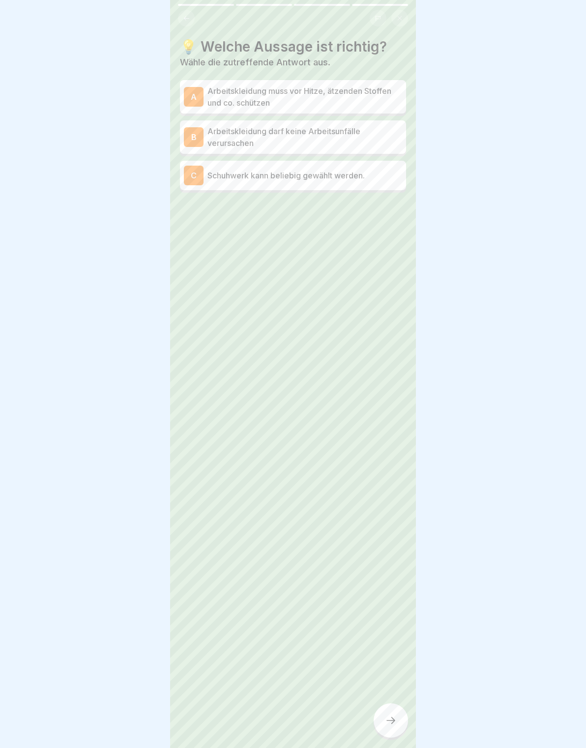
click at [382, 139] on p "Arbeitskleidung darf keine Arbeitsunfälle verursachen" at bounding box center [304, 137] width 195 height 24
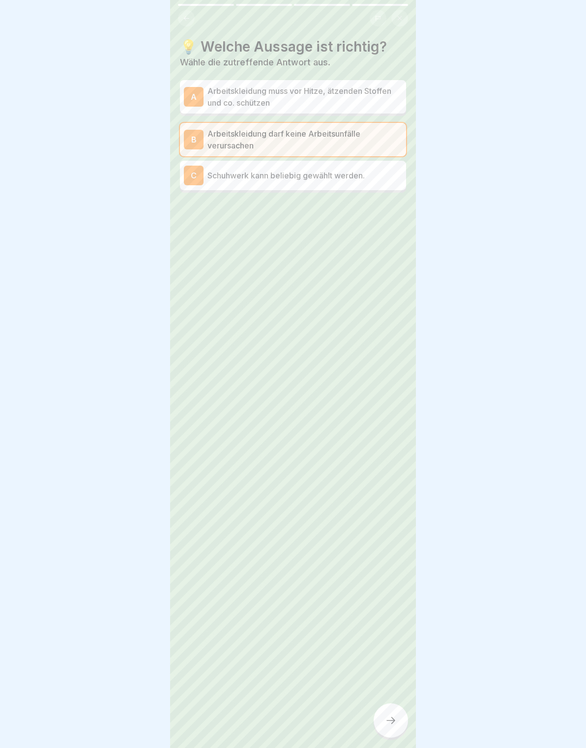
click at [405, 92] on div "A Arbeitskleidung muss vor Hitze, ätzenden Stoffen und co. schützen" at bounding box center [293, 96] width 226 height 33
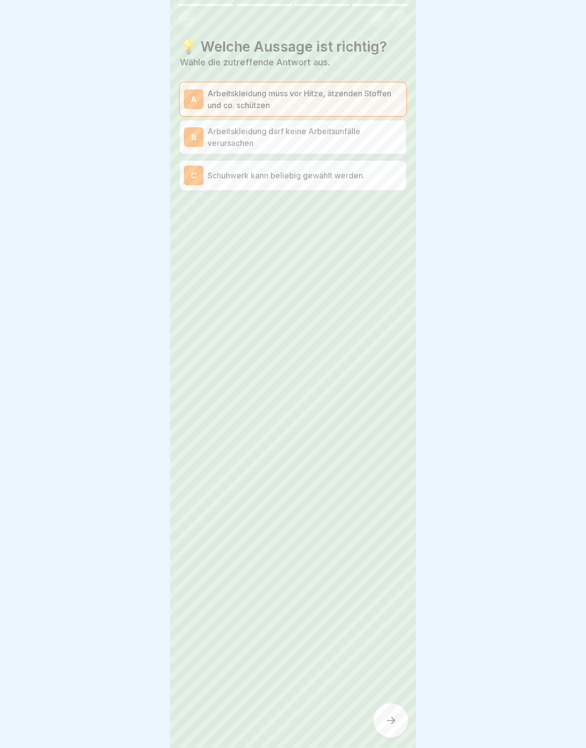
click at [382, 135] on p "Arbeitskleidung darf keine Arbeitsunfälle verursachen" at bounding box center [304, 137] width 195 height 24
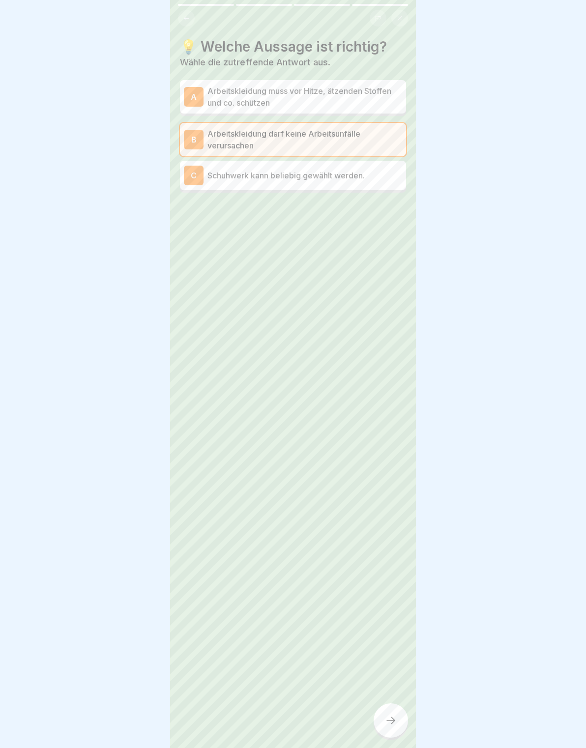
click at [382, 175] on p "Schuhwerk kann beliebig gewählt werden." at bounding box center [304, 176] width 195 height 12
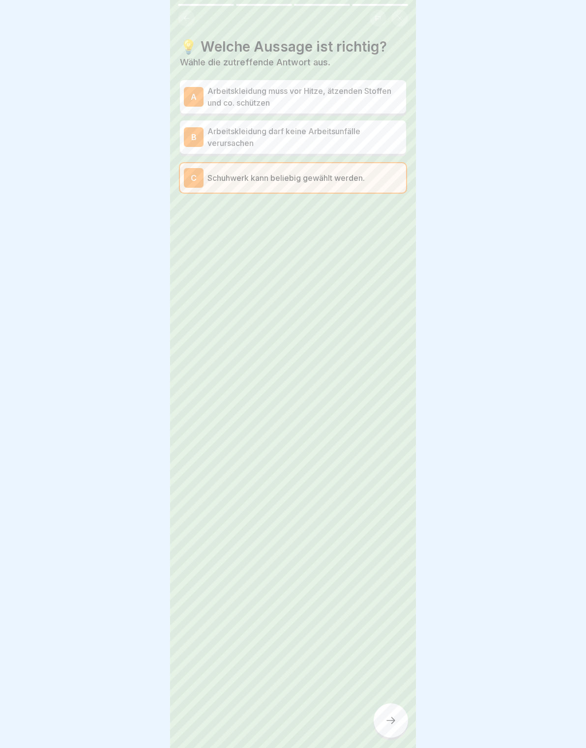
click at [389, 145] on p "Arbeitskleidung darf keine Arbeitsunfälle verursachen" at bounding box center [304, 137] width 195 height 24
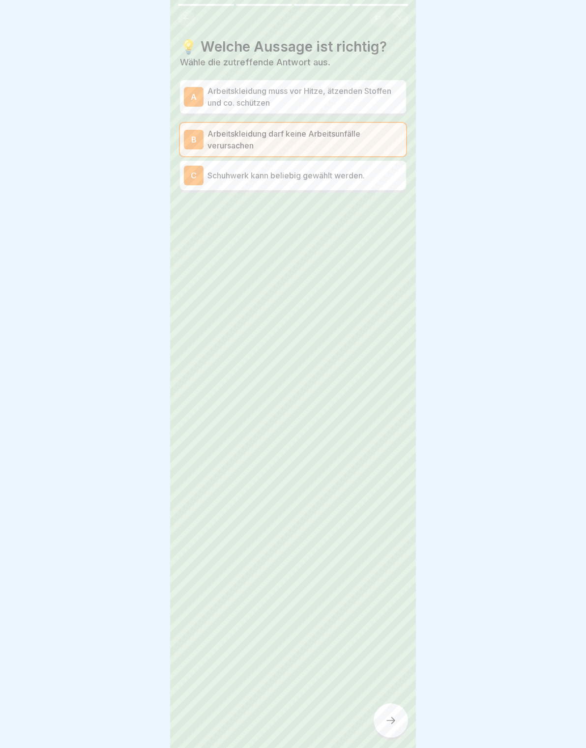
click at [393, 714] on div at bounding box center [390, 720] width 34 height 34
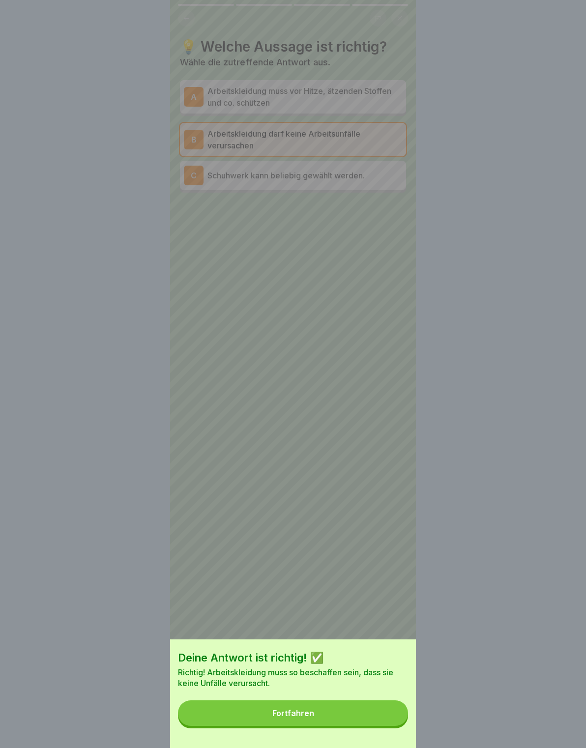
click at [395, 714] on button "Fortfahren" at bounding box center [293, 713] width 230 height 26
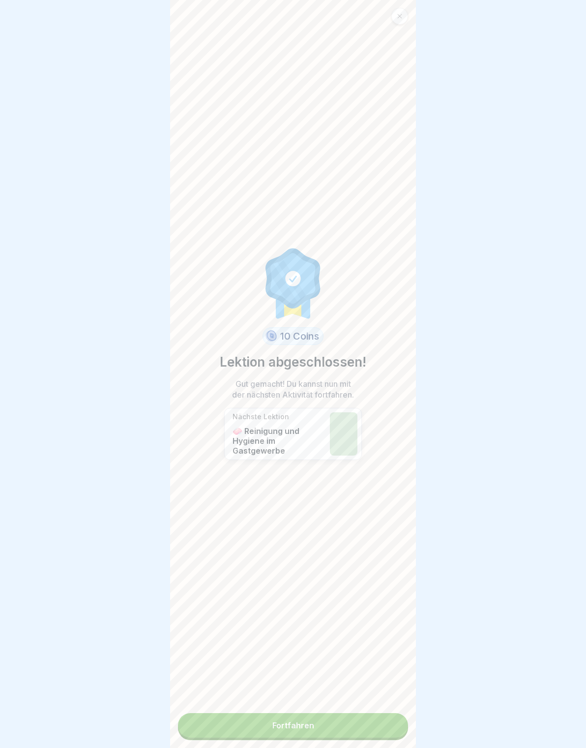
click at [394, 713] on link "Fortfahren" at bounding box center [293, 725] width 230 height 25
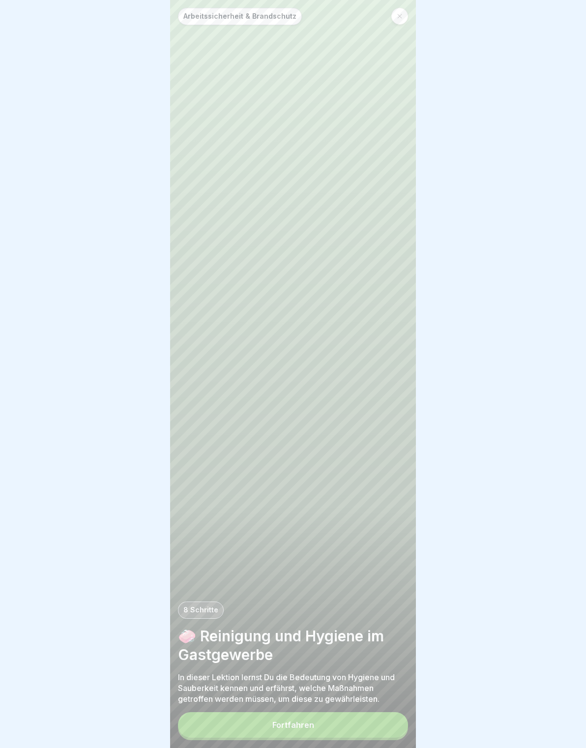
click at [390, 717] on button "Fortfahren" at bounding box center [293, 725] width 230 height 26
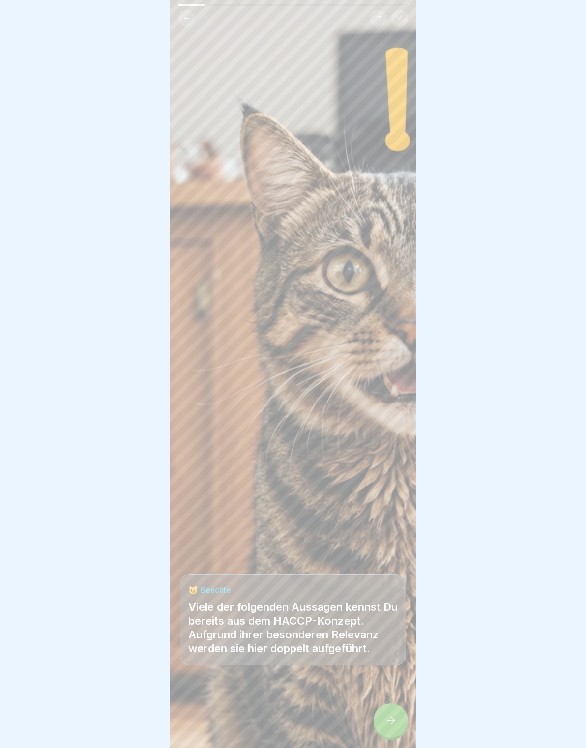
click at [388, 719] on icon at bounding box center [391, 720] width 12 height 12
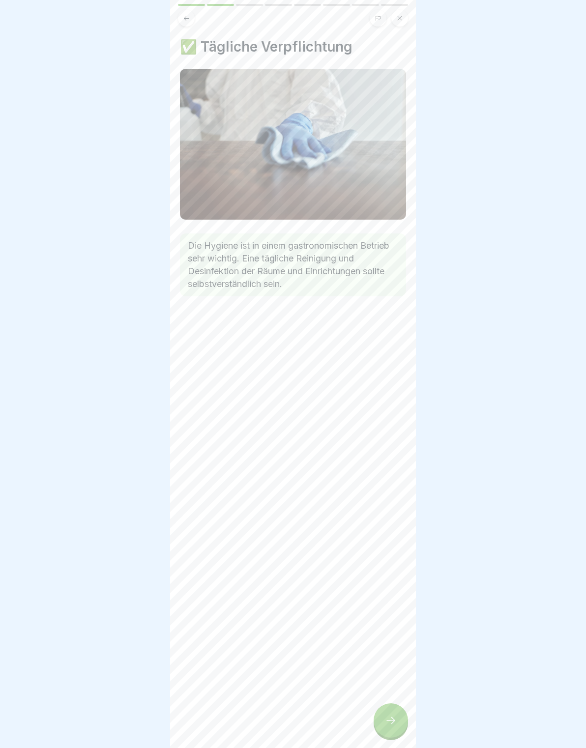
click at [393, 715] on icon at bounding box center [391, 720] width 12 height 12
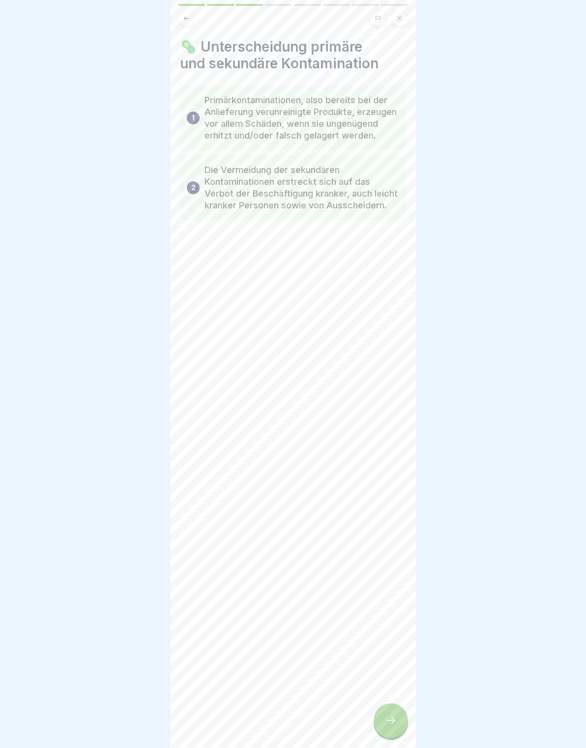
click at [395, 714] on icon at bounding box center [391, 720] width 12 height 12
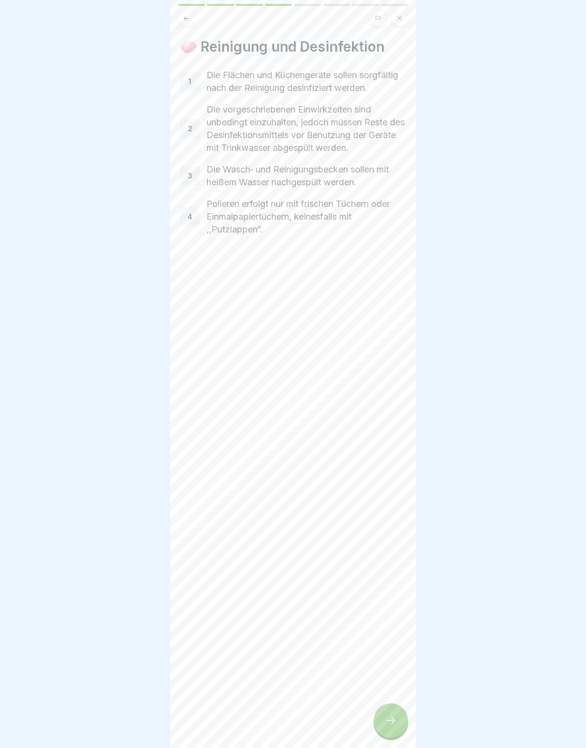
click at [395, 711] on div at bounding box center [390, 720] width 34 height 34
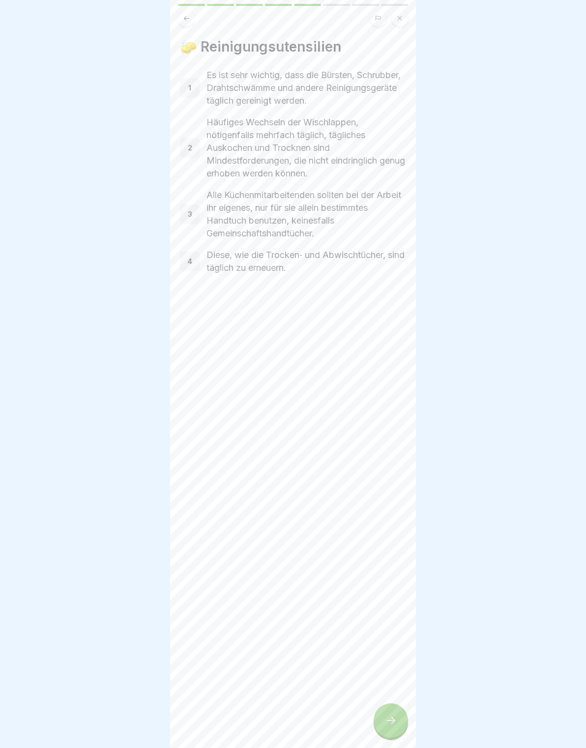
click at [394, 711] on div at bounding box center [390, 720] width 34 height 34
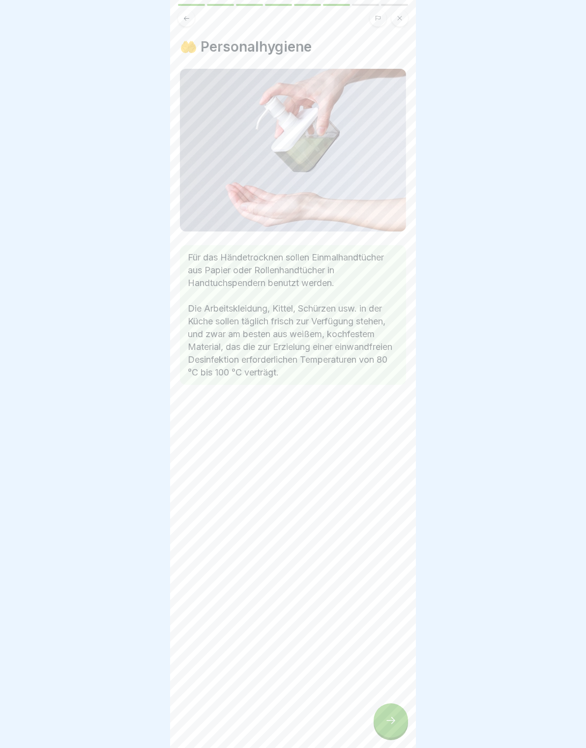
click at [395, 710] on div at bounding box center [390, 720] width 34 height 34
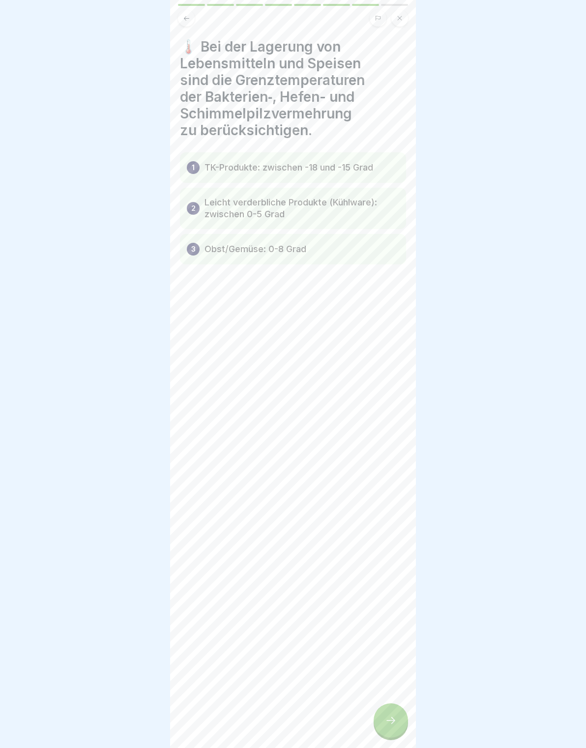
click at [400, 708] on div at bounding box center [390, 720] width 34 height 34
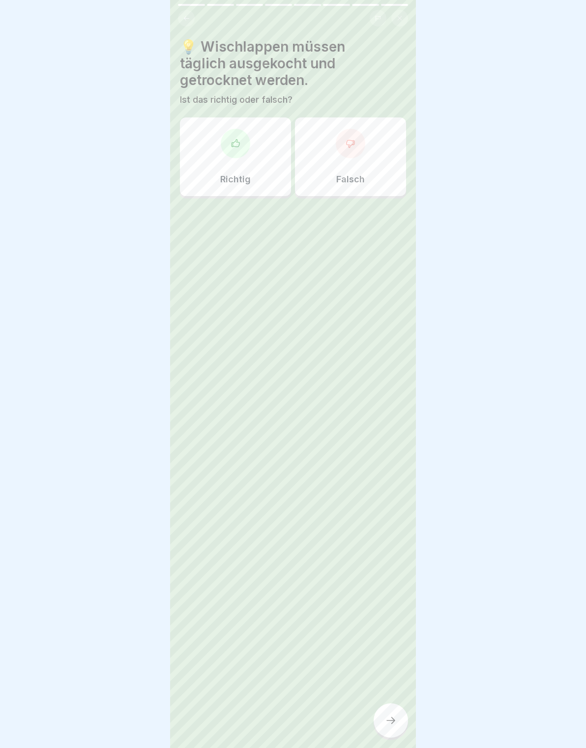
click at [265, 164] on div "Richtig" at bounding box center [235, 156] width 111 height 79
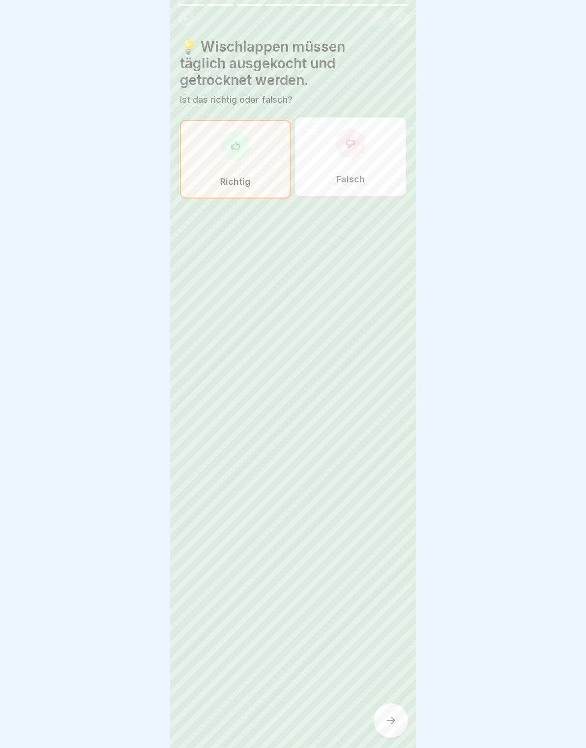
click at [401, 718] on div at bounding box center [390, 720] width 34 height 34
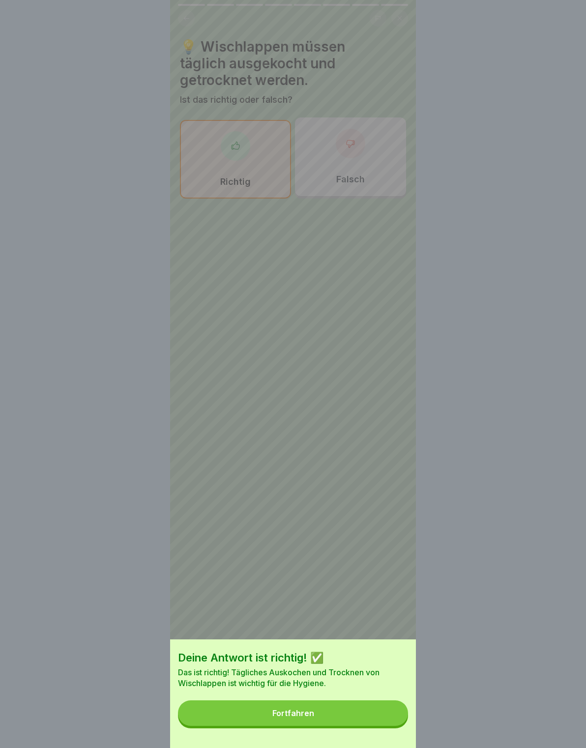
click at [389, 711] on button "Fortfahren" at bounding box center [293, 713] width 230 height 26
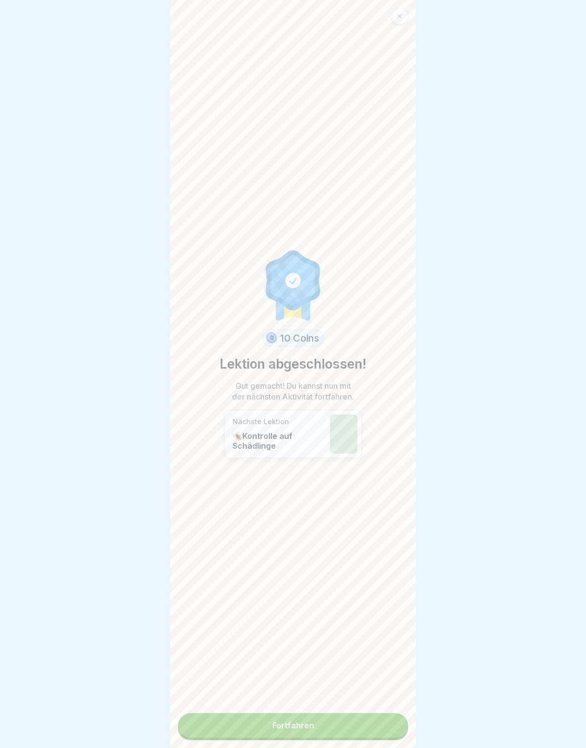
click at [388, 716] on link "Fortfahren" at bounding box center [293, 725] width 230 height 25
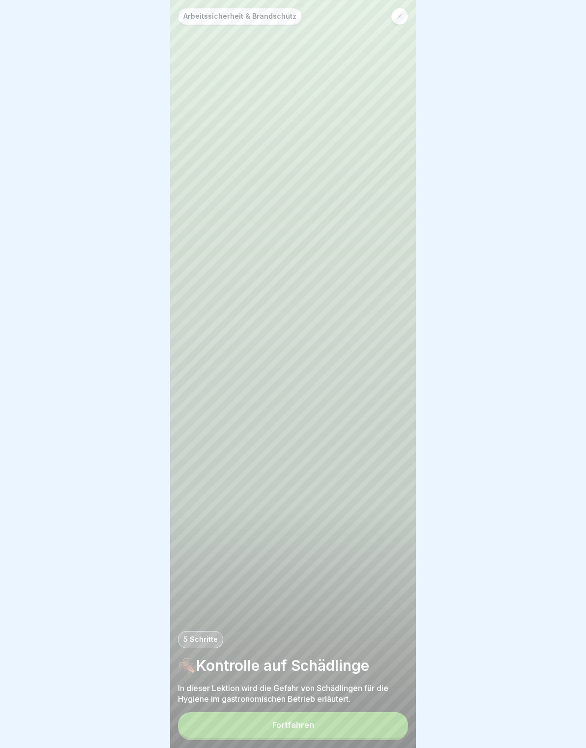
click at [382, 721] on button "Fortfahren" at bounding box center [293, 725] width 230 height 26
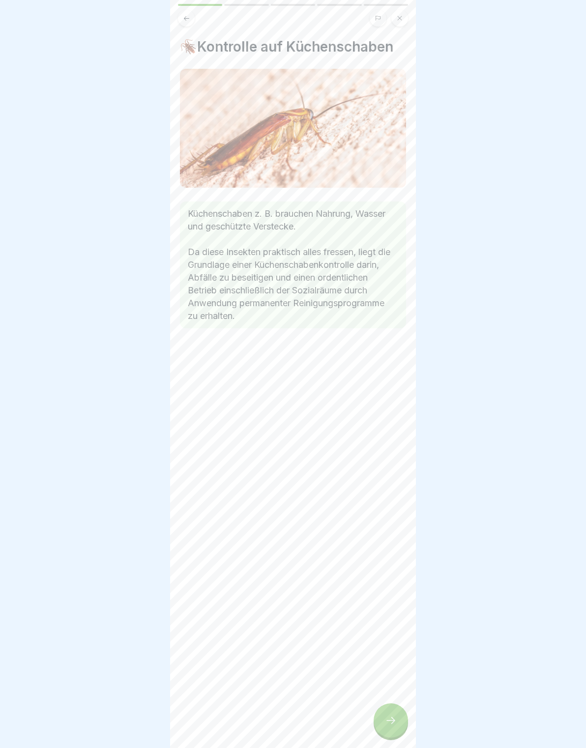
click at [400, 708] on div at bounding box center [390, 720] width 34 height 34
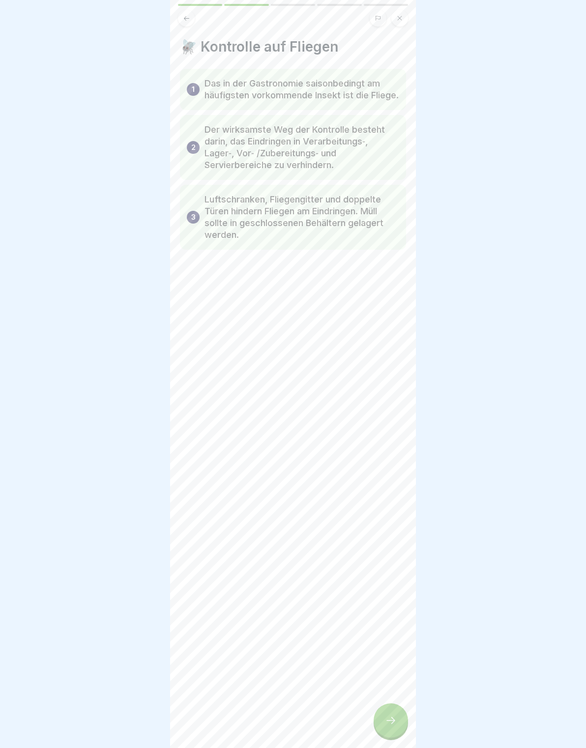
click at [398, 706] on div at bounding box center [390, 720] width 34 height 34
click at [399, 704] on div "🪲 Weitere Insekten 1 Weitere Insekten, wie Ameisen, Käfer und Motten, kommen in…" at bounding box center [293, 374] width 246 height 748
click at [396, 707] on div at bounding box center [390, 720] width 34 height 34
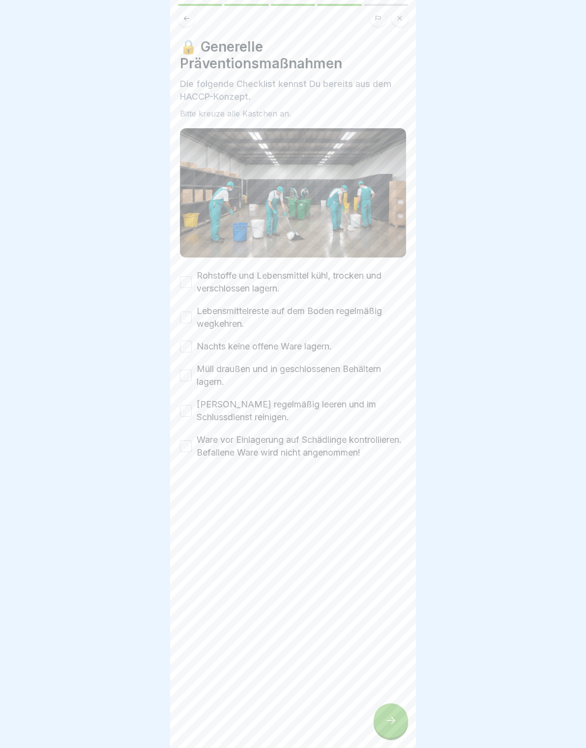
click at [401, 709] on div at bounding box center [390, 720] width 34 height 34
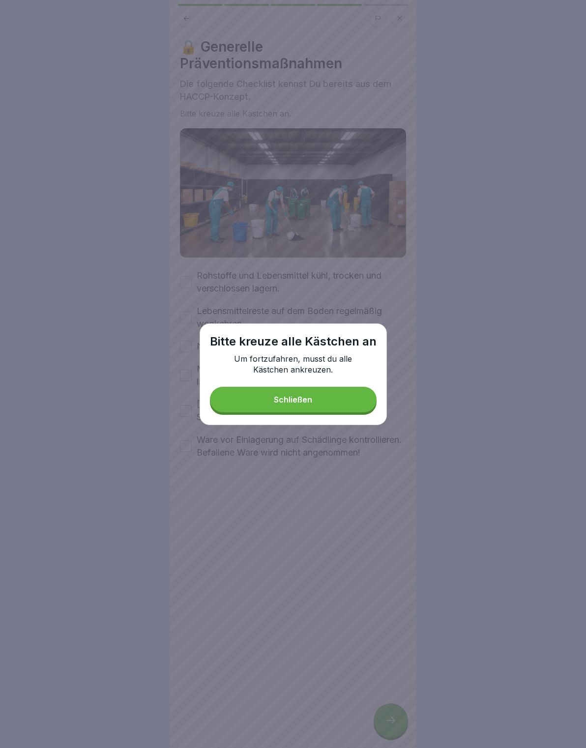
click at [301, 388] on button "Schließen" at bounding box center [293, 400] width 167 height 26
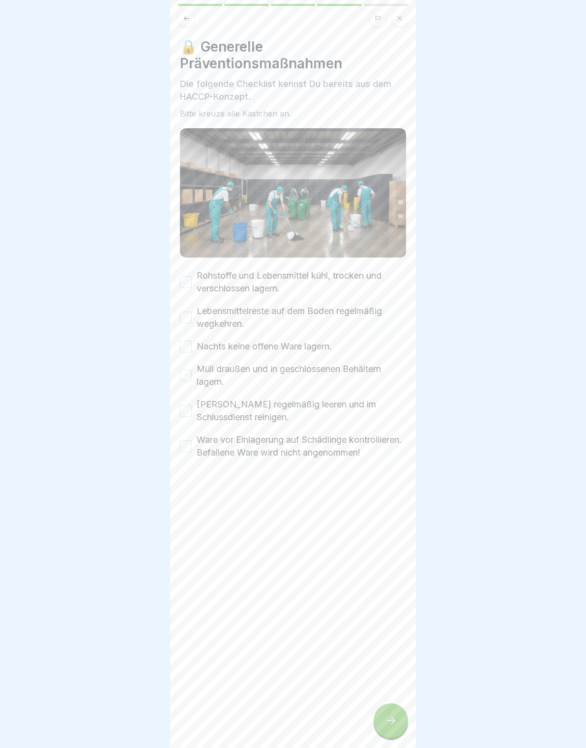
click at [197, 293] on label "Rohstoffe und Lebensmittel kühl, trocken und verschlossen lagern." at bounding box center [301, 282] width 209 height 26
click at [192, 288] on button "Rohstoffe und Lebensmittel kühl, trocken und verschlossen lagern." at bounding box center [186, 282] width 12 height 12
click at [197, 292] on label "Rohstoffe und Lebensmittel kühl, trocken und verschlossen lagern." at bounding box center [301, 282] width 209 height 26
click at [192, 288] on button "Rohstoffe und Lebensmittel kühl, trocken und verschlossen lagern." at bounding box center [186, 282] width 12 height 12
click at [186, 340] on button "Nachts keine offene Ware lagern." at bounding box center [186, 346] width 12 height 12
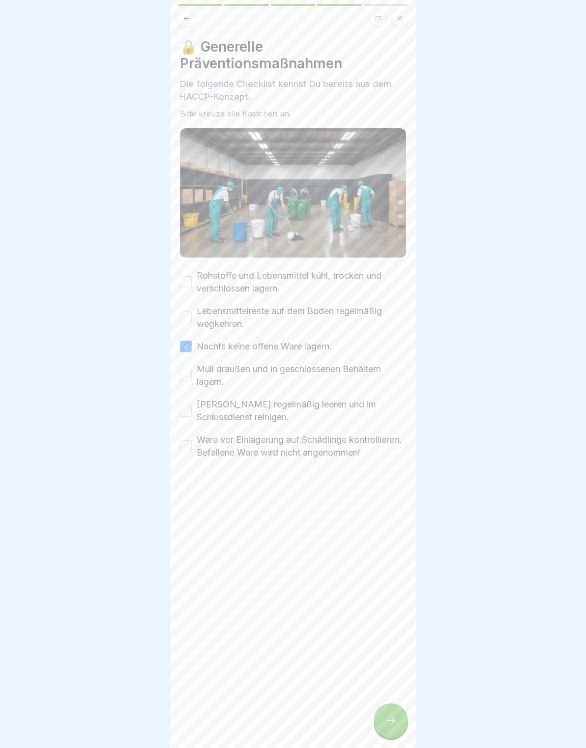
click at [186, 314] on button "Lebensmittelreste auf dem Boden regelmäßig wegkehren." at bounding box center [186, 318] width 12 height 12
click at [180, 281] on button "Rohstoffe und Lebensmittel kühl, trocken und verschlossen lagern." at bounding box center [186, 282] width 12 height 12
click at [207, 374] on label "Müll draußen und in geschlossenen Behältern lagern." at bounding box center [301, 376] width 209 height 26
click at [192, 374] on button "Müll draußen und in geschlossenen Behältern lagern." at bounding box center [186, 375] width 12 height 12
click at [181, 414] on button "Mülleimer regelmäßig leeren und im Schlussdienst reinigen." at bounding box center [186, 411] width 12 height 12
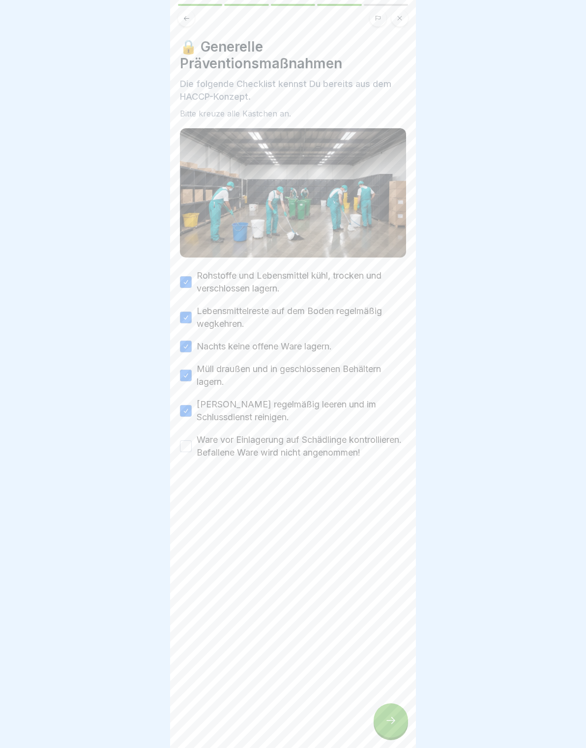
click at [190, 452] on button "Ware vor Einlagerung auf Schädlinge kontrollieren. Befallene Ware wird nicht an…" at bounding box center [186, 446] width 12 height 12
click at [397, 728] on div at bounding box center [390, 720] width 34 height 34
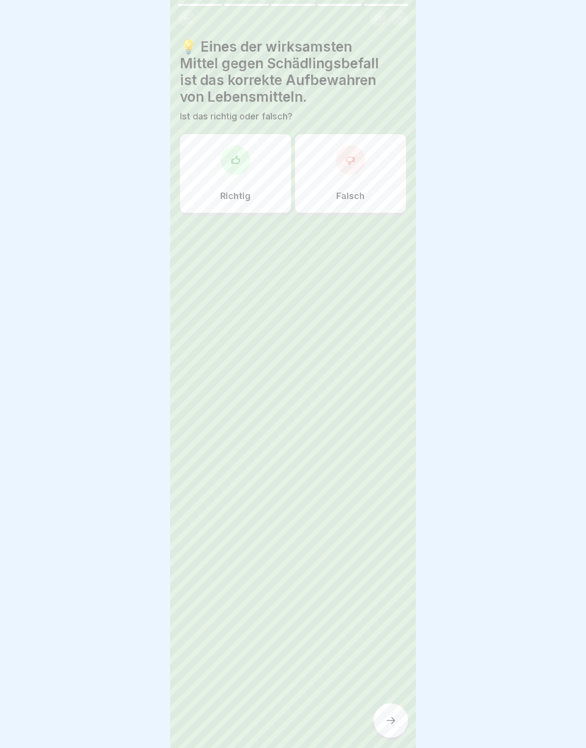
click at [408, 715] on div "💡 Eines der wirksamsten Mittel gegen Schädlingsbefall ist das korrekte Aufbewah…" at bounding box center [293, 374] width 246 height 748
click at [255, 182] on div "Richtig" at bounding box center [235, 173] width 111 height 79
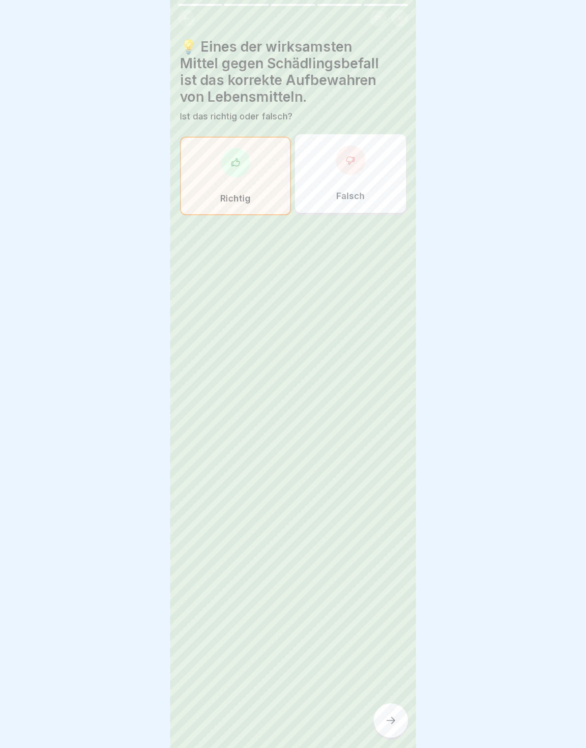
click at [359, 169] on div at bounding box center [350, 159] width 29 height 29
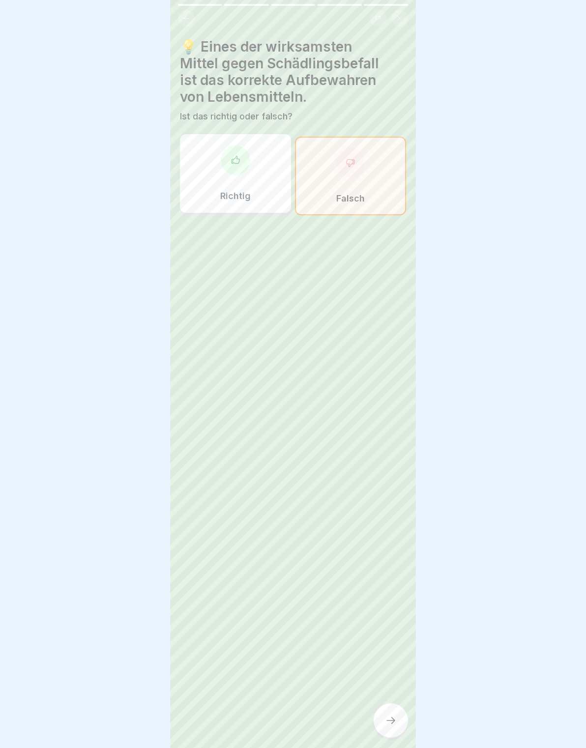
click at [261, 186] on div "Richtig" at bounding box center [235, 173] width 111 height 79
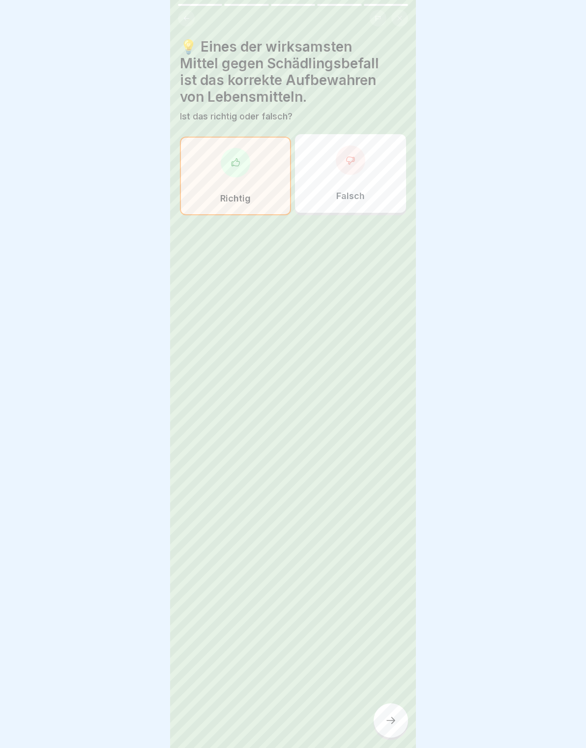
click at [382, 686] on div "💡 Eines der wirksamsten Mittel gegen Schädlingsbefall ist das korrekte Aufbewah…" at bounding box center [293, 374] width 246 height 748
click at [396, 716] on icon at bounding box center [391, 720] width 12 height 12
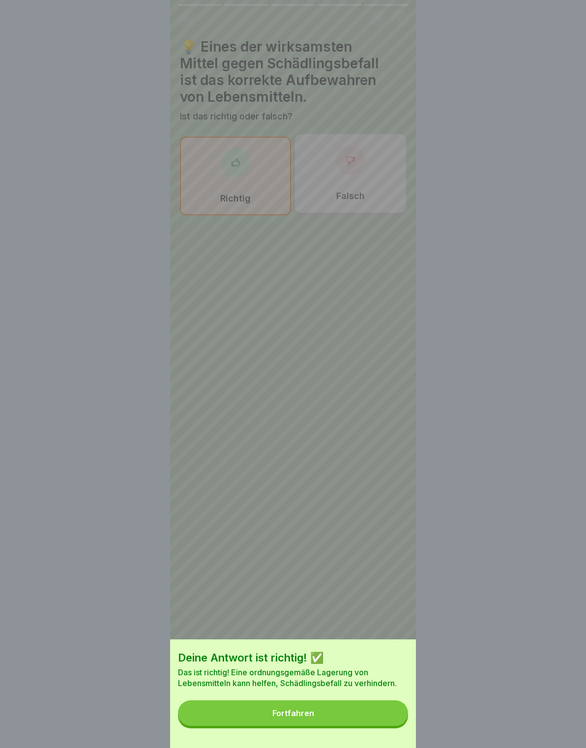
click at [388, 713] on button "Fortfahren" at bounding box center [293, 713] width 230 height 26
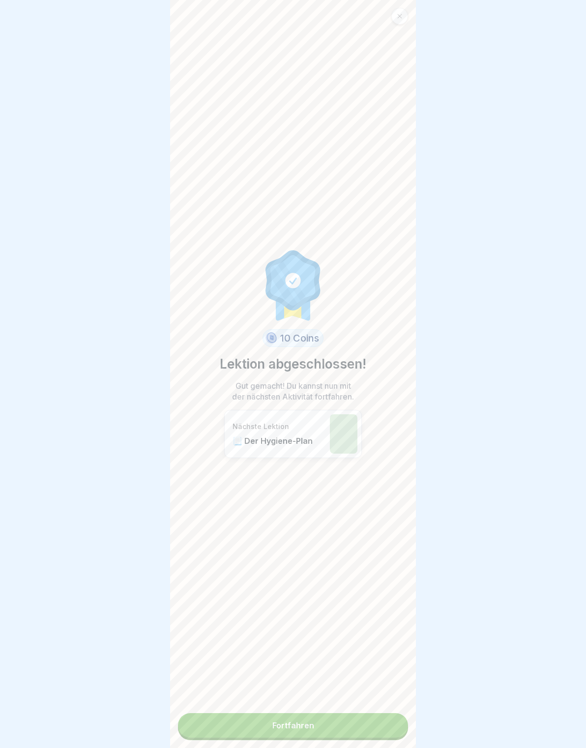
click at [380, 715] on link "Fortfahren" at bounding box center [293, 725] width 230 height 25
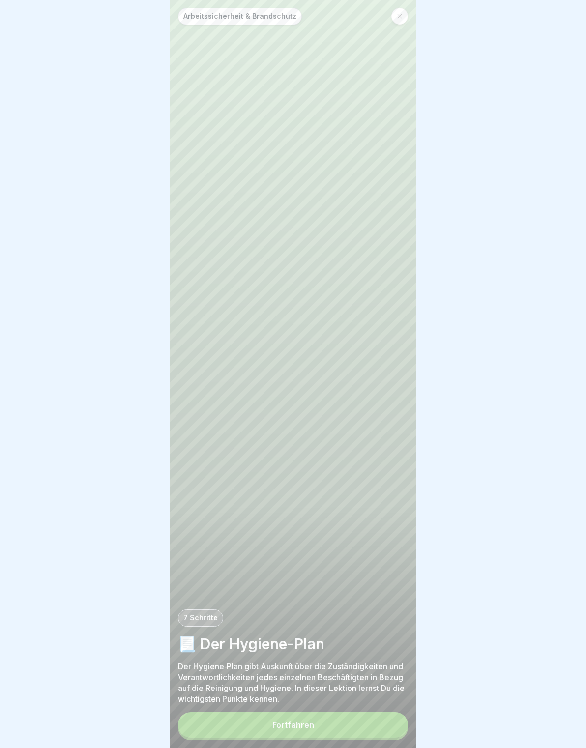
click at [381, 719] on button "Fortfahren" at bounding box center [293, 725] width 230 height 26
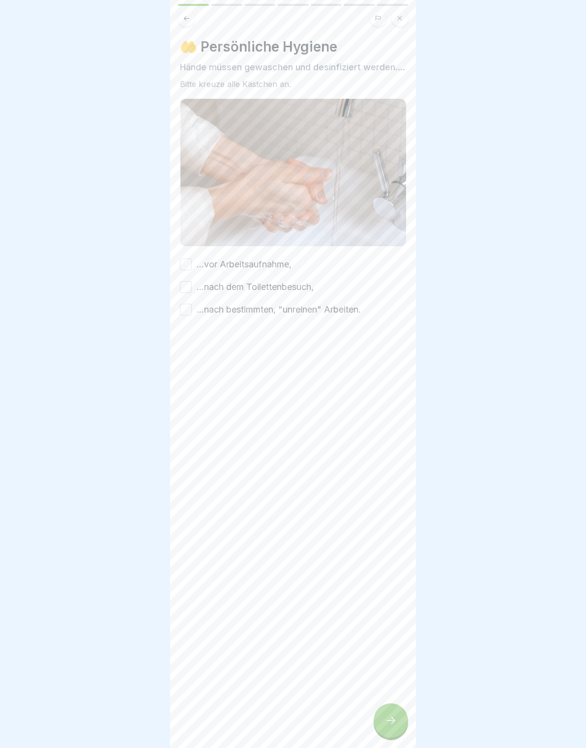
click at [383, 714] on div at bounding box center [390, 720] width 34 height 34
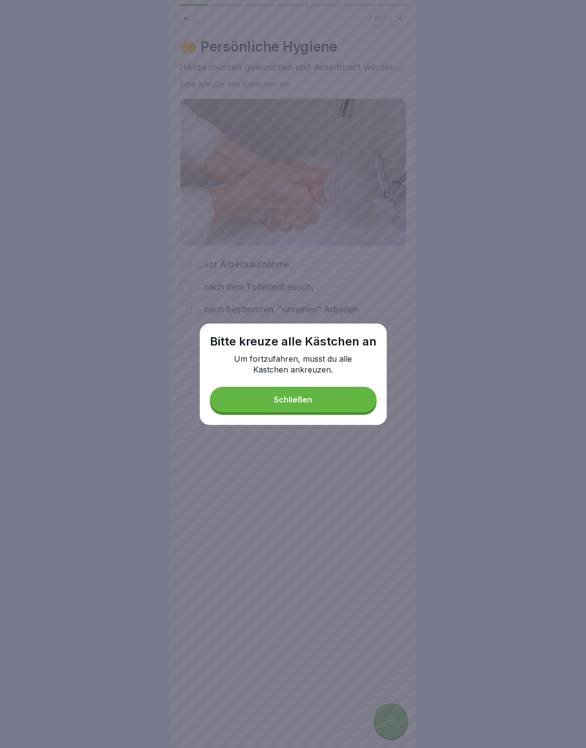
click at [315, 381] on div "Bitte kreuze alle Kästchen an Um fortzufahren, musst du alle Kästchen ankreuzen…" at bounding box center [292, 374] width 187 height 102
click at [257, 406] on button "Schließen" at bounding box center [293, 400] width 167 height 26
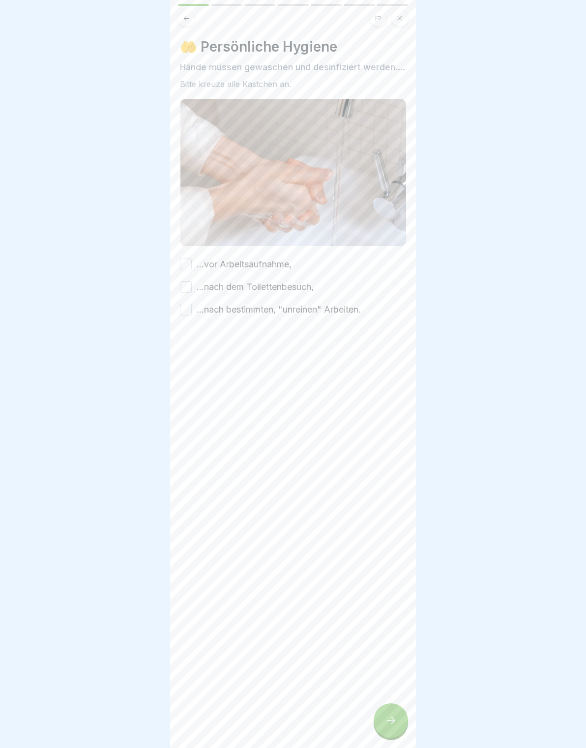
click at [191, 270] on button "...vor Arbeitsaufnahme," at bounding box center [186, 264] width 12 height 12
click at [190, 293] on button "...nach dem Toilettenbesuch," at bounding box center [186, 287] width 12 height 12
click at [188, 315] on button "...nach bestimmten, "unreinen" Arbeiten." at bounding box center [186, 310] width 12 height 12
click at [388, 708] on div at bounding box center [390, 720] width 34 height 34
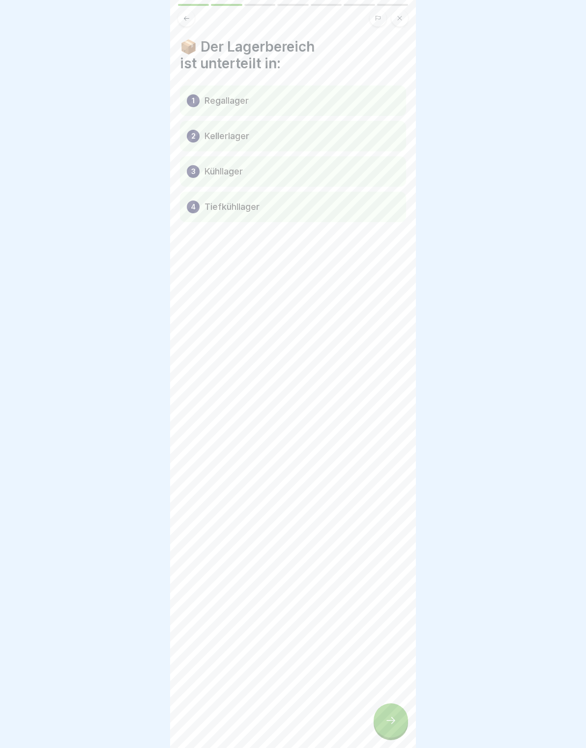
click at [397, 713] on div at bounding box center [390, 720] width 34 height 34
click at [401, 711] on div at bounding box center [390, 720] width 34 height 34
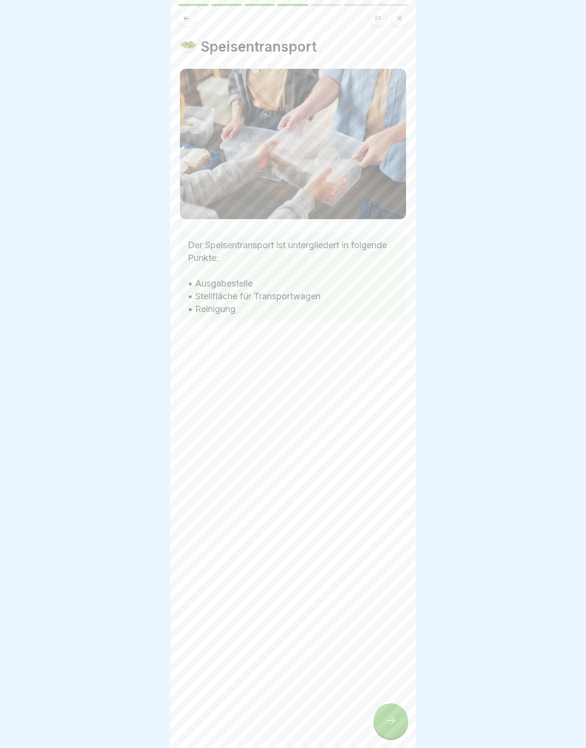
click at [401, 706] on div "🥗 Speisentransport Der Speisentransport ist untergliedert in folgende Punkte: •…" at bounding box center [293, 374] width 246 height 748
click at [392, 719] on icon at bounding box center [391, 720] width 12 height 12
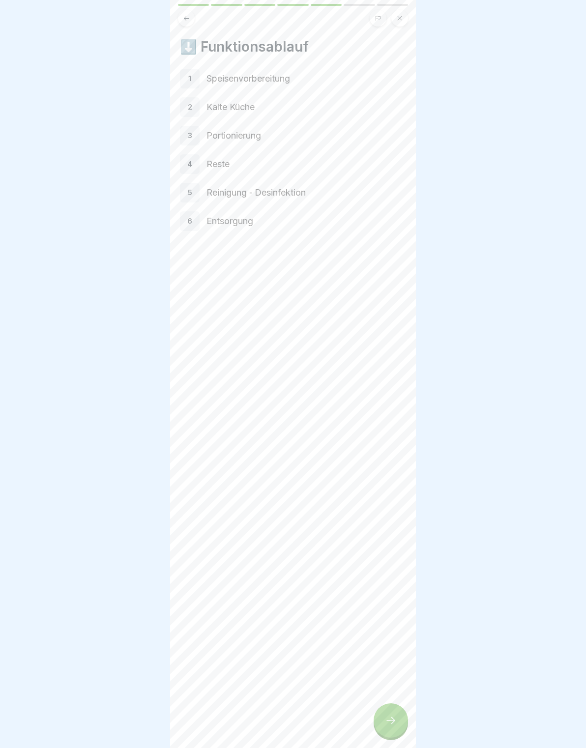
click at [398, 721] on div at bounding box center [390, 720] width 34 height 34
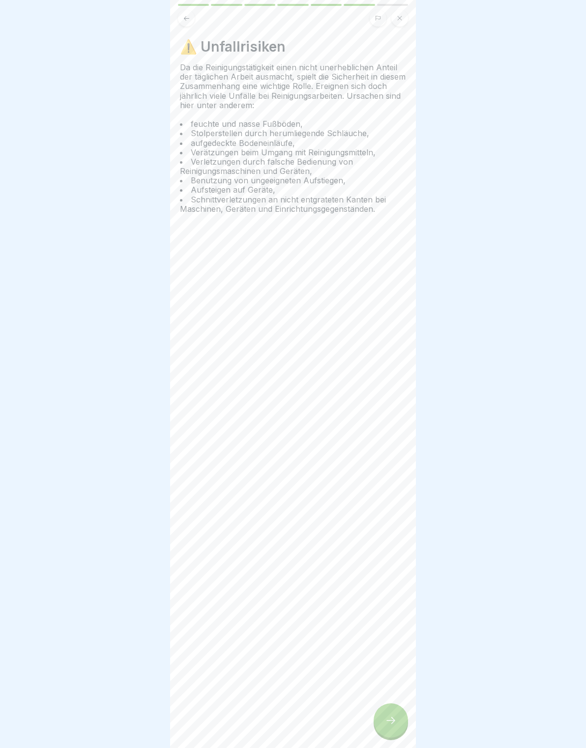
click at [391, 722] on icon at bounding box center [391, 720] width 12 height 12
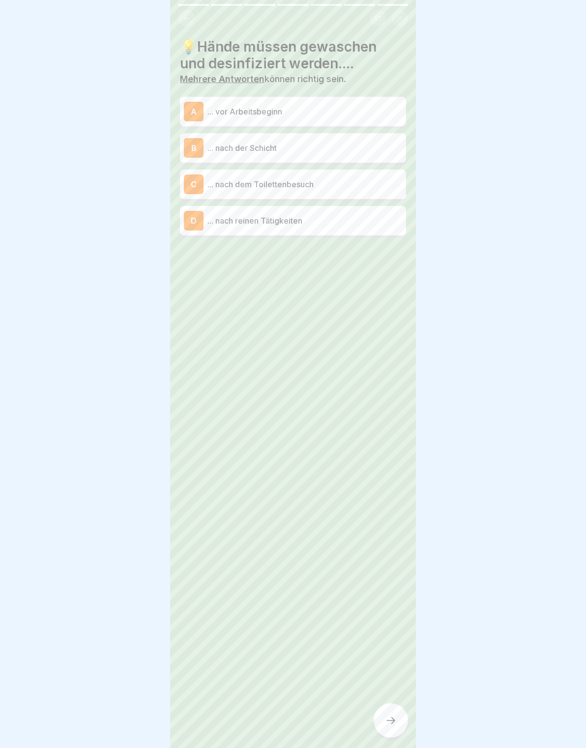
click at [358, 118] on div "A ... vor Arbeitsbeginn" at bounding box center [293, 112] width 218 height 20
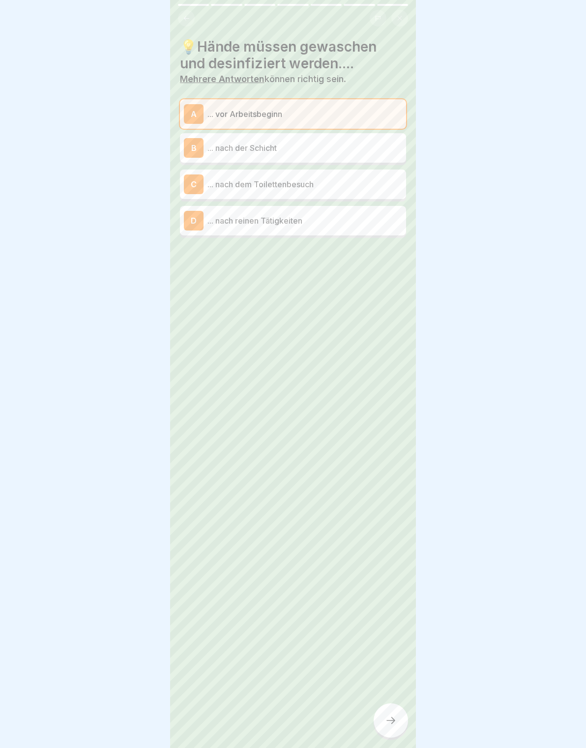
click at [350, 186] on p "... nach dem Toilettenbesuch" at bounding box center [304, 184] width 195 height 12
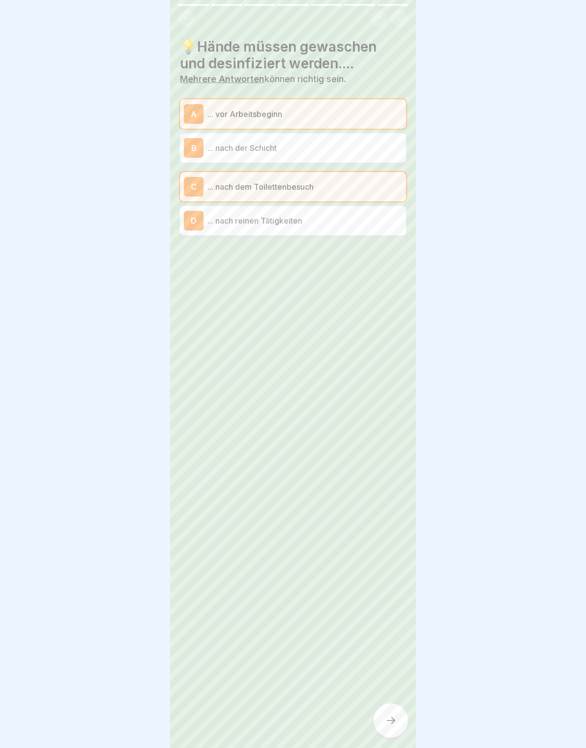
click at [385, 706] on div at bounding box center [390, 720] width 34 height 34
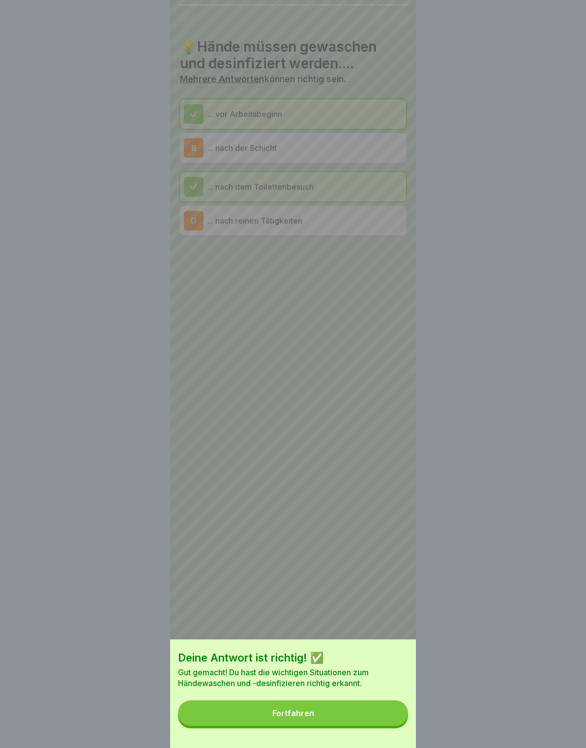
click at [384, 715] on button "Fortfahren" at bounding box center [293, 713] width 230 height 26
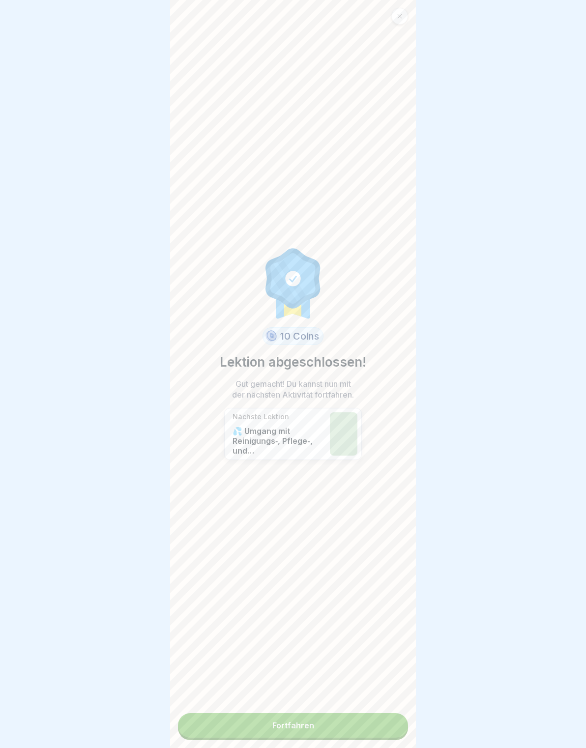
click at [386, 713] on link "Fortfahren" at bounding box center [293, 725] width 230 height 25
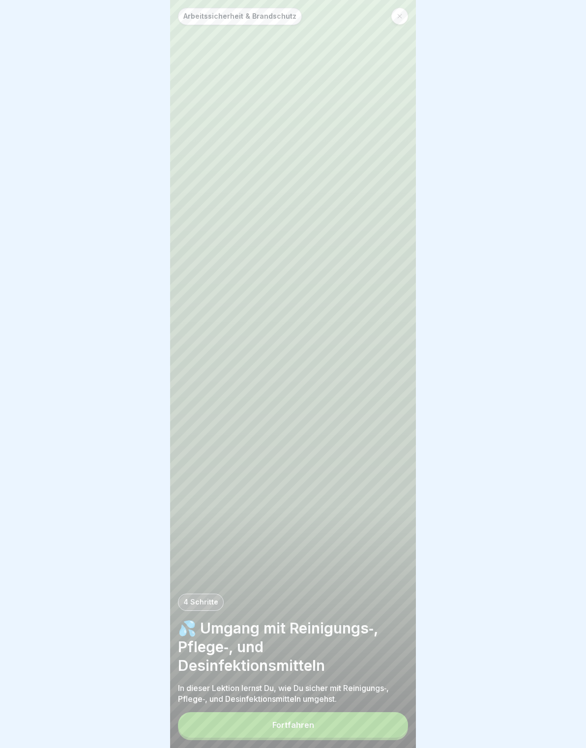
click at [378, 721] on button "Fortfahren" at bounding box center [293, 725] width 230 height 26
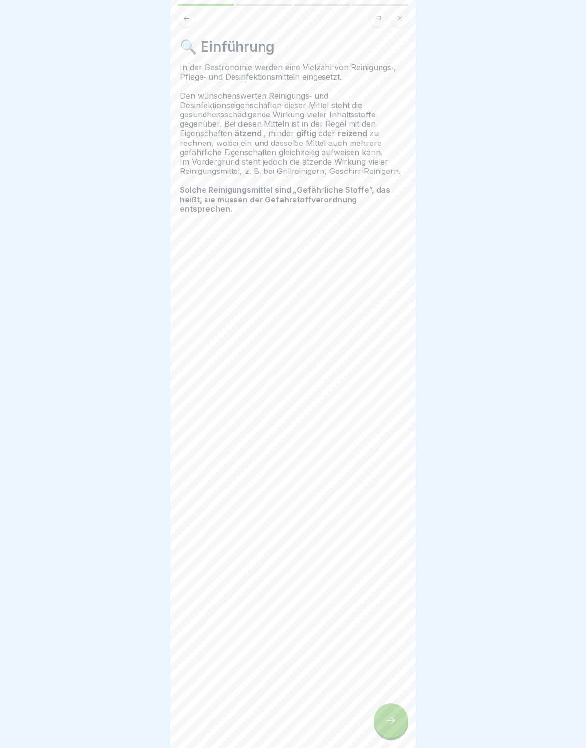
click at [388, 707] on div at bounding box center [390, 720] width 34 height 34
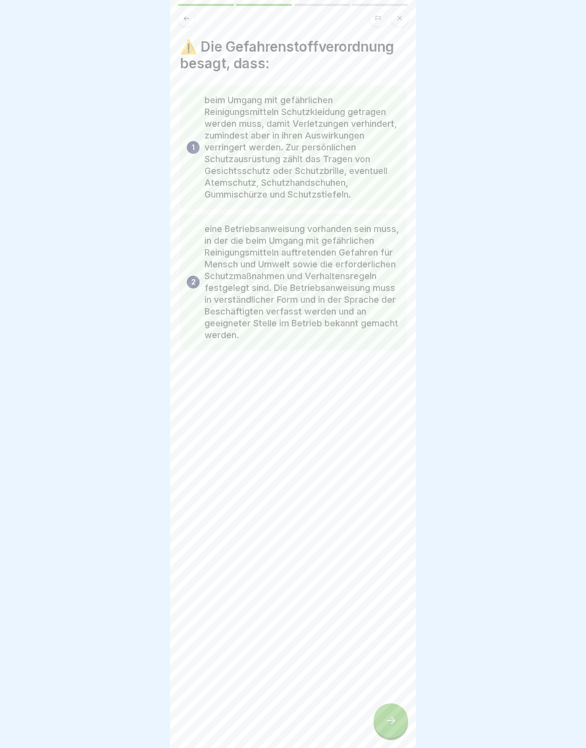
click at [401, 699] on div "⚠️ Die Gefahrenstoffverordnung besagt, dass: 1 beim Umgang mit gefährlichen Rei…" at bounding box center [293, 374] width 246 height 748
click at [400, 697] on div "⚠️ Die Gefahrenstoffverordnung besagt, dass: 1 beim Umgang mit gefährlichen Rei…" at bounding box center [293, 374] width 246 height 748
click at [394, 726] on div at bounding box center [390, 720] width 34 height 34
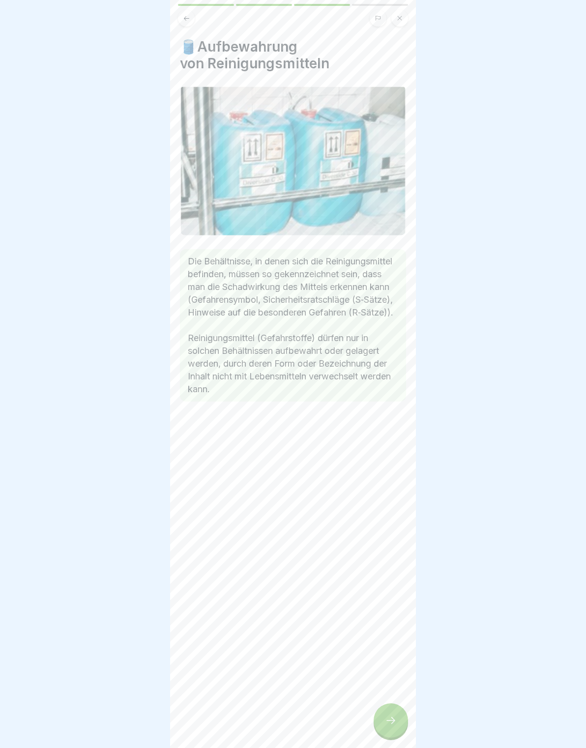
click at [395, 718] on icon at bounding box center [391, 720] width 12 height 12
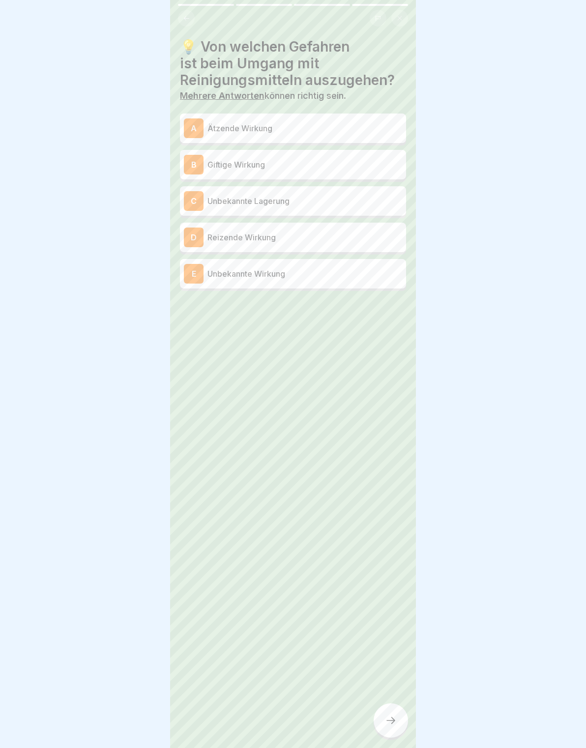
click at [362, 164] on p "Giftige Wirkung" at bounding box center [304, 165] width 195 height 12
click at [370, 161] on p "Giftige Wirkung" at bounding box center [304, 167] width 195 height 12
click at [338, 230] on div "D Reizende Wirkung" at bounding box center [293, 237] width 218 height 20
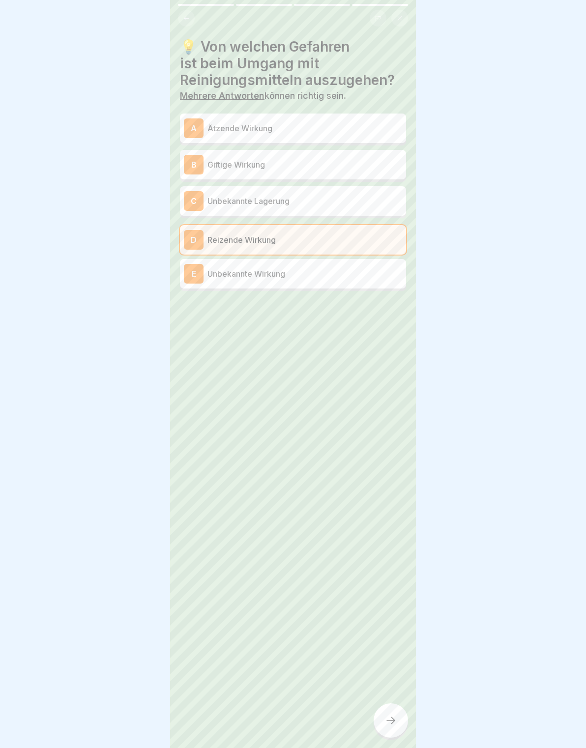
click at [362, 163] on p "Giftige Wirkung" at bounding box center [304, 165] width 195 height 12
click at [382, 700] on div "💡 Von welchen Gefahren ist beim Umgang mit Reinigungsmitteln auszugehen? Mehrer…" at bounding box center [293, 374] width 246 height 748
click at [400, 721] on div at bounding box center [390, 720] width 34 height 34
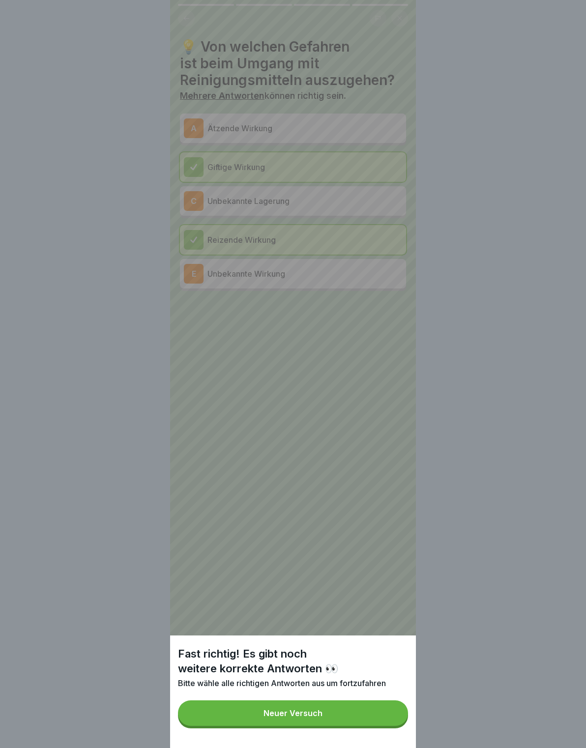
click at [392, 707] on button "Neuer Versuch" at bounding box center [293, 713] width 230 height 26
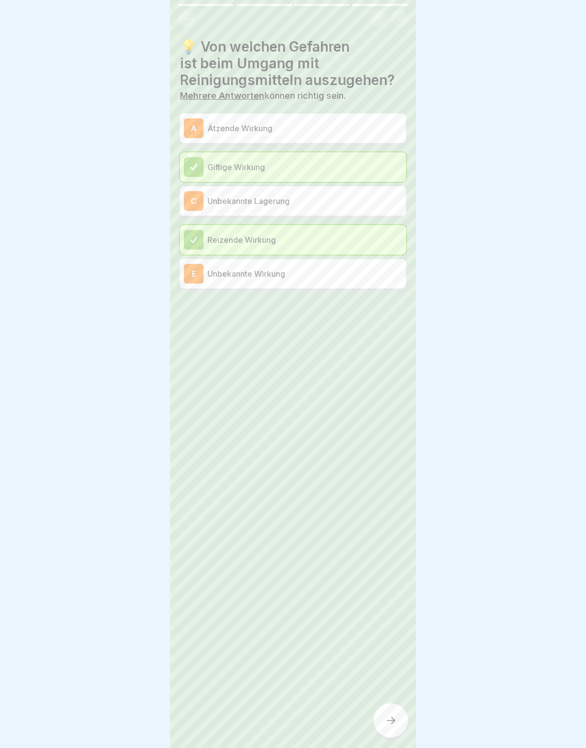
click at [354, 123] on p "Ätzende Wirkung" at bounding box center [304, 128] width 195 height 12
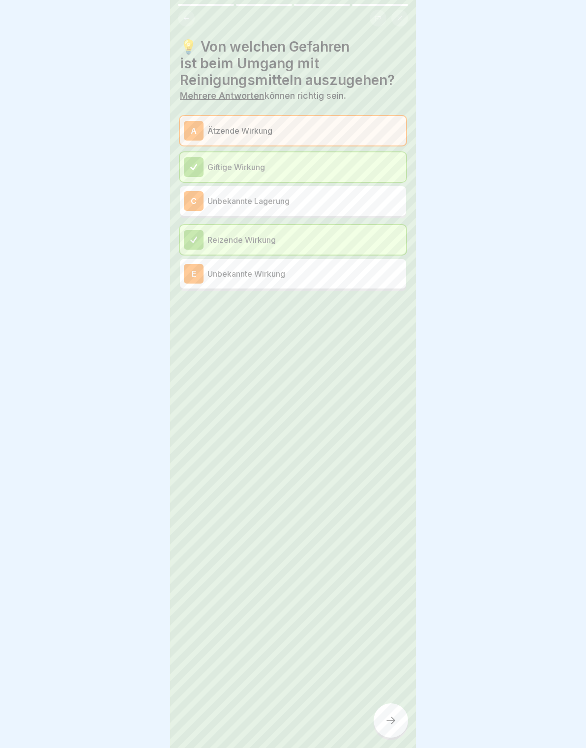
click at [393, 709] on div at bounding box center [390, 720] width 34 height 34
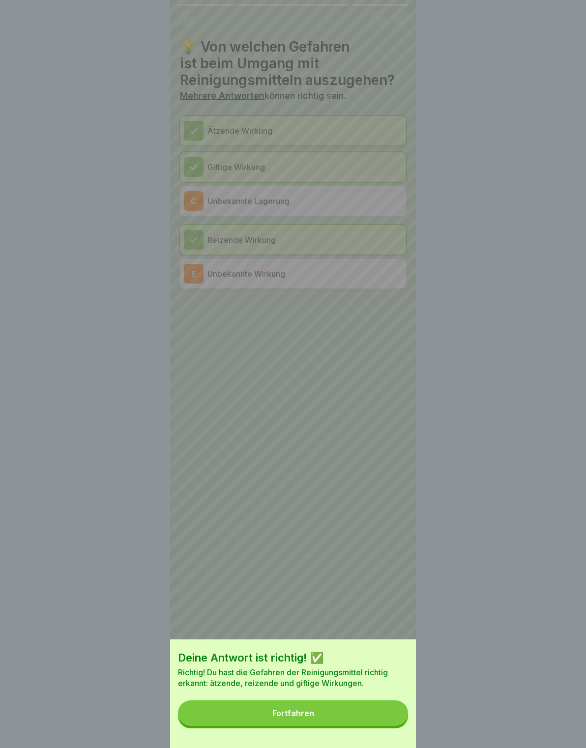
click at [391, 711] on button "Fortfahren" at bounding box center [293, 713] width 230 height 26
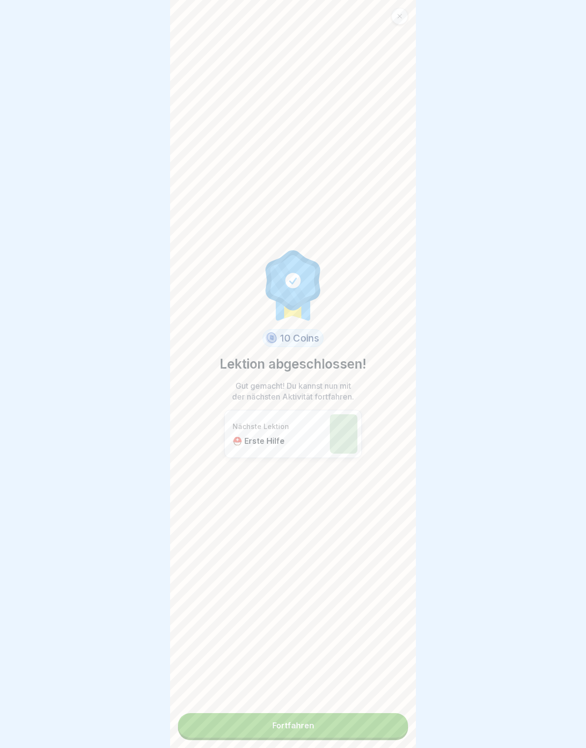
click at [390, 719] on link "Fortfahren" at bounding box center [293, 725] width 230 height 25
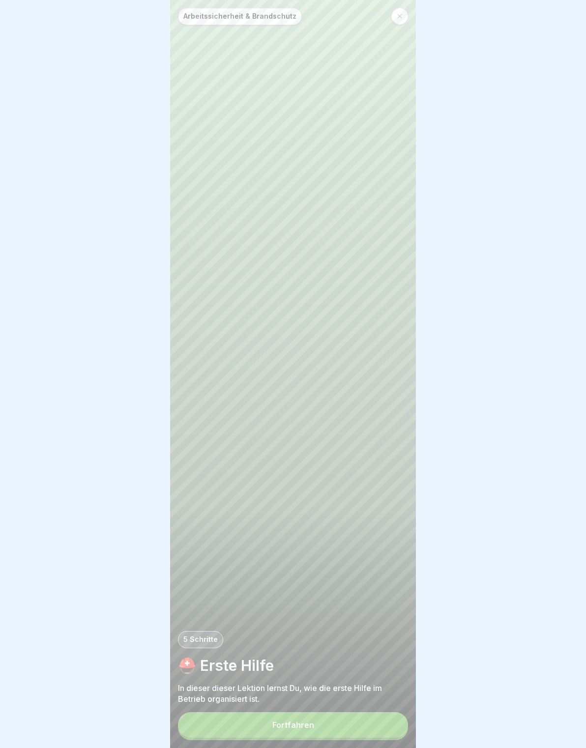
click at [388, 717] on button "Fortfahren" at bounding box center [293, 725] width 230 height 26
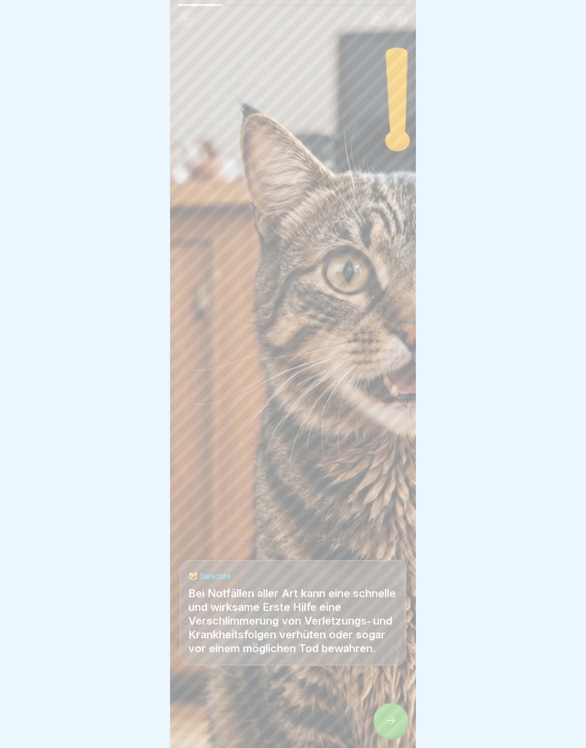
click at [387, 718] on icon at bounding box center [391, 720] width 12 height 12
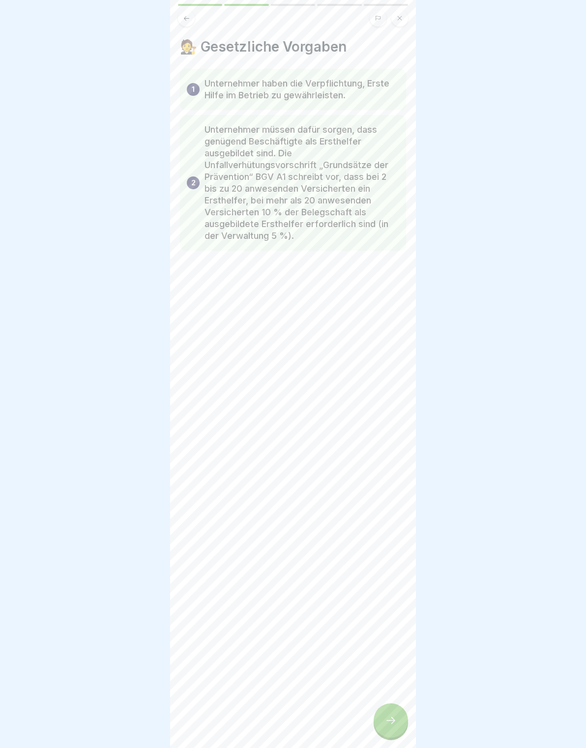
click at [394, 712] on div at bounding box center [390, 720] width 34 height 34
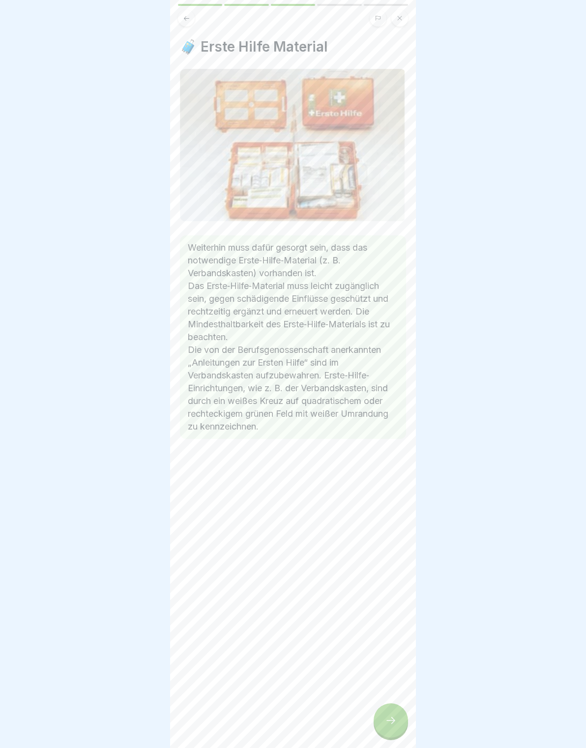
click at [390, 709] on div at bounding box center [390, 720] width 34 height 34
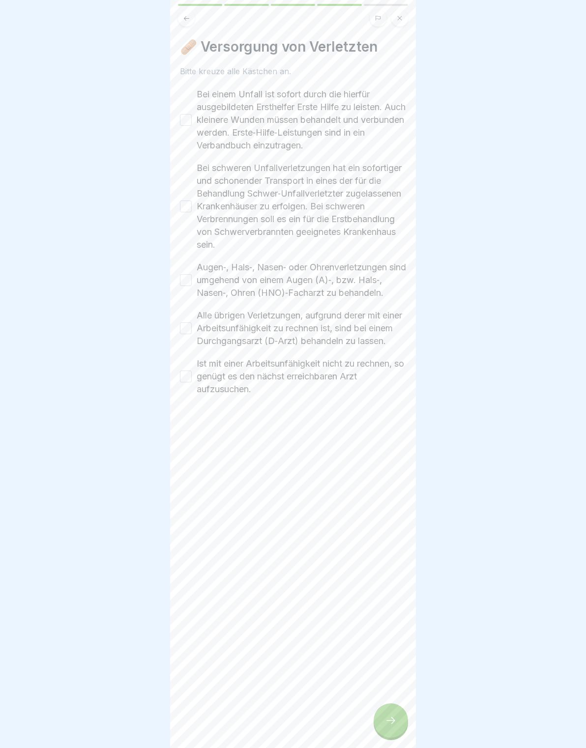
click at [392, 709] on div at bounding box center [390, 720] width 34 height 34
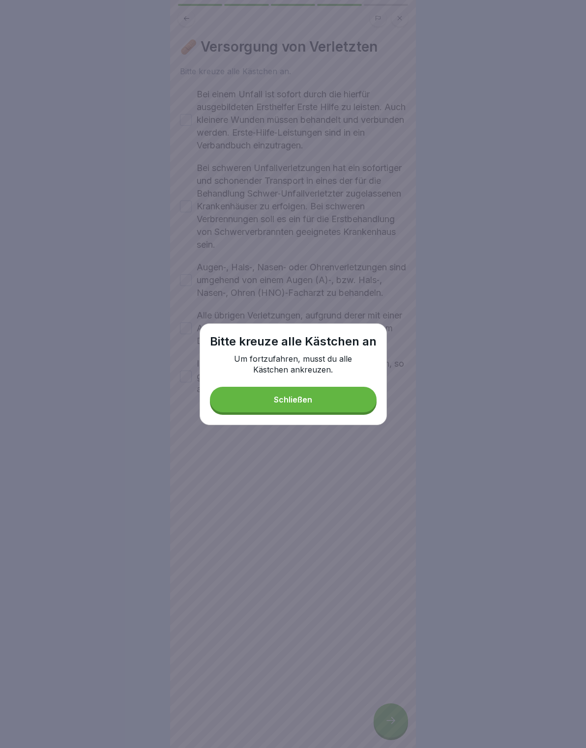
click at [265, 402] on button "Schließen" at bounding box center [293, 400] width 167 height 26
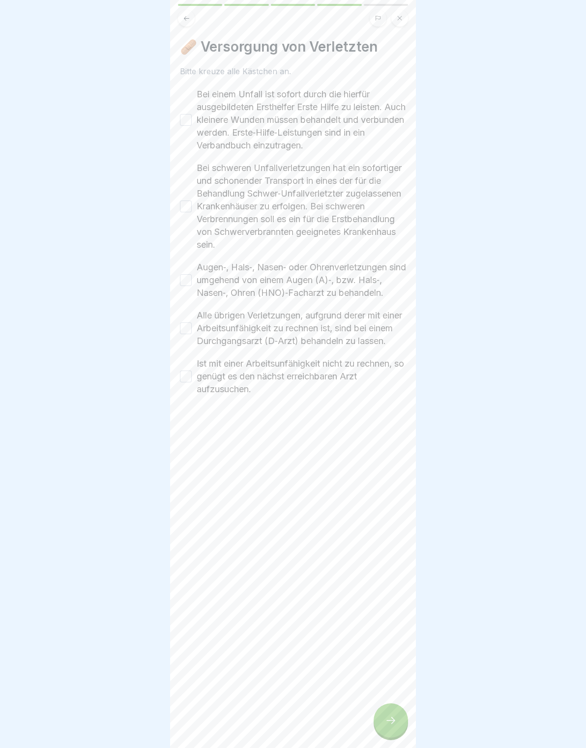
click at [183, 117] on button "Bei einem Unfall ist sofort durch die hierfür ausgebildeten Ersthelfer Erste Hi…" at bounding box center [186, 120] width 12 height 12
click at [190, 190] on div "Bei schweren Unfallverletzungen hat ein sofortiger und schonender Transport in …" at bounding box center [293, 206] width 226 height 89
click at [197, 205] on label "Bei schweren Unfallverletzungen hat ein sofortiger und schonender Transport in …" at bounding box center [301, 206] width 209 height 89
click at [192, 205] on button "Bei schweren Unfallverletzungen hat ein sofortiger und schonender Transport in …" at bounding box center [186, 206] width 12 height 12
click at [181, 286] on button "Augen‐, Hals‐, Nasen‐ oder Ohrenverletzungen sind umgehend von einem Augen (A)‐…" at bounding box center [186, 280] width 12 height 12
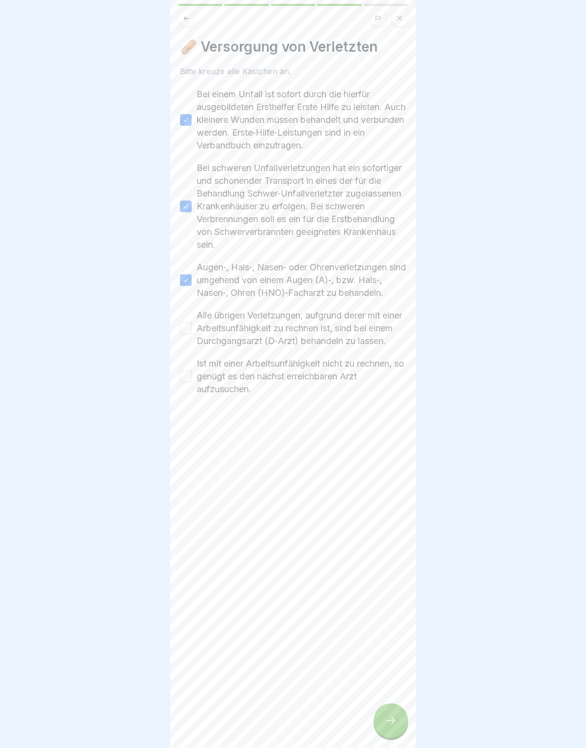
click at [182, 333] on div "Alle übrigen Verletzungen, aufgrund derer mit einer Arbeitsunfähigkeit zu rechn…" at bounding box center [293, 328] width 226 height 38
click at [193, 347] on div "Alle übrigen Verletzungen, aufgrund derer mit einer Arbeitsunfähigkeit zu rechn…" at bounding box center [293, 328] width 226 height 38
click at [190, 382] on button "Ist mit einer Arbeitsunfähigkeit nicht zu rechnen, so genügt es den nächst erre…" at bounding box center [186, 376] width 12 height 12
click at [186, 337] on div "Alle übrigen Verletzungen, aufgrund derer mit einer Arbeitsunfähigkeit zu rechn…" at bounding box center [293, 328] width 226 height 38
click at [181, 347] on div "Alle übrigen Verletzungen, aufgrund derer mit einer Arbeitsunfähigkeit zu rechn…" at bounding box center [293, 328] width 226 height 38
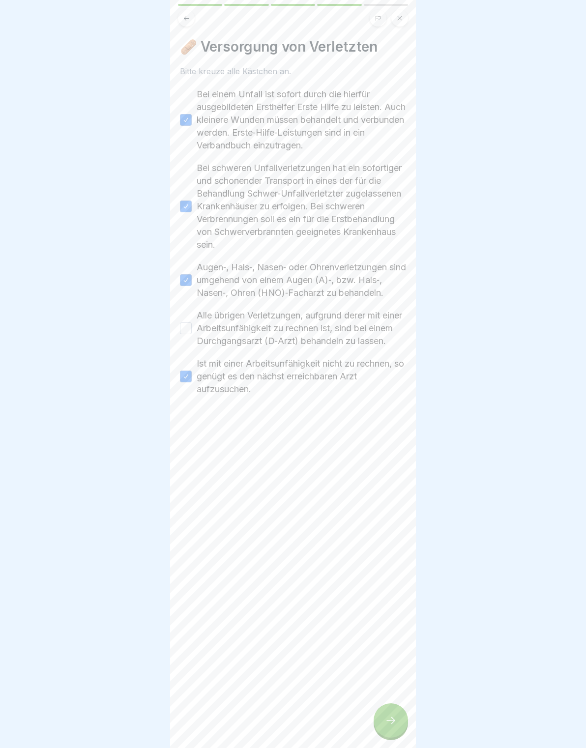
click at [189, 334] on button "Alle übrigen Verletzungen, aufgrund derer mit einer Arbeitsunfähigkeit zu rechn…" at bounding box center [186, 328] width 12 height 12
click at [377, 729] on div at bounding box center [390, 720] width 34 height 34
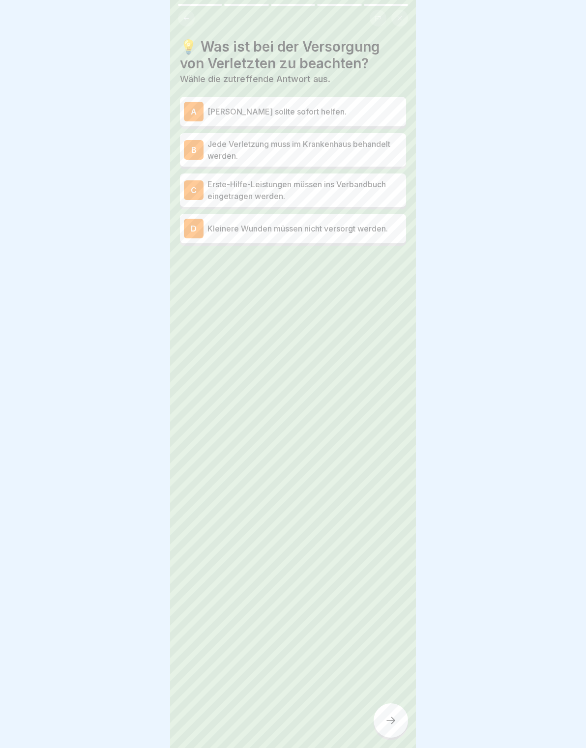
click at [377, 729] on div at bounding box center [390, 720] width 34 height 34
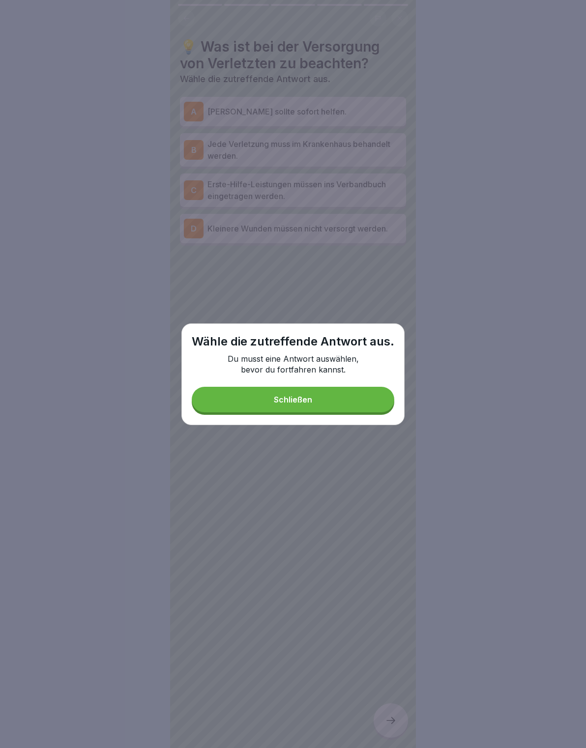
click at [229, 396] on button "Schließen" at bounding box center [293, 400] width 202 height 26
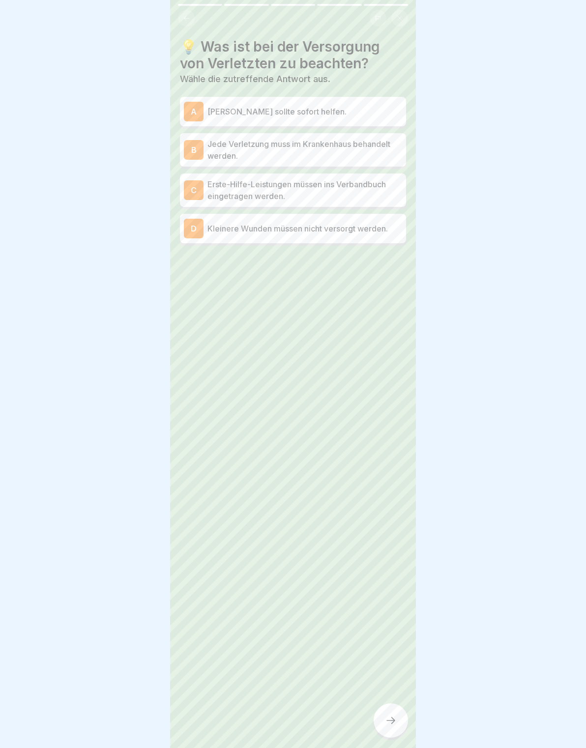
click at [368, 190] on p "Erste-Hilfe-Leistungen müssen ins Verbandbuch eingetragen werden." at bounding box center [304, 190] width 195 height 24
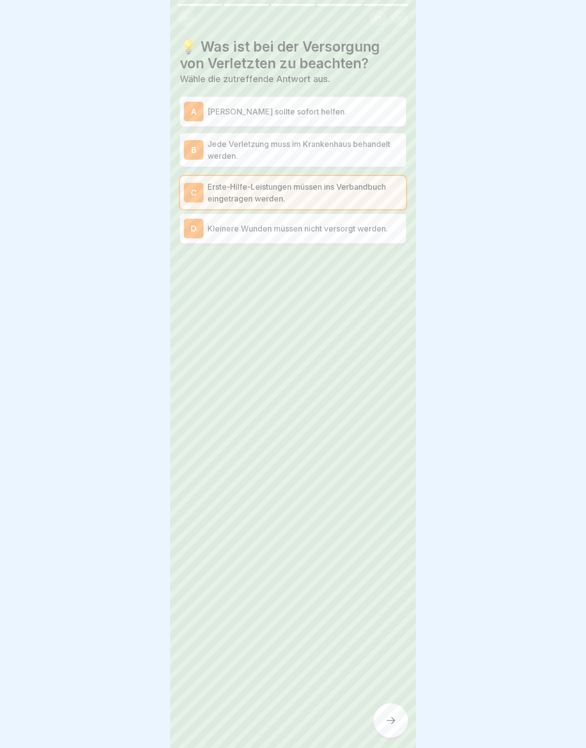
click at [379, 232] on p "Kleinere Wunden müssen nicht versorgt werden." at bounding box center [304, 229] width 195 height 12
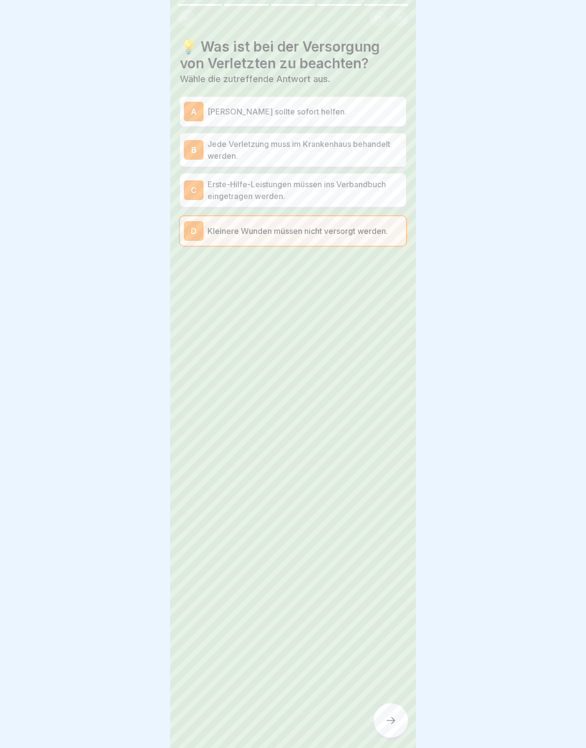
click at [380, 185] on p "Erste-Hilfe-Leistungen müssen ins Verbandbuch eingetragen werden." at bounding box center [304, 190] width 195 height 24
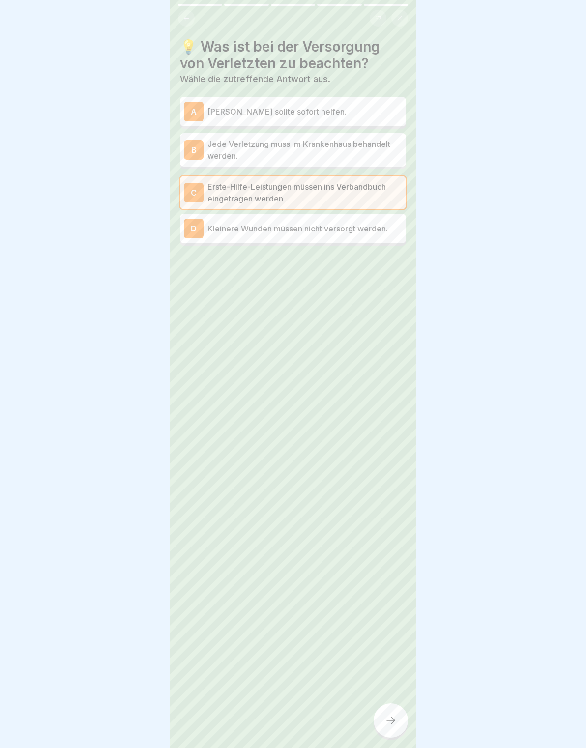
click at [396, 713] on div at bounding box center [390, 720] width 34 height 34
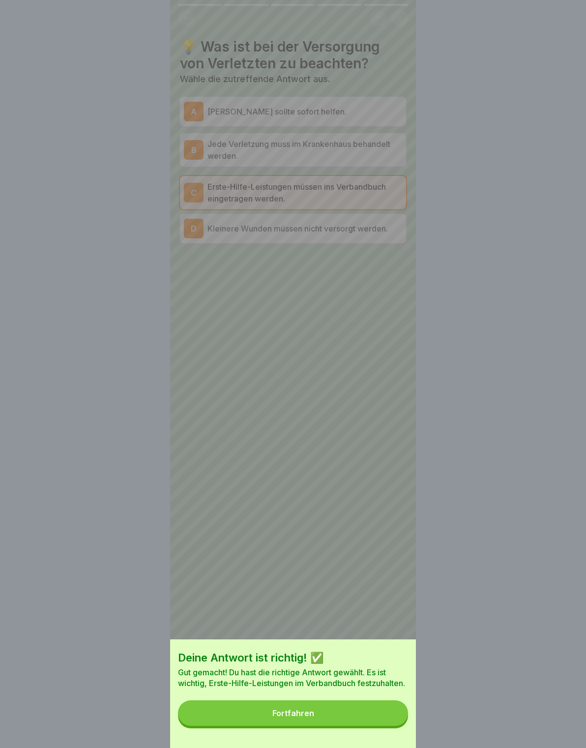
click at [388, 719] on button "Fortfahren" at bounding box center [293, 713] width 230 height 26
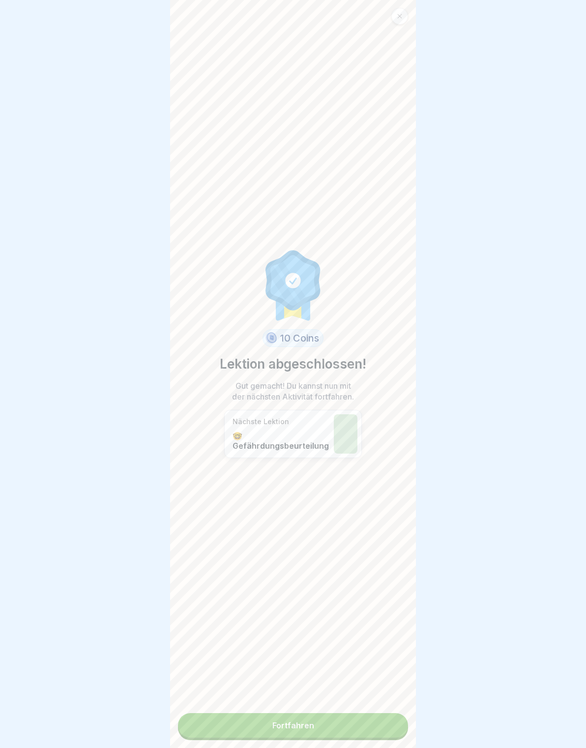
click at [391, 715] on link "Fortfahren" at bounding box center [293, 725] width 230 height 25
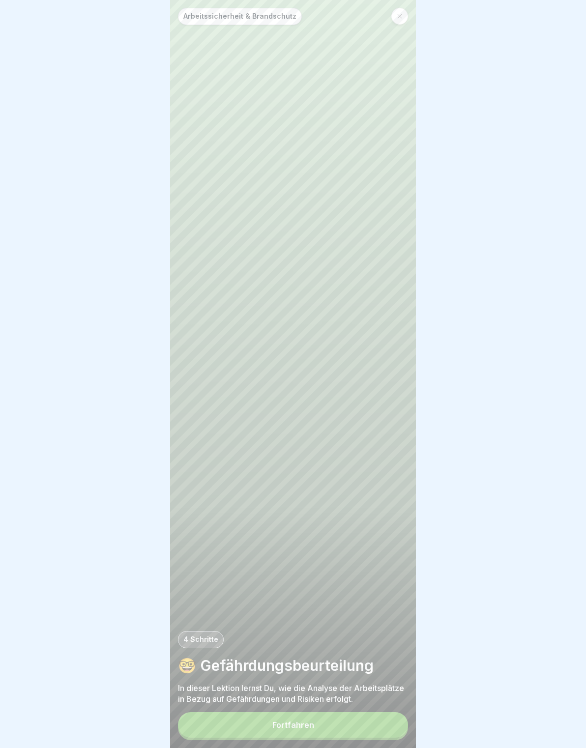
click at [386, 713] on button "Fortfahren" at bounding box center [293, 725] width 230 height 26
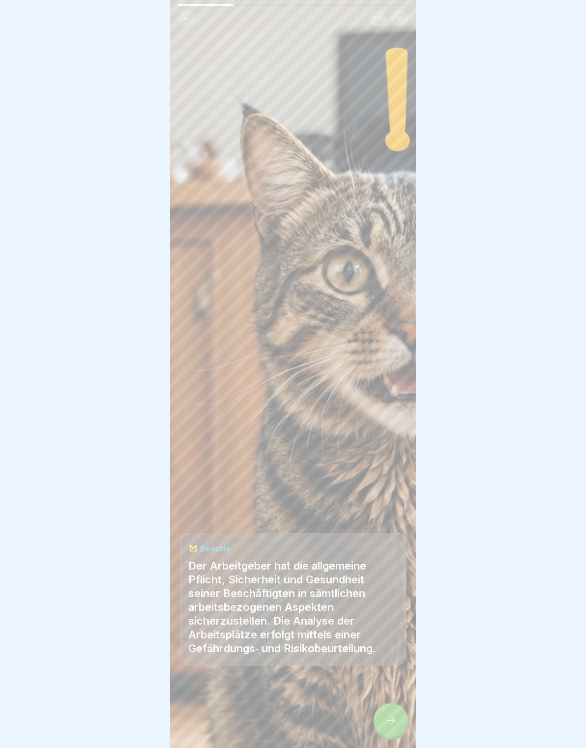
click at [378, 718] on div at bounding box center [390, 720] width 34 height 34
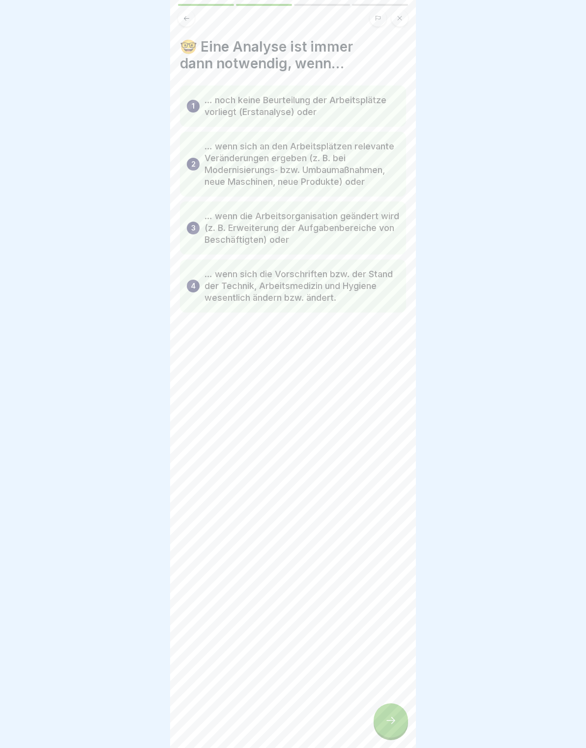
click at [396, 710] on div at bounding box center [390, 720] width 34 height 34
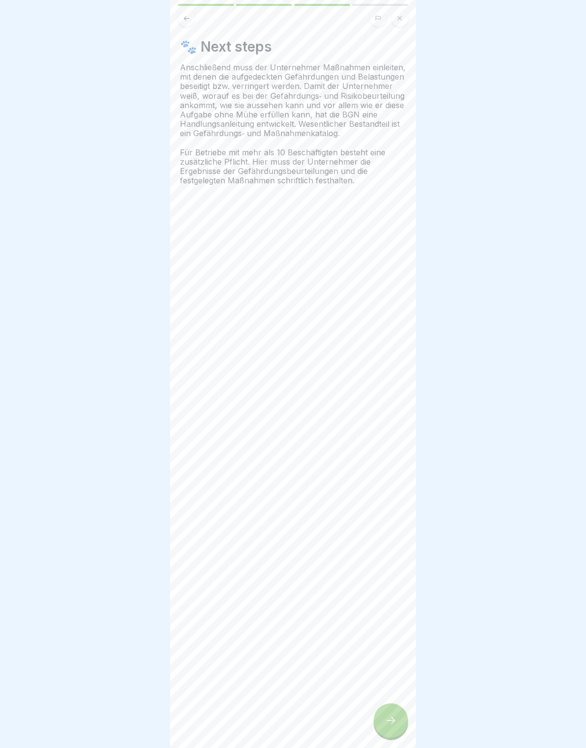
click at [393, 717] on icon at bounding box center [391, 720] width 12 height 12
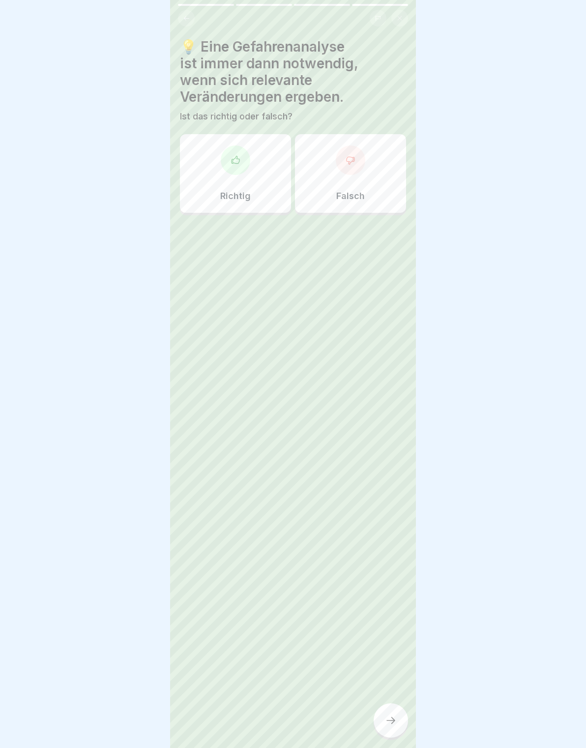
click at [334, 176] on div "Falsch" at bounding box center [350, 173] width 111 height 79
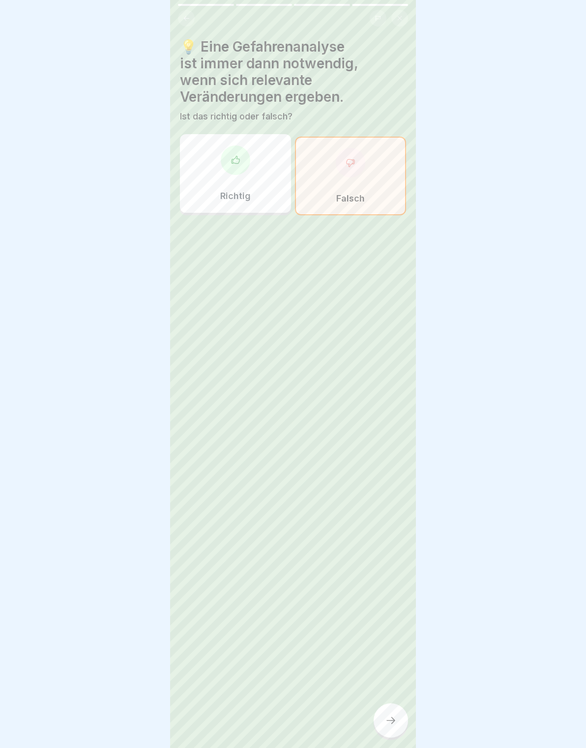
click at [399, 716] on div at bounding box center [390, 720] width 34 height 34
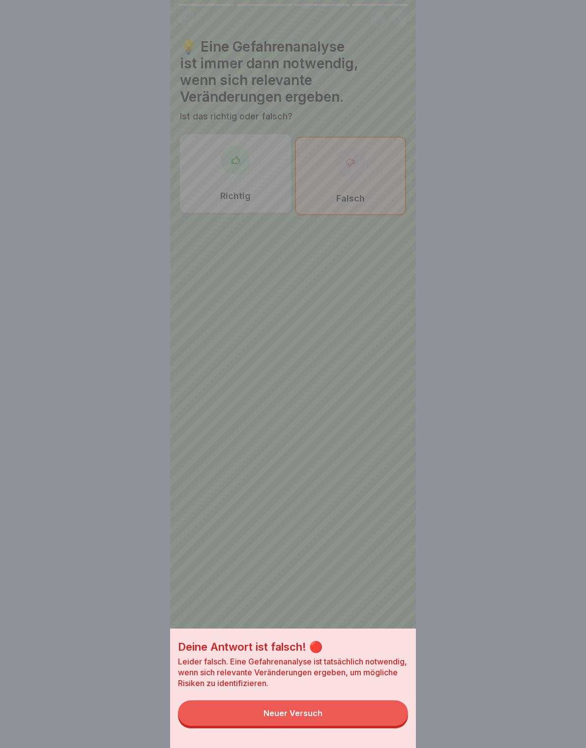
click at [391, 705] on button "Neuer Versuch" at bounding box center [293, 713] width 230 height 26
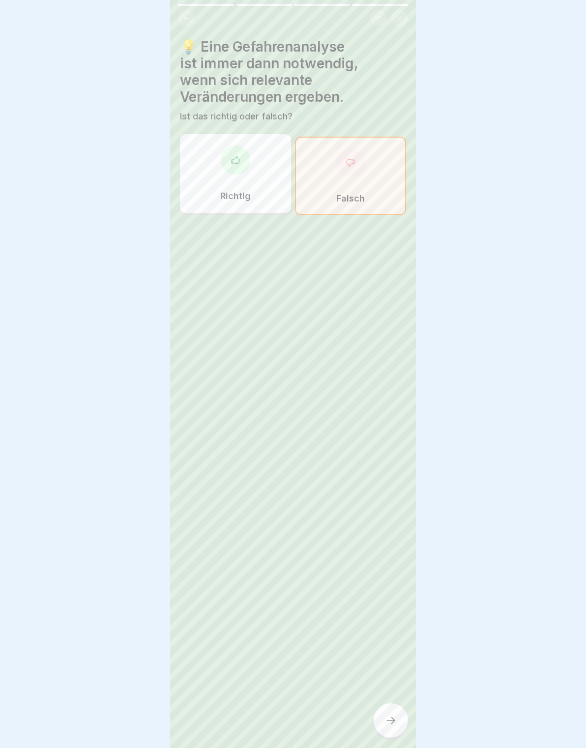
click at [232, 178] on div "Richtig" at bounding box center [235, 173] width 111 height 79
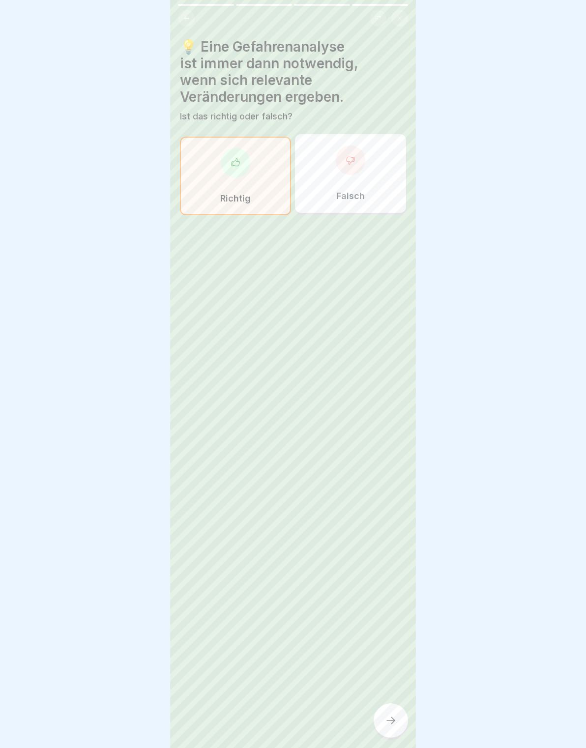
click at [390, 710] on div at bounding box center [390, 720] width 34 height 34
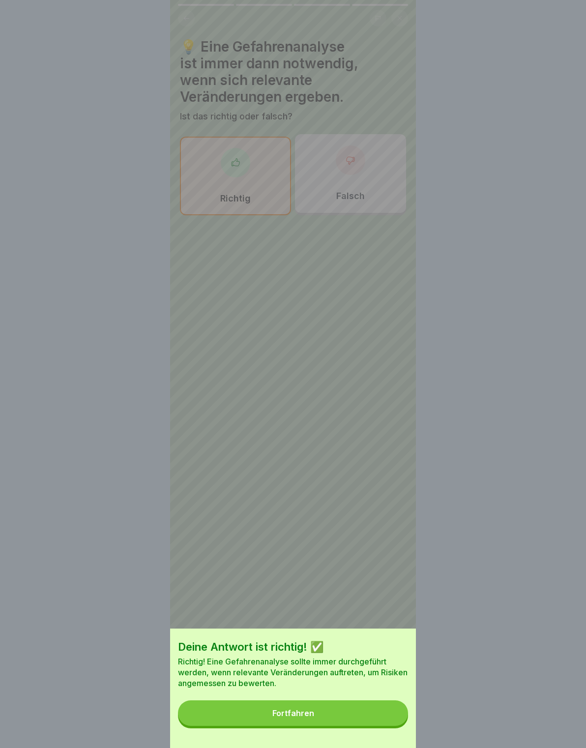
click at [398, 708] on button "Fortfahren" at bounding box center [293, 713] width 230 height 26
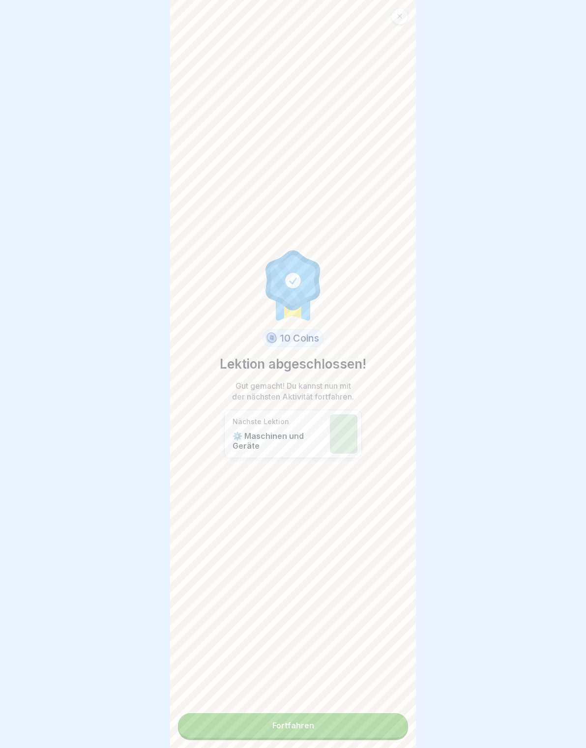
click at [385, 718] on link "Fortfahren" at bounding box center [293, 725] width 230 height 25
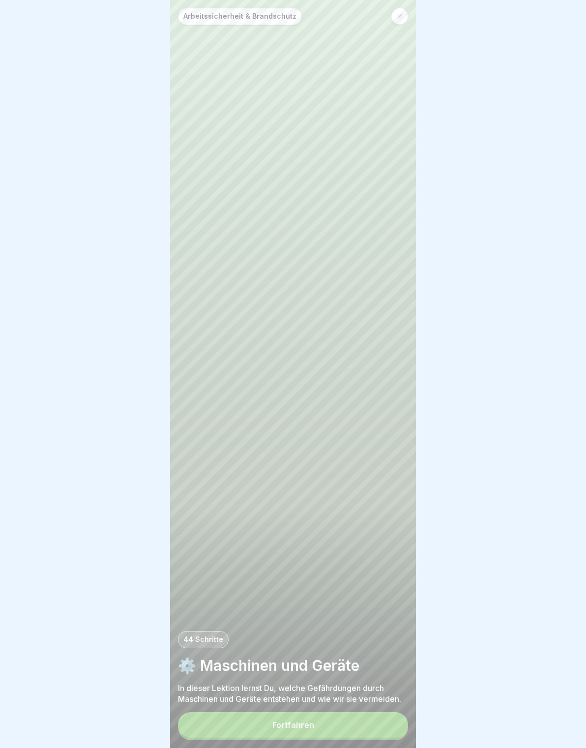
click at [382, 720] on button "Fortfahren" at bounding box center [293, 725] width 230 height 26
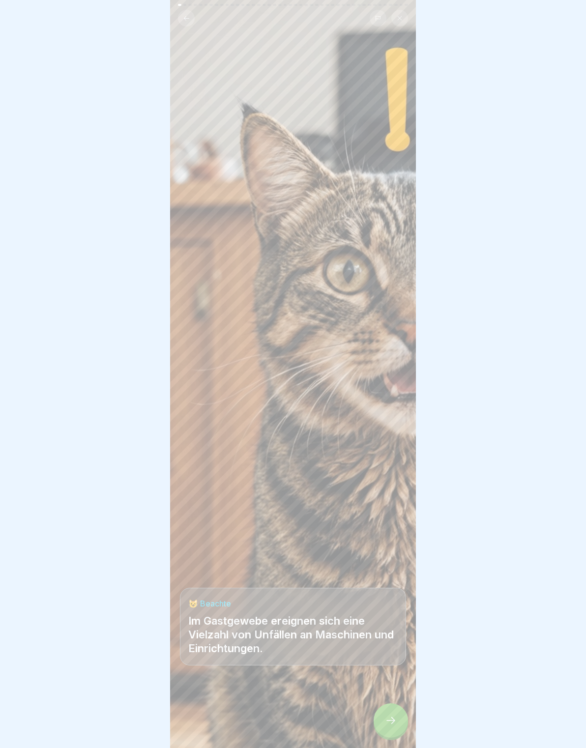
click at [383, 720] on div at bounding box center [390, 720] width 34 height 34
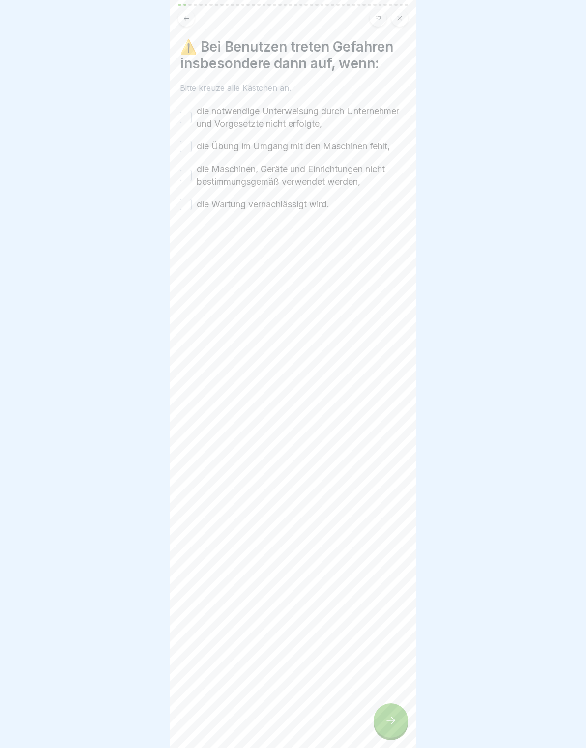
click at [188, 116] on button "die notwendige Unterweisung durch Unternehmer und Vorgesetzte nicht erfolgte," at bounding box center [186, 118] width 12 height 12
click at [188, 147] on button "die Übung im Umgang mit den Maschinen fehlt," at bounding box center [186, 147] width 12 height 12
click at [186, 179] on button "die Maschinen, Geräte und Einrichtungen nicht bestimmungsgemäß verwendet werden," at bounding box center [186, 176] width 12 height 12
click at [179, 211] on div "⚠️ Bei Benutzen treten Gefahren insbesondere dann auf, wenn: Bitte kreuze alle …" at bounding box center [293, 374] width 246 height 748
click at [187, 208] on button "die Wartung vernachlässigt wird." at bounding box center [186, 204] width 12 height 12
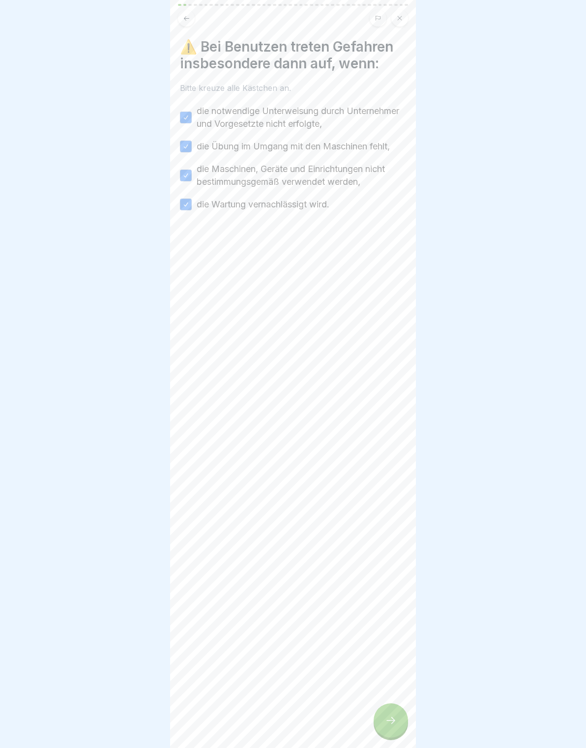
click at [400, 723] on div at bounding box center [390, 720] width 34 height 34
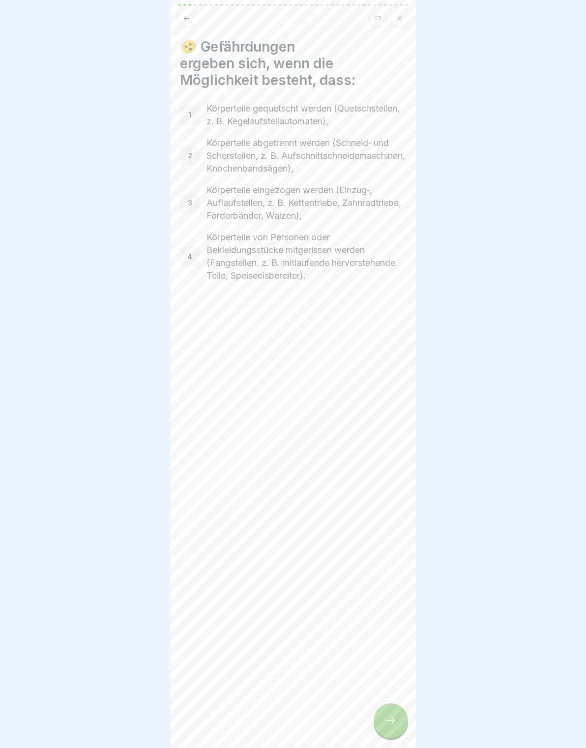
click at [393, 712] on div at bounding box center [390, 720] width 34 height 34
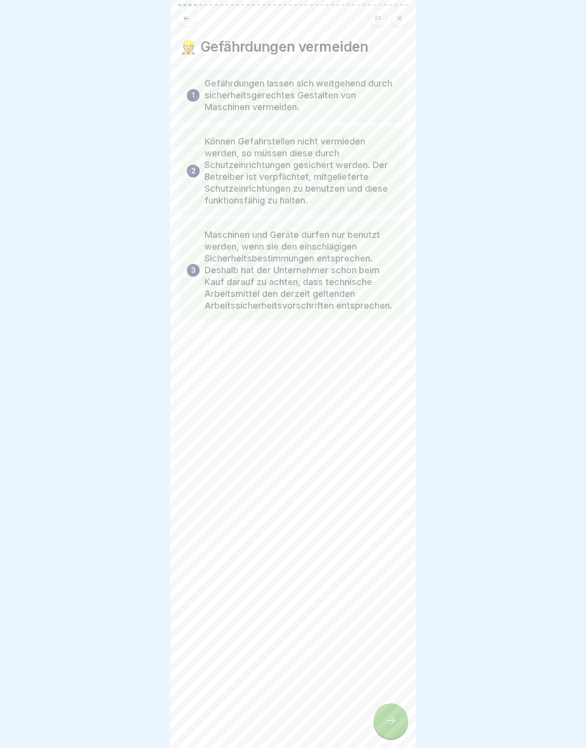
click at [396, 708] on div at bounding box center [390, 720] width 34 height 34
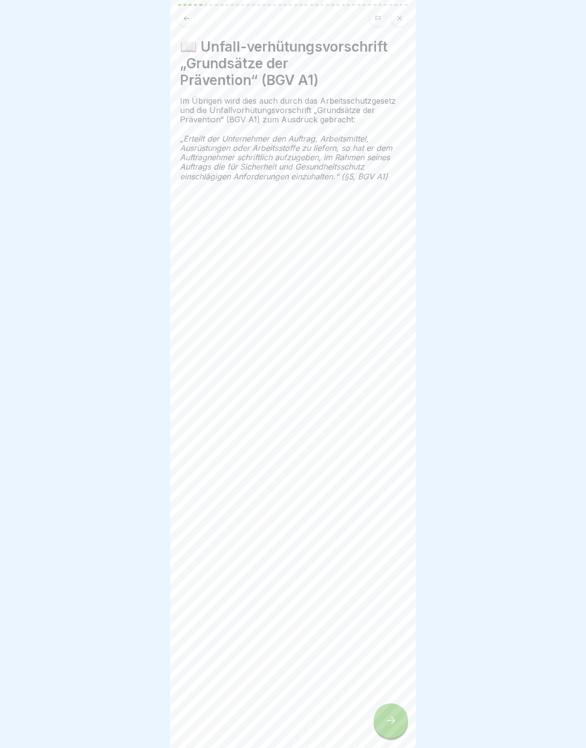
click at [393, 710] on div at bounding box center [390, 720] width 34 height 34
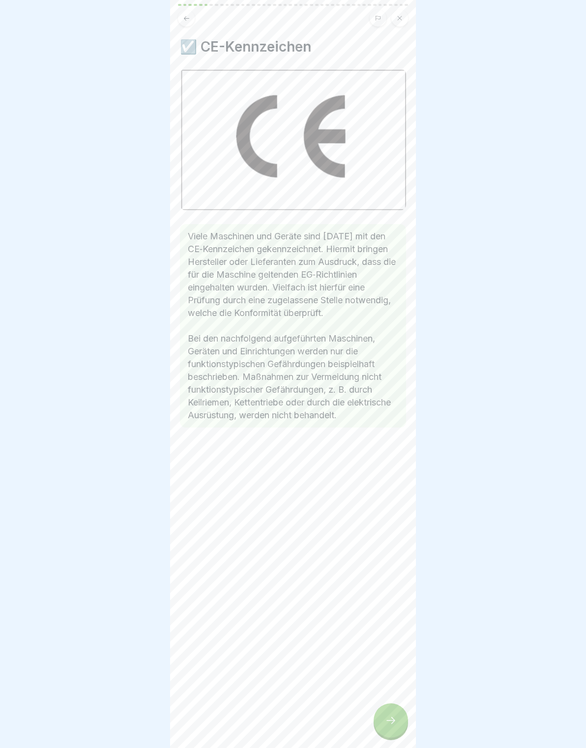
click at [394, 710] on div at bounding box center [390, 720] width 34 height 34
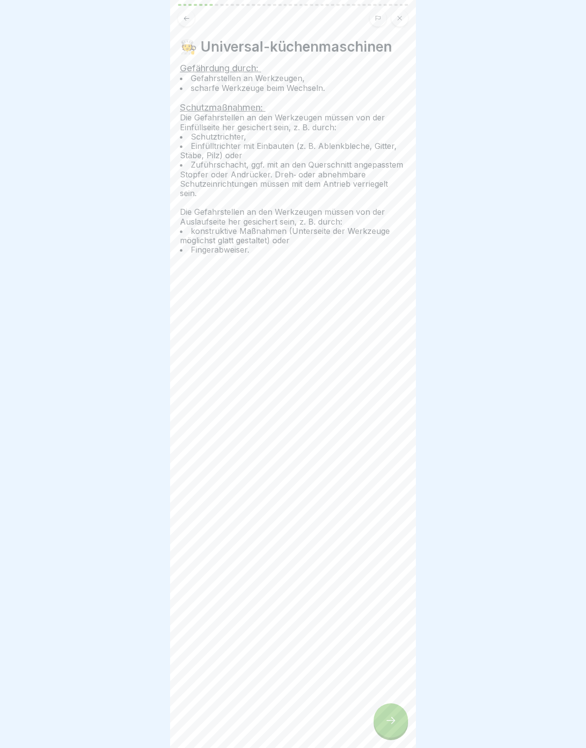
click at [395, 710] on div at bounding box center [390, 720] width 34 height 34
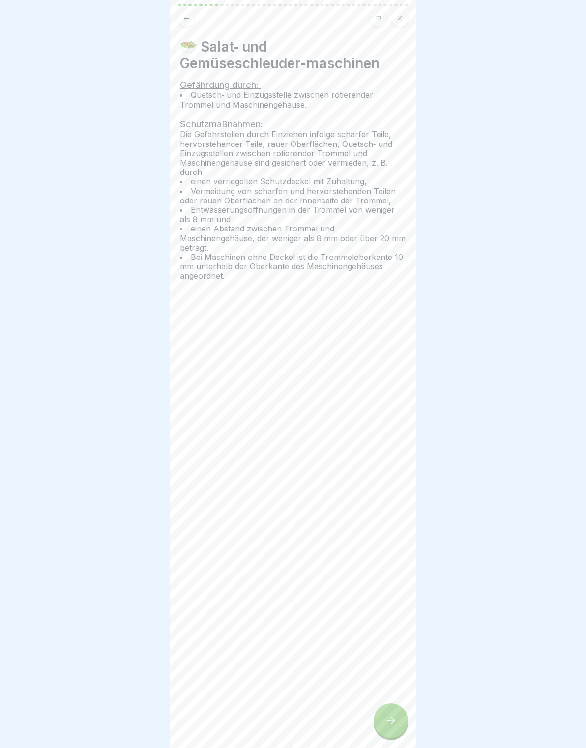
click at [395, 708] on div at bounding box center [390, 720] width 34 height 34
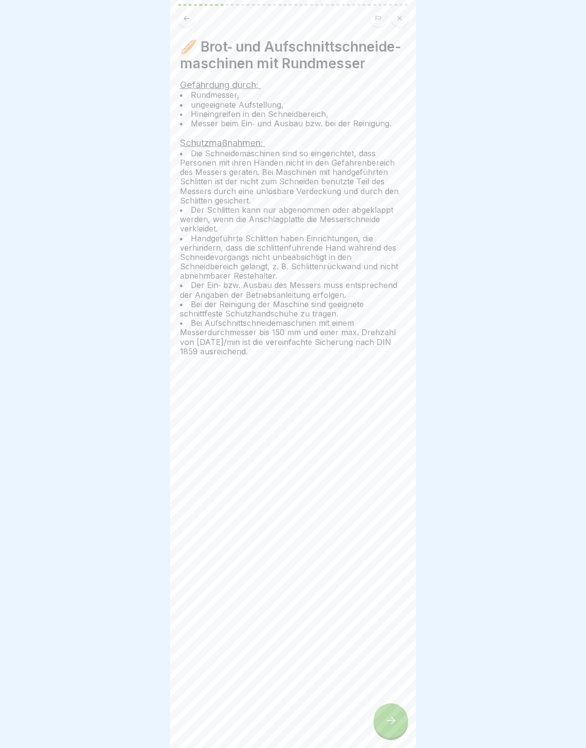
click at [395, 710] on div at bounding box center [390, 720] width 34 height 34
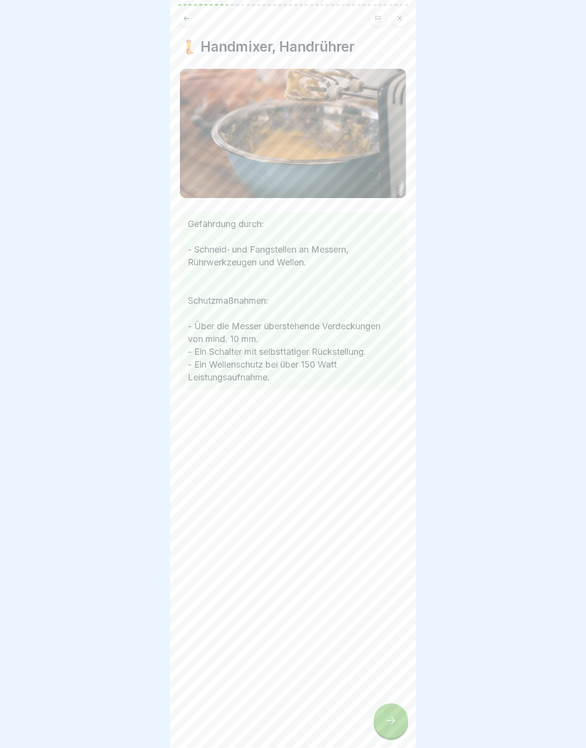
click at [394, 709] on div at bounding box center [390, 720] width 34 height 34
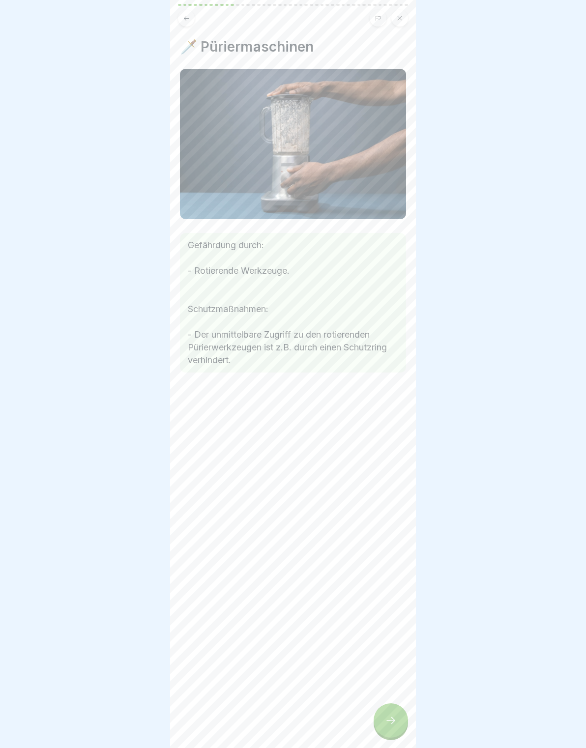
click at [394, 708] on div at bounding box center [390, 720] width 34 height 34
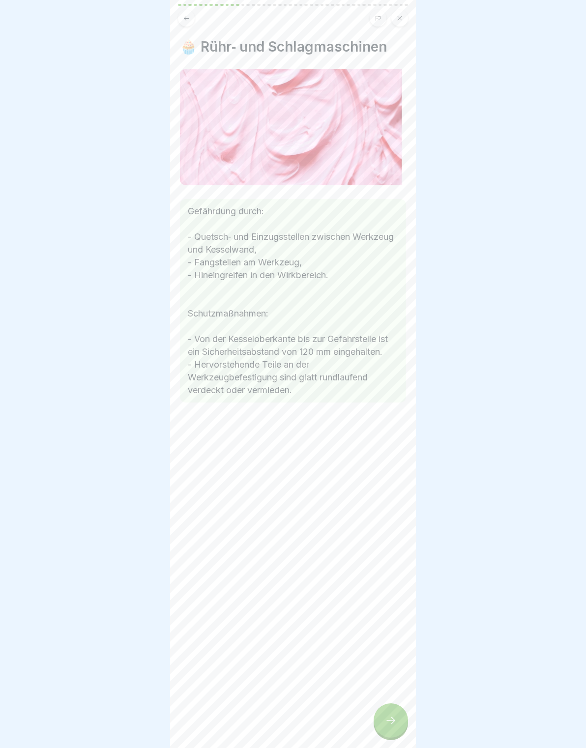
click at [389, 711] on div at bounding box center [390, 720] width 34 height 34
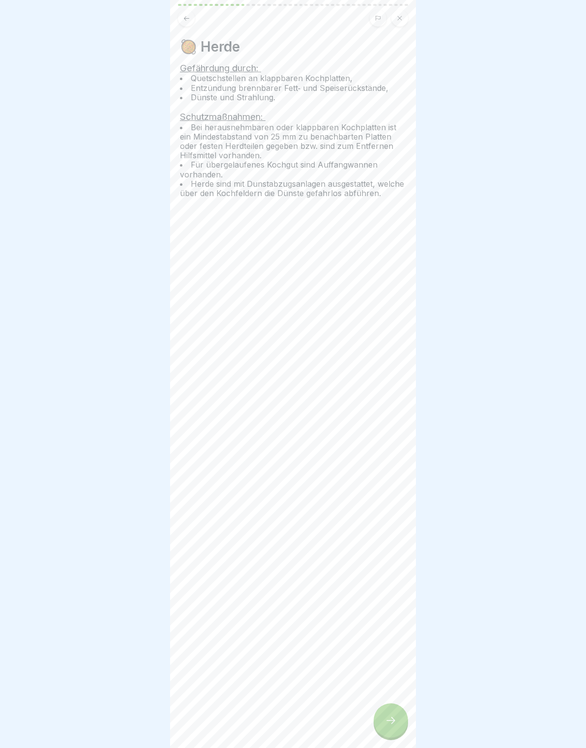
click at [390, 709] on div at bounding box center [390, 720] width 34 height 34
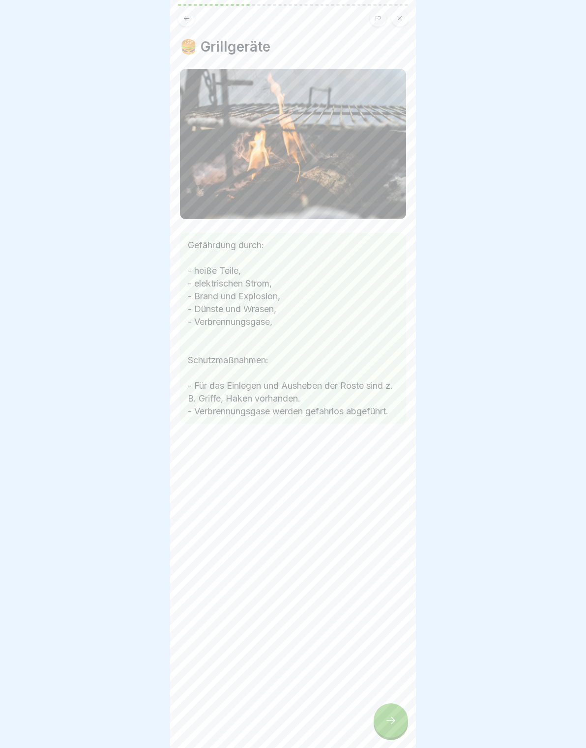
click at [388, 711] on div at bounding box center [390, 720] width 34 height 34
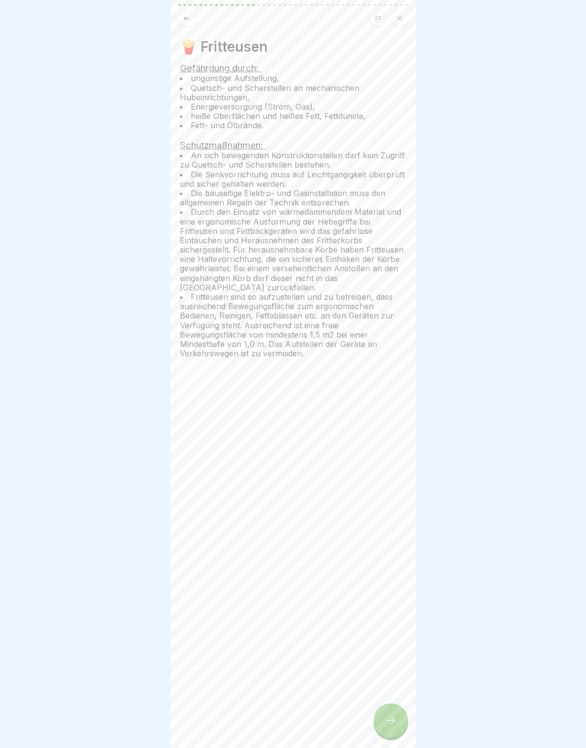
click at [388, 712] on div at bounding box center [390, 720] width 34 height 34
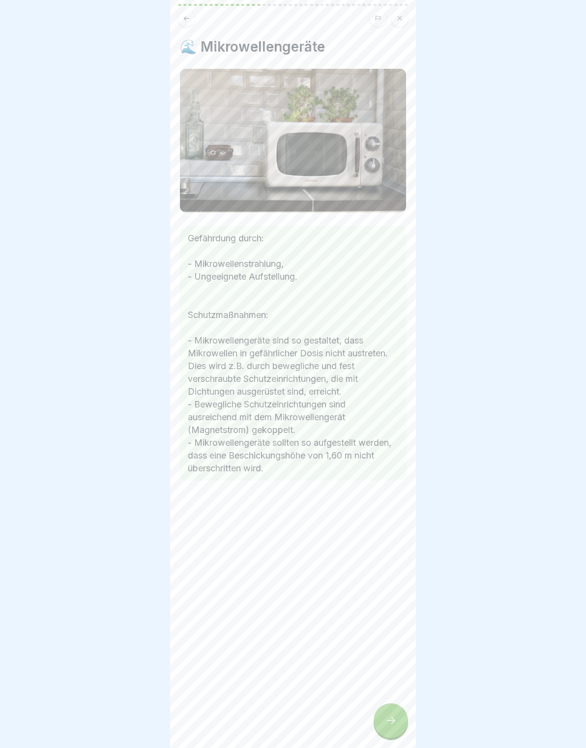
click at [391, 709] on div at bounding box center [390, 720] width 34 height 34
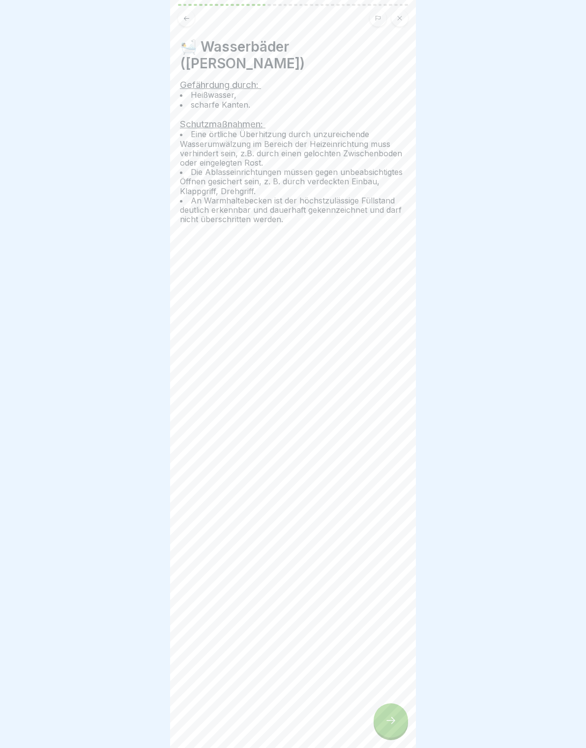
click at [394, 709] on div at bounding box center [390, 720] width 34 height 34
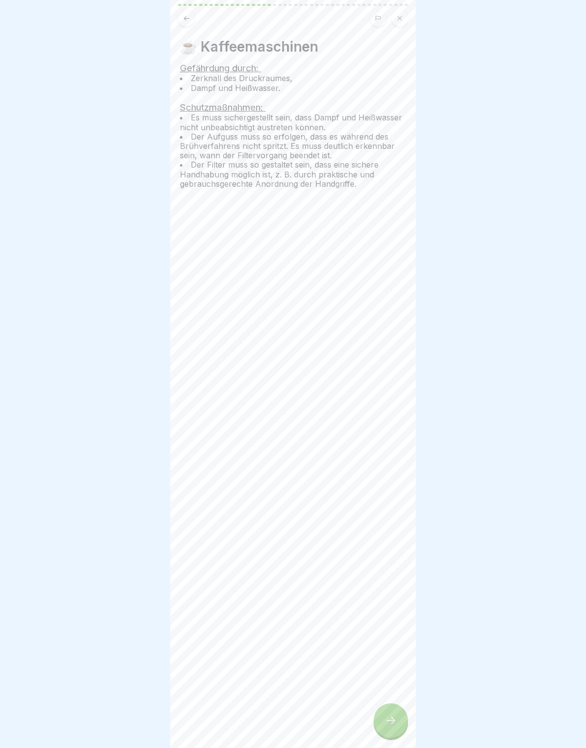
click at [392, 707] on div at bounding box center [390, 720] width 34 height 34
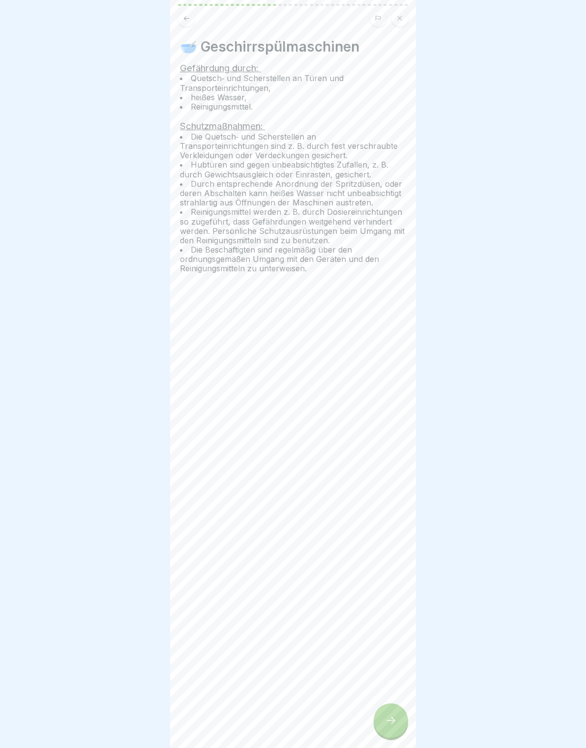
click at [395, 705] on div at bounding box center [390, 720] width 34 height 34
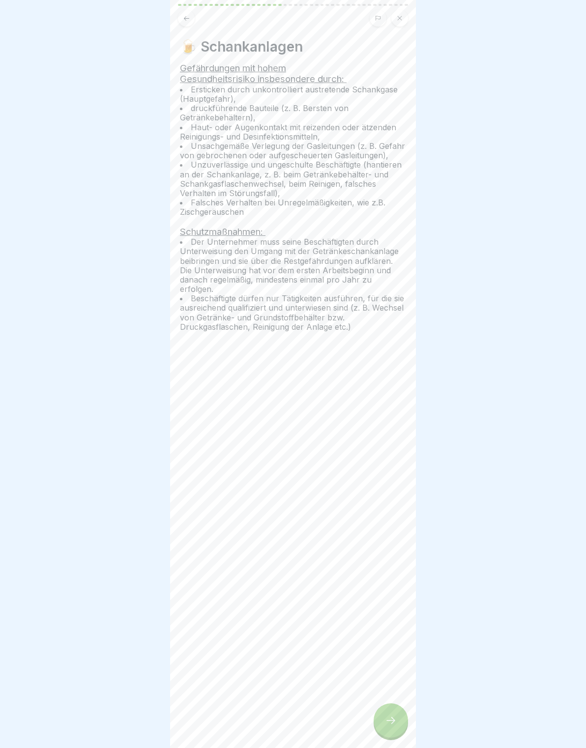
click at [395, 705] on div at bounding box center [390, 720] width 34 height 34
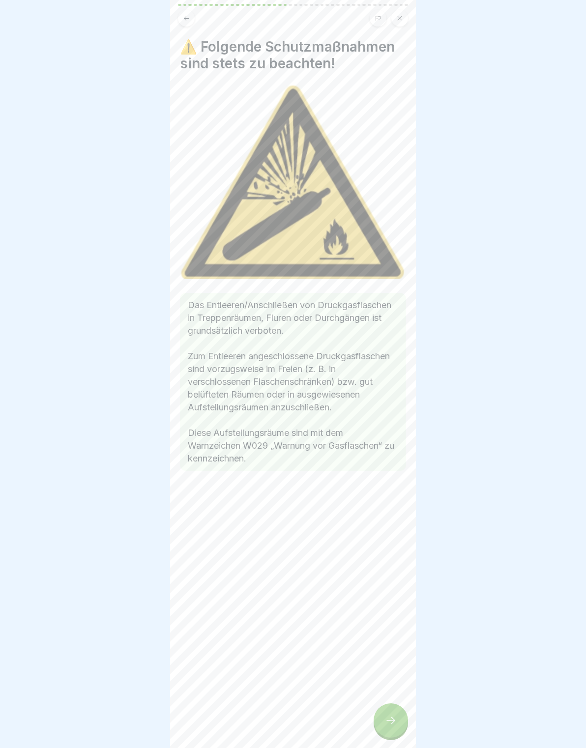
click at [399, 706] on div "⚠️ Folgende Schutzmaßnahmen sind stets zu beachten! Das Entleeren/Anschließen v…" at bounding box center [293, 374] width 246 height 748
click at [395, 707] on div at bounding box center [390, 720] width 34 height 34
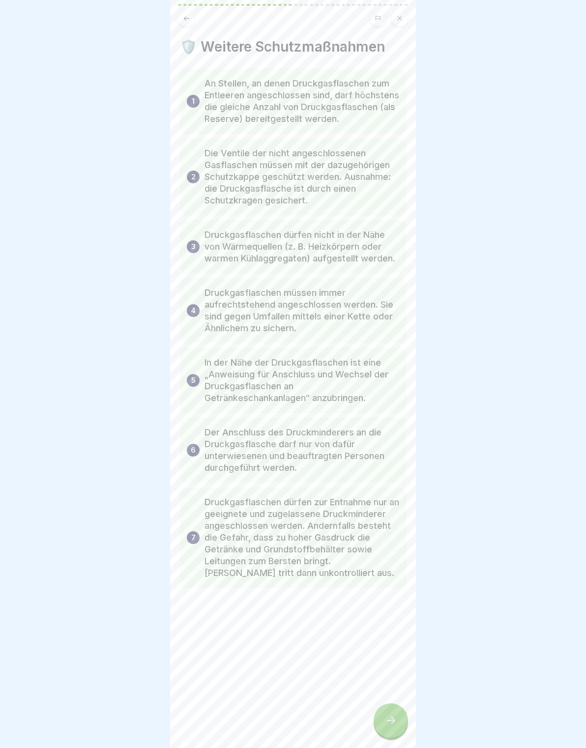
click at [399, 708] on div at bounding box center [390, 720] width 34 height 34
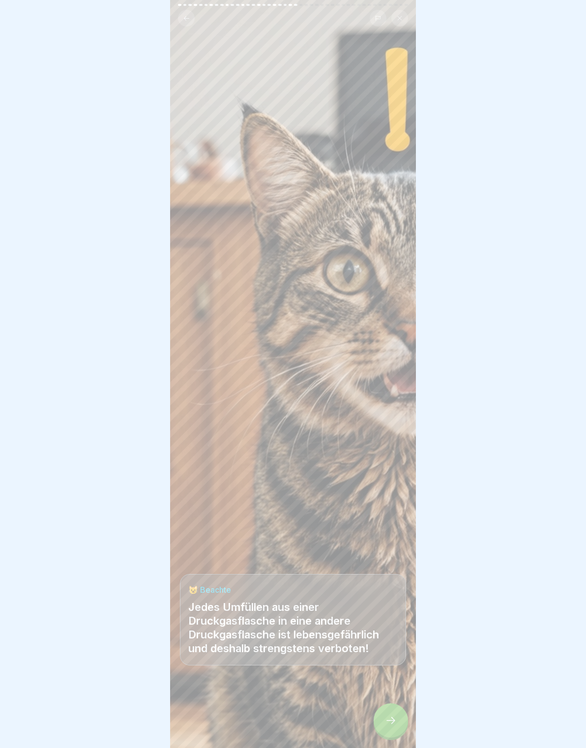
click at [396, 726] on div at bounding box center [390, 720] width 34 height 34
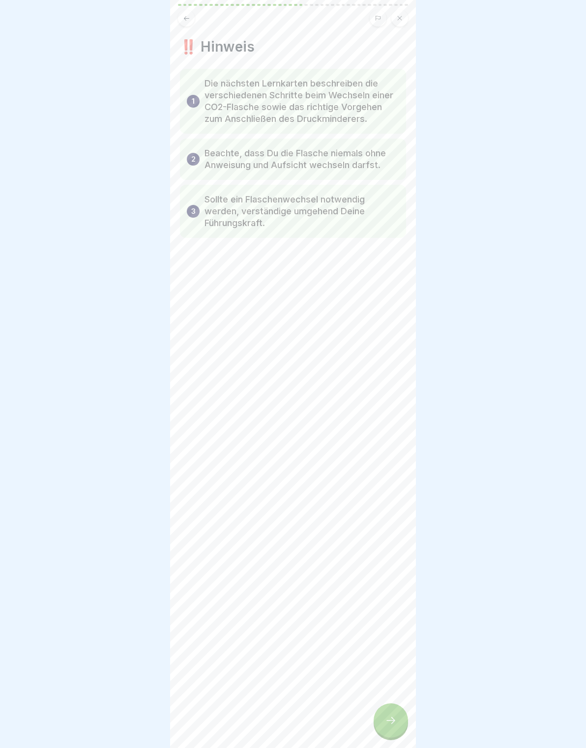
click at [396, 724] on icon at bounding box center [391, 720] width 12 height 12
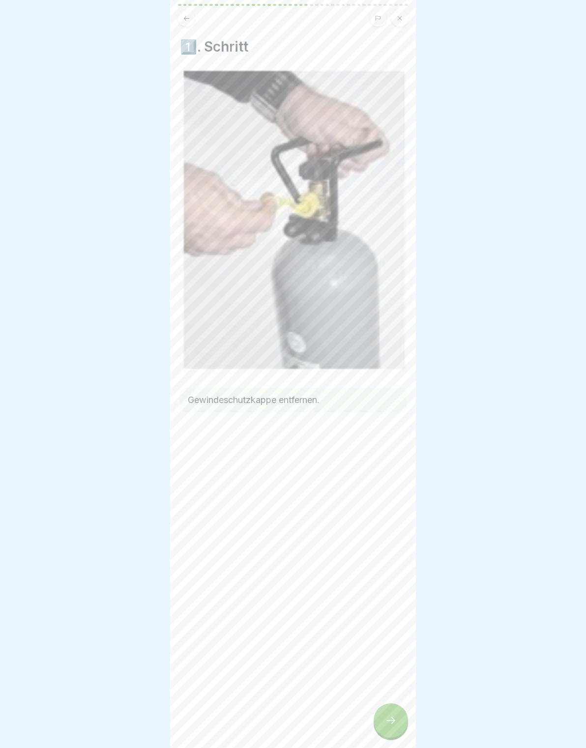
click at [397, 721] on div at bounding box center [390, 720] width 34 height 34
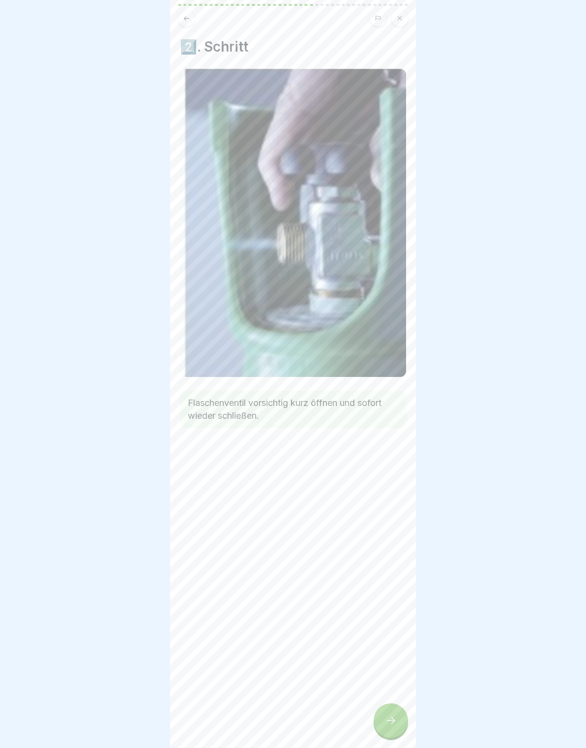
click at [182, 23] on button at bounding box center [186, 18] width 17 height 17
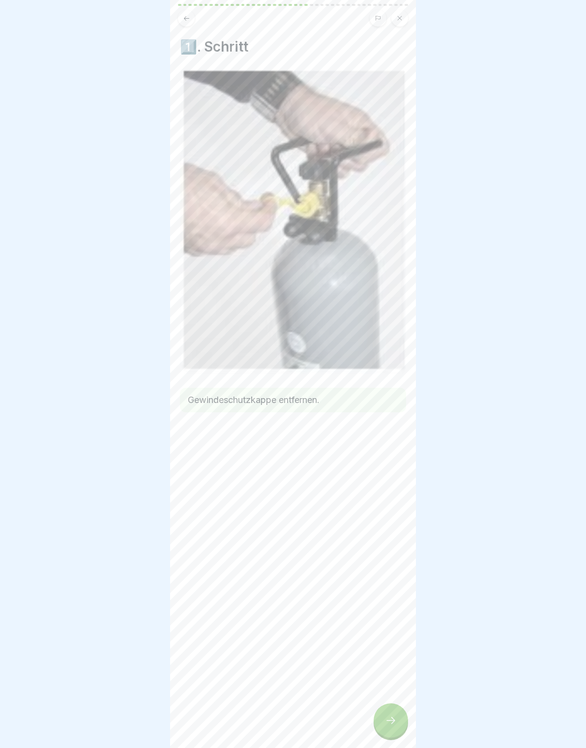
click at [391, 726] on div at bounding box center [390, 720] width 34 height 34
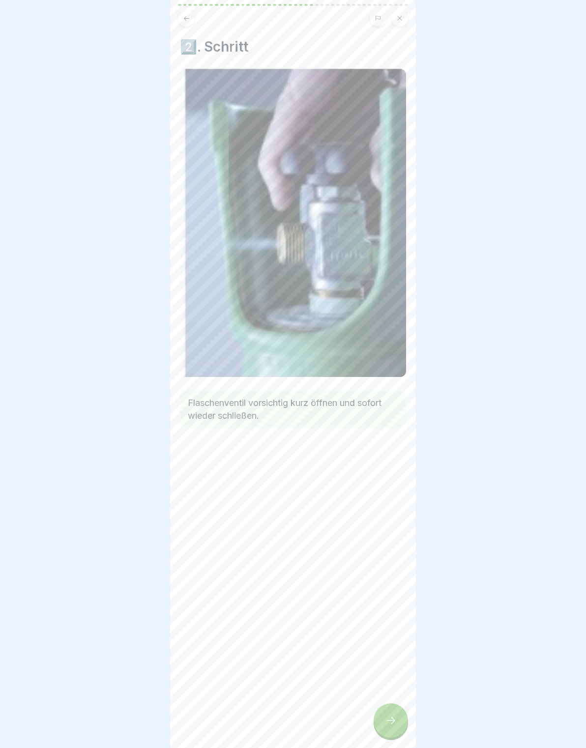
click at [397, 715] on div at bounding box center [390, 720] width 34 height 34
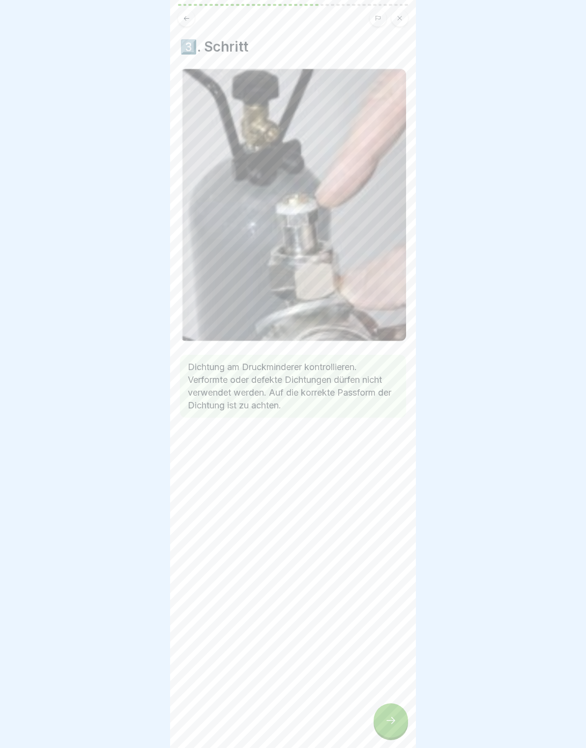
click at [398, 718] on div at bounding box center [390, 720] width 34 height 34
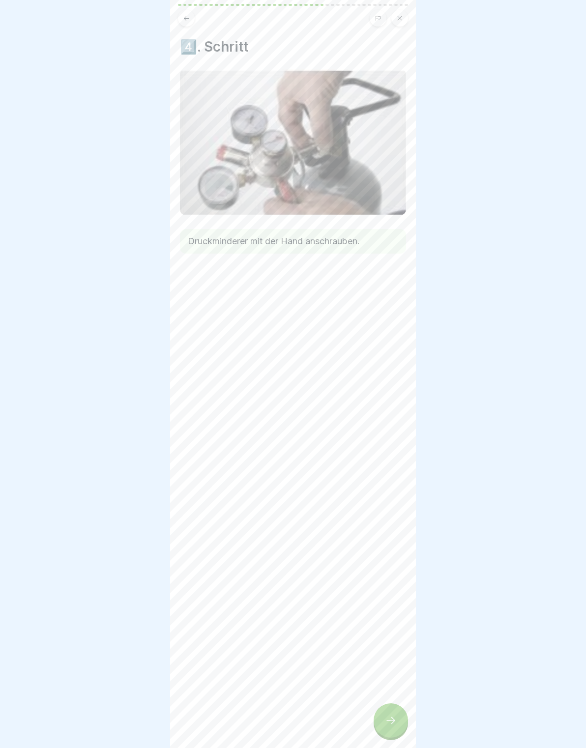
click at [397, 720] on div at bounding box center [390, 720] width 34 height 34
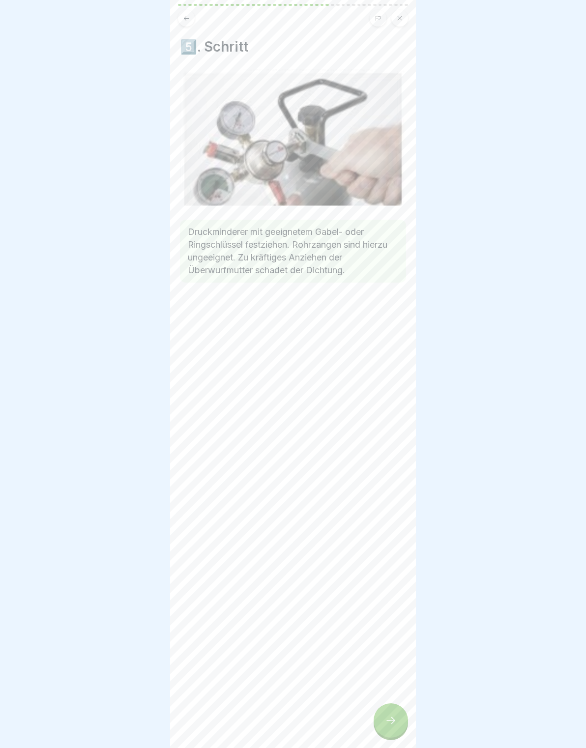
click at [399, 717] on div at bounding box center [390, 720] width 34 height 34
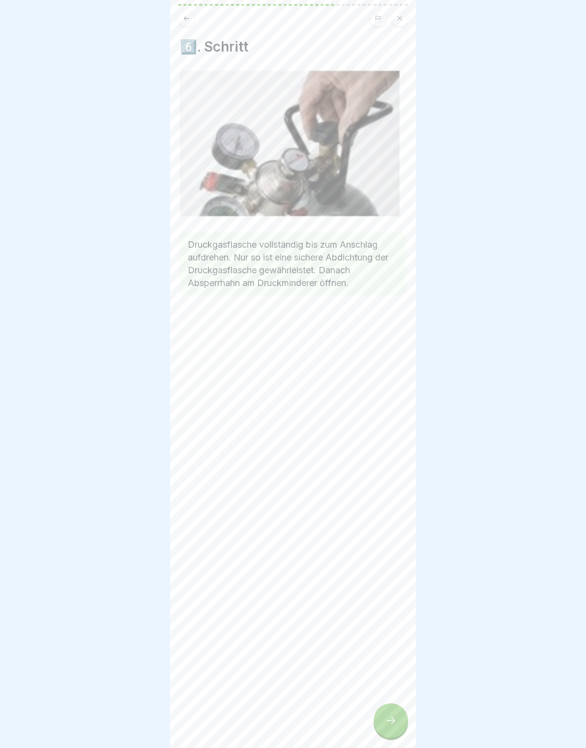
click at [401, 717] on div at bounding box center [390, 720] width 34 height 34
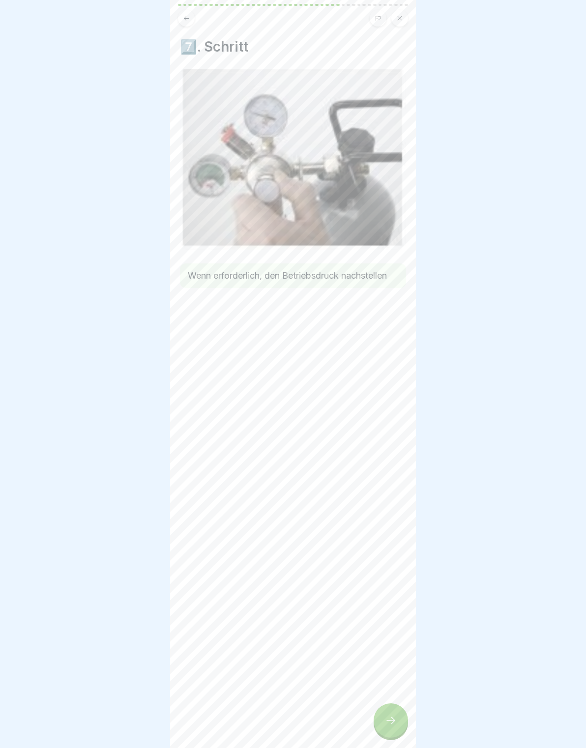
click at [400, 718] on div at bounding box center [390, 720] width 34 height 34
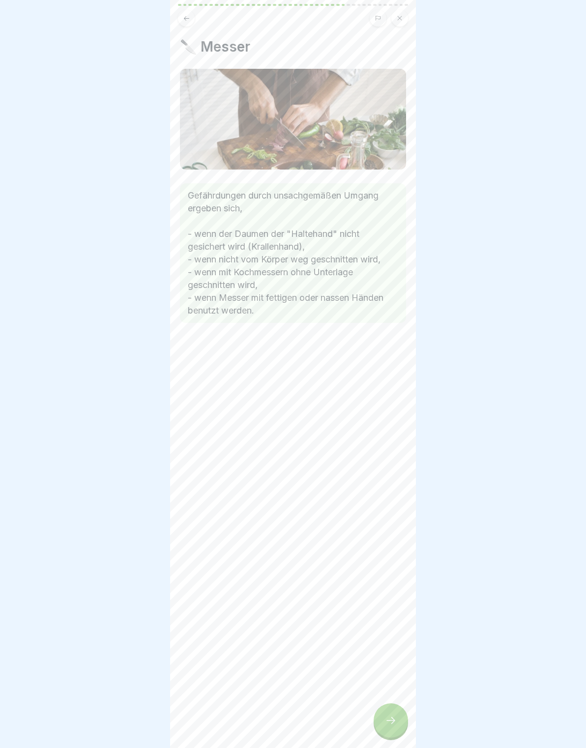
click at [400, 715] on div at bounding box center [390, 720] width 34 height 34
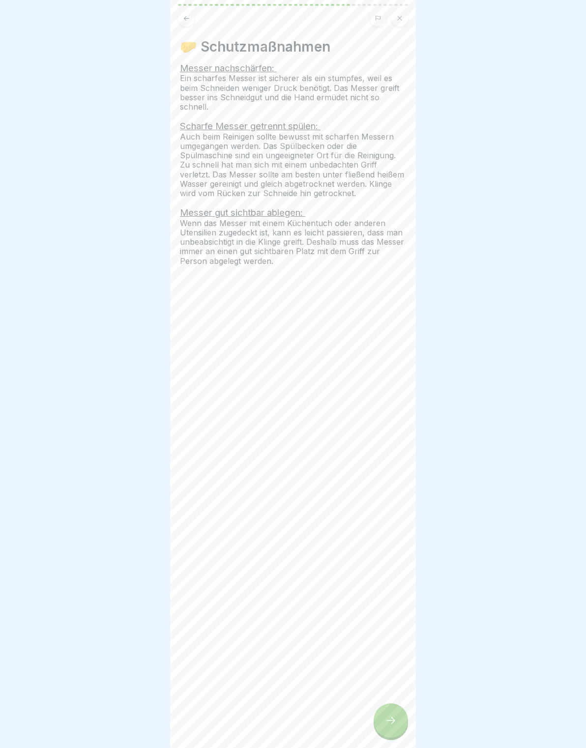
click at [402, 710] on div at bounding box center [390, 720] width 34 height 34
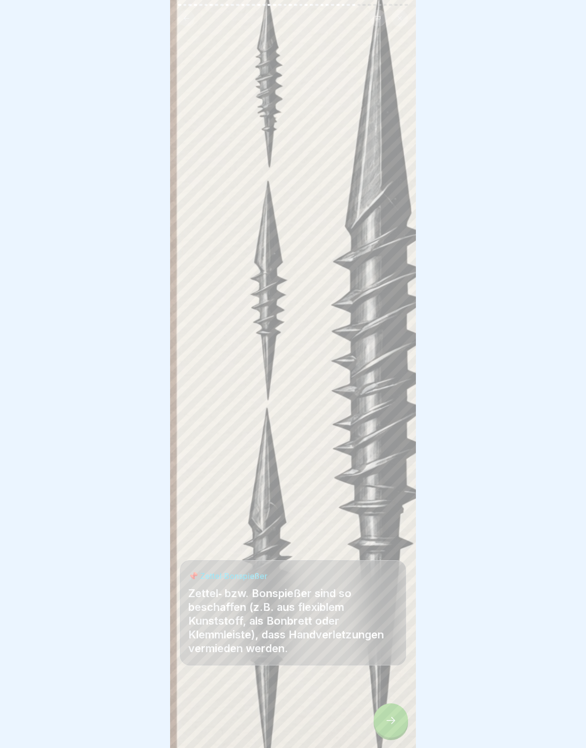
click at [401, 711] on div at bounding box center [390, 720] width 34 height 34
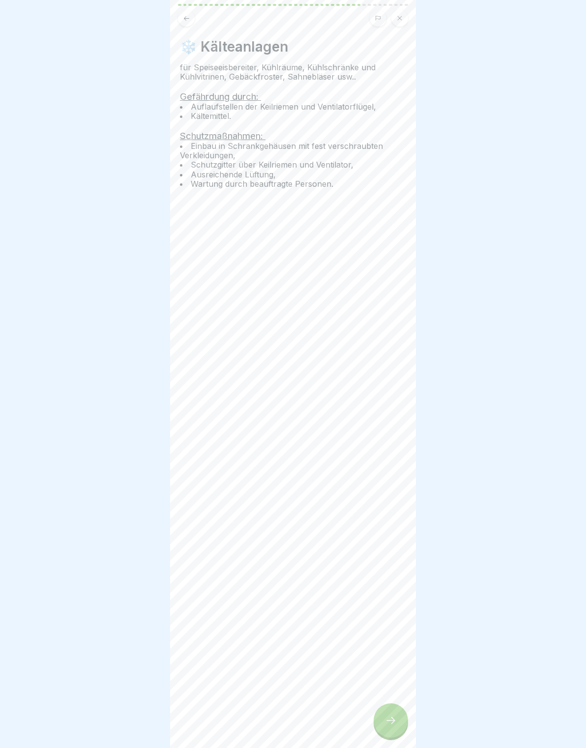
click at [399, 714] on div at bounding box center [390, 720] width 34 height 34
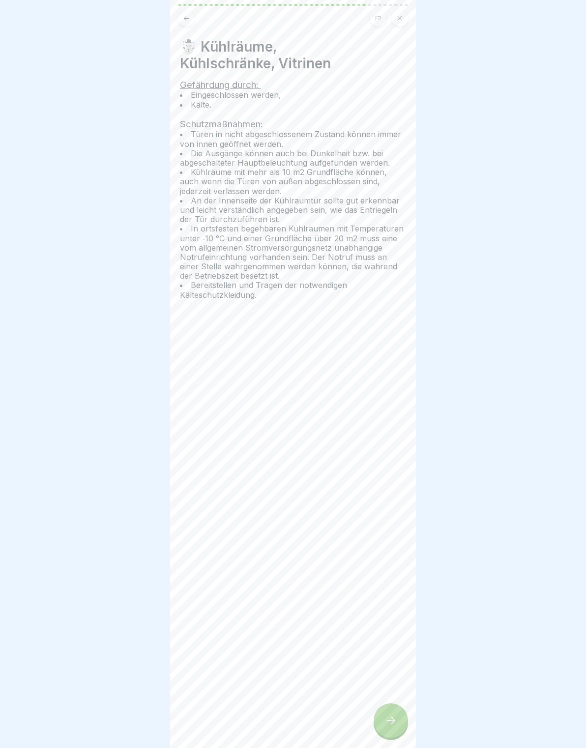
click at [399, 714] on div at bounding box center [390, 720] width 34 height 34
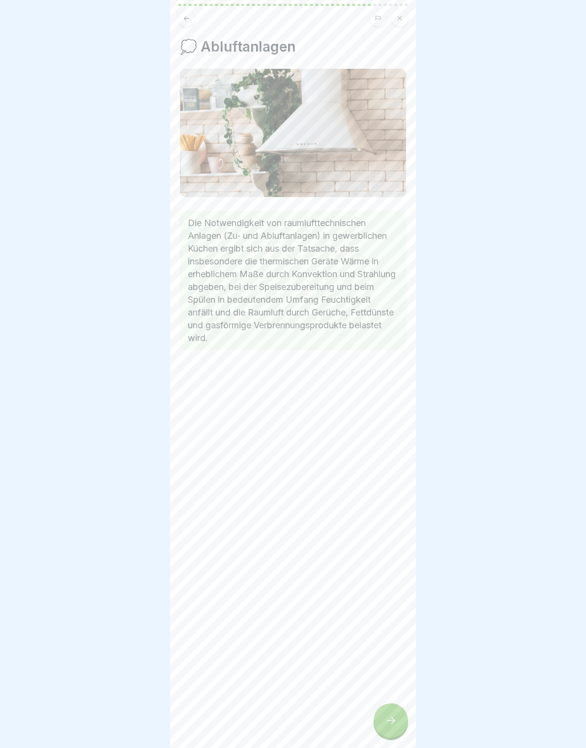
click at [398, 715] on div at bounding box center [390, 720] width 34 height 34
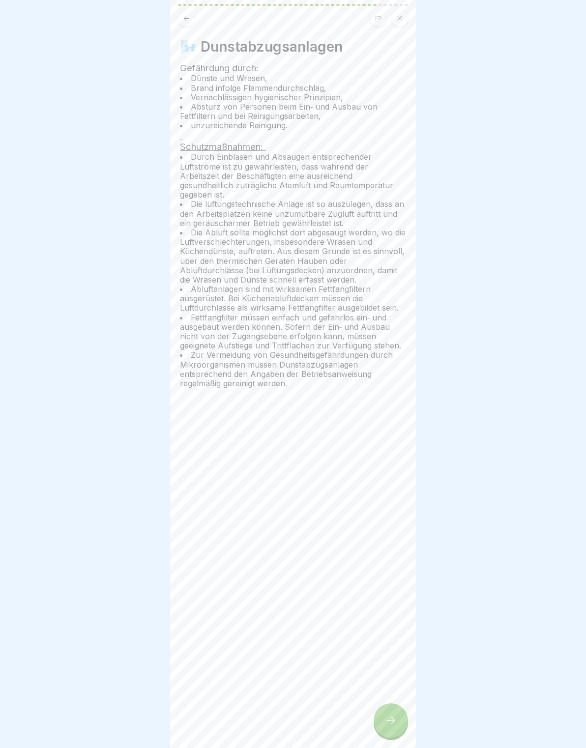
click at [397, 716] on div at bounding box center [390, 720] width 34 height 34
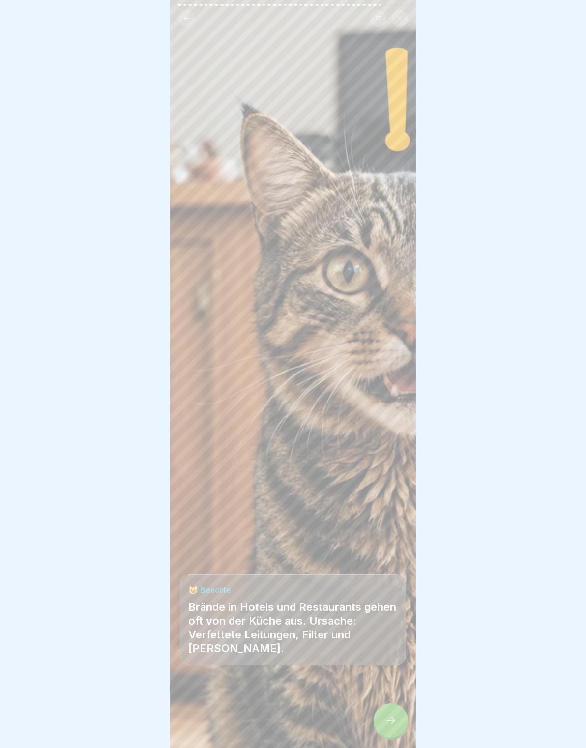
click at [398, 716] on div at bounding box center [390, 720] width 34 height 34
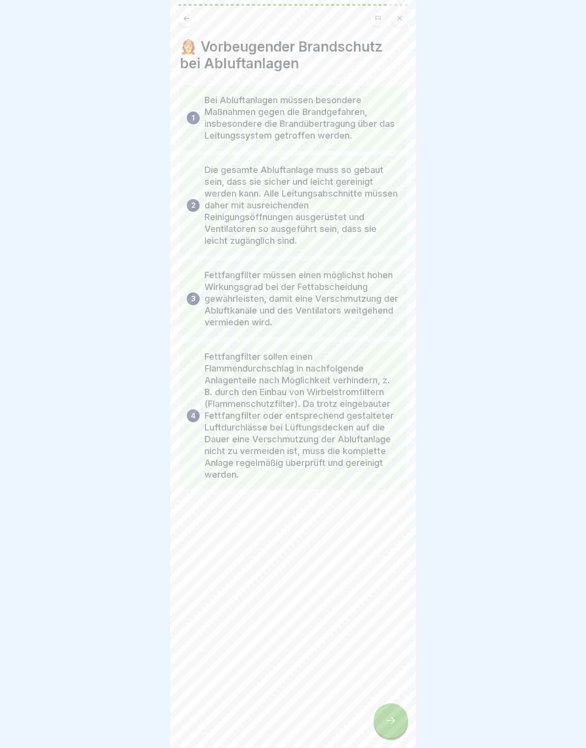
click at [398, 715] on div at bounding box center [390, 720] width 34 height 34
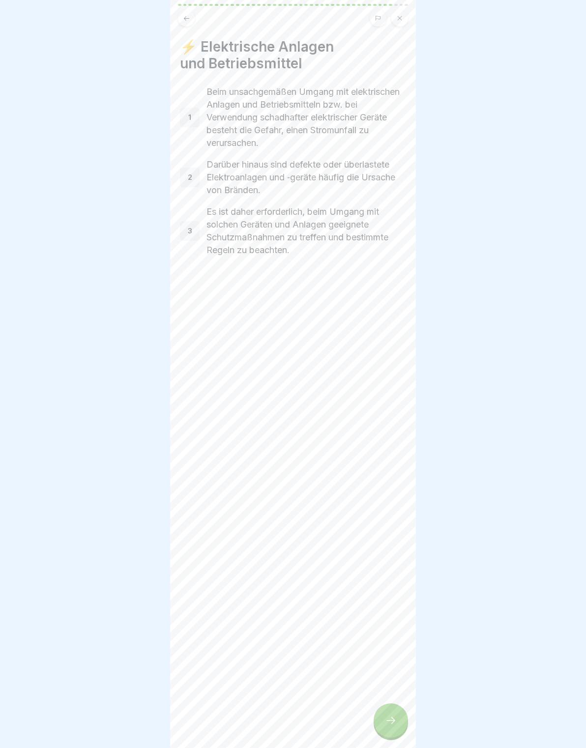
click at [397, 715] on div at bounding box center [390, 720] width 34 height 34
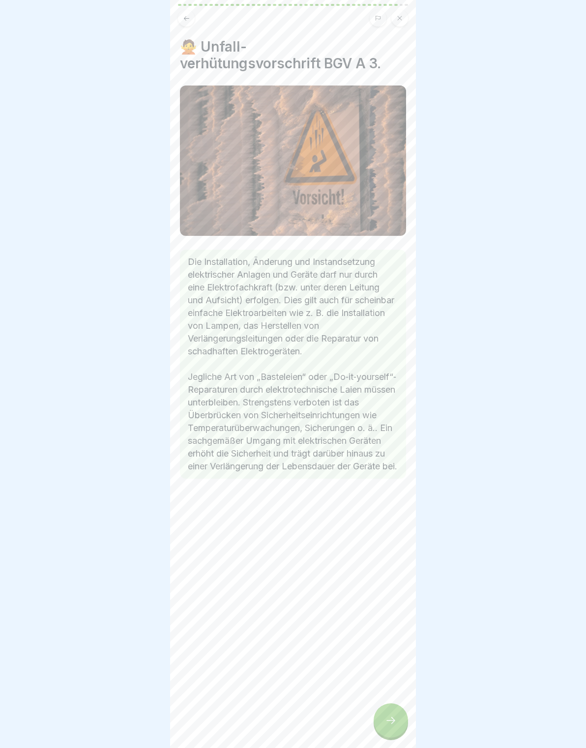
click at [398, 716] on div at bounding box center [390, 720] width 34 height 34
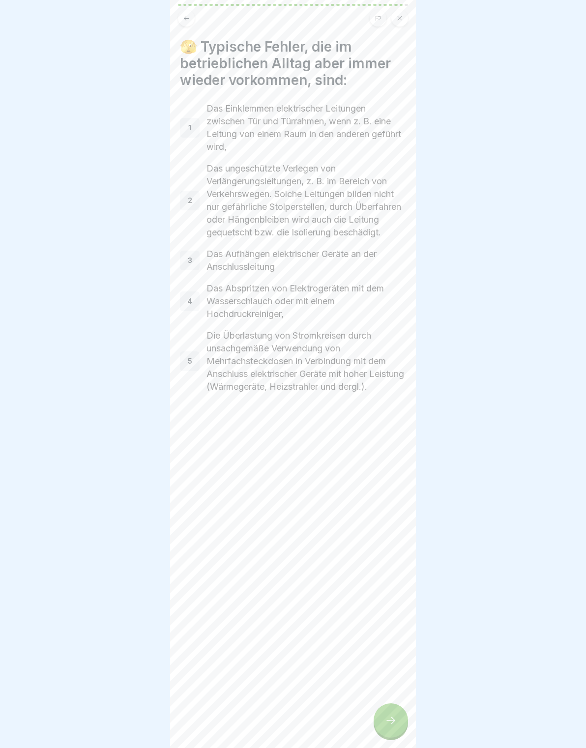
click at [397, 716] on div at bounding box center [390, 720] width 34 height 34
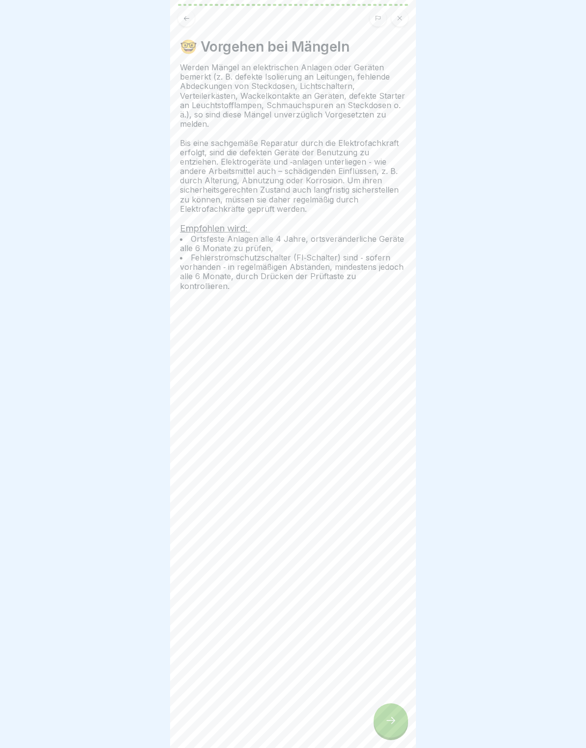
click at [396, 716] on icon at bounding box center [391, 720] width 12 height 12
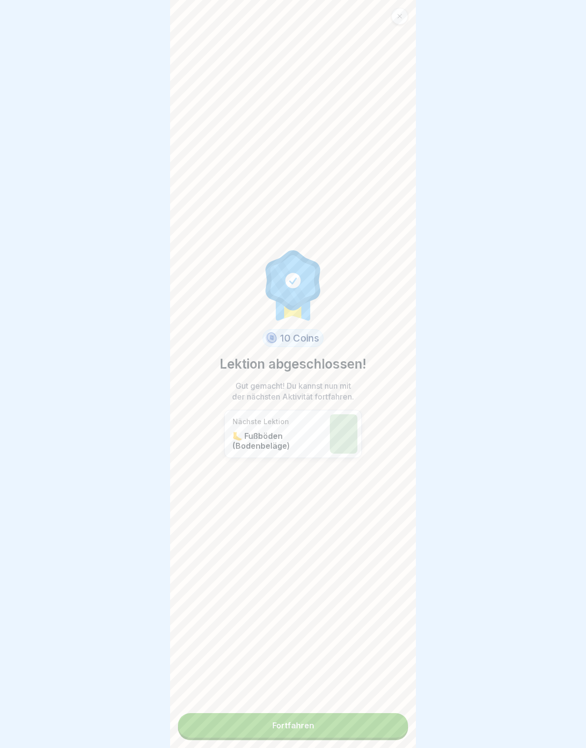
click at [396, 719] on link "Fortfahren" at bounding box center [293, 725] width 230 height 25
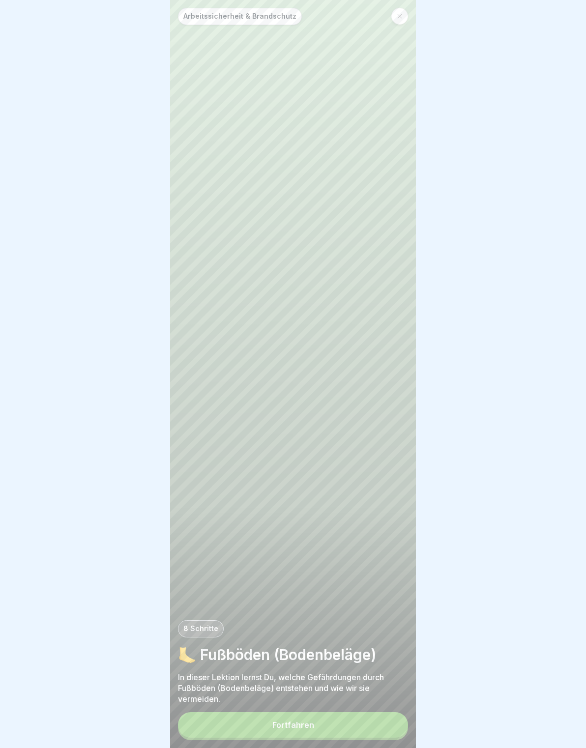
click at [395, 718] on button "Fortfahren" at bounding box center [293, 725] width 230 height 26
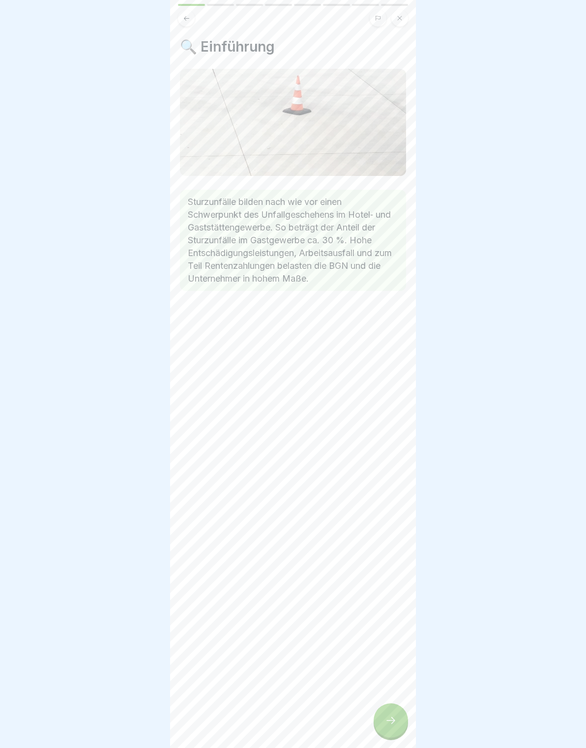
click at [400, 716] on div at bounding box center [390, 720] width 34 height 34
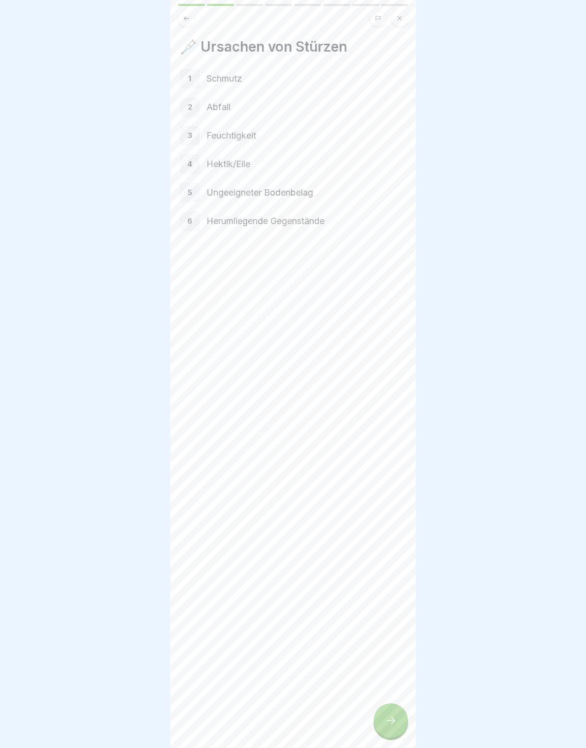
click at [402, 714] on div at bounding box center [390, 720] width 34 height 34
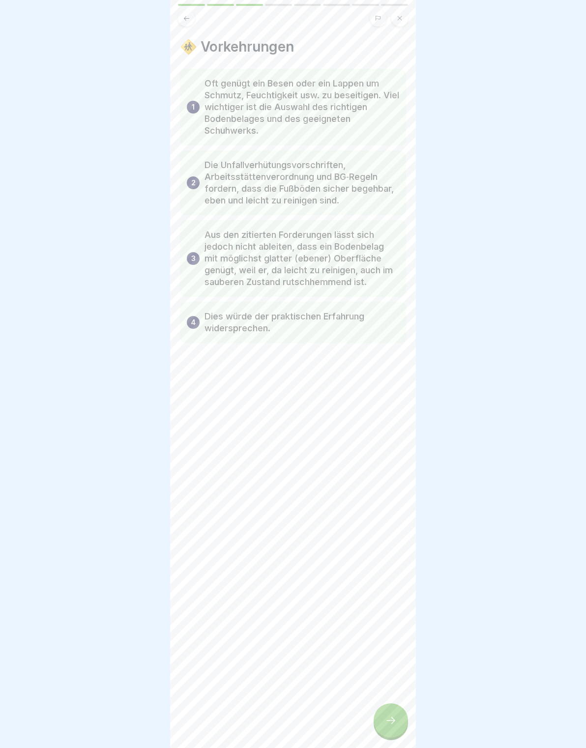
click at [399, 714] on div at bounding box center [390, 720] width 34 height 34
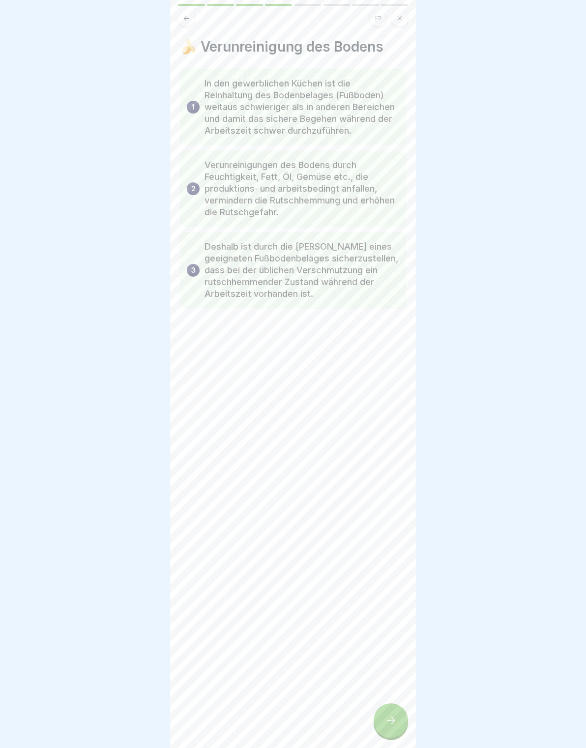
click at [398, 713] on div at bounding box center [390, 720] width 34 height 34
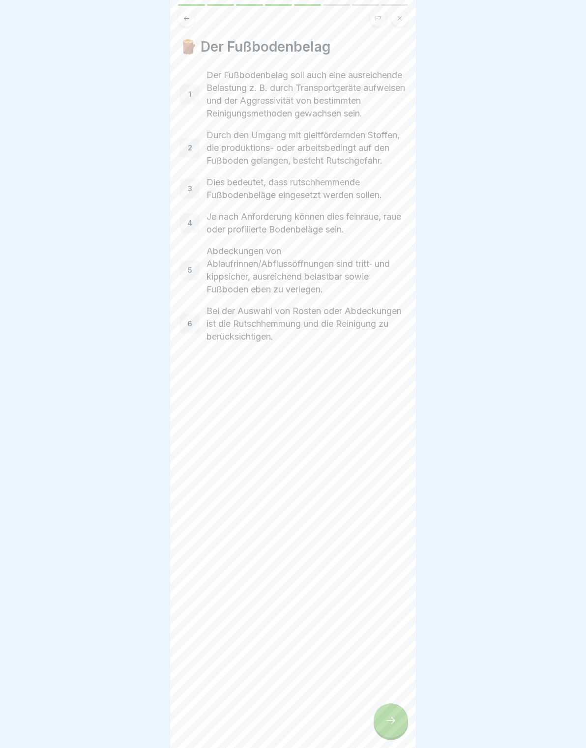
click at [399, 710] on div at bounding box center [390, 720] width 34 height 34
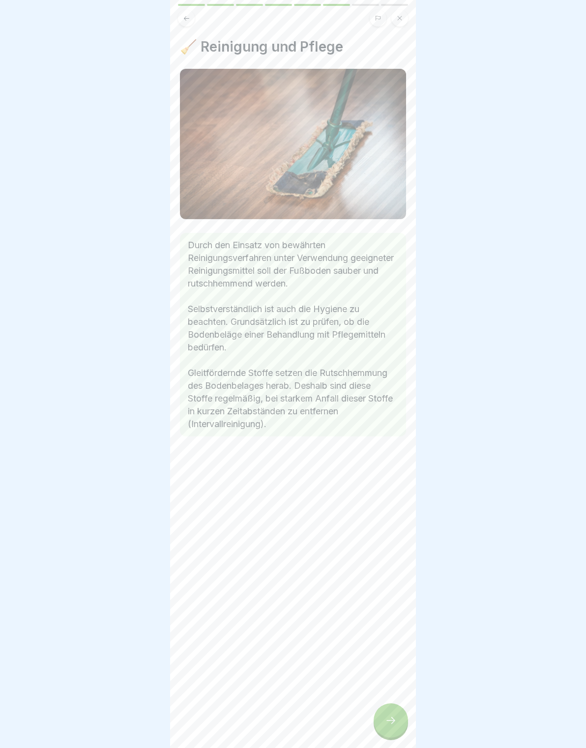
click at [401, 710] on div at bounding box center [390, 720] width 34 height 34
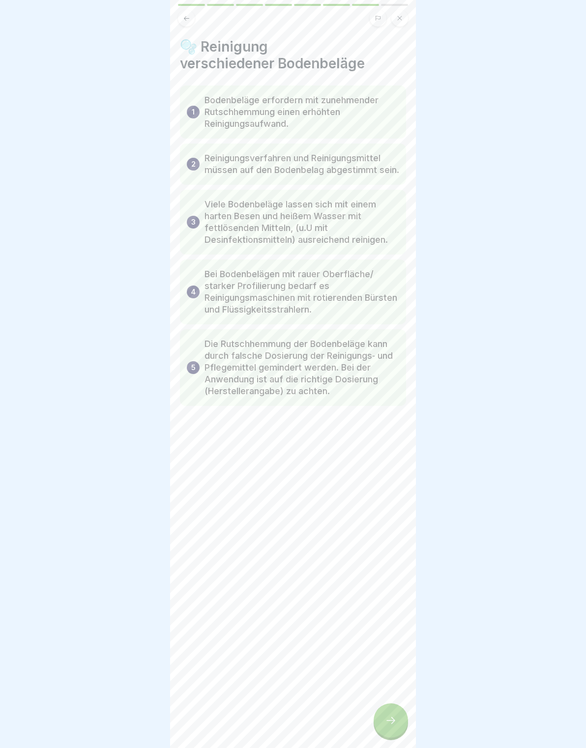
click at [404, 708] on div "🫧 Reinigung verschiedener Bodenbeläge 1 Bodenbeläge erfordern mit zunehmender R…" at bounding box center [293, 374] width 246 height 748
click at [396, 714] on div at bounding box center [390, 720] width 34 height 34
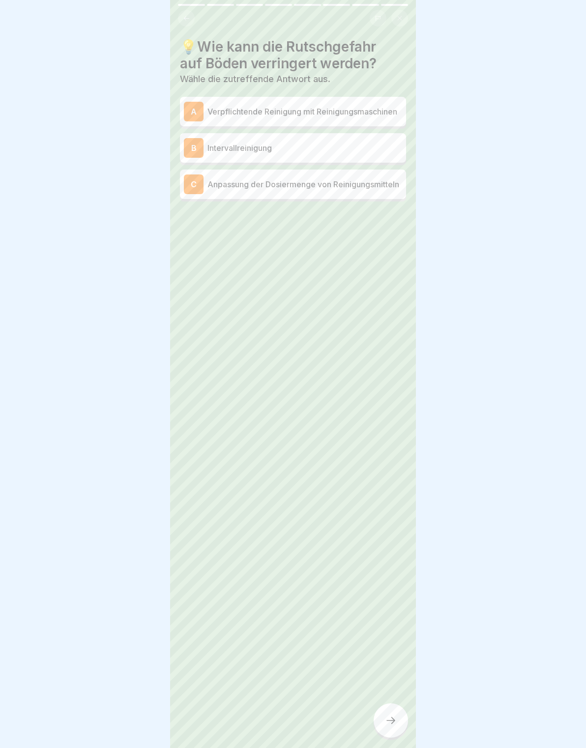
click at [396, 112] on p "Verpflichtende Reinigung mit Reinigungsmaschinen" at bounding box center [304, 112] width 195 height 12
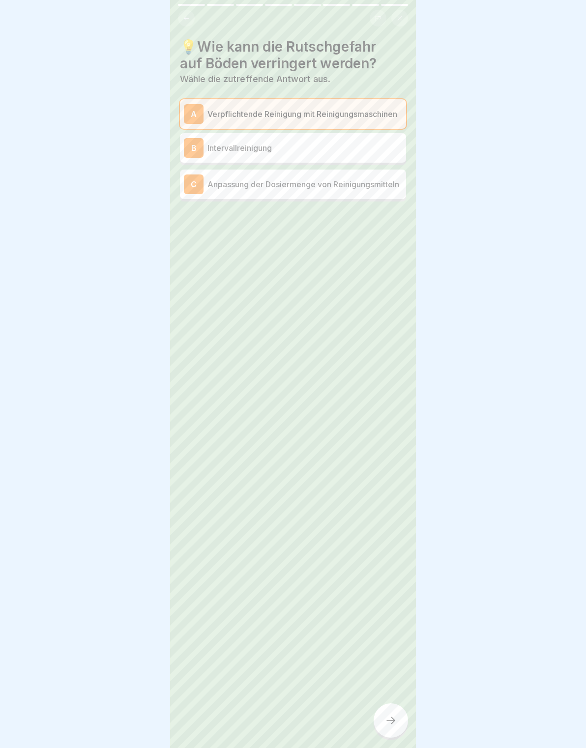
click at [375, 148] on p "Intervallreinigung" at bounding box center [304, 148] width 195 height 12
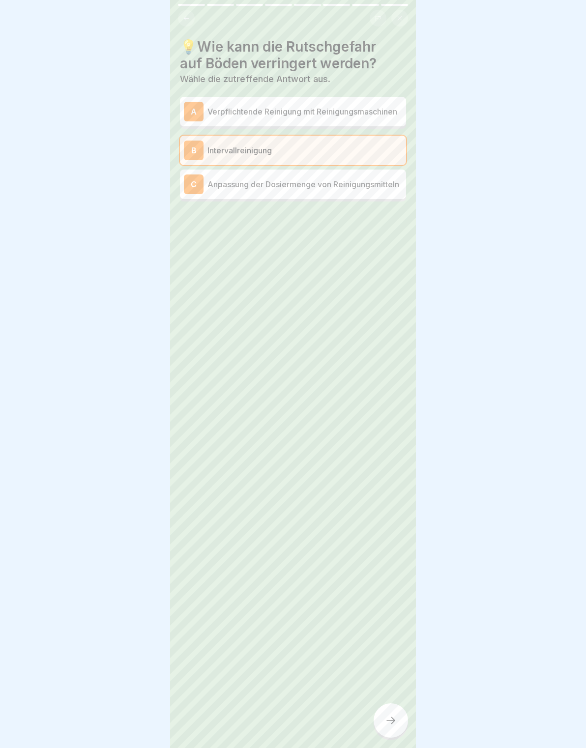
click at [385, 114] on p "Verpflichtende Reinigung mit Reinigungsmaschinen" at bounding box center [304, 112] width 195 height 12
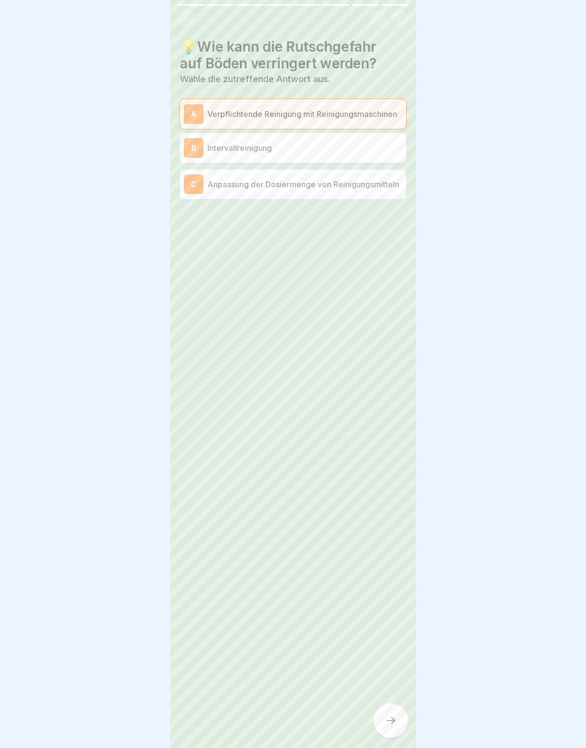
click at [369, 179] on p "Anpassung der Dosiermenge von Reinigungsmitteln" at bounding box center [304, 184] width 195 height 12
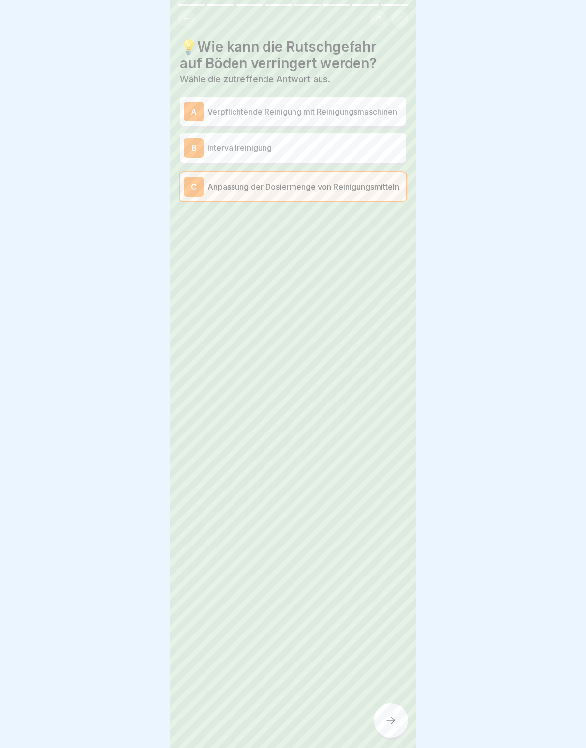
click at [384, 700] on div "💡Wie kann die Rutschgefahr auf Böden verringert werden? Wähle die zutreffende A…" at bounding box center [293, 374] width 246 height 748
click at [382, 722] on div at bounding box center [390, 720] width 34 height 34
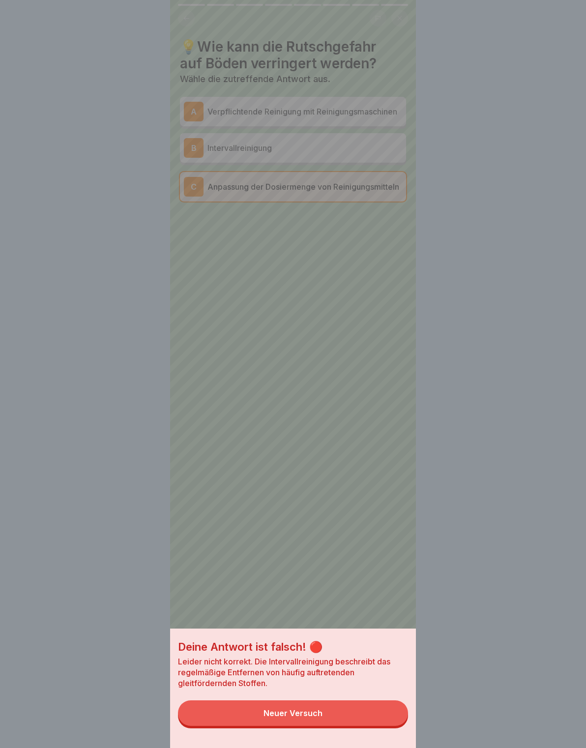
click at [376, 706] on button "Neuer Versuch" at bounding box center [293, 713] width 230 height 26
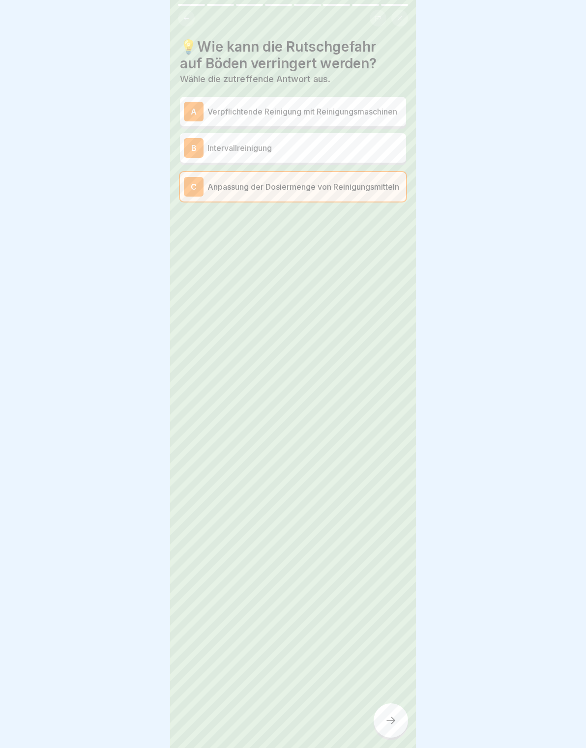
click at [372, 115] on p "Verpflichtende Reinigung mit Reinigungsmaschinen" at bounding box center [304, 112] width 195 height 12
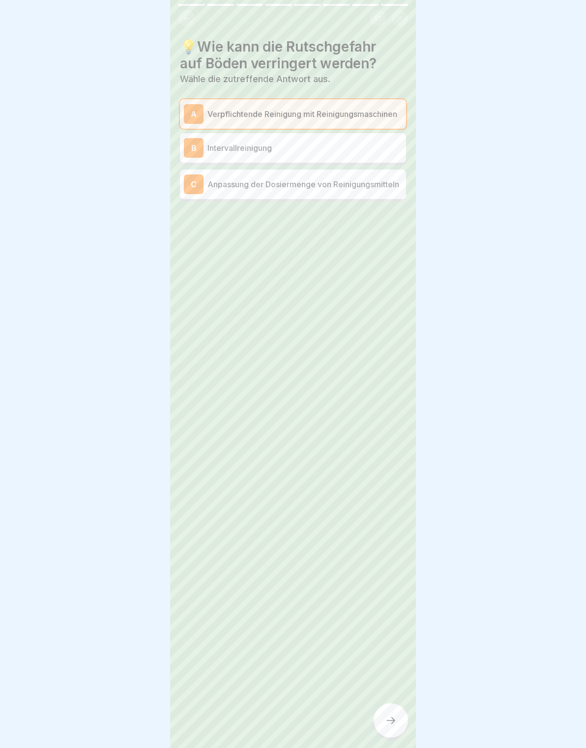
click at [396, 710] on div at bounding box center [390, 720] width 34 height 34
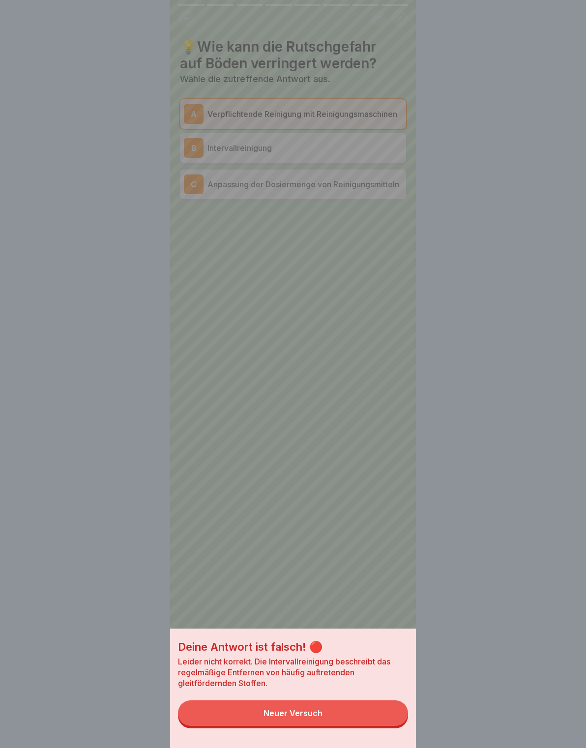
click at [373, 710] on button "Neuer Versuch" at bounding box center [293, 713] width 230 height 26
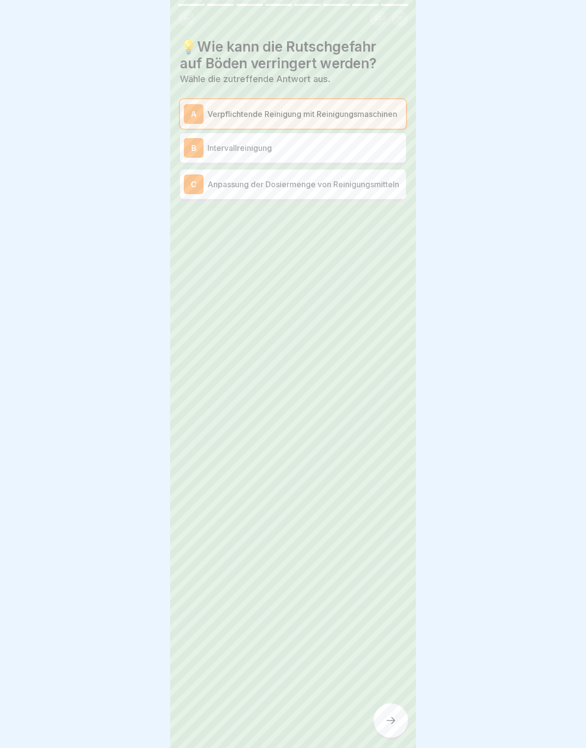
click at [395, 151] on p "Intervallreinigung" at bounding box center [304, 148] width 195 height 12
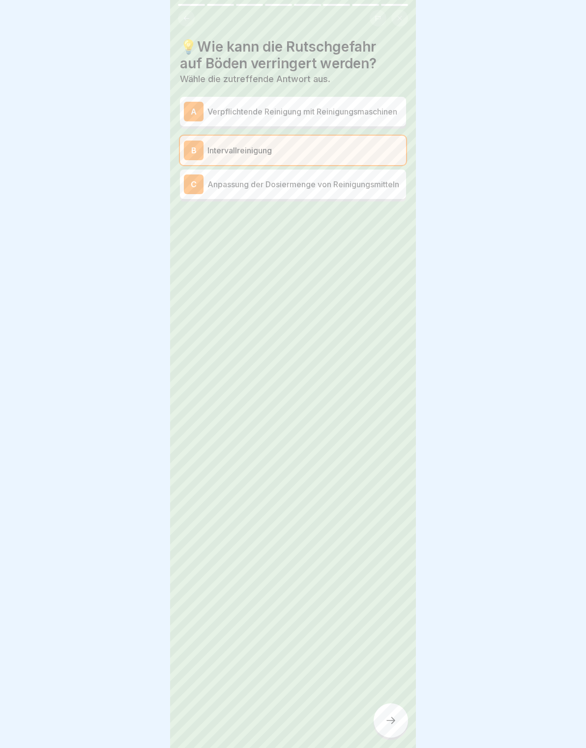
click at [396, 726] on div at bounding box center [390, 720] width 34 height 34
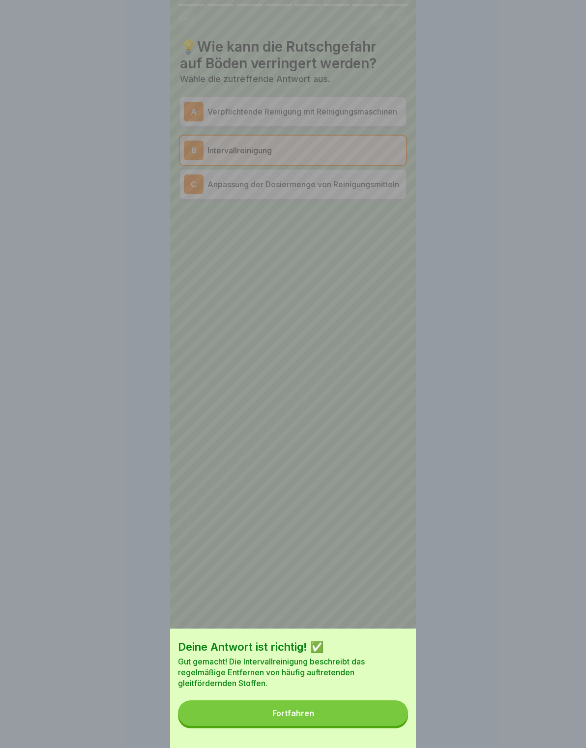
click at [391, 720] on button "Fortfahren" at bounding box center [293, 713] width 230 height 26
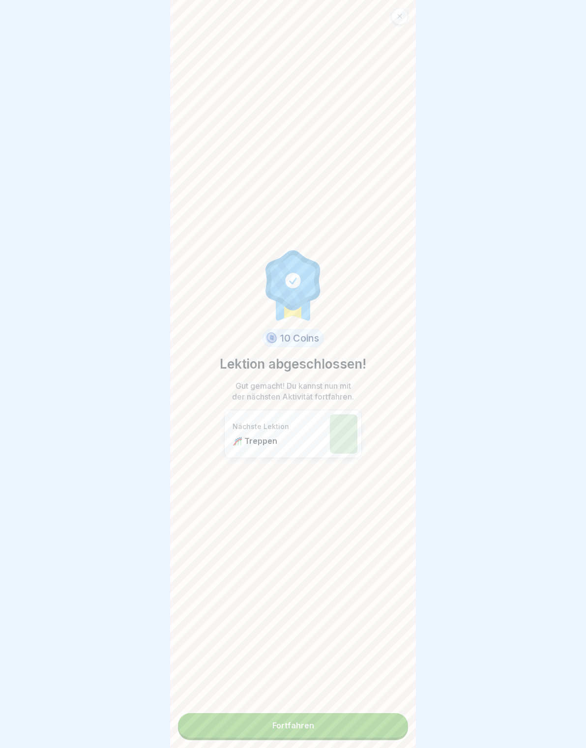
click at [386, 716] on link "Fortfahren" at bounding box center [293, 725] width 230 height 25
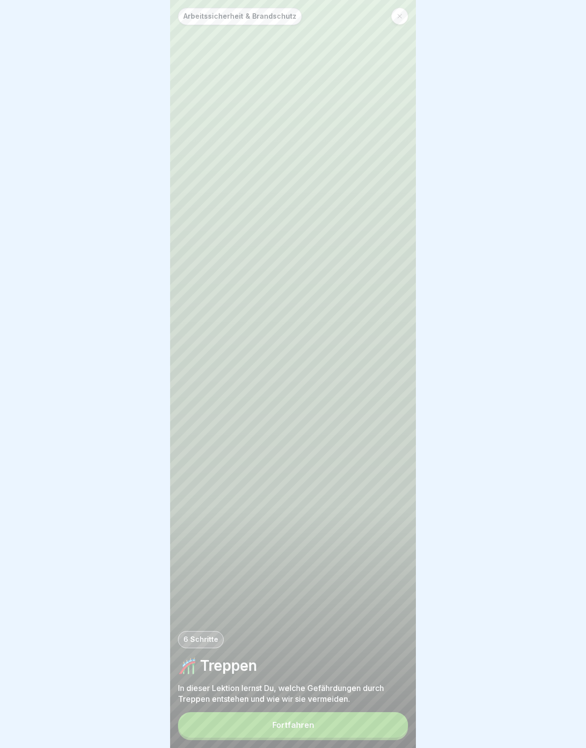
click at [392, 719] on button "Fortfahren" at bounding box center [293, 725] width 230 height 26
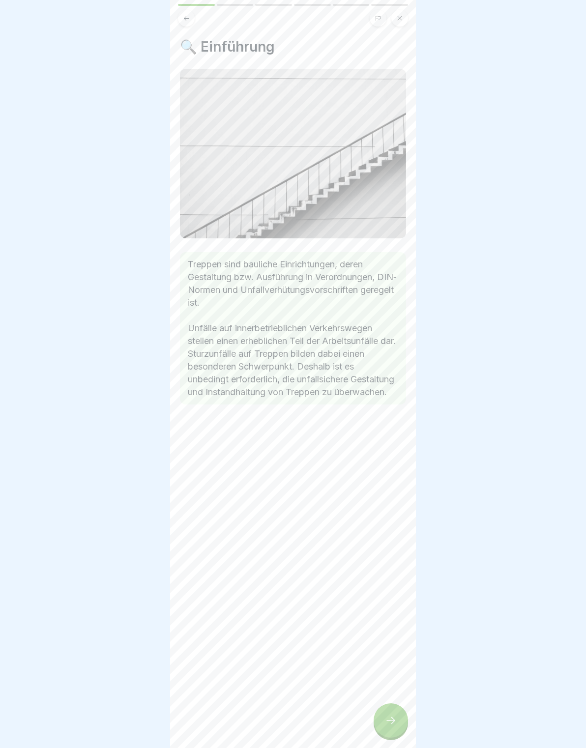
click at [394, 715] on icon at bounding box center [391, 720] width 12 height 12
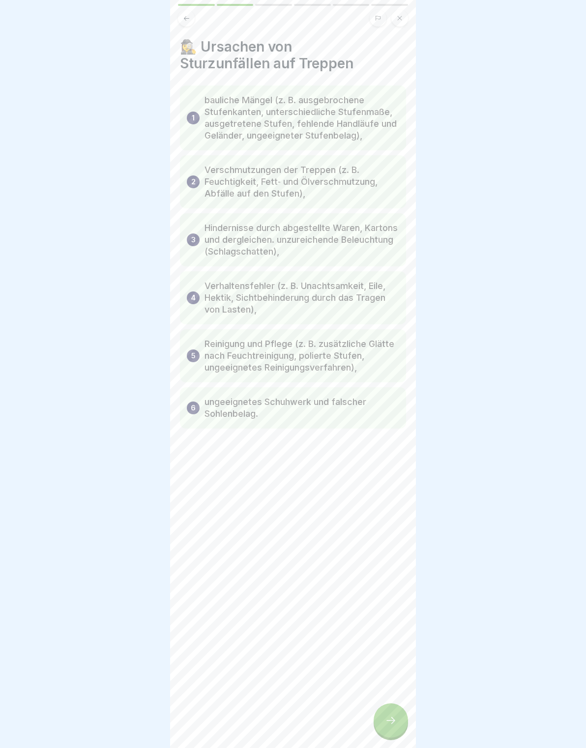
click at [396, 714] on icon at bounding box center [391, 720] width 12 height 12
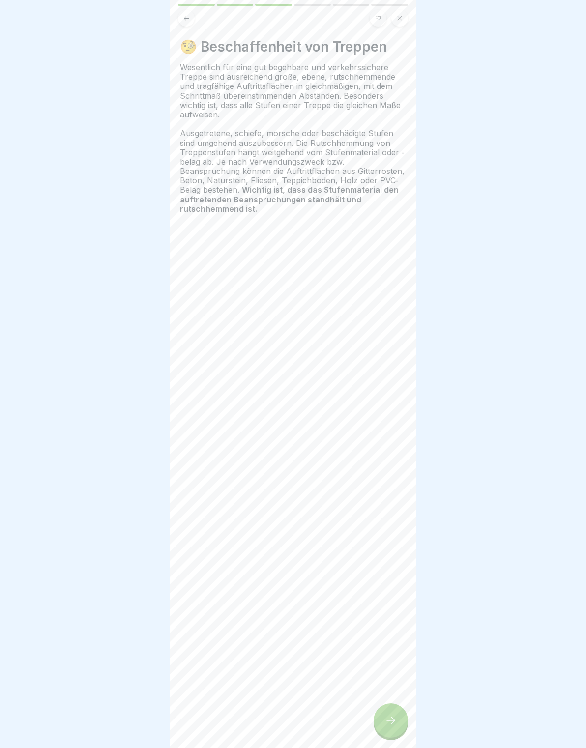
click at [398, 709] on div at bounding box center [390, 720] width 34 height 34
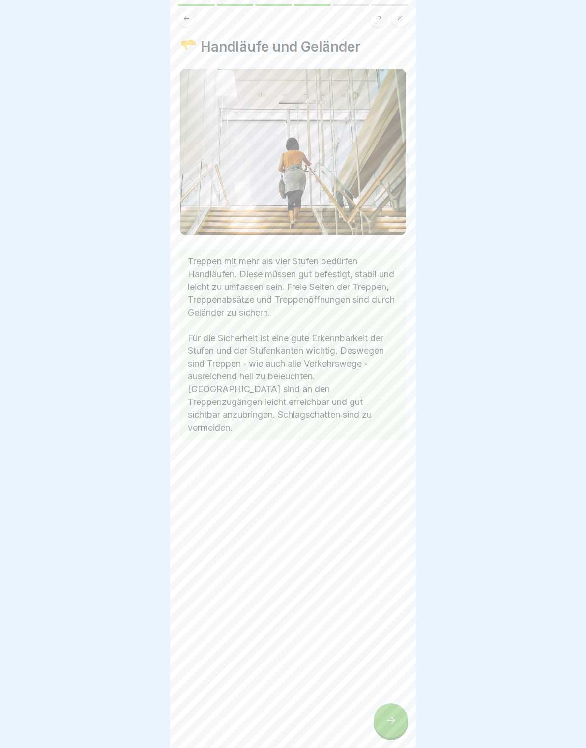
click at [401, 705] on div "🫳 Handläufe und Geländer Treppen mit mehr als vier Stufen bedürfen Handläufen. …" at bounding box center [293, 374] width 246 height 748
click at [402, 702] on div "🫳 Handläufe und Geländer Treppen mit mehr als vier Stufen bedürfen Handläufen. …" at bounding box center [293, 374] width 246 height 748
click at [389, 727] on div at bounding box center [390, 720] width 34 height 34
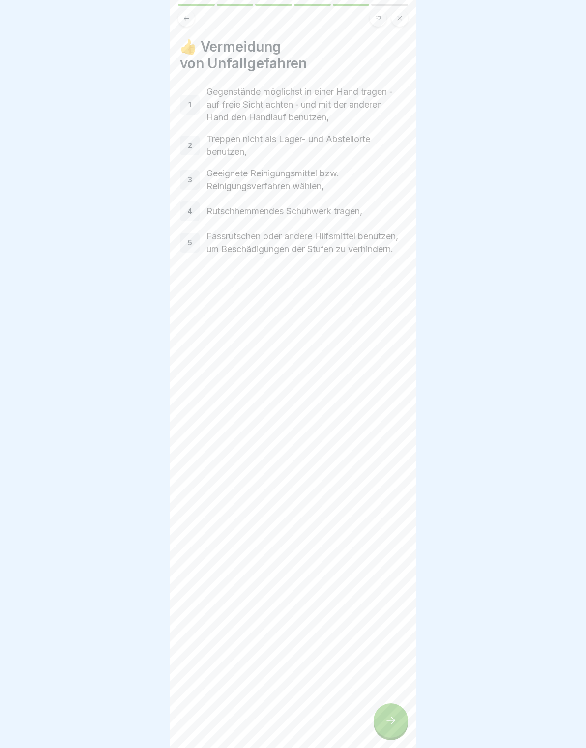
click at [397, 714] on div at bounding box center [390, 720] width 34 height 34
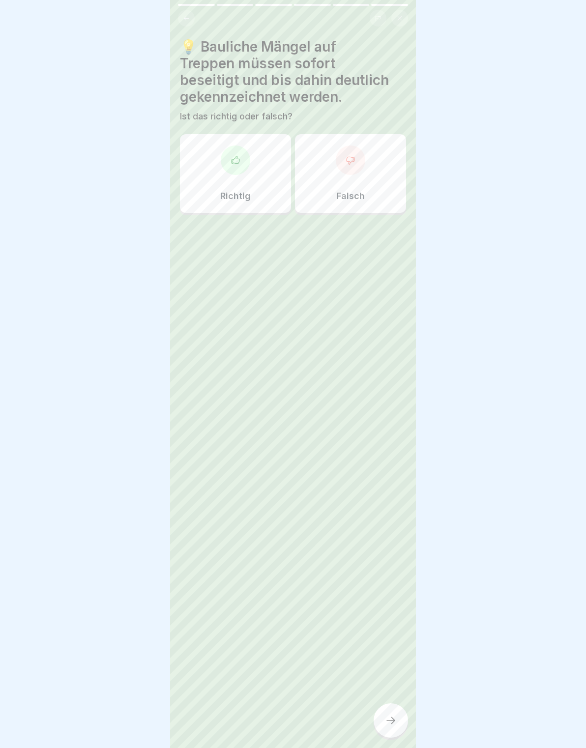
click at [219, 165] on div "Richtig" at bounding box center [235, 173] width 111 height 79
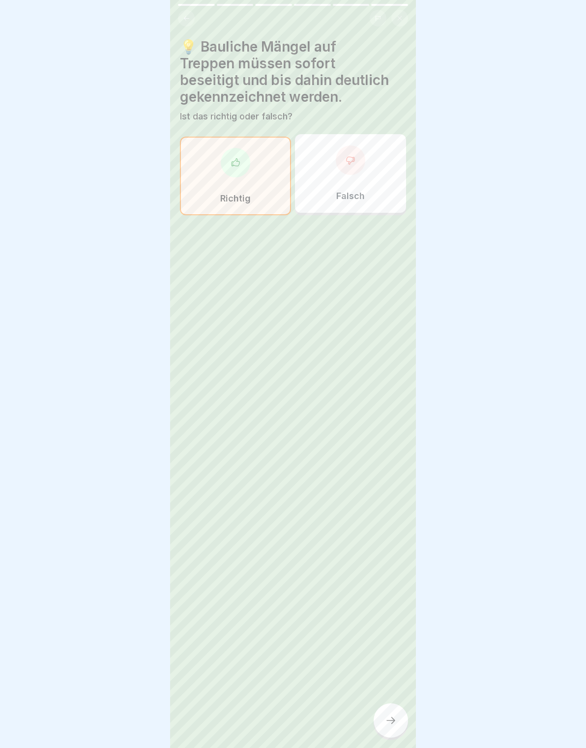
click at [404, 720] on div at bounding box center [390, 720] width 34 height 34
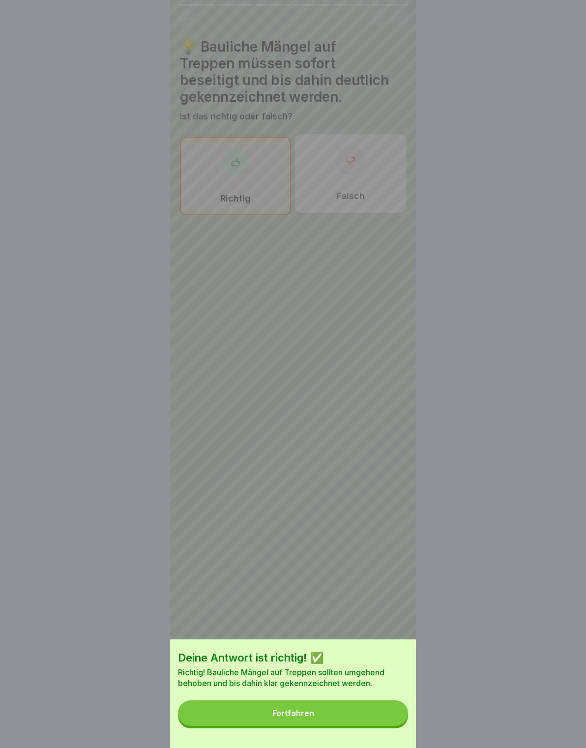
click at [382, 717] on button "Fortfahren" at bounding box center [293, 713] width 230 height 26
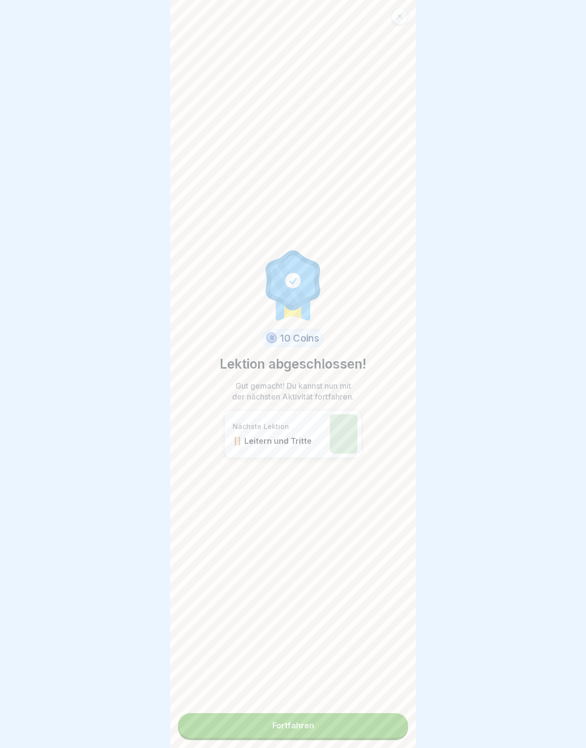
click at [386, 722] on link "Fortfahren" at bounding box center [293, 725] width 230 height 25
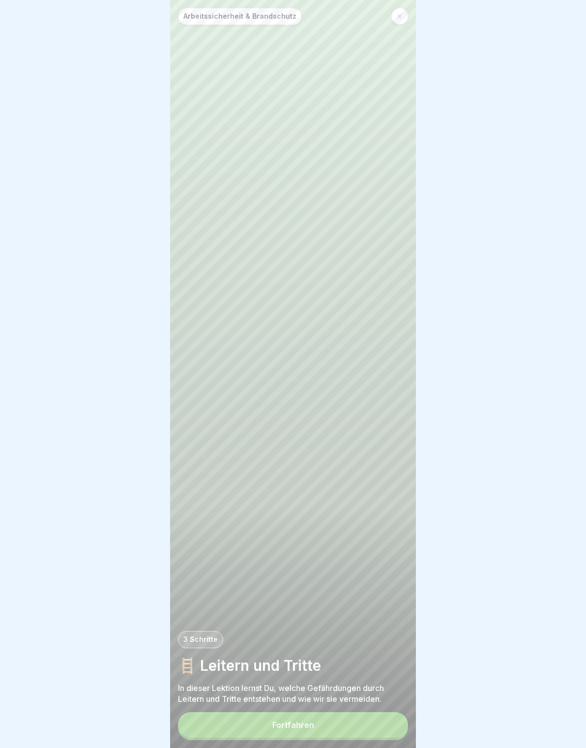
click at [392, 713] on button "Fortfahren" at bounding box center [293, 725] width 230 height 26
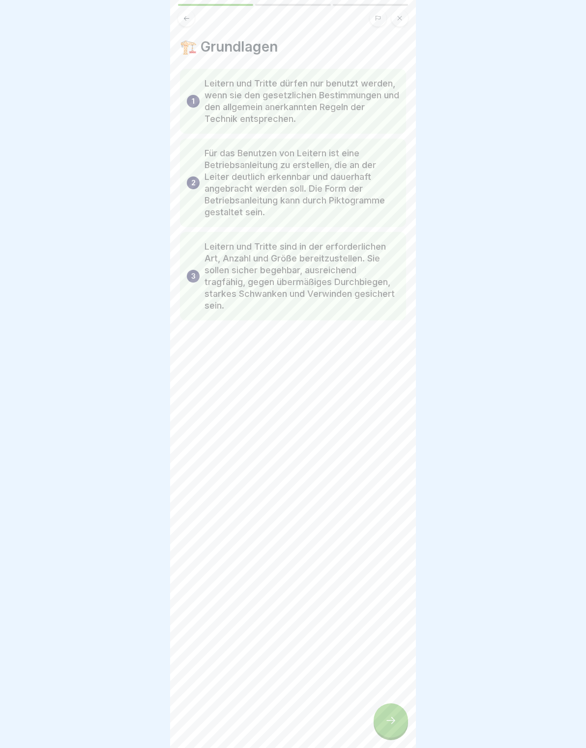
click at [396, 702] on div "🏗️ Grundlagen 1 Leitern und Tritte dürfen nur benutzt werden, wenn sie den gese…" at bounding box center [293, 374] width 246 height 748
click at [398, 701] on div "🏗️ Grundlagen 1 Leitern und Tritte dürfen nur benutzt werden, wenn sie den gese…" at bounding box center [293, 374] width 246 height 748
click at [400, 705] on div "🏗️ Grundlagen 1 Leitern und Tritte dürfen nur benutzt werden, wenn sie den gese…" at bounding box center [293, 374] width 246 height 748
click at [404, 710] on div "🏗️ Grundlagen 1 Leitern und Tritte dürfen nur benutzt werden, wenn sie den gese…" at bounding box center [293, 374] width 246 height 748
click at [404, 710] on div at bounding box center [390, 720] width 34 height 34
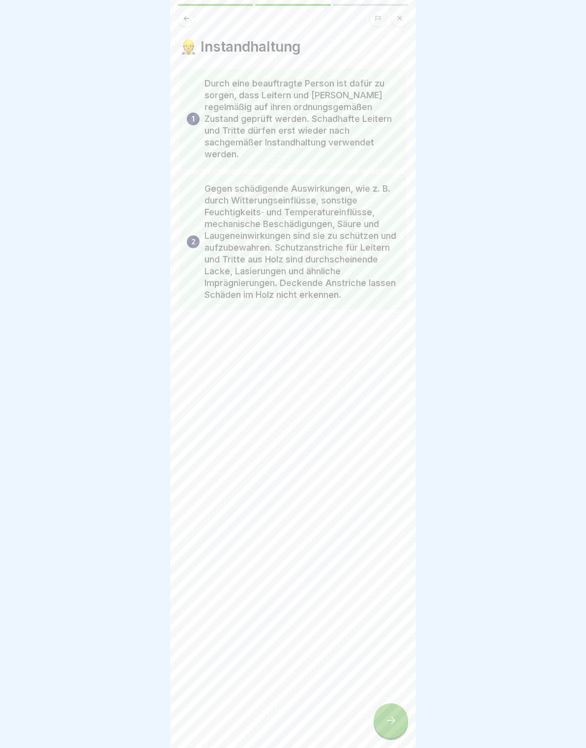
click at [398, 717] on div at bounding box center [390, 720] width 34 height 34
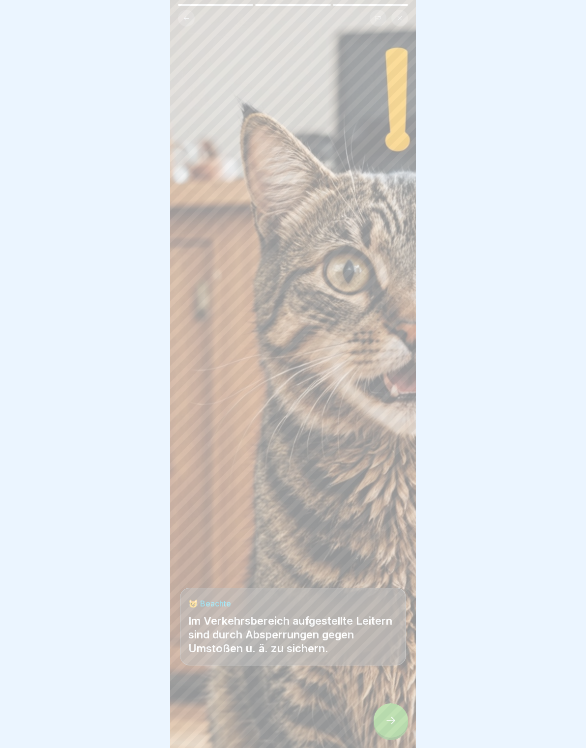
click at [390, 713] on div at bounding box center [390, 720] width 34 height 34
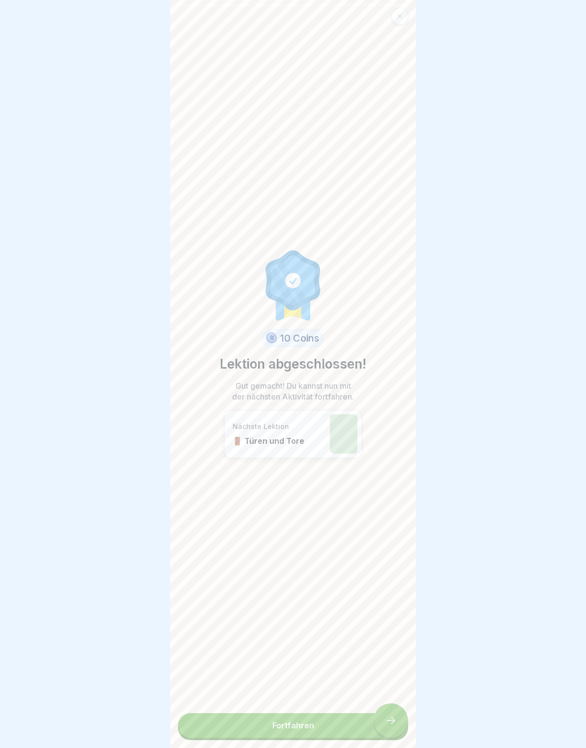
click at [392, 718] on link "Fortfahren" at bounding box center [293, 725] width 230 height 25
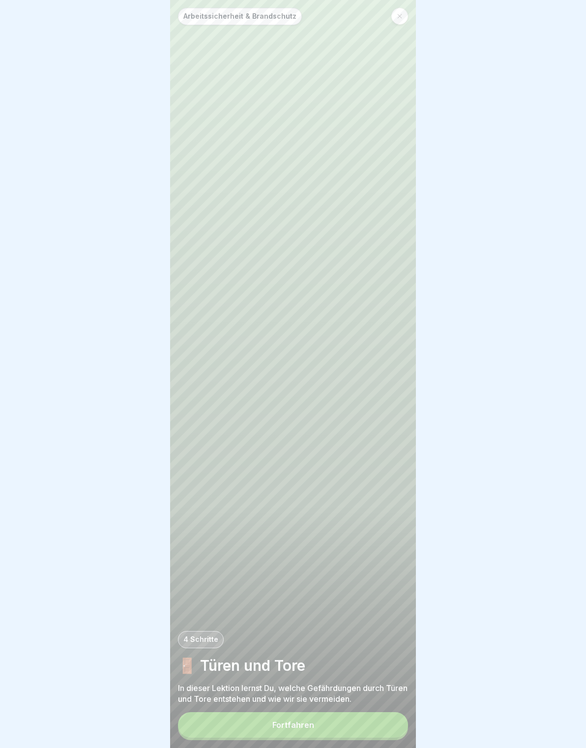
click at [390, 721] on button "Fortfahren" at bounding box center [293, 725] width 230 height 26
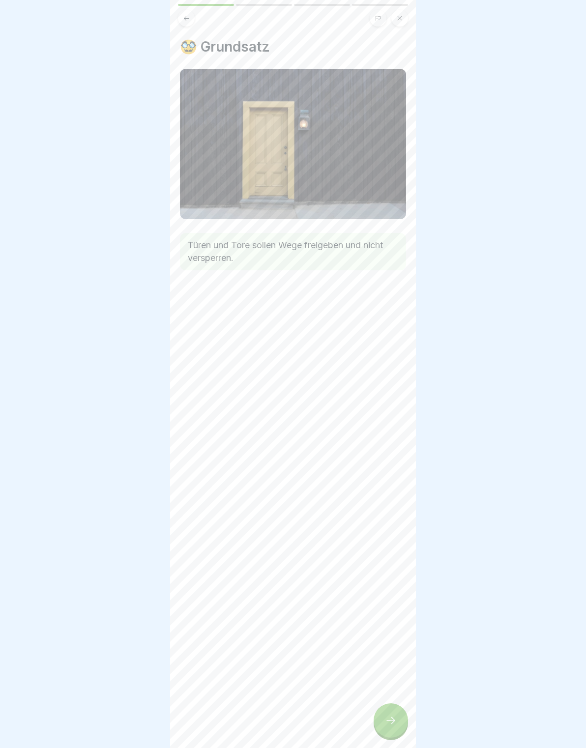
click at [393, 710] on div at bounding box center [390, 720] width 34 height 34
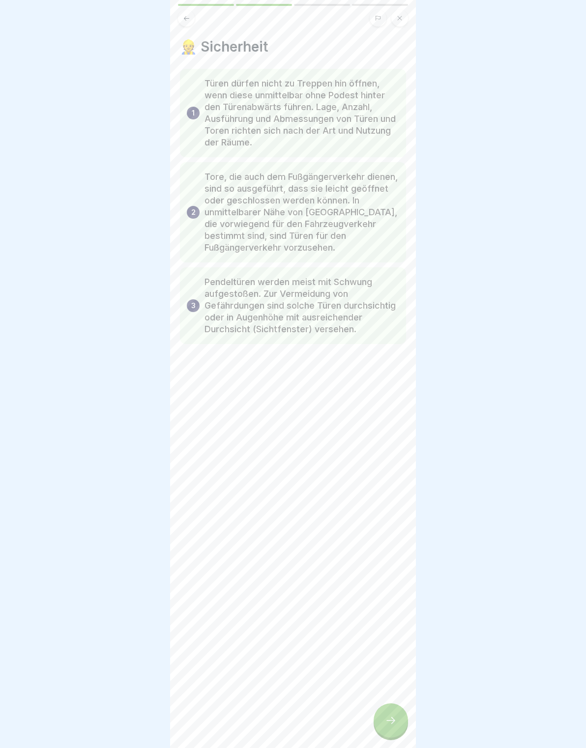
click at [393, 709] on div at bounding box center [390, 720] width 34 height 34
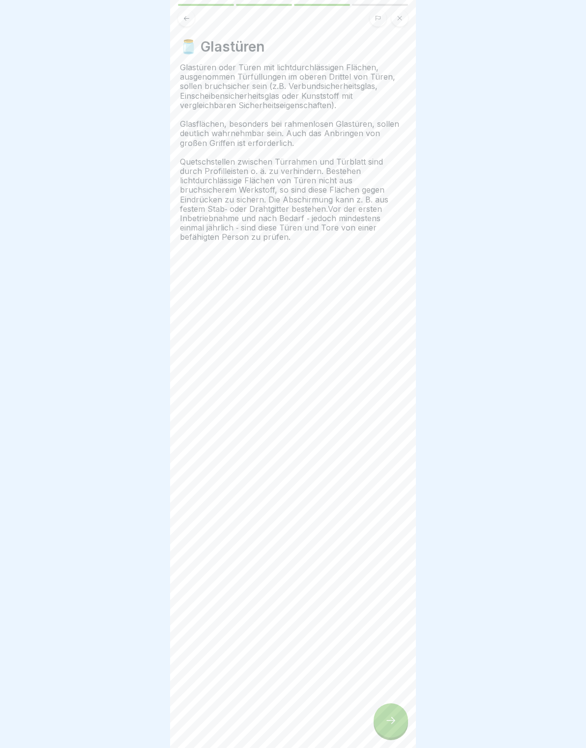
click at [394, 709] on div at bounding box center [390, 720] width 34 height 34
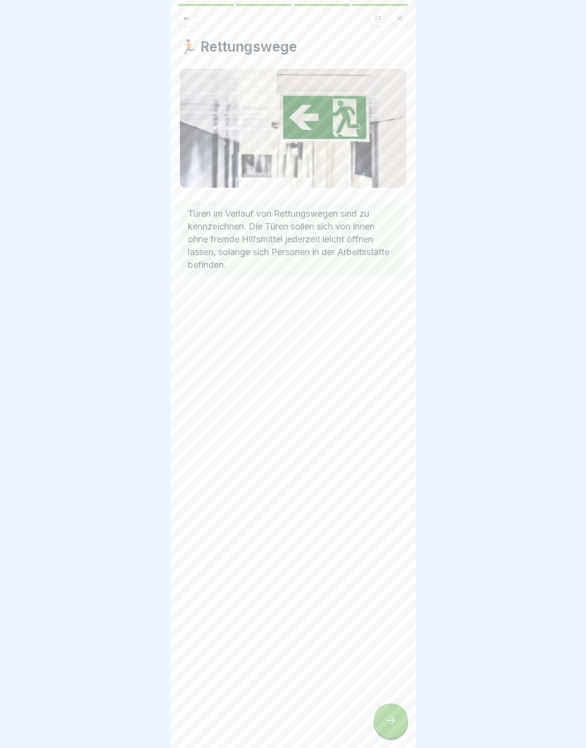
click at [396, 713] on div at bounding box center [390, 720] width 34 height 34
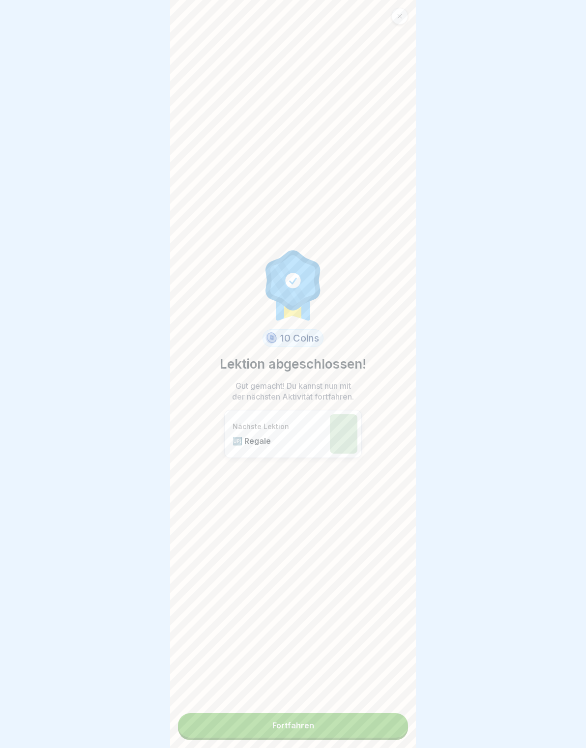
click at [394, 717] on link "Fortfahren" at bounding box center [293, 725] width 230 height 25
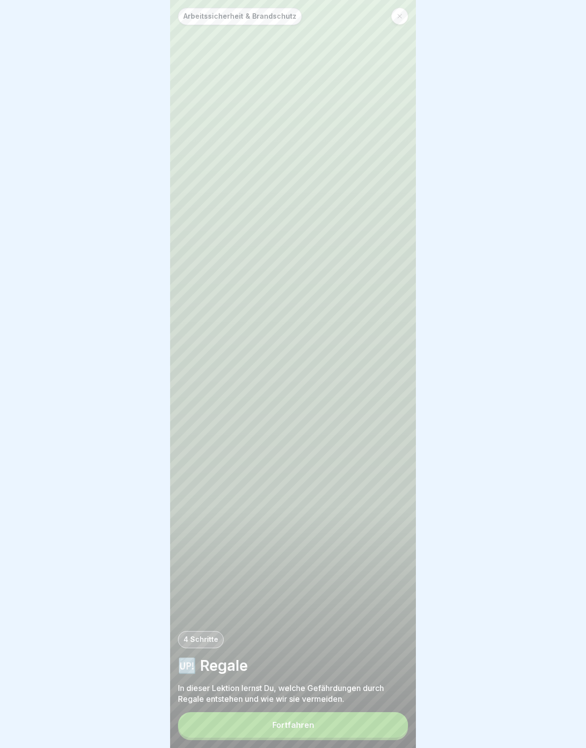
click at [393, 714] on button "Fortfahren" at bounding box center [293, 725] width 230 height 26
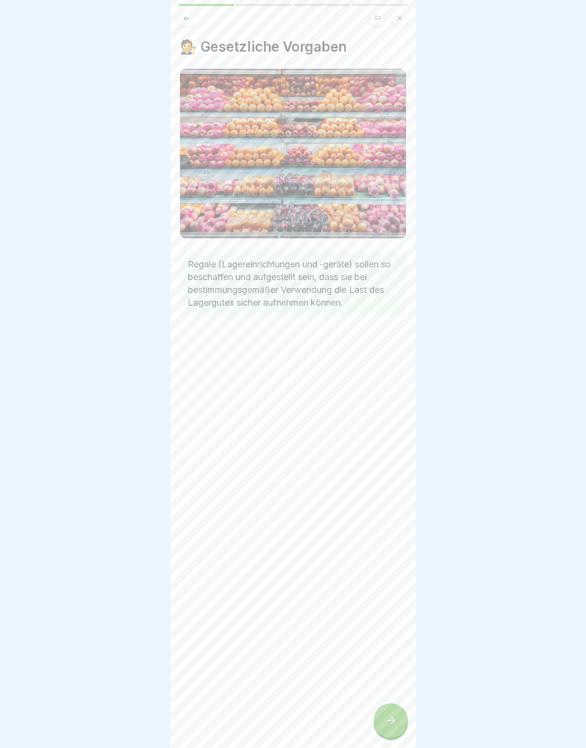
click at [393, 710] on div at bounding box center [390, 720] width 34 height 34
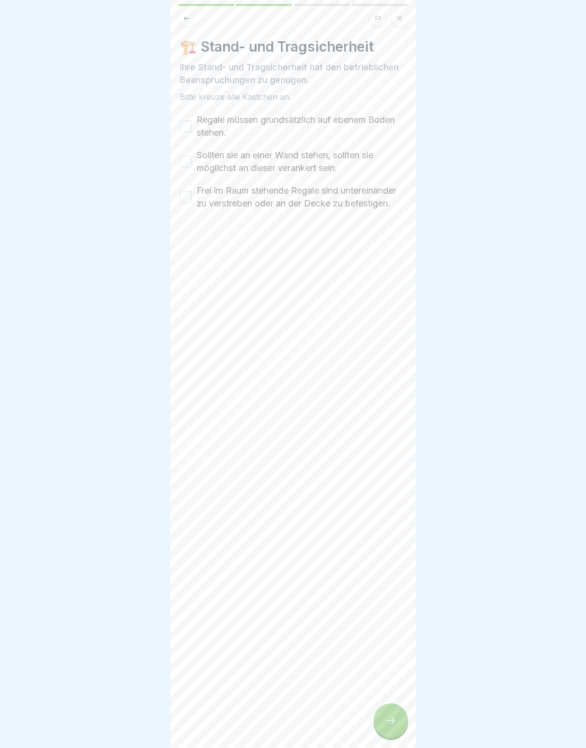
click at [392, 709] on div at bounding box center [390, 720] width 34 height 34
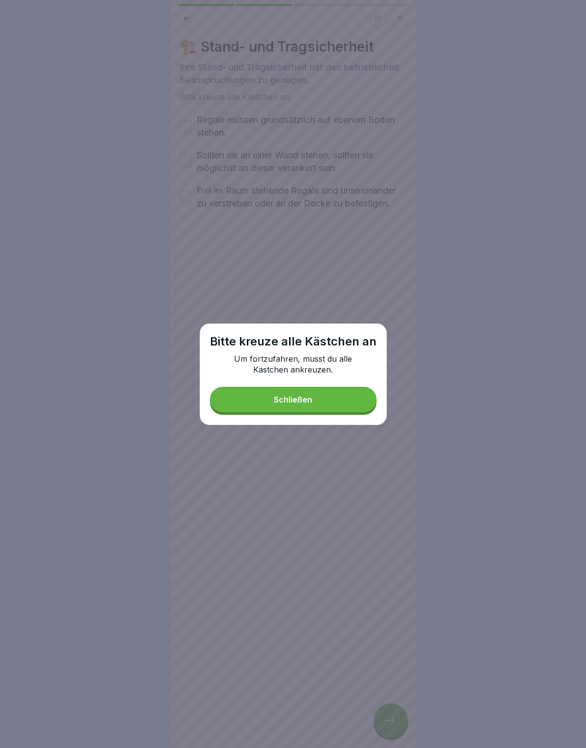
click at [344, 398] on button "Schließen" at bounding box center [293, 400] width 167 height 26
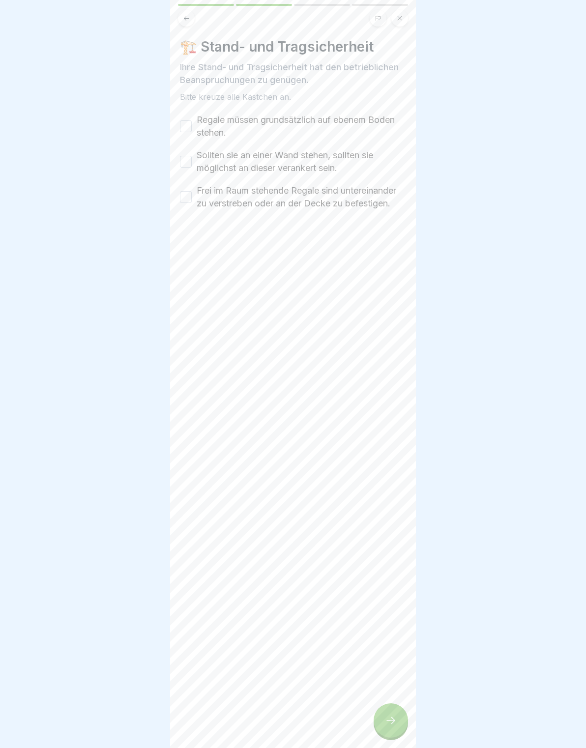
click at [189, 118] on div "Regale müssen grundsätzlich auf ebenem Boden stehen." at bounding box center [293, 126] width 226 height 26
click at [197, 129] on label "Regale müssen grundsätzlich auf ebenem Boden stehen." at bounding box center [301, 126] width 209 height 26
click at [192, 129] on button "Regale müssen grundsätzlich auf ebenem Boden stehen." at bounding box center [186, 126] width 12 height 12
click at [181, 163] on button "Sollten sie an einer Wand stehen, sollten sie möglichst an dieser verankert sei…" at bounding box center [186, 162] width 12 height 12
click at [197, 198] on label "Frei im Raum stehende Regale sind untereinander zu verstreben oder an der Decke…" at bounding box center [301, 197] width 209 height 26
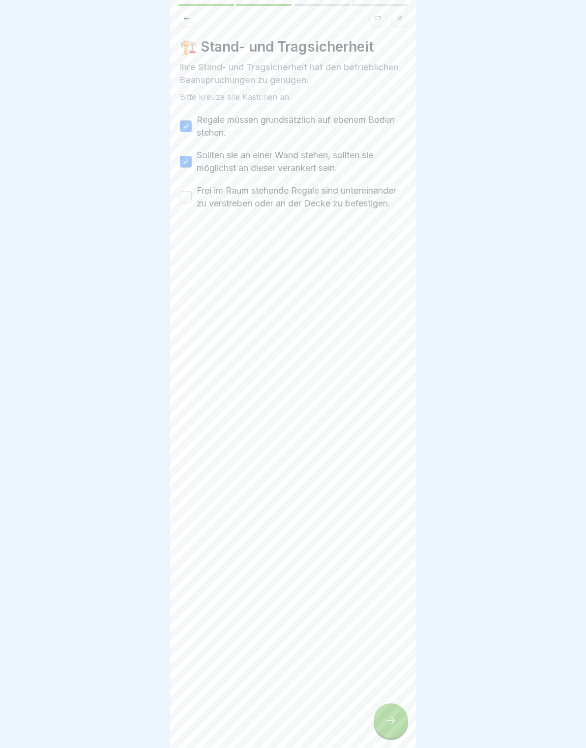
click at [192, 198] on button "Frei im Raum stehende Regale sind untereinander zu verstreben oder an der Decke…" at bounding box center [186, 197] width 12 height 12
click at [390, 724] on icon at bounding box center [391, 720] width 12 height 12
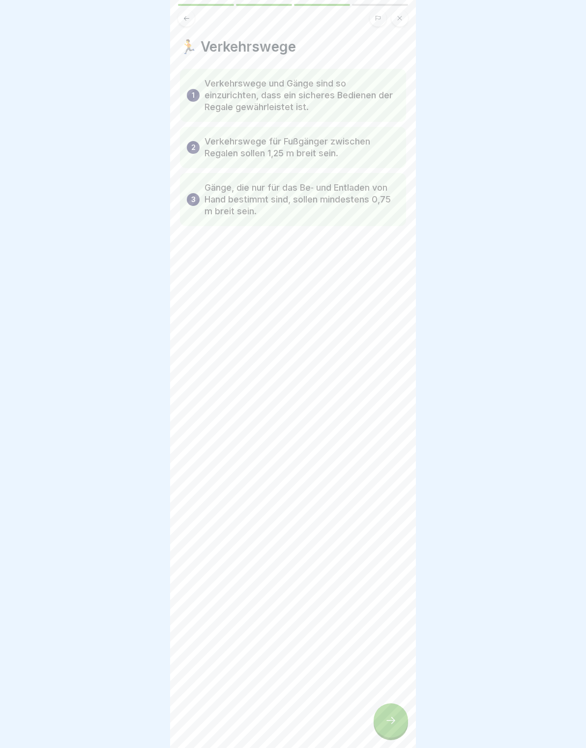
click at [395, 726] on icon at bounding box center [391, 720] width 12 height 12
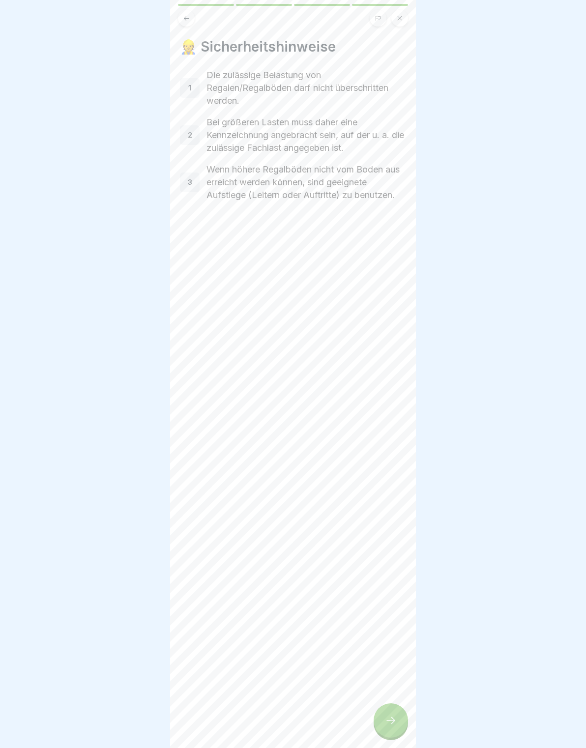
click at [401, 721] on div at bounding box center [390, 720] width 34 height 34
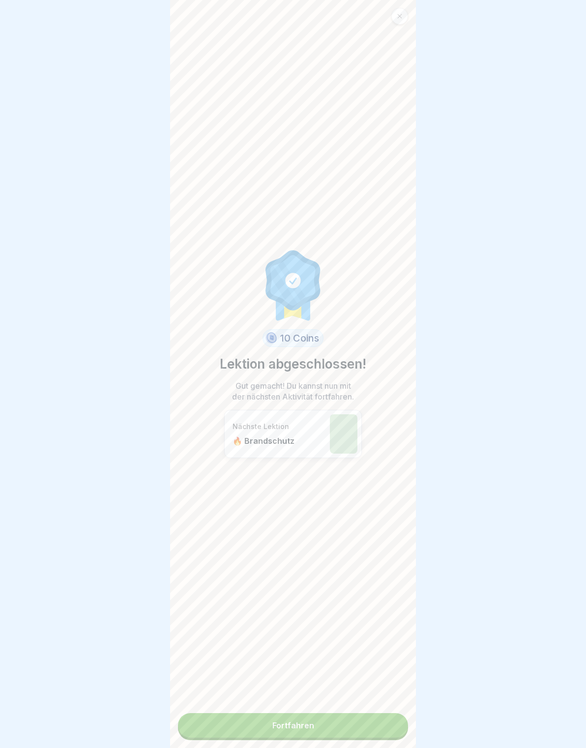
click at [396, 721] on link "Fortfahren" at bounding box center [293, 725] width 230 height 25
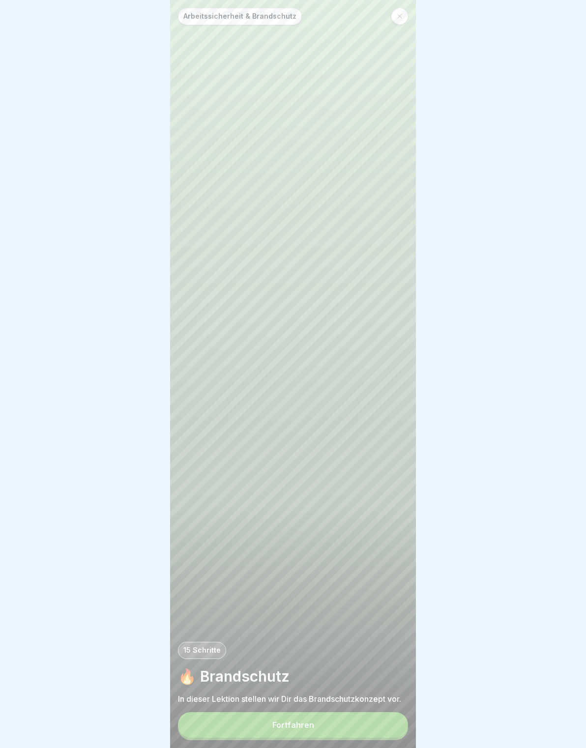
click at [391, 729] on button "Fortfahren" at bounding box center [293, 725] width 230 height 26
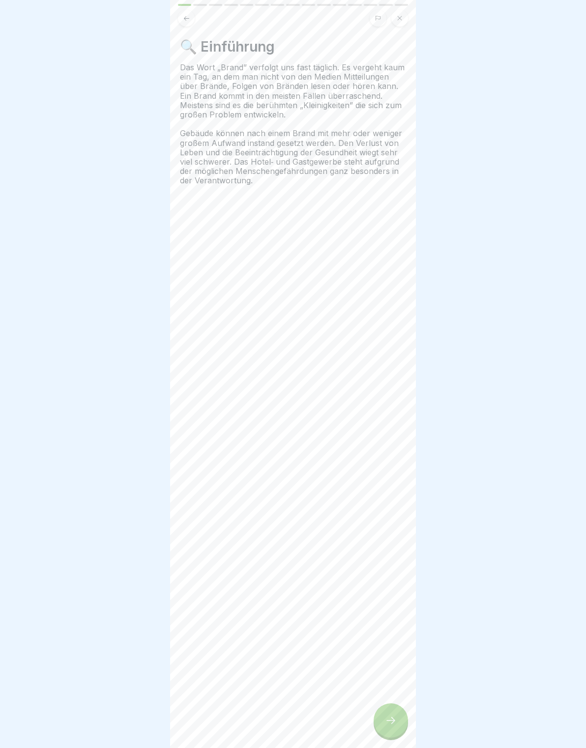
click at [394, 724] on icon at bounding box center [391, 720] width 12 height 12
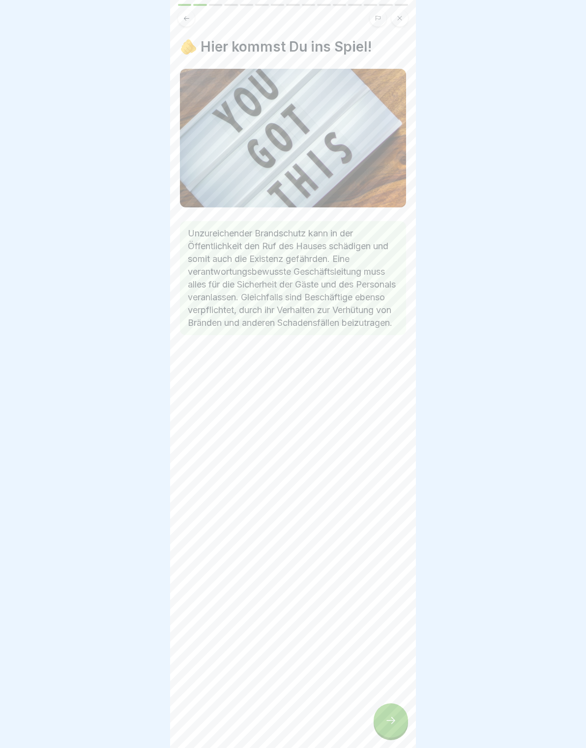
click at [403, 717] on div at bounding box center [390, 720] width 34 height 34
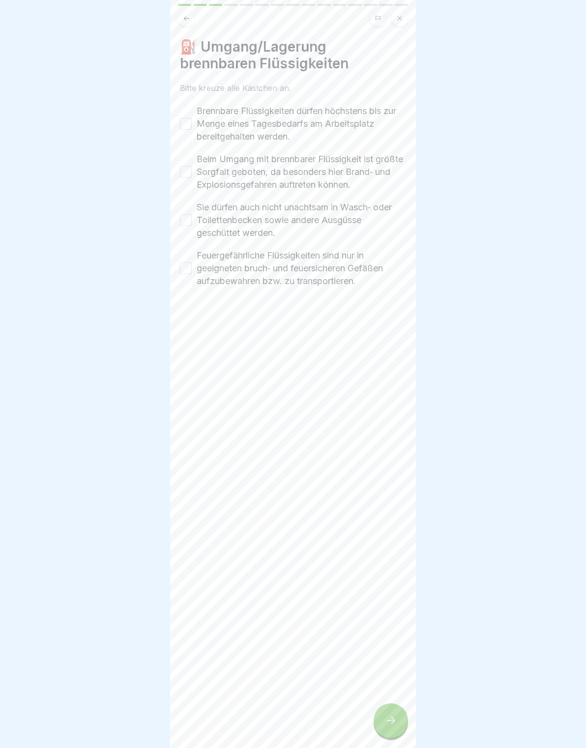
click at [399, 722] on div at bounding box center [390, 720] width 34 height 34
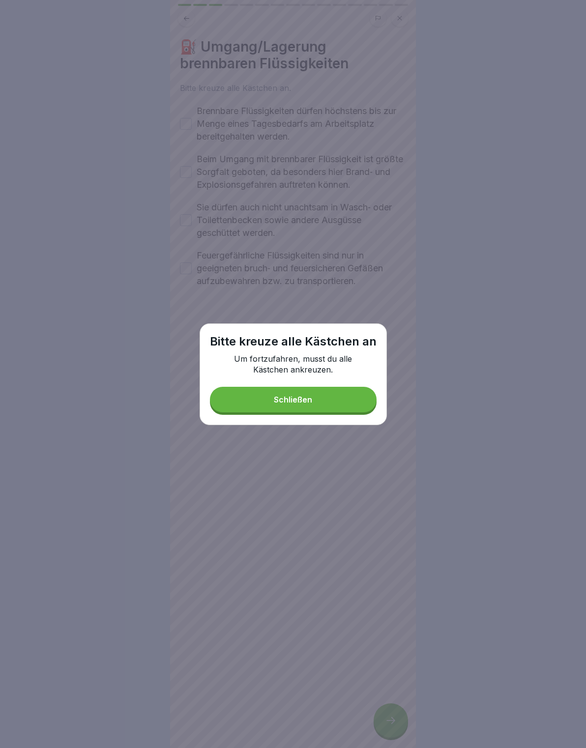
click at [346, 393] on button "Schließen" at bounding box center [293, 400] width 167 height 26
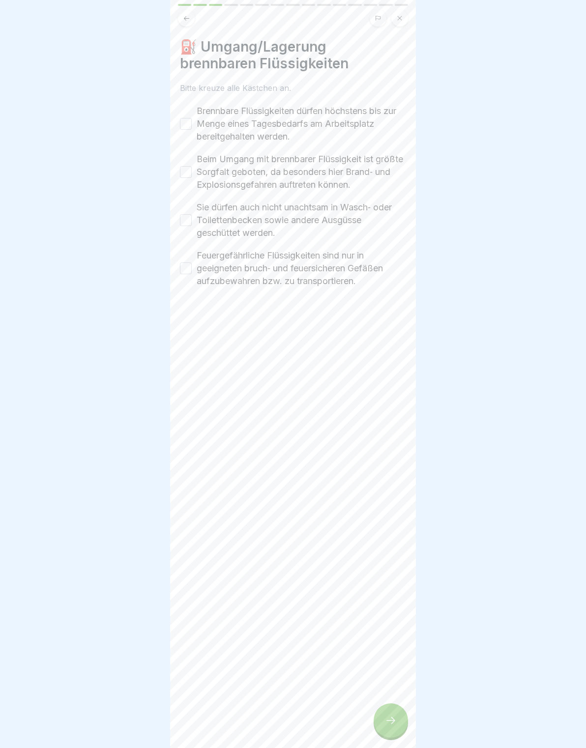
click at [197, 129] on label "Brennbare Flüssigkeiten dürfen höchstens bis zur Menge eines Tagesbedarfs am Ar…" at bounding box center [301, 124] width 209 height 38
click at [192, 129] on button "Brennbare Flüssigkeiten dürfen höchstens bis zur Menge eines Tagesbedarfs am Ar…" at bounding box center [186, 124] width 12 height 12
click at [182, 157] on div "Beim Umgang mit brennbarer Flüssigkeit ist größte Sorgfalt geboten, da besonder…" at bounding box center [293, 172] width 226 height 38
click at [190, 177] on button "Beim Umgang mit brennbarer Flüssigkeit ist größte Sorgfalt geboten, da besonder…" at bounding box center [186, 172] width 12 height 12
click at [182, 220] on button "Sie dürfen auch nicht unachtsam in Wasch‐ oder Toilettenbecken sowie andere Aus…" at bounding box center [186, 220] width 12 height 12
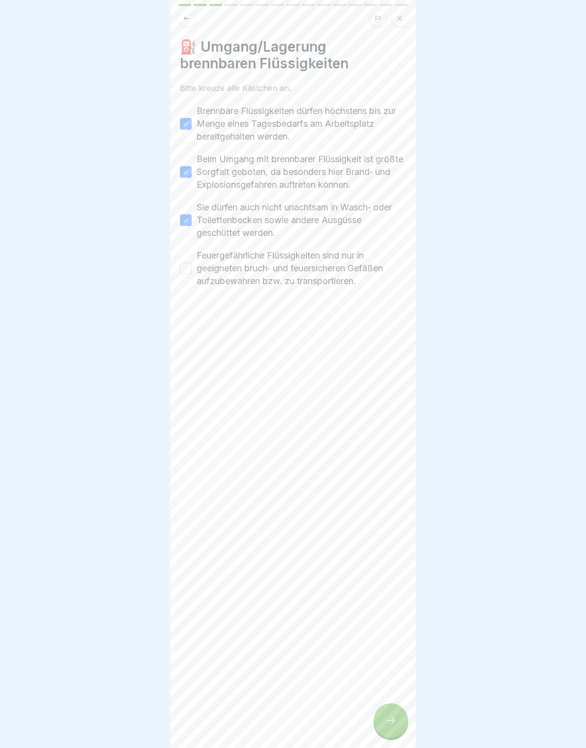
click at [182, 262] on button "Feuergefährliche Flüssigkeiten sind nur in geeigneten bruch‐ und feuersicheren …" at bounding box center [186, 268] width 12 height 12
click at [388, 739] on div "⛽️ Umgang/Lagerung brennbaren Flüssigkeiten Bitte kreuze alle Kästchen an. Bren…" at bounding box center [293, 374] width 246 height 748
click at [393, 714] on div at bounding box center [390, 720] width 34 height 34
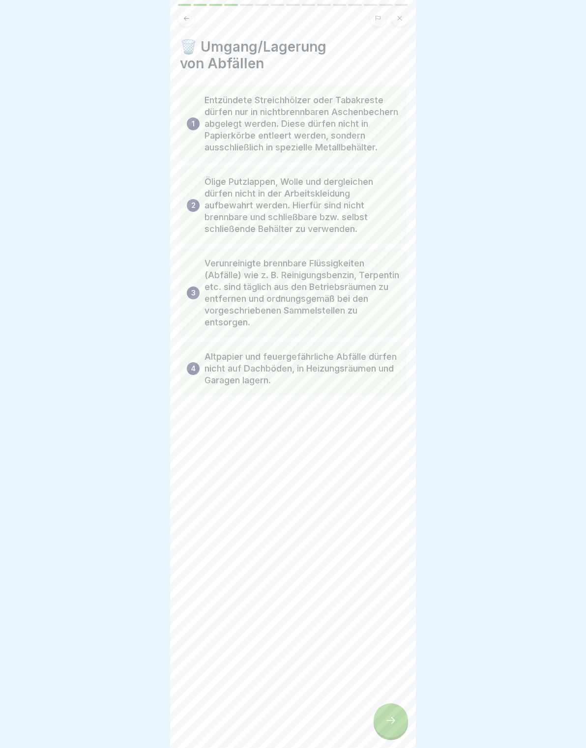
click at [384, 725] on div at bounding box center [390, 720] width 34 height 34
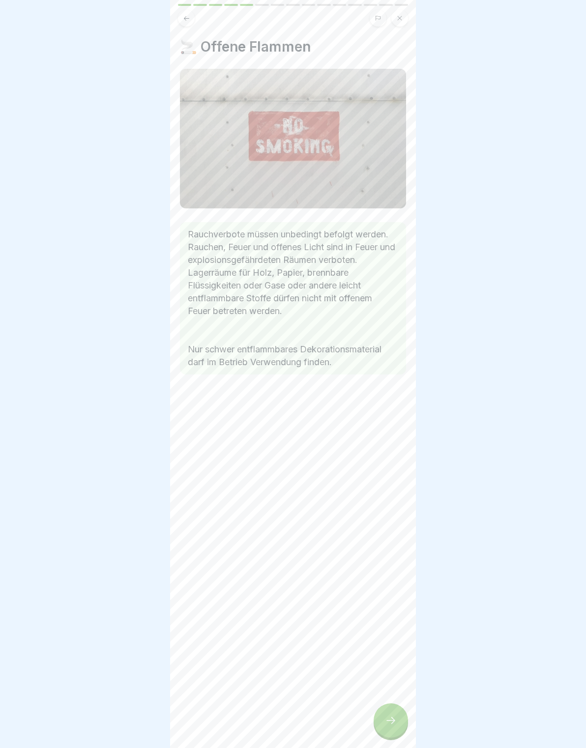
click at [401, 716] on div at bounding box center [390, 720] width 34 height 34
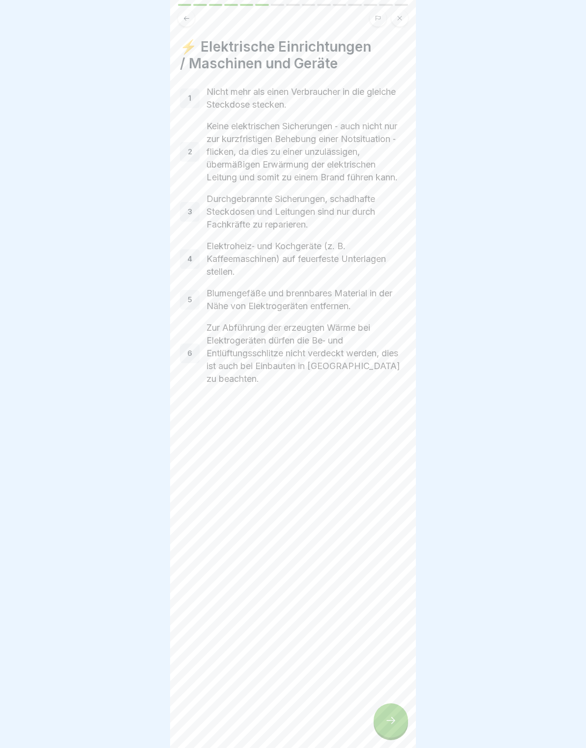
click at [400, 712] on div at bounding box center [390, 720] width 34 height 34
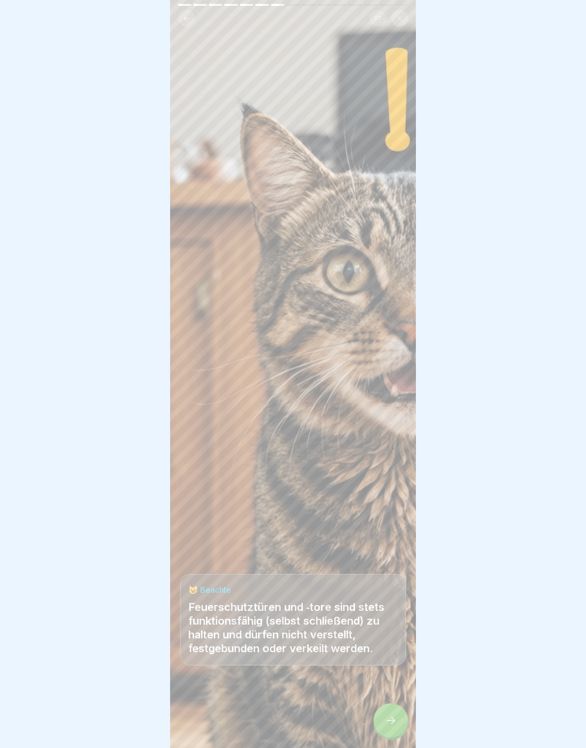
click at [404, 711] on div at bounding box center [390, 720] width 34 height 34
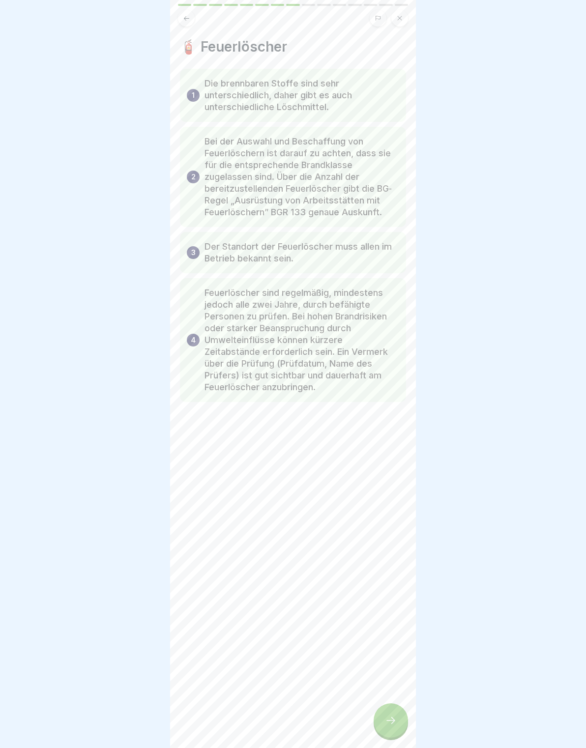
click at [397, 718] on div at bounding box center [390, 720] width 34 height 34
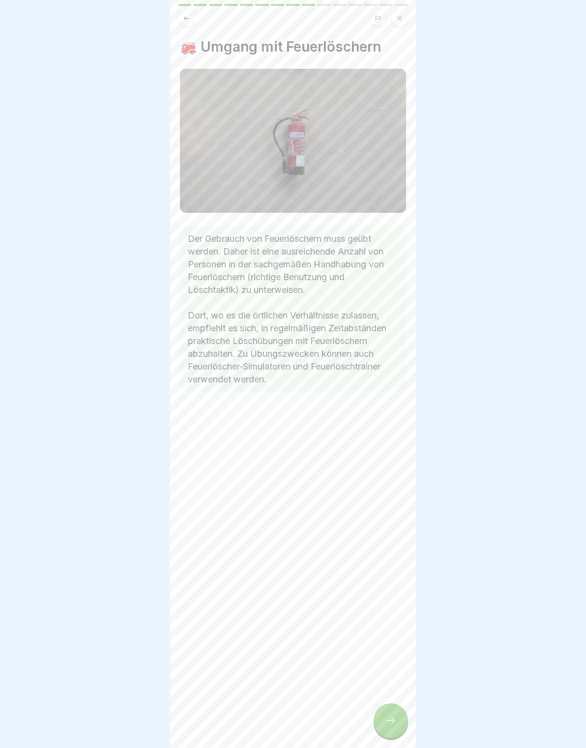
click at [405, 712] on div at bounding box center [390, 720] width 34 height 34
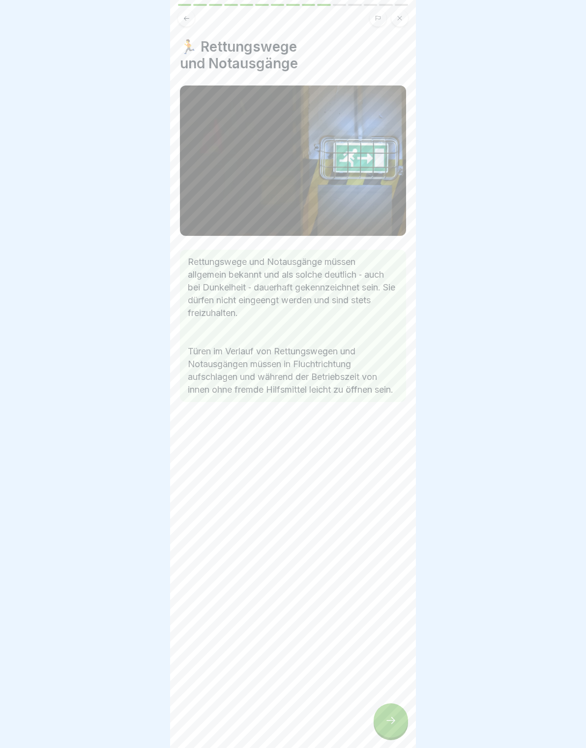
click at [405, 712] on div at bounding box center [390, 720] width 34 height 34
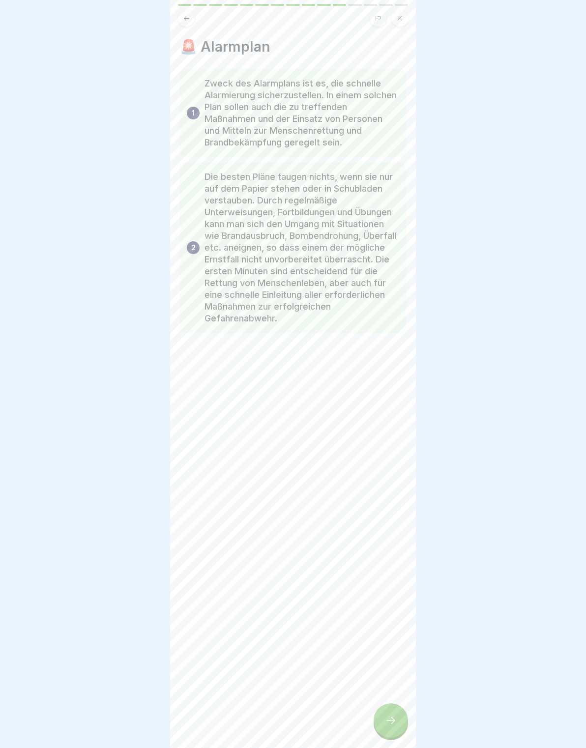
click at [410, 707] on div "🚨 Alarmplan 1 Zweck des Alarmplans ist es, die schnelle Alarmierung sicherzuste…" at bounding box center [293, 374] width 246 height 748
click at [408, 710] on div "🚨 Alarmplan 1 Zweck des Alarmplans ist es, die schnelle Alarmierung sicherzuste…" at bounding box center [293, 374] width 246 height 748
click at [407, 710] on div "🚨 Alarmplan 1 Zweck des Alarmplans ist es, die schnelle Alarmierung sicherzuste…" at bounding box center [293, 374] width 246 height 748
click at [400, 715] on div at bounding box center [390, 720] width 34 height 34
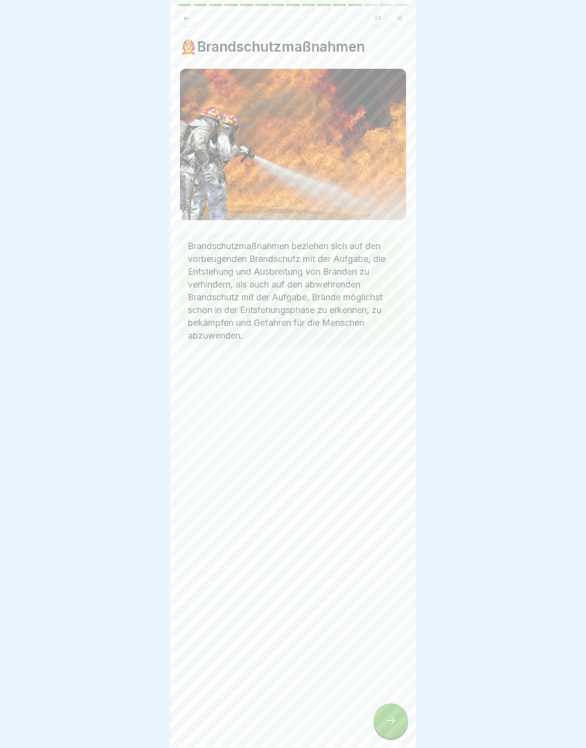
click at [400, 715] on div at bounding box center [390, 720] width 34 height 34
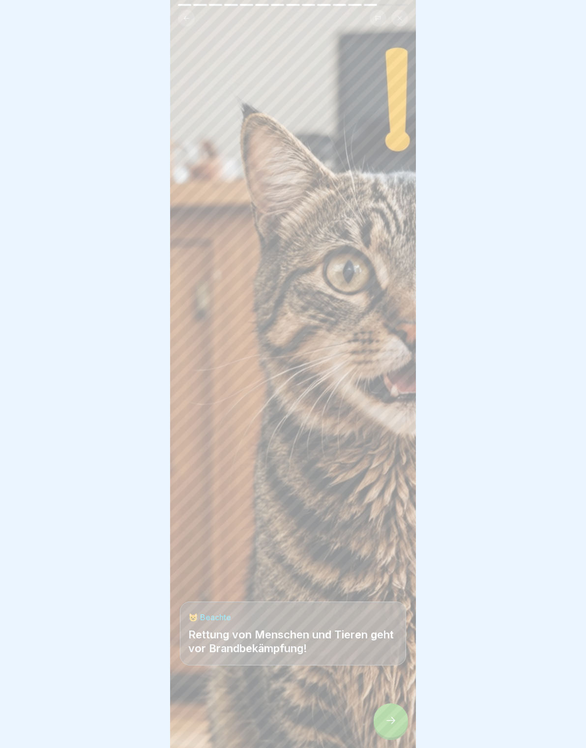
click at [397, 712] on div at bounding box center [390, 720] width 34 height 34
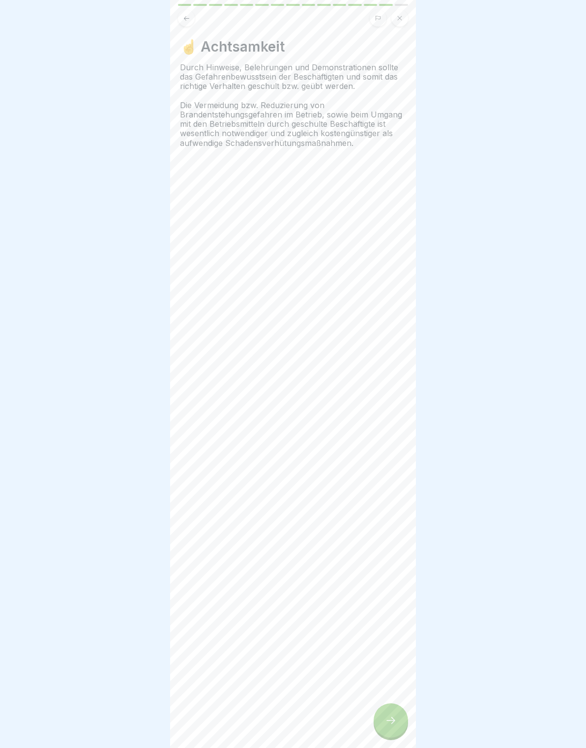
click at [397, 713] on div at bounding box center [390, 720] width 34 height 34
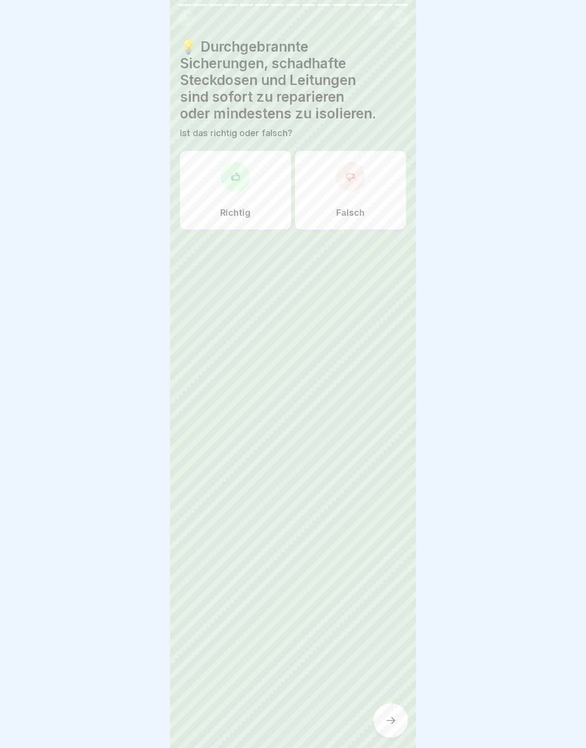
click at [400, 712] on div at bounding box center [390, 720] width 34 height 34
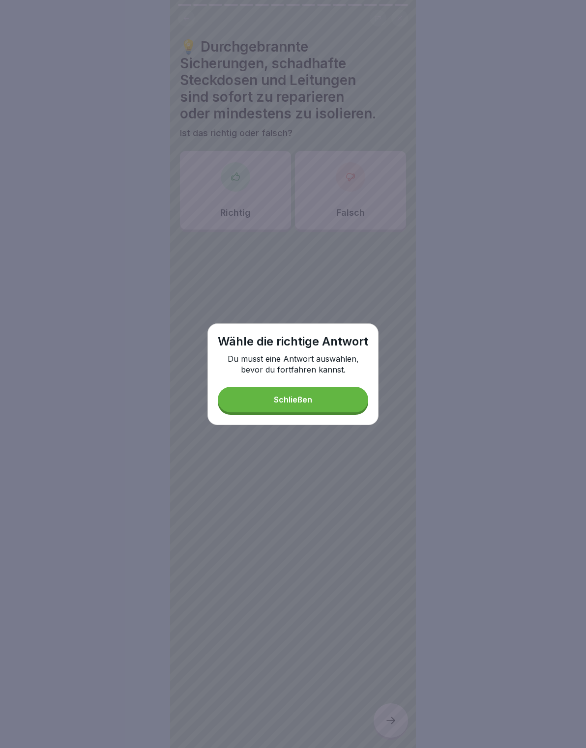
click at [320, 411] on button "Schließen" at bounding box center [293, 400] width 150 height 26
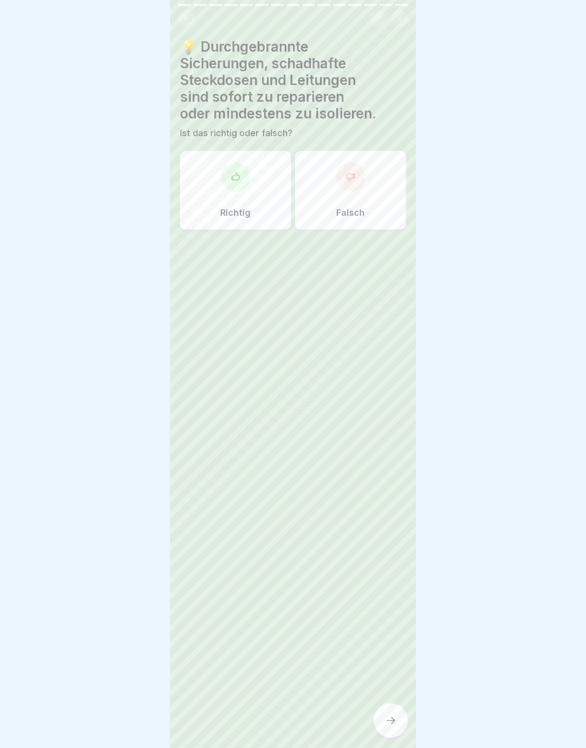
click at [230, 184] on div at bounding box center [235, 176] width 29 height 29
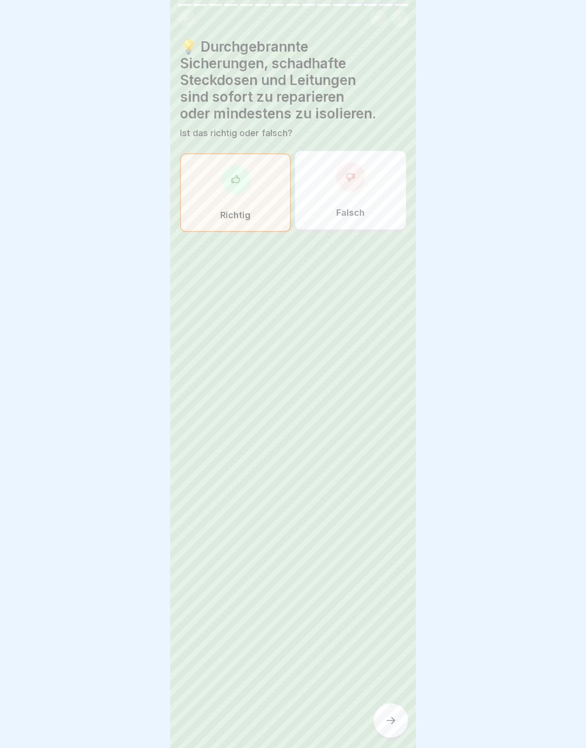
click at [406, 714] on div at bounding box center [390, 720] width 34 height 34
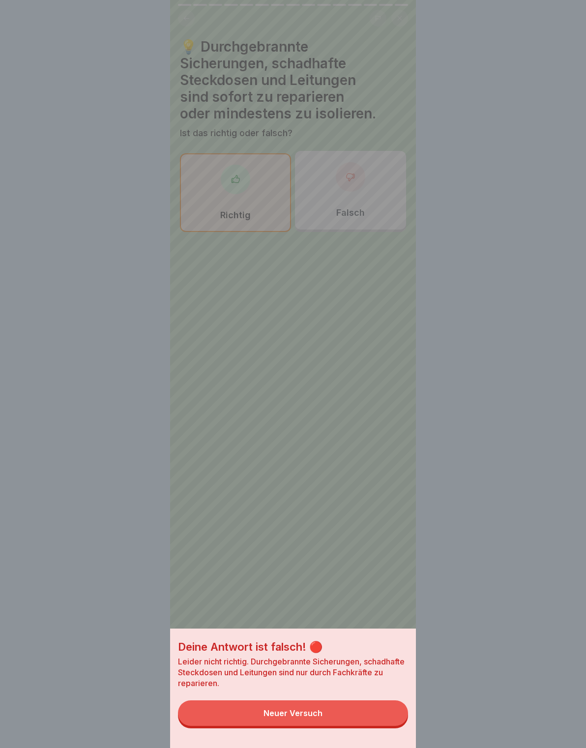
click at [395, 715] on button "Neuer Versuch" at bounding box center [293, 713] width 230 height 26
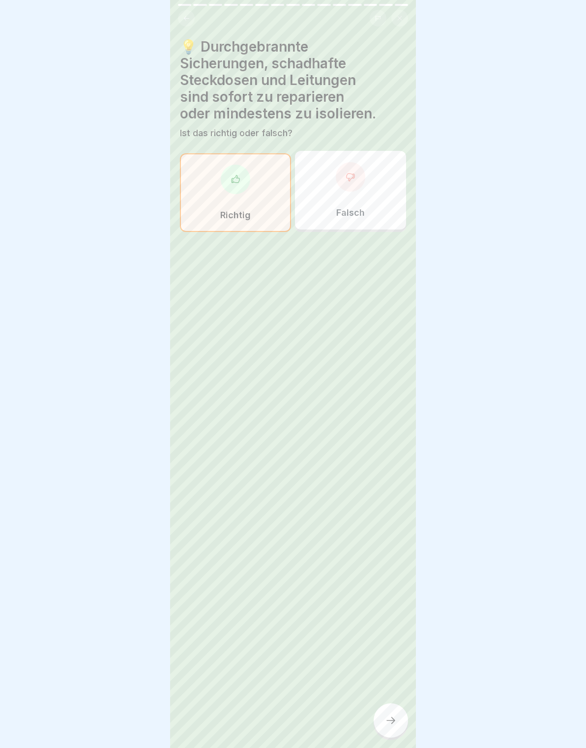
click at [353, 187] on div at bounding box center [350, 176] width 29 height 29
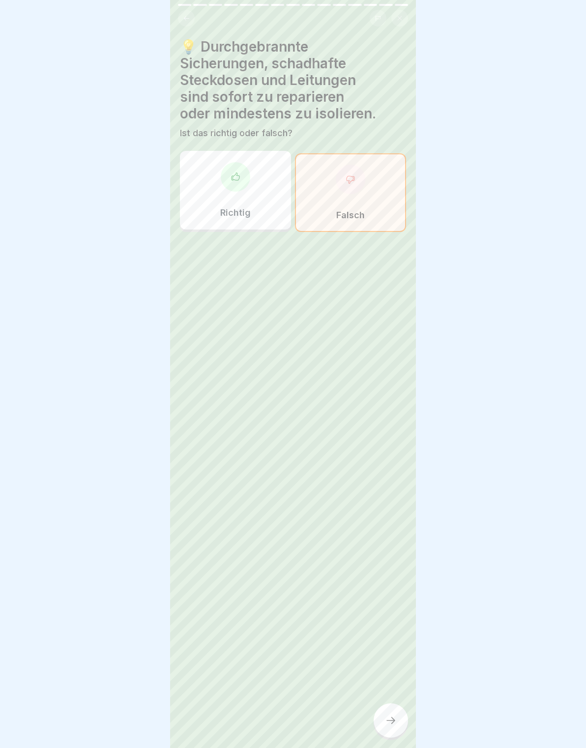
click at [401, 726] on div at bounding box center [390, 720] width 34 height 34
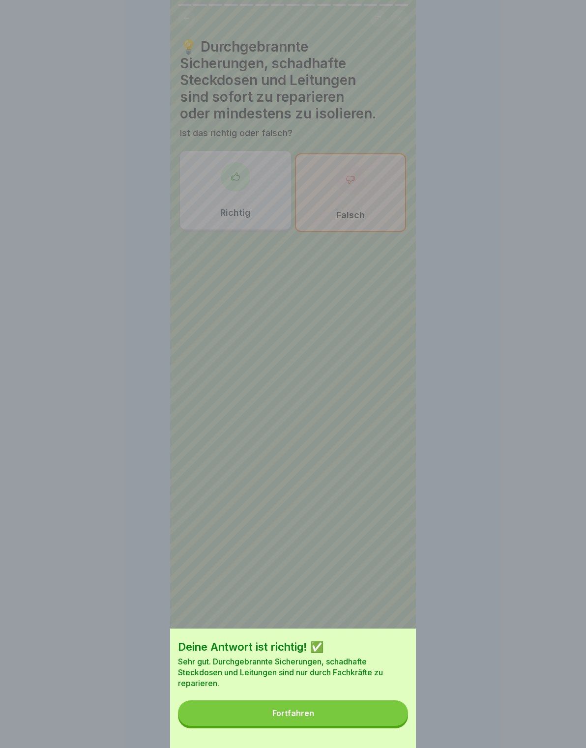
click at [396, 724] on button "Fortfahren" at bounding box center [293, 713] width 230 height 26
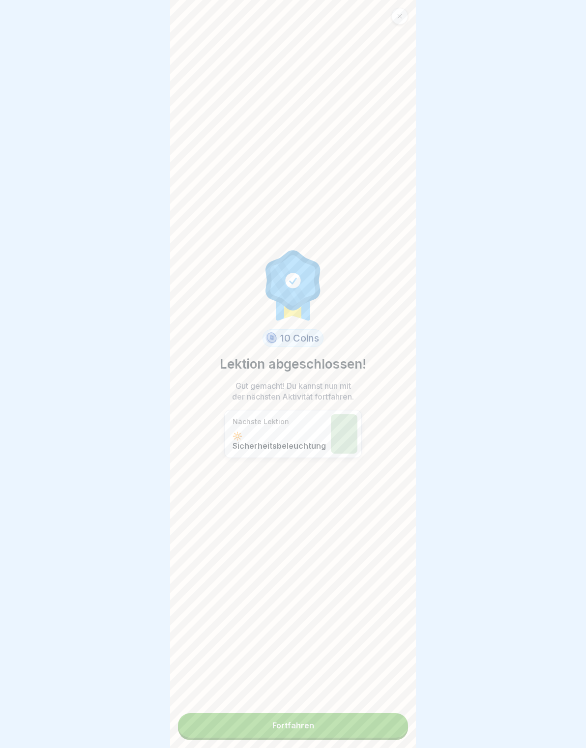
click at [389, 725] on link "Fortfahren" at bounding box center [293, 725] width 230 height 25
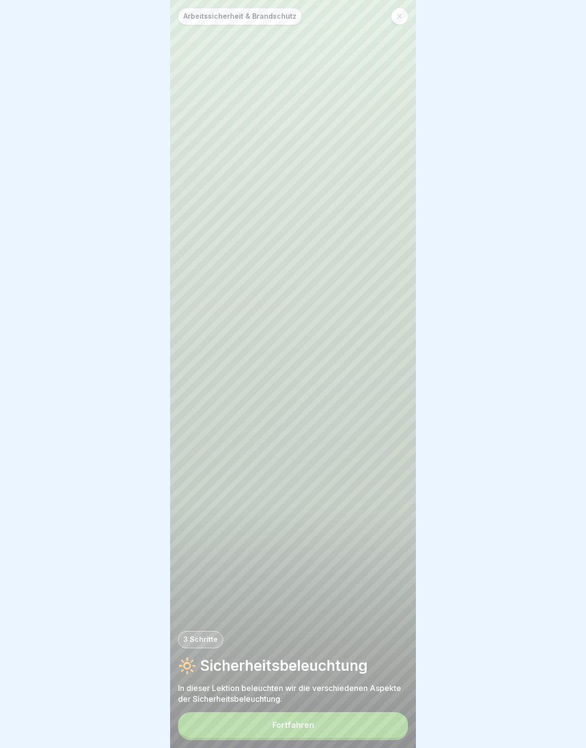
click at [384, 727] on button "Fortfahren" at bounding box center [293, 725] width 230 height 26
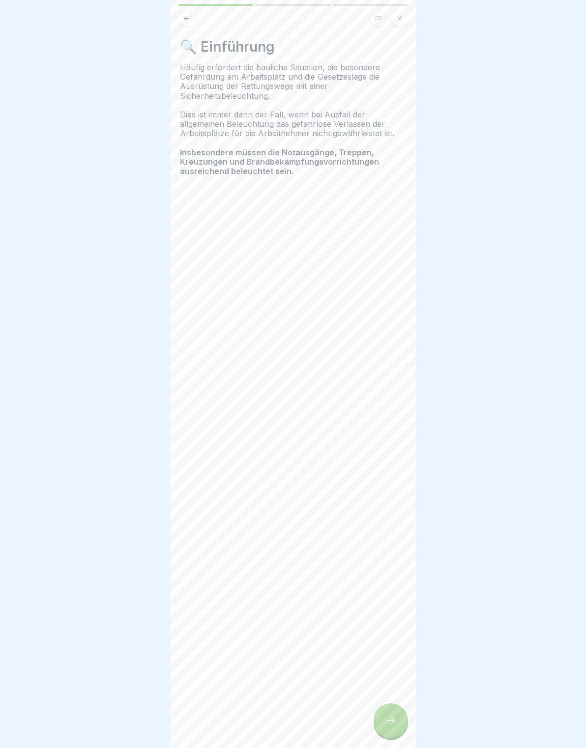
click at [386, 720] on icon at bounding box center [391, 720] width 12 height 12
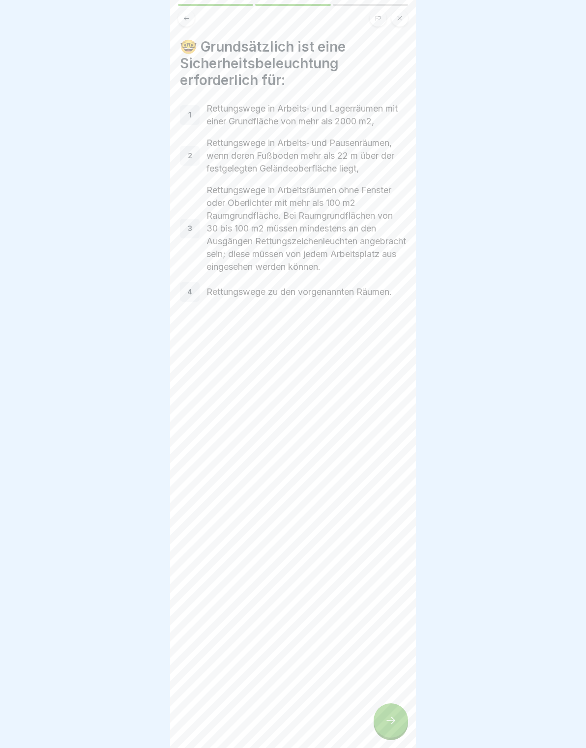
click at [396, 716] on icon at bounding box center [391, 720] width 12 height 12
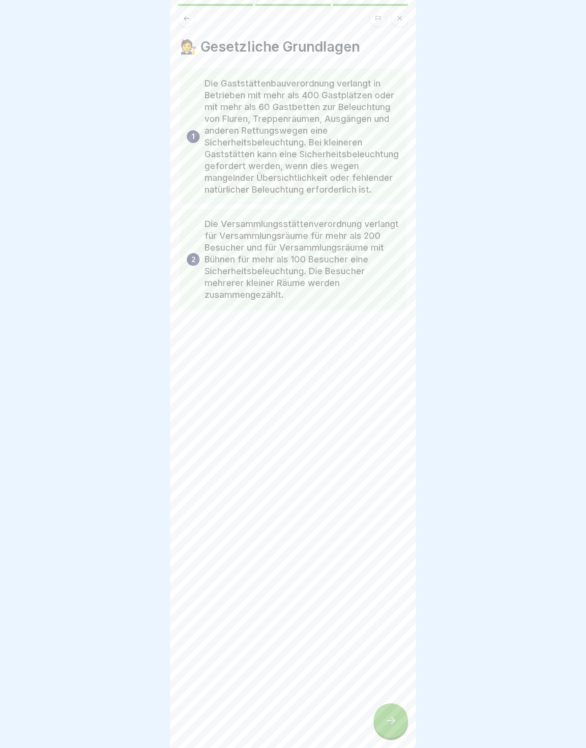
click at [396, 716] on icon at bounding box center [391, 720] width 12 height 12
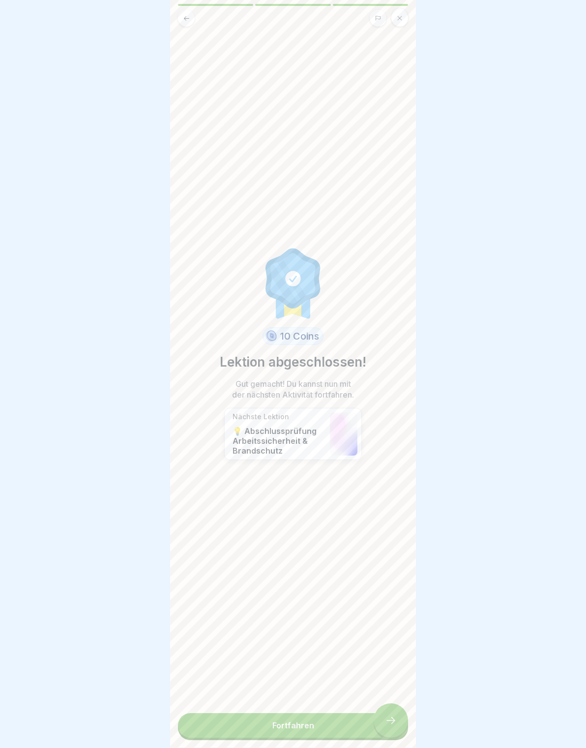
click at [397, 713] on link "Fortfahren" at bounding box center [293, 725] width 230 height 25
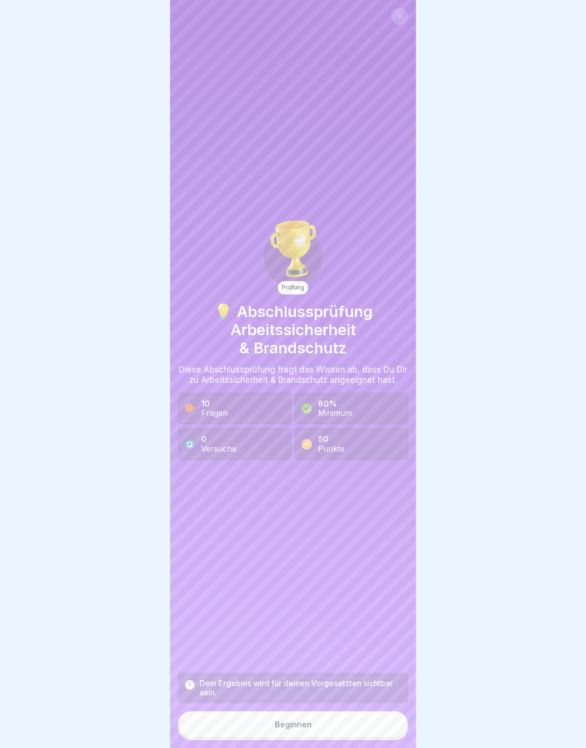
click at [396, 712] on button "Beginnen" at bounding box center [293, 724] width 230 height 27
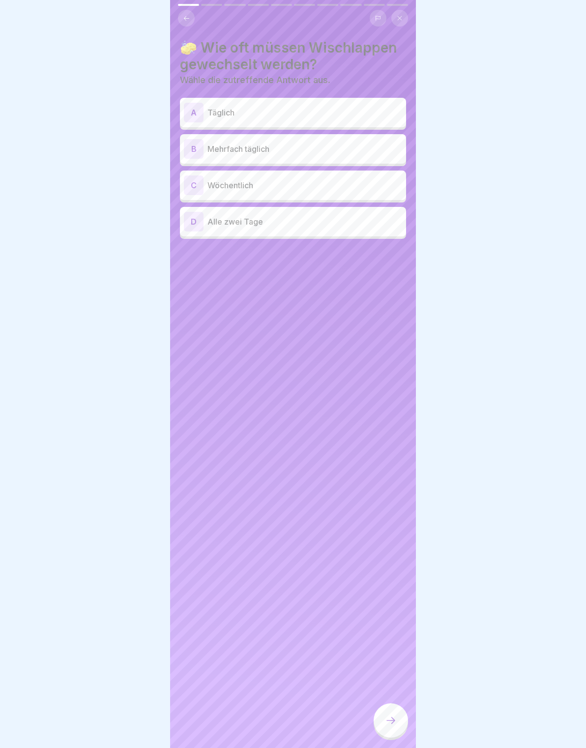
click at [392, 718] on icon at bounding box center [390, 720] width 9 height 7
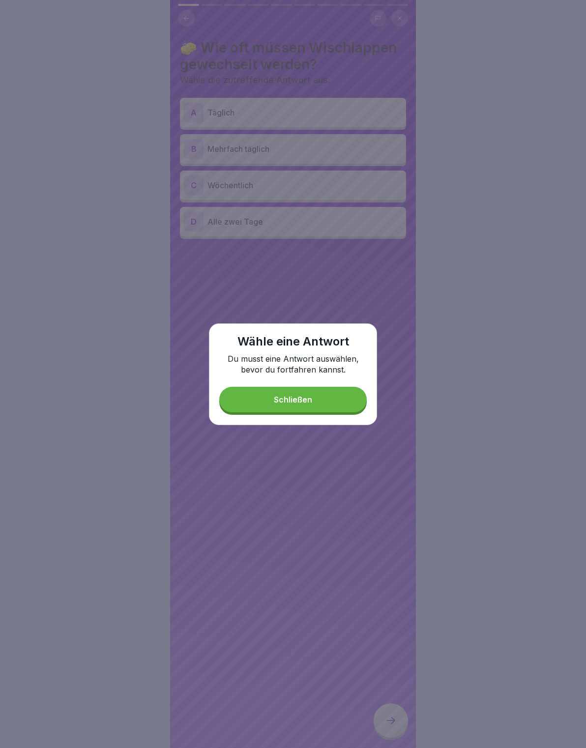
click at [340, 402] on button "Schließen" at bounding box center [292, 400] width 147 height 26
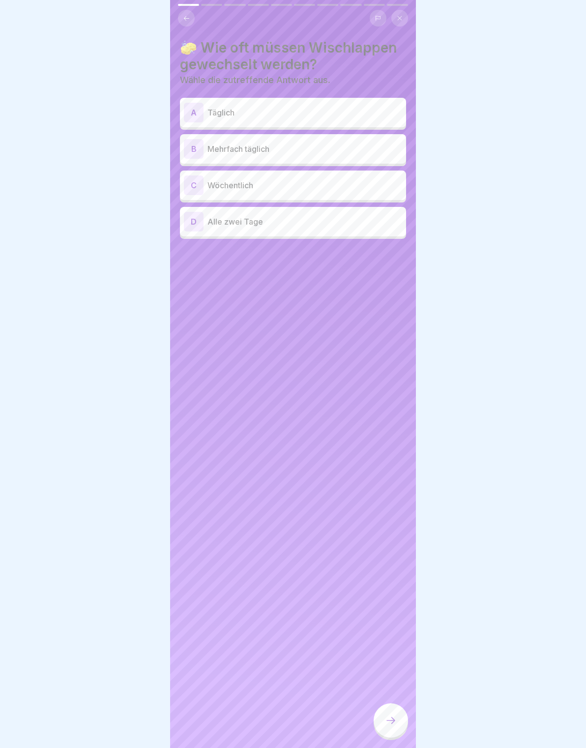
click at [364, 143] on p "Mehrfach täglich" at bounding box center [304, 149] width 195 height 12
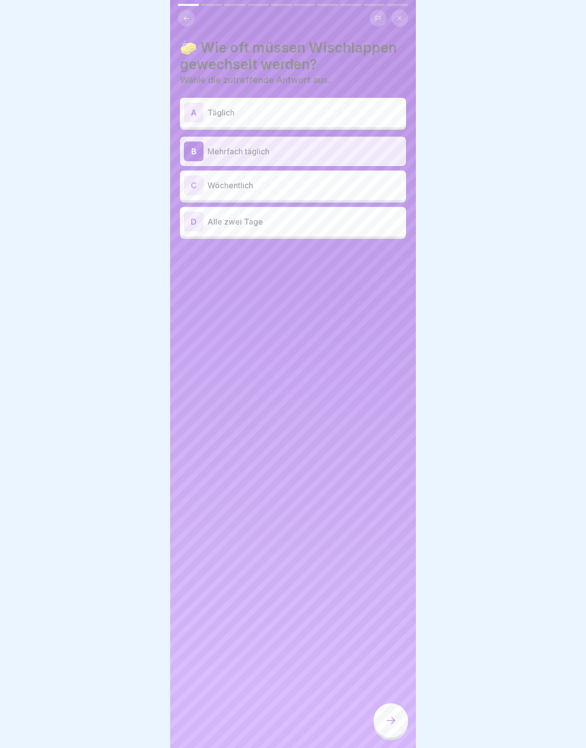
click at [398, 718] on div at bounding box center [390, 720] width 34 height 34
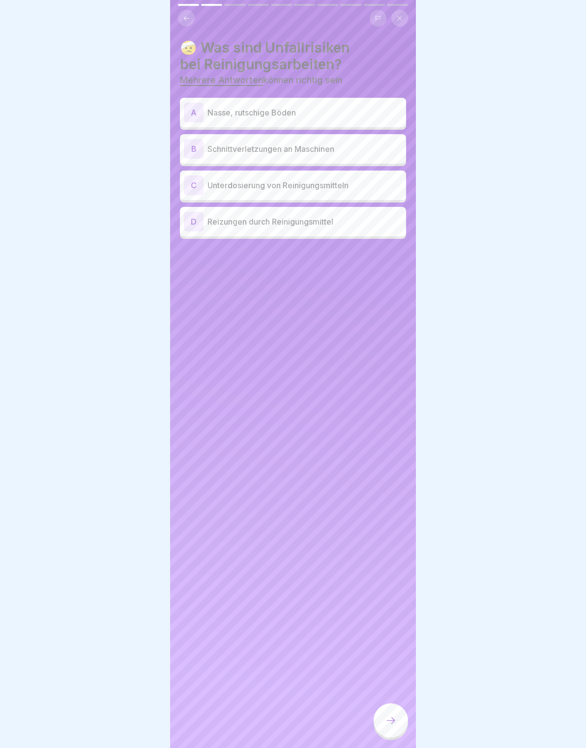
click at [195, 39] on h4 "🤕 Was sind Unfallrisiken bei Reinigungsarbeiten?" at bounding box center [293, 55] width 226 height 33
click at [195, 38] on div "🤕 Was sind Unfallrisiken bei Reinigungsarbeiten? Mehrere Antworten können richt…" at bounding box center [293, 374] width 246 height 748
click at [181, 18] on button at bounding box center [186, 18] width 17 height 17
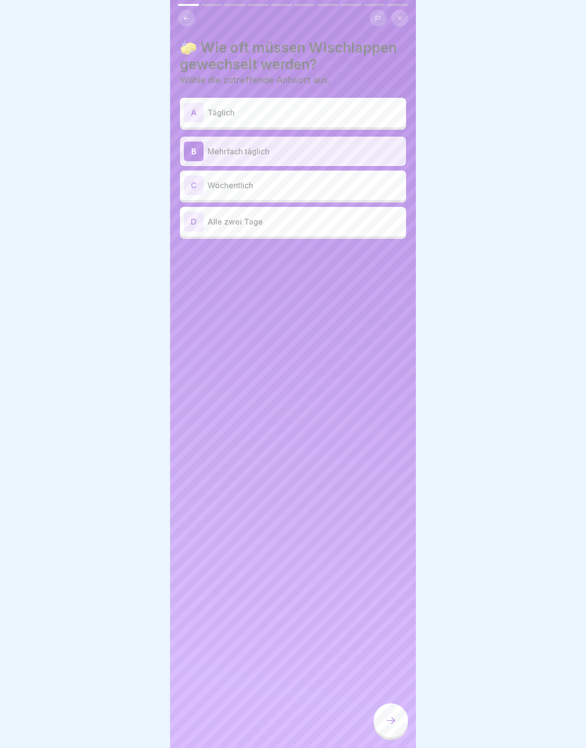
click at [185, 21] on icon at bounding box center [186, 18] width 7 height 7
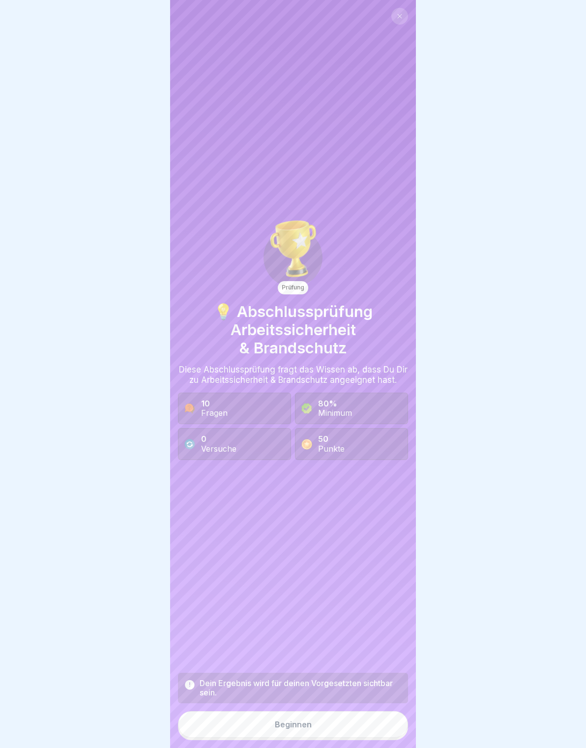
click at [370, 720] on button "Beginnen" at bounding box center [293, 724] width 230 height 27
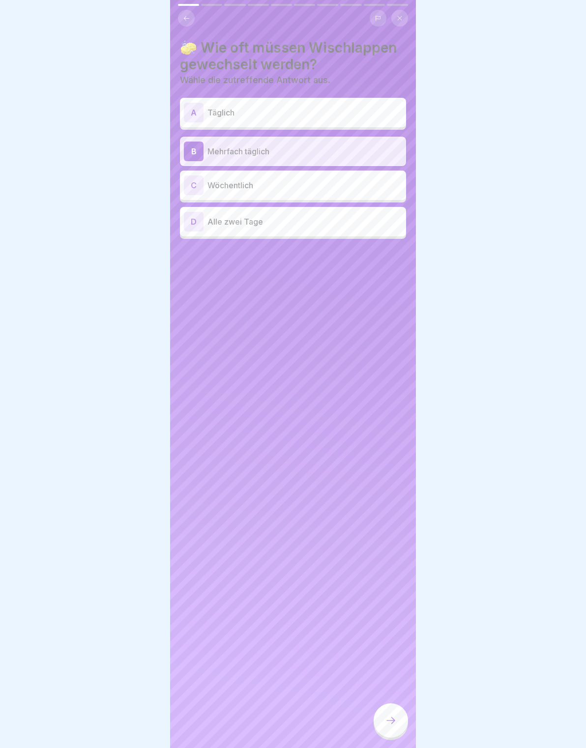
click at [394, 722] on icon at bounding box center [391, 720] width 12 height 12
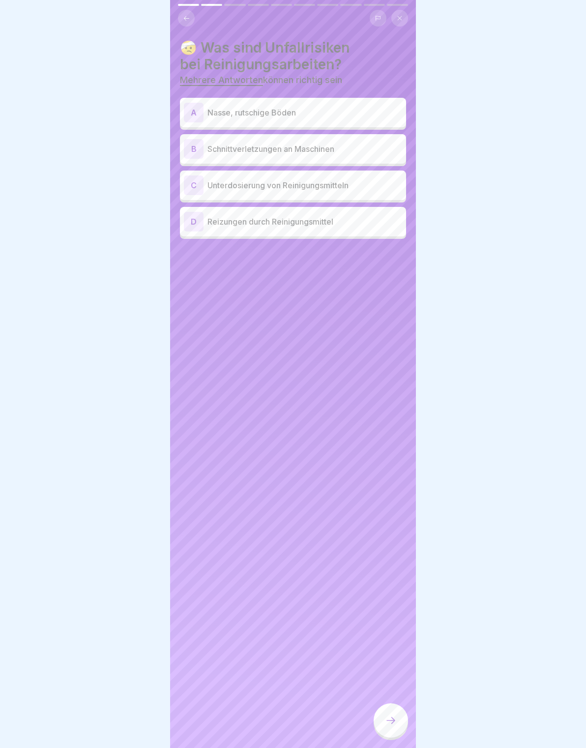
click at [193, 28] on div "🤕 Was sind Unfallrisiken bei Reinigungsarbeiten? Mehrere Antworten können richt…" at bounding box center [293, 374] width 246 height 748
click at [185, 12] on button at bounding box center [186, 18] width 17 height 17
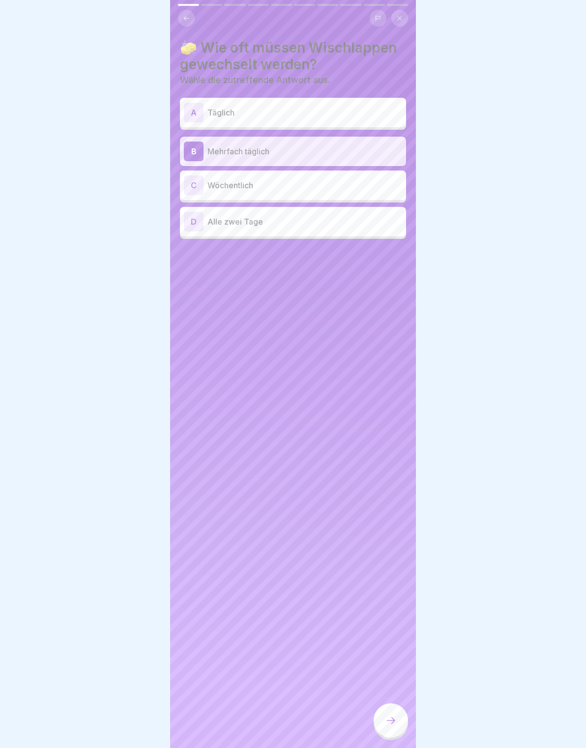
click at [269, 109] on p "Täglich" at bounding box center [304, 113] width 195 height 12
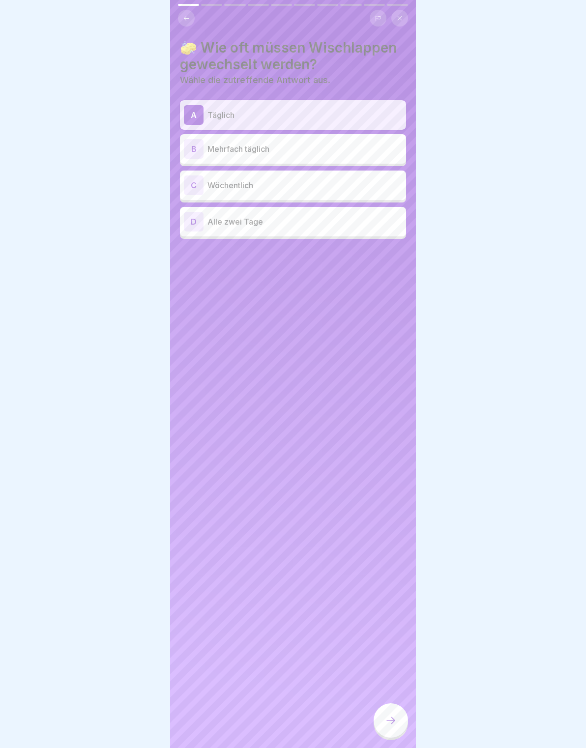
click at [401, 725] on div at bounding box center [390, 720] width 34 height 34
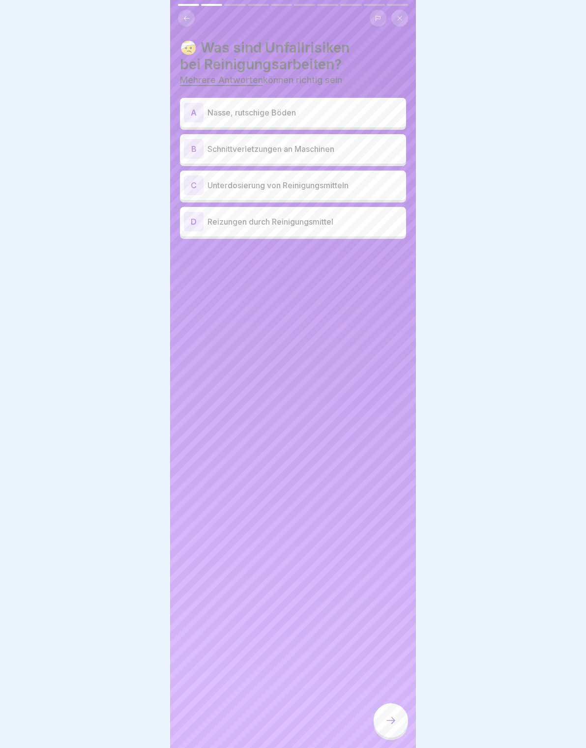
click at [372, 115] on p "Nasse, rutschige Böden" at bounding box center [304, 113] width 195 height 12
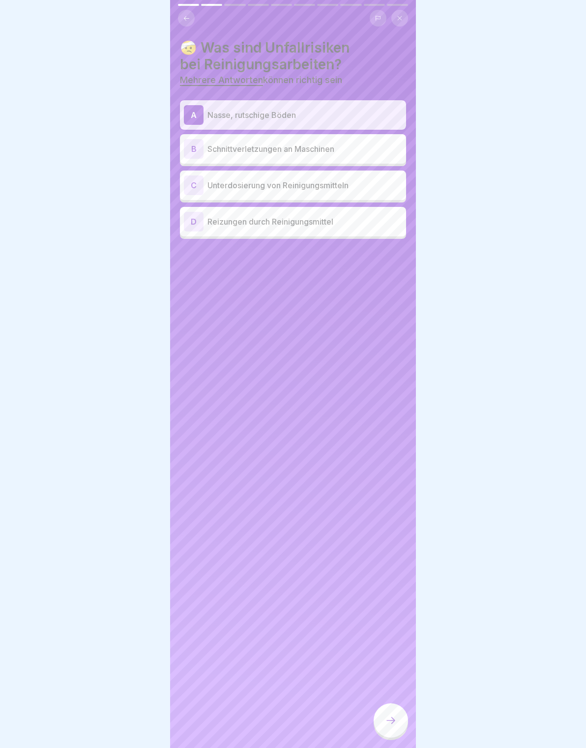
click at [341, 231] on div "D Reizungen durch Reinigungsmittel" at bounding box center [293, 221] width 226 height 29
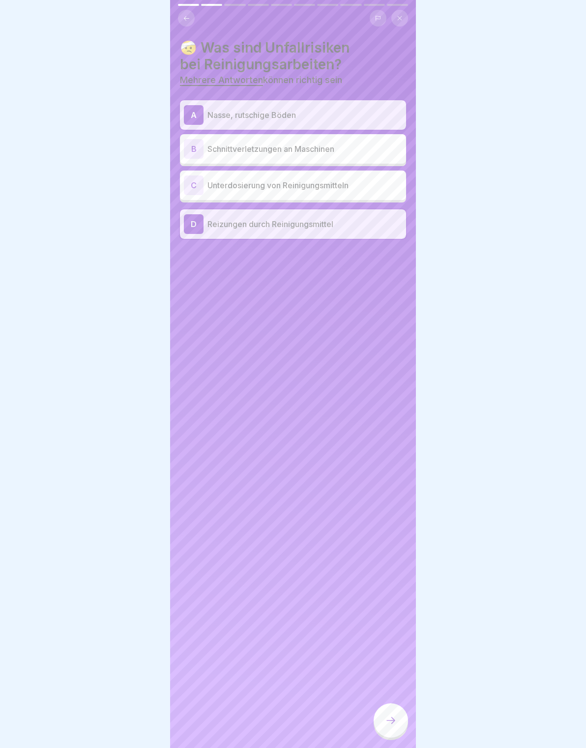
click at [403, 730] on div at bounding box center [390, 720] width 34 height 34
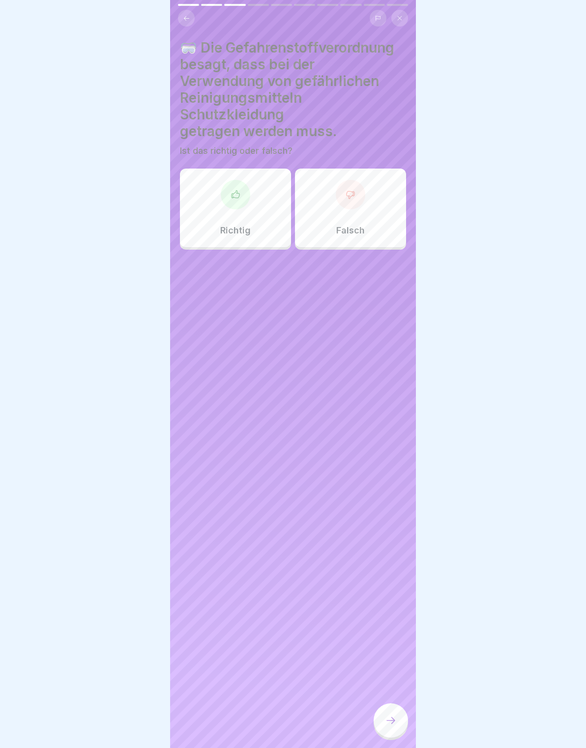
click at [255, 204] on div "Richtig" at bounding box center [235, 208] width 111 height 79
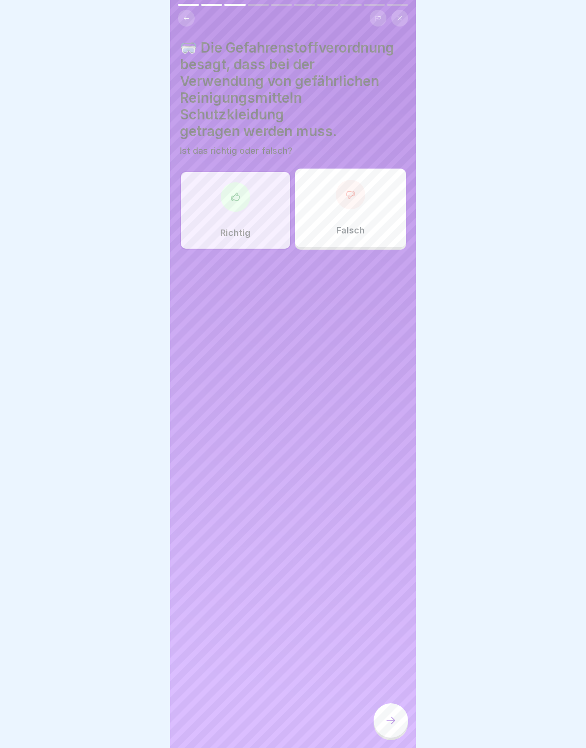
click at [371, 212] on div "Falsch" at bounding box center [350, 208] width 111 height 79
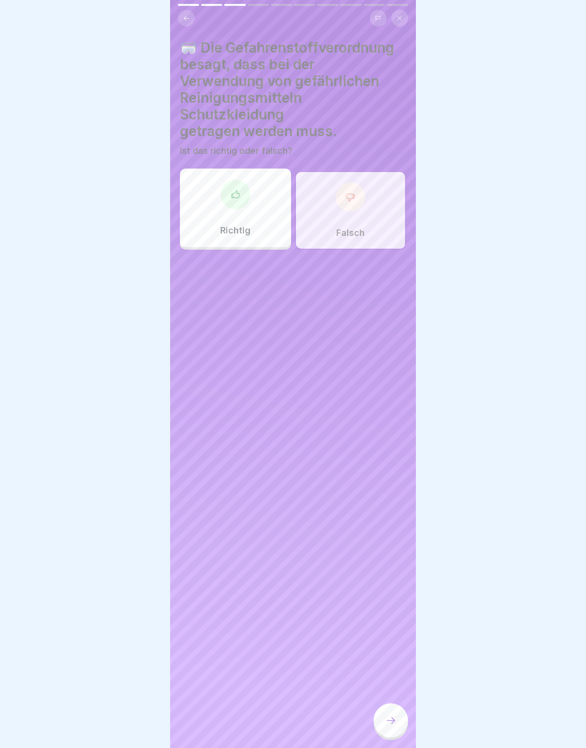
click at [397, 709] on div at bounding box center [390, 720] width 34 height 34
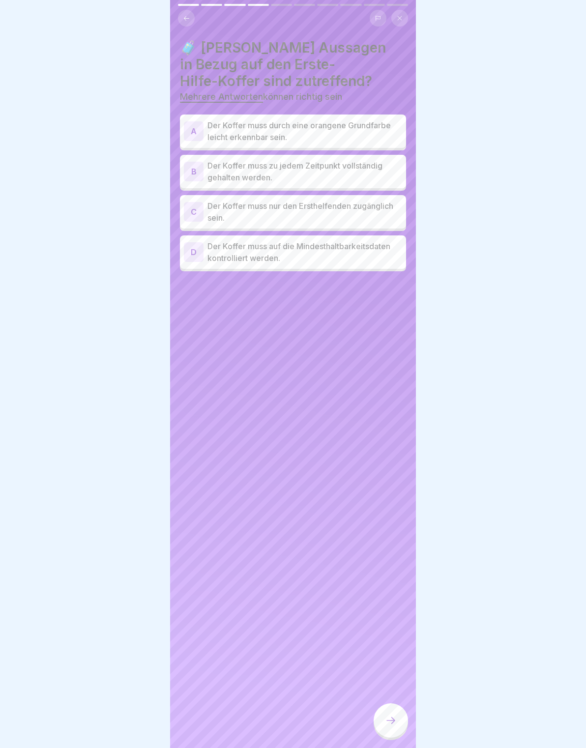
click at [376, 142] on p "Der Koffer muss durch eine orangene Grundfarbe leicht erkennbar sein." at bounding box center [304, 131] width 195 height 24
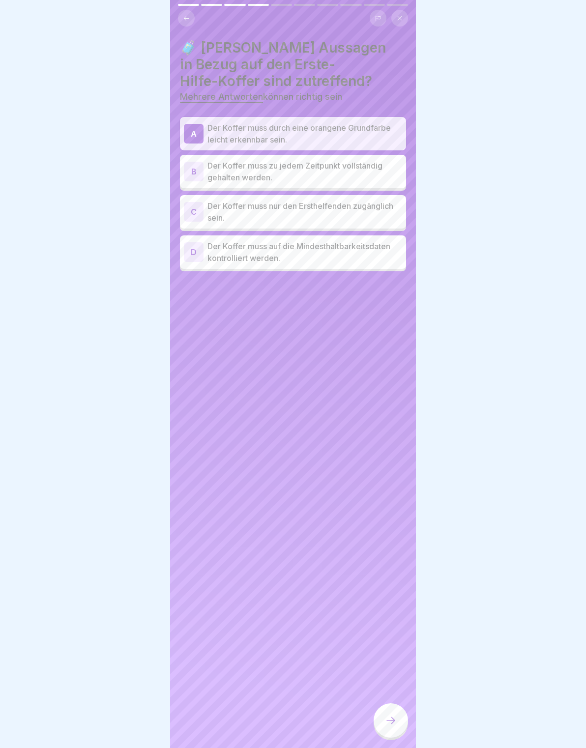
click at [396, 213] on p "Der Koffer muss nur den Ersthelfenden zugänglich sein." at bounding box center [304, 212] width 195 height 24
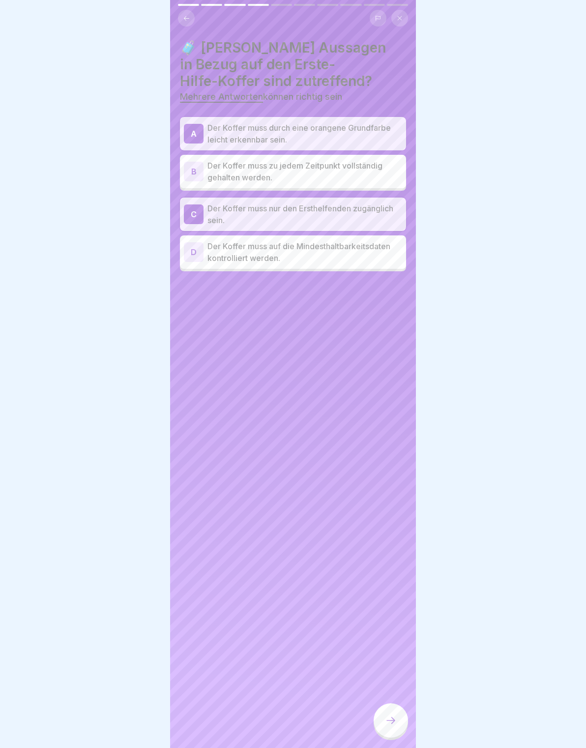
click at [378, 210] on p "Der Koffer muss nur den Ersthelfenden zugänglich sein." at bounding box center [304, 214] width 195 height 24
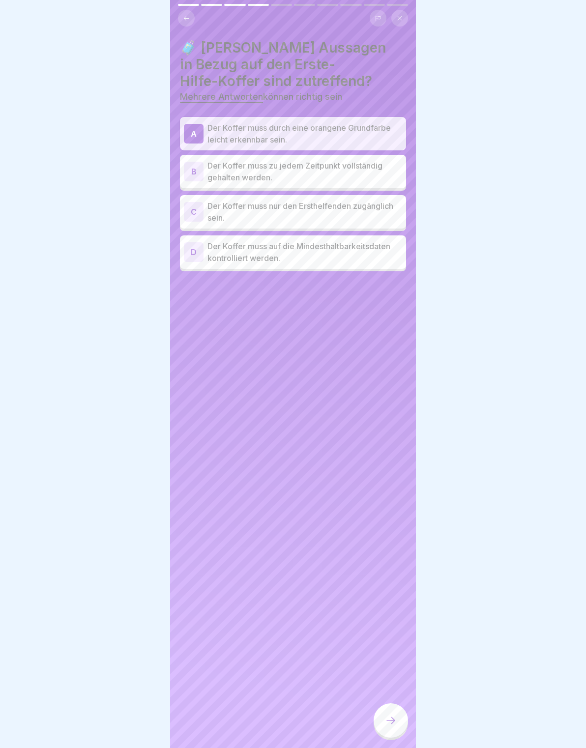
click at [385, 174] on p "Der Koffer muss zu jedem Zeitpunkt vollständig gehalten werden." at bounding box center [304, 172] width 195 height 24
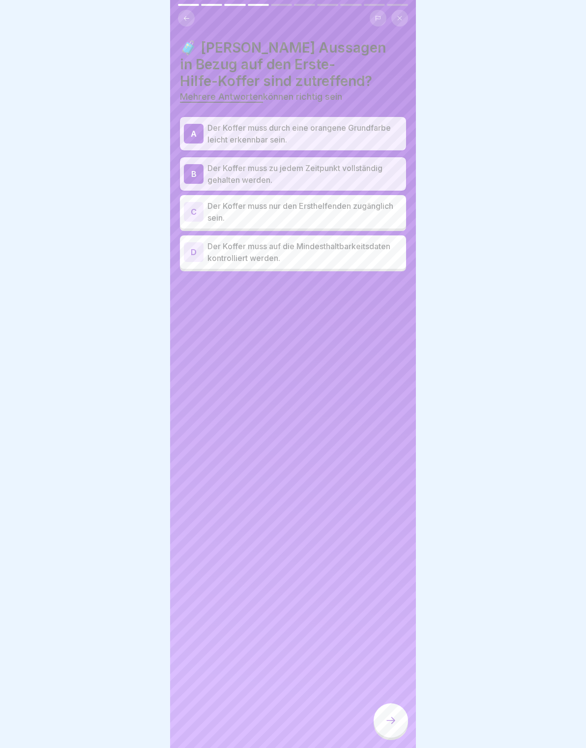
click at [378, 257] on p "Der Koffer muss auf die Mindesthaltbarkeitsdaten kontrolliert werden." at bounding box center [304, 252] width 195 height 24
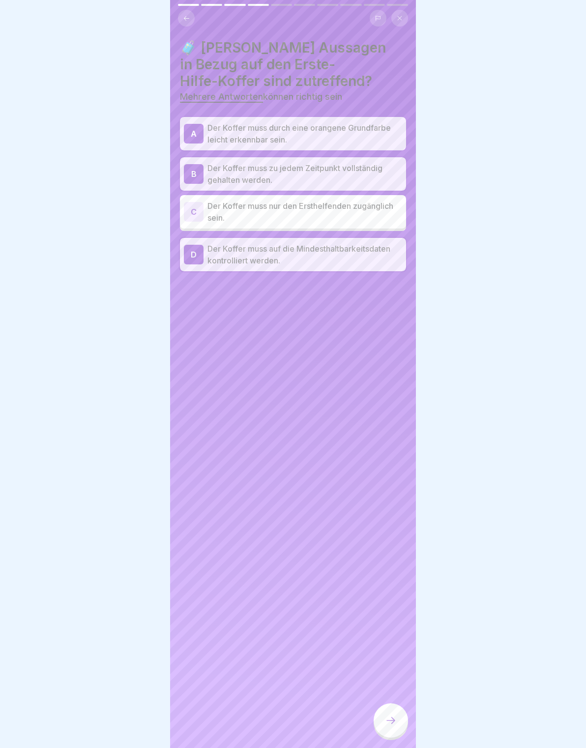
click at [408, 732] on div "🧳 Welche Aussagen in Bezug auf den Erste-Hilfe-Koffer sind zutreffend? Mehrere …" at bounding box center [293, 374] width 246 height 748
click at [389, 721] on icon at bounding box center [391, 720] width 12 height 12
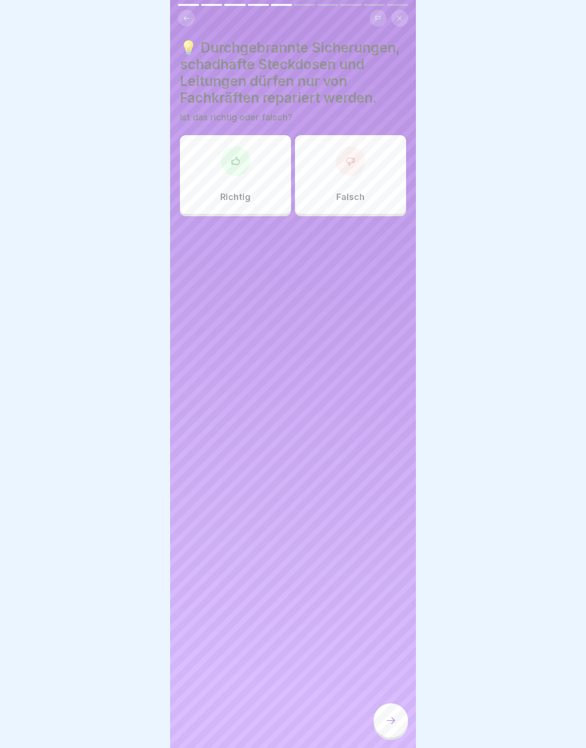
click at [269, 184] on div "Richtig" at bounding box center [235, 174] width 111 height 79
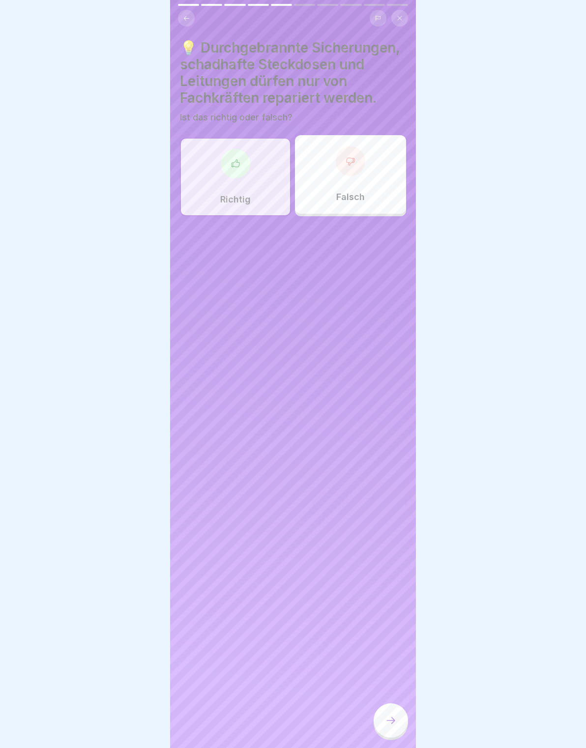
click at [392, 717] on icon at bounding box center [390, 720] width 9 height 7
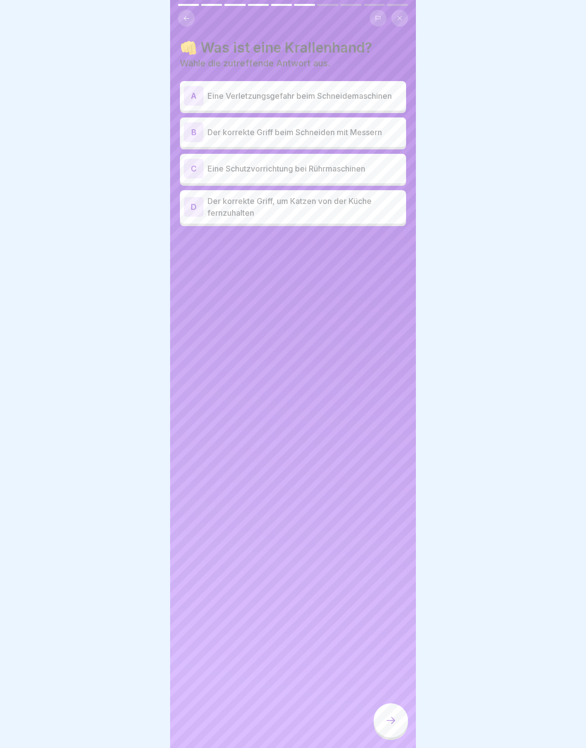
click at [376, 129] on p "Der korrekte Griff beim Schneiden mit Messern" at bounding box center [304, 132] width 195 height 12
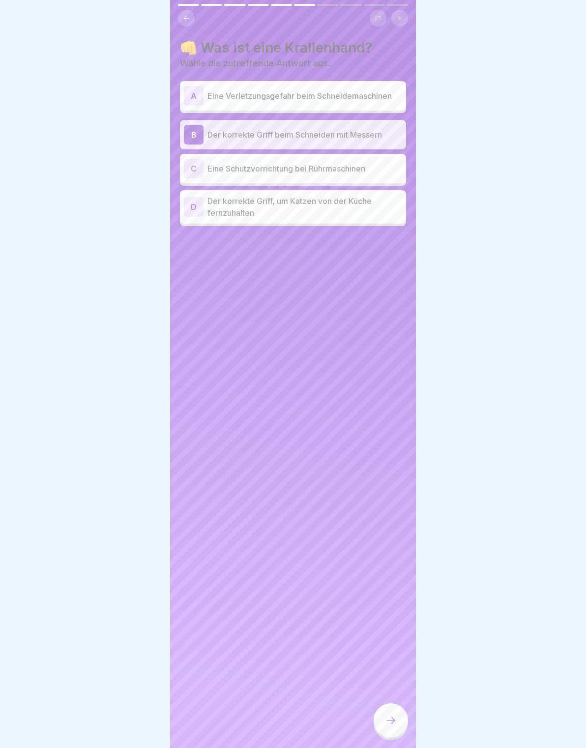
click at [398, 721] on div at bounding box center [390, 720] width 34 height 34
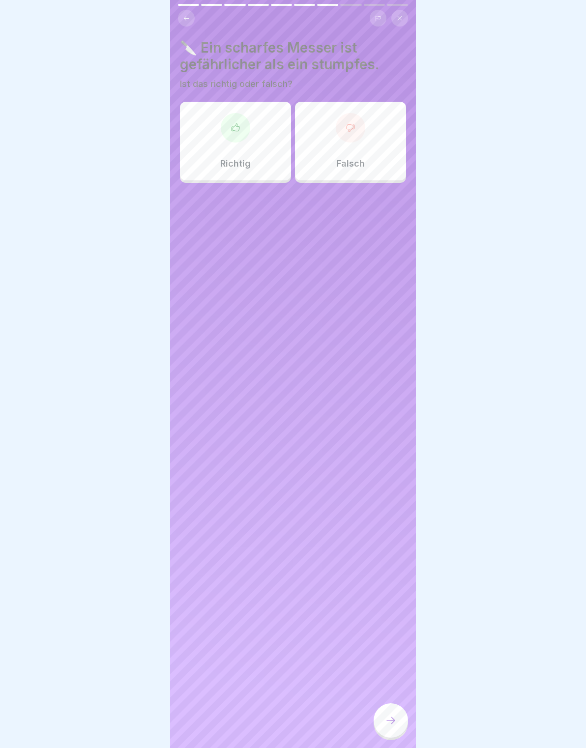
click at [337, 144] on div "Falsch" at bounding box center [350, 141] width 111 height 79
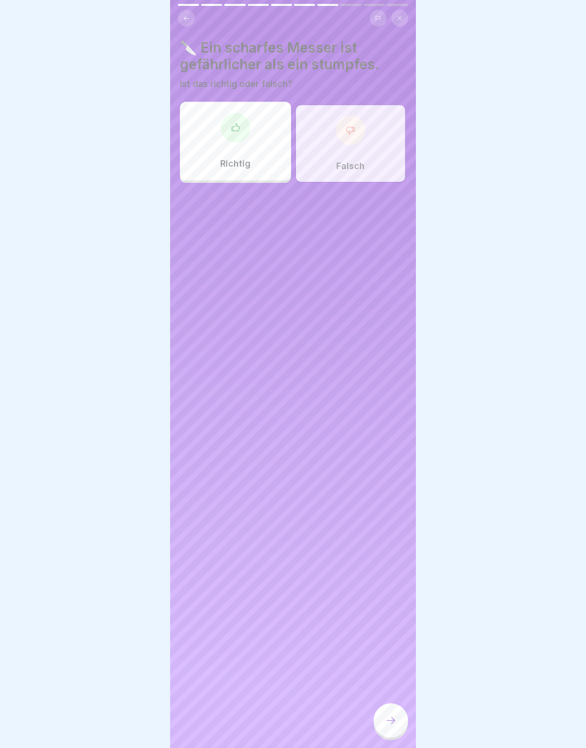
click at [402, 721] on div at bounding box center [390, 720] width 34 height 34
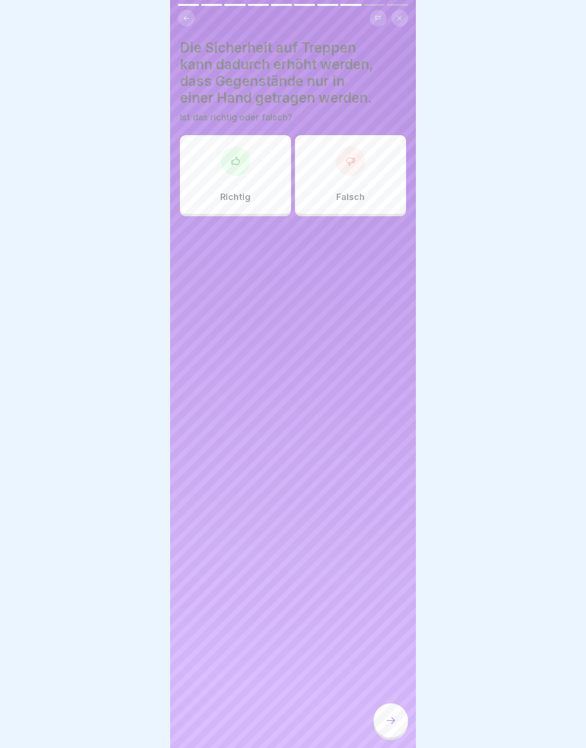
click at [188, 24] on button at bounding box center [186, 18] width 17 height 17
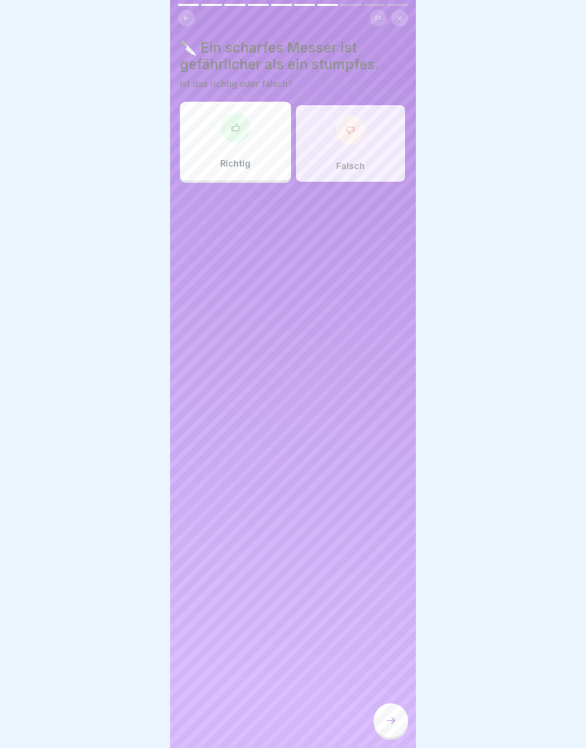
click at [244, 145] on div "Richtig" at bounding box center [235, 141] width 111 height 79
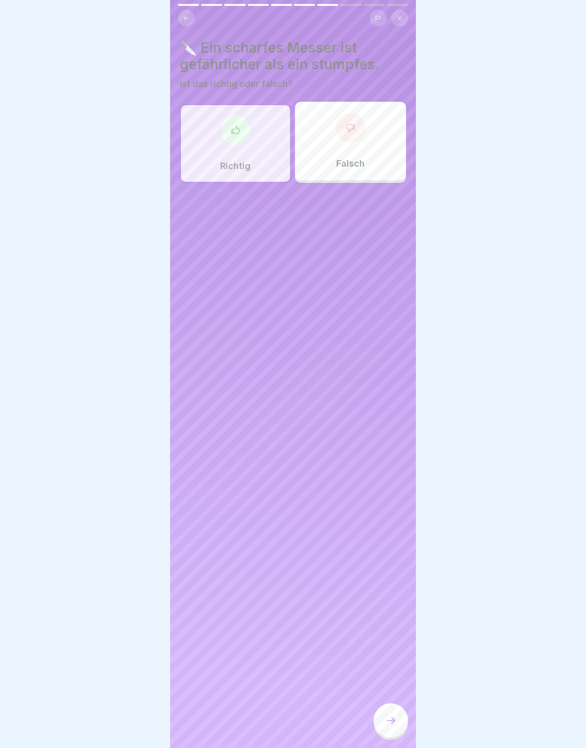
click at [252, 143] on div "Richtig" at bounding box center [235, 143] width 111 height 79
click at [399, 723] on div at bounding box center [390, 720] width 34 height 34
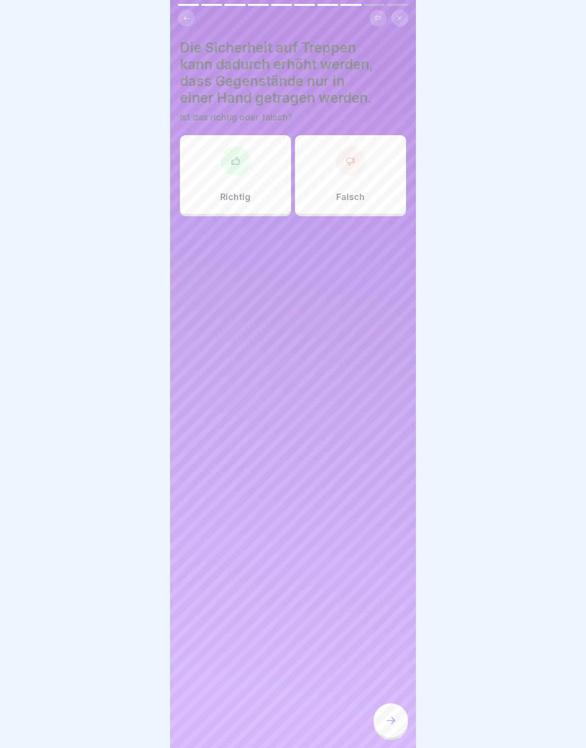
click at [381, 179] on div "Falsch" at bounding box center [350, 174] width 111 height 79
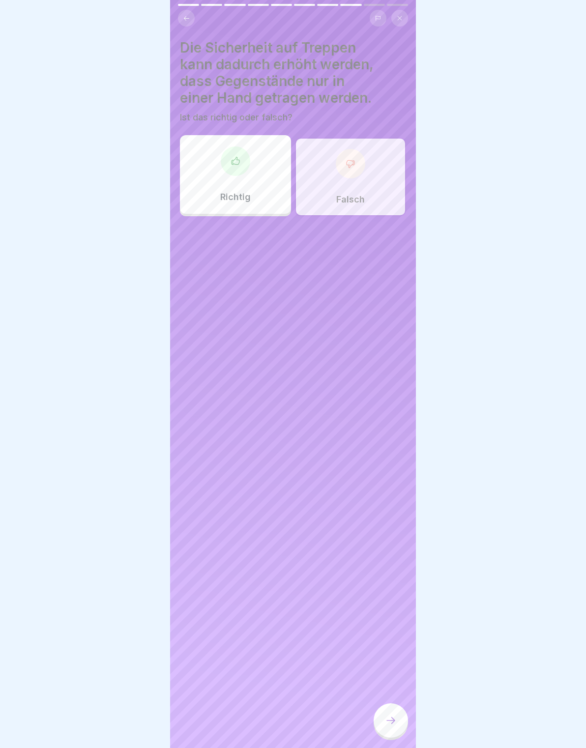
click at [403, 702] on div "Die Sicherheit auf Treppen kann dadurch erhöht werden, dass Gegenstände nur in …" at bounding box center [293, 374] width 246 height 748
click at [399, 723] on div at bounding box center [390, 720] width 34 height 34
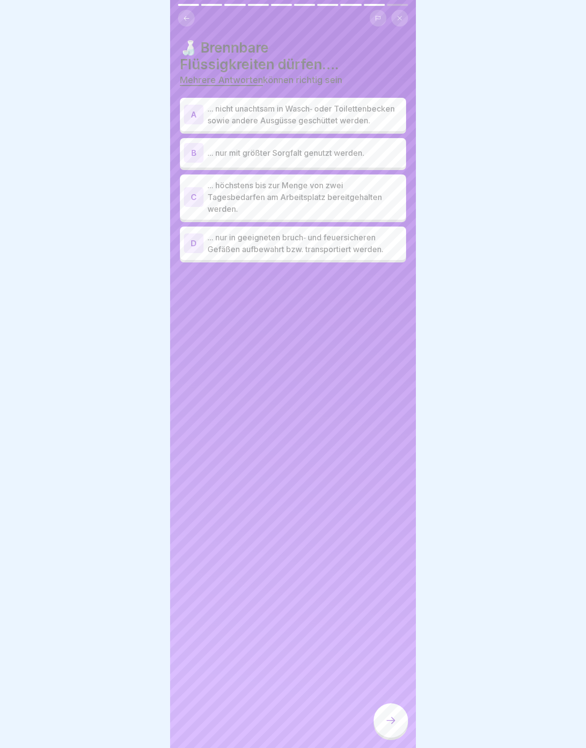
click at [187, 23] on button at bounding box center [186, 18] width 17 height 17
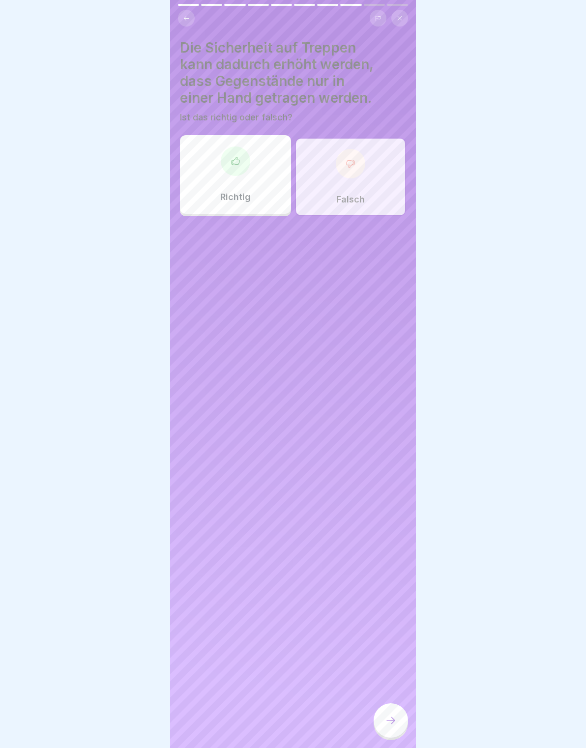
click at [244, 192] on p "Richtig" at bounding box center [235, 197] width 30 height 11
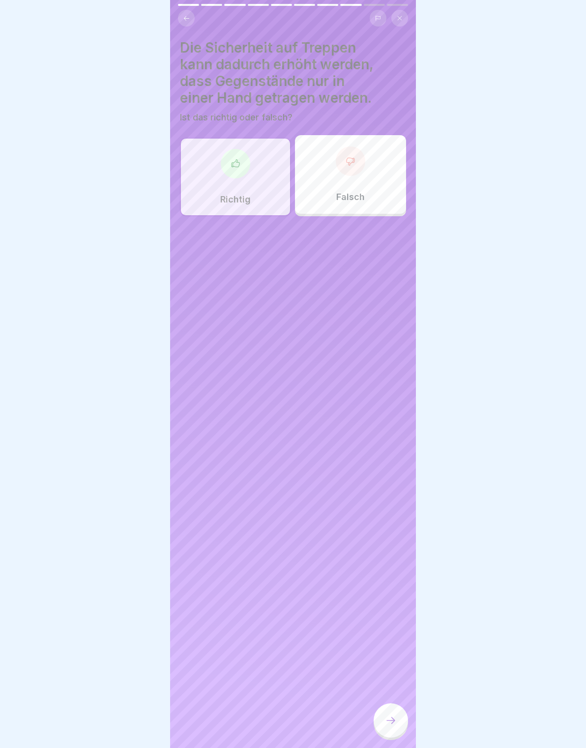
click at [383, 725] on div at bounding box center [390, 720] width 34 height 34
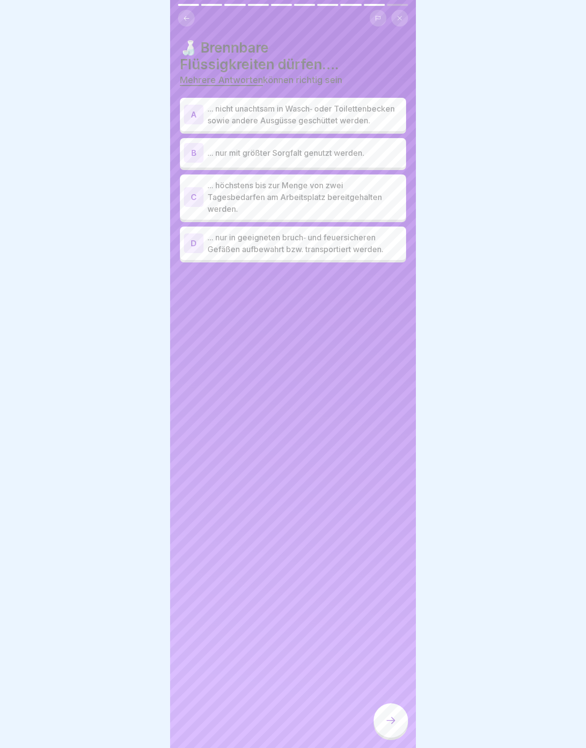
click at [372, 130] on div "A ... nicht unachtsam in Wasch‐ oder Toilettenbecken sowie andere Ausgüsse gesc…" at bounding box center [293, 114] width 226 height 33
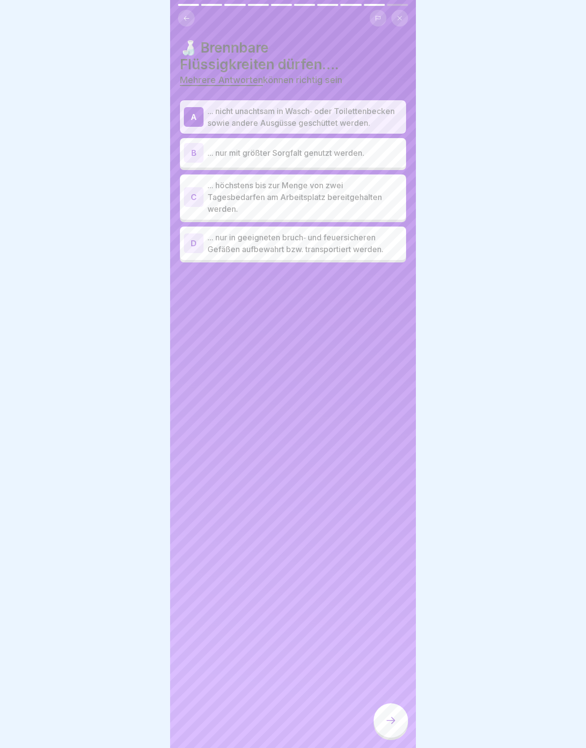
click at [382, 161] on div "B ... nur mit größter Sorgfalt genutzt werden." at bounding box center [293, 153] width 218 height 20
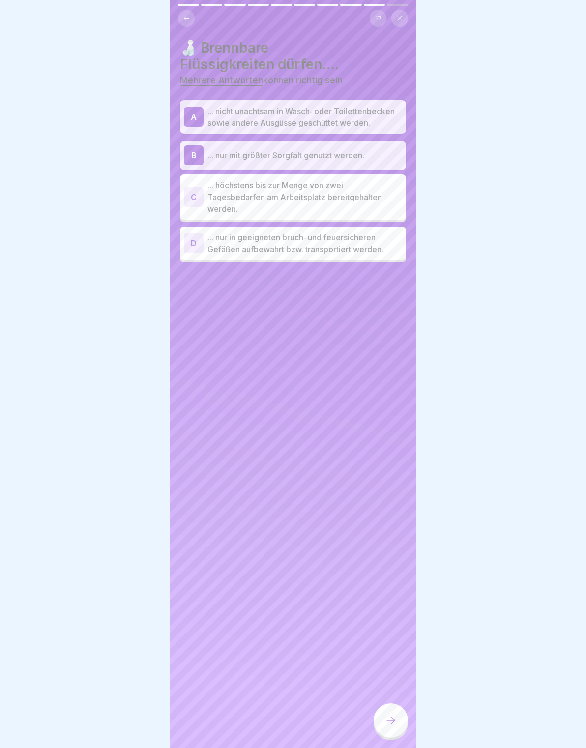
click at [389, 240] on p "... nur in geeigneten bruch‐ und feuersicheren Gefäßen aufbewahrt bzw. transpor…" at bounding box center [304, 243] width 195 height 24
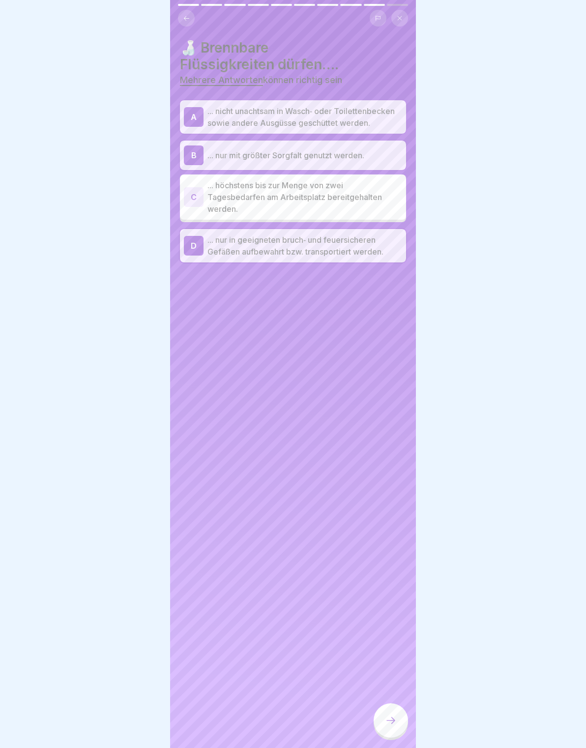
click at [401, 716] on div at bounding box center [390, 720] width 34 height 34
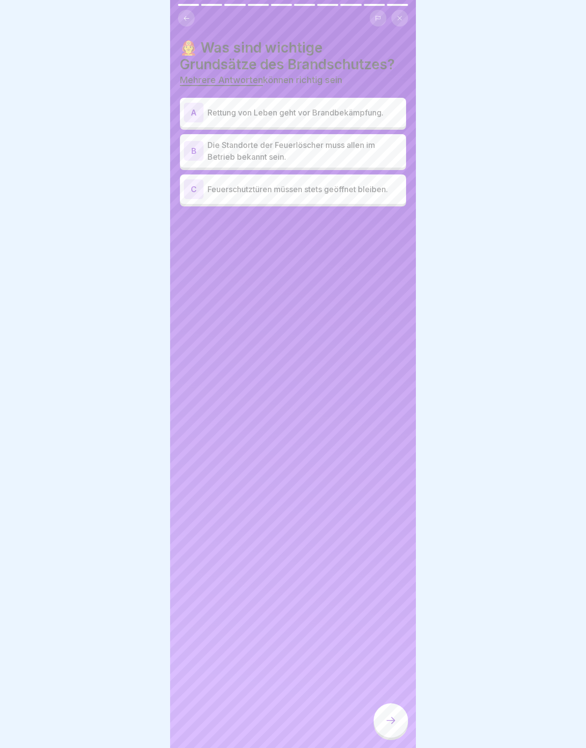
click at [391, 118] on div "A Rettung von Leben geht vor Brandbekämpfung." at bounding box center [293, 113] width 218 height 20
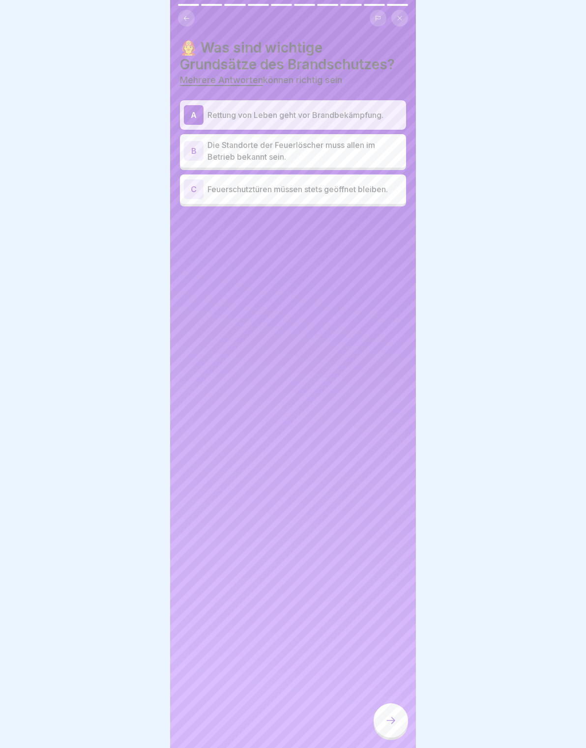
click at [377, 154] on p "Die Standorte der Feuerlöscher muss allen im Betrieb bekannt sein." at bounding box center [304, 151] width 195 height 24
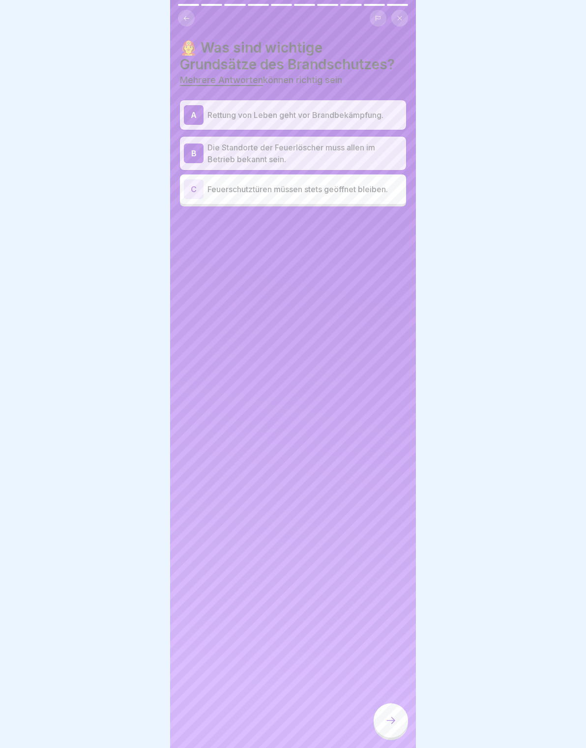
click at [374, 109] on p "Rettung von Leben geht vor Brandbekämpfung." at bounding box center [304, 115] width 195 height 12
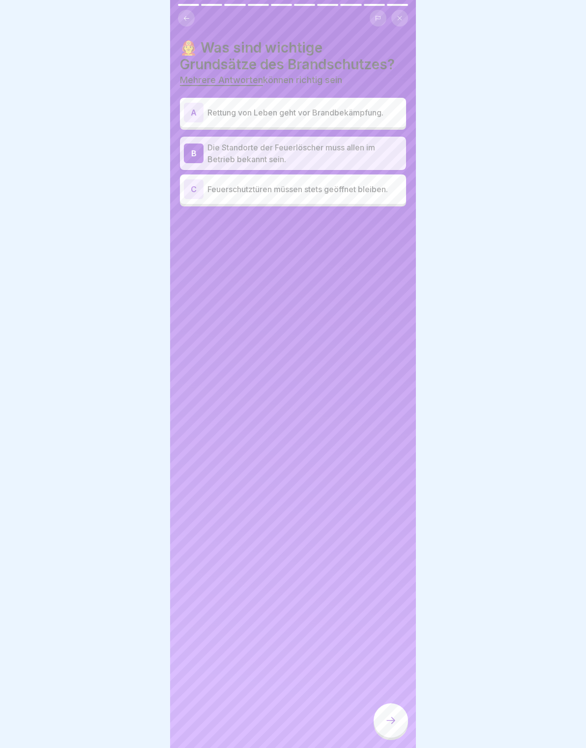
click at [388, 118] on div "A Rettung von Leben geht vor Brandbekämpfung." at bounding box center [293, 113] width 218 height 20
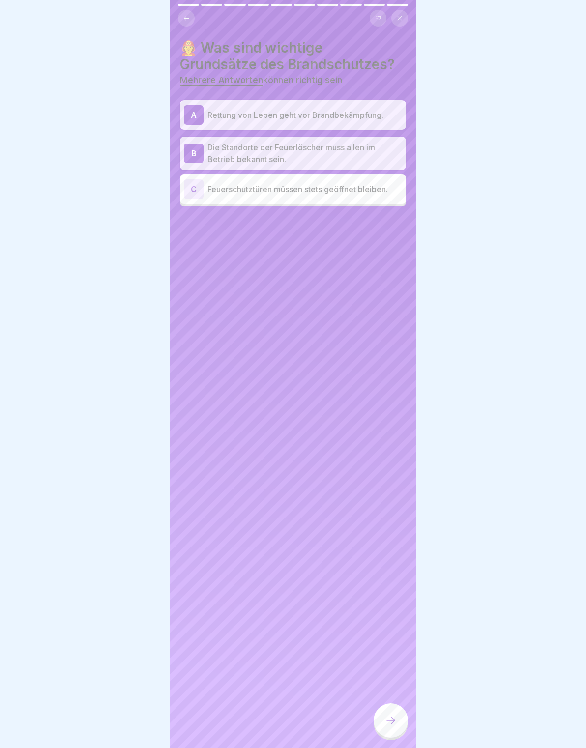
click at [383, 160] on p "Die Standorte der Feuerlöscher muss allen im Betrieb bekannt sein." at bounding box center [304, 154] width 195 height 24
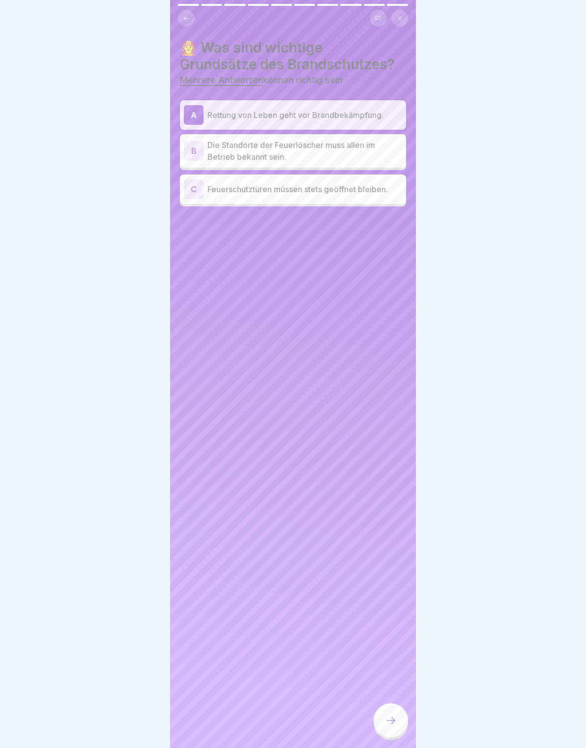
click at [380, 159] on p "Die Standorte der Feuerlöscher muss allen im Betrieb bekannt sein." at bounding box center [304, 151] width 195 height 24
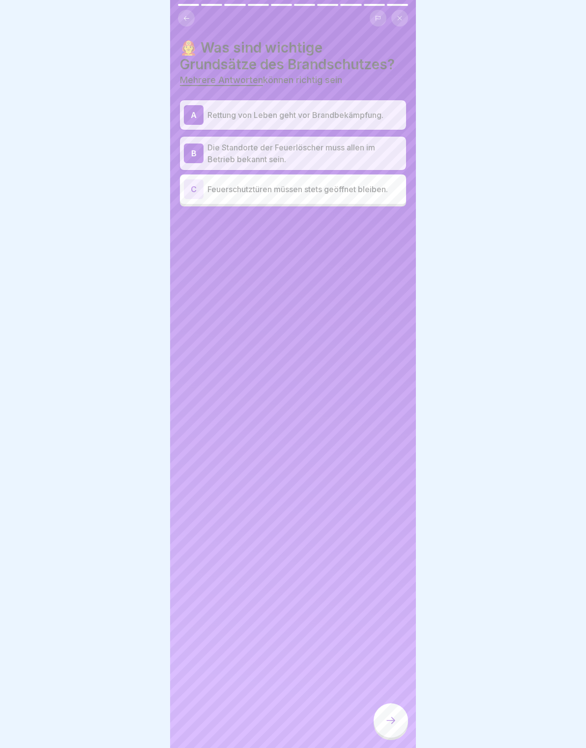
click at [377, 193] on p "Feuerschutztüren müssen stets geöffnet bleiben." at bounding box center [304, 189] width 195 height 12
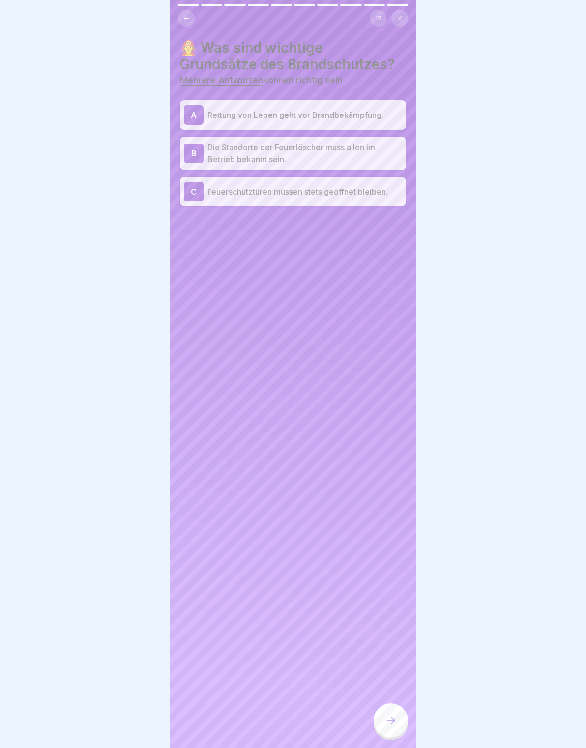
click at [387, 188] on p "Feuerschutztüren müssen stets geöffnet bleiben." at bounding box center [304, 192] width 195 height 12
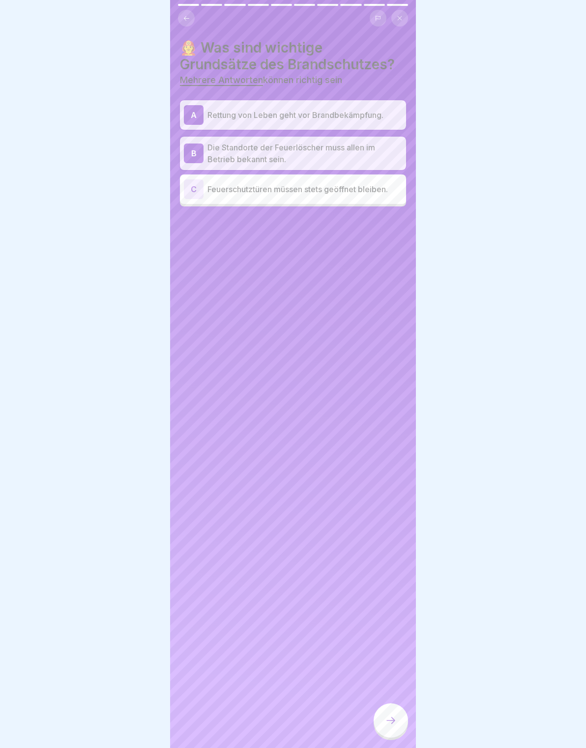
click at [387, 720] on icon at bounding box center [390, 720] width 9 height 7
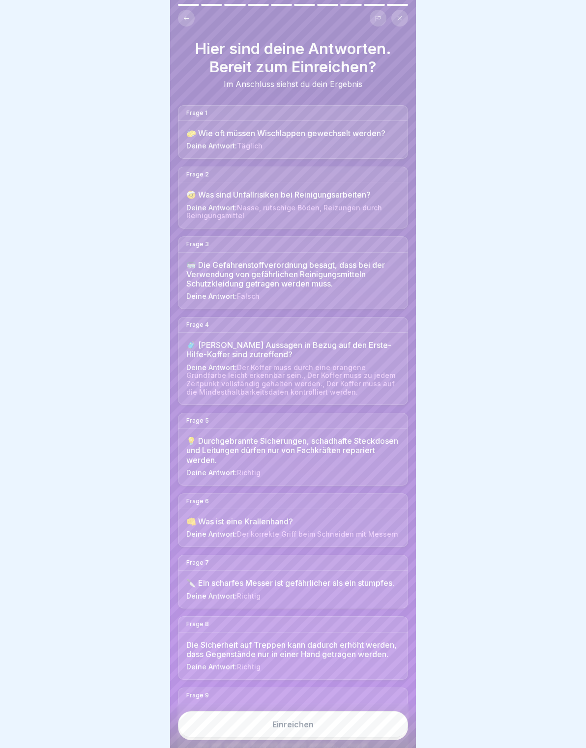
click at [388, 719] on button "Einreichen" at bounding box center [293, 724] width 230 height 27
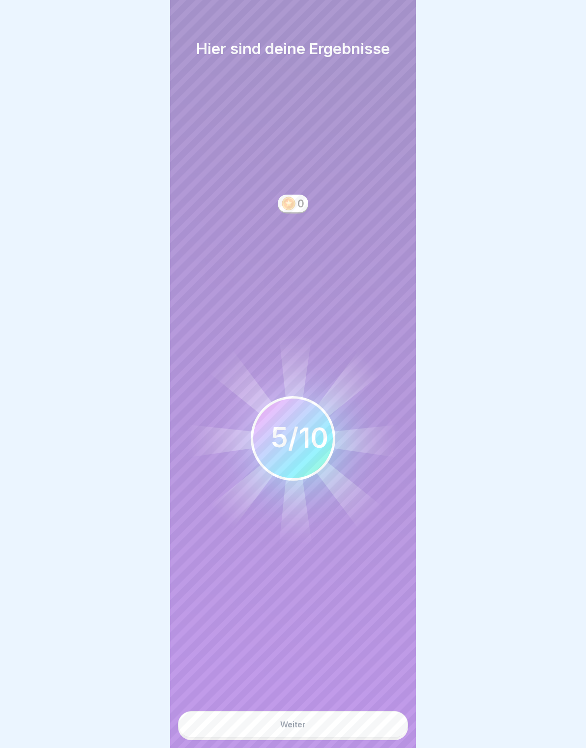
click at [381, 726] on button "Weiter" at bounding box center [293, 724] width 230 height 27
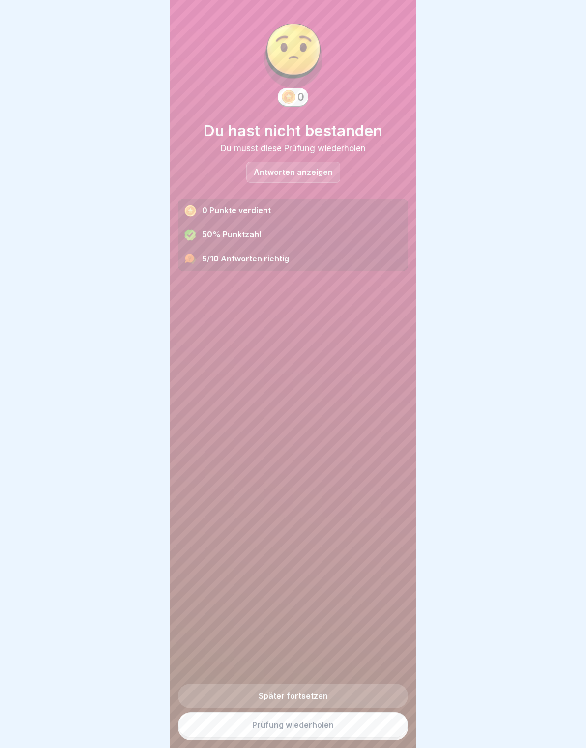
click at [378, 721] on link "Prüfung wiederholen" at bounding box center [293, 725] width 230 height 26
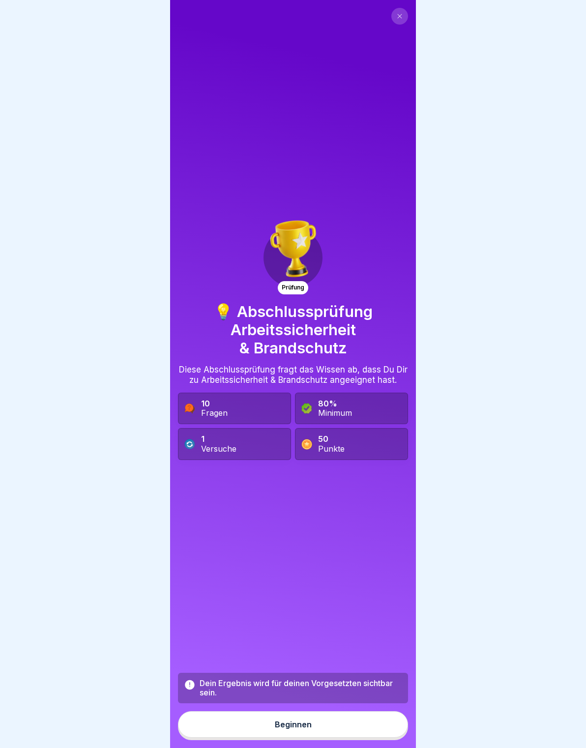
click at [307, 727] on div "Beginnen" at bounding box center [293, 724] width 37 height 9
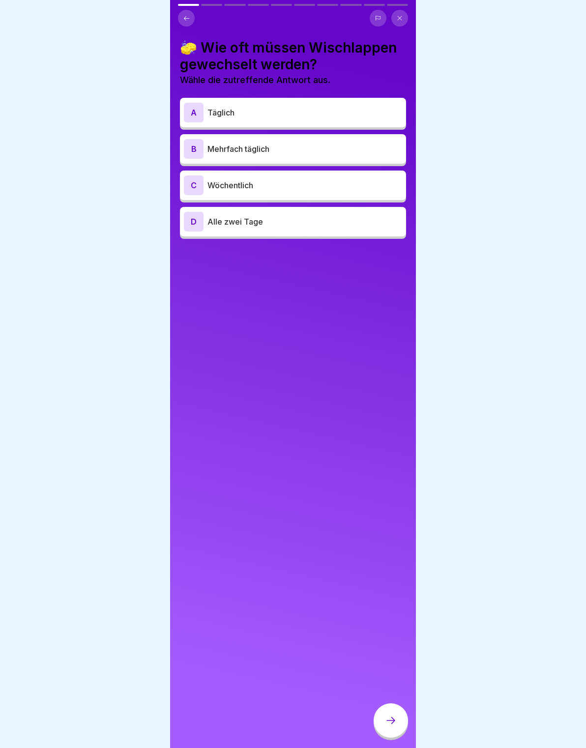
click at [336, 104] on div "A Täglich" at bounding box center [293, 113] width 218 height 20
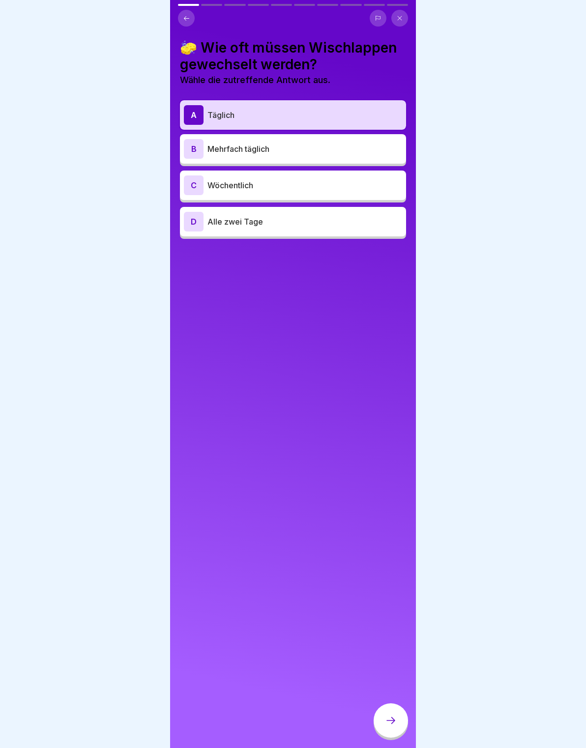
click at [399, 713] on div at bounding box center [390, 720] width 34 height 34
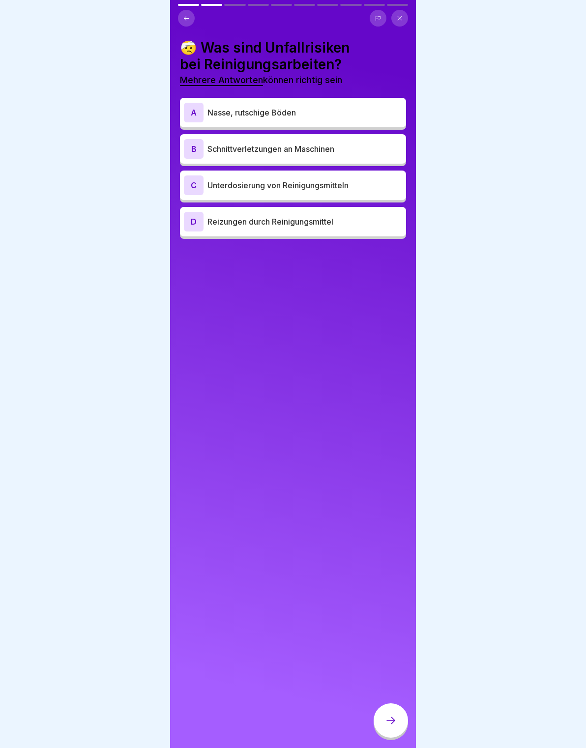
click at [387, 113] on p "Nasse, rutschige Böden" at bounding box center [304, 113] width 195 height 12
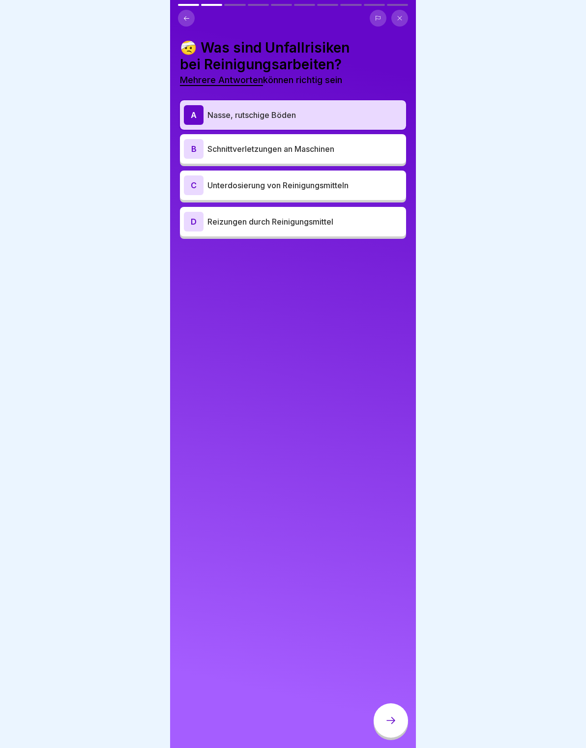
click at [352, 219] on p "Reizungen durch Reinigungsmittel" at bounding box center [304, 222] width 195 height 12
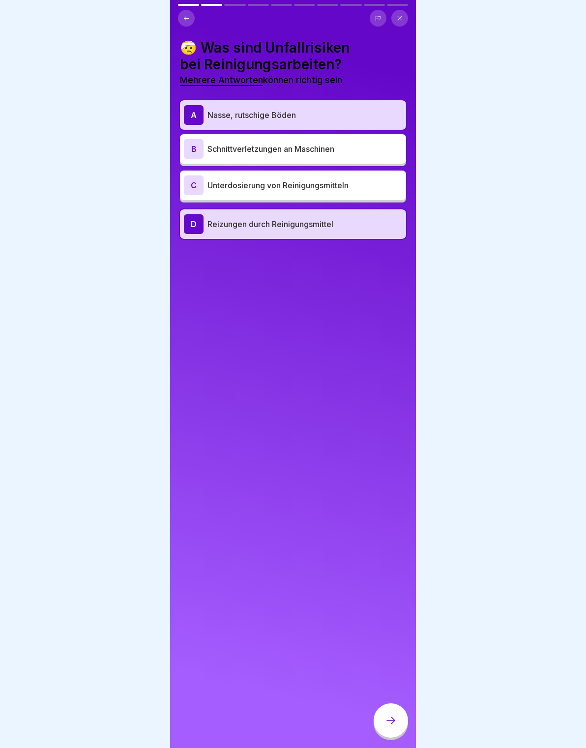
click at [391, 721] on icon at bounding box center [391, 720] width 12 height 12
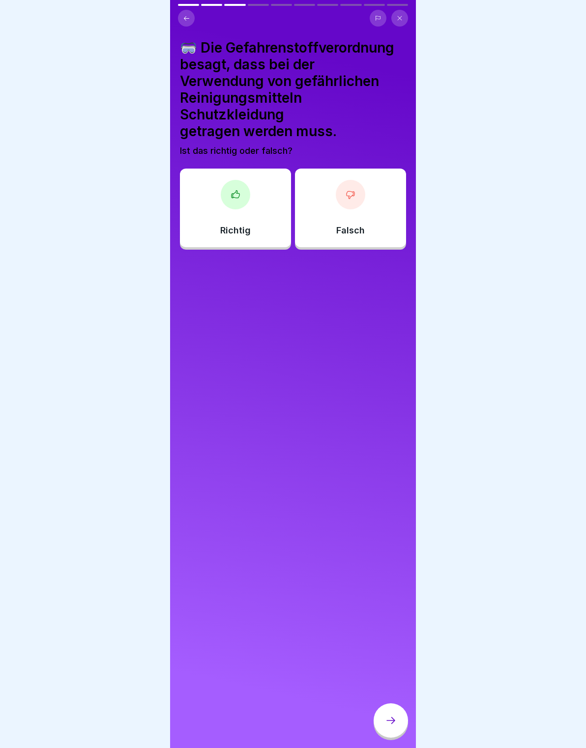
click at [251, 213] on div "Richtig" at bounding box center [235, 208] width 111 height 79
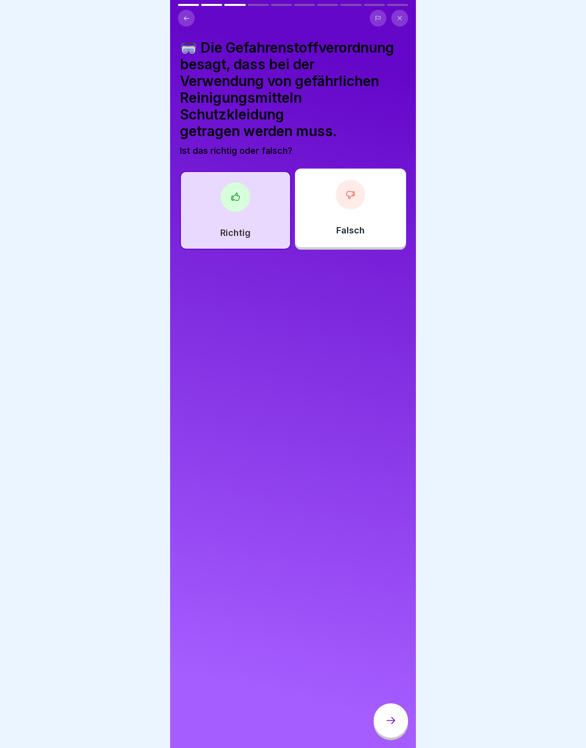
click at [395, 727] on div at bounding box center [390, 720] width 34 height 34
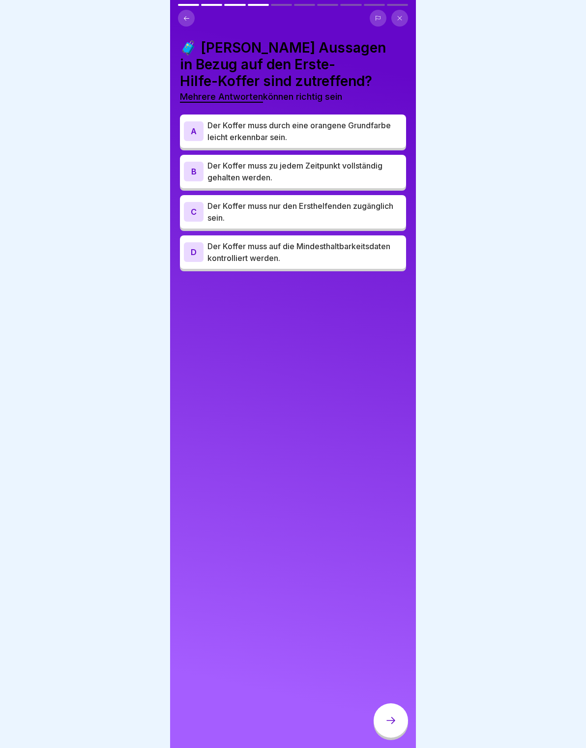
click at [381, 134] on p "Der Koffer muss durch eine orangene Grundfarbe leicht erkennbar sein." at bounding box center [304, 131] width 195 height 24
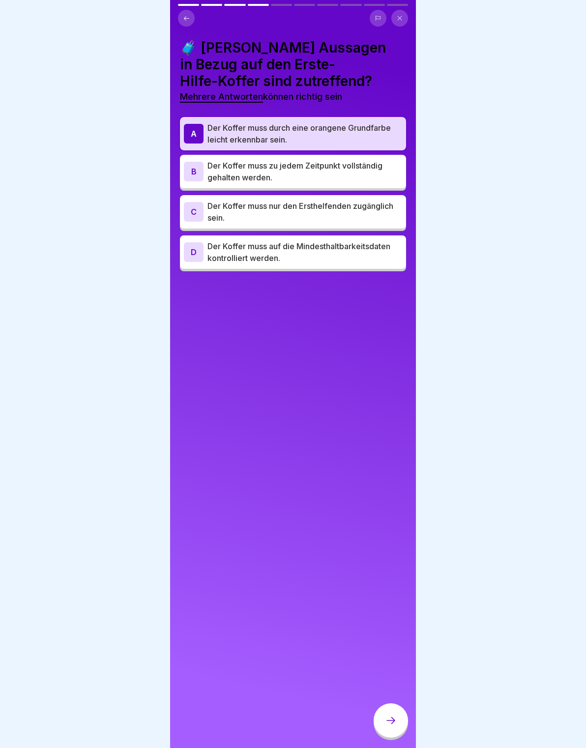
click at [373, 174] on p "Der Koffer muss zu jedem Zeitpunkt vollständig gehalten werden." at bounding box center [304, 172] width 195 height 24
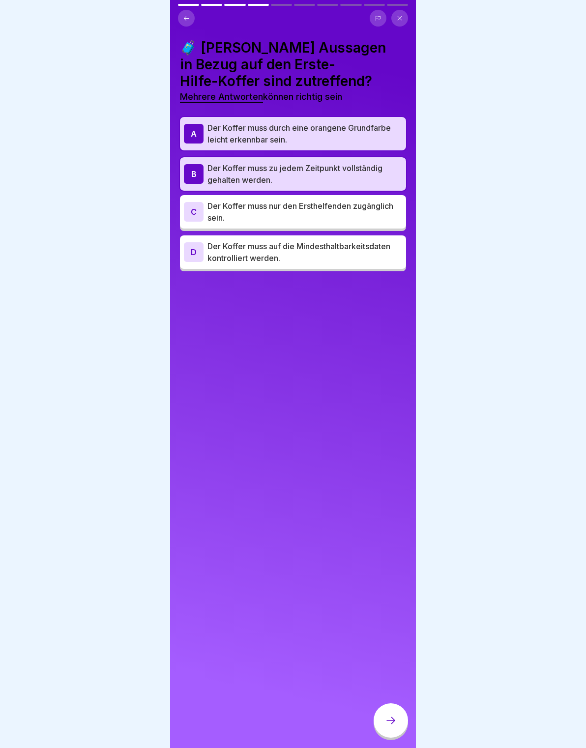
click at [337, 260] on p "Der Koffer muss auf die Mindesthaltbarkeitsdaten kontrolliert werden." at bounding box center [304, 252] width 195 height 24
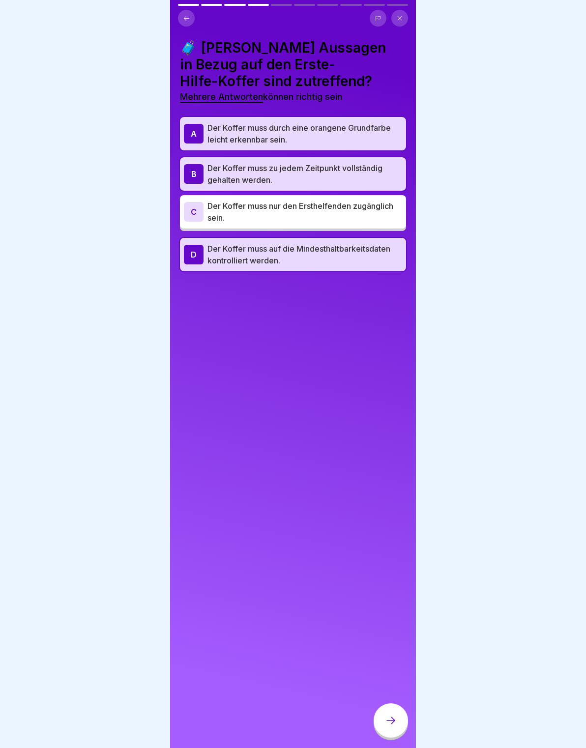
click at [411, 716] on div "🧳 Welche Aussagen in Bezug auf den Erste-Hilfe-Koffer sind zutreffend? Mehrere …" at bounding box center [293, 374] width 246 height 748
click at [409, 715] on div "🧳 Welche Aussagen in Bezug auf den Erste-Hilfe-Koffer sind zutreffend? Mehrere …" at bounding box center [293, 374] width 246 height 748
click at [381, 722] on div at bounding box center [390, 720] width 34 height 34
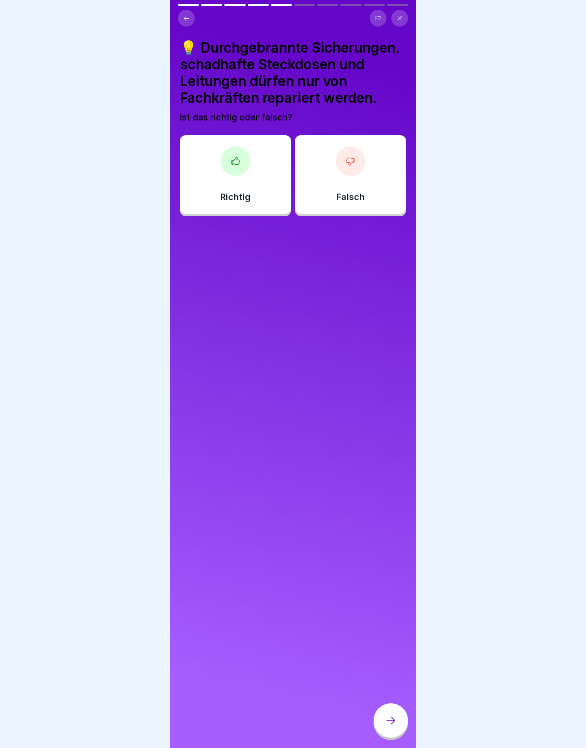
click at [241, 171] on div at bounding box center [235, 160] width 29 height 29
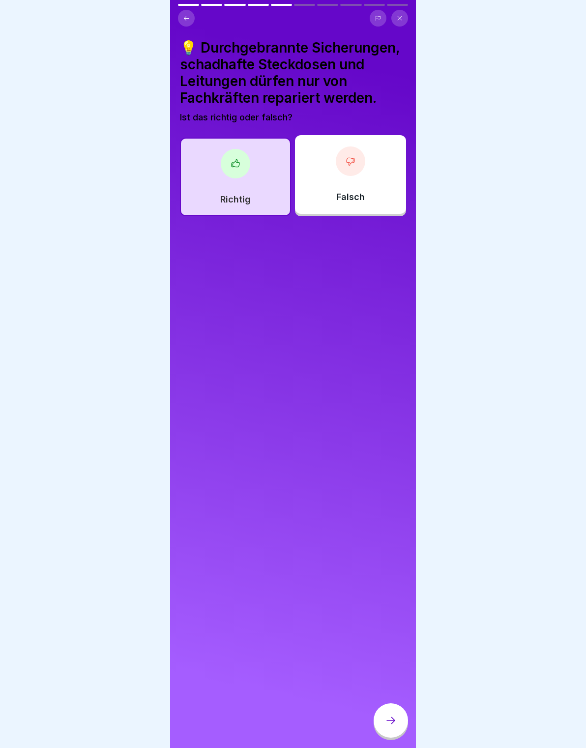
click at [396, 720] on icon at bounding box center [391, 720] width 12 height 12
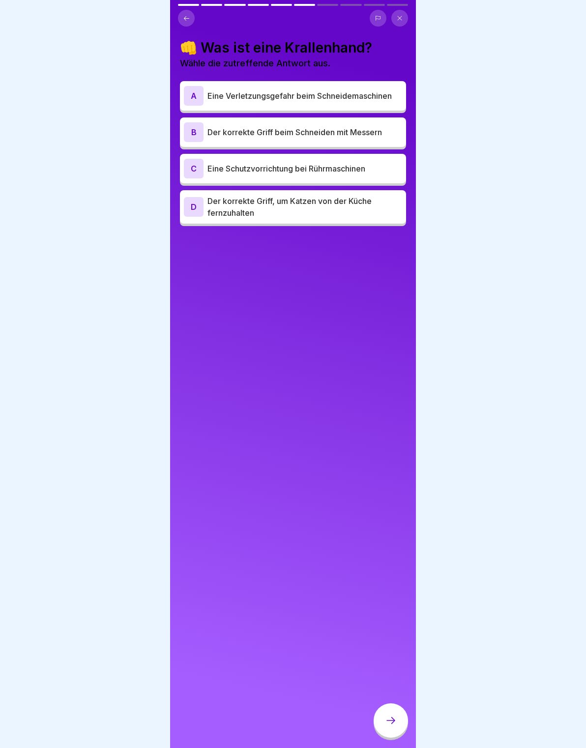
click at [390, 139] on div "B Der korrekte Griff beim Schneiden mit Messern" at bounding box center [293, 132] width 218 height 20
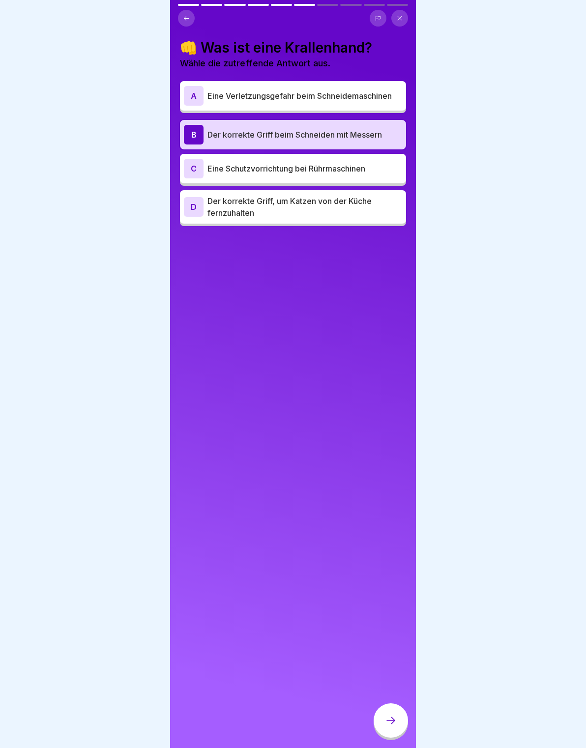
click at [378, 179] on div "C Eine Schutzvorrichtung bei Rührmaschinen" at bounding box center [293, 168] width 226 height 29
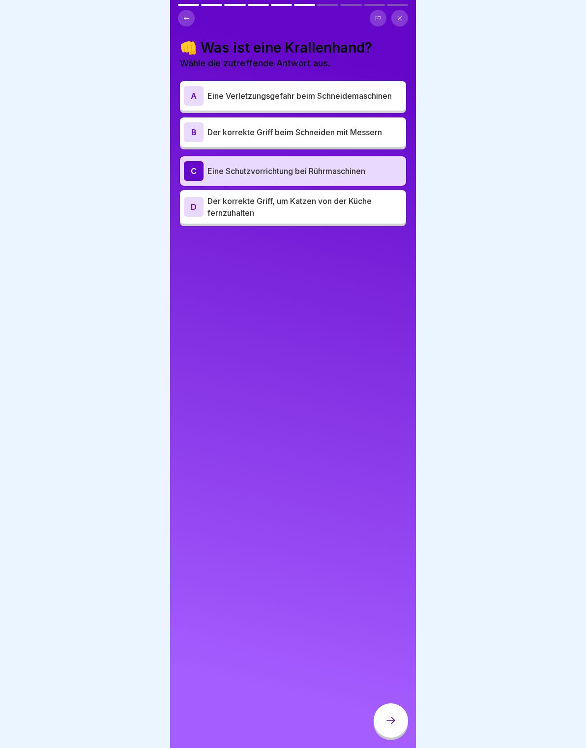
click at [380, 716] on div at bounding box center [390, 720] width 34 height 34
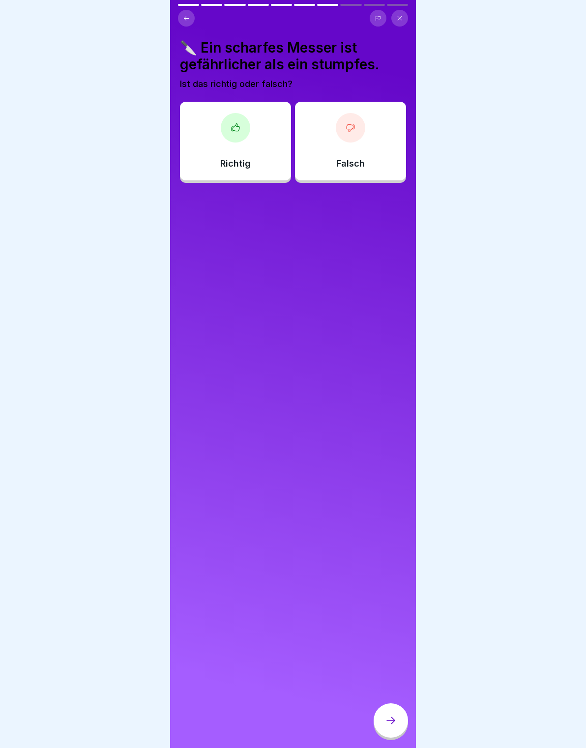
click at [369, 148] on div "Falsch" at bounding box center [350, 141] width 111 height 79
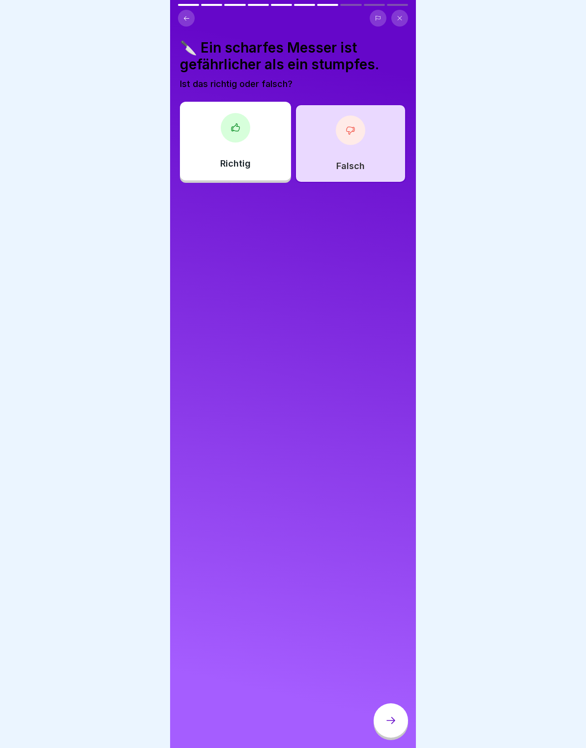
click at [395, 722] on icon at bounding box center [391, 720] width 12 height 12
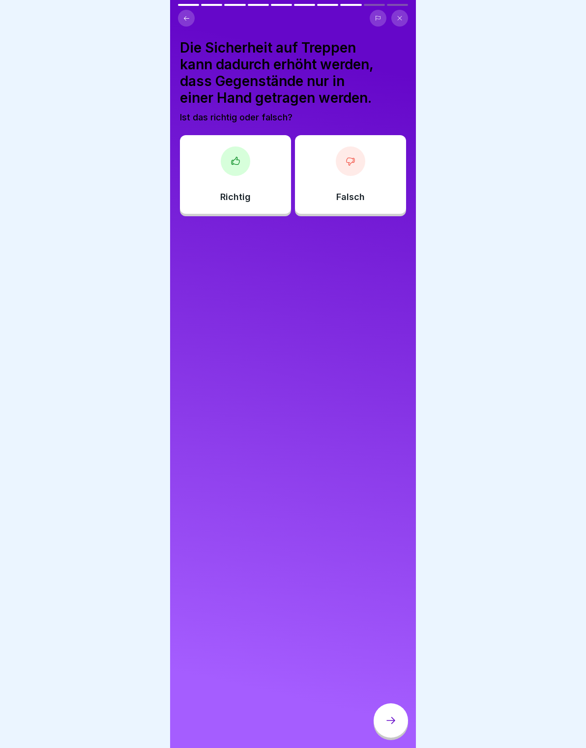
click at [360, 173] on div "Falsch" at bounding box center [350, 174] width 111 height 79
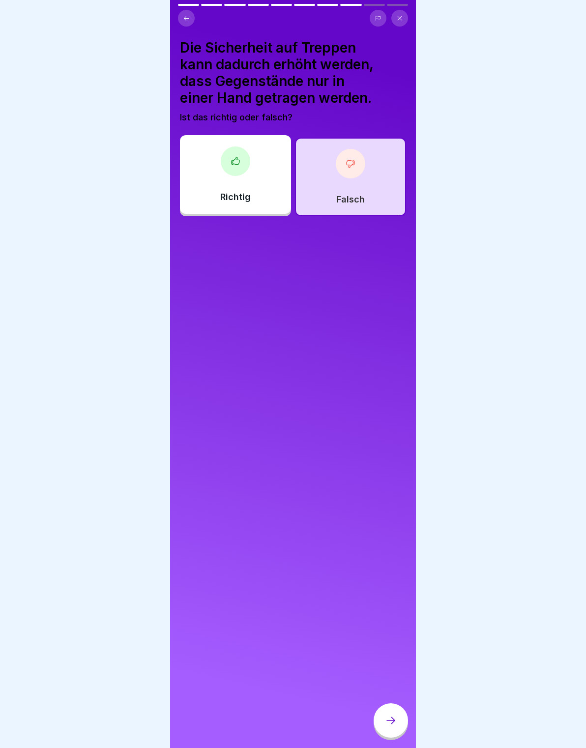
click at [396, 716] on icon at bounding box center [391, 720] width 12 height 12
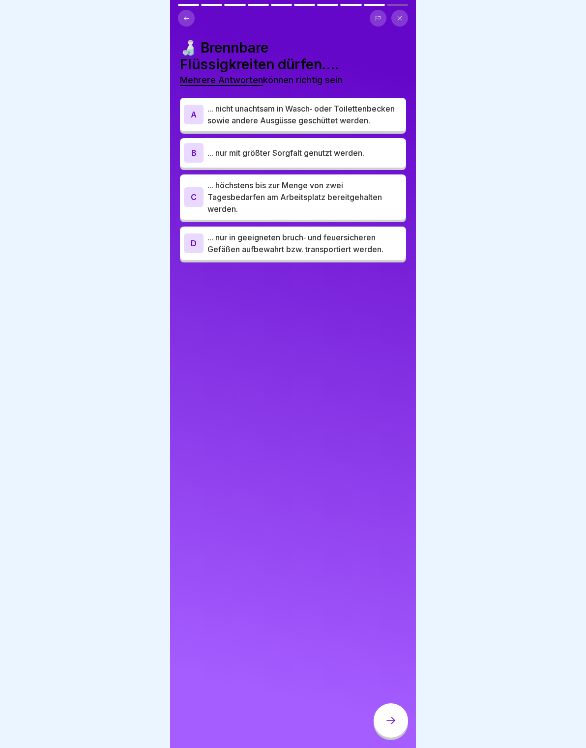
click at [382, 123] on p "... nicht unachtsam in Wasch‐ oder Toilettenbecken sowie andere Ausgüsse geschü…" at bounding box center [304, 115] width 195 height 24
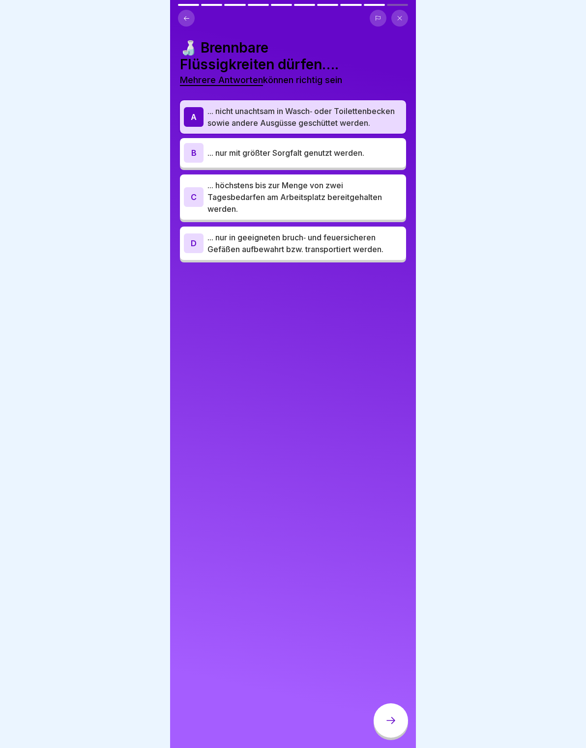
click at [386, 155] on p "... nur mit größter Sorgfalt genutzt werden." at bounding box center [304, 153] width 195 height 12
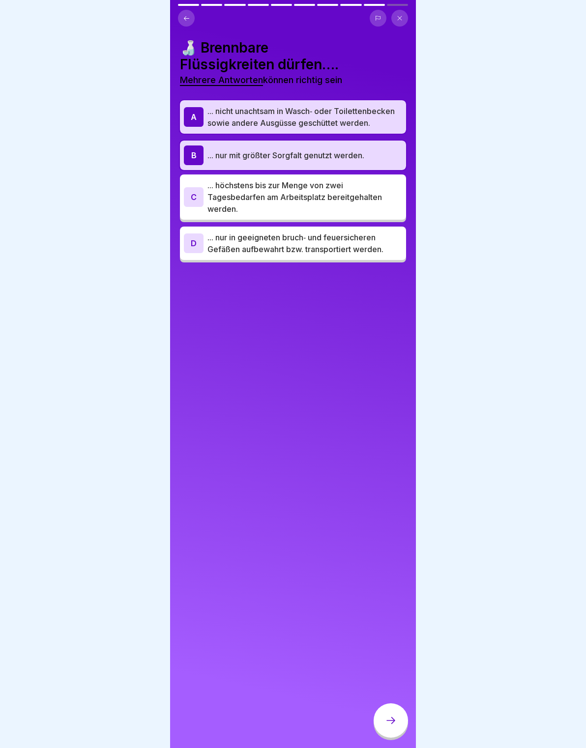
click at [394, 191] on p "... höchstens bis zur Menge von zwei Tagesbedarfen am Arbeitsplatz bereitgehalt…" at bounding box center [304, 196] width 195 height 35
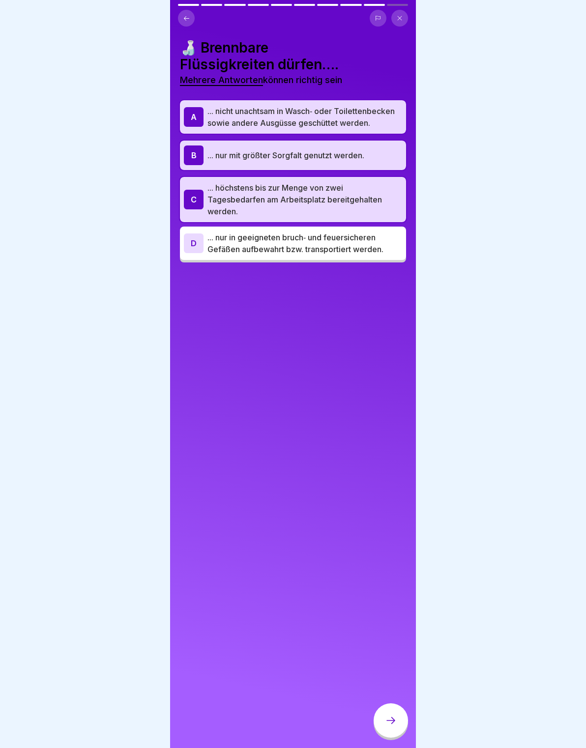
click at [374, 193] on p "... höchstens bis zur Menge von zwei Tagesbedarfen am Arbeitsplatz bereitgehalt…" at bounding box center [304, 199] width 195 height 35
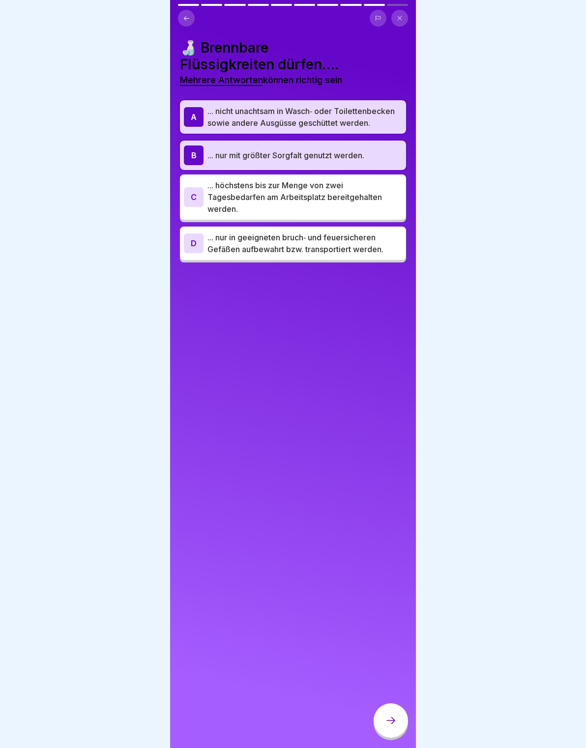
click at [392, 721] on icon at bounding box center [391, 720] width 12 height 12
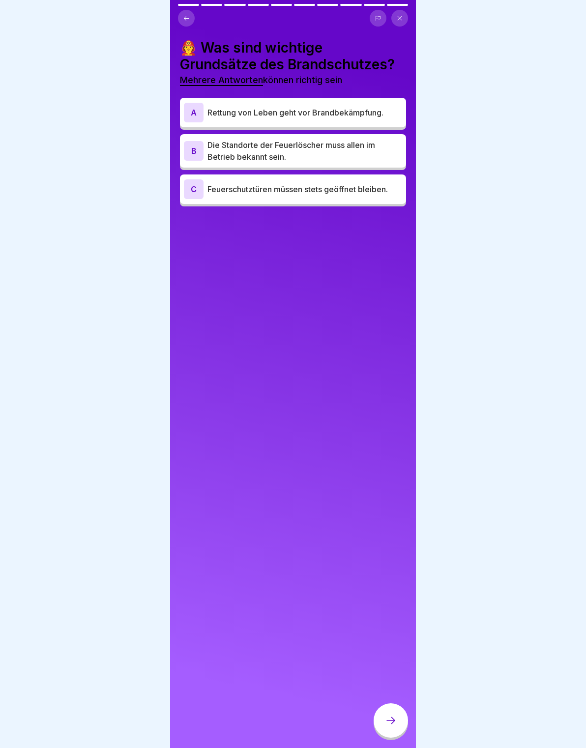
click at [388, 117] on p "Rettung von Leben geht vor Brandbekämpfung." at bounding box center [304, 113] width 195 height 12
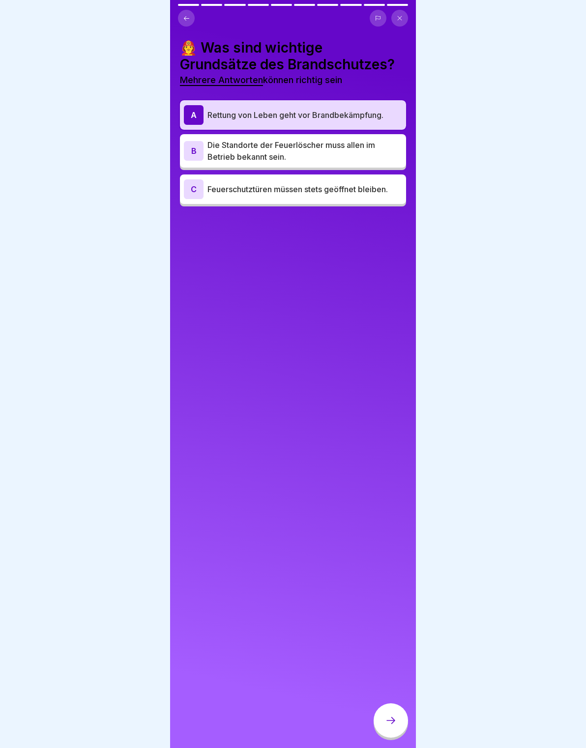
click at [371, 146] on p "Die Standorte der Feuerlöscher muss allen im Betrieb bekannt sein." at bounding box center [304, 151] width 195 height 24
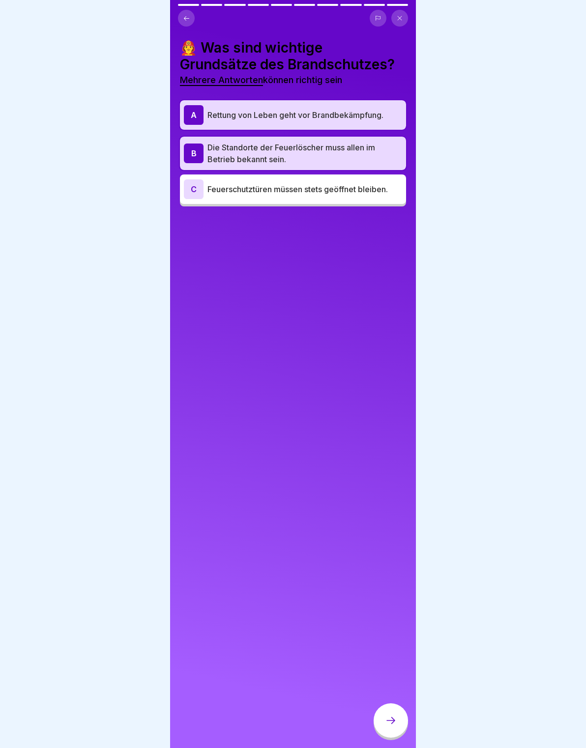
click at [399, 722] on div at bounding box center [390, 720] width 34 height 34
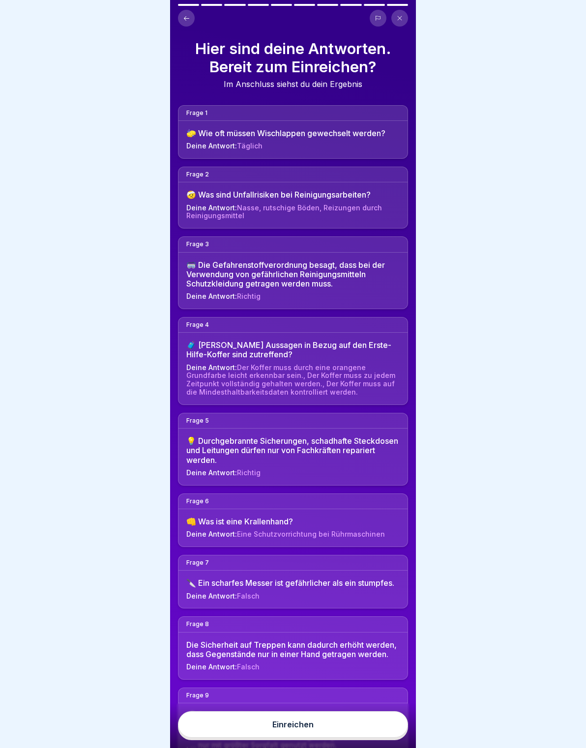
click at [384, 720] on button "Einreichen" at bounding box center [293, 724] width 230 height 27
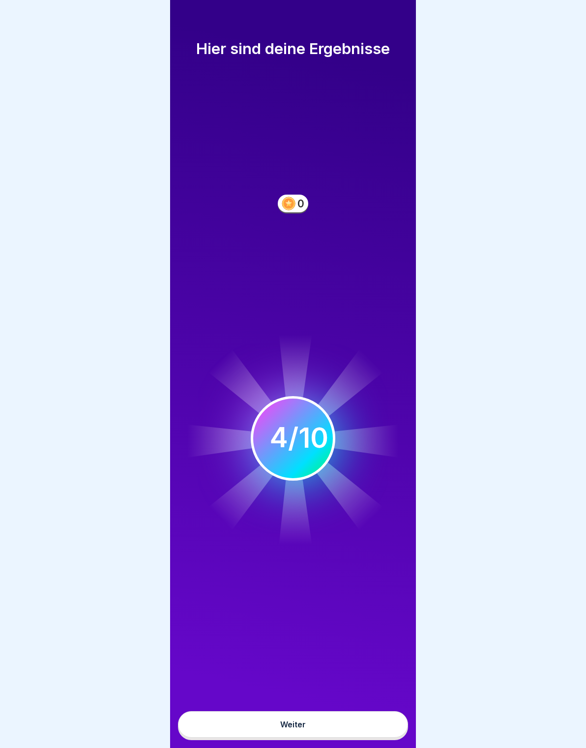
click at [370, 722] on button "Weiter" at bounding box center [293, 724] width 230 height 27
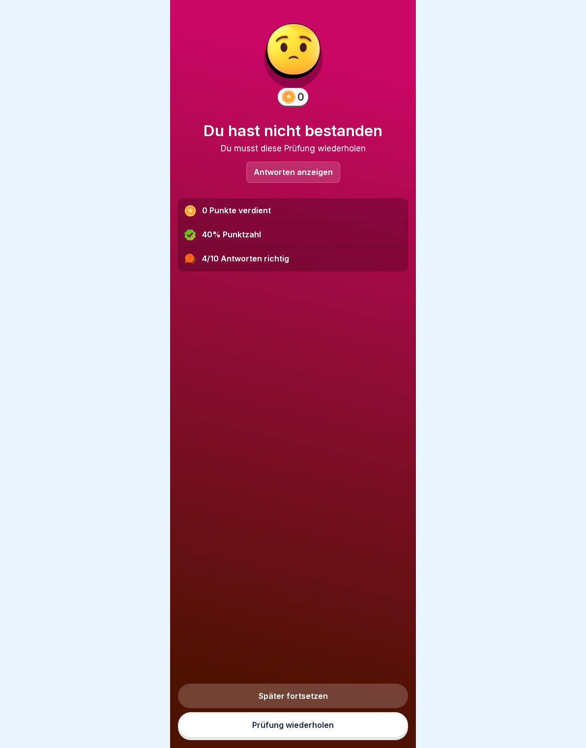
click at [365, 723] on link "Prüfung wiederholen" at bounding box center [293, 725] width 230 height 26
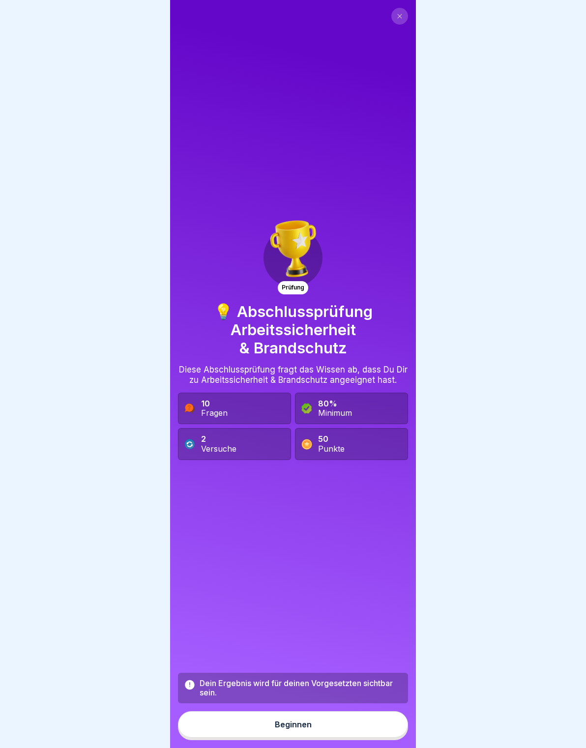
click at [355, 732] on button "Beginnen" at bounding box center [293, 724] width 230 height 27
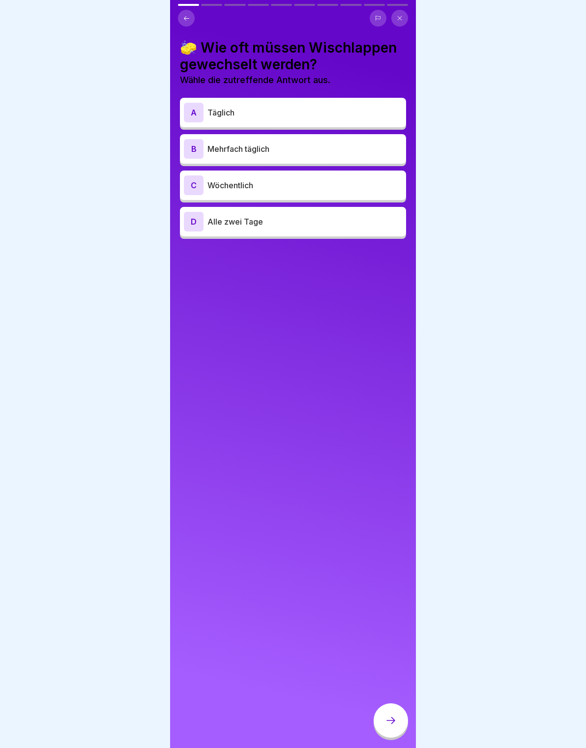
click at [355, 125] on div "A Täglich" at bounding box center [293, 112] width 226 height 29
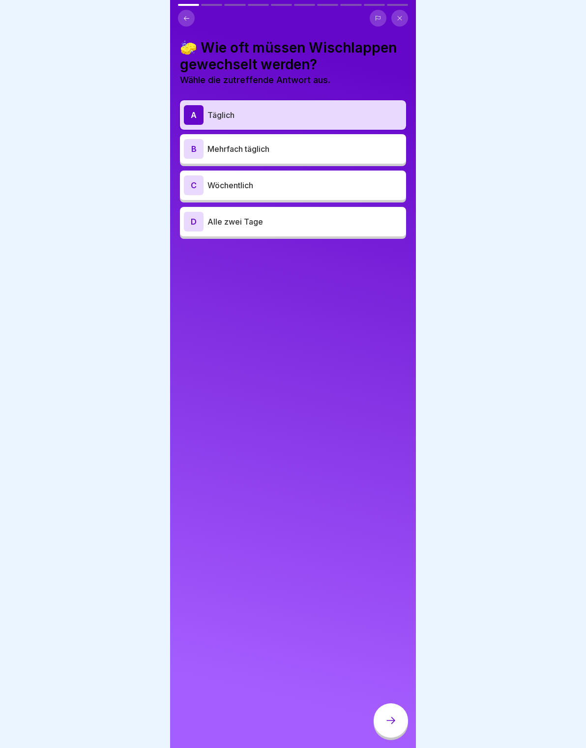
click at [399, 718] on div at bounding box center [390, 720] width 34 height 34
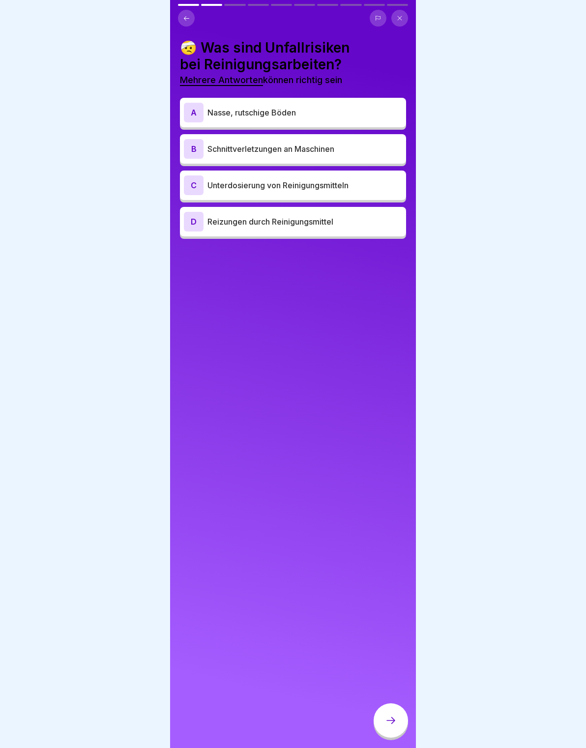
click at [361, 115] on p "Nasse, rutschige Böden" at bounding box center [304, 113] width 195 height 12
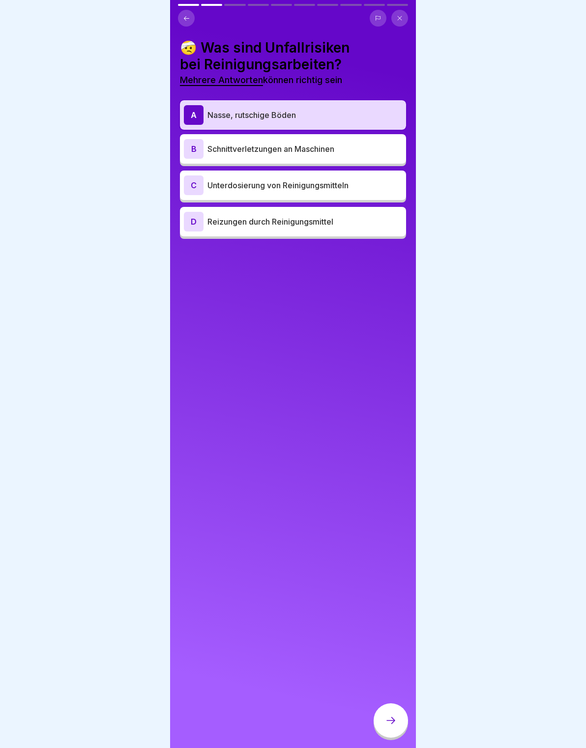
click at [345, 230] on div "D Reizungen durch Reinigungsmittel" at bounding box center [293, 222] width 218 height 20
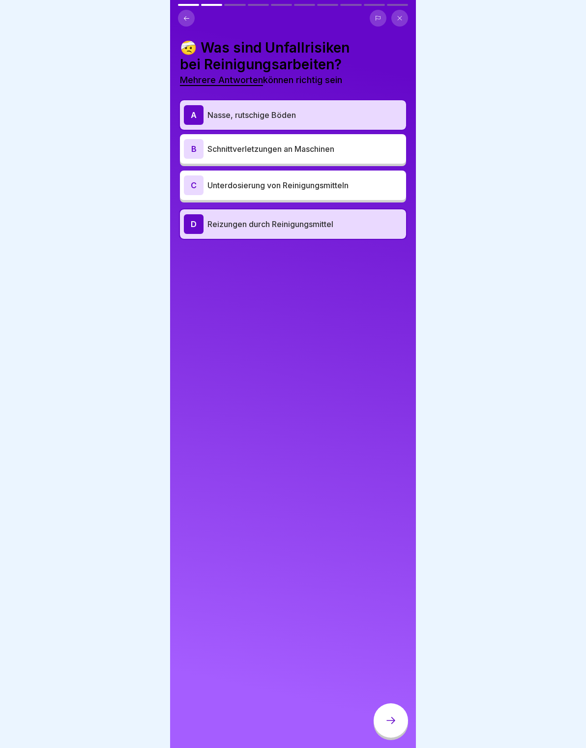
click at [393, 712] on div at bounding box center [390, 720] width 34 height 34
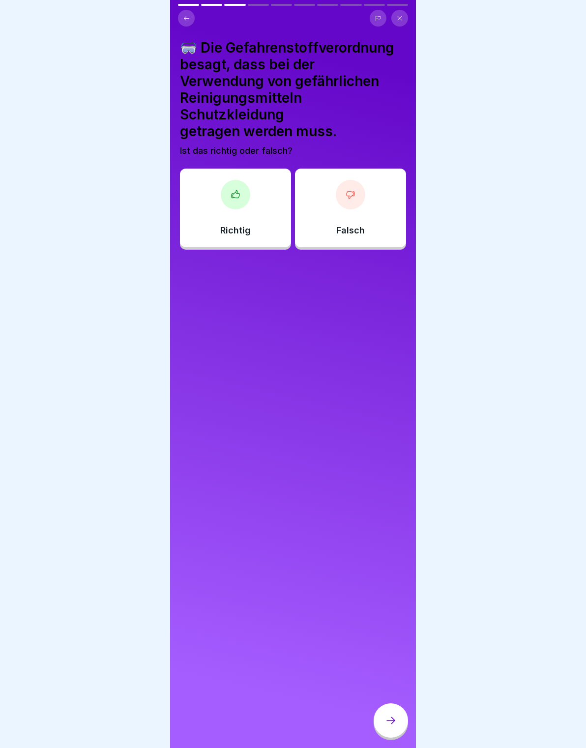
click at [246, 202] on div at bounding box center [235, 194] width 29 height 29
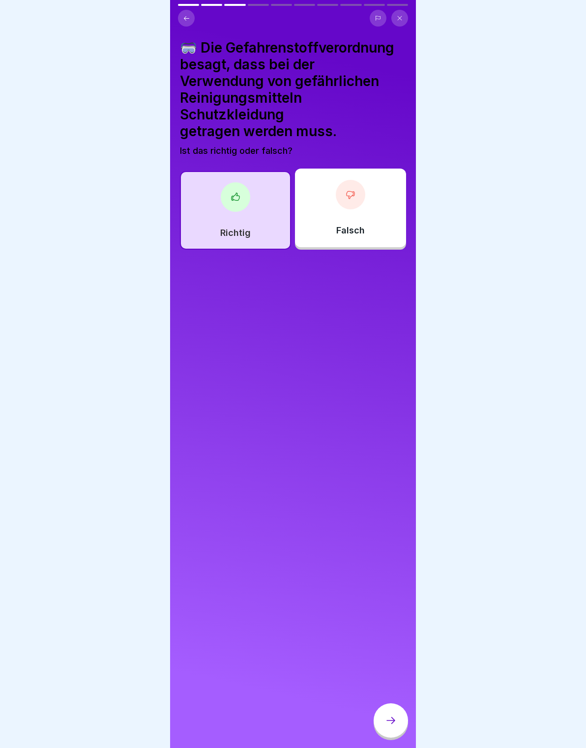
click at [379, 208] on div "Falsch" at bounding box center [350, 208] width 111 height 79
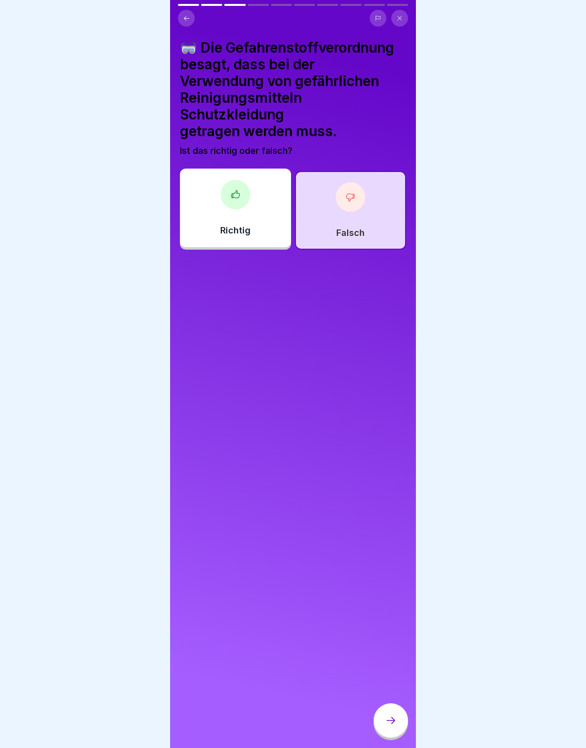
click at [226, 231] on p "Richtig" at bounding box center [235, 230] width 30 height 11
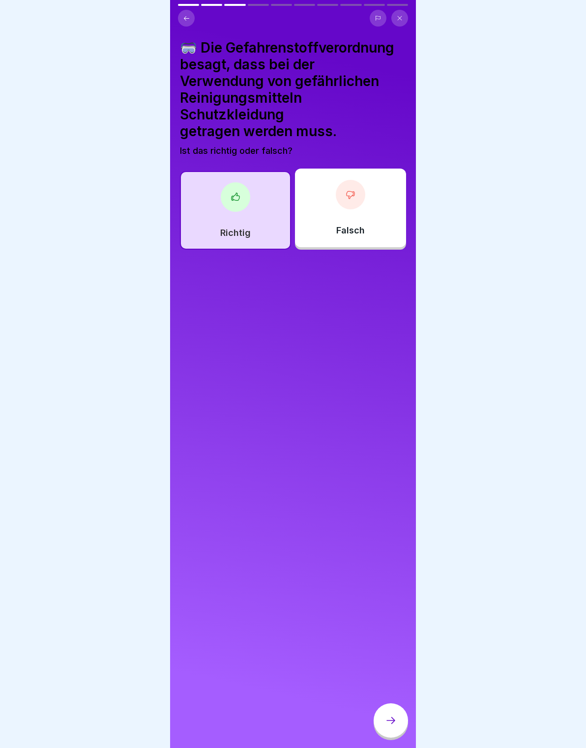
click at [228, 212] on div "Richtig" at bounding box center [235, 210] width 111 height 79
click at [403, 720] on div at bounding box center [390, 720] width 34 height 34
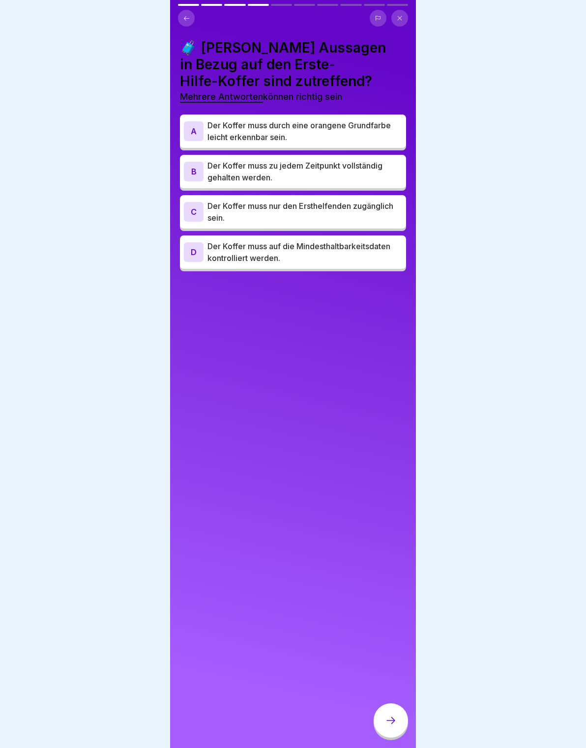
click at [386, 124] on p "Der Koffer muss durch eine orangene Grundfarbe leicht erkennbar sein." at bounding box center [304, 131] width 195 height 24
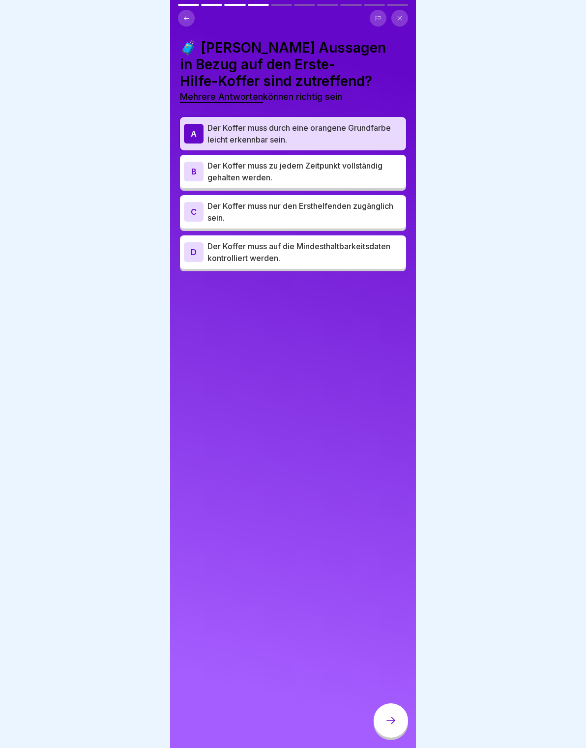
click at [389, 177] on p "Der Koffer muss zu jedem Zeitpunkt vollständig gehalten werden." at bounding box center [304, 172] width 195 height 24
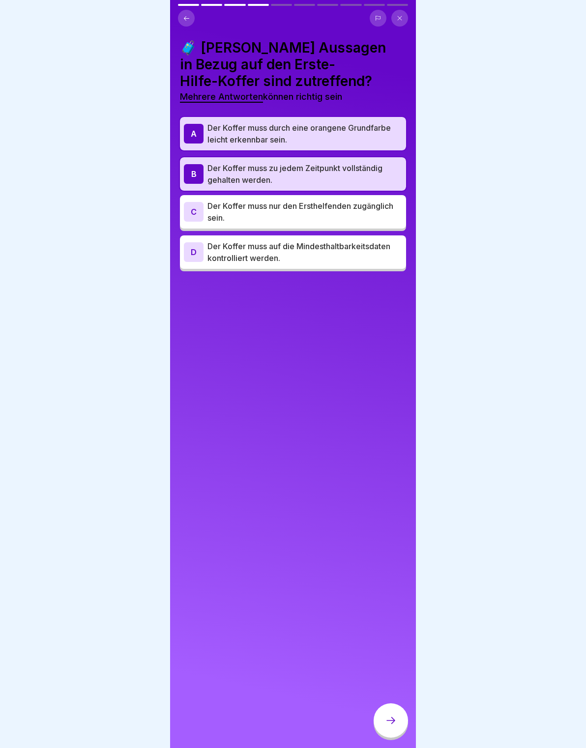
click at [390, 217] on p "Der Koffer muss nur den Ersthelfenden zugänglich sein." at bounding box center [304, 212] width 195 height 24
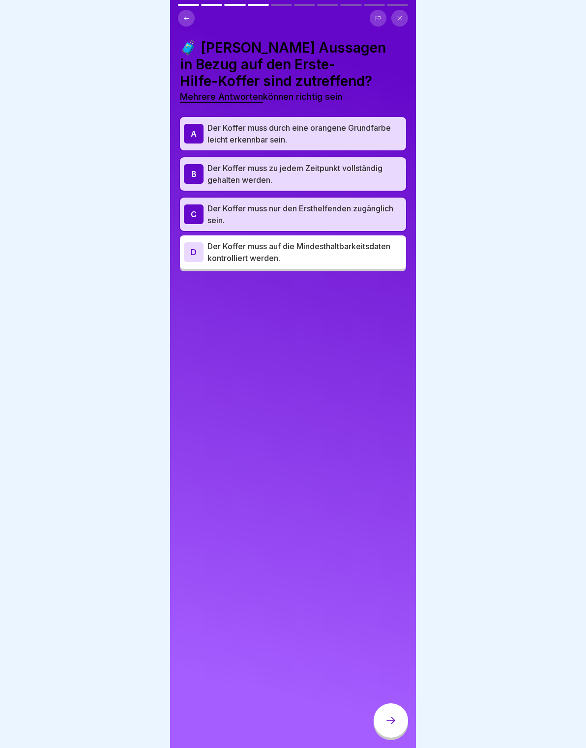
click at [381, 262] on p "Der Koffer muss auf die Mindesthaltbarkeitsdaten kontrolliert werden." at bounding box center [304, 252] width 195 height 24
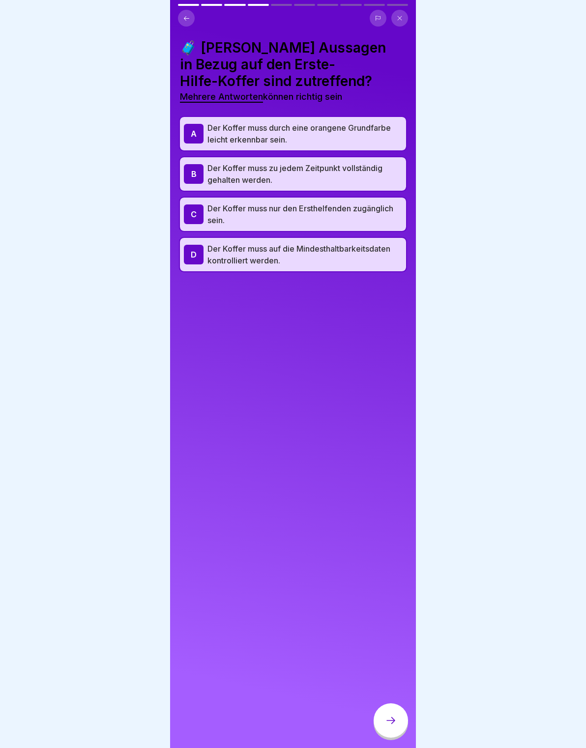
click at [394, 223] on p "Der Koffer muss nur den Ersthelfenden zugänglich sein." at bounding box center [304, 214] width 195 height 24
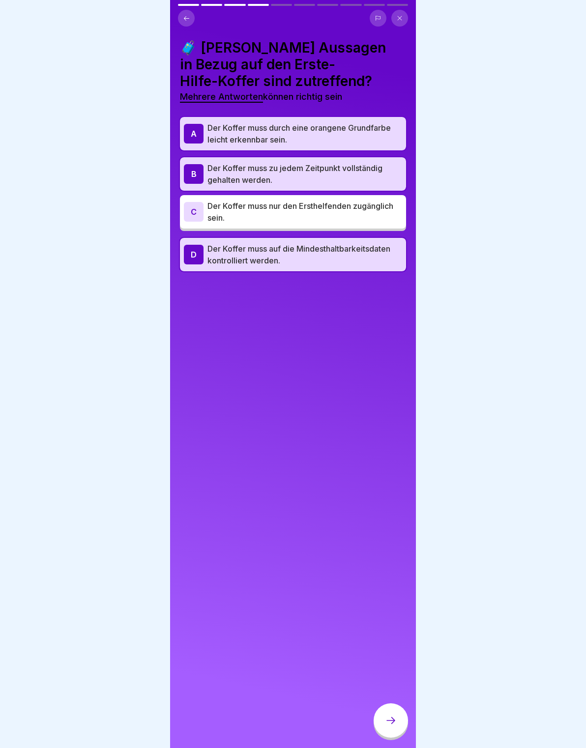
click at [388, 130] on p "Der Koffer muss durch eine orangene Grundfarbe leicht erkennbar sein." at bounding box center [304, 134] width 195 height 24
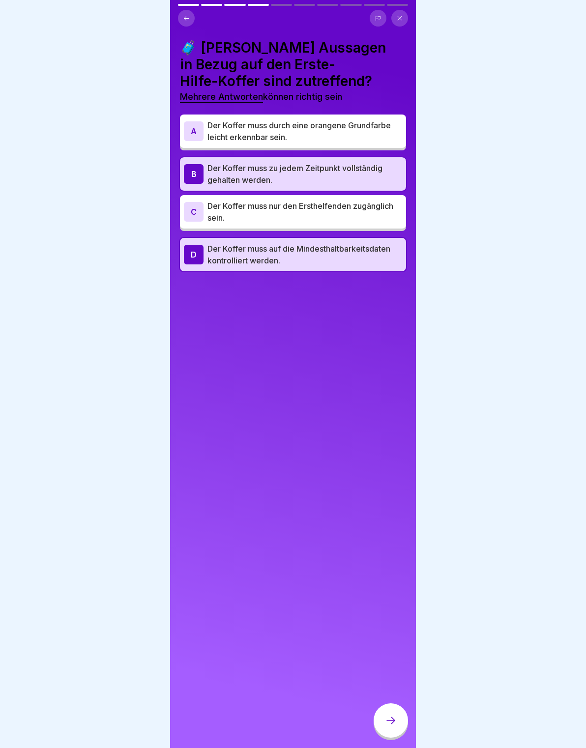
click at [392, 708] on div at bounding box center [390, 720] width 34 height 34
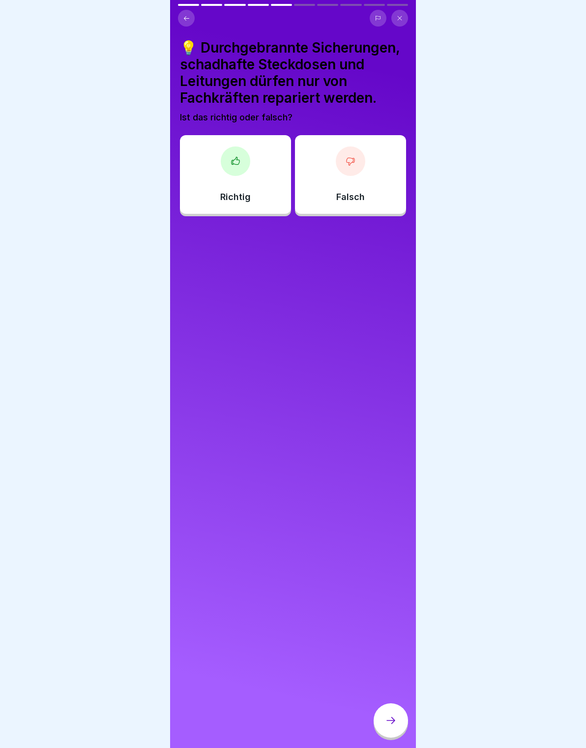
click at [270, 172] on div "Richtig" at bounding box center [235, 174] width 111 height 79
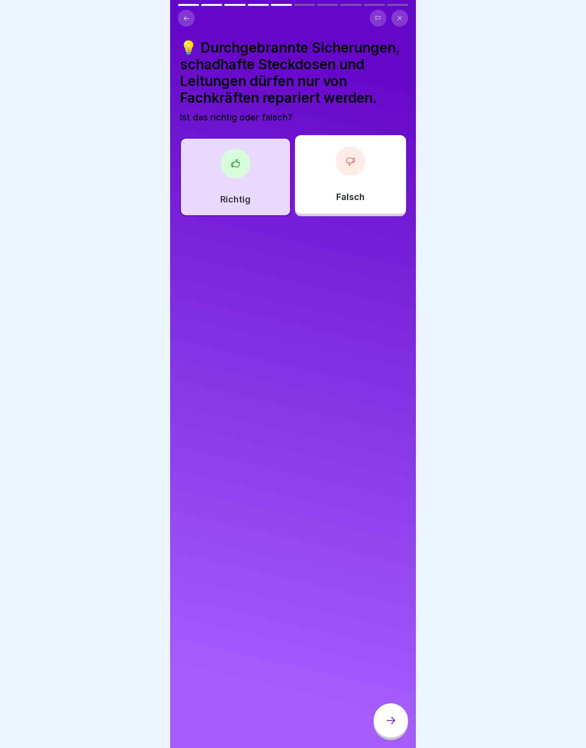
click at [398, 716] on div at bounding box center [390, 720] width 34 height 34
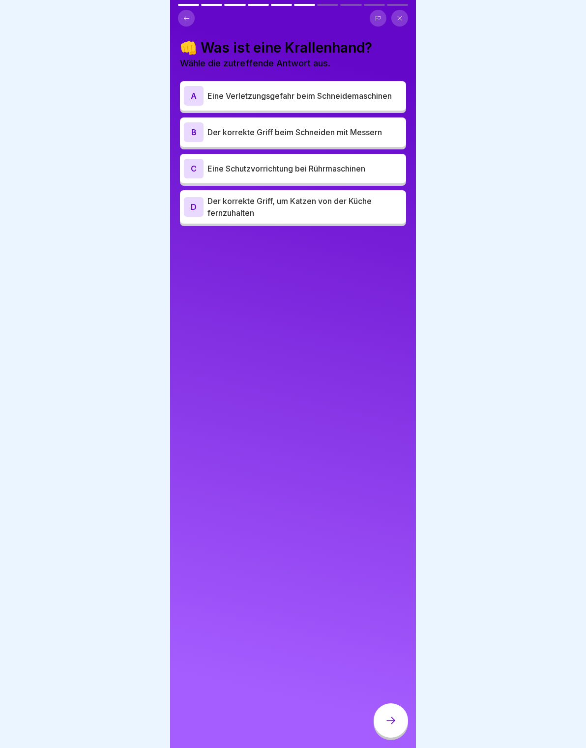
click at [374, 94] on p "Eine Verletzungsgefahr beim Schneidemaschinen" at bounding box center [304, 96] width 195 height 12
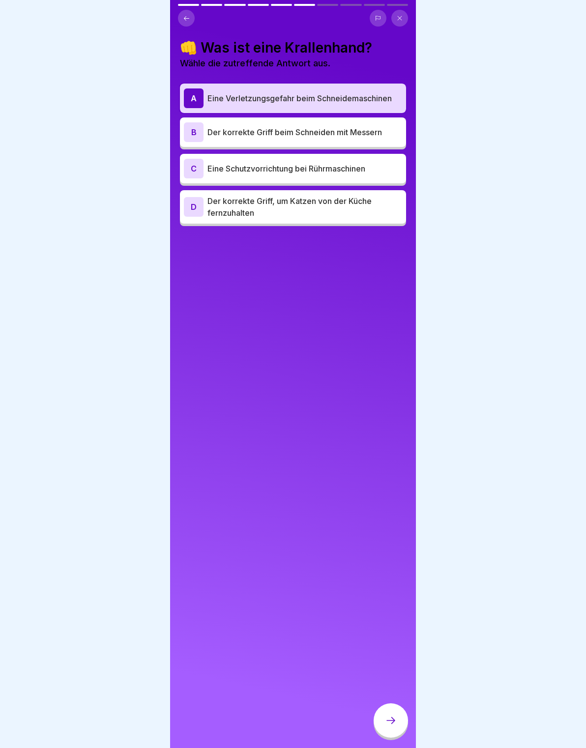
click at [376, 97] on p "Eine Verletzungsgefahr beim Schneidemaschinen" at bounding box center [304, 98] width 195 height 12
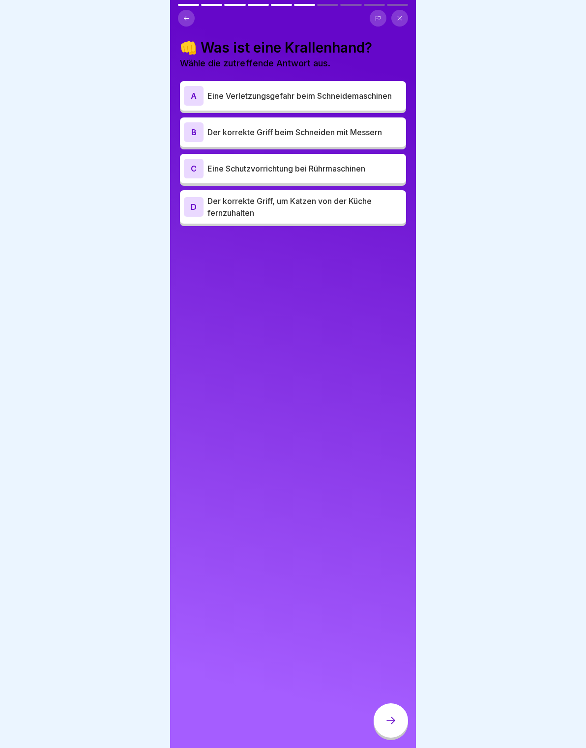
click at [380, 95] on p "Eine Verletzungsgefahr beim Schneidemaschinen" at bounding box center [304, 96] width 195 height 12
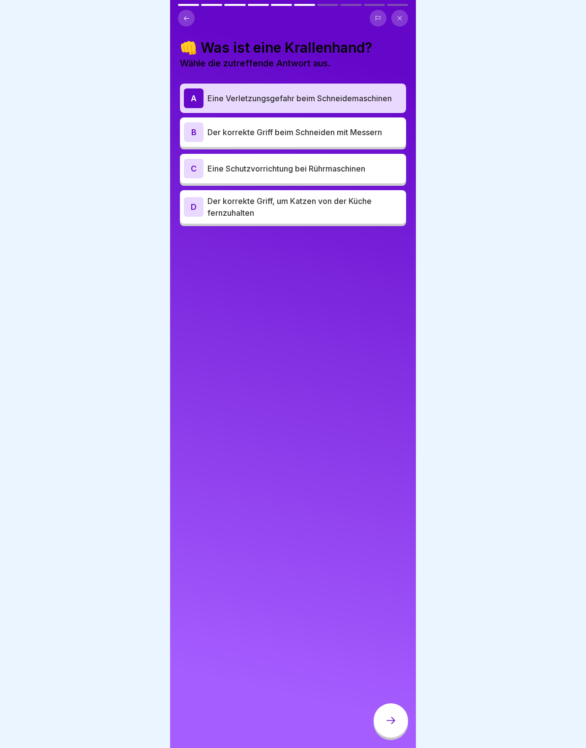
click at [388, 719] on icon at bounding box center [391, 720] width 12 height 12
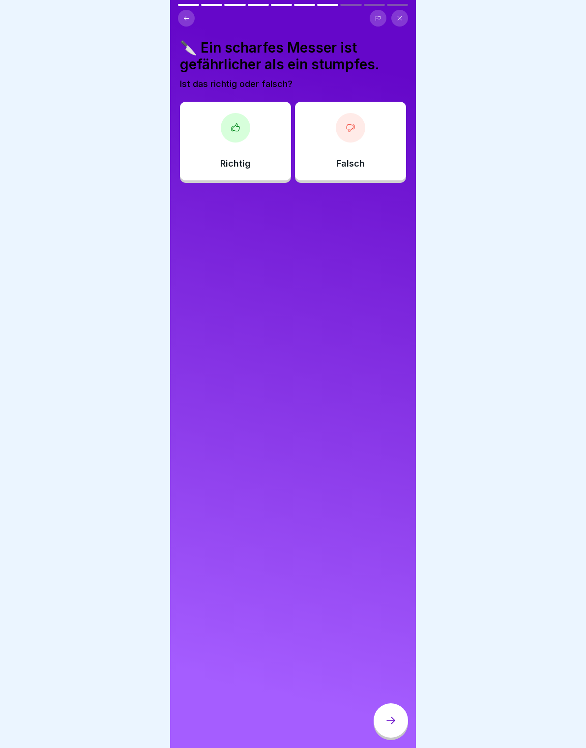
click at [361, 144] on div "Falsch" at bounding box center [350, 141] width 111 height 79
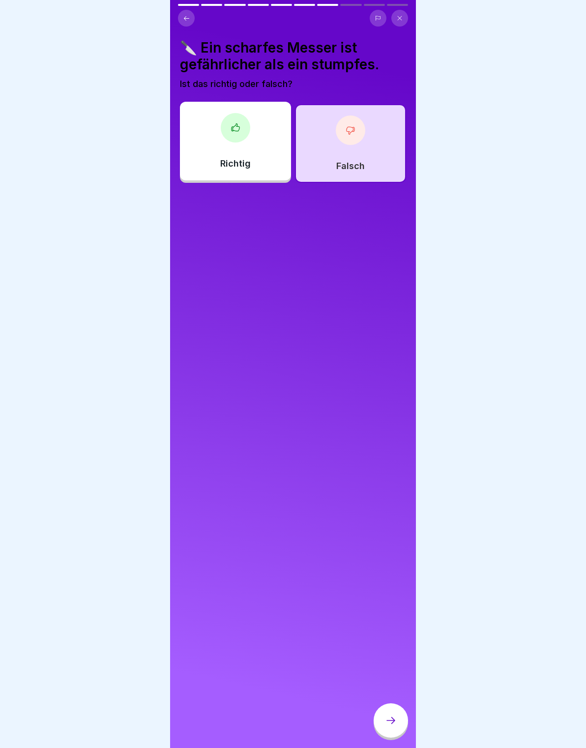
click at [387, 715] on icon at bounding box center [391, 720] width 12 height 12
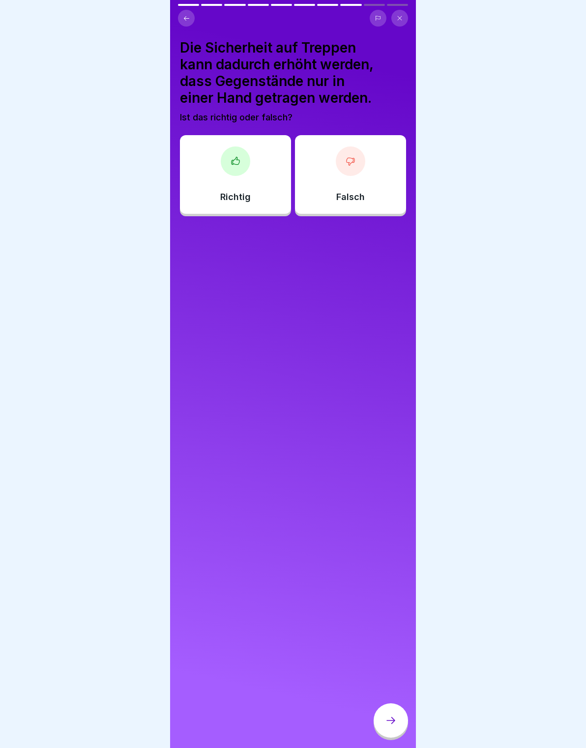
click at [551, 741] on div at bounding box center [293, 374] width 586 height 748
click at [248, 158] on div at bounding box center [235, 160] width 29 height 29
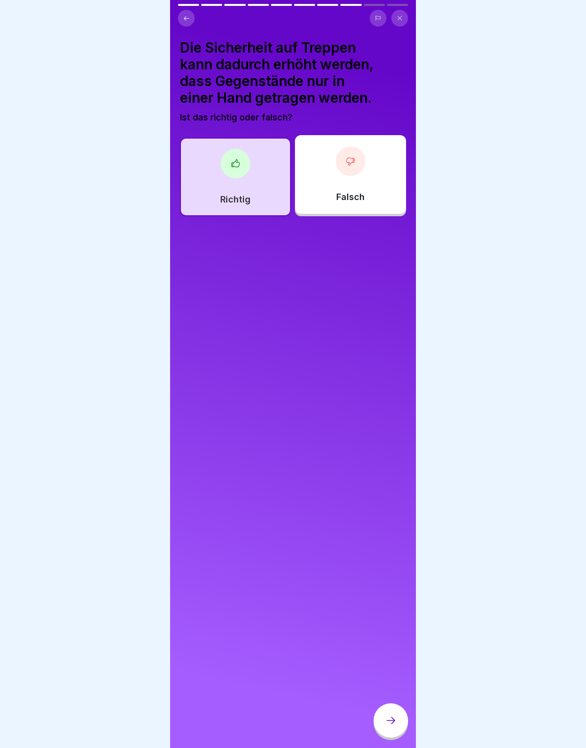
click at [399, 715] on div at bounding box center [390, 720] width 34 height 34
